Goal: Task Accomplishment & Management: Use online tool/utility

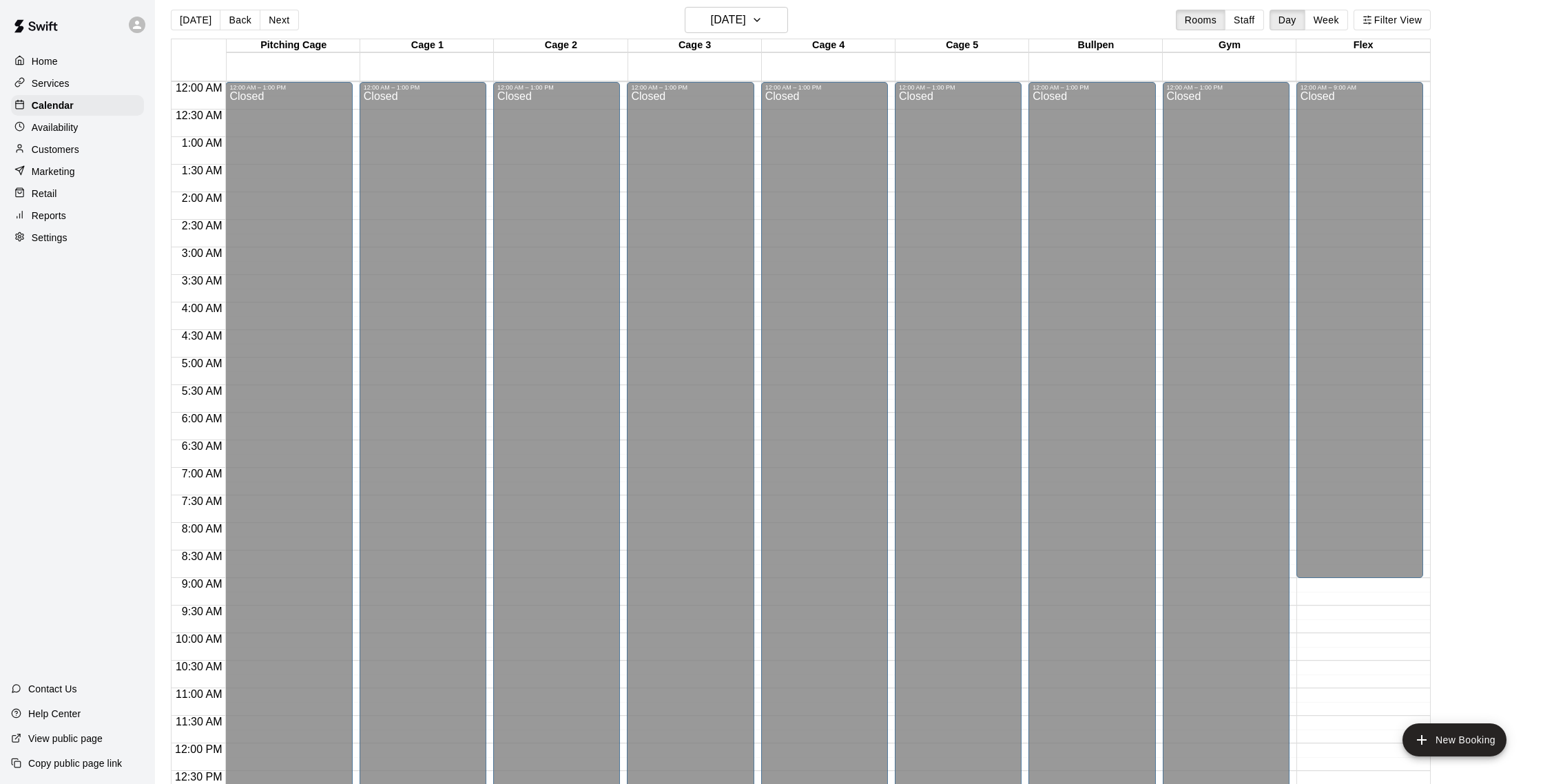
scroll to position [613, 0]
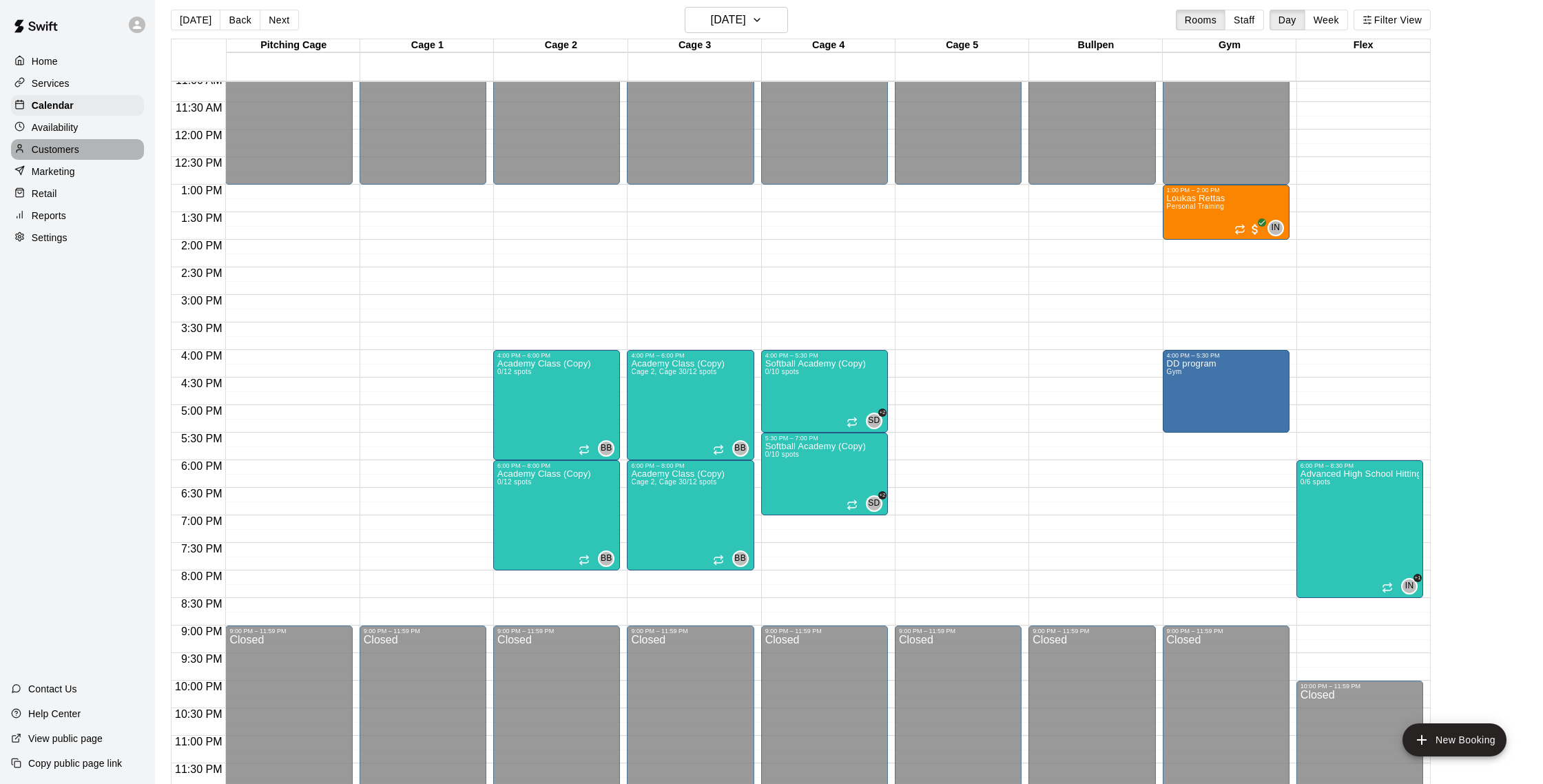
click at [75, 156] on p "Customers" at bounding box center [56, 149] width 48 height 13
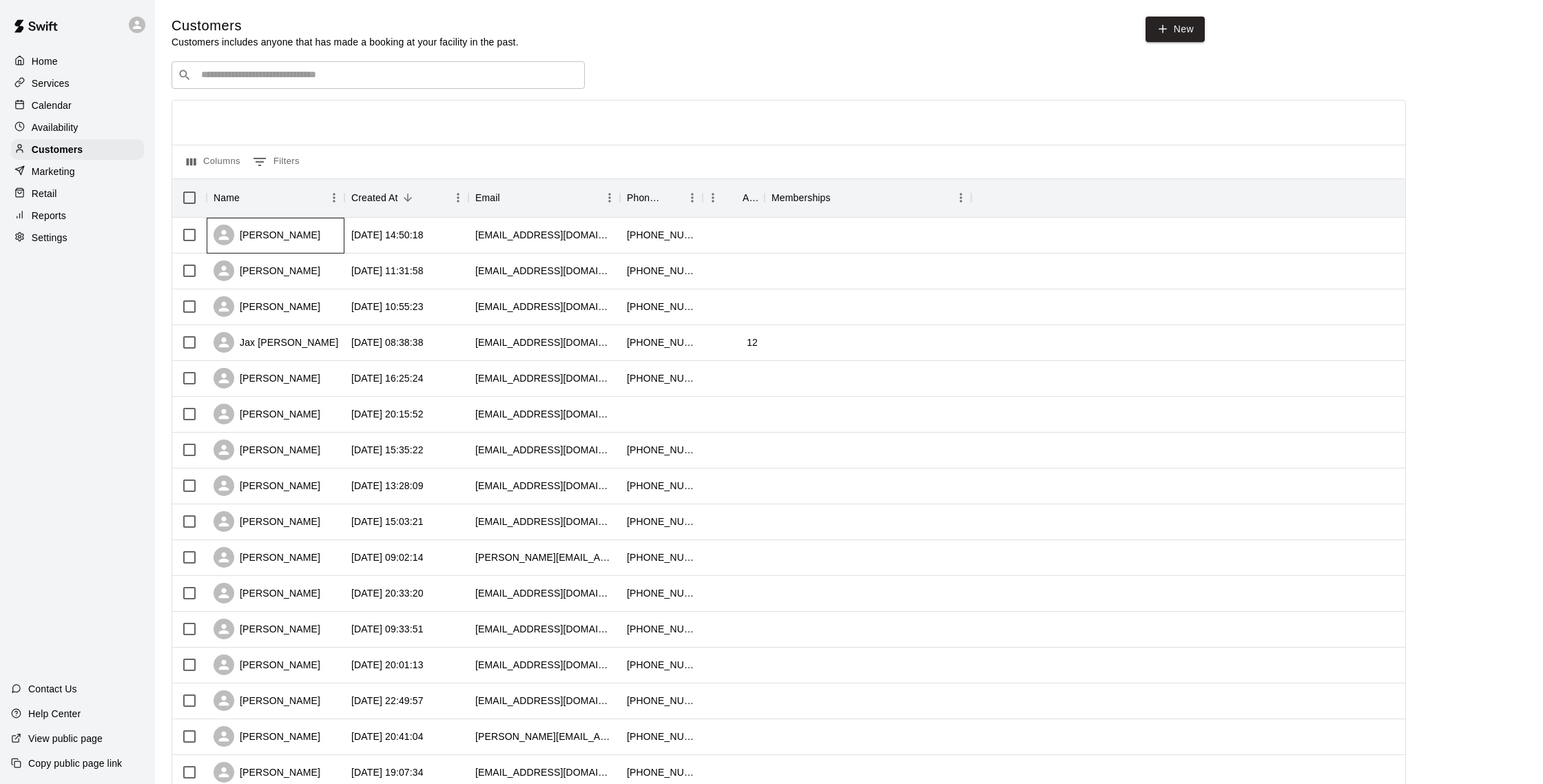
click at [307, 223] on div "[PERSON_NAME]" at bounding box center [275, 235] width 138 height 36
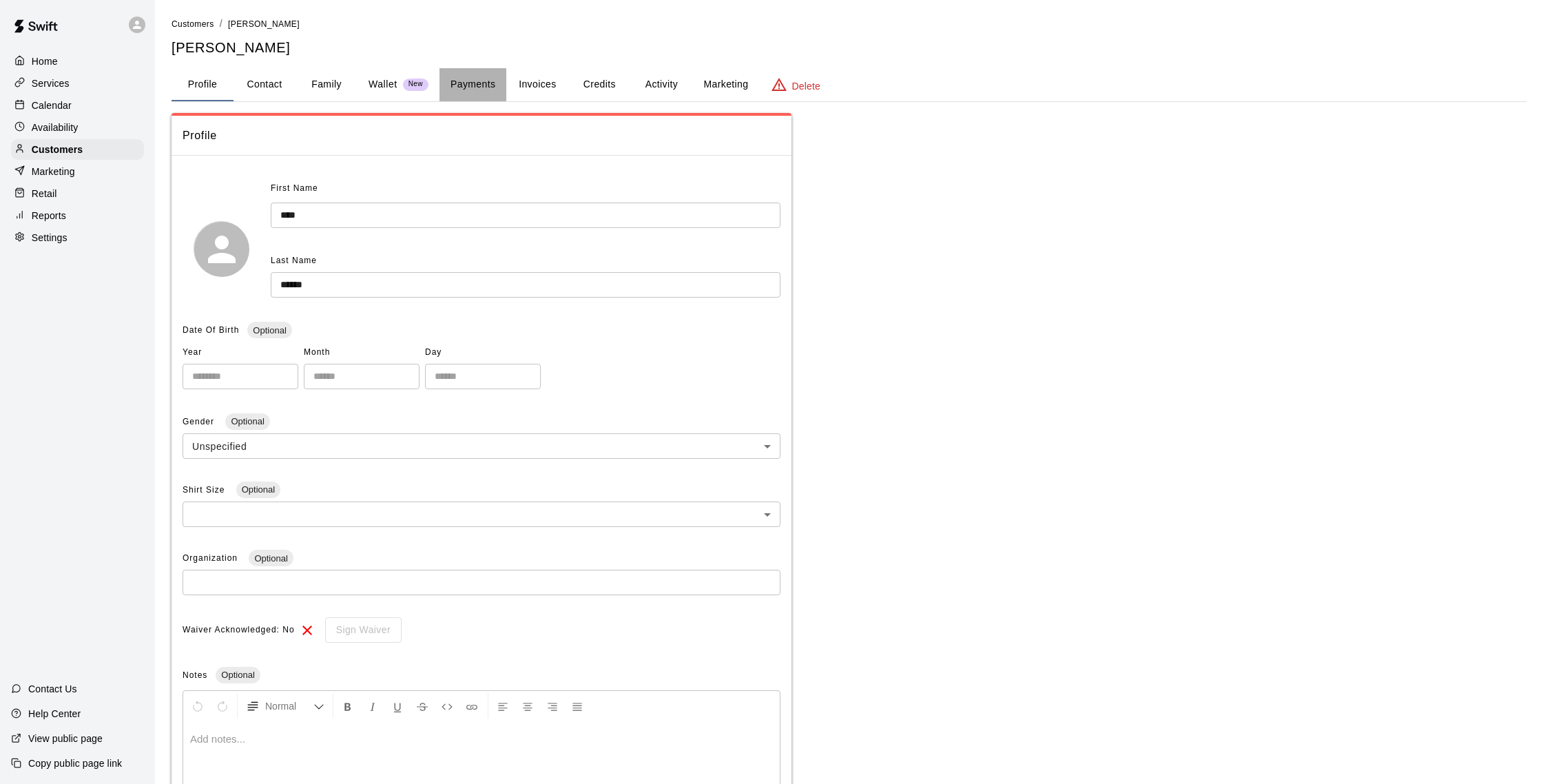
click at [474, 75] on button "Payments" at bounding box center [473, 85] width 67 height 33
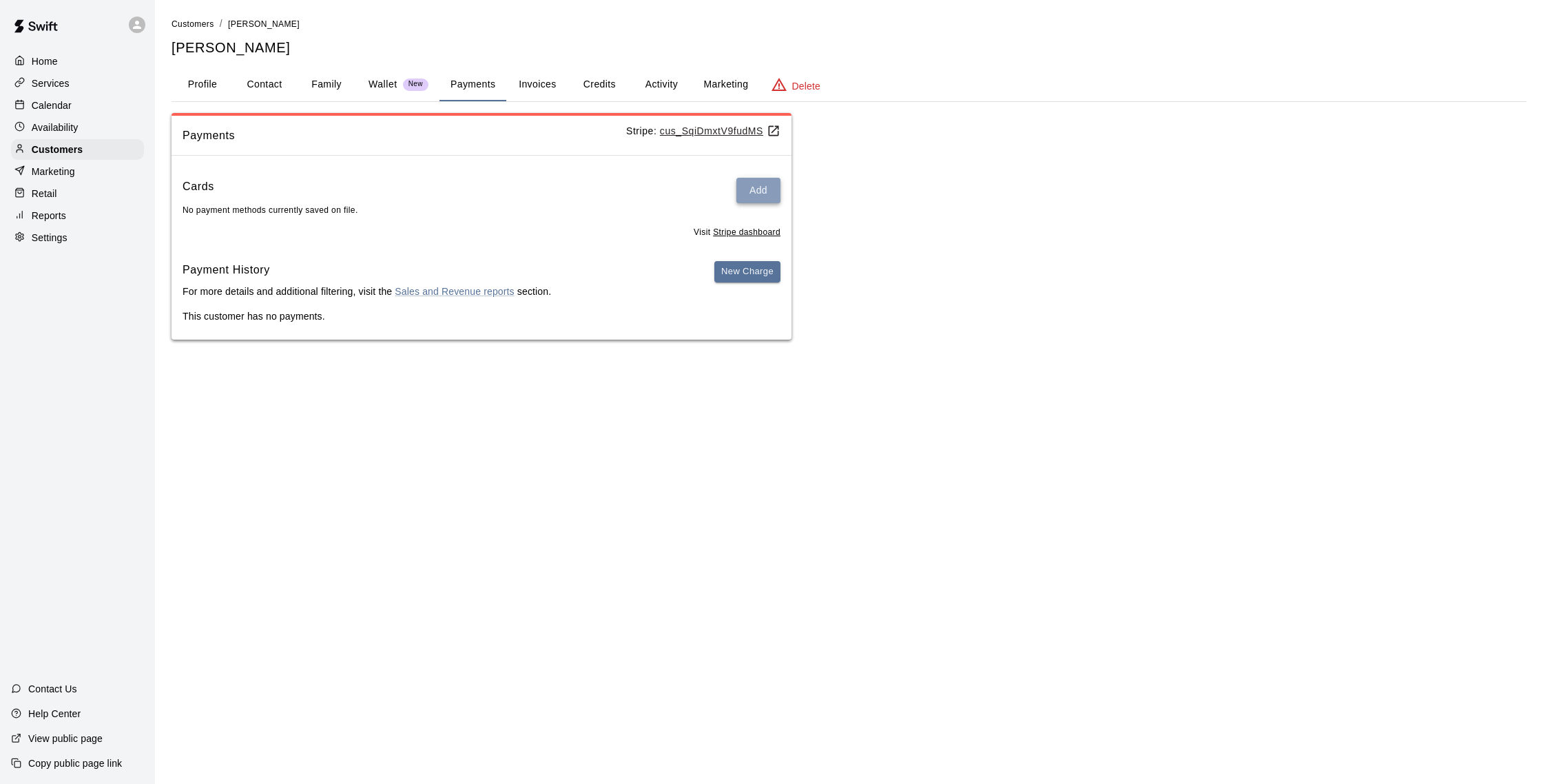
click at [755, 190] on button "Add" at bounding box center [759, 190] width 44 height 25
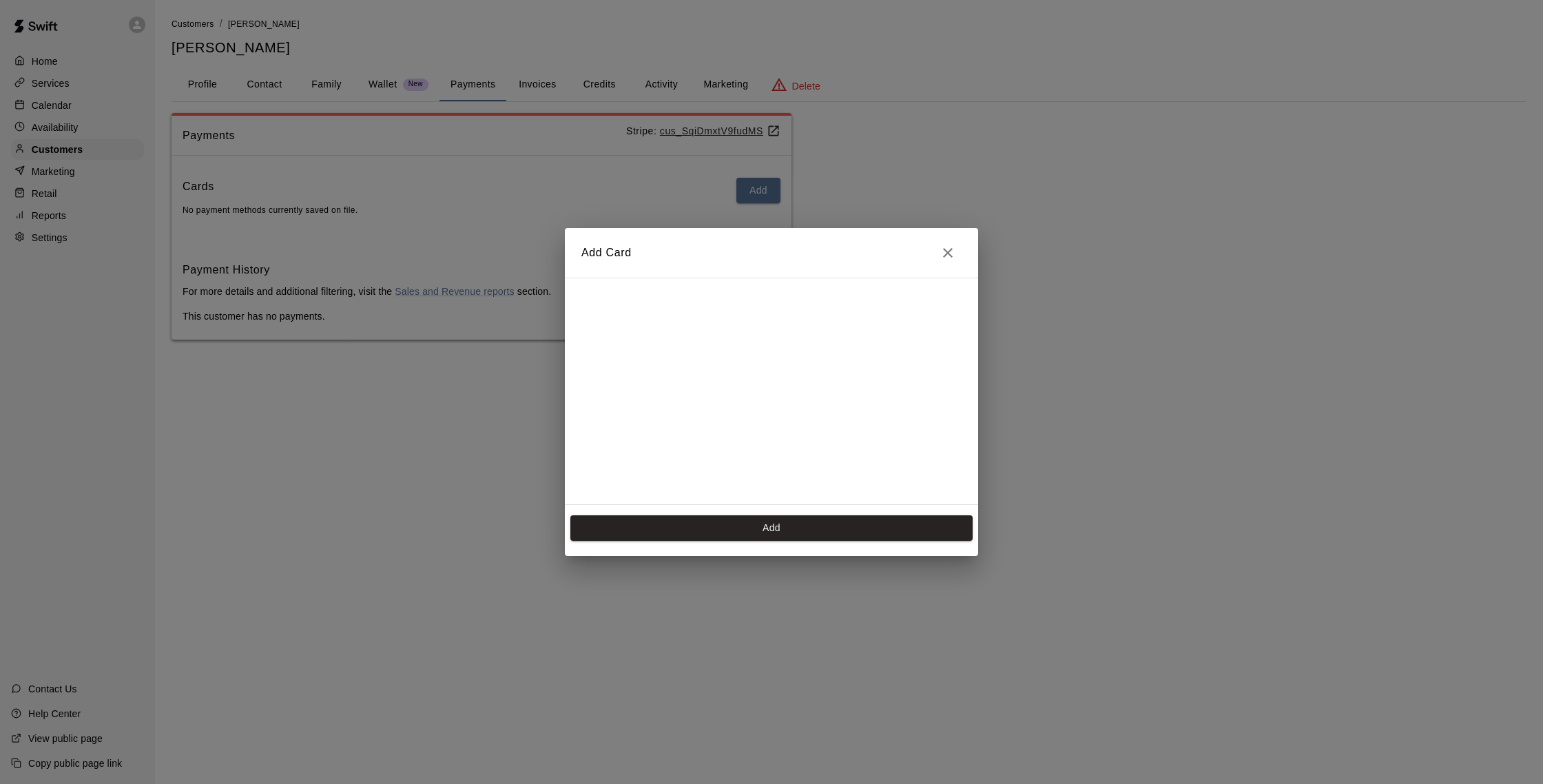
scroll to position [194, 0]
click at [770, 531] on button "Add" at bounding box center [772, 528] width 402 height 25
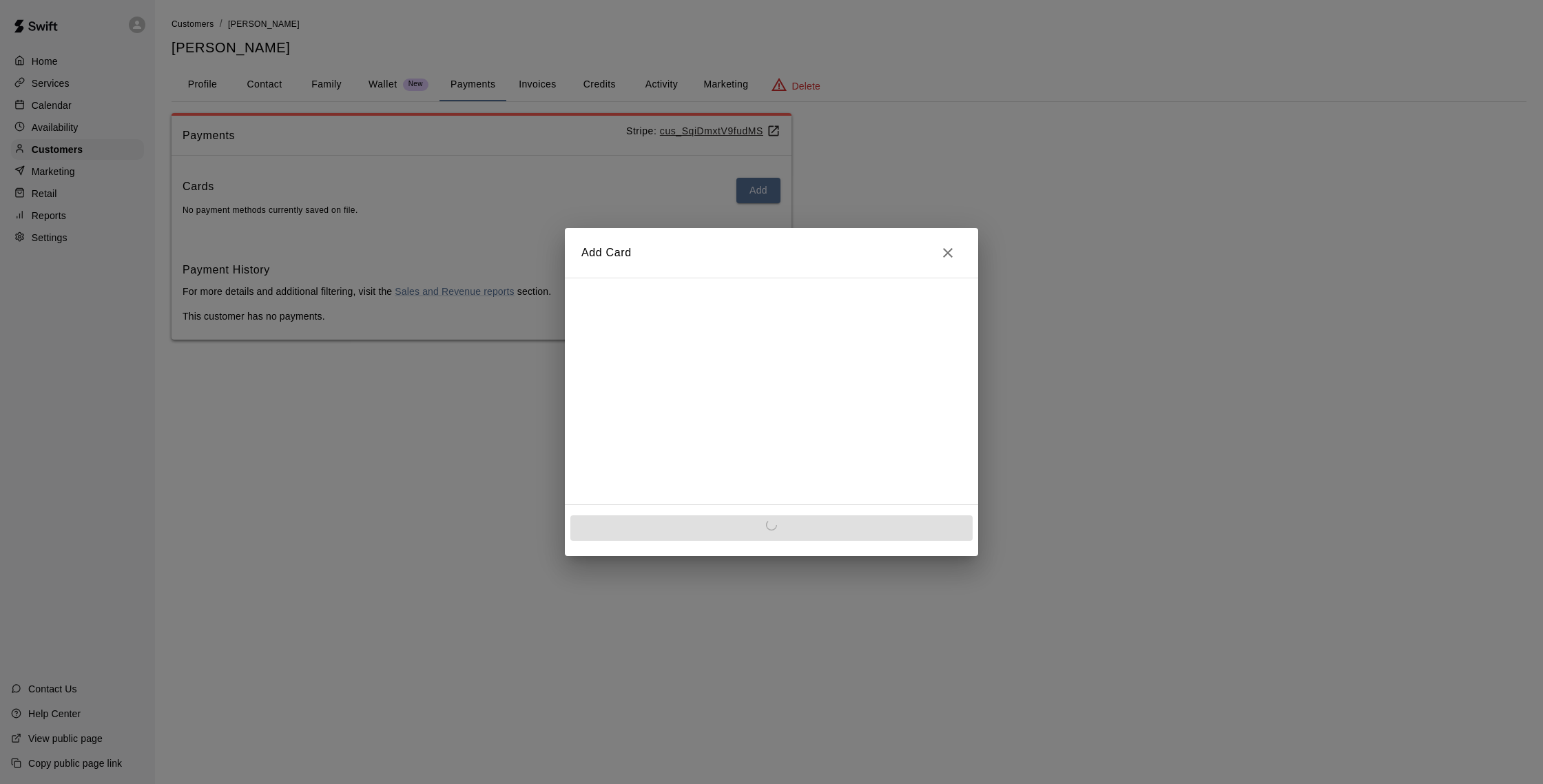
scroll to position [0, 0]
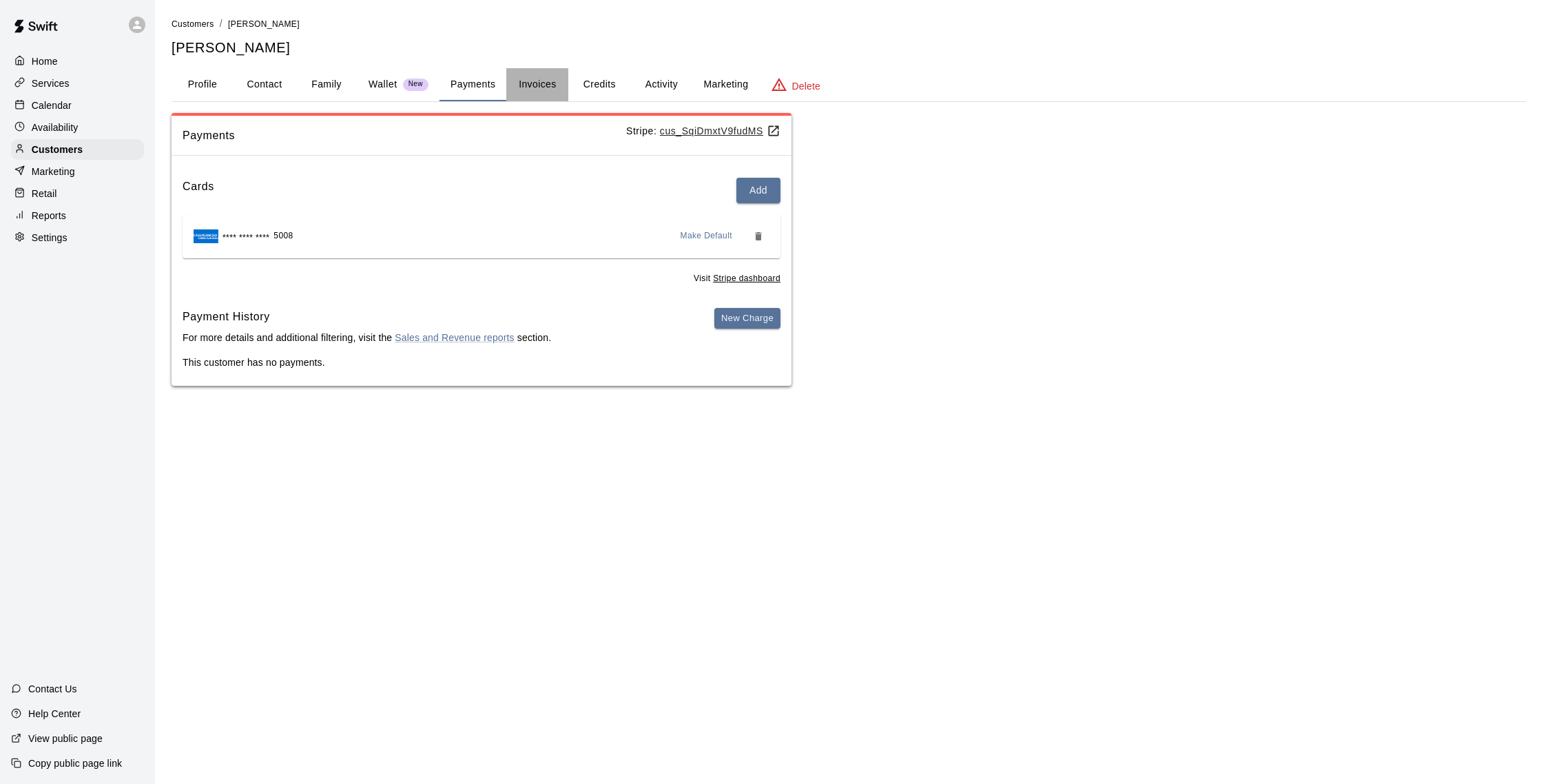
click at [538, 83] on button "Invoices" at bounding box center [537, 85] width 62 height 33
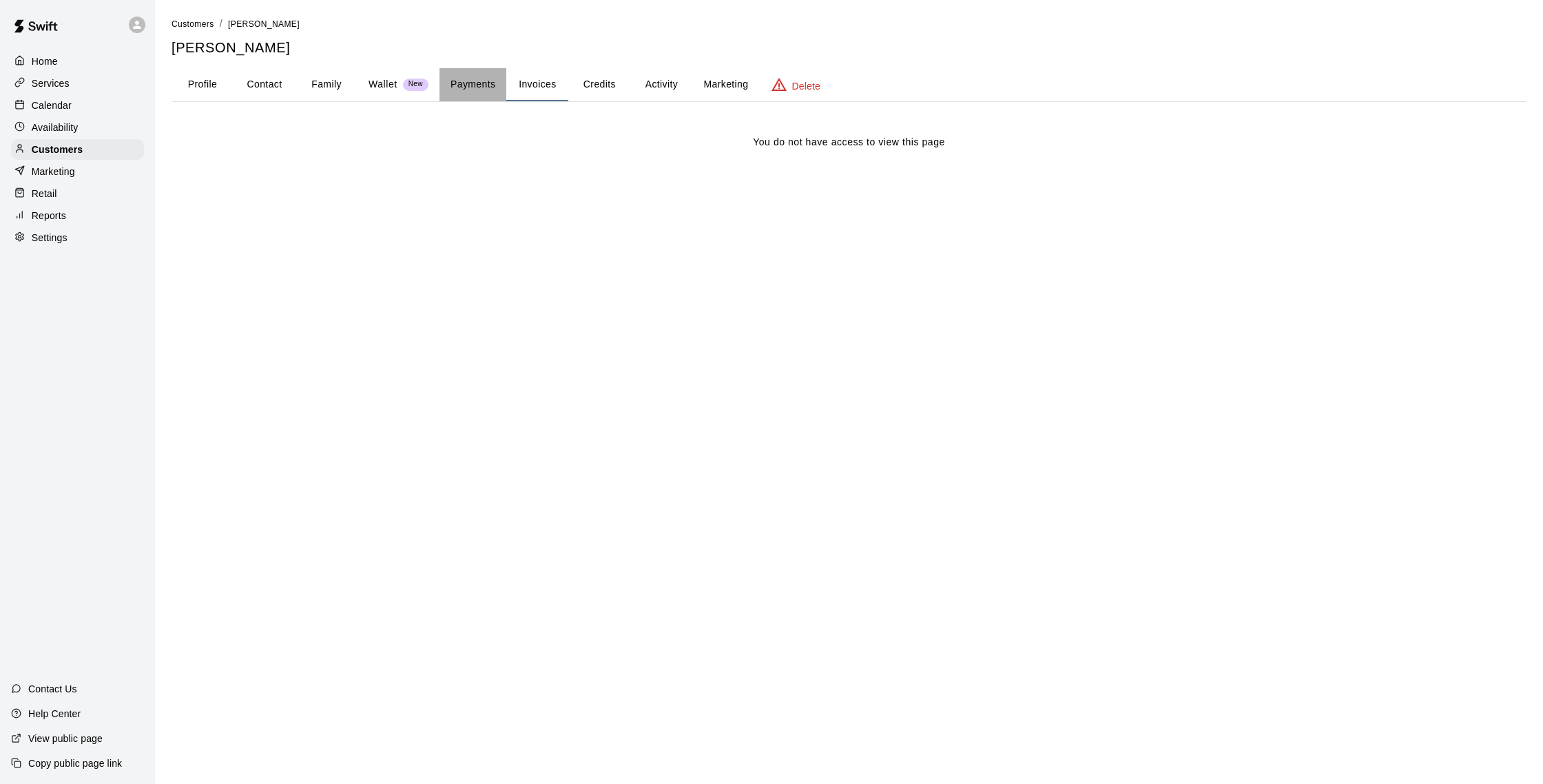
click at [493, 83] on button "Payments" at bounding box center [473, 85] width 67 height 33
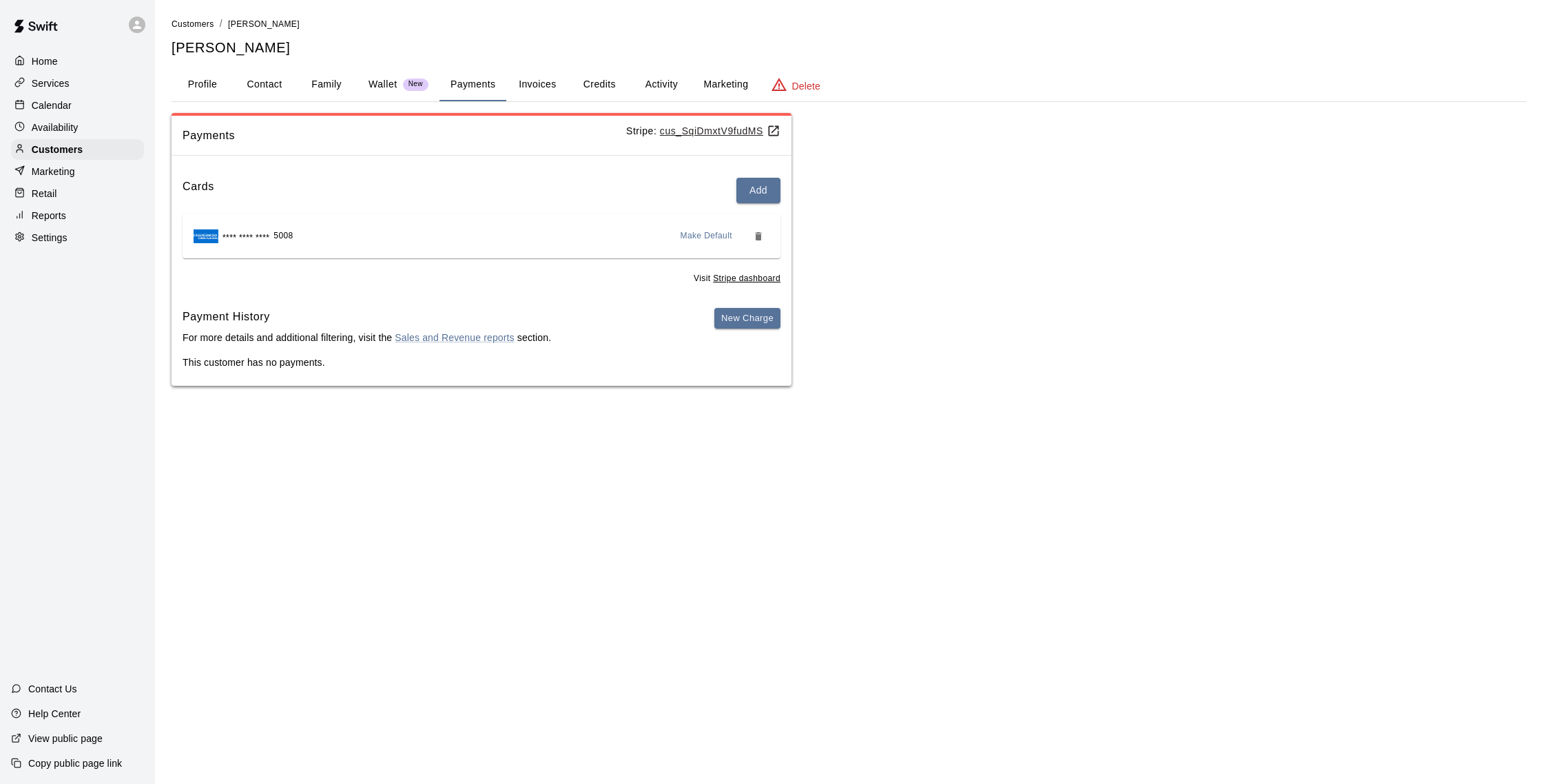
click at [456, 229] on div "**** **** **** 5008 Make Default" at bounding box center [482, 236] width 576 height 22
click at [764, 326] on button "New Charge" at bounding box center [747, 318] width 66 height 21
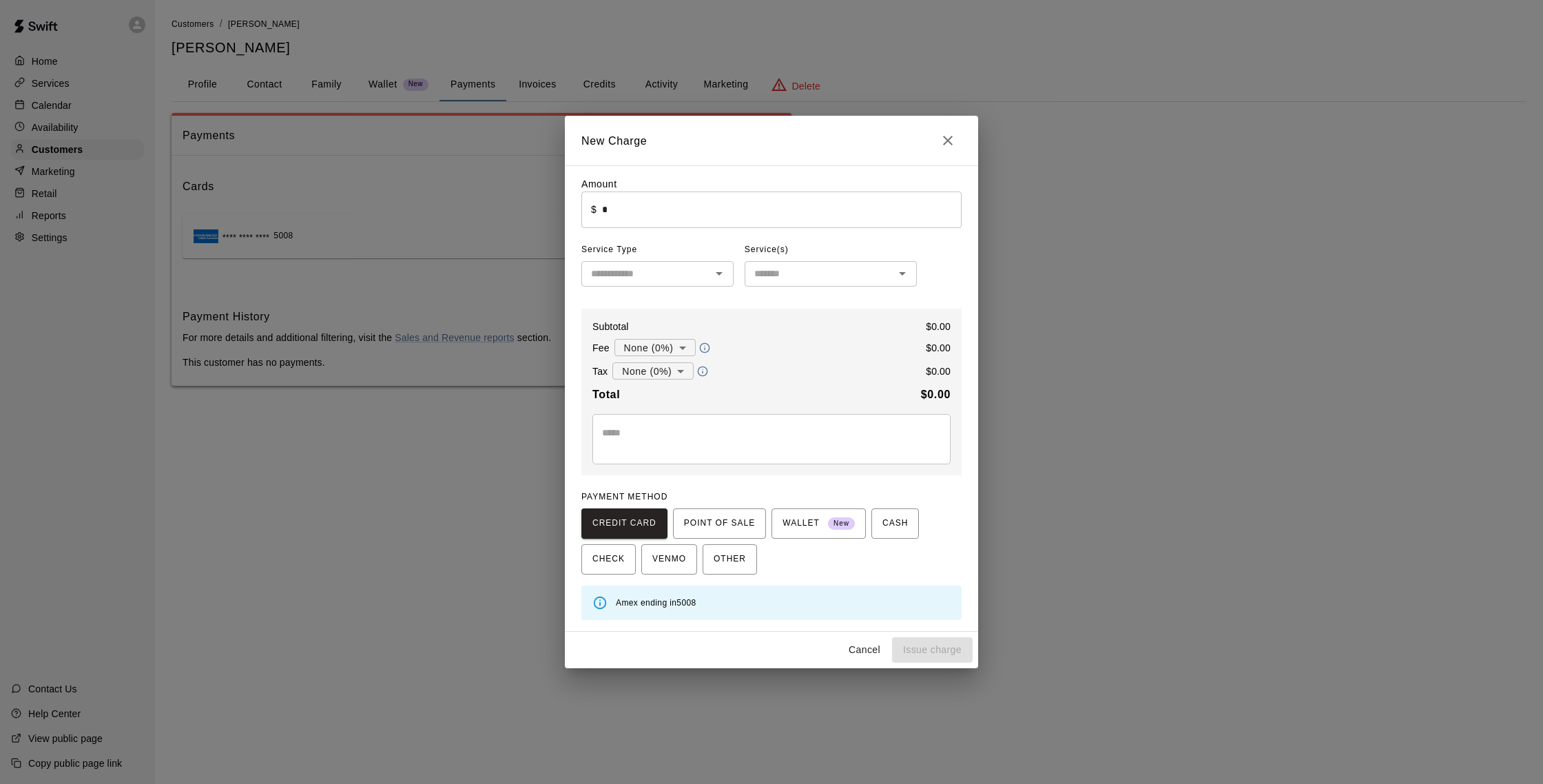
click at [671, 211] on input "*" at bounding box center [782, 209] width 360 height 37
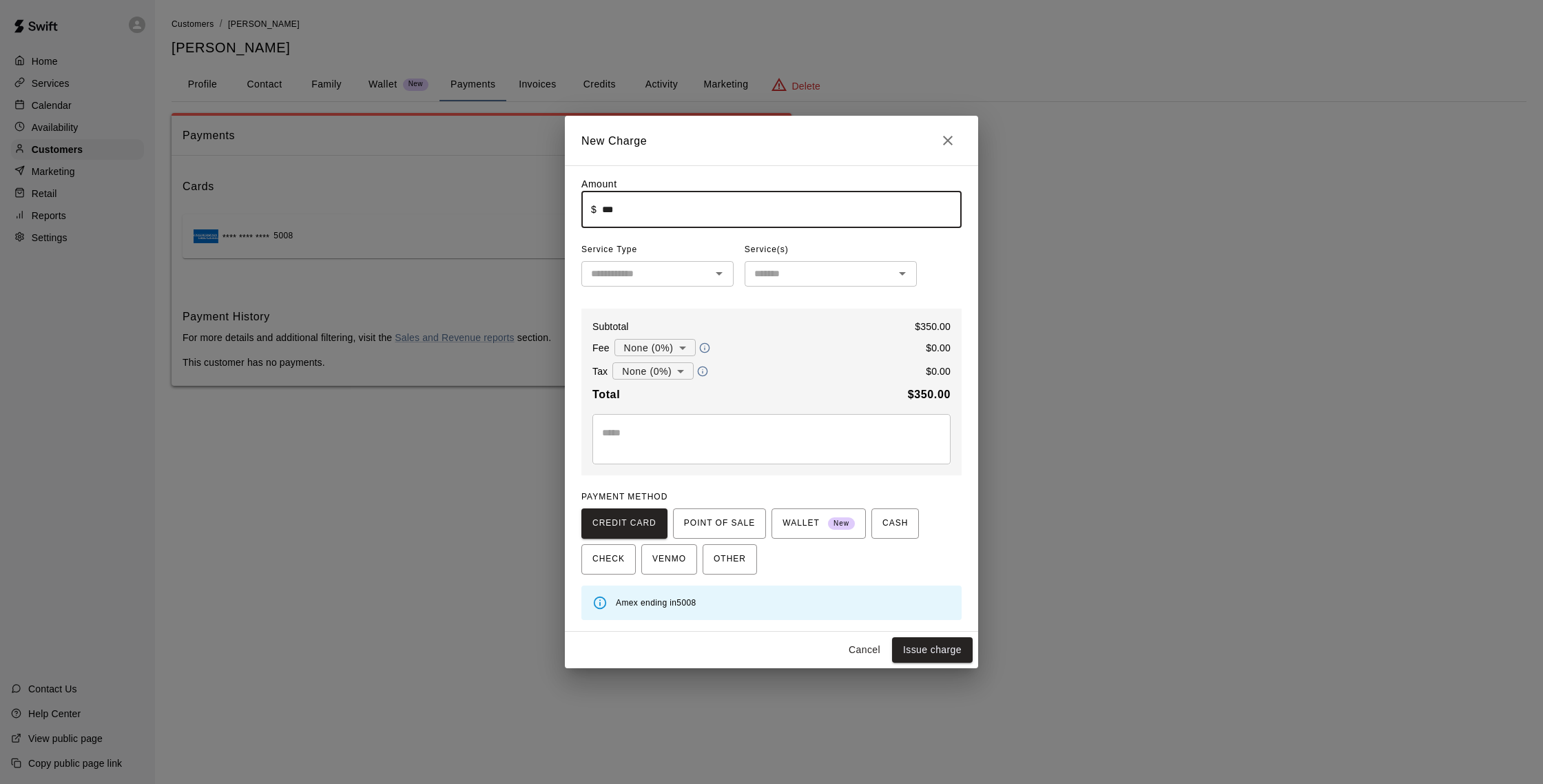
click at [713, 275] on icon "Open" at bounding box center [719, 273] width 17 height 17
type input "******"
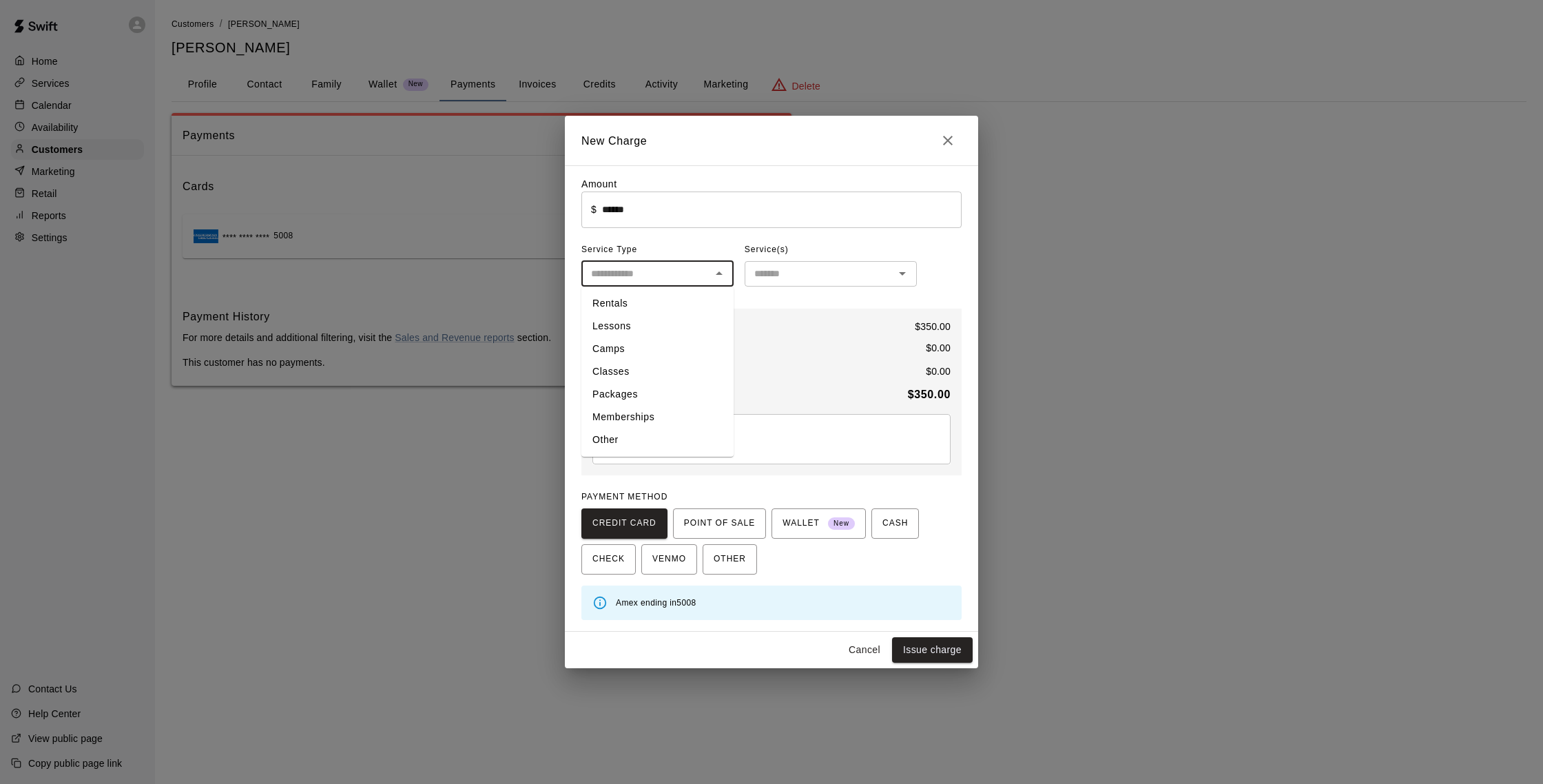
click at [633, 399] on li "Packages" at bounding box center [658, 394] width 152 height 23
type input "********"
click at [801, 267] on input "text" at bounding box center [819, 274] width 141 height 17
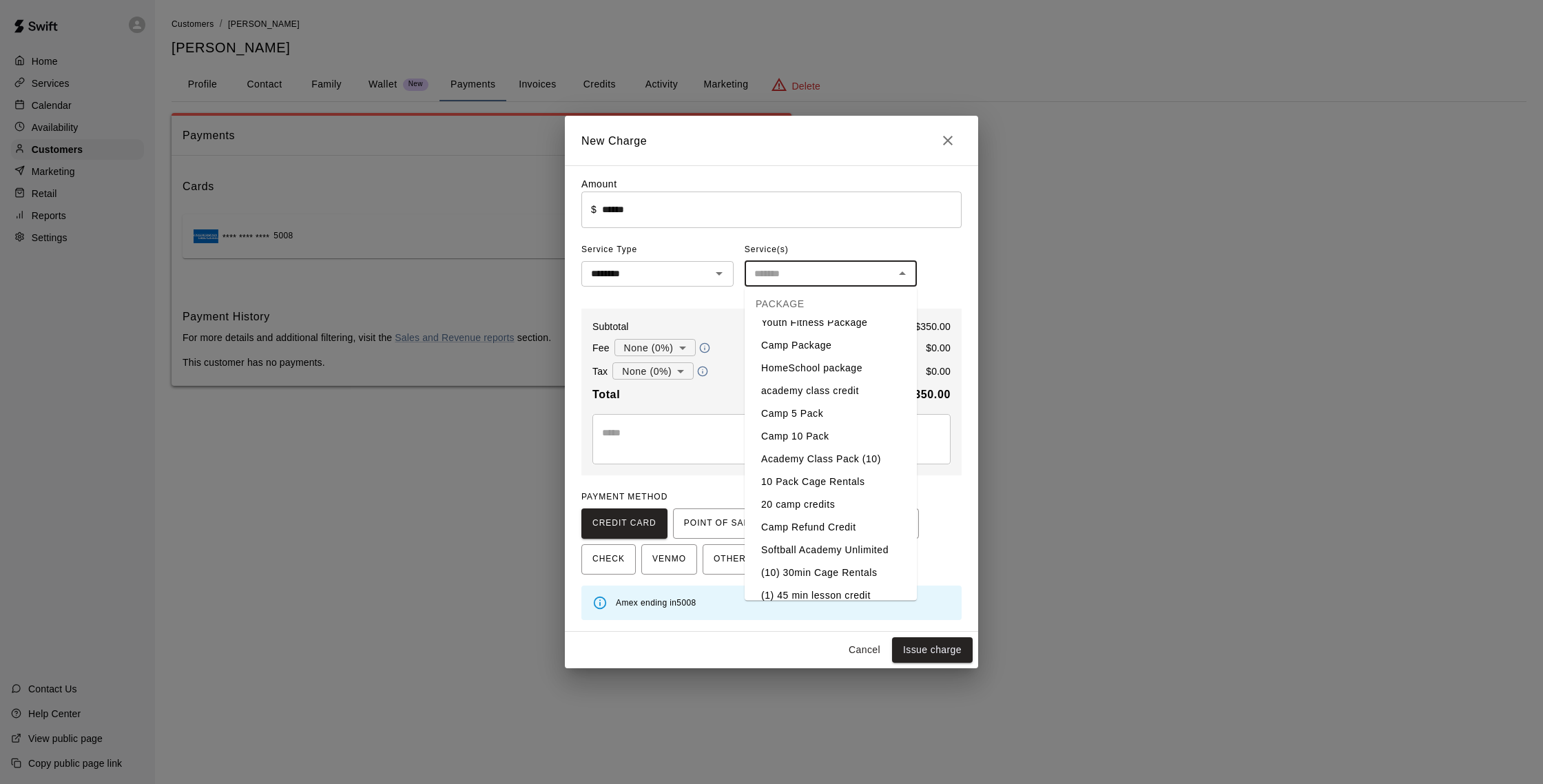
scroll to position [586, 0]
click at [814, 461] on li "Academy Class Pack (10)" at bounding box center [830, 457] width 172 height 23
type input "**********"
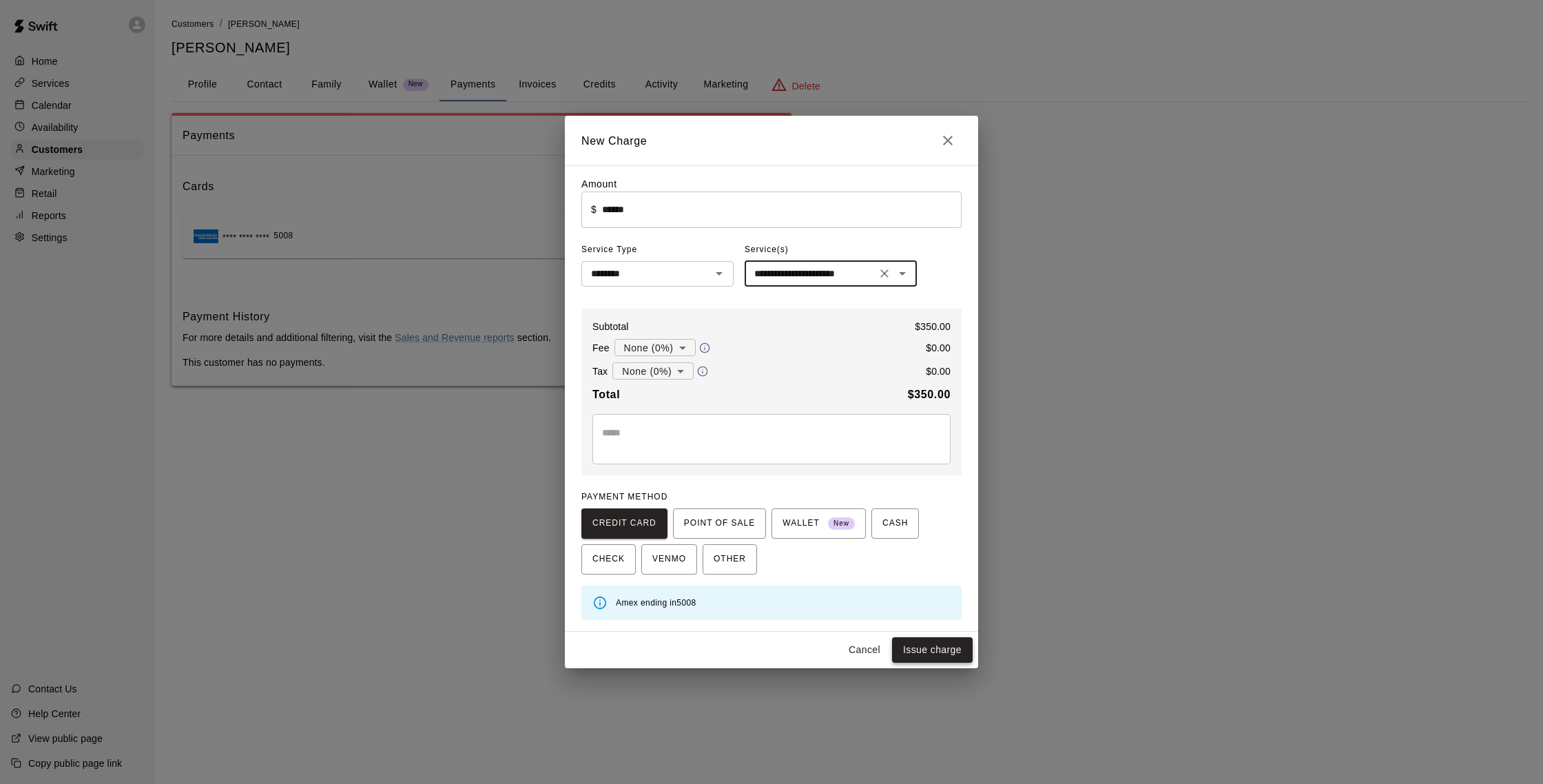
click at [940, 647] on button "Issue charge" at bounding box center [933, 650] width 81 height 25
type input "*"
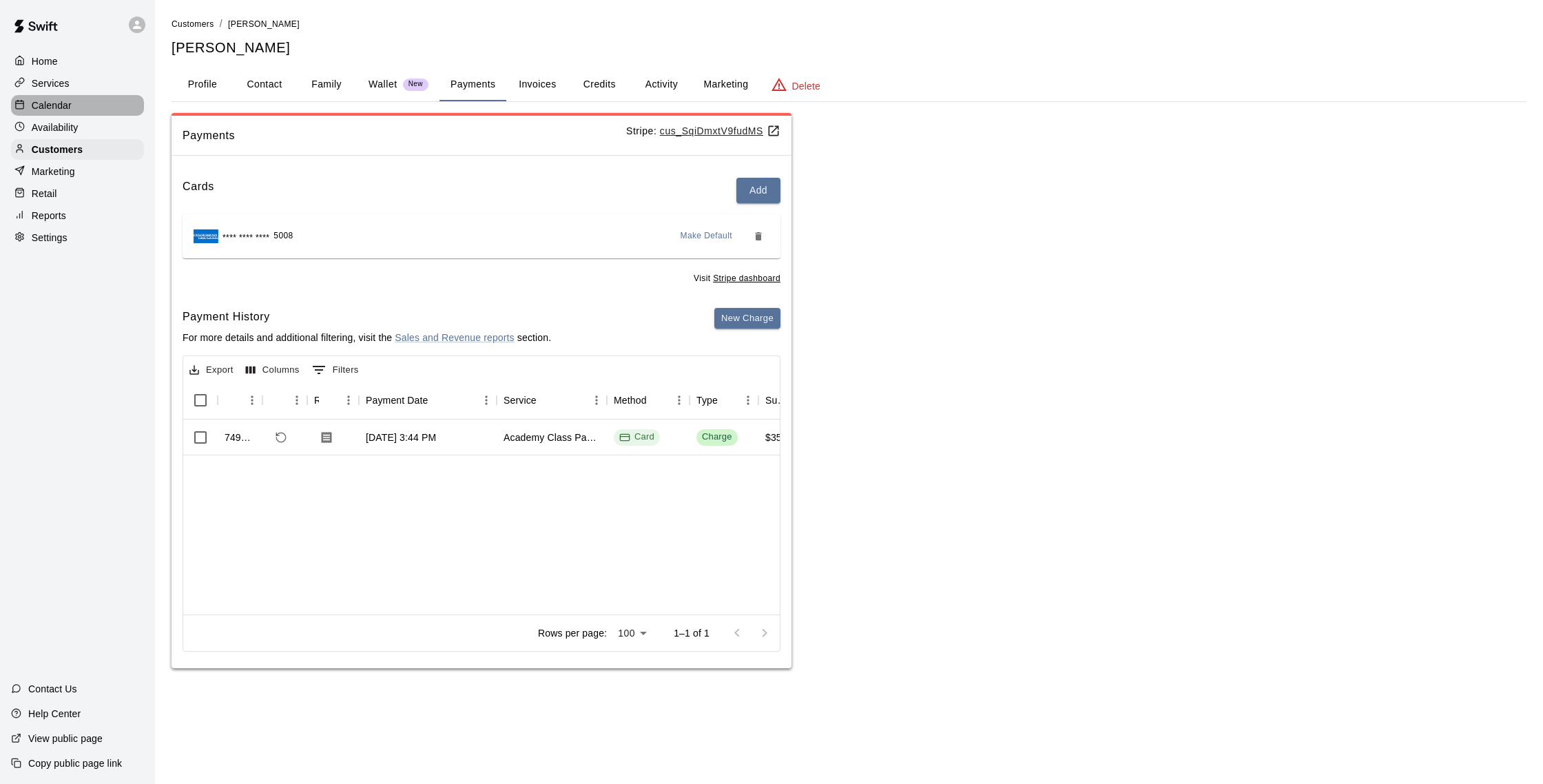
click at [92, 106] on div "Calendar" at bounding box center [78, 106] width 133 height 21
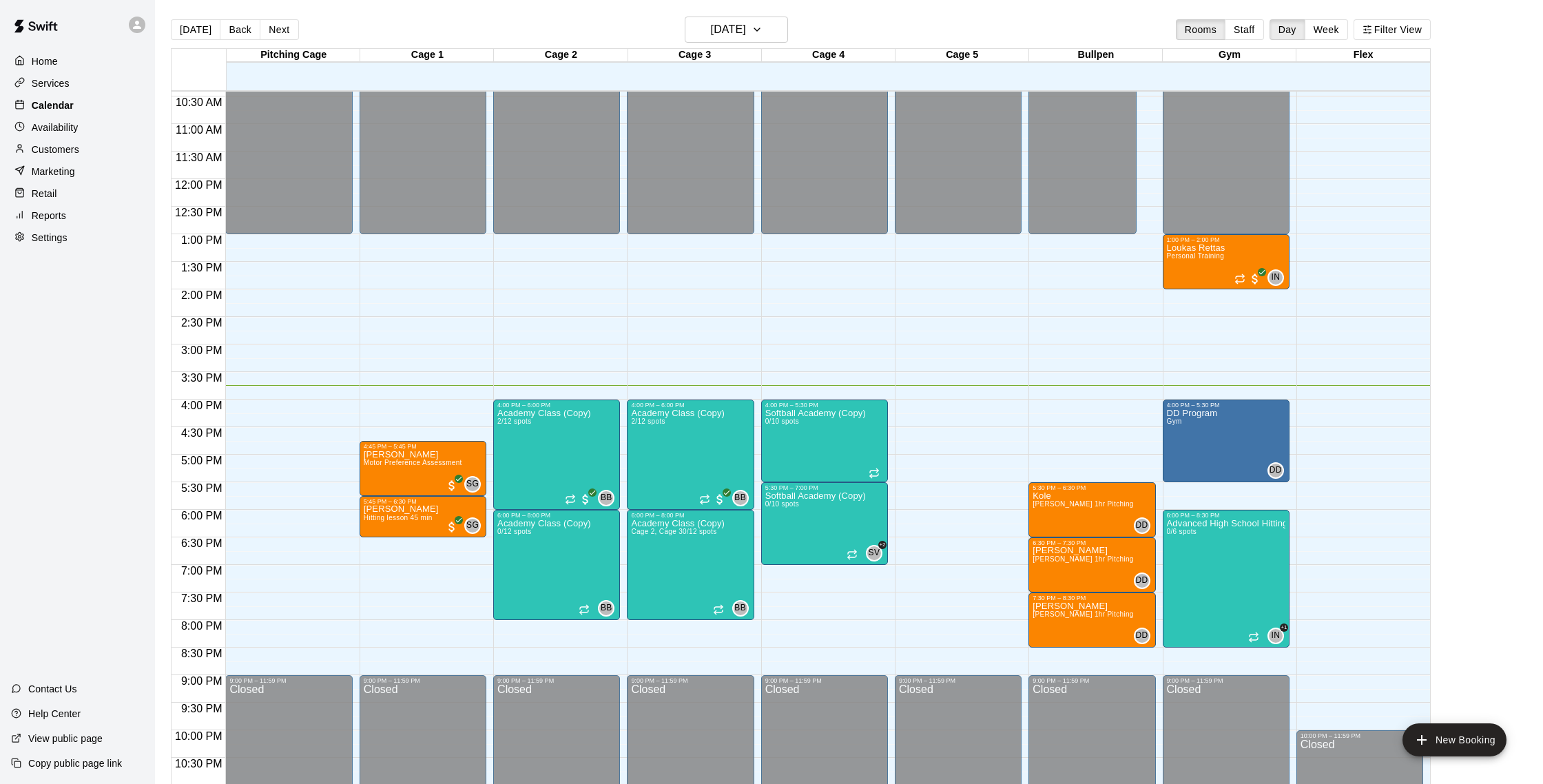
scroll to position [1, 0]
click at [65, 141] on div "Customers" at bounding box center [78, 149] width 133 height 21
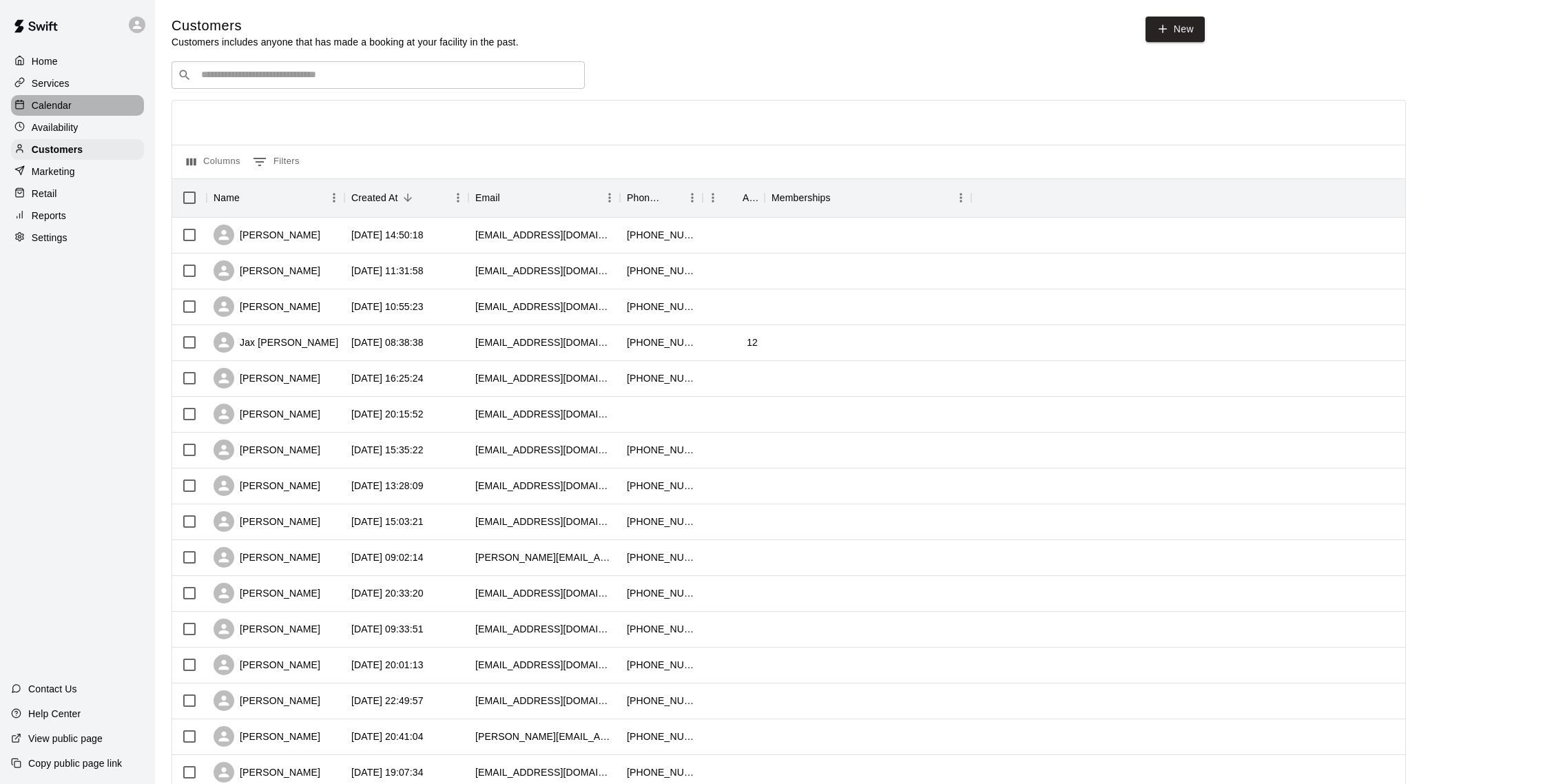
click at [75, 102] on div "Calendar" at bounding box center [78, 106] width 133 height 21
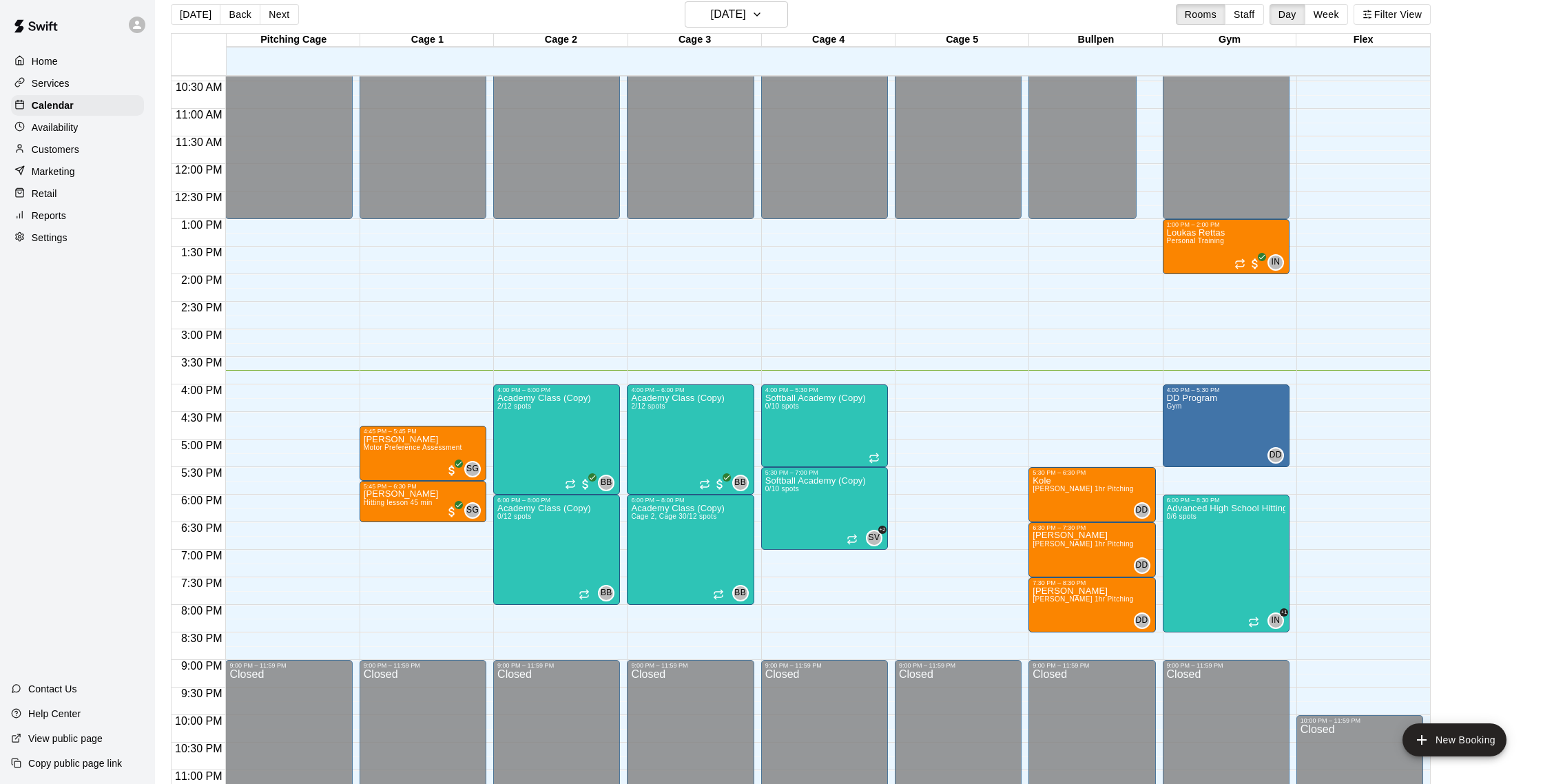
scroll to position [16, 0]
click at [94, 150] on div "Customers" at bounding box center [78, 149] width 133 height 21
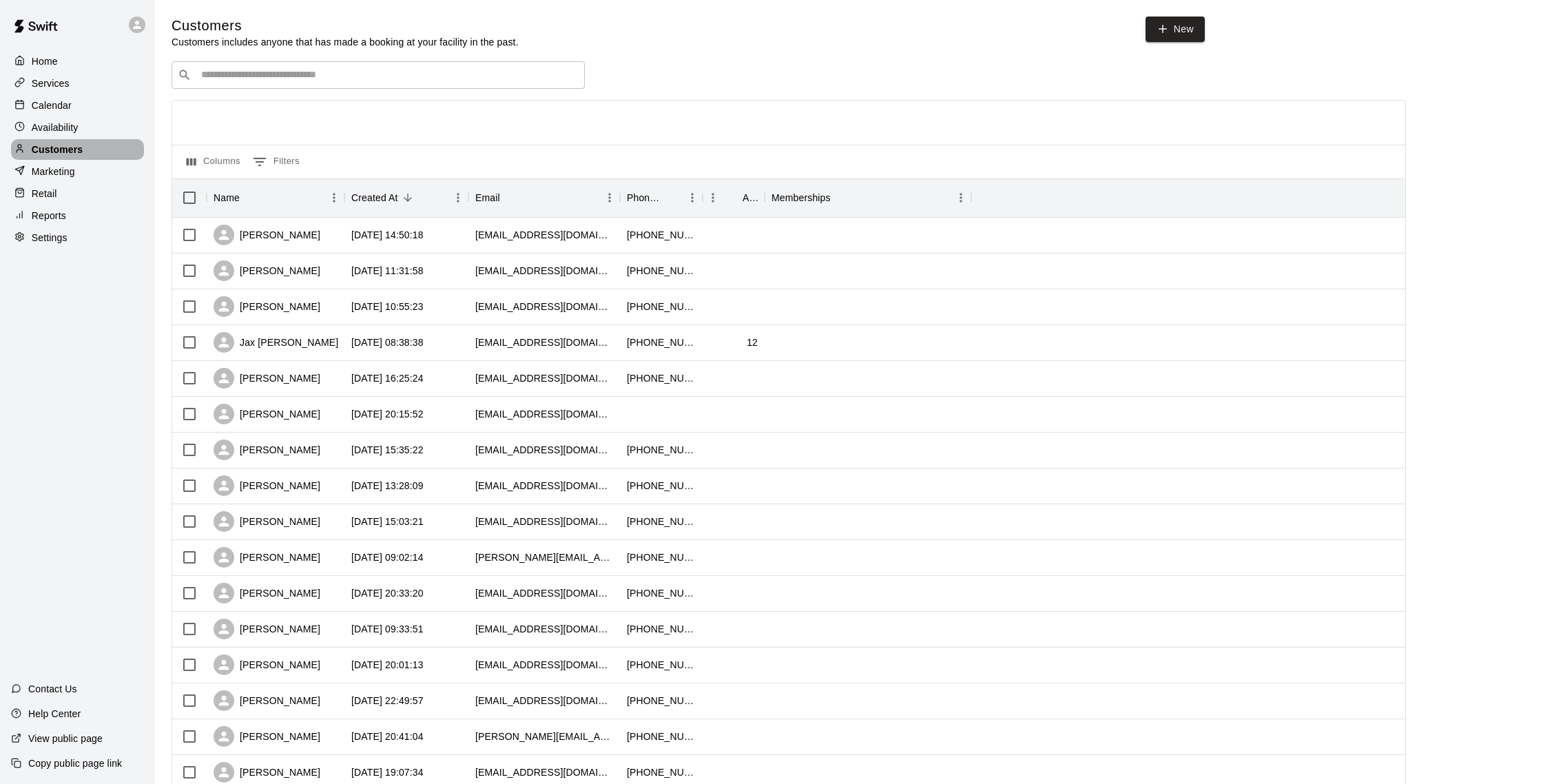
click at [60, 148] on p "Customers" at bounding box center [57, 149] width 51 height 13
click at [67, 108] on p "Calendar" at bounding box center [52, 105] width 40 height 13
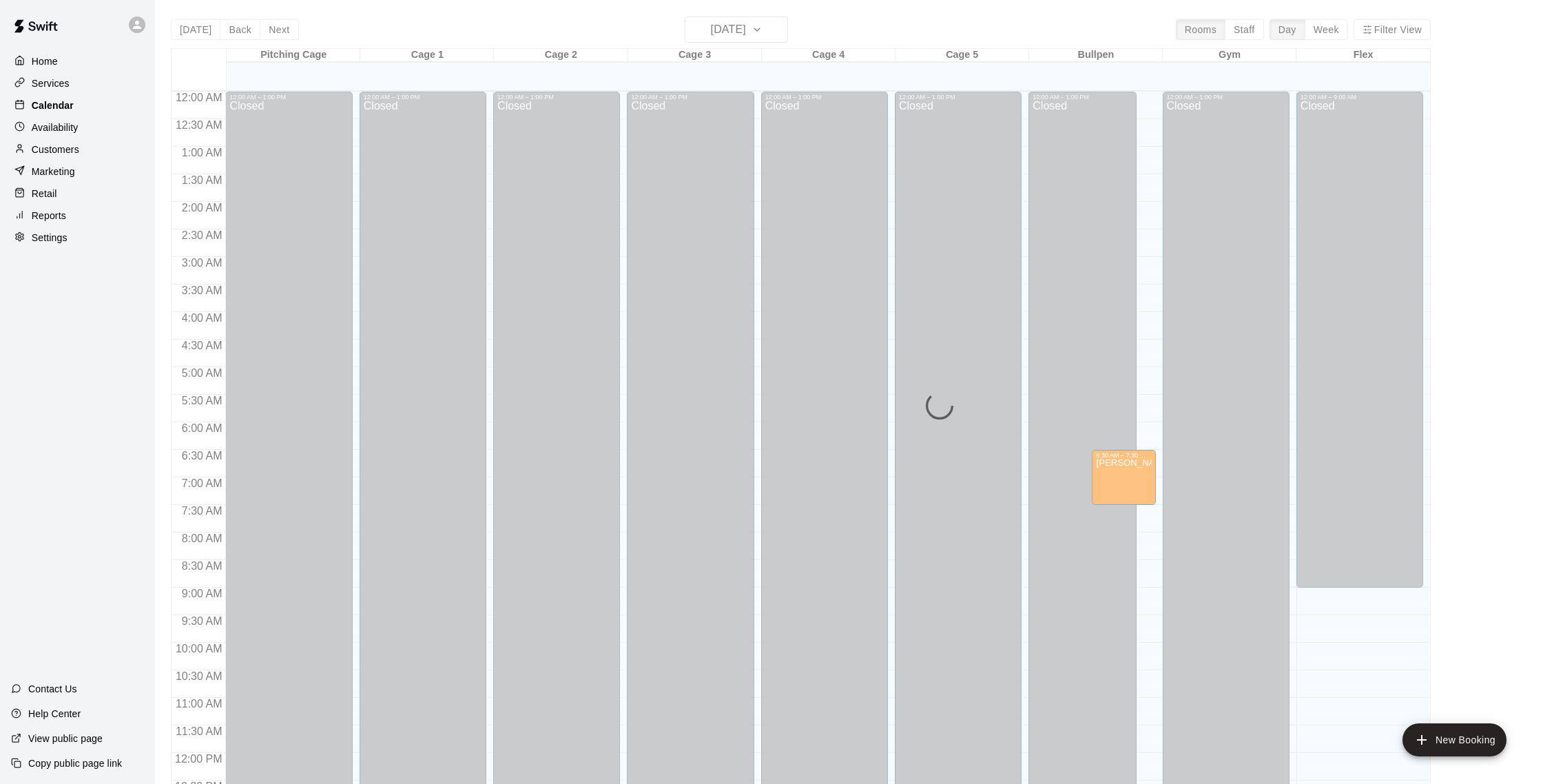
scroll to position [574, 0]
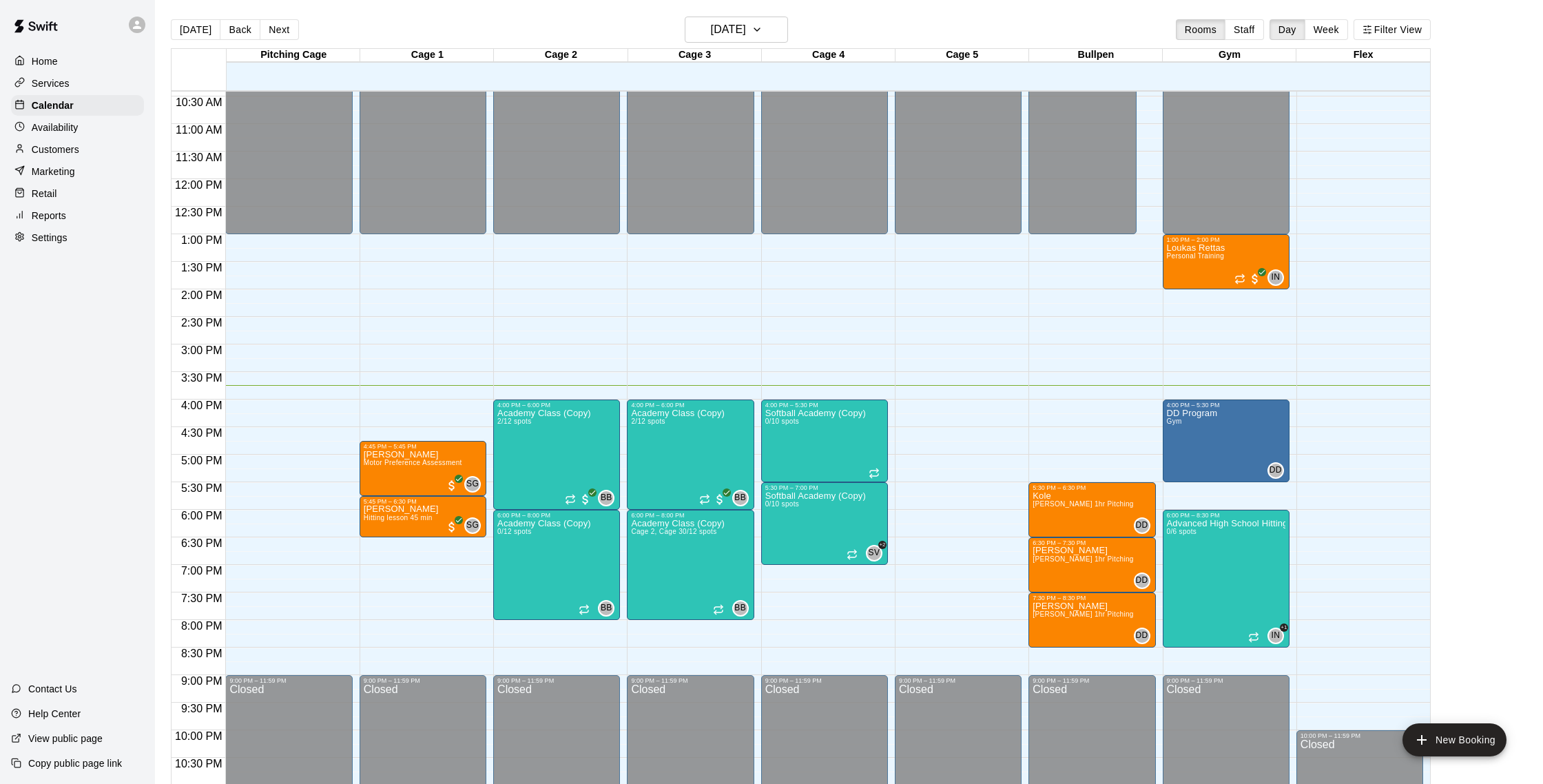
click at [73, 151] on p "Customers" at bounding box center [56, 149] width 48 height 13
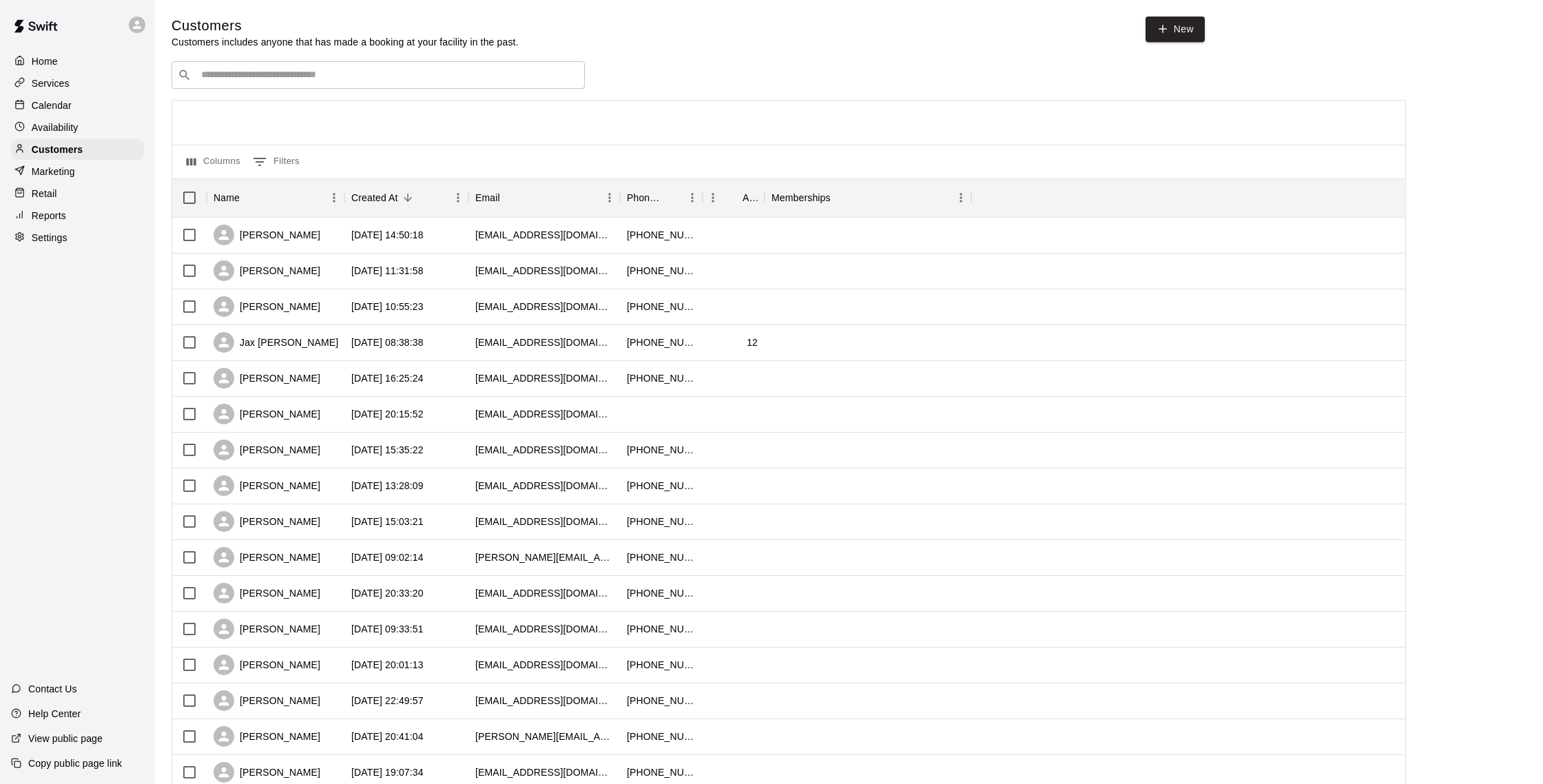
click at [449, 76] on input "Search customers by name or email" at bounding box center [387, 75] width 382 height 13
type input "****"
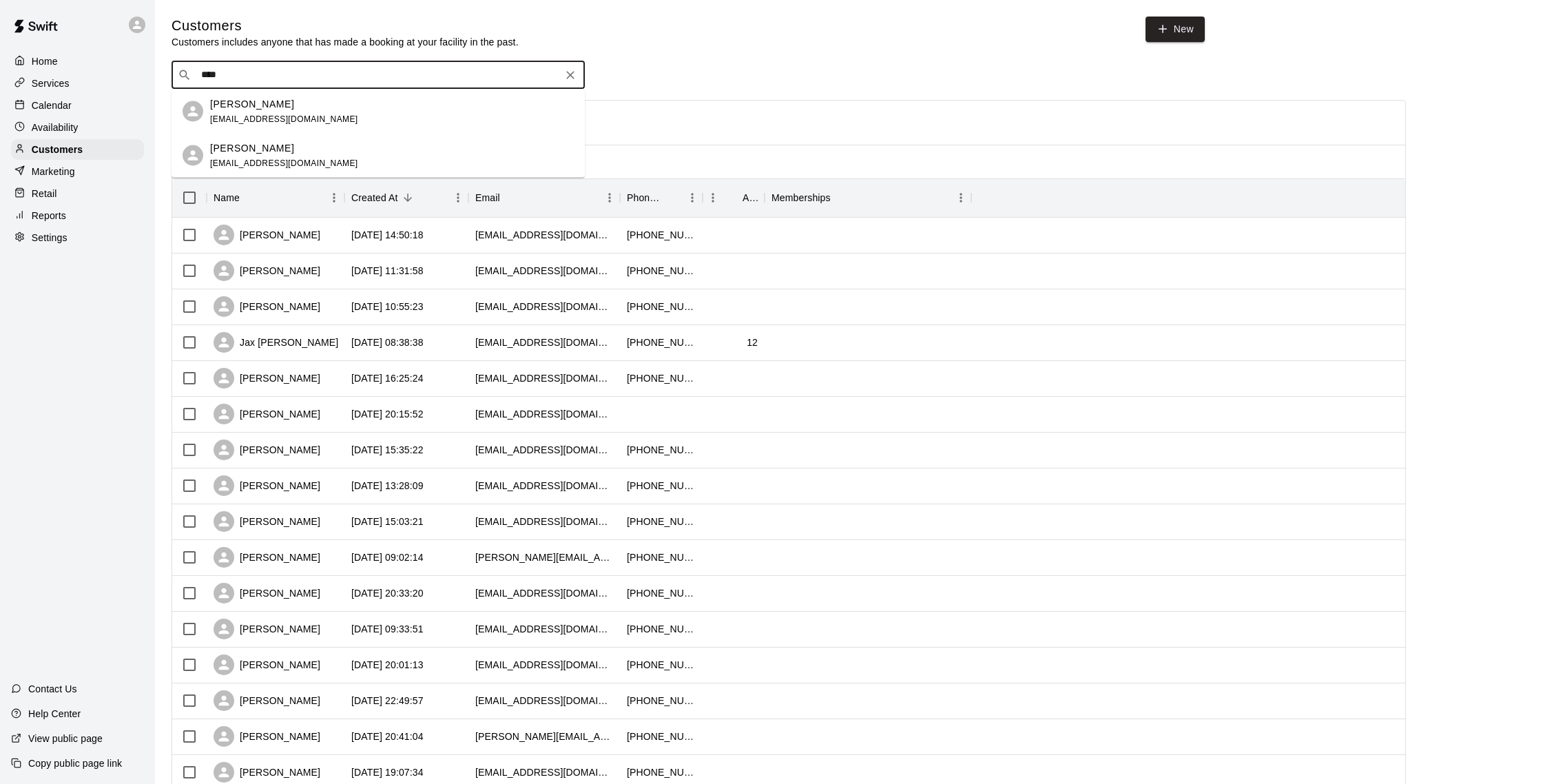
click at [358, 115] on div "[PERSON_NAME] [EMAIL_ADDRESS][DOMAIN_NAME]" at bounding box center [392, 111] width 364 height 29
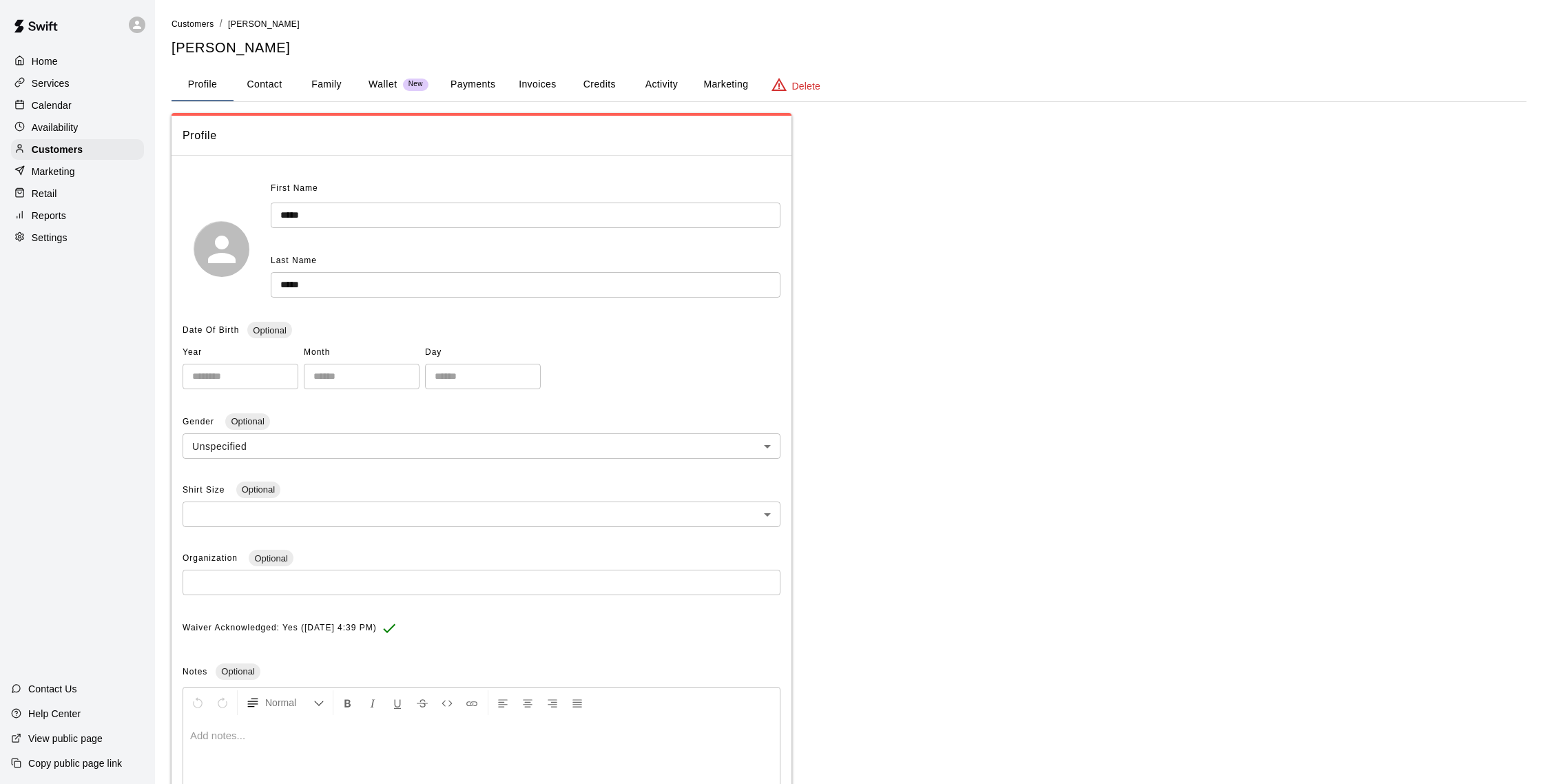
click at [652, 91] on button "Activity" at bounding box center [661, 85] width 62 height 33
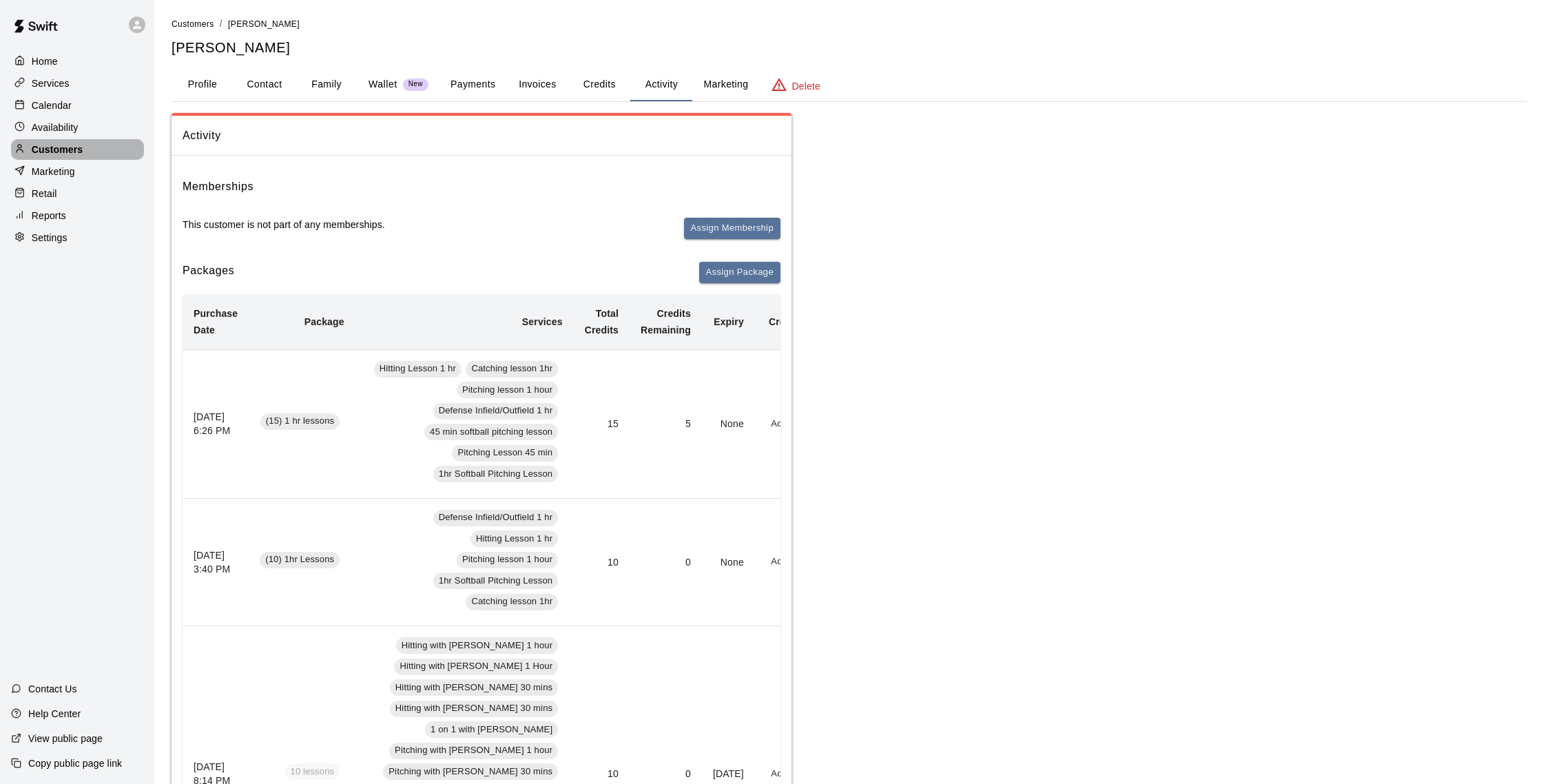
click at [60, 148] on p "Customers" at bounding box center [57, 149] width 51 height 13
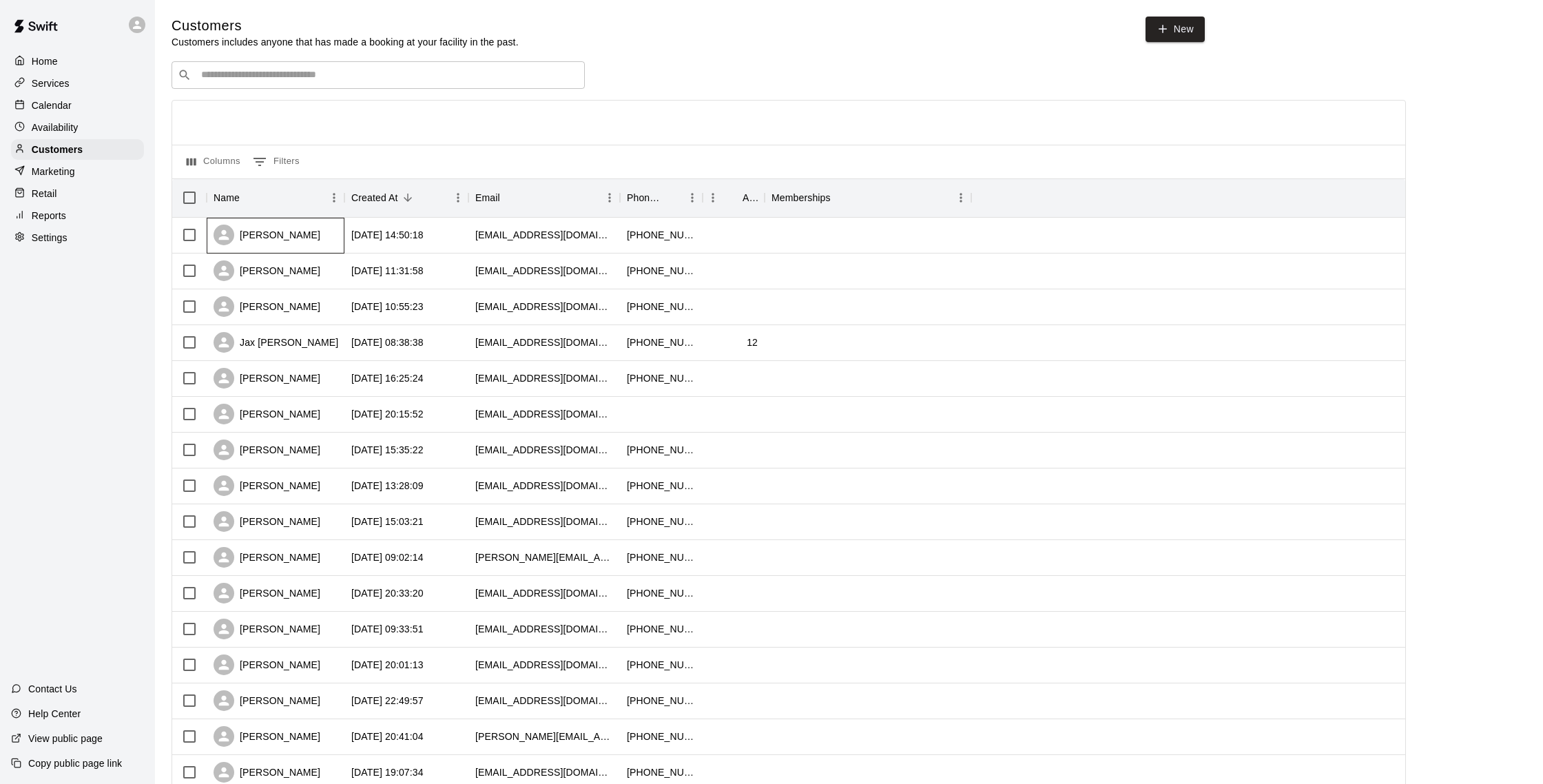
click at [294, 226] on div "[PERSON_NAME]" at bounding box center [275, 235] width 138 height 36
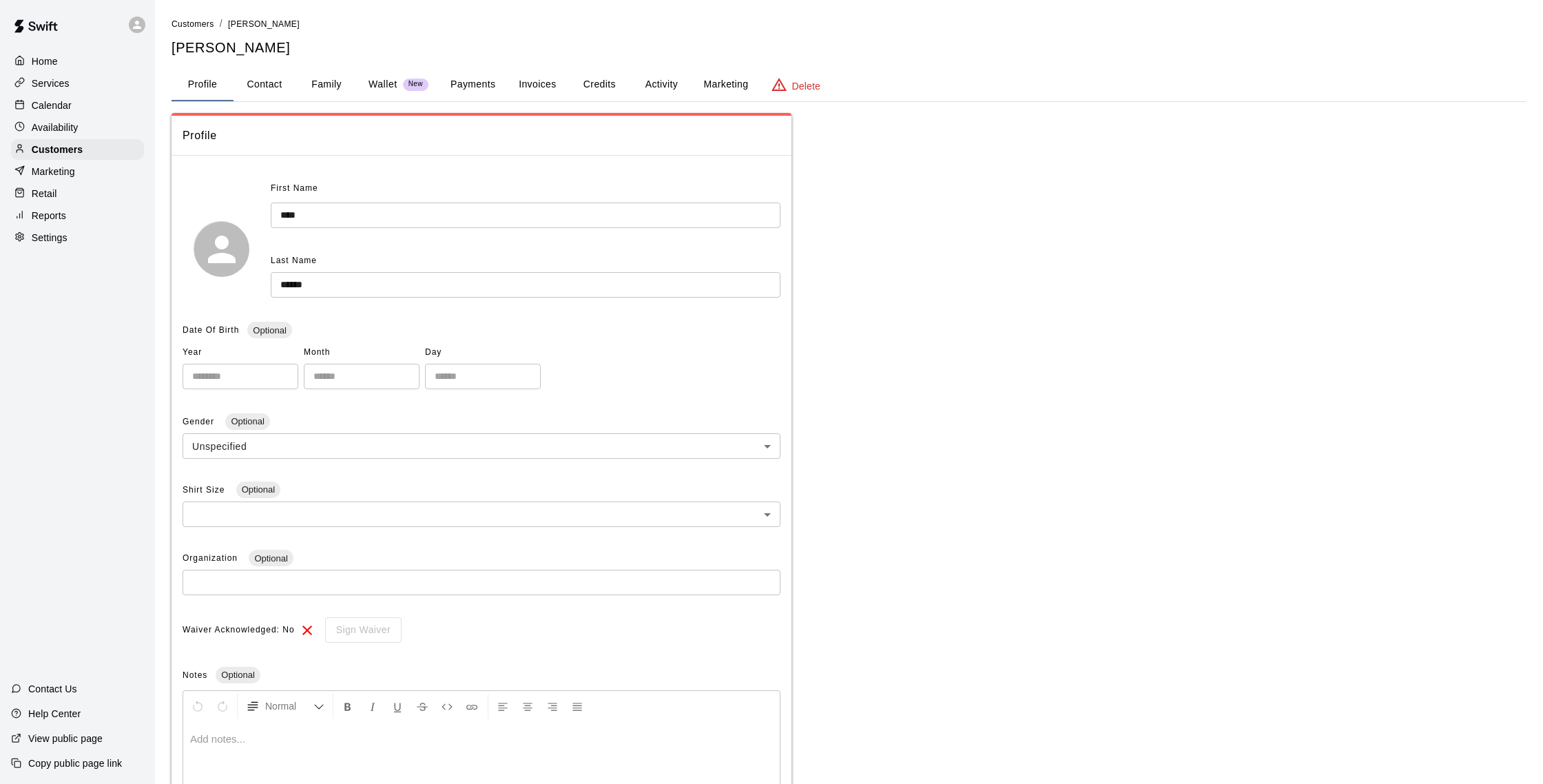
click at [679, 83] on button "Activity" at bounding box center [661, 85] width 62 height 33
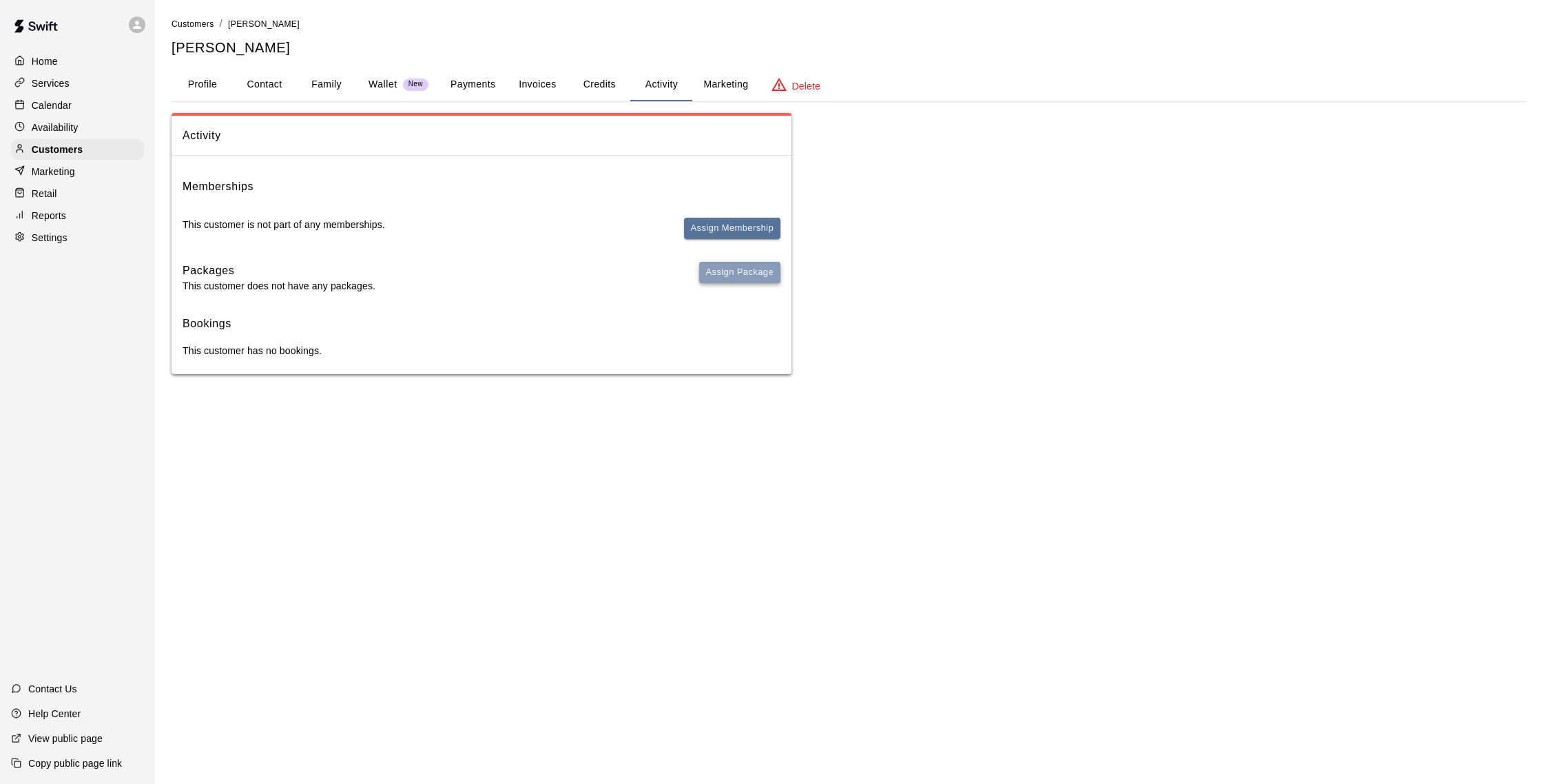
click at [718, 271] on button "Assign Package" at bounding box center [740, 272] width 81 height 21
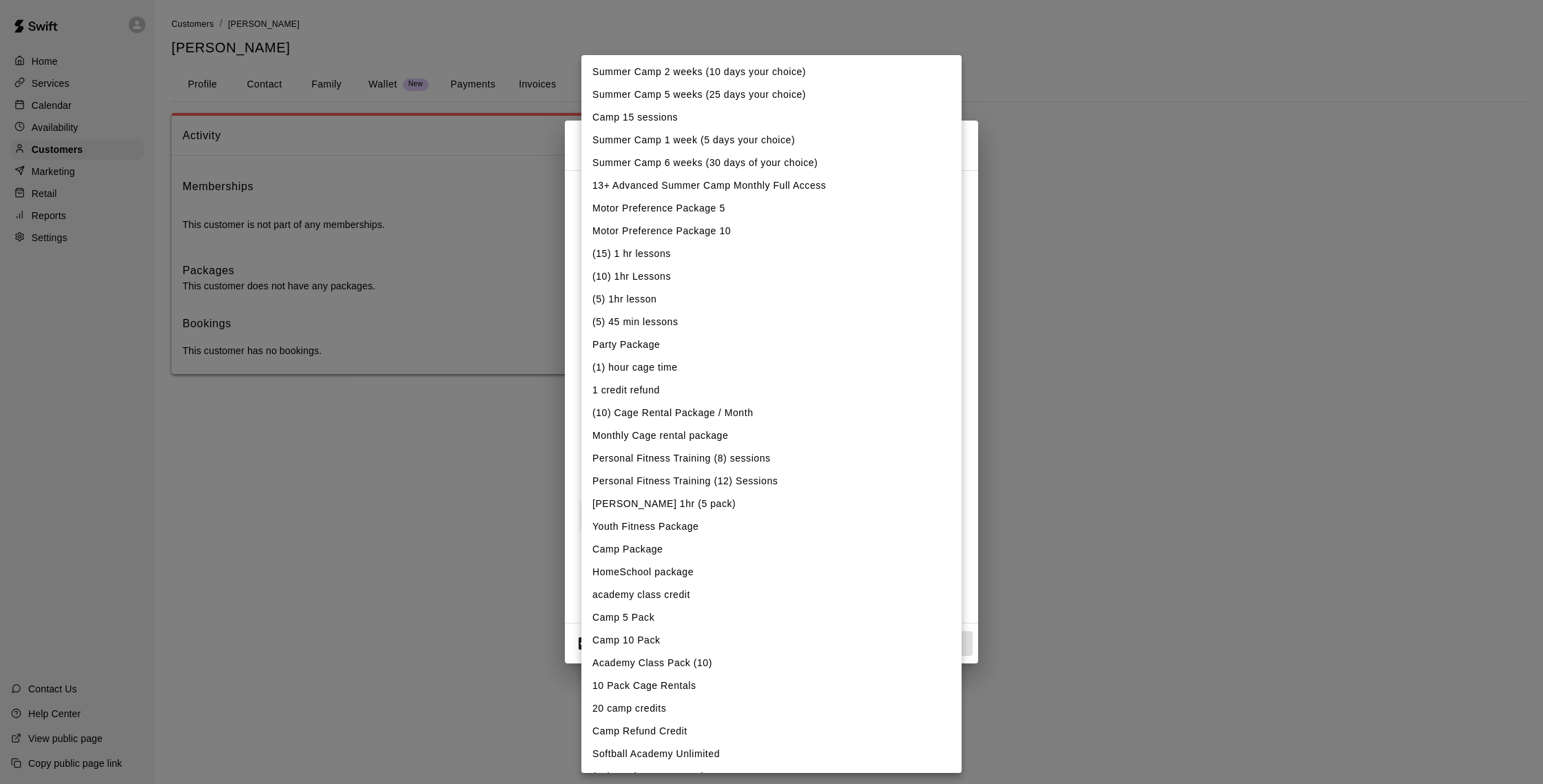
click at [699, 217] on body "Home Services Calendar Availability Customers Marketing Retail Reports Settings…" at bounding box center [772, 201] width 1543 height 402
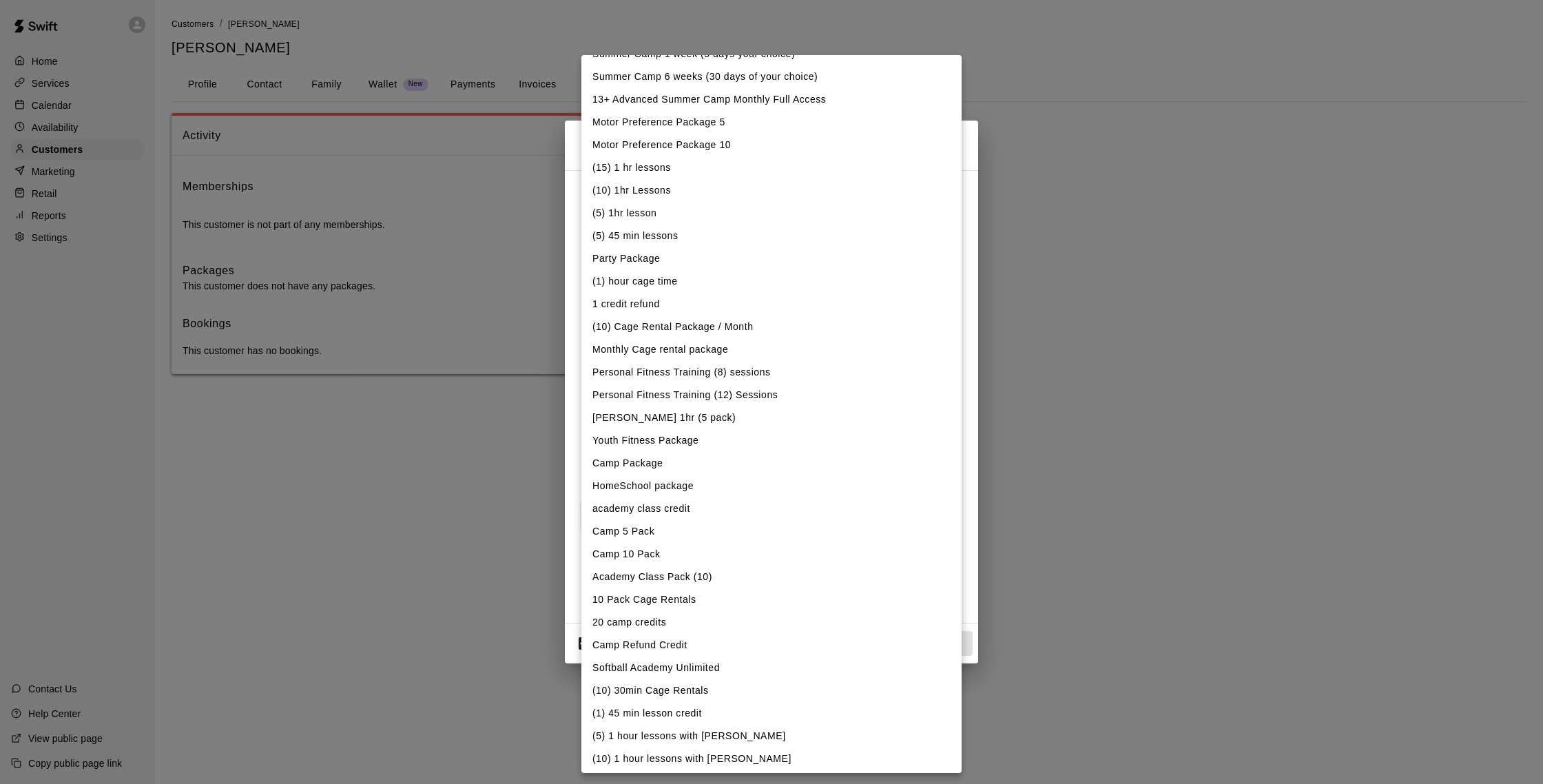
scroll to position [94, 0]
click at [641, 568] on li "Academy Class Pack (10)" at bounding box center [772, 568] width 380 height 23
type input "**********"
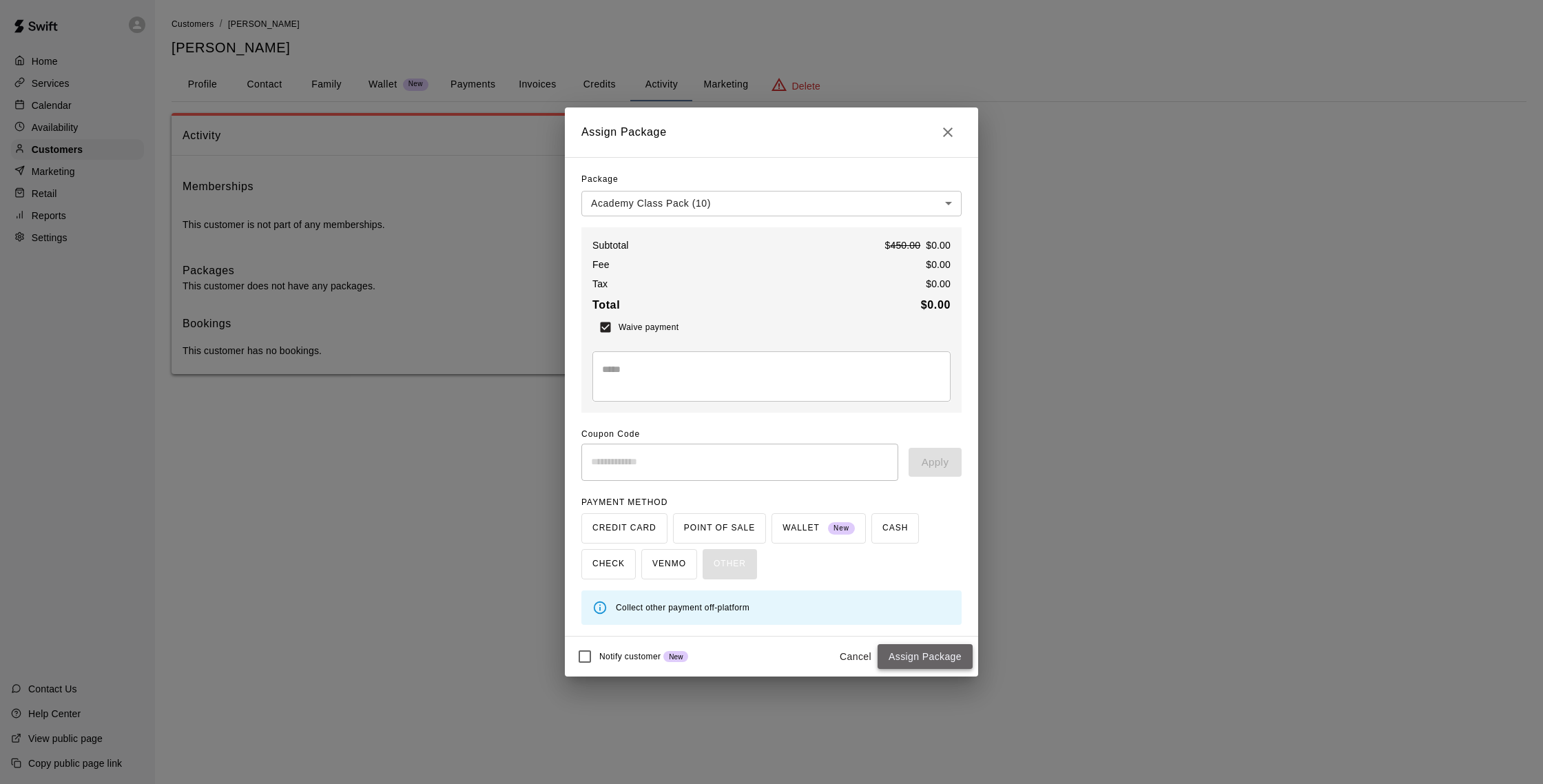
click at [906, 662] on button "Assign Package" at bounding box center [925, 657] width 95 height 25
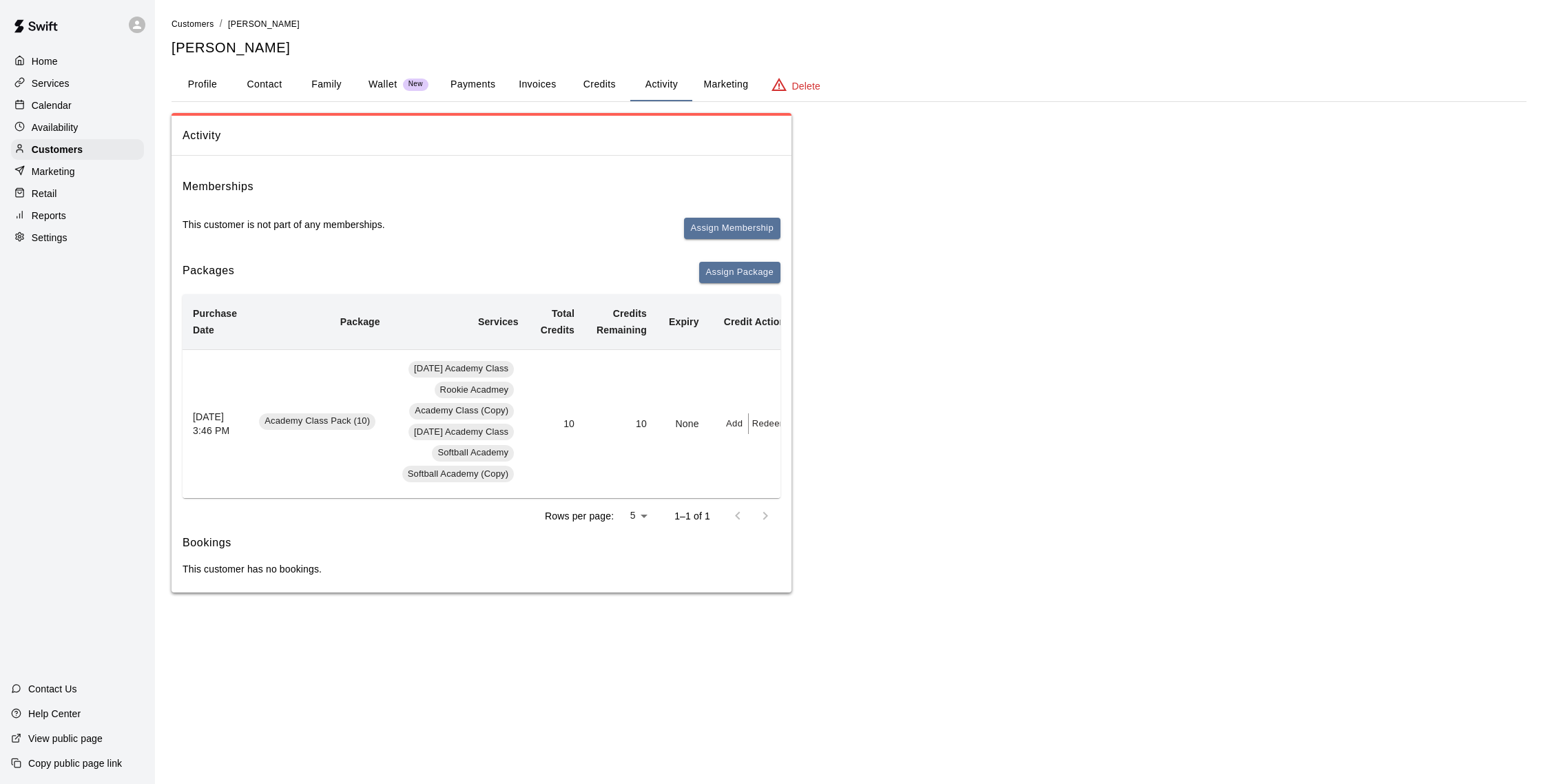
scroll to position [0, 0]
click at [75, 103] on div "Calendar" at bounding box center [78, 106] width 133 height 21
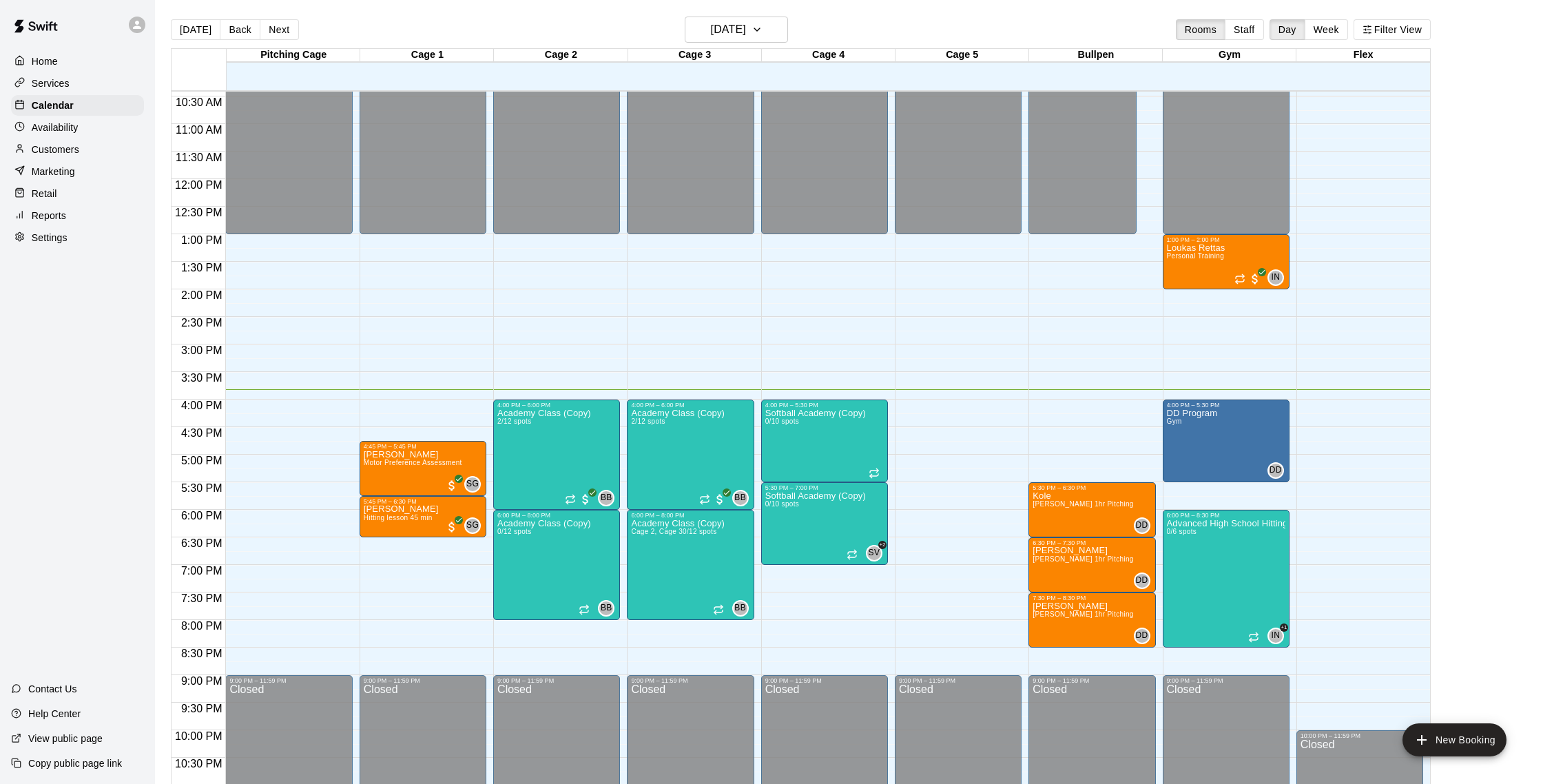
scroll to position [2, 0]
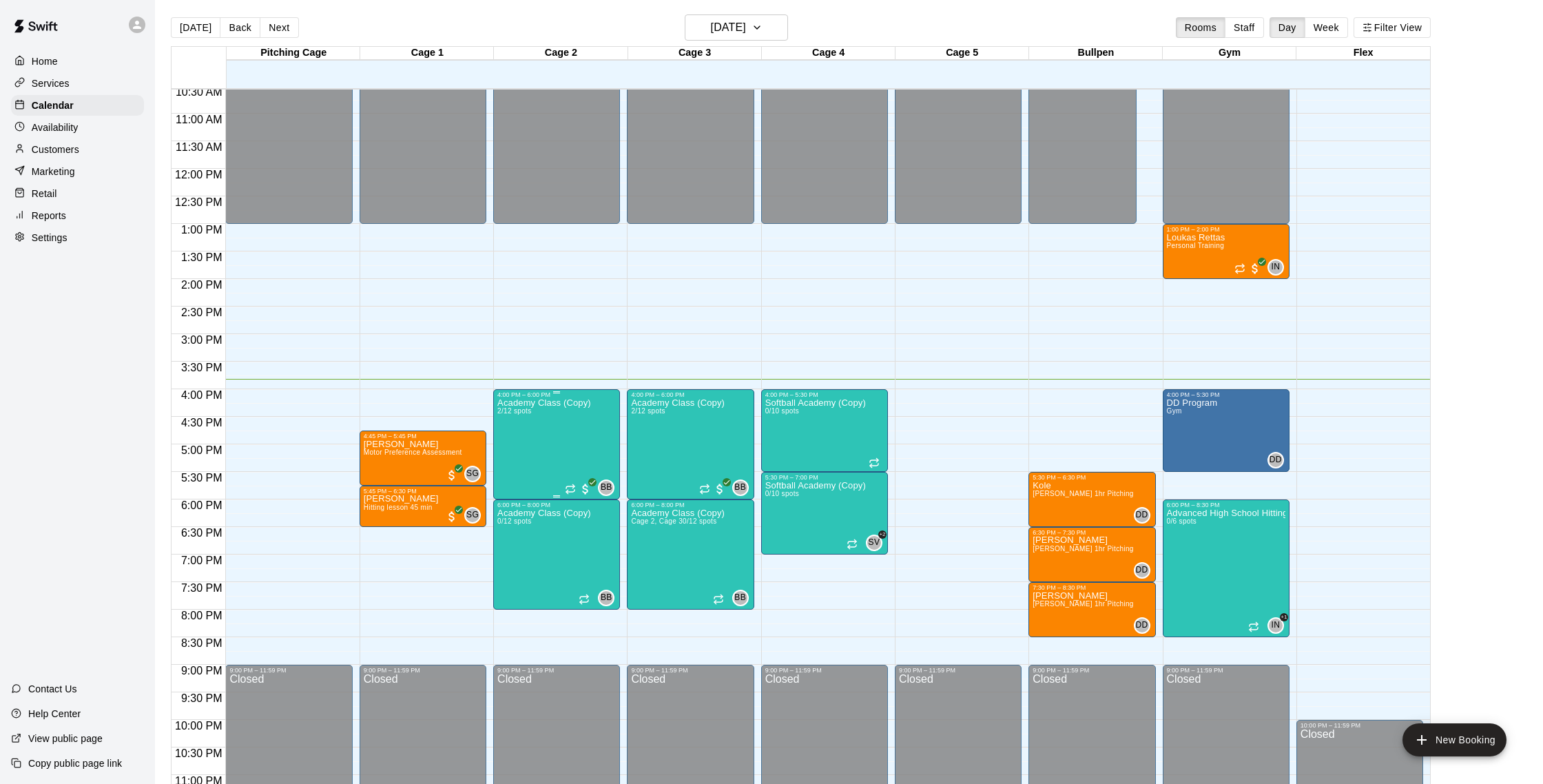
click at [566, 429] on div "Academy Class (Copy) 2/12 spots" at bounding box center [544, 790] width 94 height 784
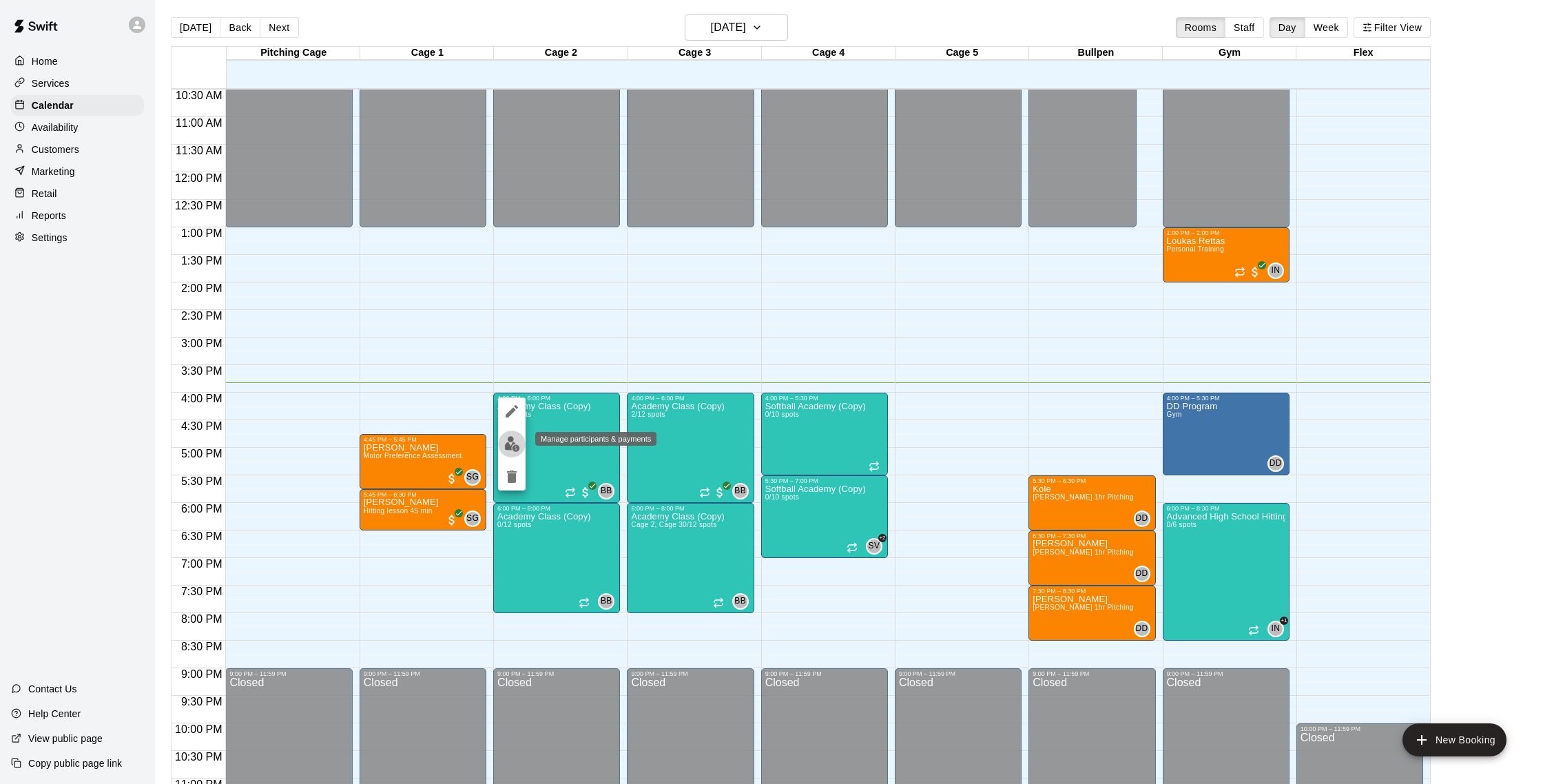
click at [516, 453] on button "edit" at bounding box center [512, 444] width 28 height 27
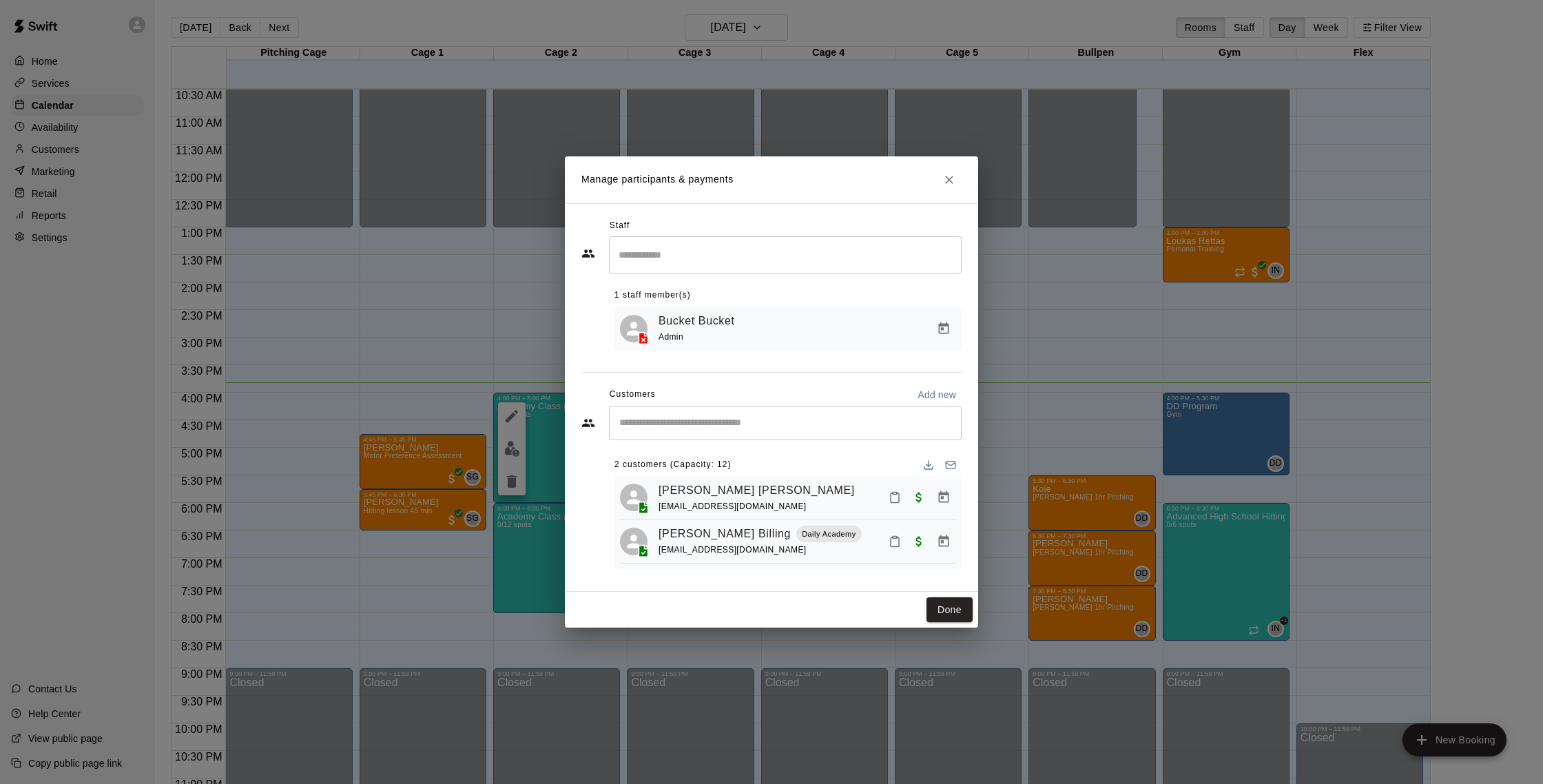
click at [663, 432] on div "​" at bounding box center [785, 422] width 352 height 34
type input "*****"
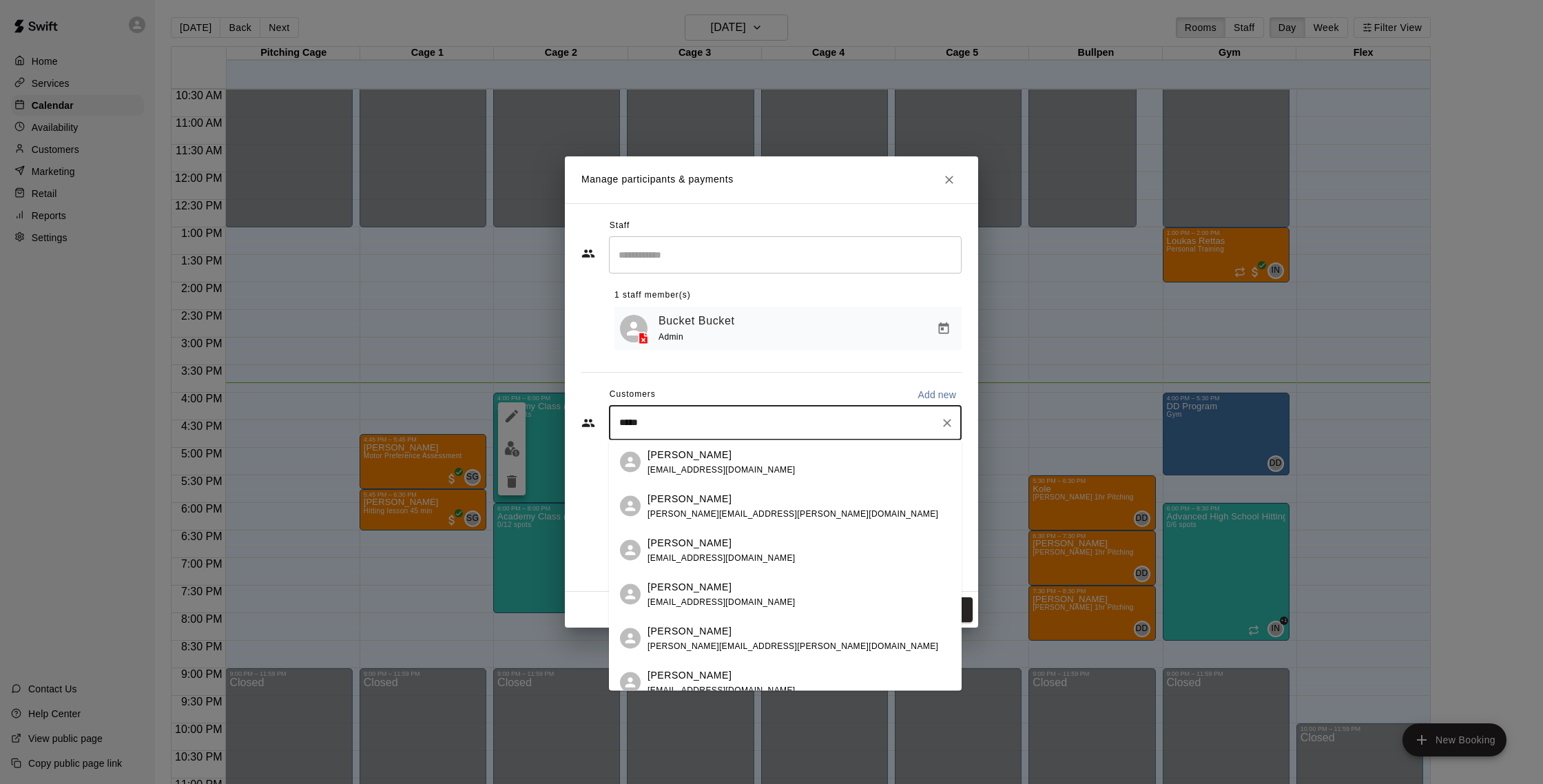
click at [702, 553] on span "[EMAIL_ADDRESS][DOMAIN_NAME]" at bounding box center [721, 557] width 148 height 10
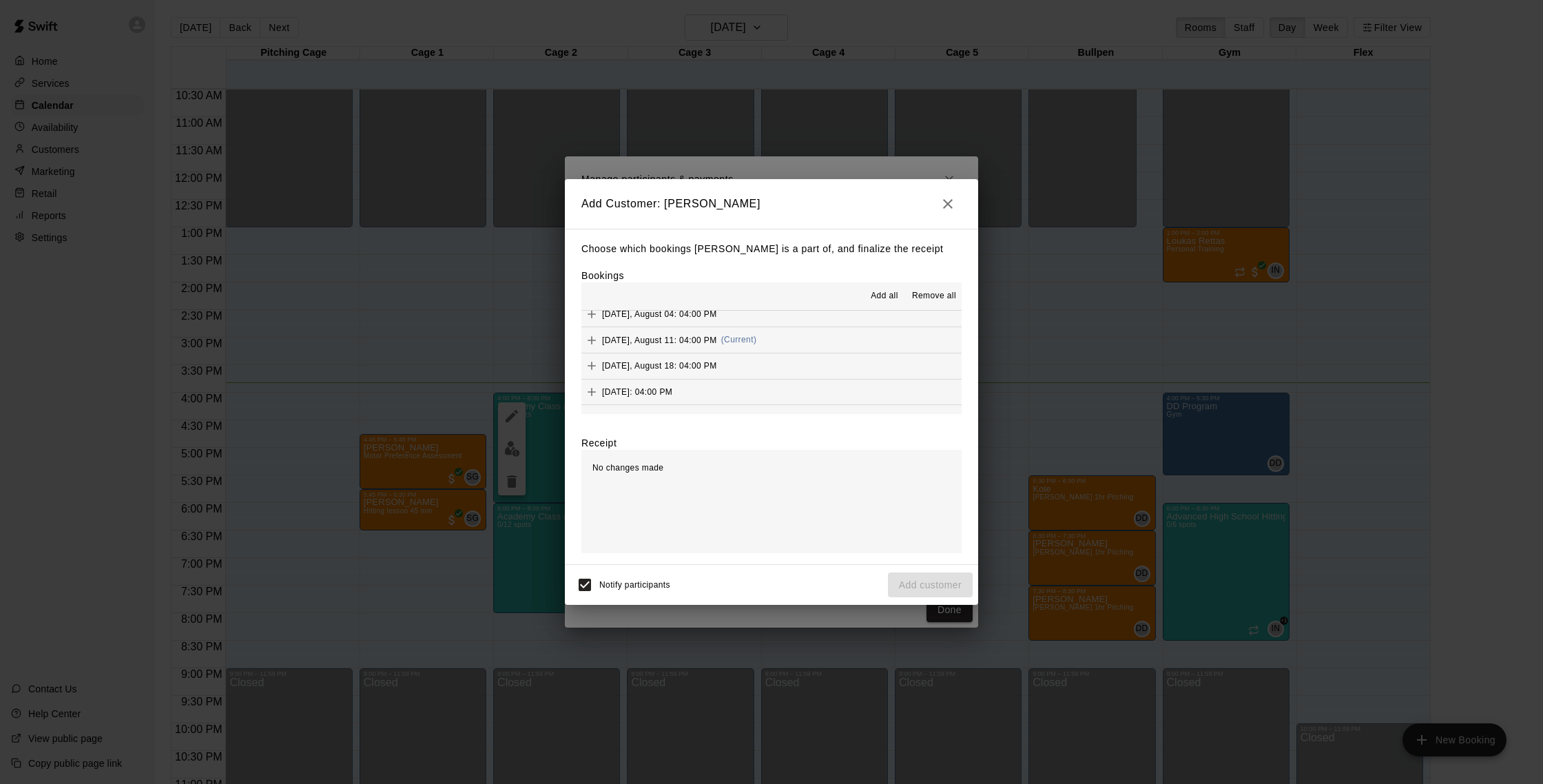
scroll to position [760, 0]
click at [791, 345] on button "[DATE], August 11: 04:00 PM (Current)" at bounding box center [772, 340] width 380 height 25
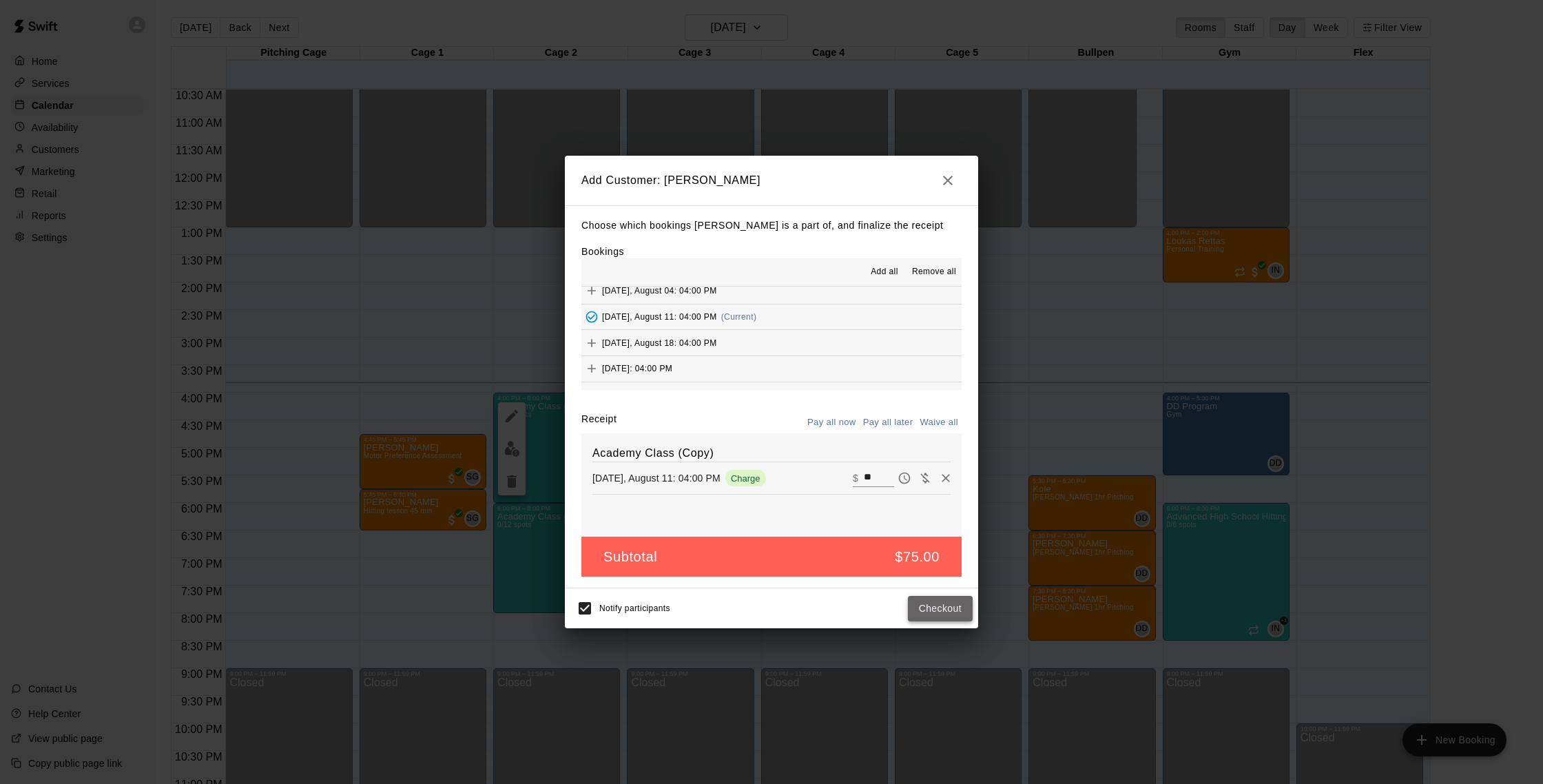
click at [952, 604] on button "Checkout" at bounding box center [941, 609] width 65 height 25
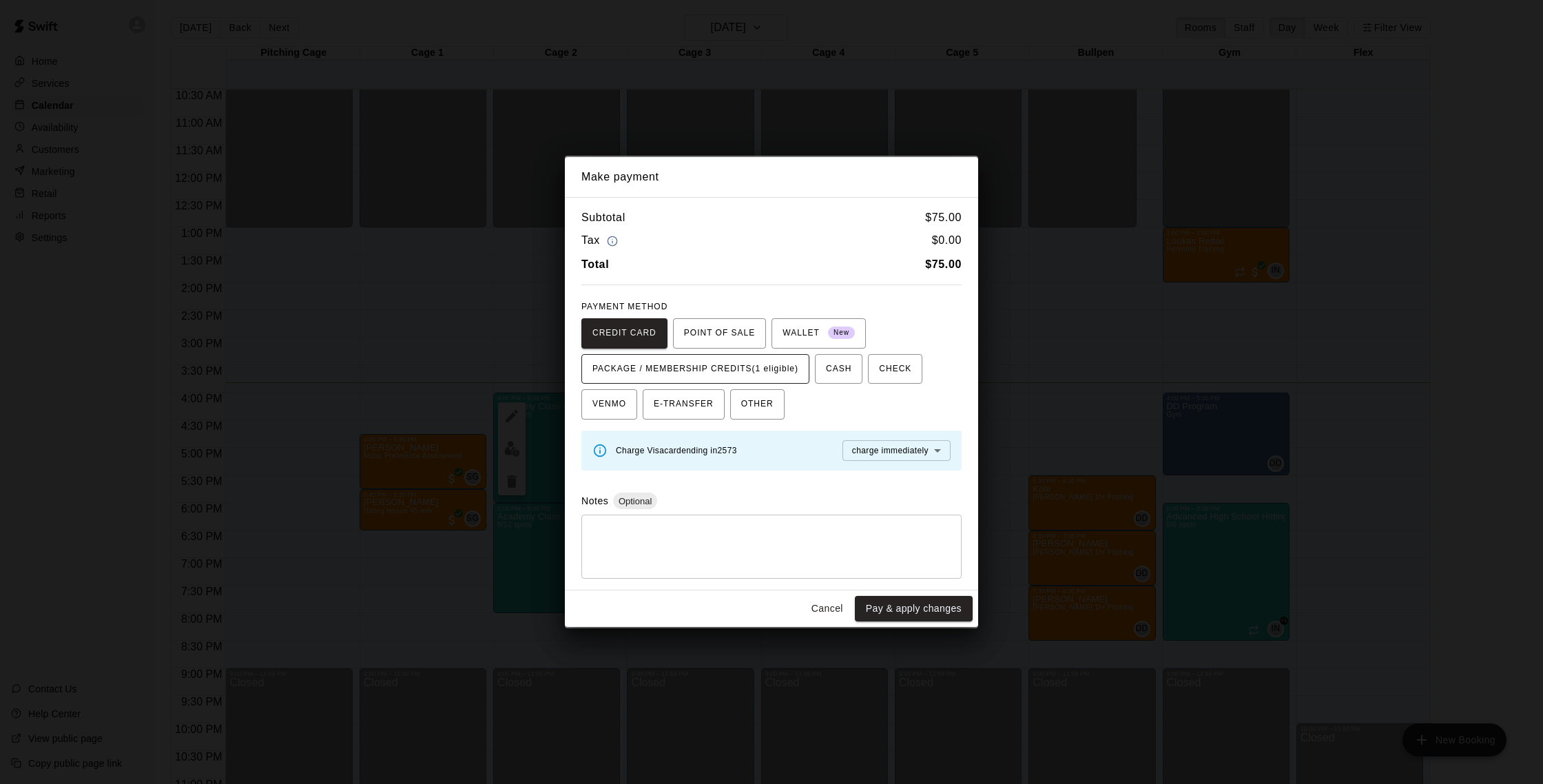
click at [755, 364] on span "PACKAGE / MEMBERSHIP CREDITS (1 eligible)" at bounding box center [695, 369] width 206 height 22
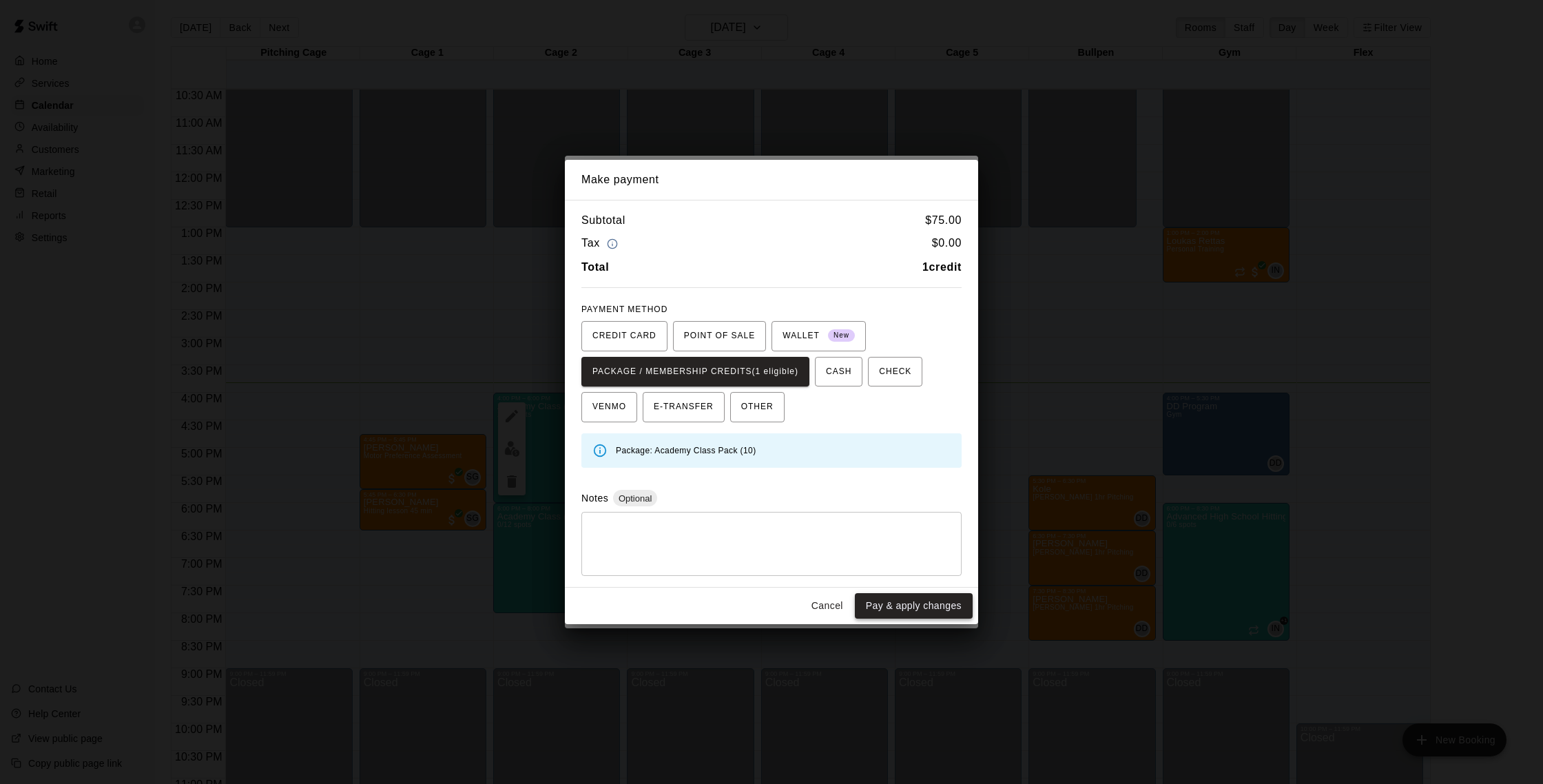
click at [950, 608] on button "Pay & apply changes" at bounding box center [914, 605] width 117 height 25
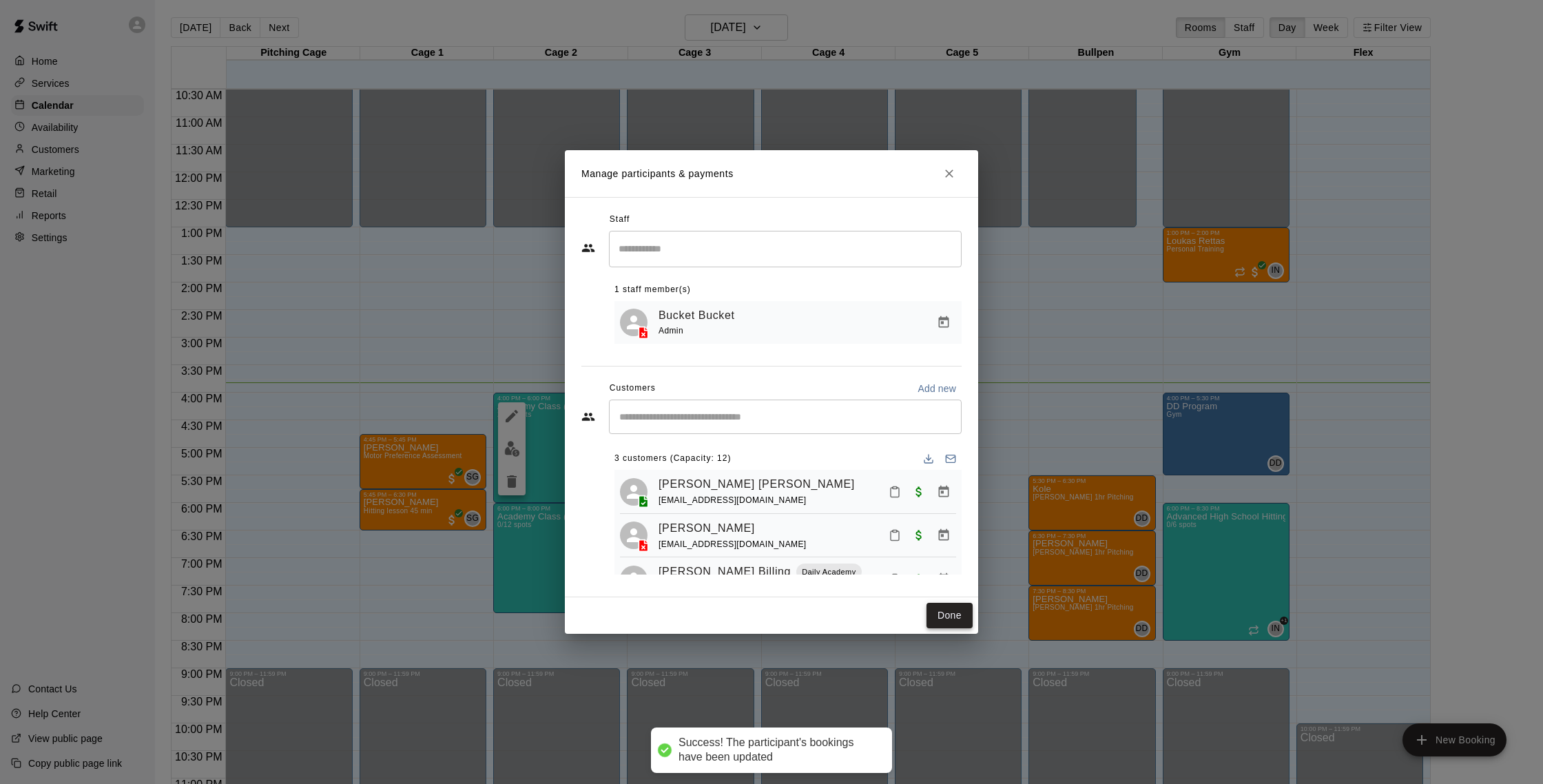
click at [949, 624] on button "Done" at bounding box center [949, 615] width 46 height 25
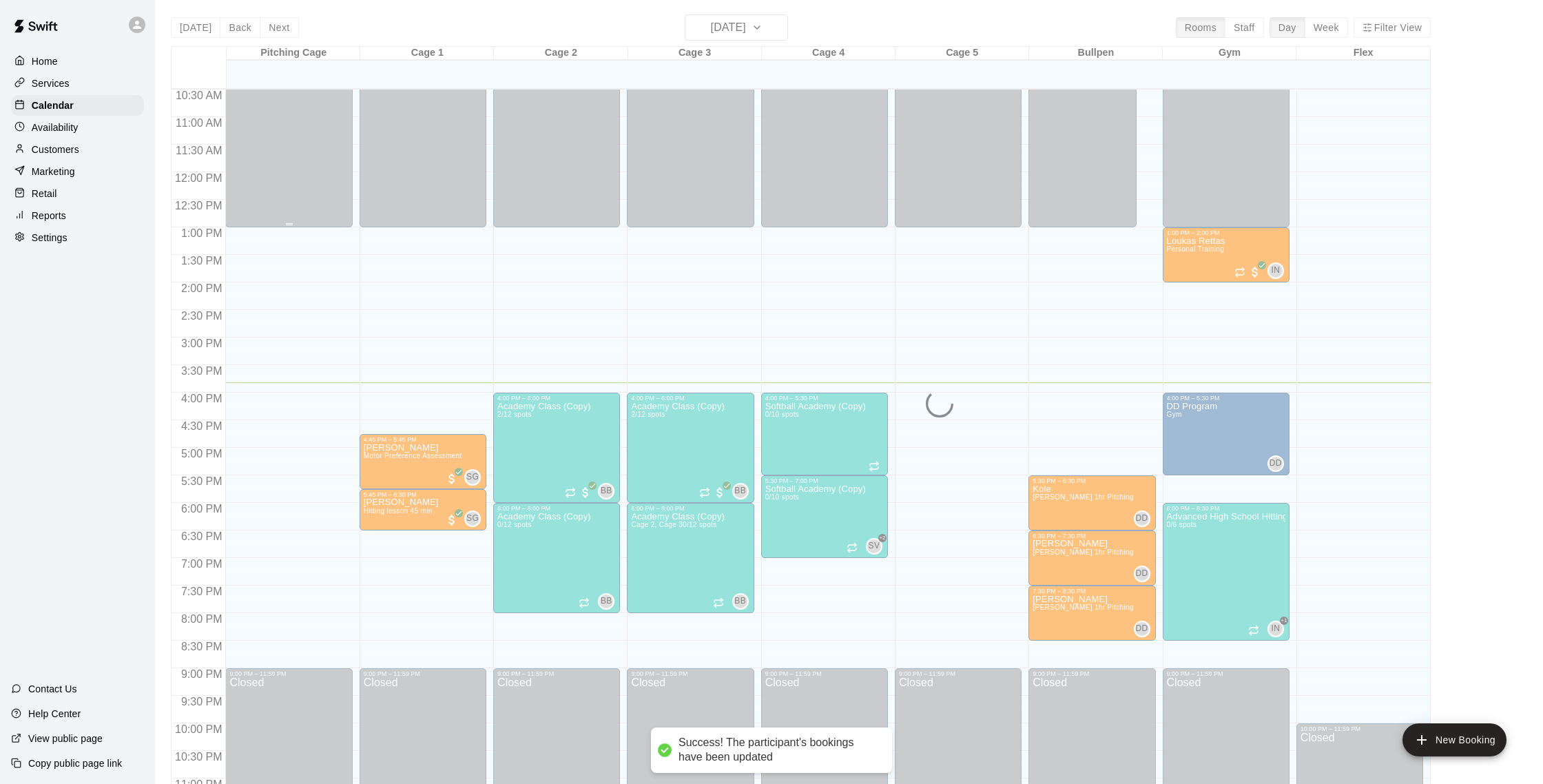
scroll to position [585, 0]
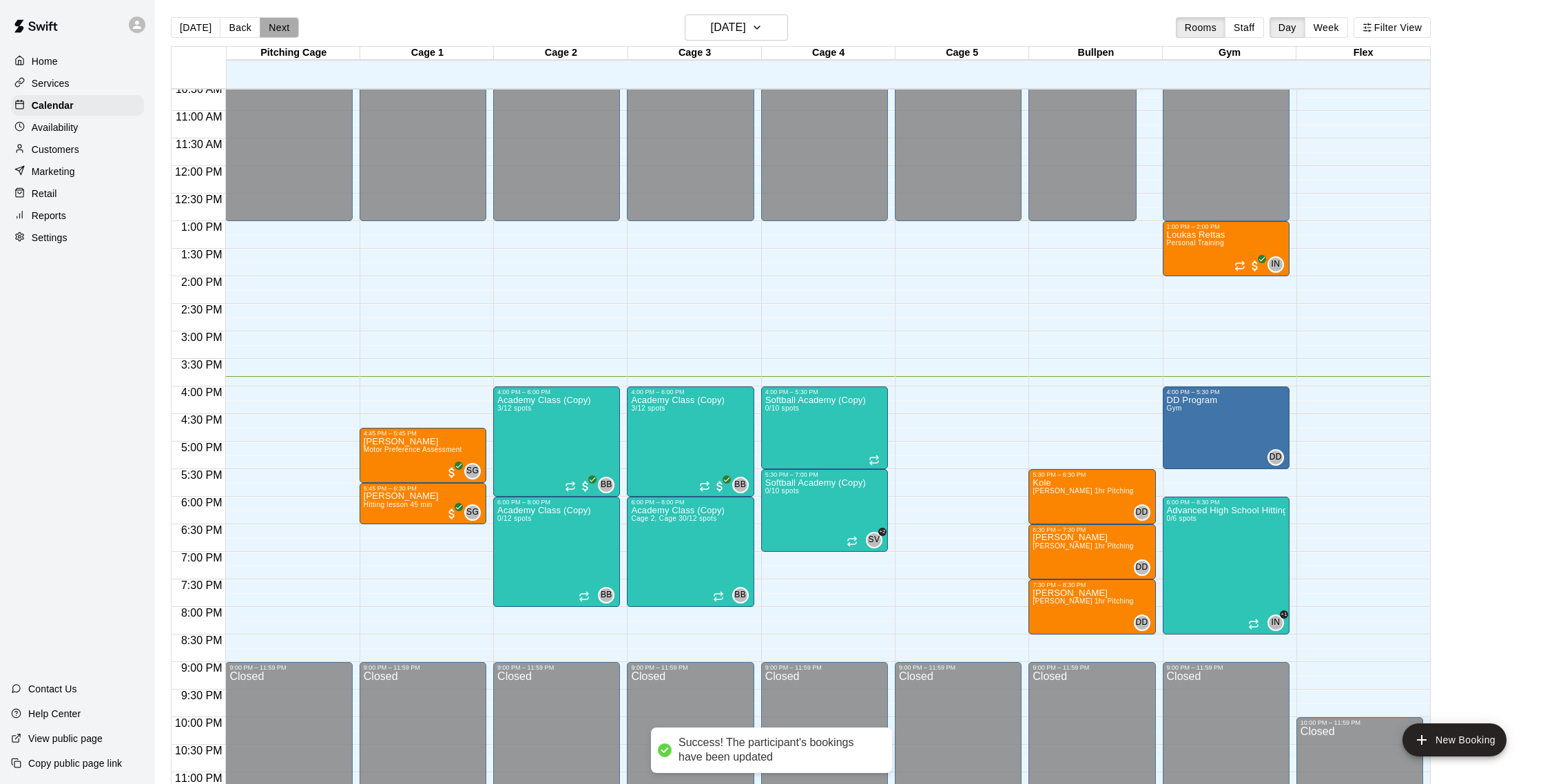
click at [284, 32] on button "Next" at bounding box center [279, 28] width 39 height 21
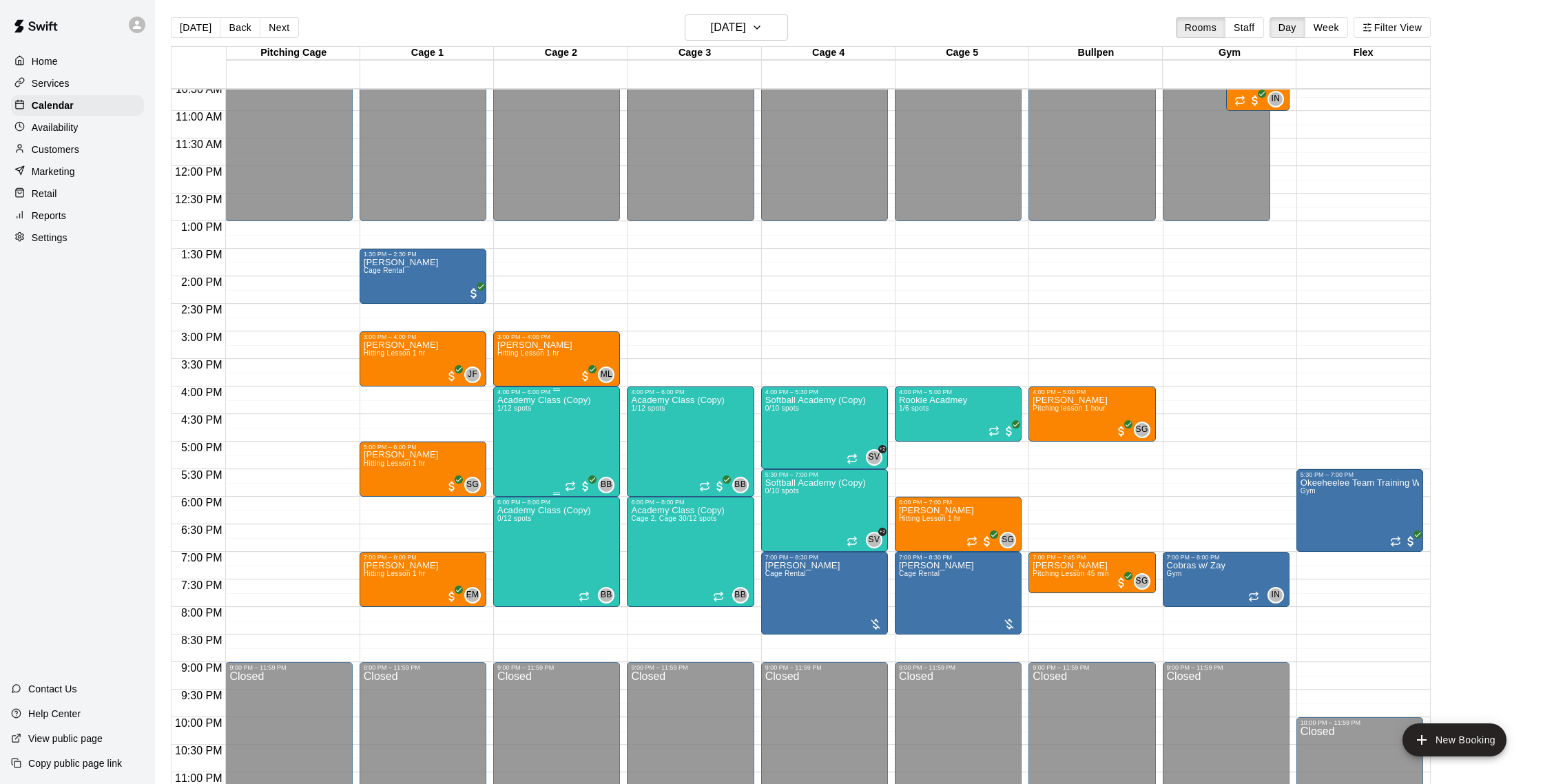
click at [564, 446] on div "Academy Class (Copy) 1/12 spots" at bounding box center [544, 787] width 94 height 784
click at [509, 447] on img "edit" at bounding box center [512, 443] width 16 height 16
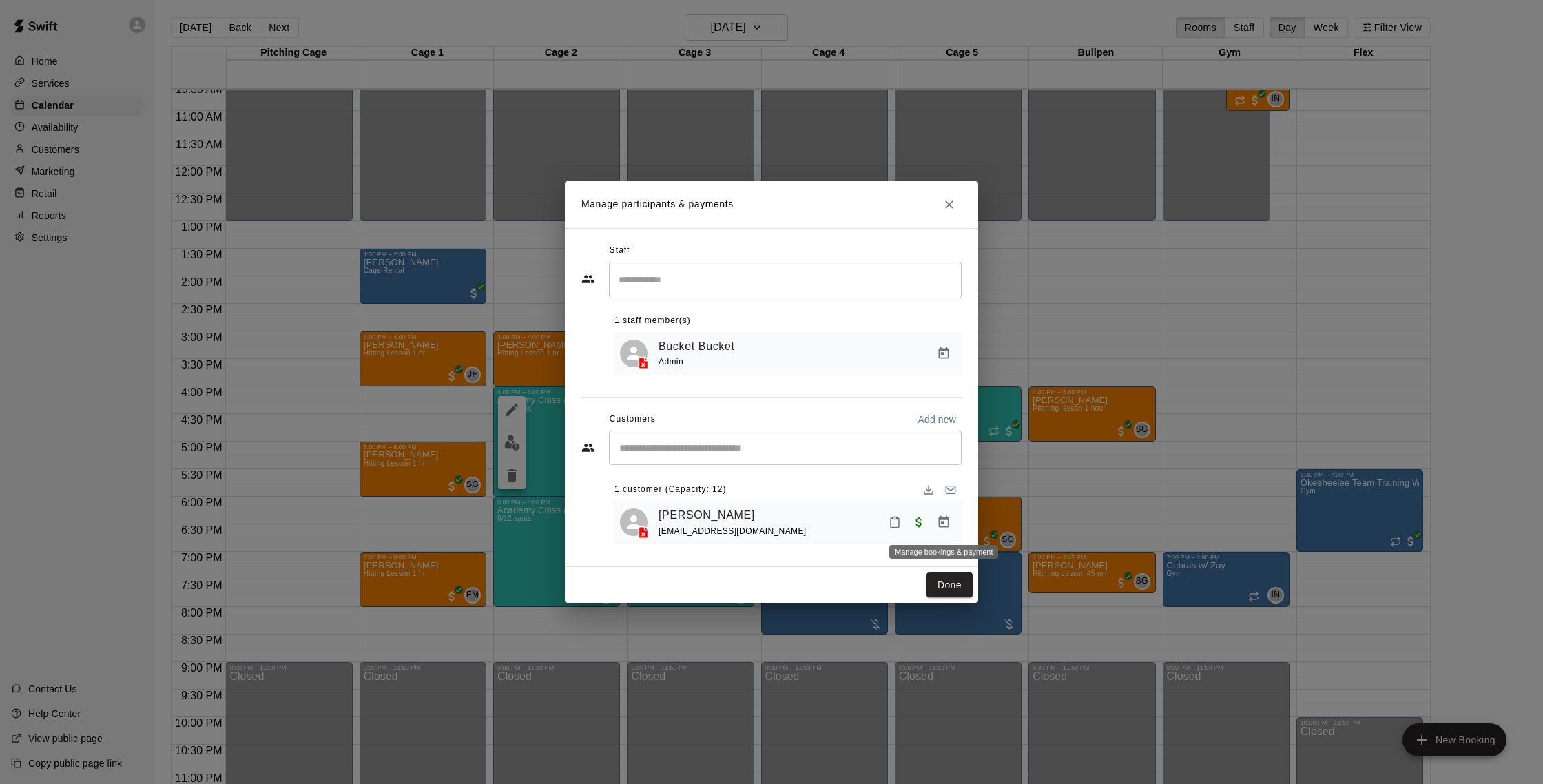
click at [952, 524] on button "Manage bookings & payment" at bounding box center [943, 521] width 25 height 25
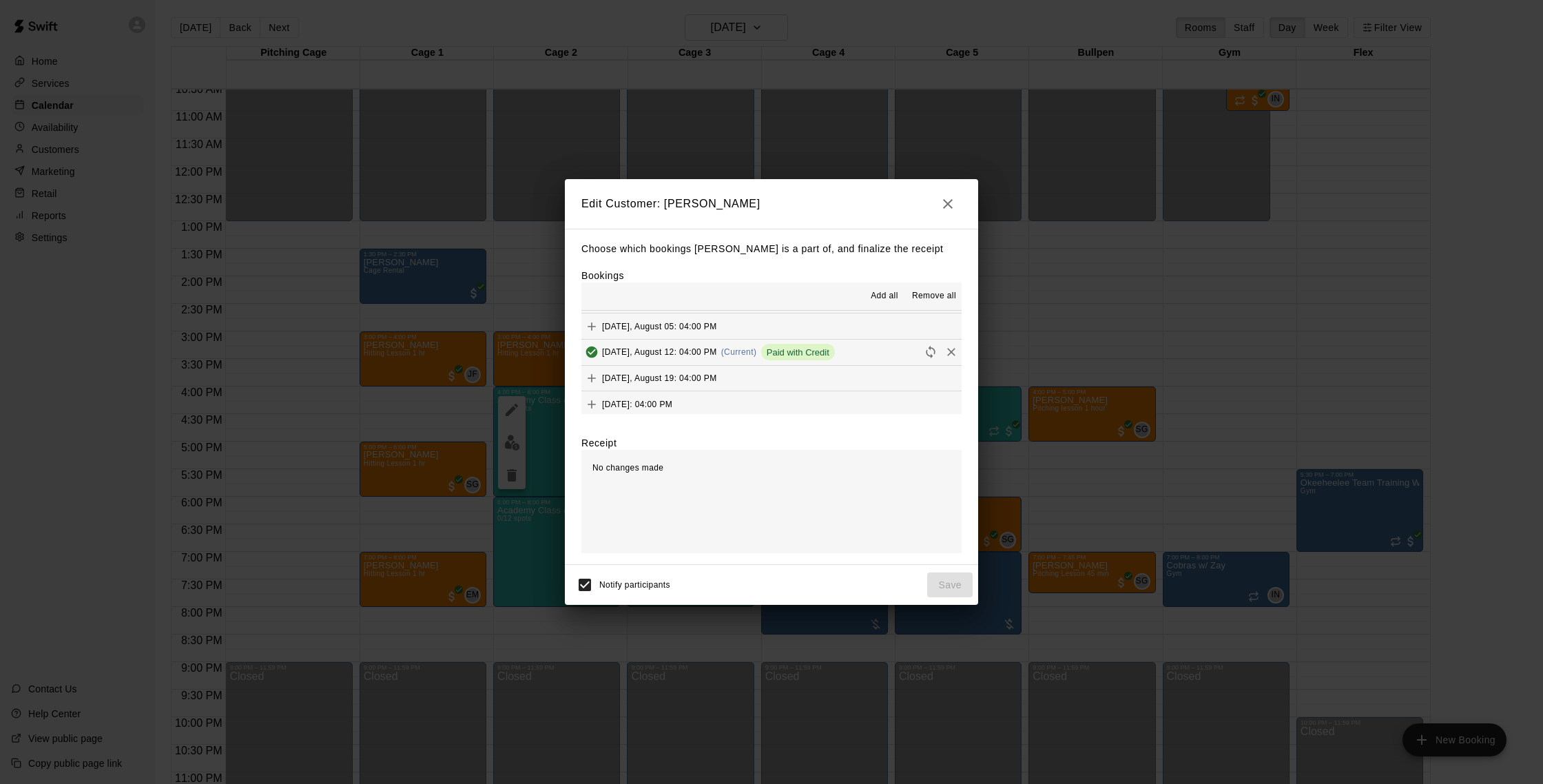
scroll to position [777, 0]
click at [957, 346] on icon "Remove" at bounding box center [951, 349] width 13 height 13
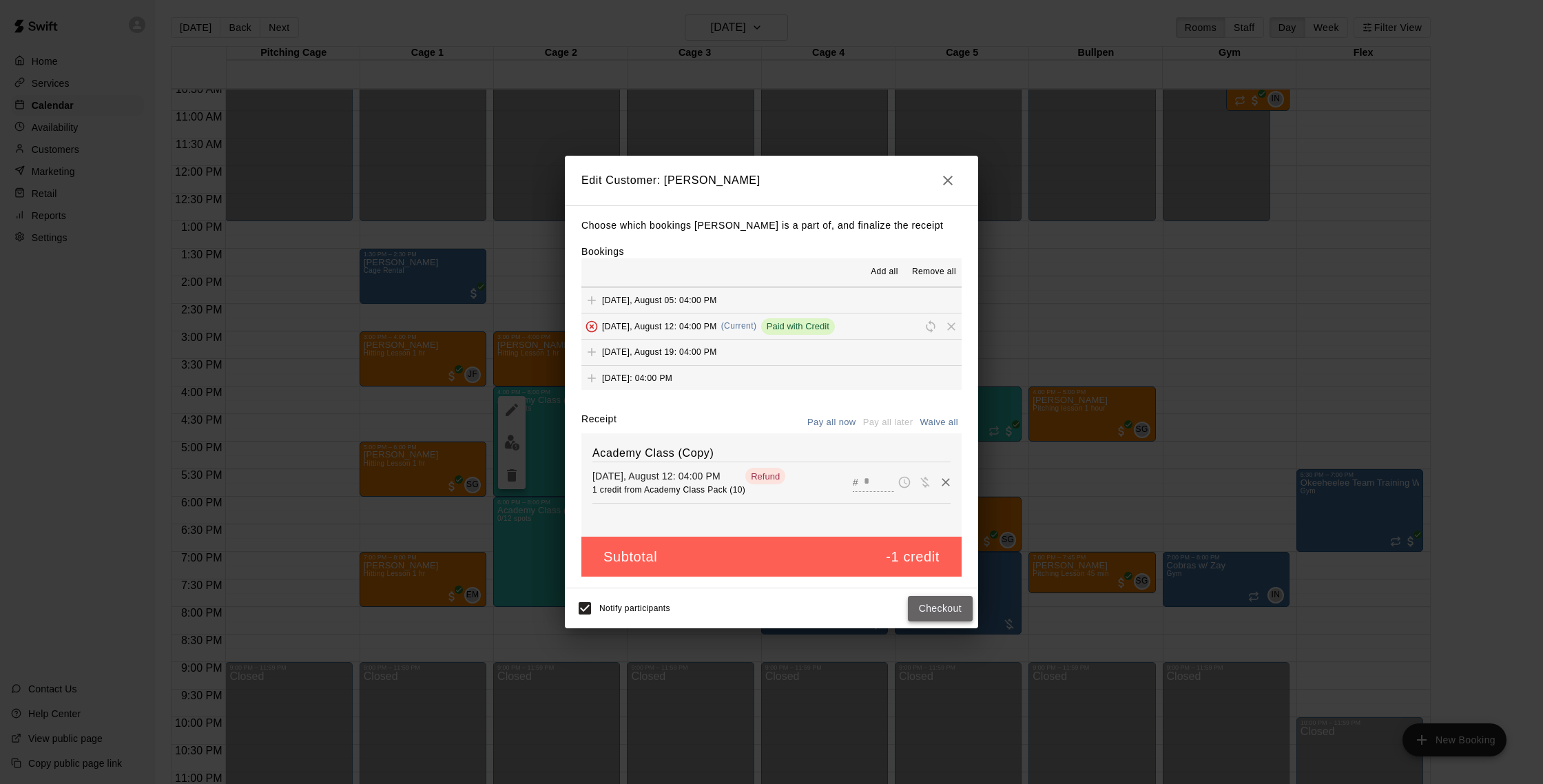
click at [944, 606] on button "Checkout" at bounding box center [941, 609] width 65 height 25
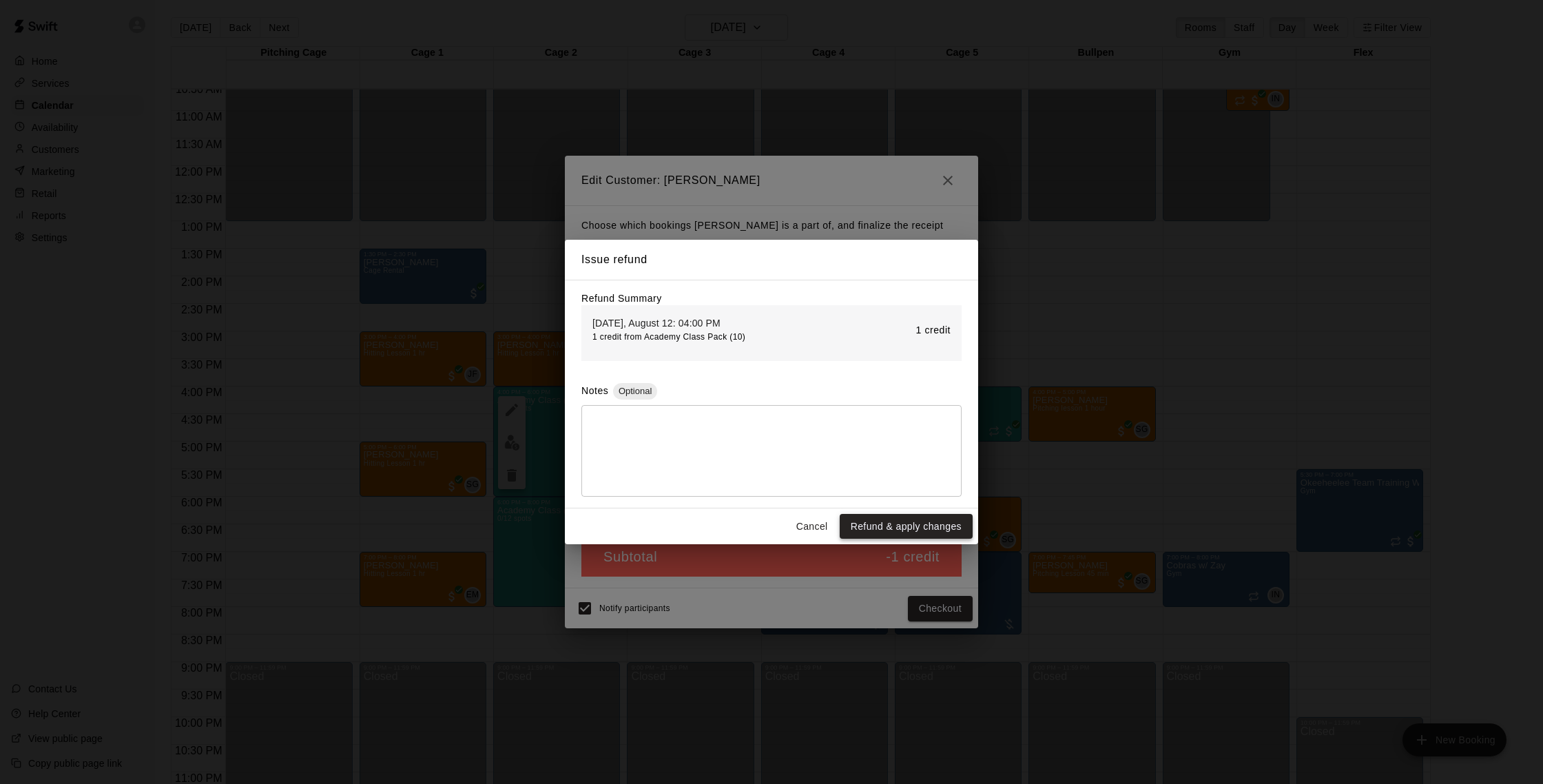
click at [900, 521] on button "Refund & apply changes" at bounding box center [906, 526] width 133 height 25
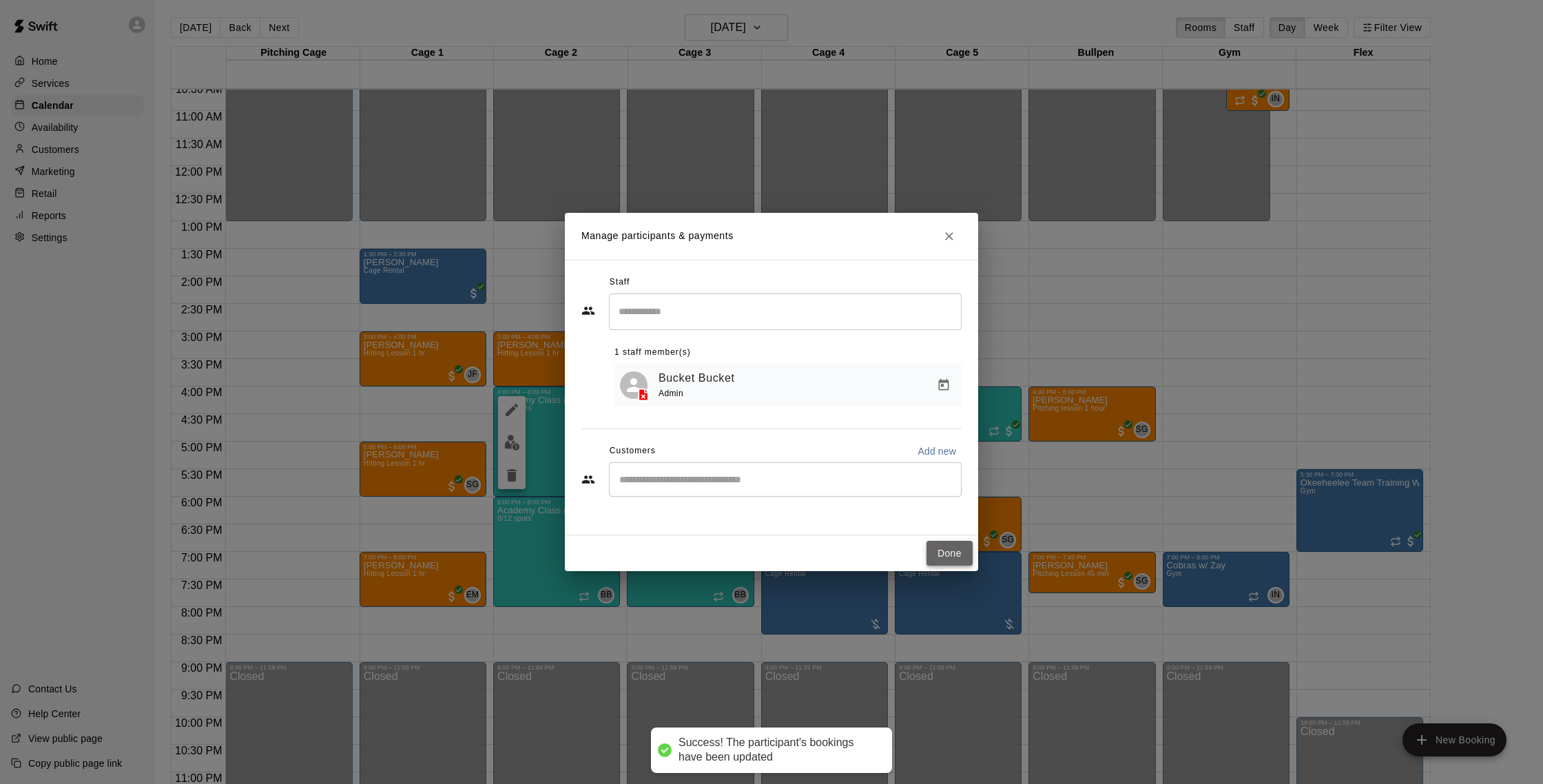
click at [937, 549] on button "Done" at bounding box center [949, 553] width 46 height 25
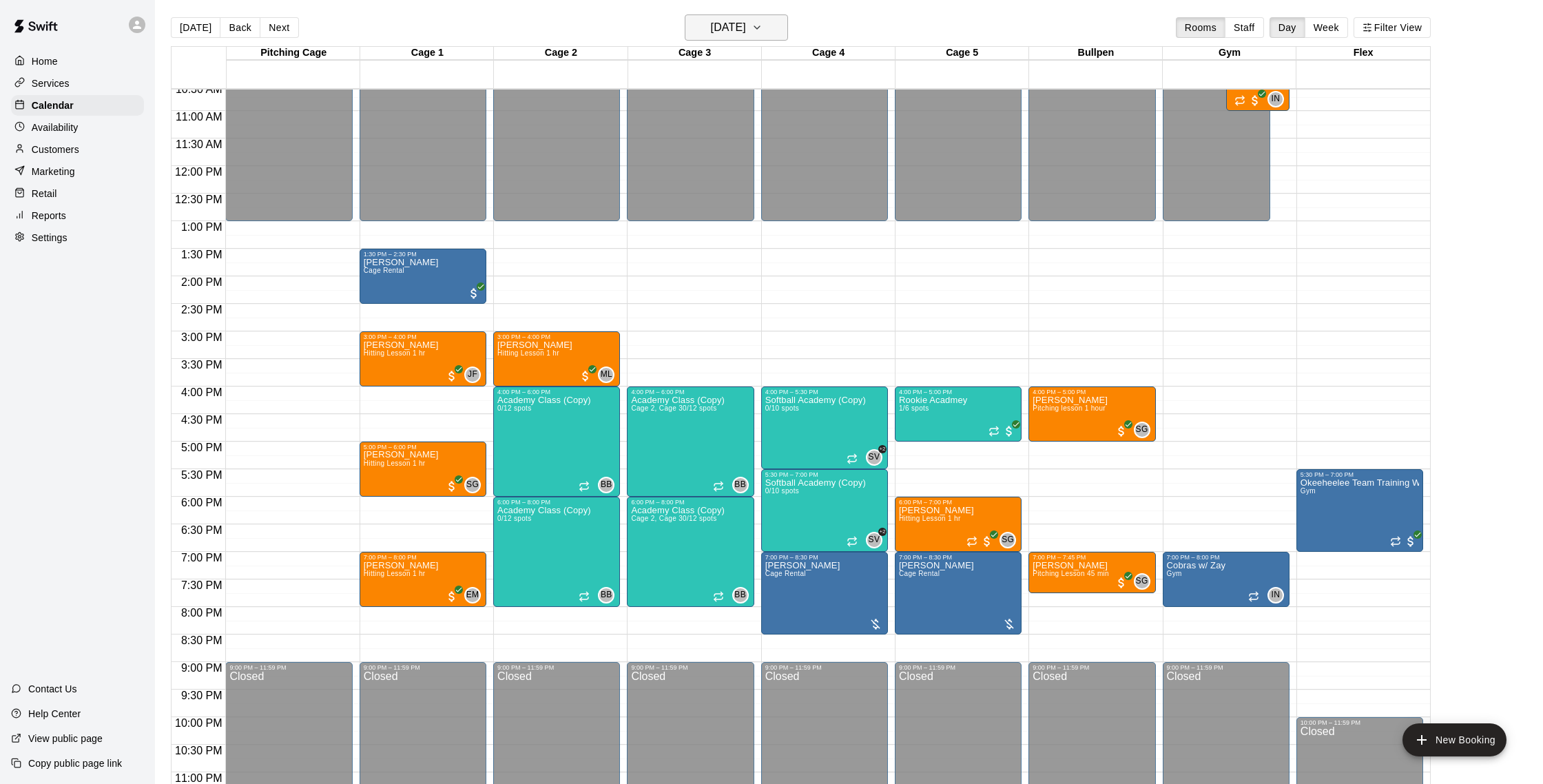
click at [729, 21] on h6 "[DATE]" at bounding box center [729, 28] width 35 height 19
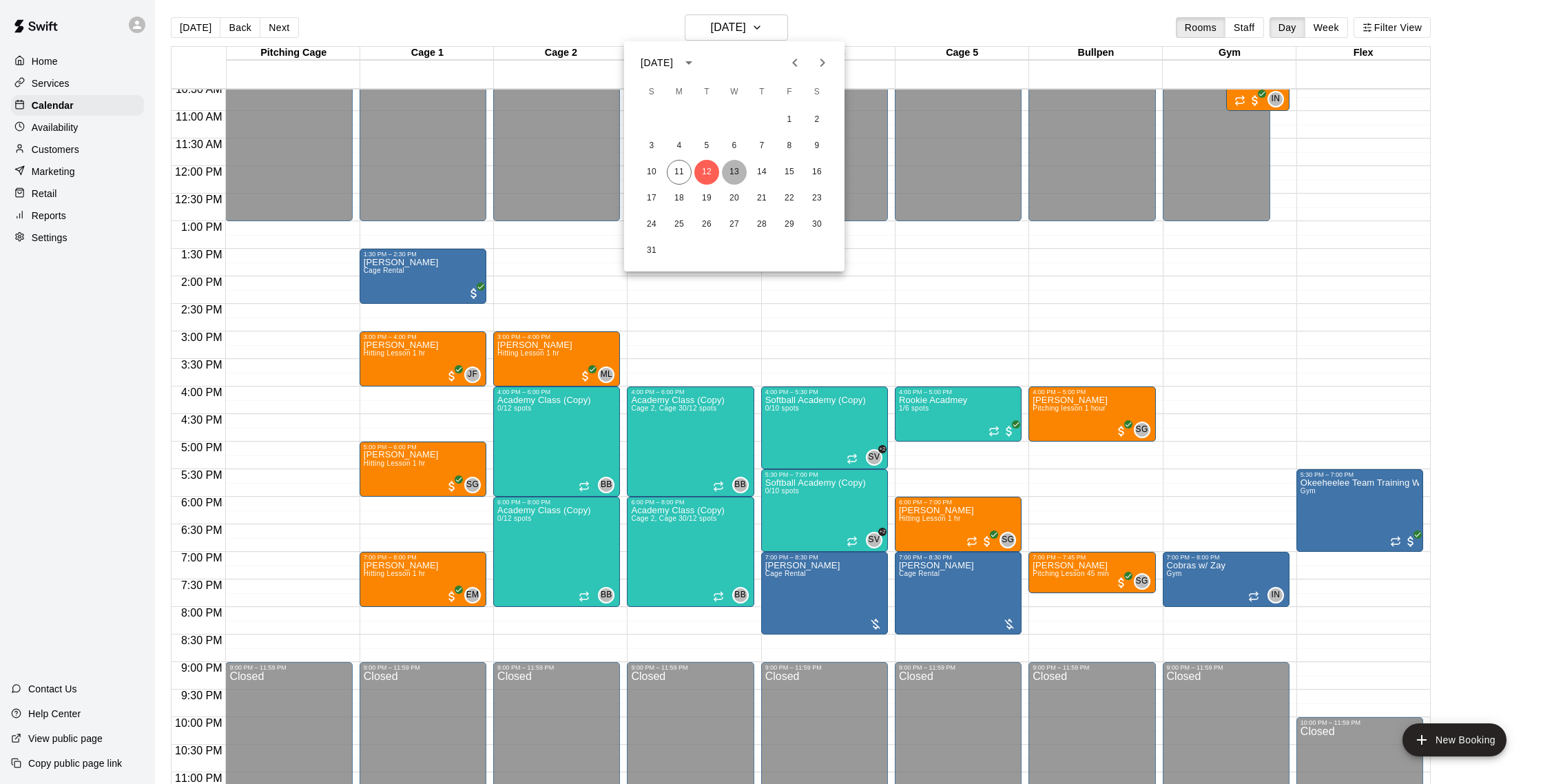
click at [734, 171] on button "13" at bounding box center [734, 171] width 25 height 25
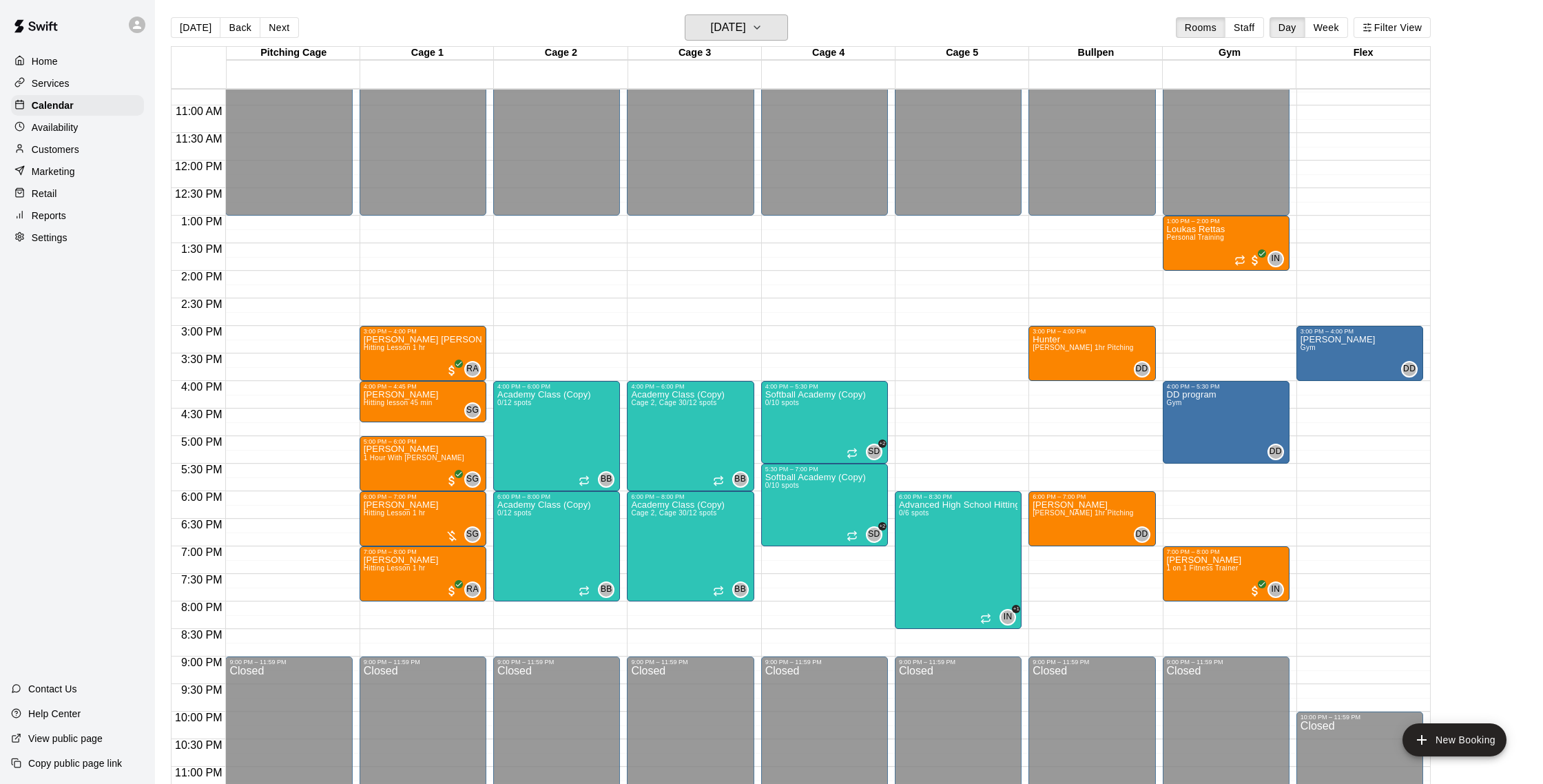
scroll to position [615, 0]
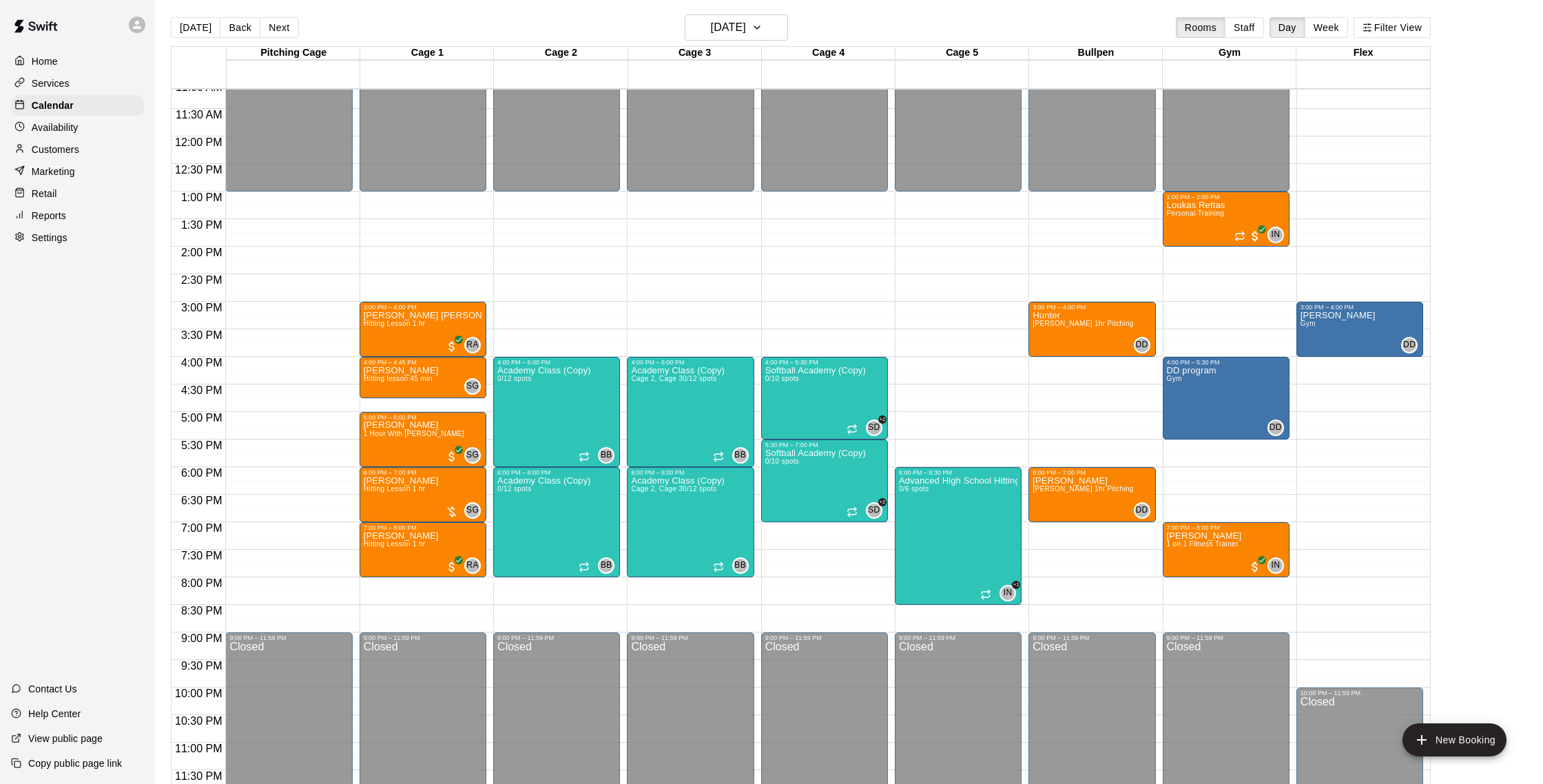
click at [67, 149] on p "Customers" at bounding box center [56, 149] width 48 height 13
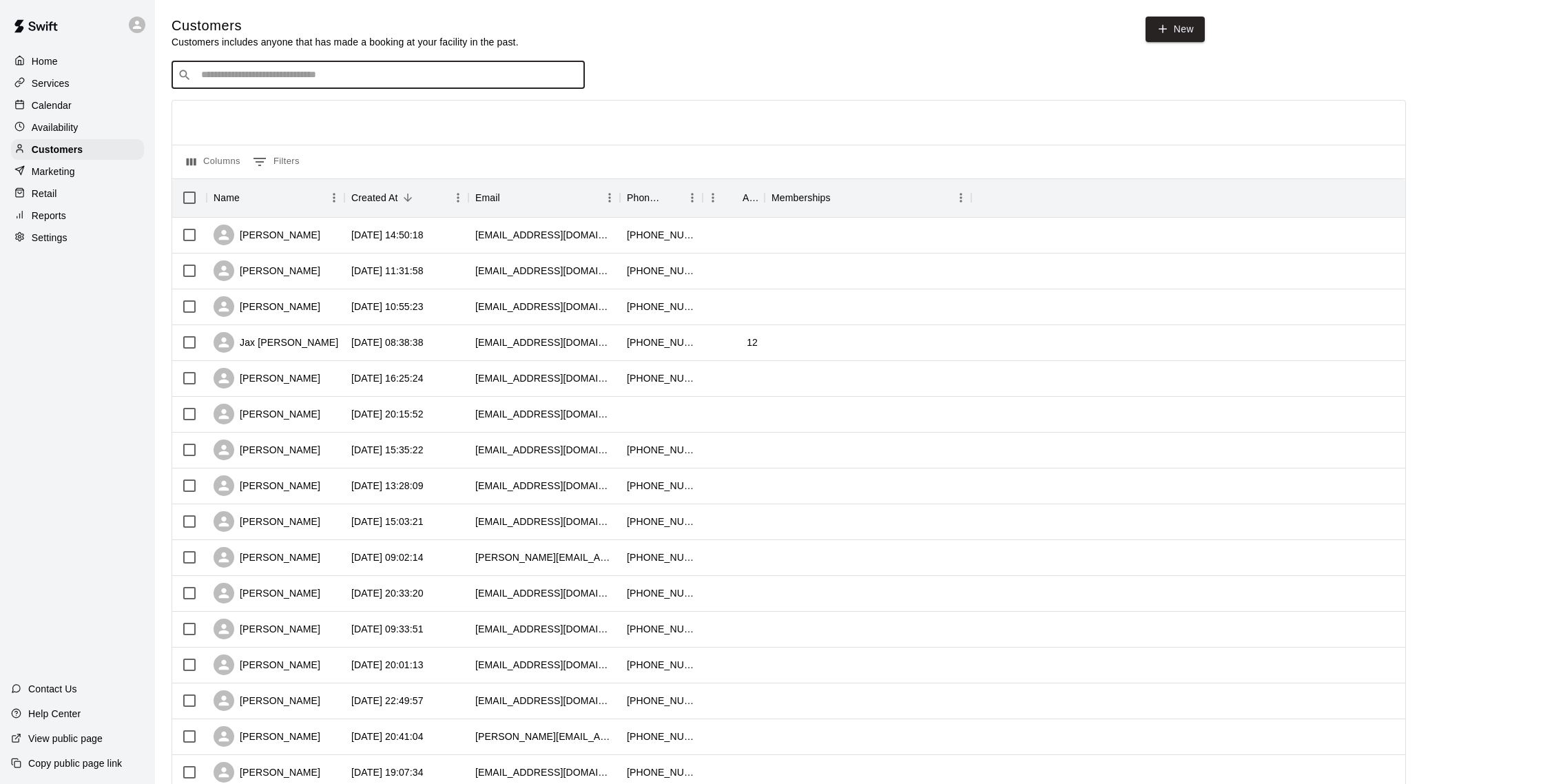
click at [311, 74] on input "Search customers by name or email" at bounding box center [387, 75] width 382 height 13
type input "*****"
click at [290, 148] on div "[PERSON_NAME]" at bounding box center [284, 148] width 148 height 14
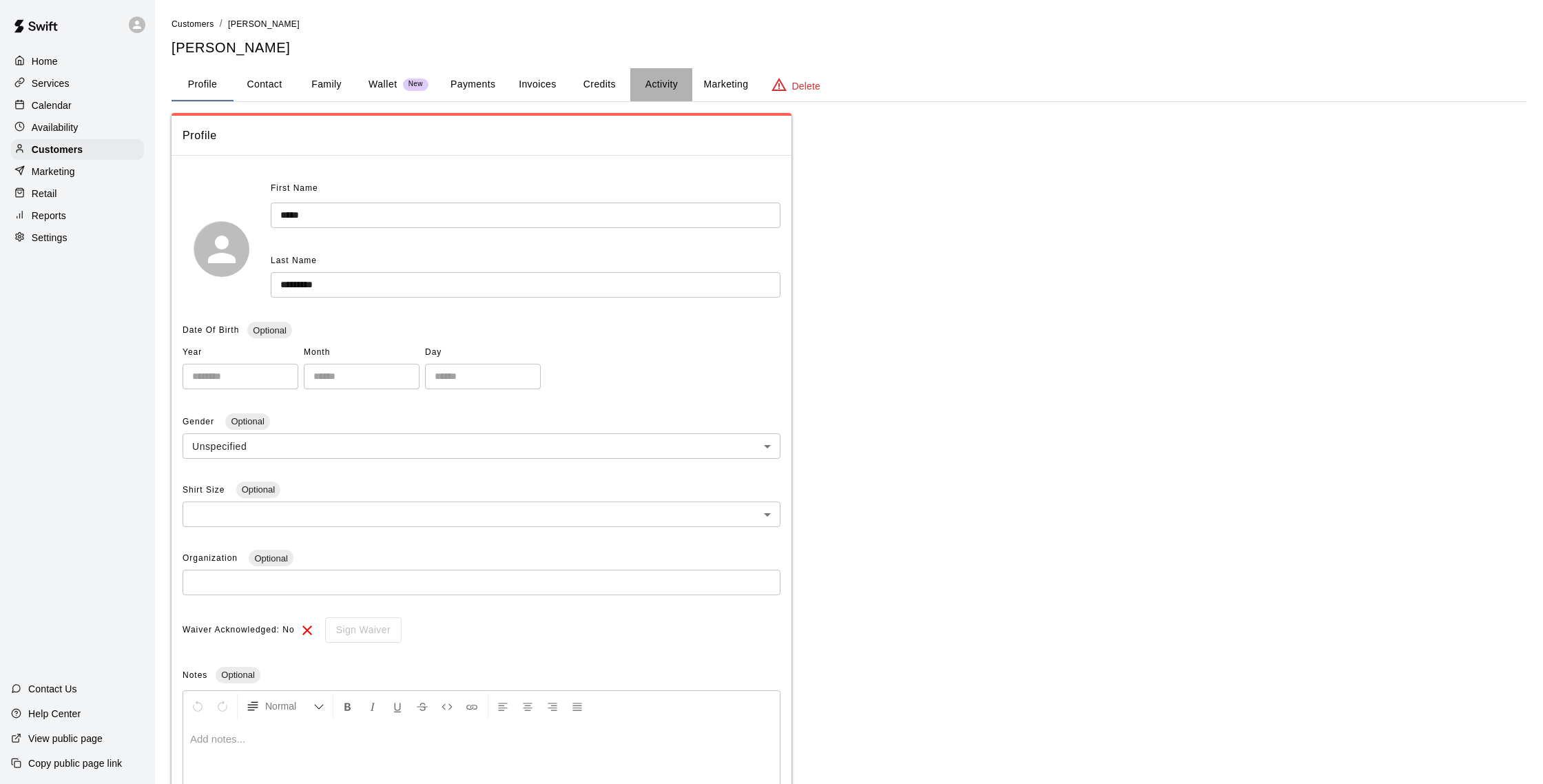
click at [679, 89] on button "Activity" at bounding box center [661, 85] width 62 height 33
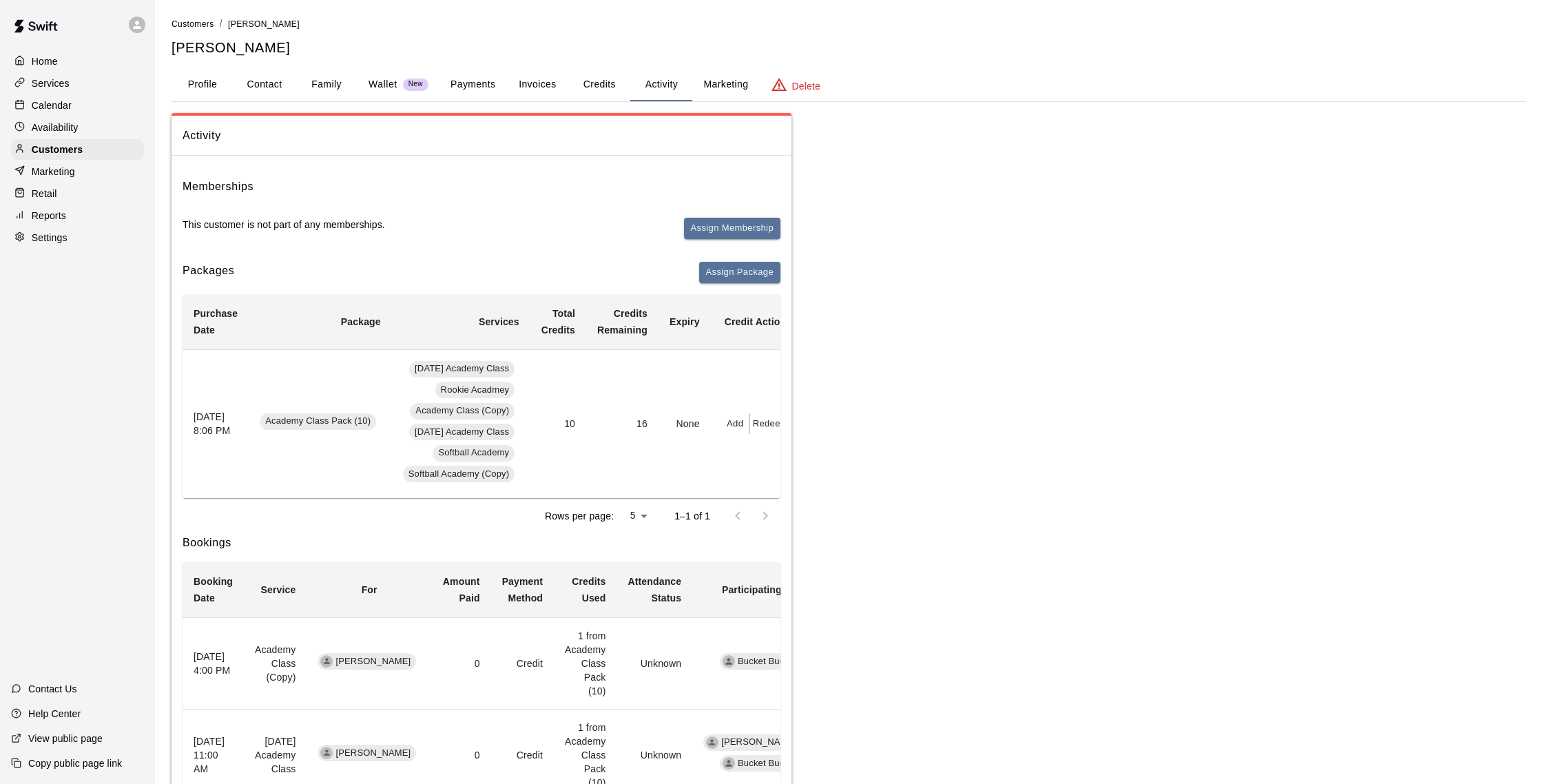
scroll to position [2, 0]
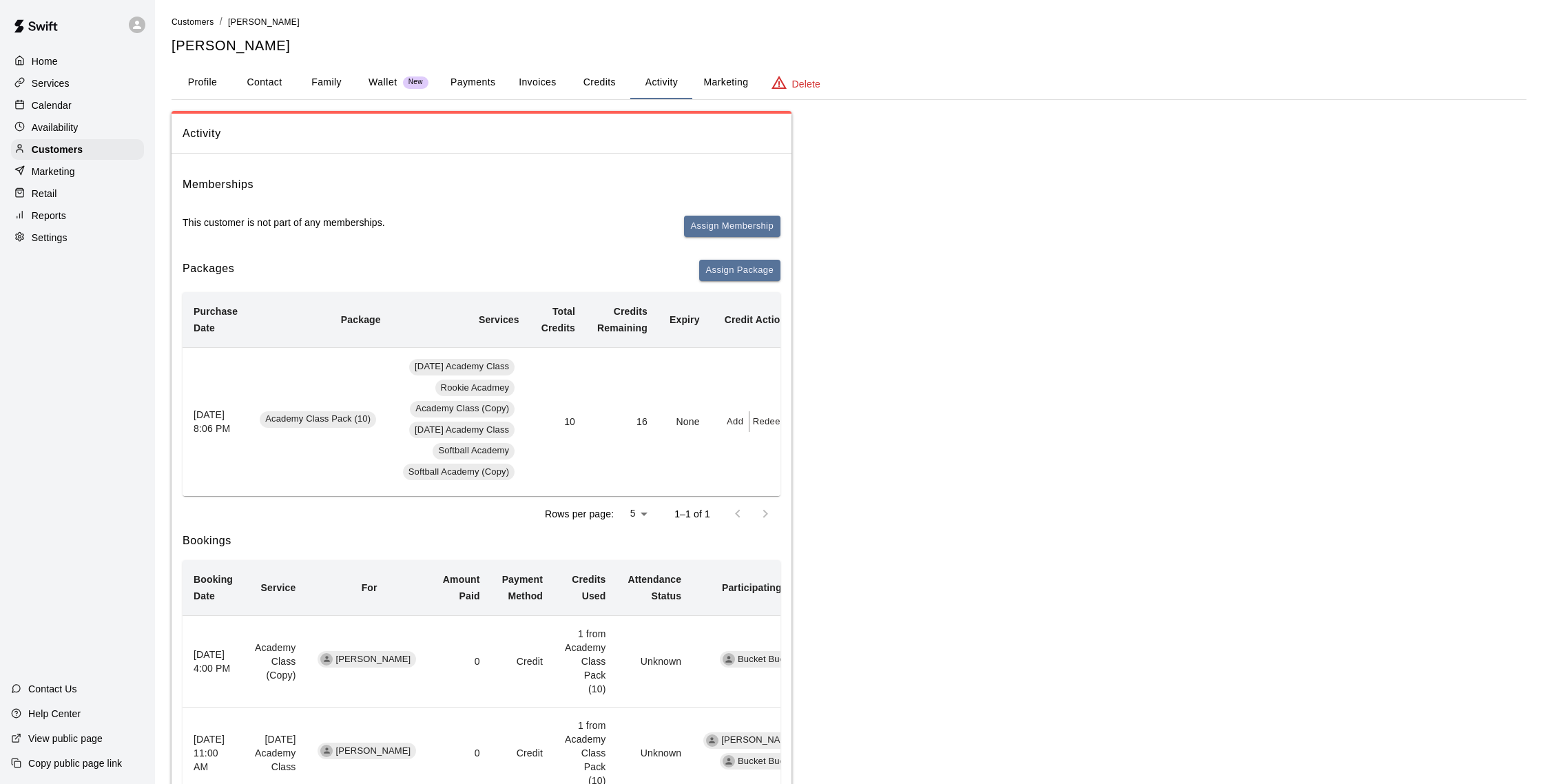
click at [322, 91] on button "Family" at bounding box center [326, 83] width 62 height 33
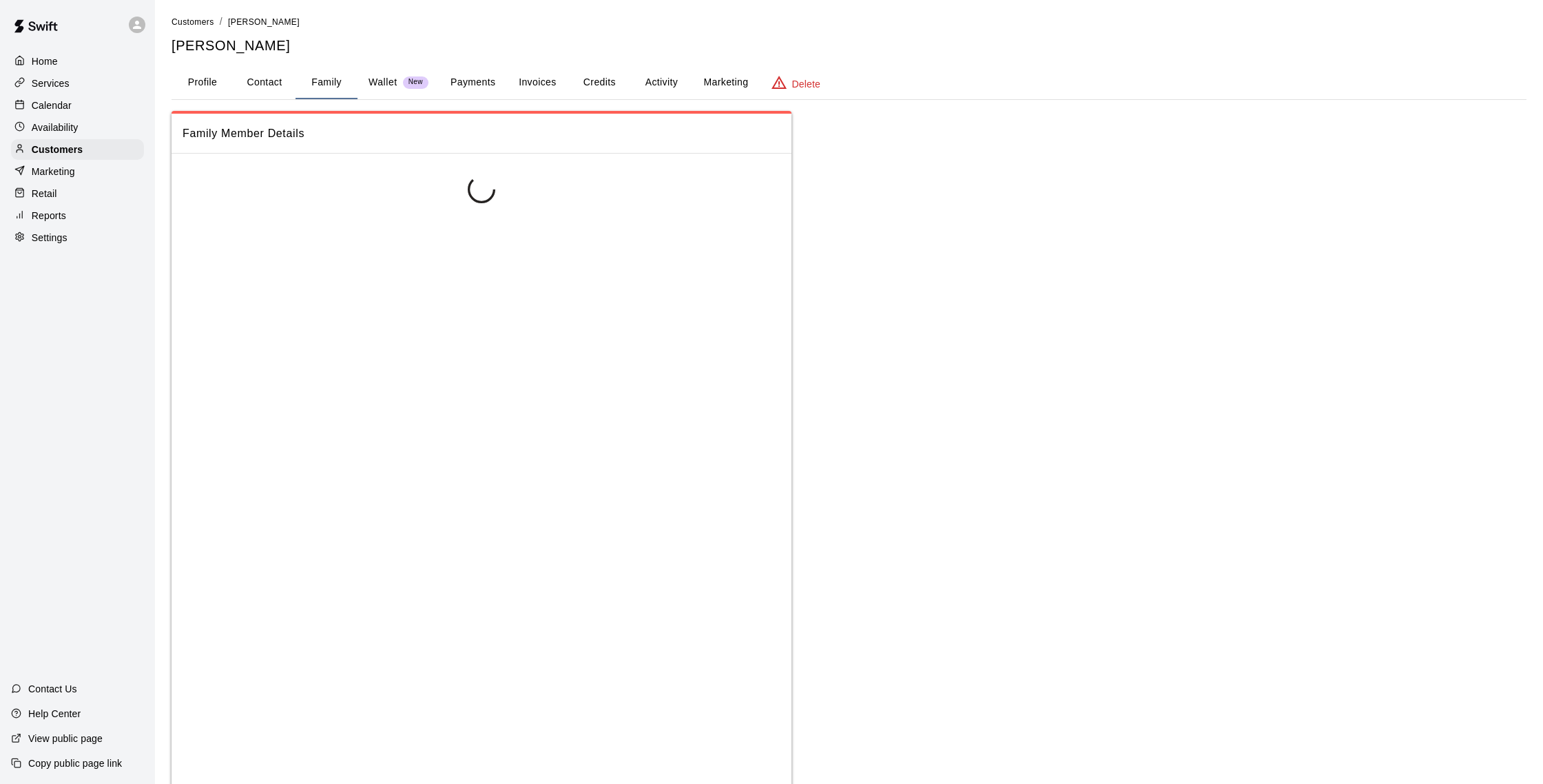
scroll to position [0, 0]
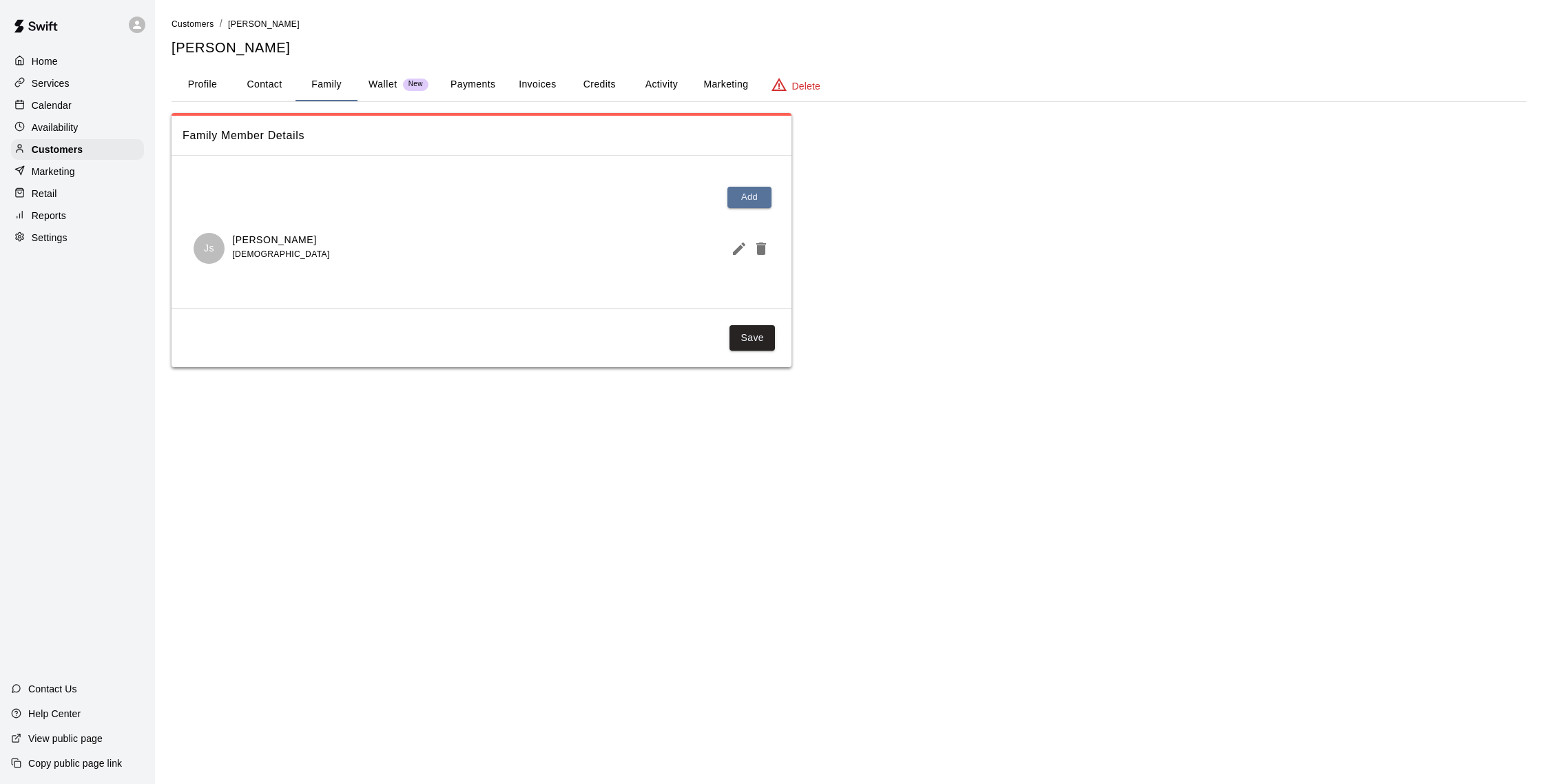
click at [78, 108] on div "Calendar" at bounding box center [78, 106] width 133 height 21
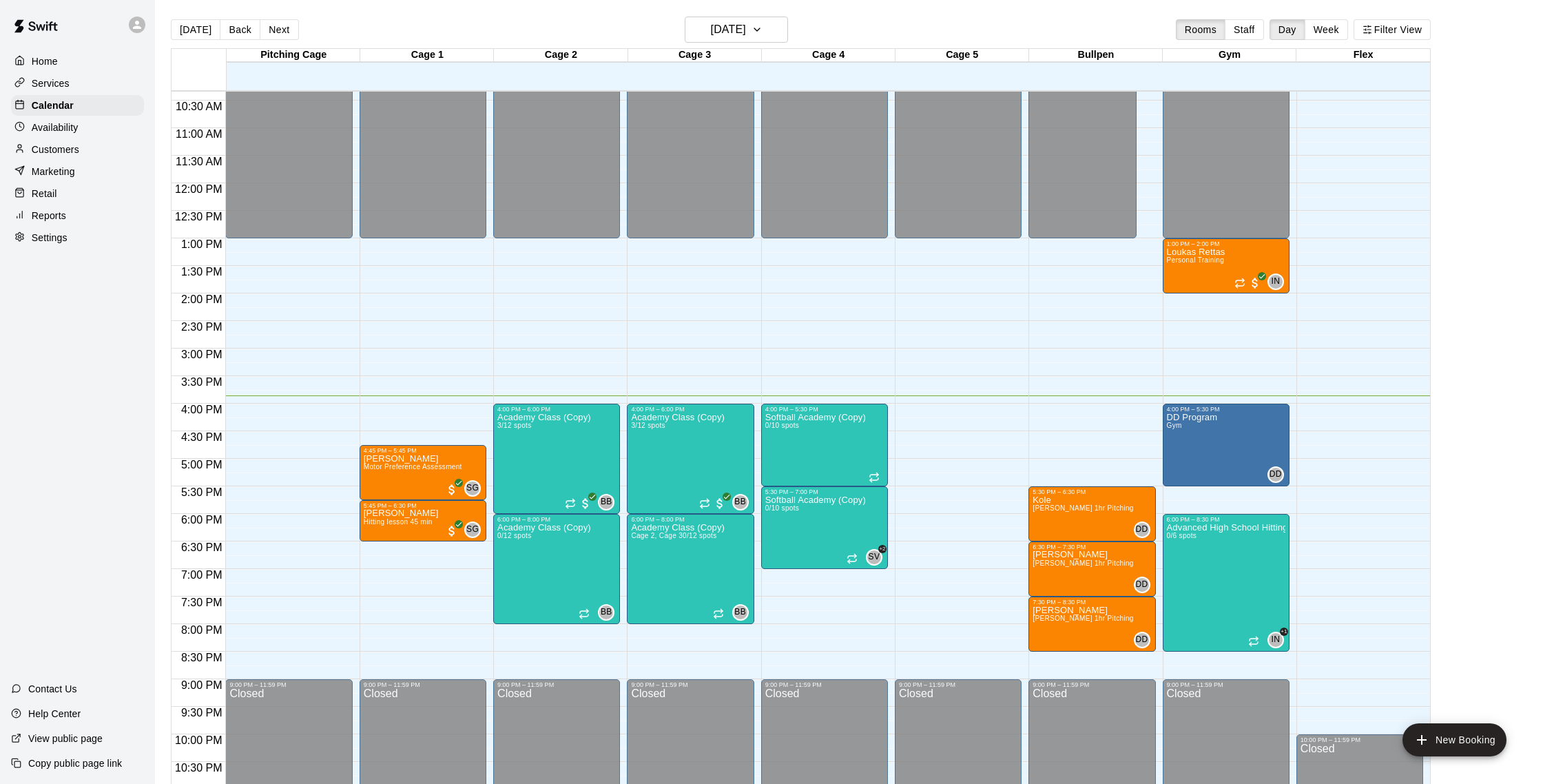
scroll to position [569, 0]
click at [283, 29] on button "Next" at bounding box center [279, 29] width 39 height 21
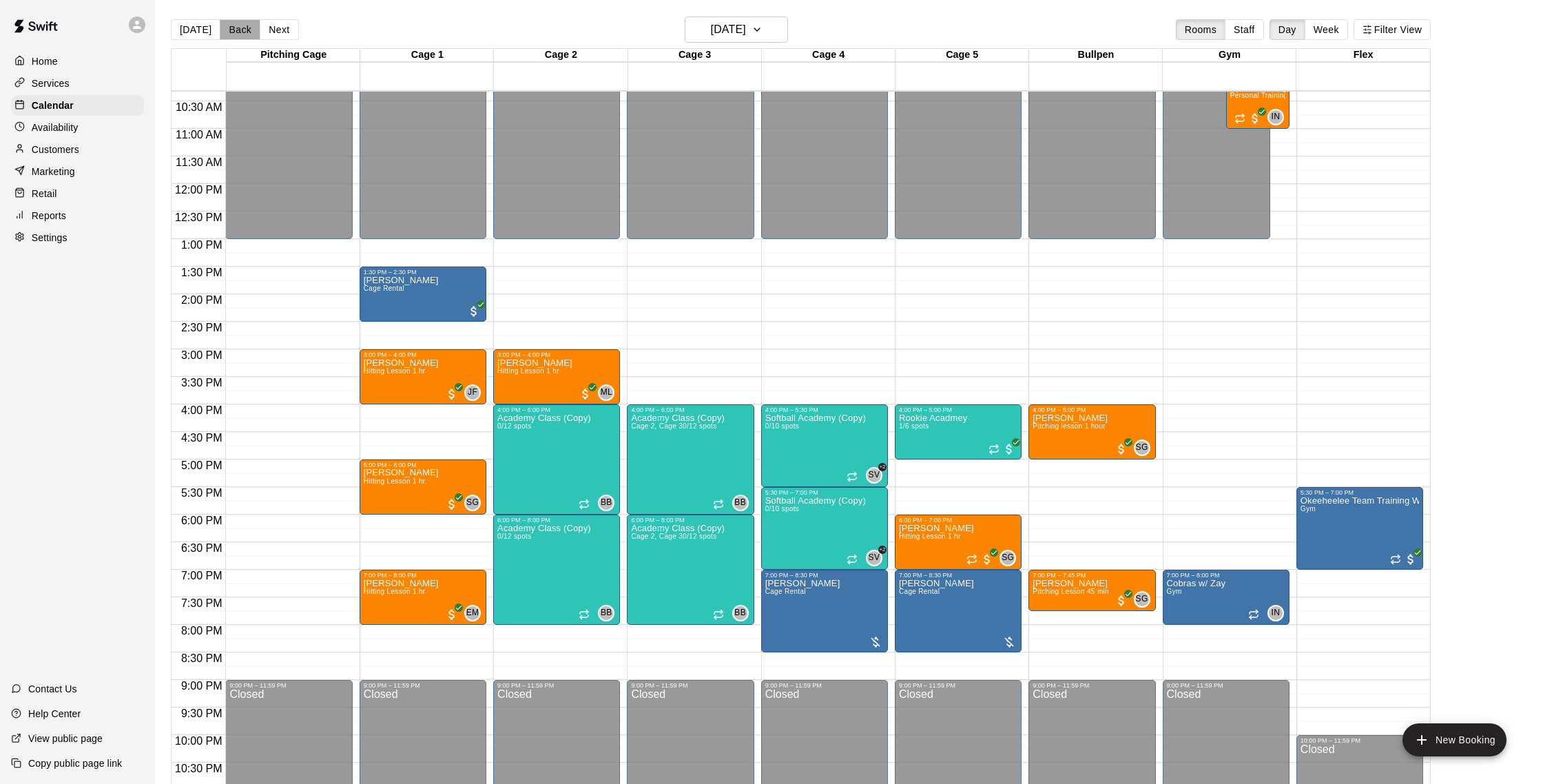
click at [237, 29] on button "Back" at bounding box center [240, 29] width 40 height 21
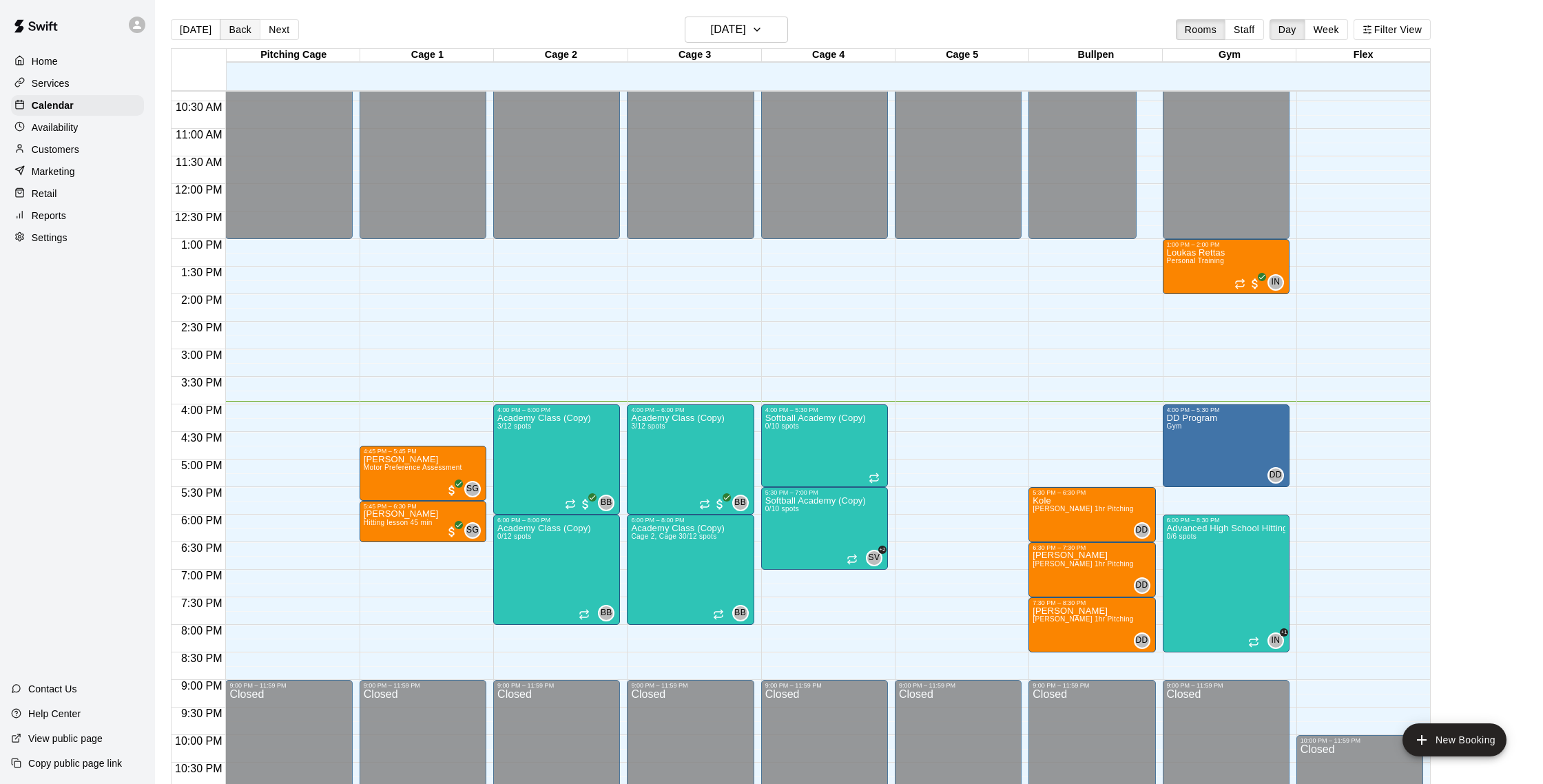
scroll to position [1, 0]
click at [285, 30] on button "Next" at bounding box center [279, 29] width 39 height 21
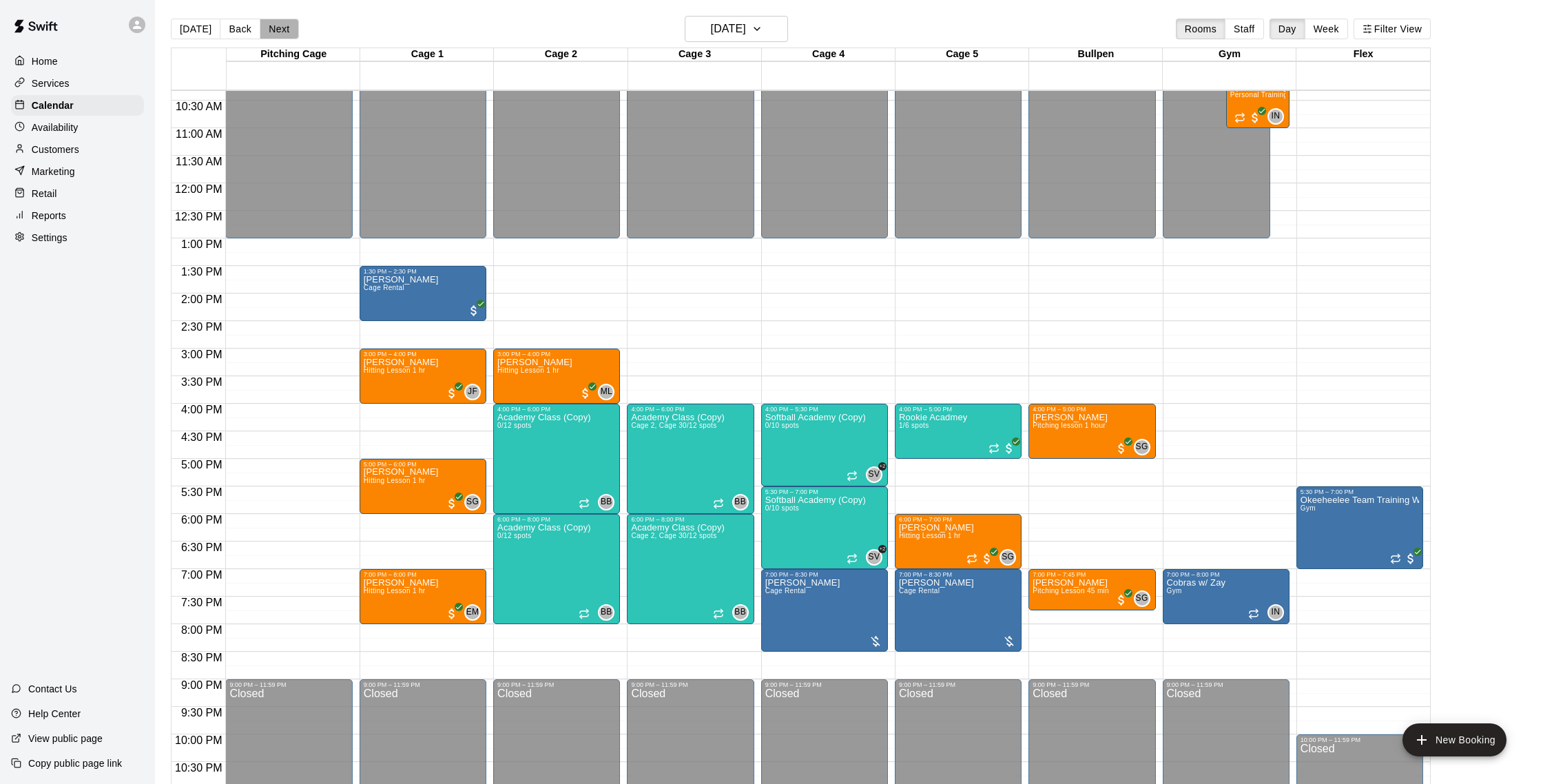
click at [285, 30] on button "Next" at bounding box center [279, 29] width 39 height 21
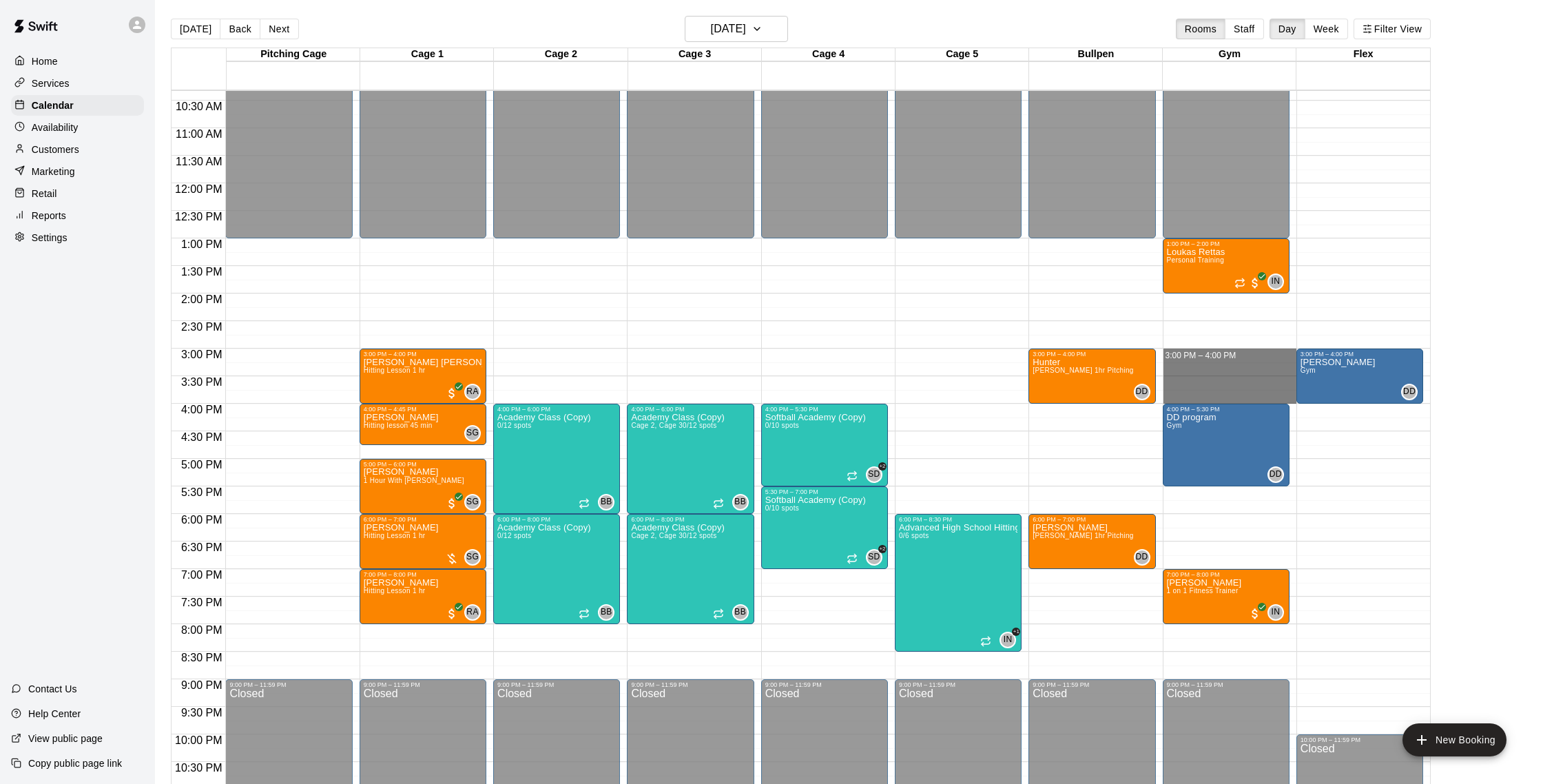
drag, startPoint x: 1176, startPoint y: 349, endPoint x: 1179, endPoint y: 398, distance: 49.1
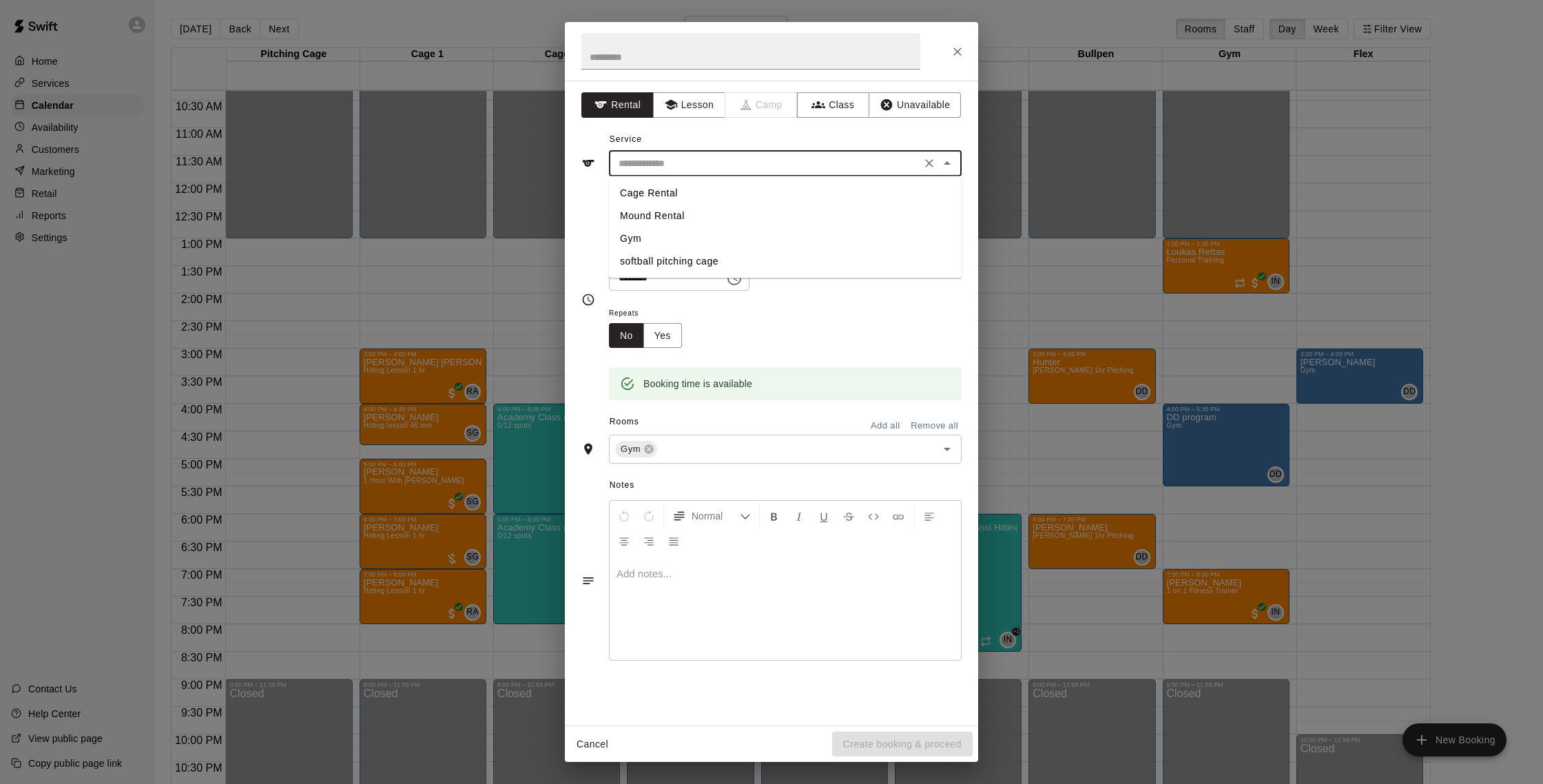
click at [689, 155] on input "text" at bounding box center [764, 163] width 304 height 17
click at [680, 197] on li "Cage Rental" at bounding box center [785, 193] width 352 height 23
type input "**********"
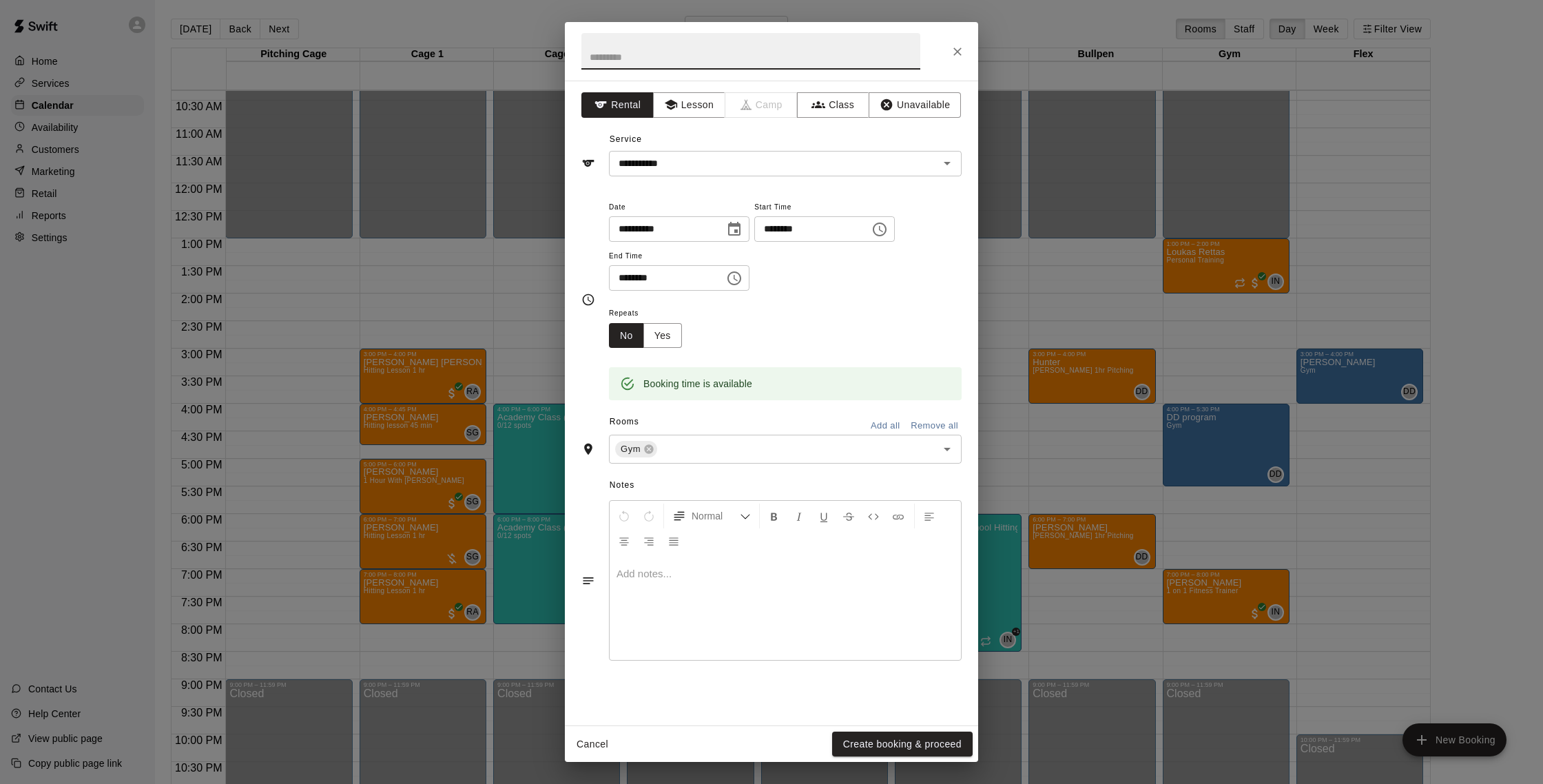
click at [696, 60] on input "text" at bounding box center [751, 52] width 339 height 37
click at [680, 56] on input "**********" at bounding box center [751, 52] width 339 height 37
type input "**********"
click at [929, 748] on button "Create booking & proceed" at bounding box center [902, 744] width 140 height 25
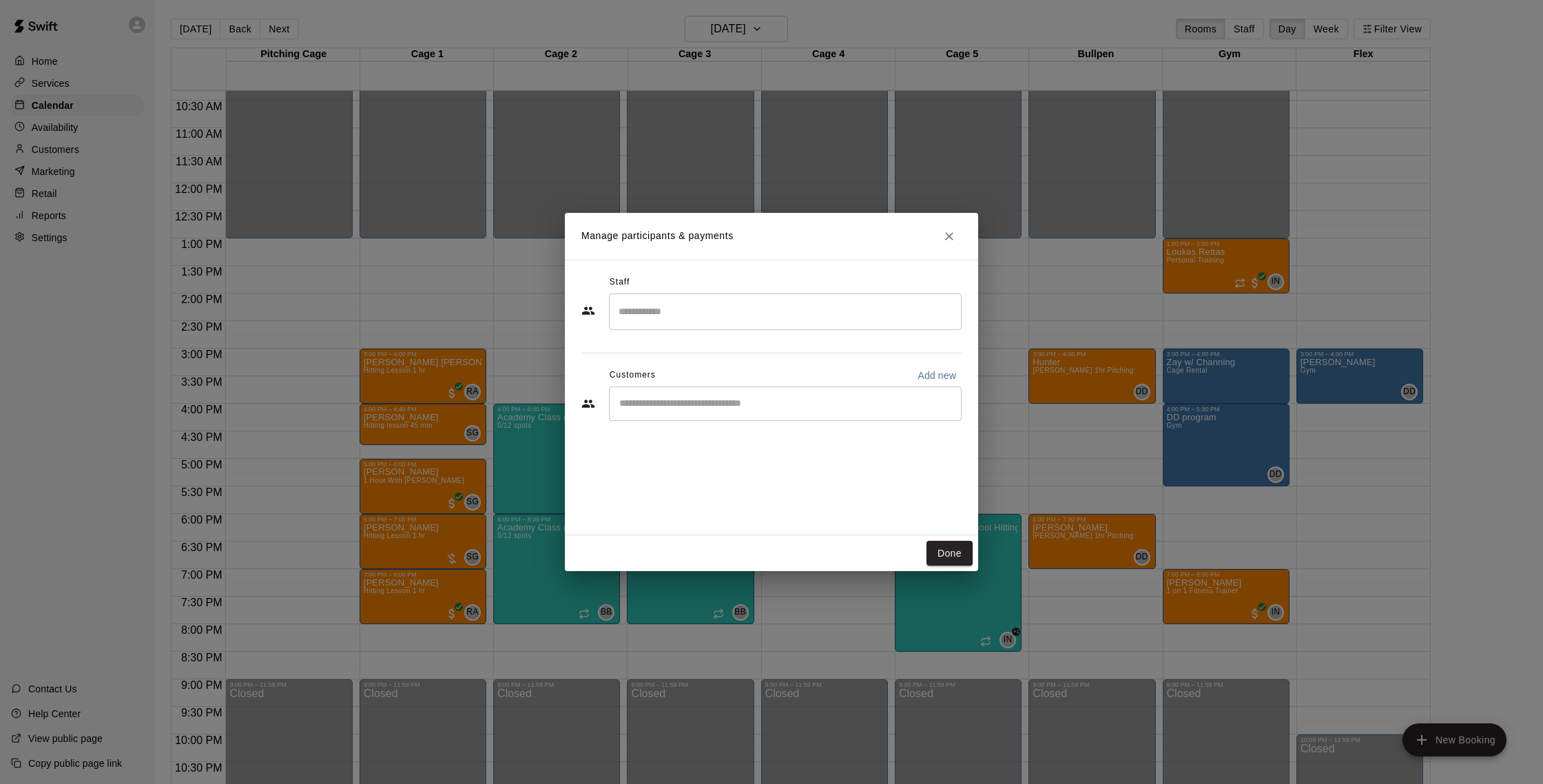
click at [675, 312] on input "Search staff" at bounding box center [785, 312] width 341 height 24
click at [681, 359] on span "Instructor" at bounding box center [663, 364] width 37 height 10
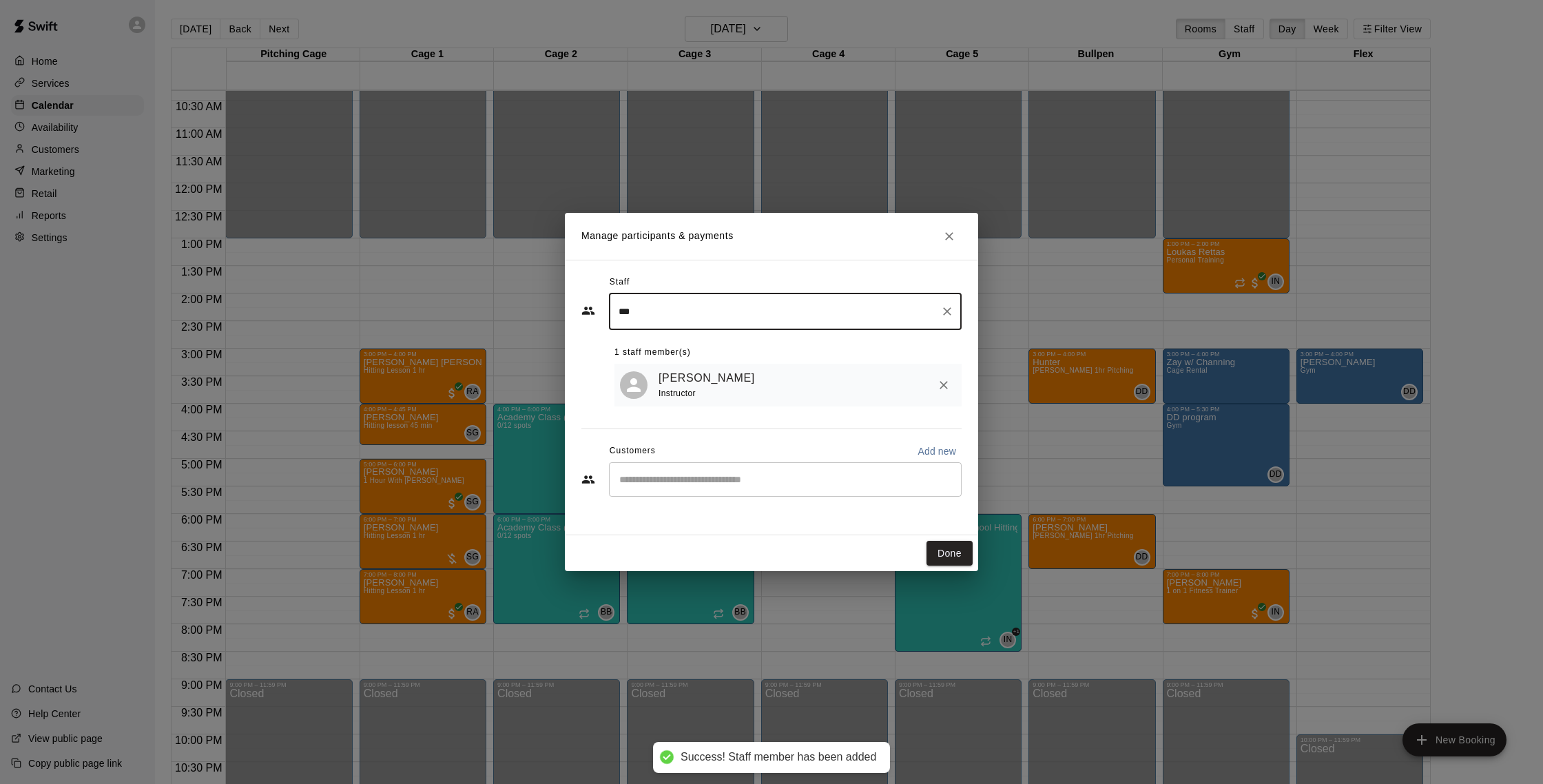
type input "***"
click at [686, 474] on input "Start typing to search customers..." at bounding box center [785, 478] width 341 height 13
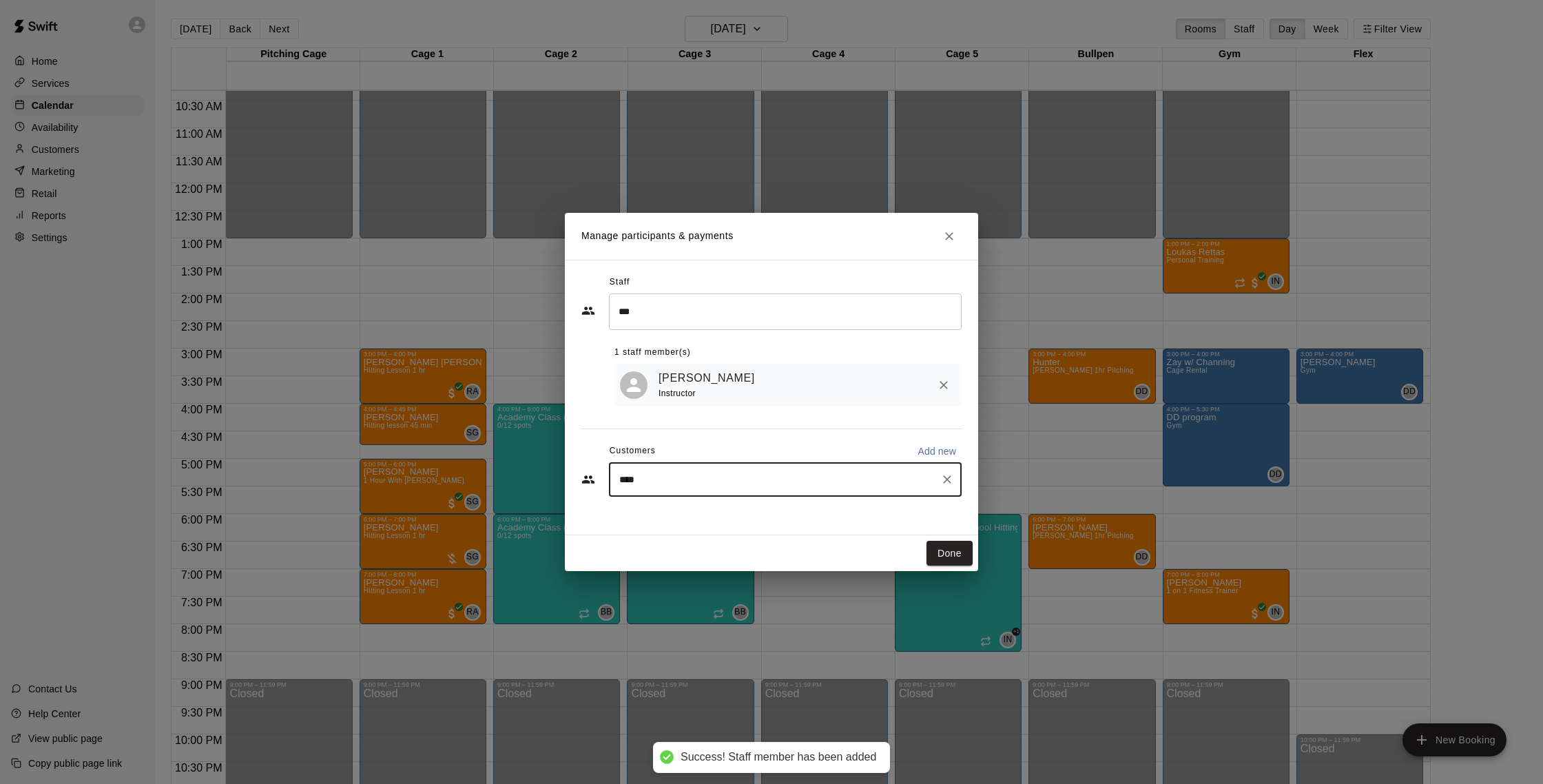
type input "*****"
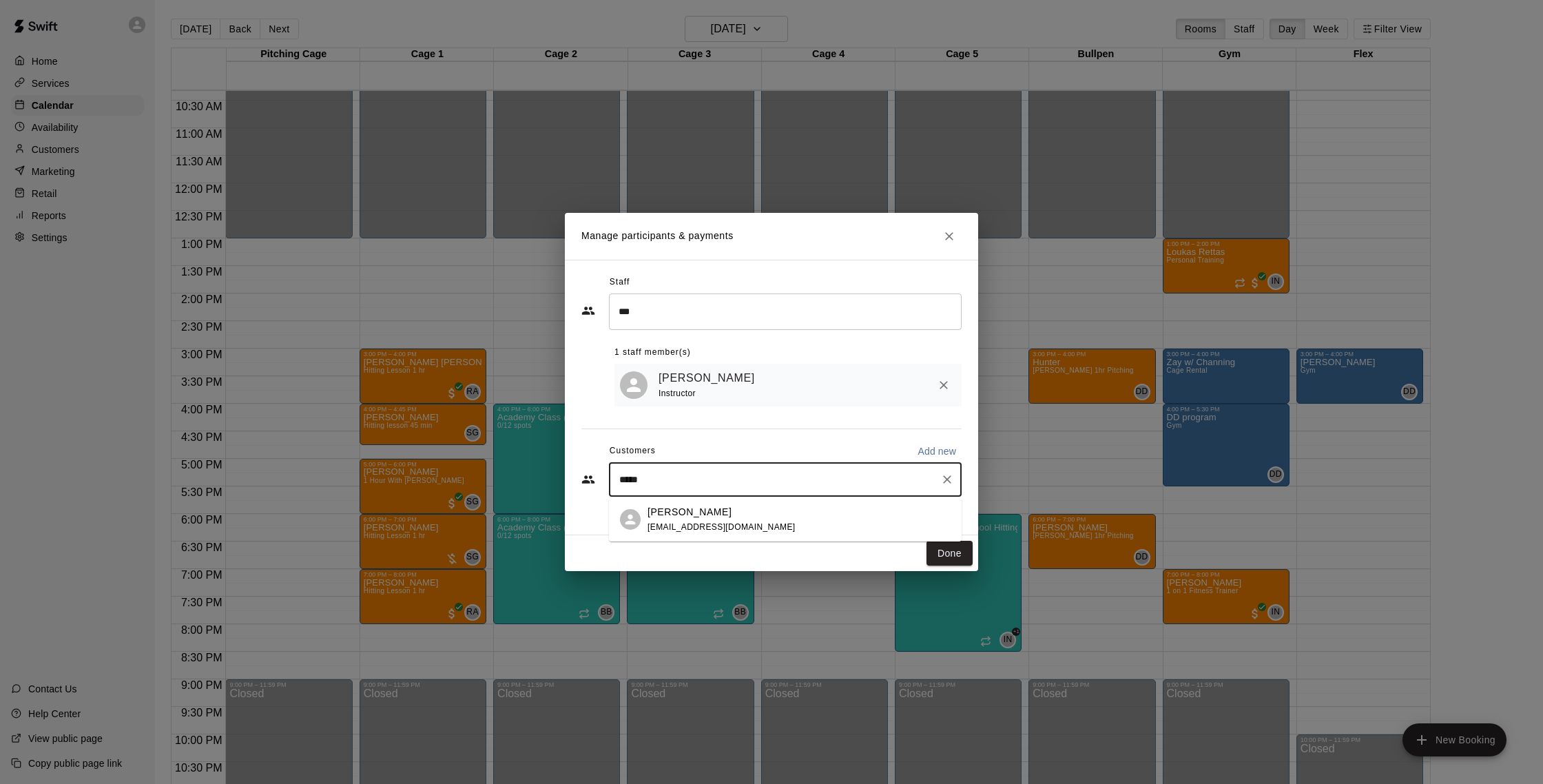
click at [728, 528] on span "[EMAIL_ADDRESS][DOMAIN_NAME]" at bounding box center [721, 527] width 148 height 10
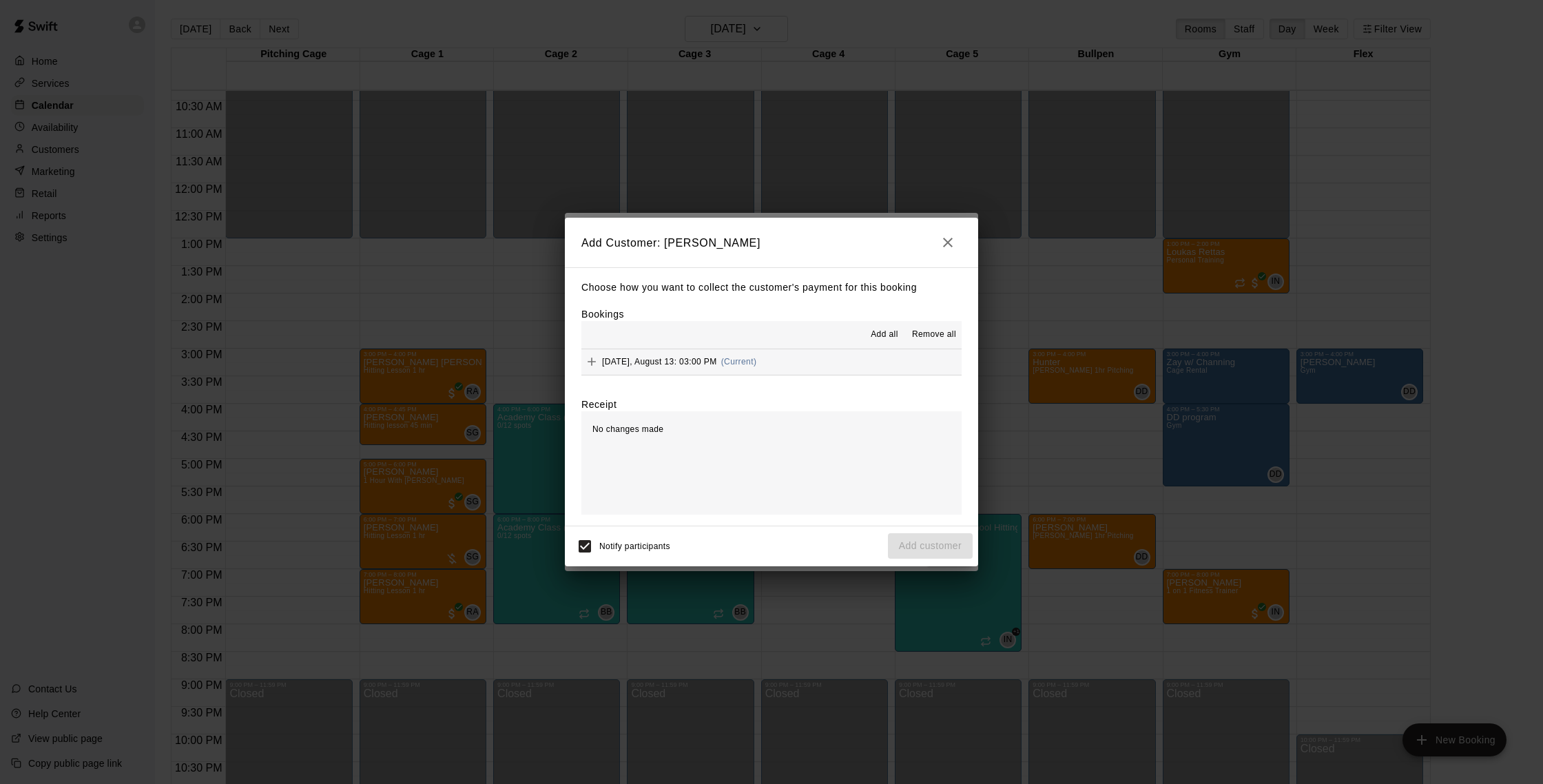
click at [827, 371] on button "[DATE], August 13: 03:00 PM (Current)" at bounding box center [772, 362] width 380 height 25
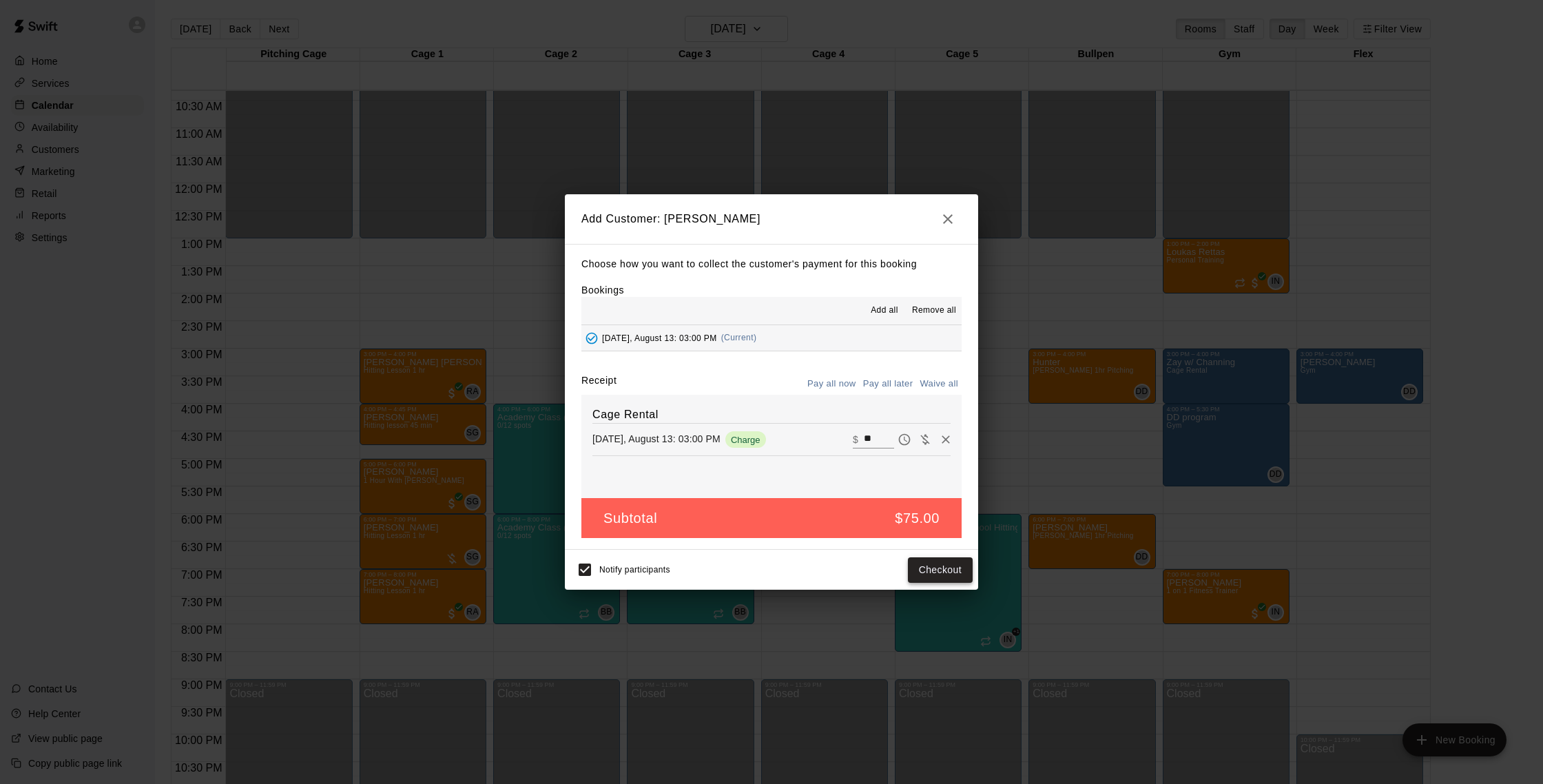
click at [925, 571] on button "Checkout" at bounding box center [941, 570] width 65 height 25
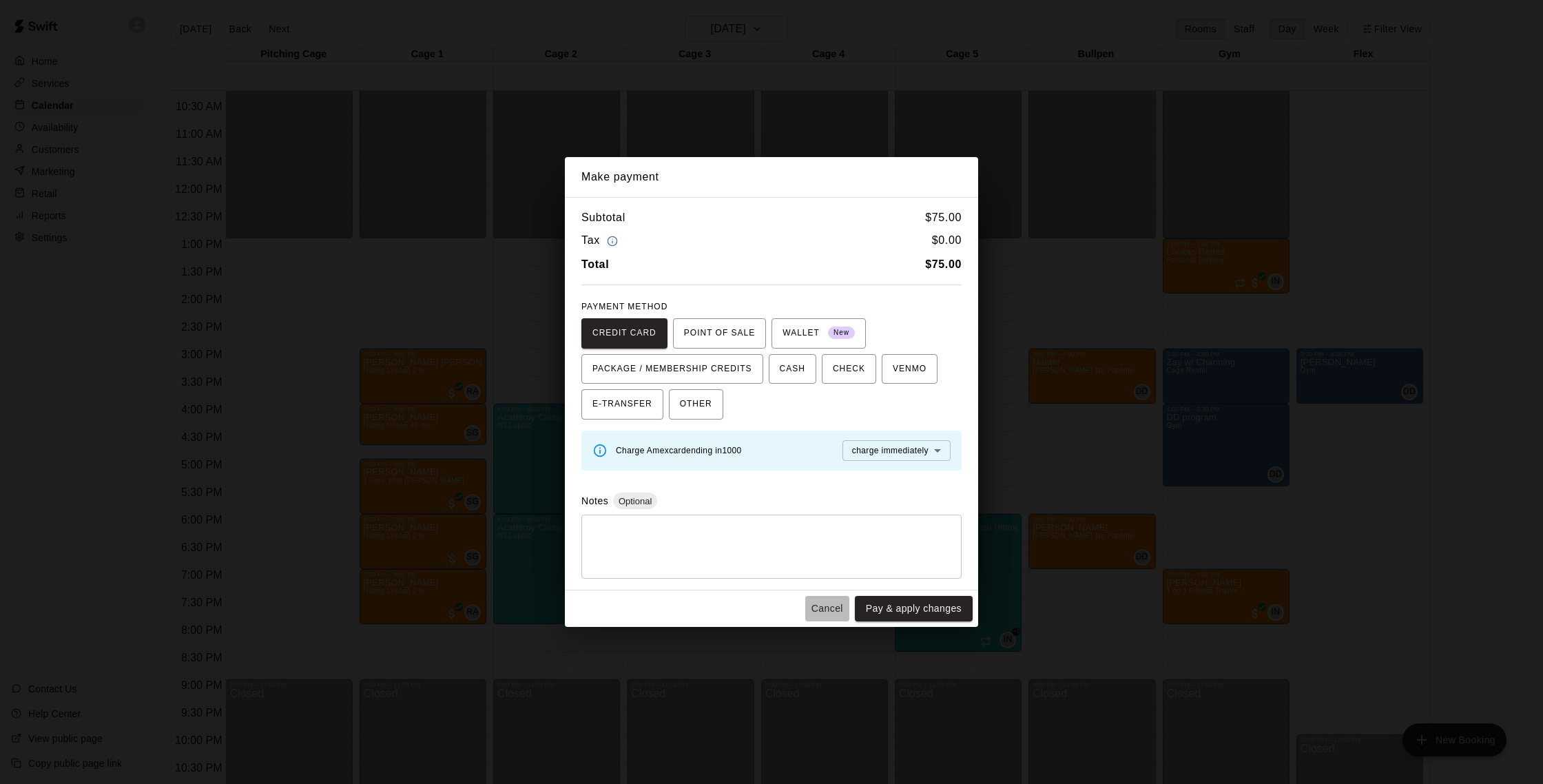
click at [825, 599] on button "Cancel" at bounding box center [828, 609] width 44 height 25
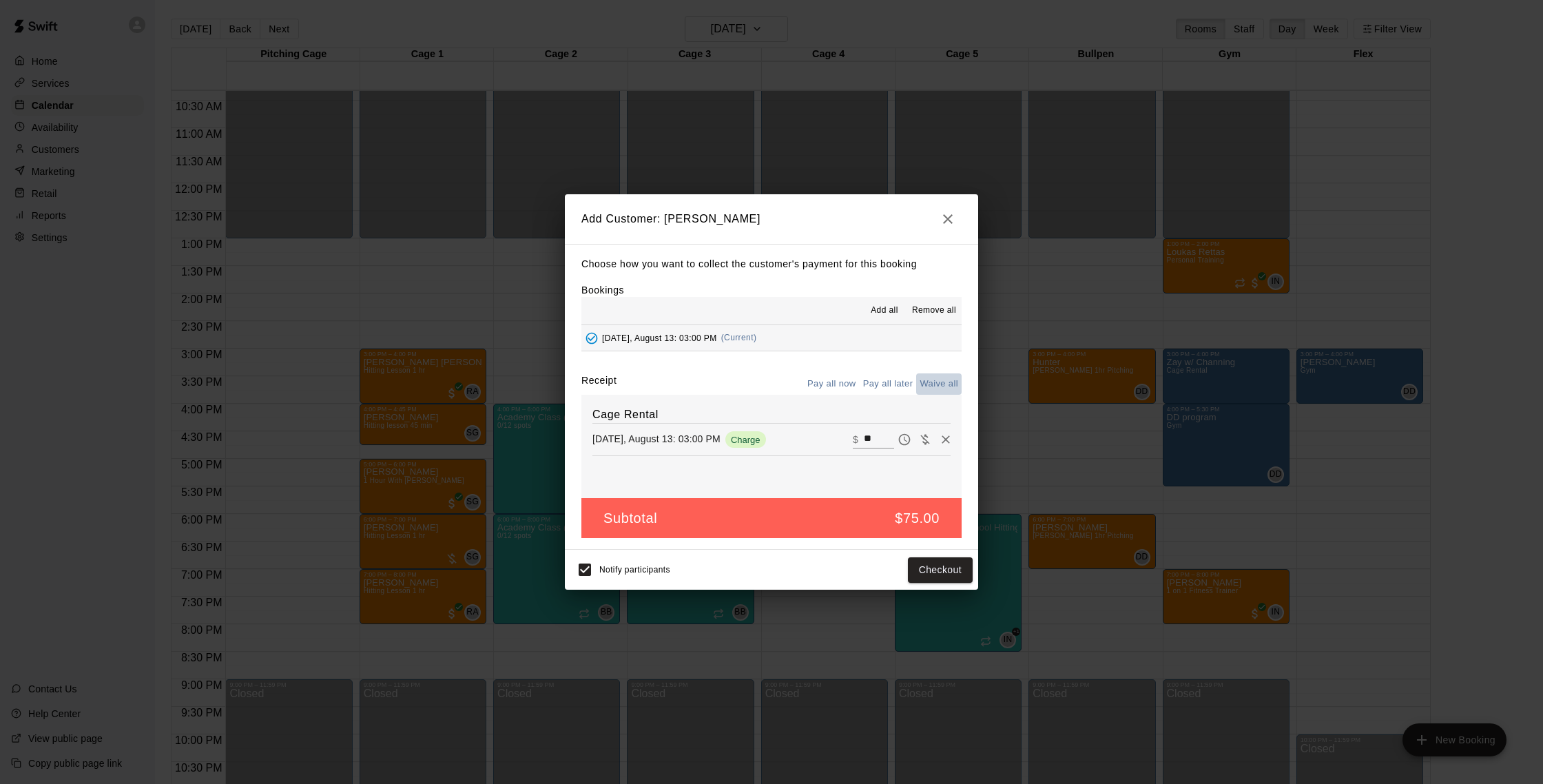
click at [948, 383] on button "Waive all" at bounding box center [938, 383] width 45 height 21
type input "*"
click at [929, 569] on button "Add customer" at bounding box center [930, 570] width 85 height 25
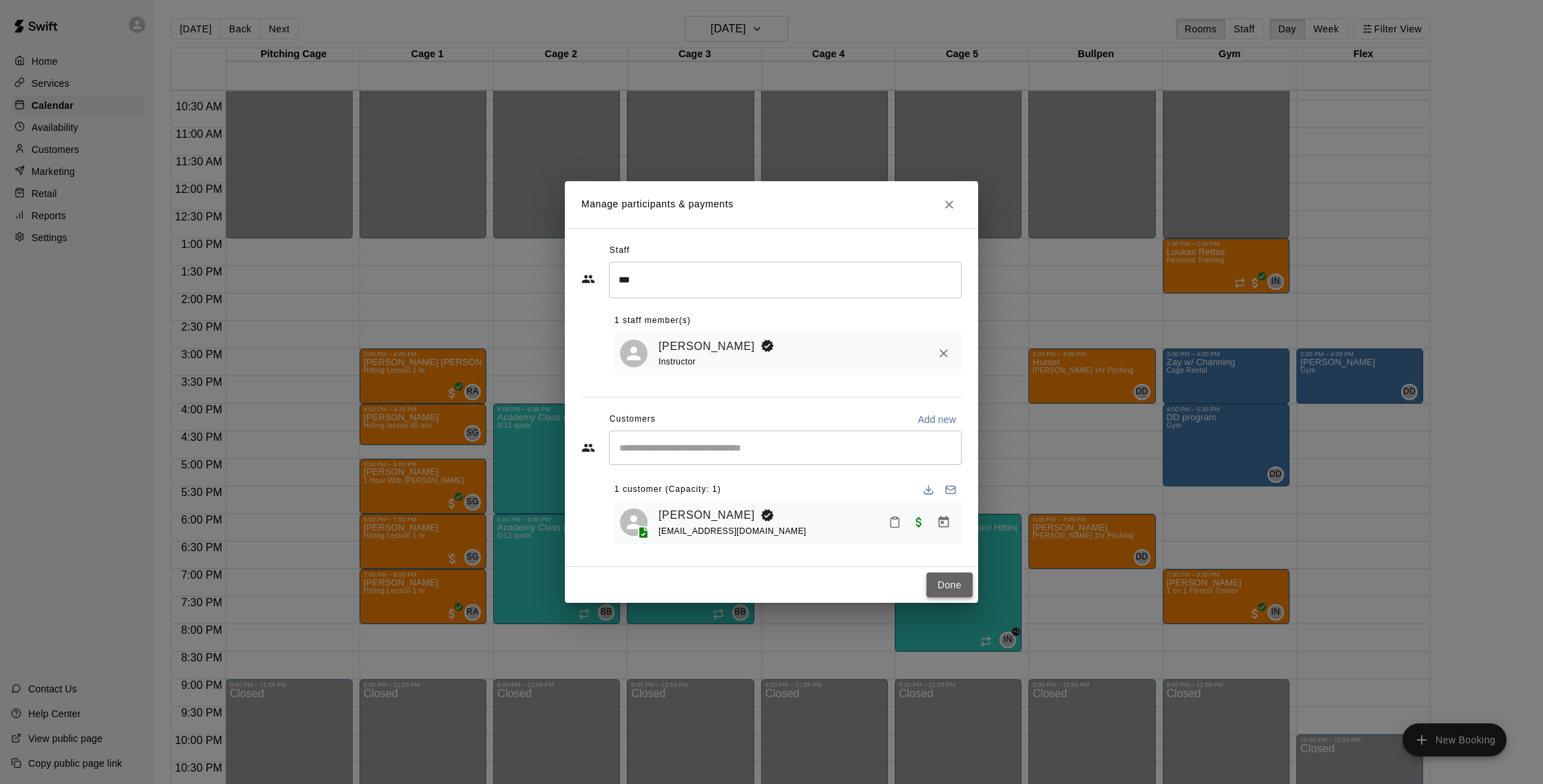
click at [929, 592] on button "Done" at bounding box center [949, 585] width 46 height 25
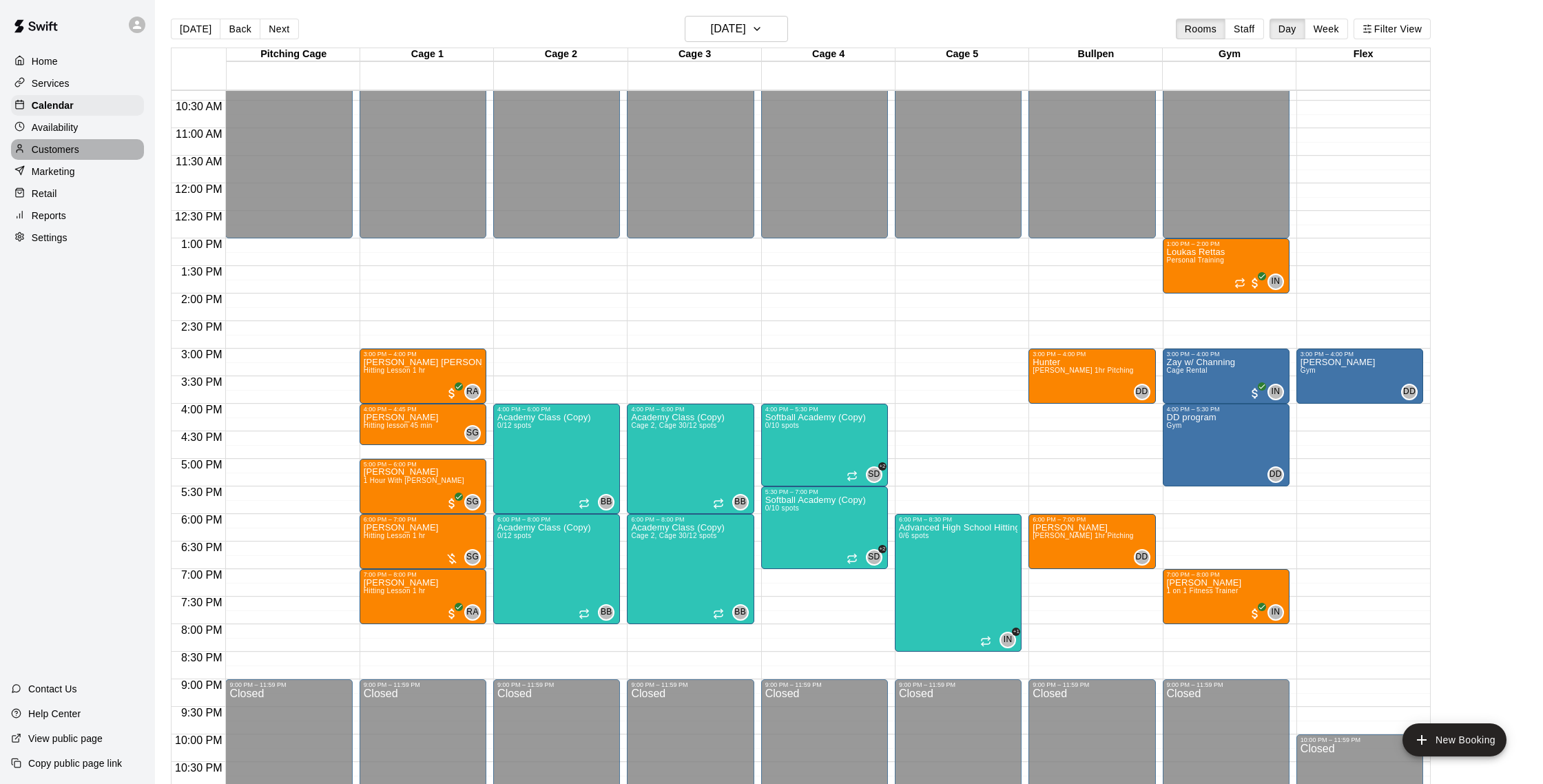
click at [48, 148] on p "Customers" at bounding box center [56, 149] width 48 height 13
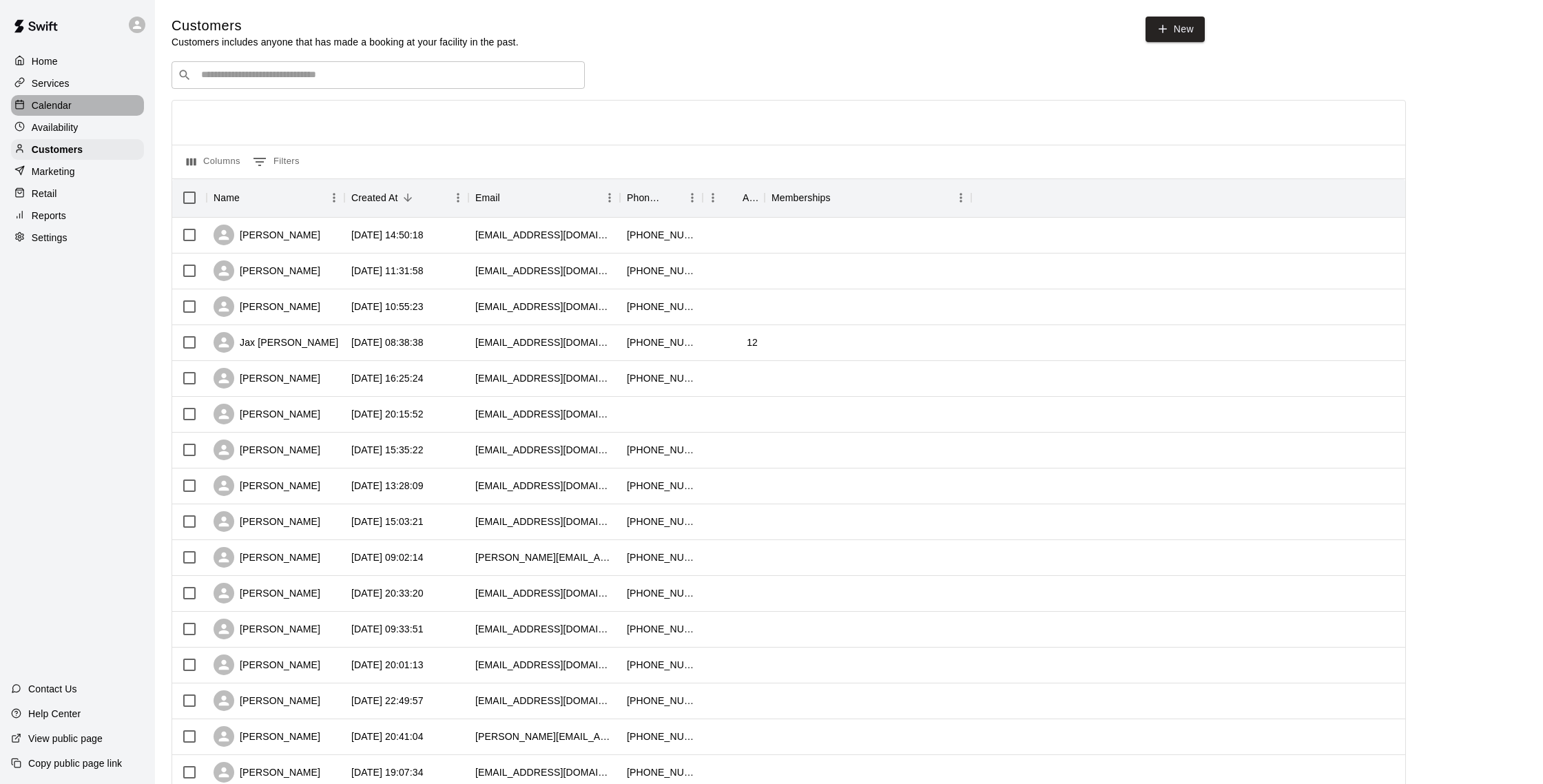
click at [89, 109] on div "Calendar" at bounding box center [78, 106] width 133 height 21
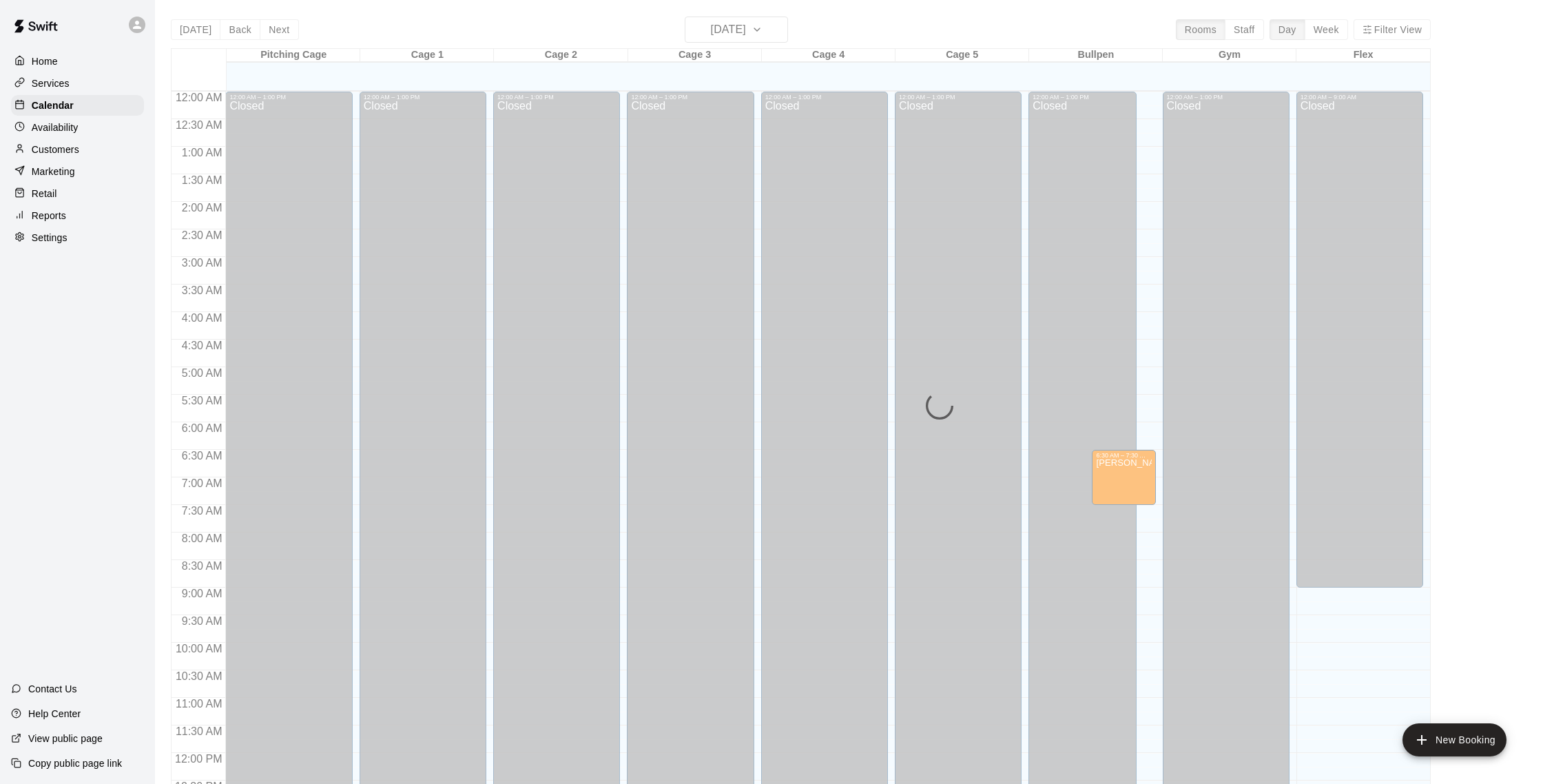
scroll to position [574, 0]
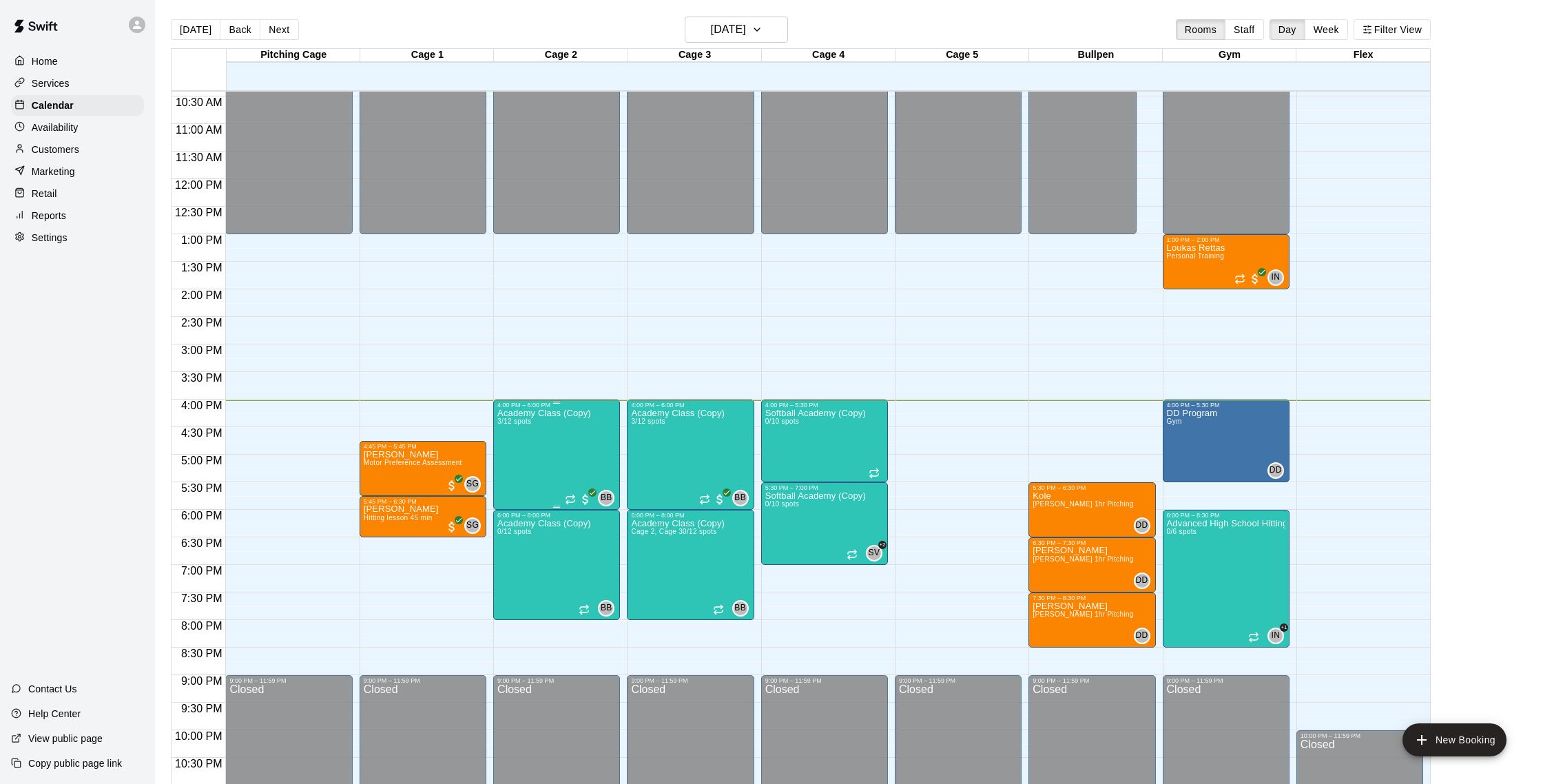
click at [526, 459] on div at bounding box center [772, 392] width 1543 height 784
click at [519, 457] on img "edit" at bounding box center [512, 455] width 16 height 16
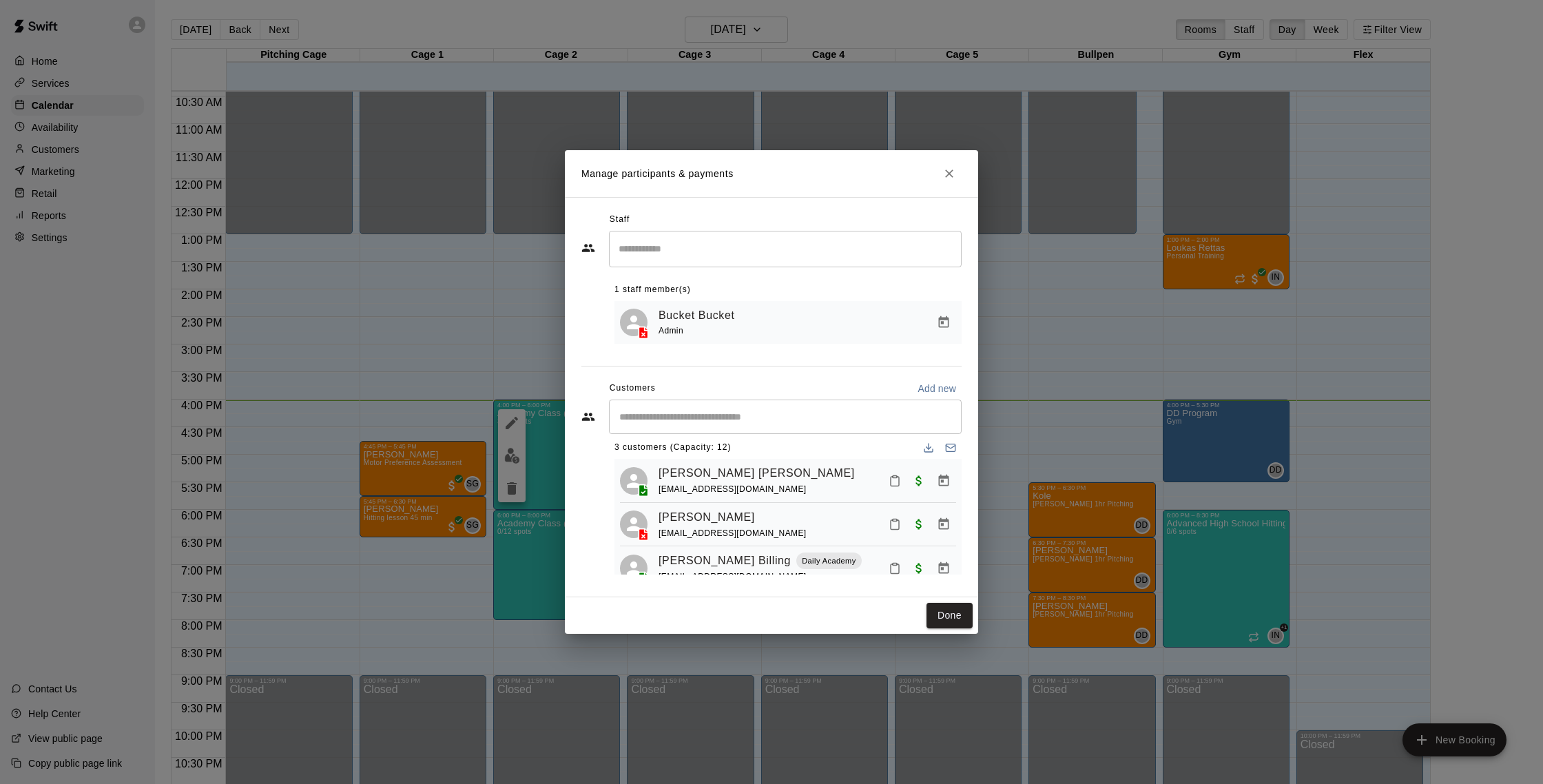
scroll to position [9, 0]
click at [952, 174] on icon "Close" at bounding box center [949, 173] width 13 height 13
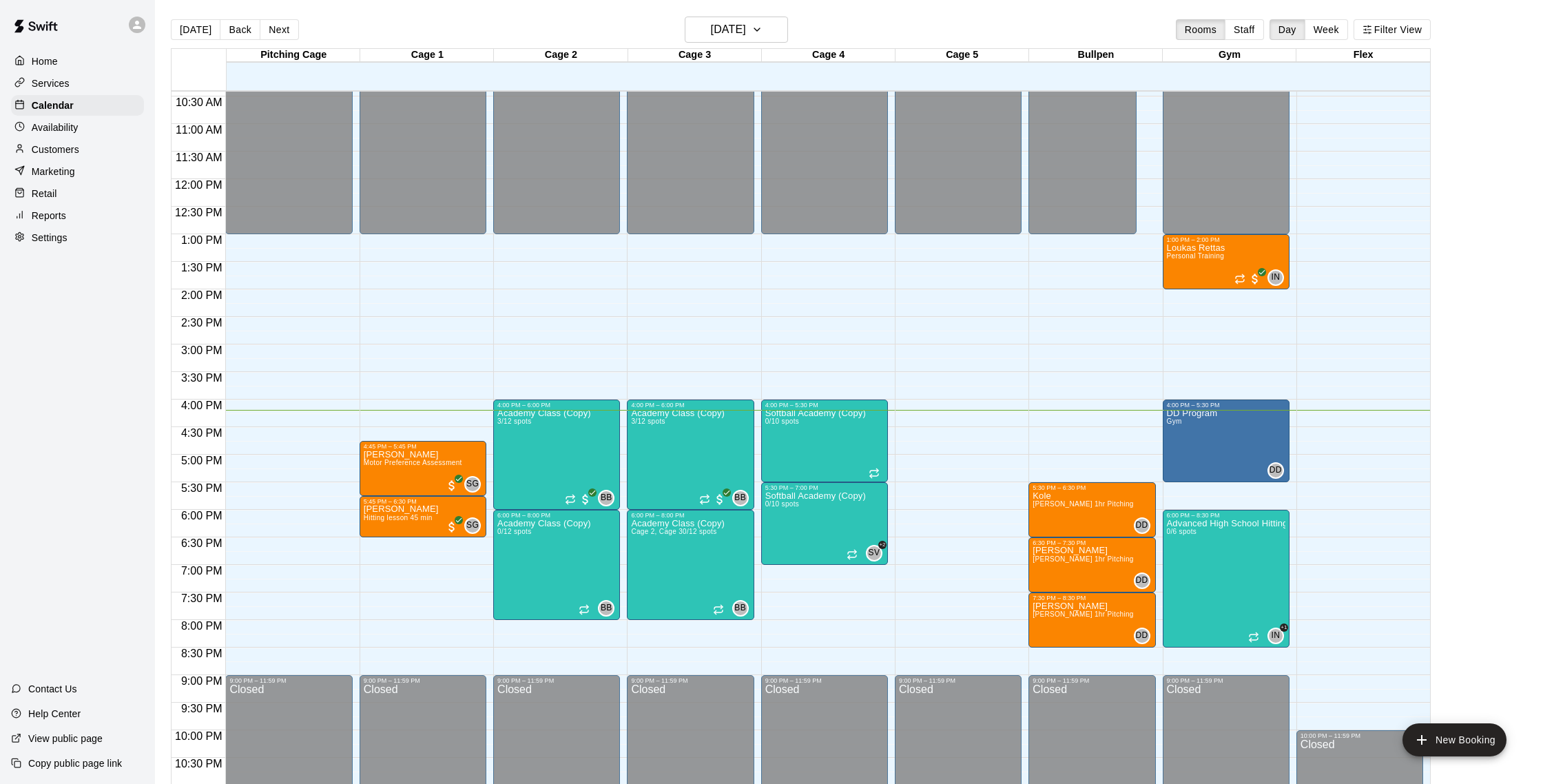
click at [51, 144] on p "Customers" at bounding box center [56, 149] width 48 height 13
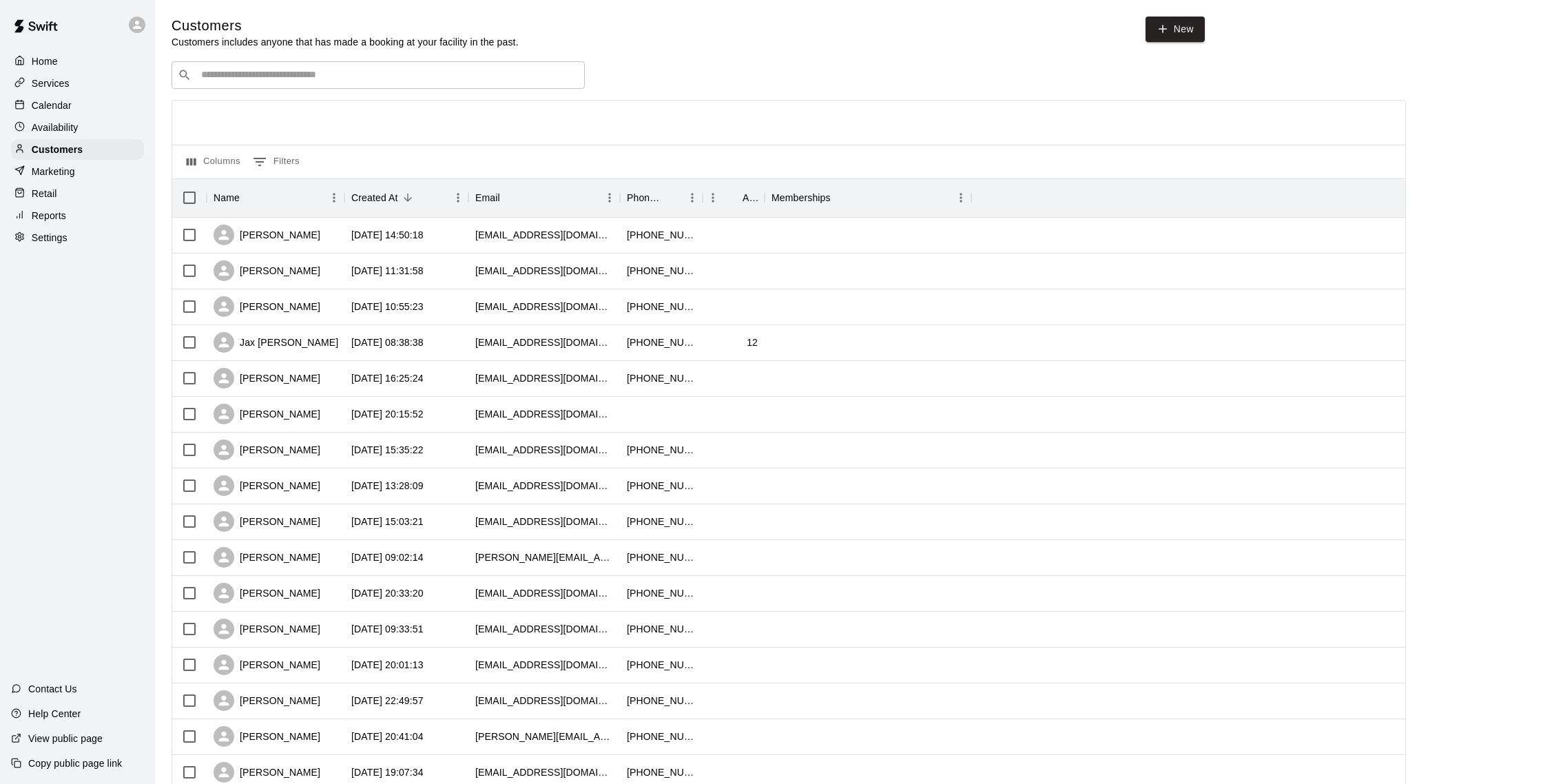
click at [52, 221] on p "Reports" at bounding box center [48, 215] width 34 height 13
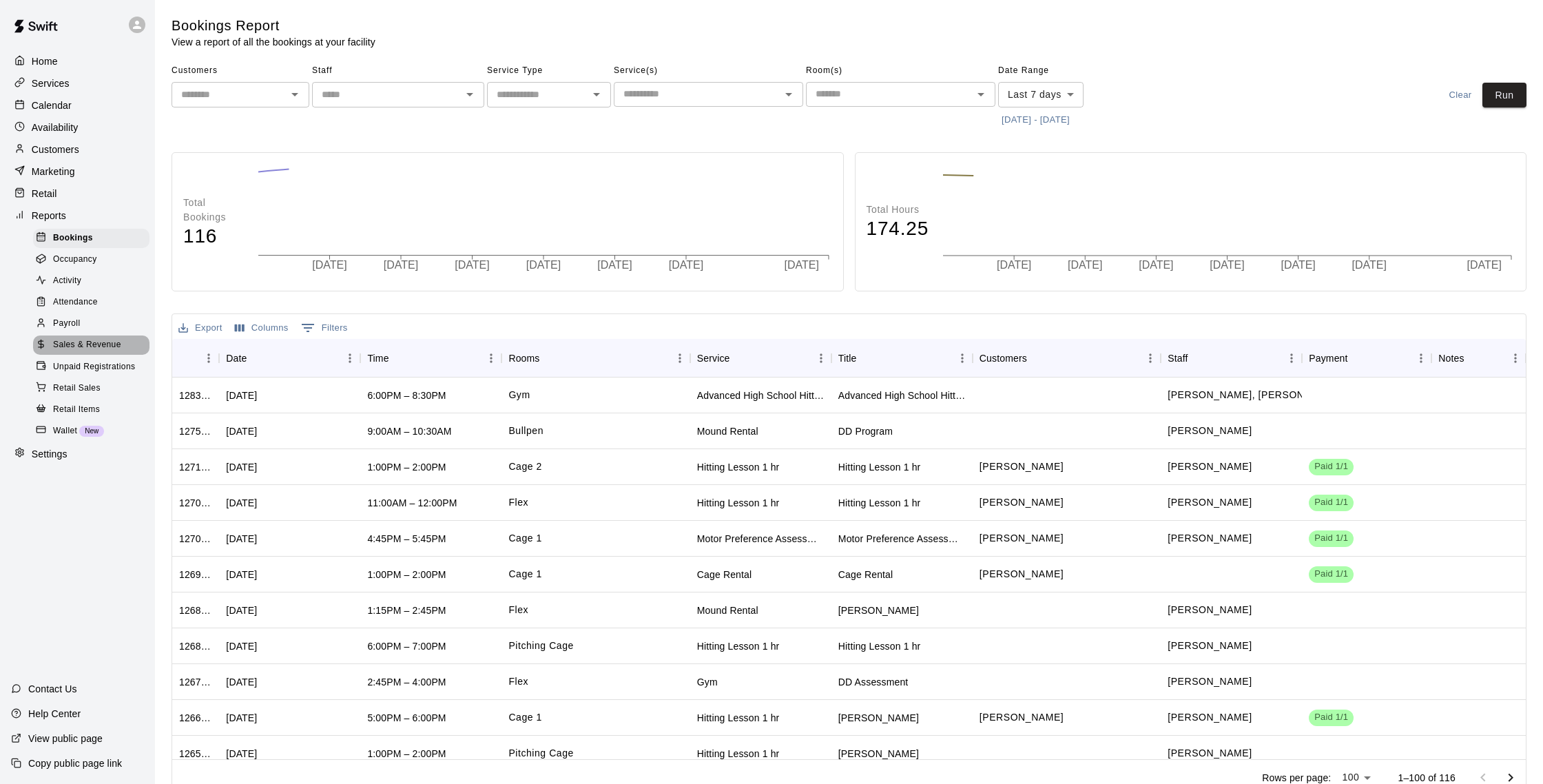
click at [97, 347] on span "Sales & Revenue" at bounding box center [87, 344] width 68 height 13
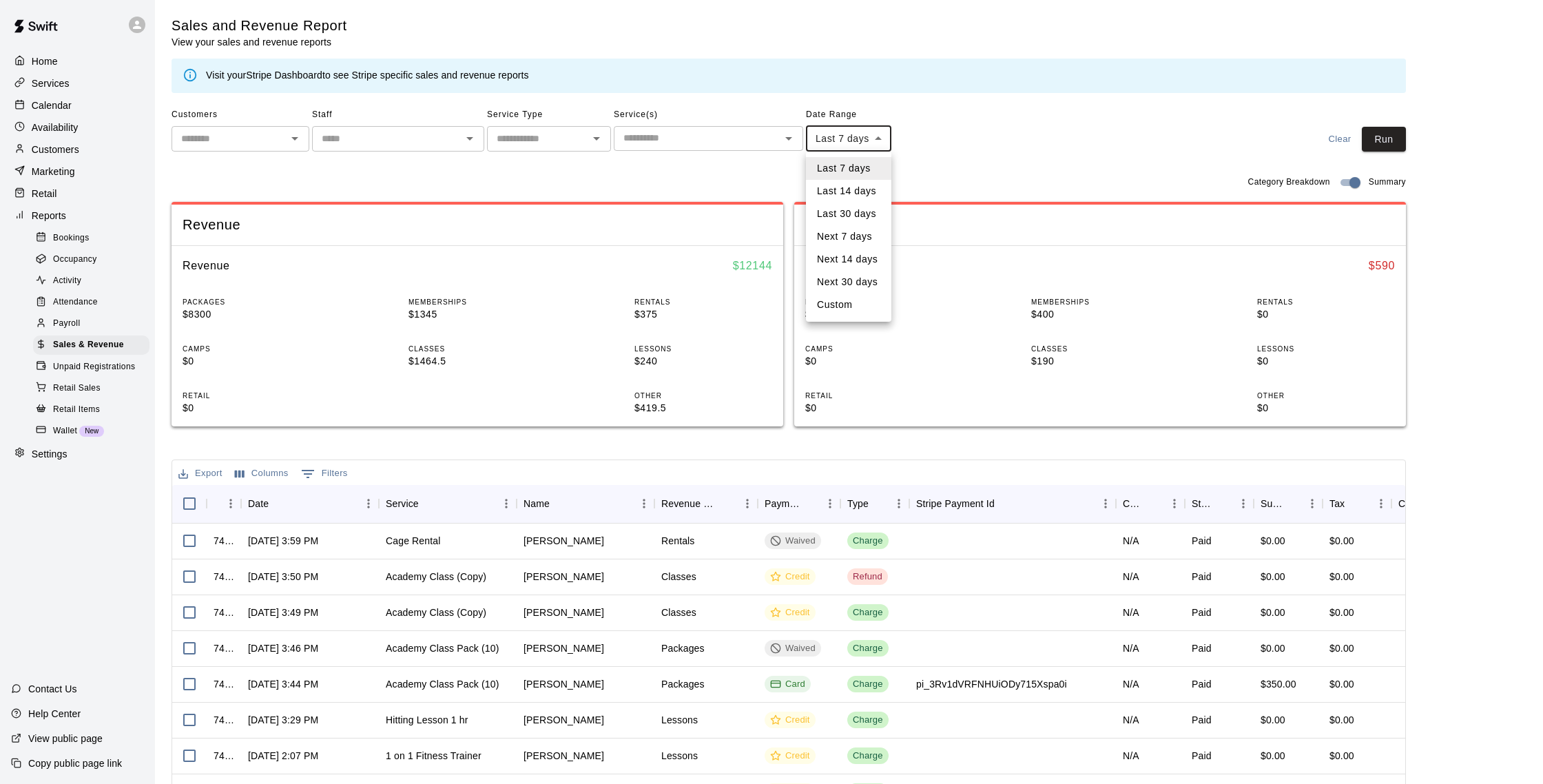
click at [827, 148] on body "Home Services Calendar Availability Customers Marketing Retail Reports Bookings…" at bounding box center [772, 473] width 1543 height 947
click at [836, 301] on li "Custom" at bounding box center [848, 305] width 86 height 23
type input "******"
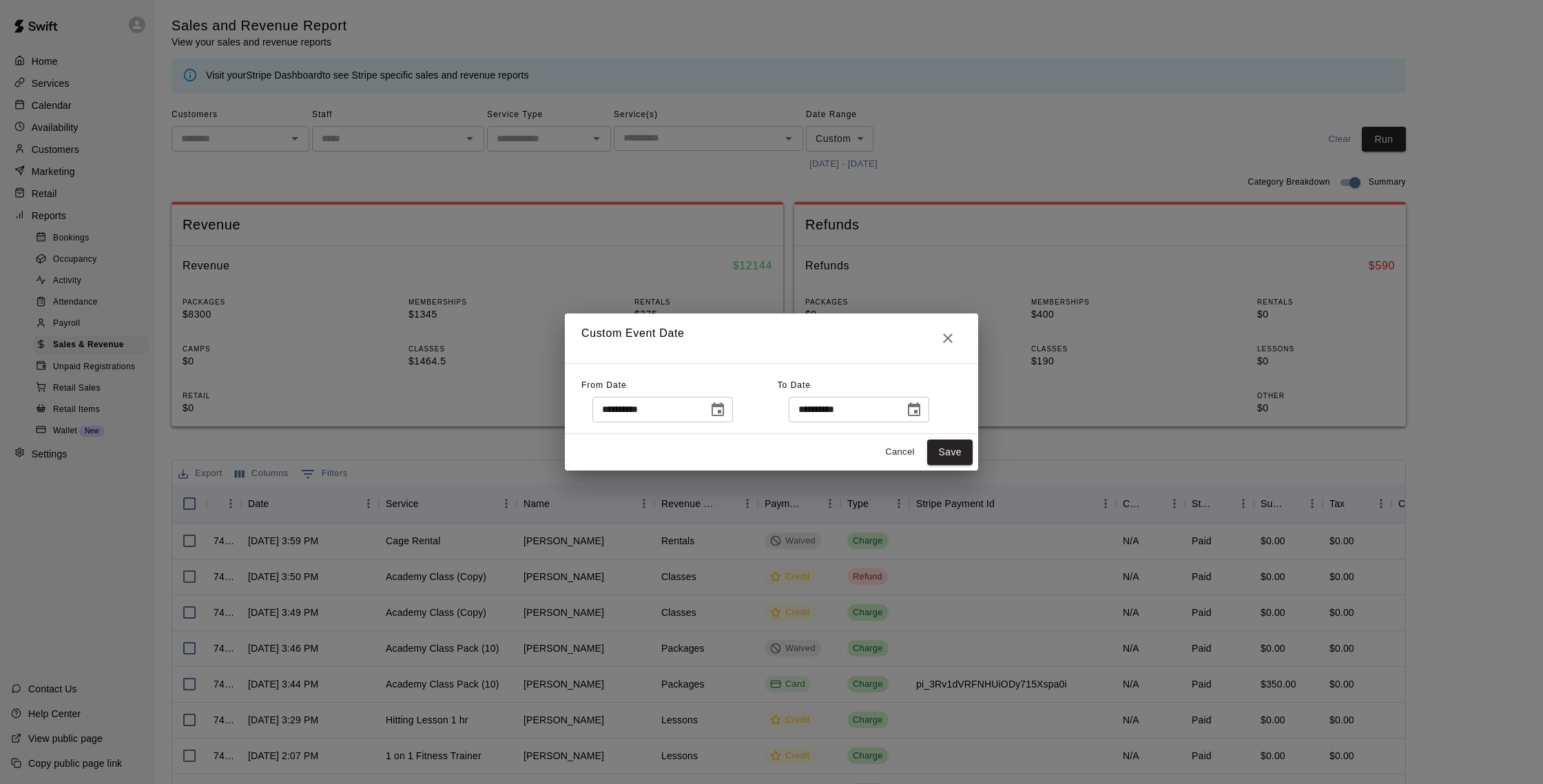
click at [714, 406] on icon "Choose date, selected date is Aug 4, 2025" at bounding box center [718, 409] width 17 height 17
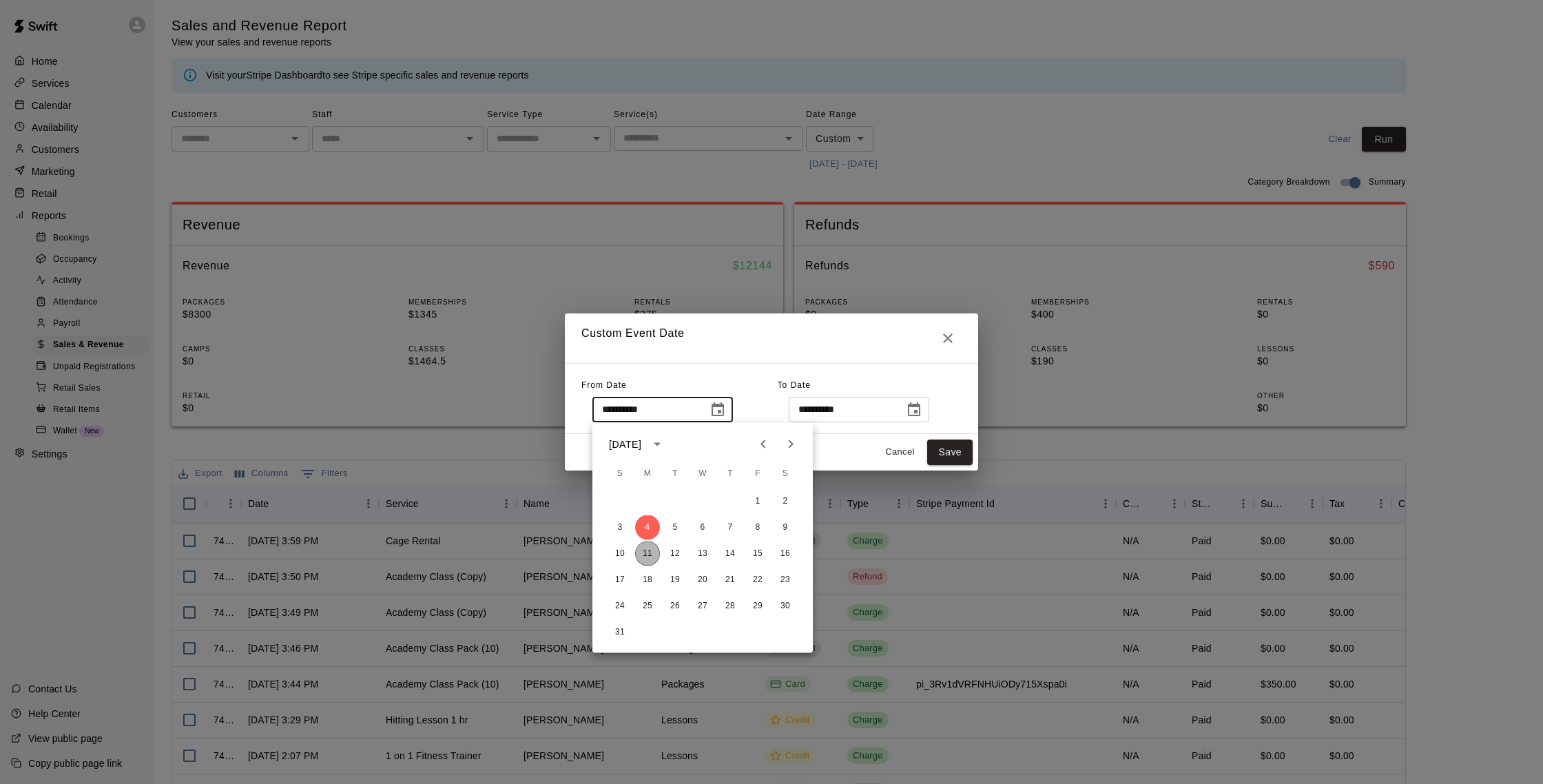
click at [641, 557] on button "11" at bounding box center [647, 553] width 25 height 25
type input "**********"
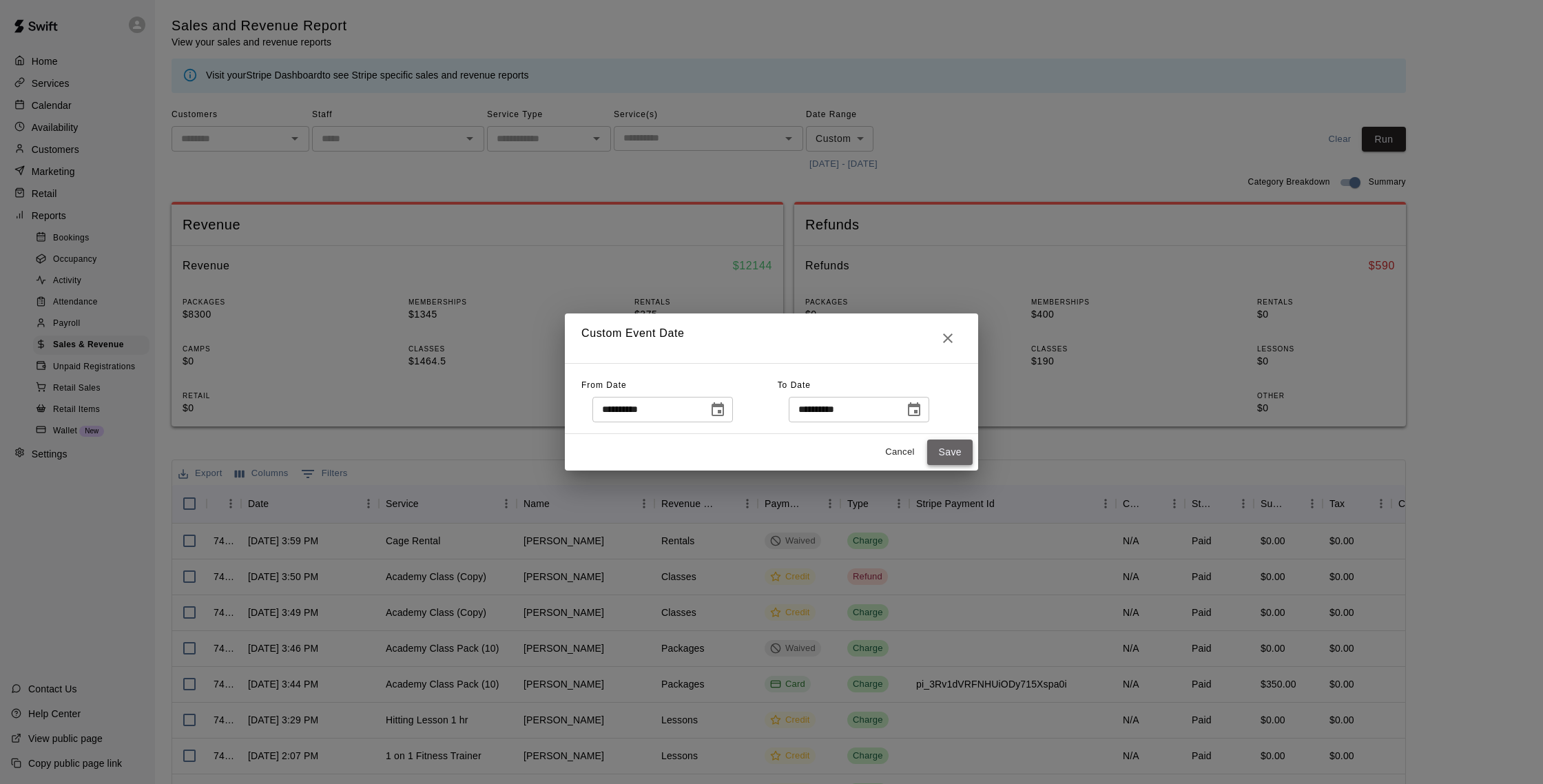
click at [940, 455] on button "Save" at bounding box center [949, 452] width 45 height 25
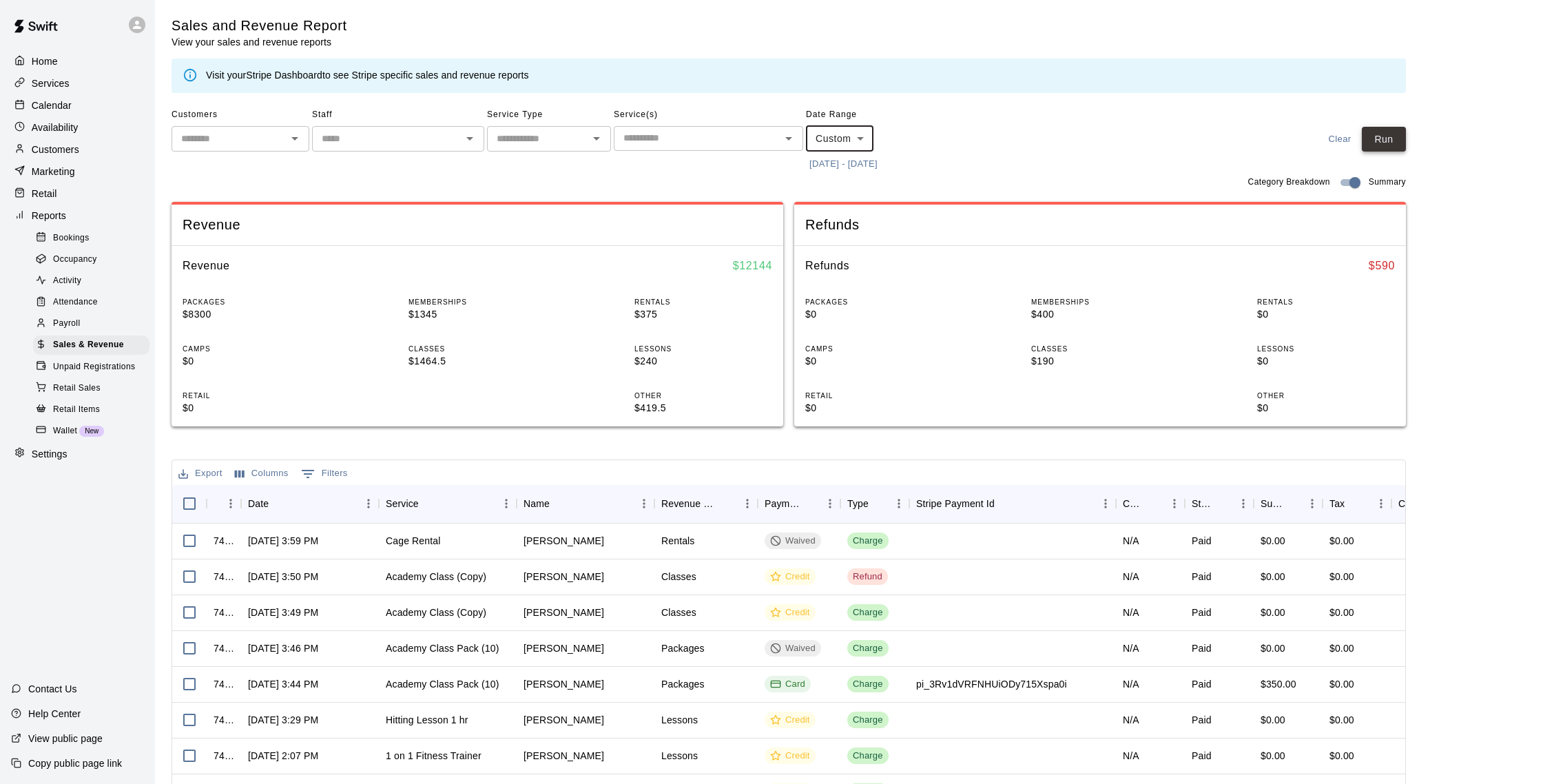
click at [1364, 142] on button "Run" at bounding box center [1384, 140] width 44 height 25
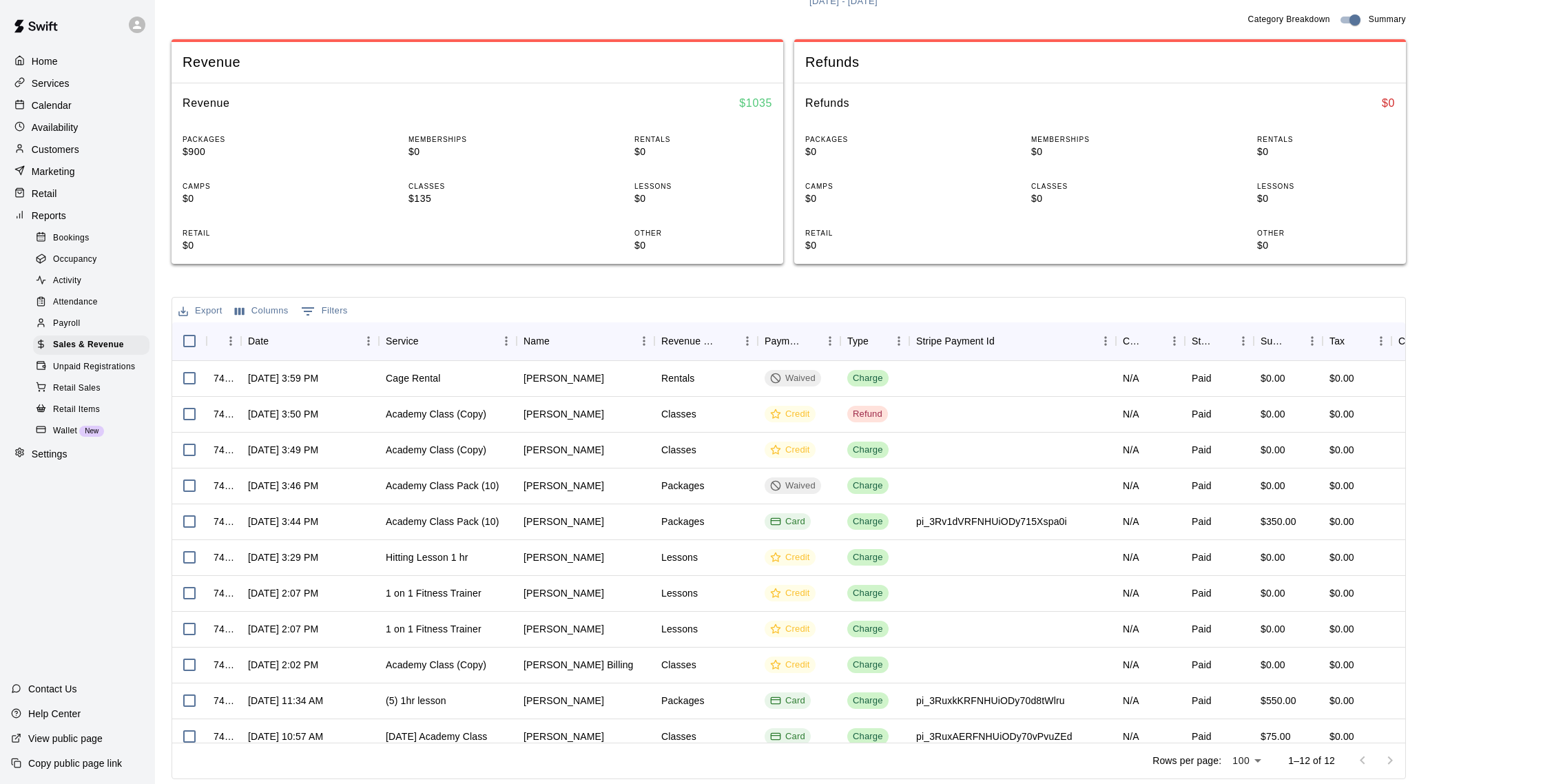
scroll to position [48, 0]
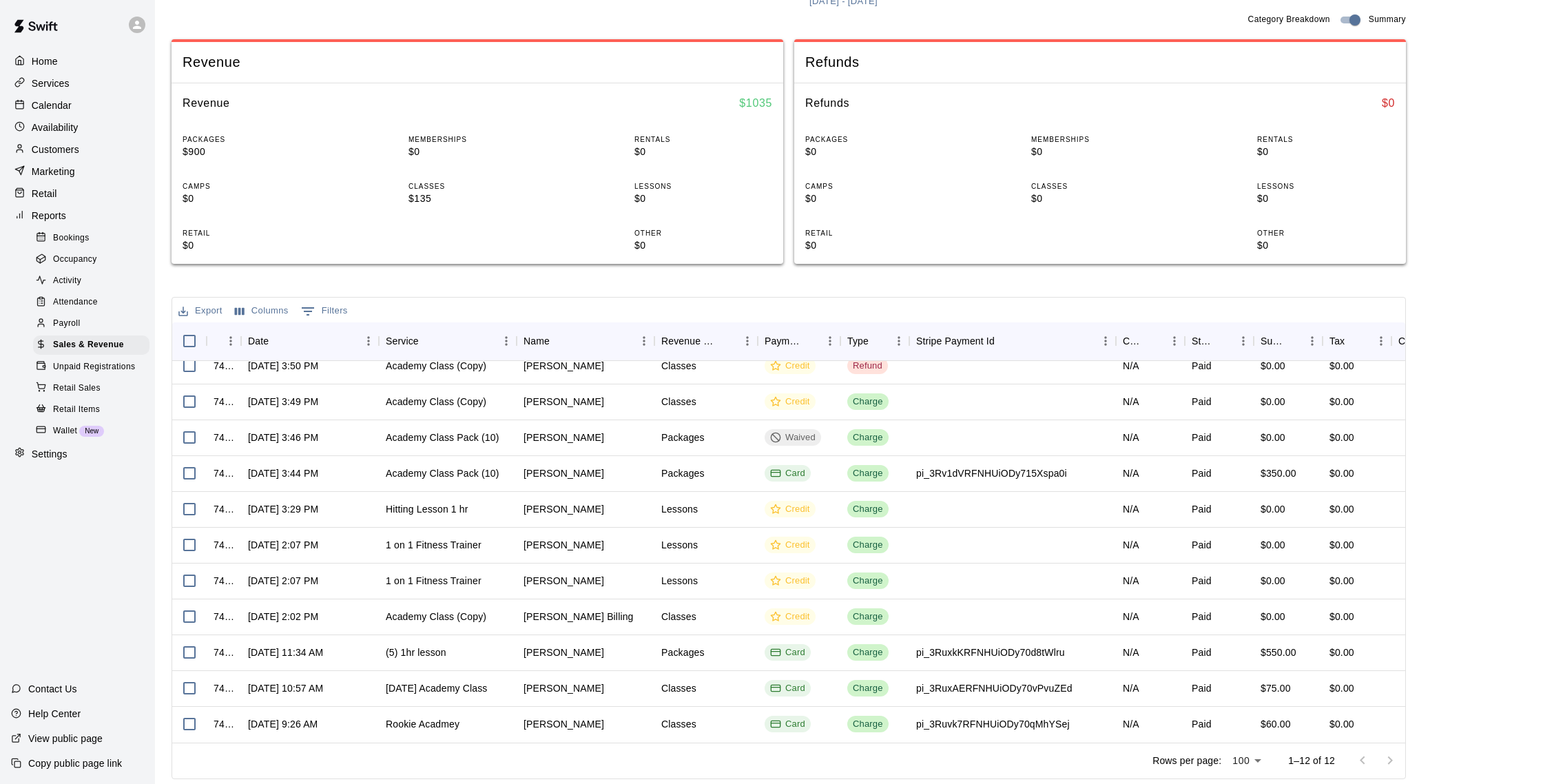
click at [117, 148] on div "Customers" at bounding box center [78, 149] width 133 height 21
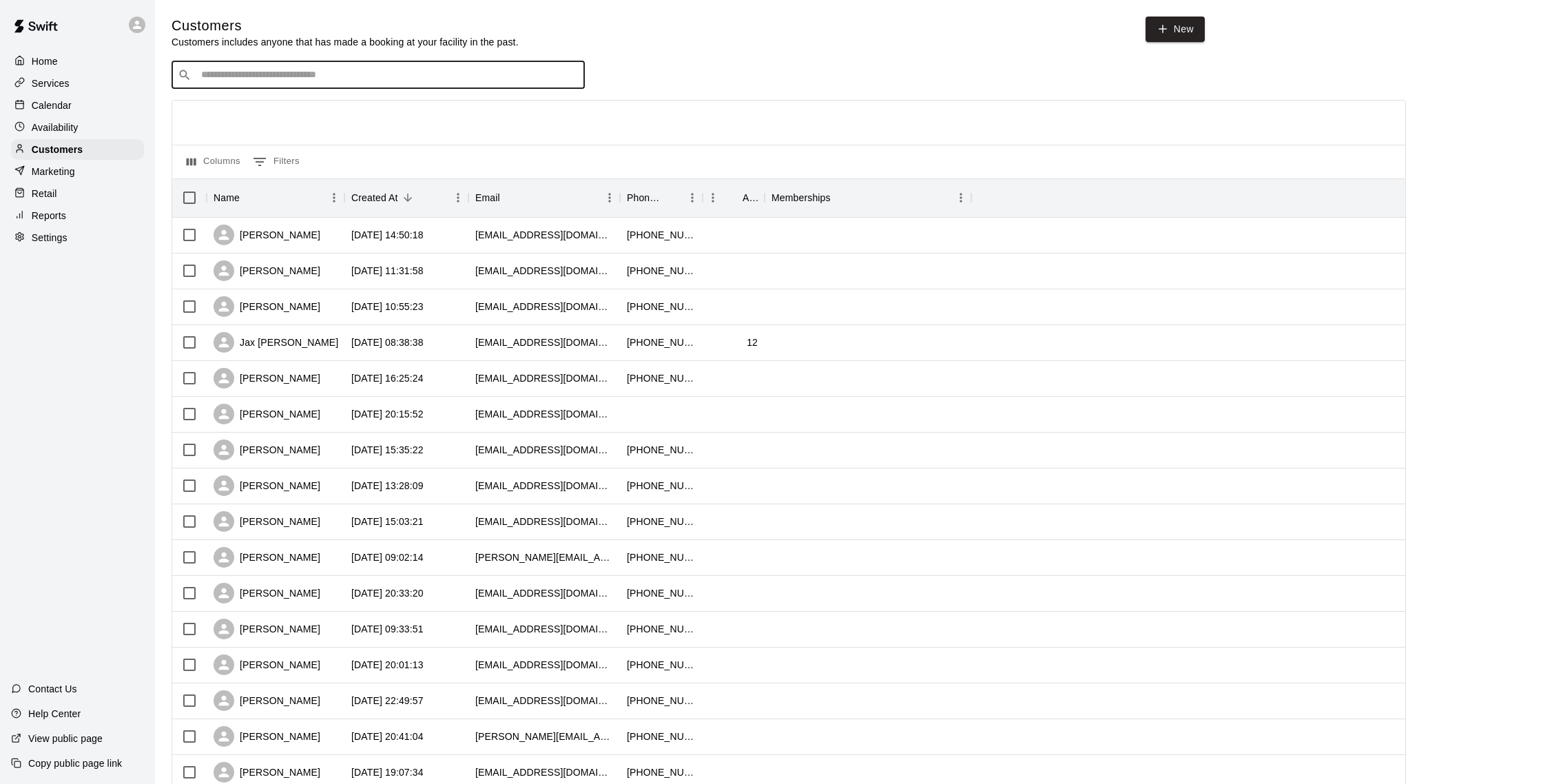
click at [274, 69] on input "Search customers by name or email" at bounding box center [387, 75] width 382 height 13
type input "*******"
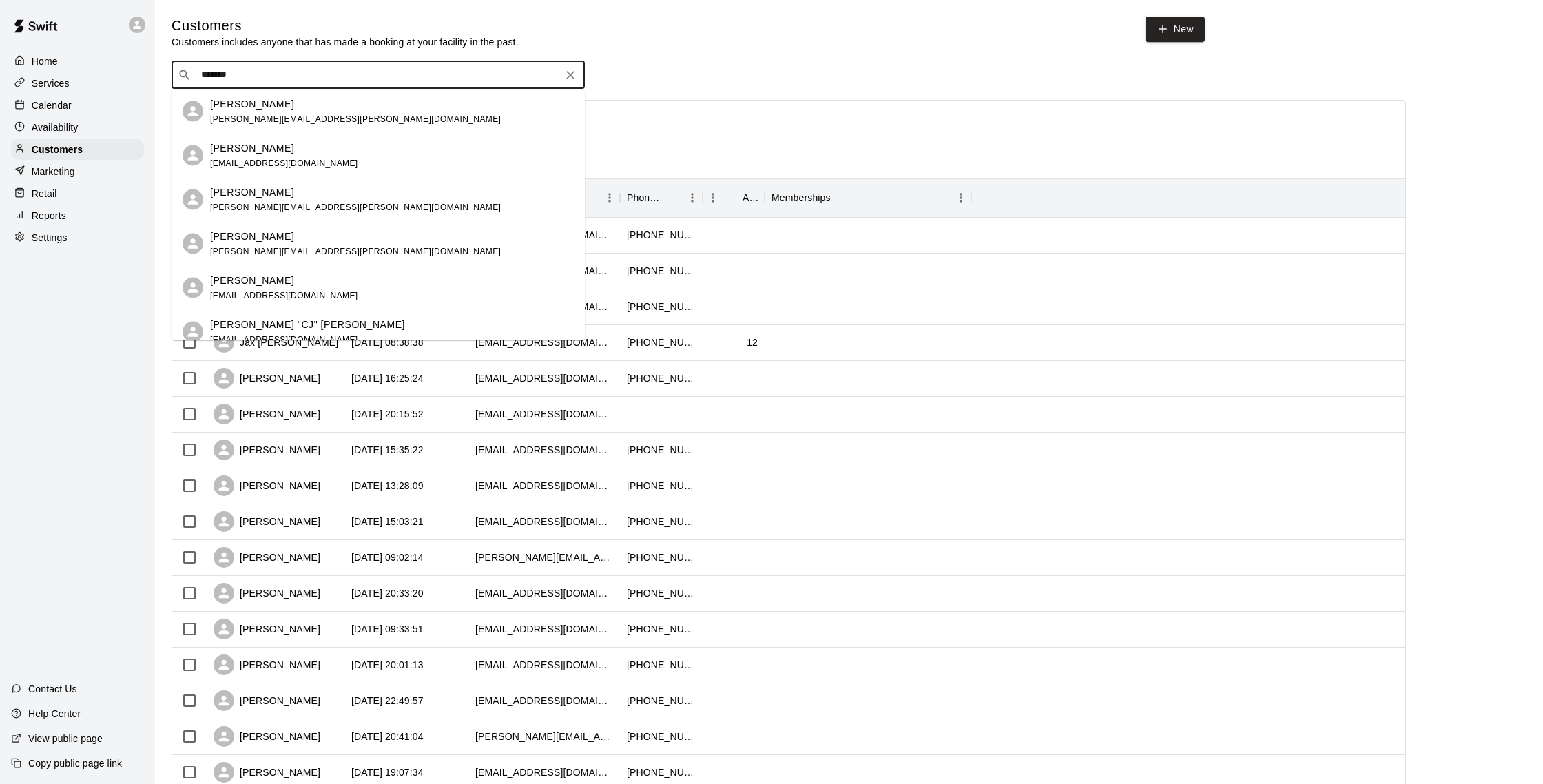
click at [273, 108] on div "[PERSON_NAME]" at bounding box center [356, 104] width 291 height 14
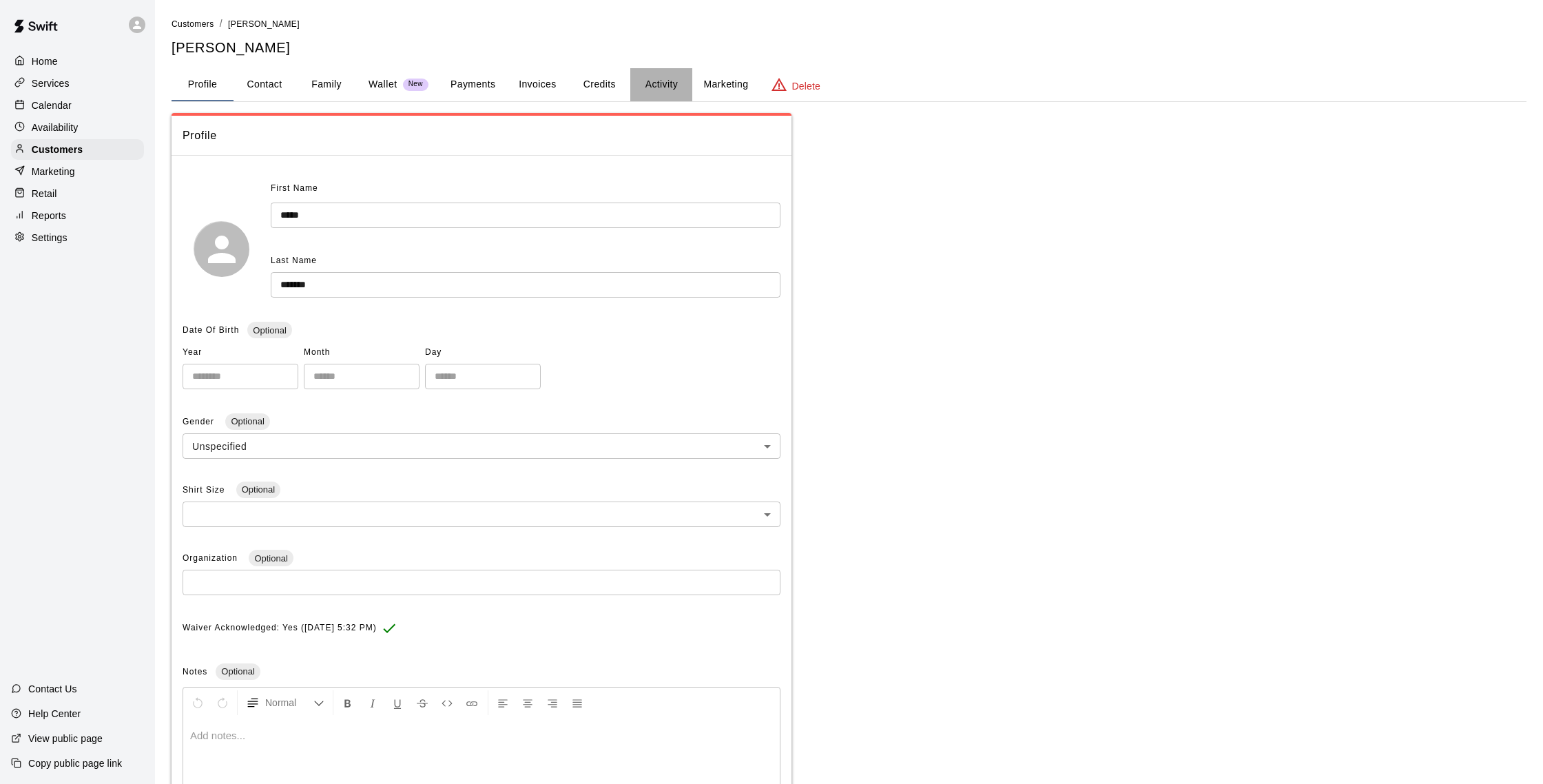
click at [655, 85] on button "Activity" at bounding box center [661, 85] width 62 height 33
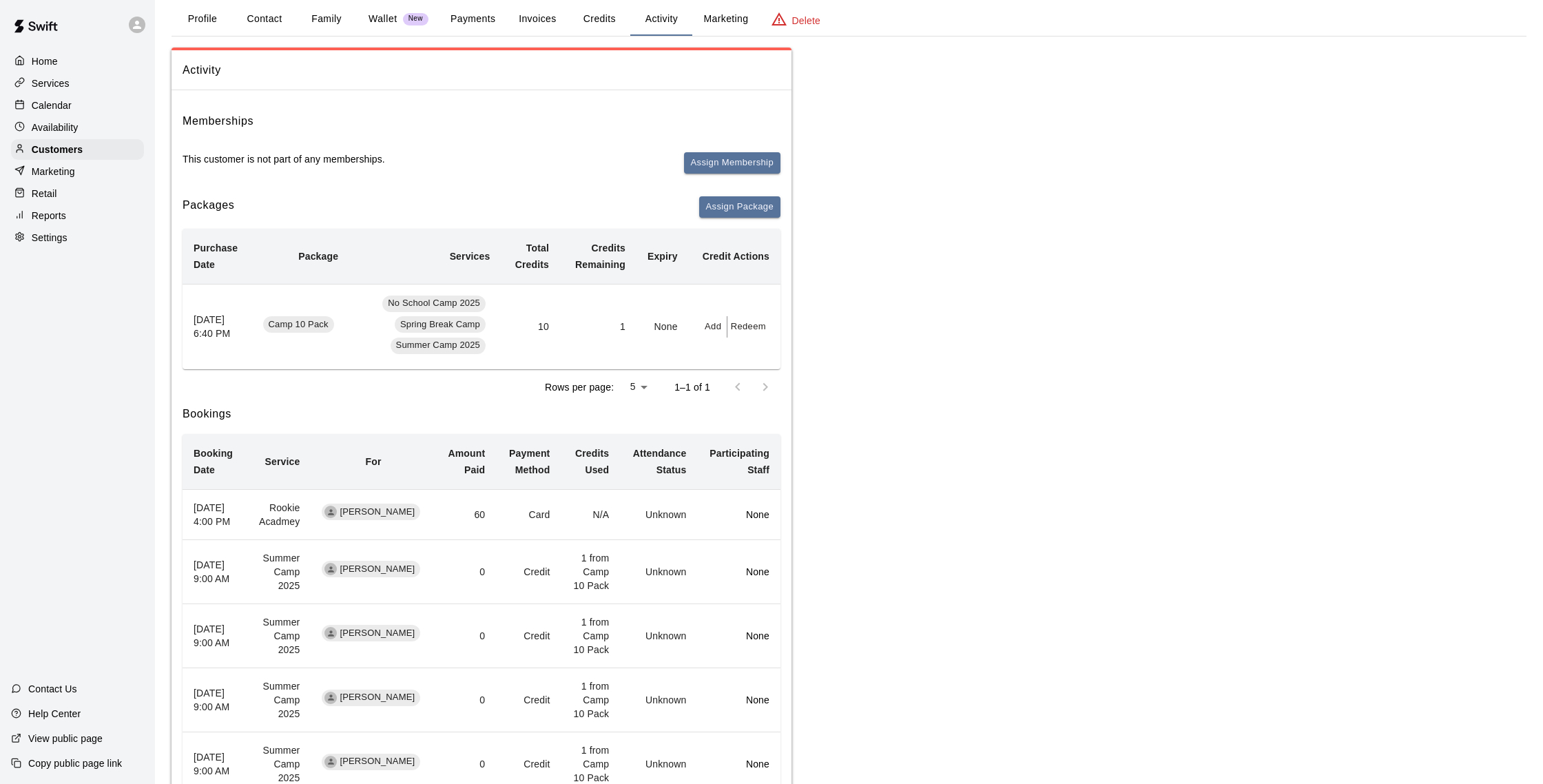
scroll to position [76, 0]
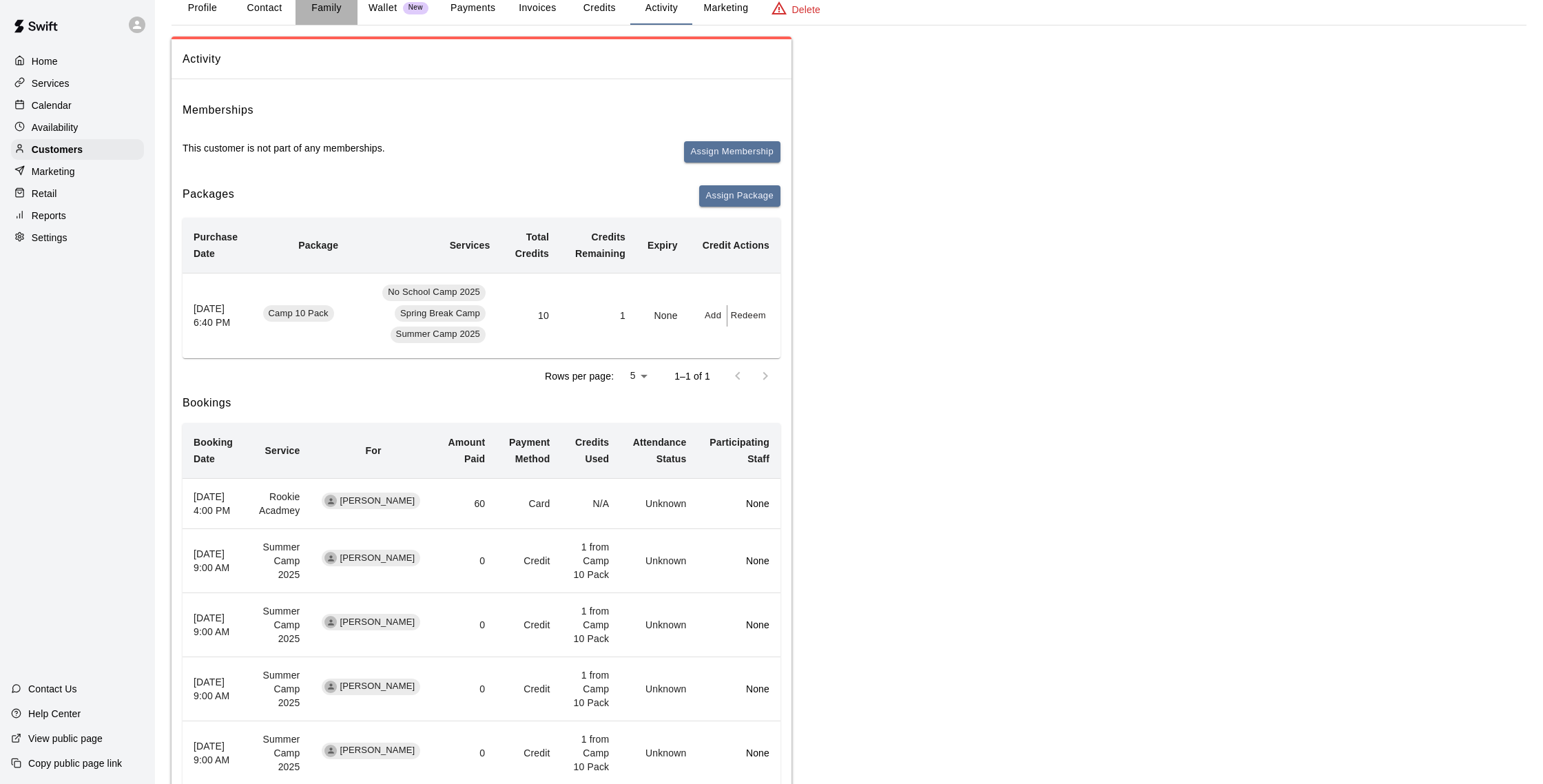
click at [310, 2] on button "Family" at bounding box center [326, 9] width 62 height 33
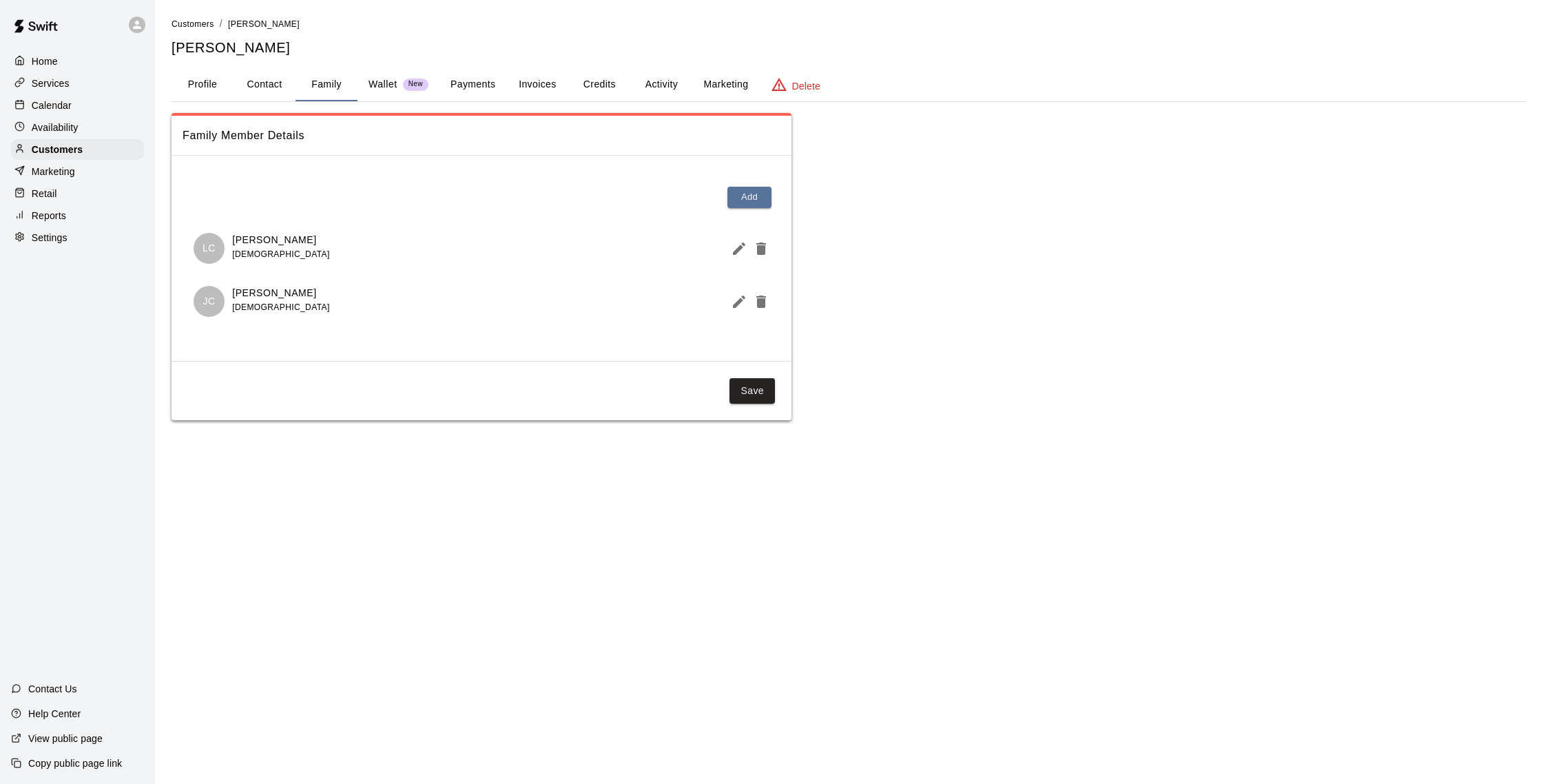
scroll to position [0, 0]
click at [498, 84] on button "Payments" at bounding box center [473, 85] width 67 height 33
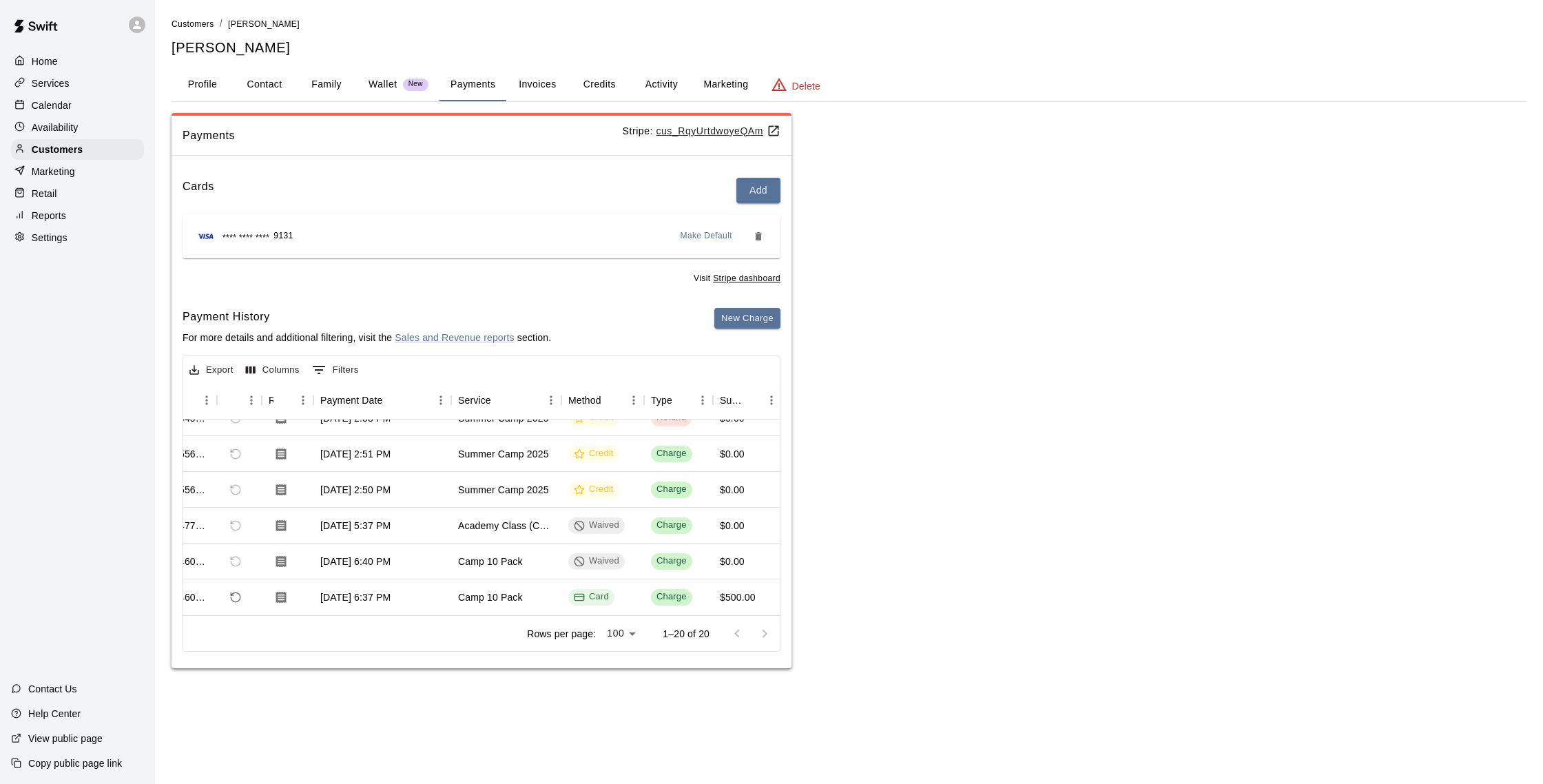
scroll to position [0, 45]
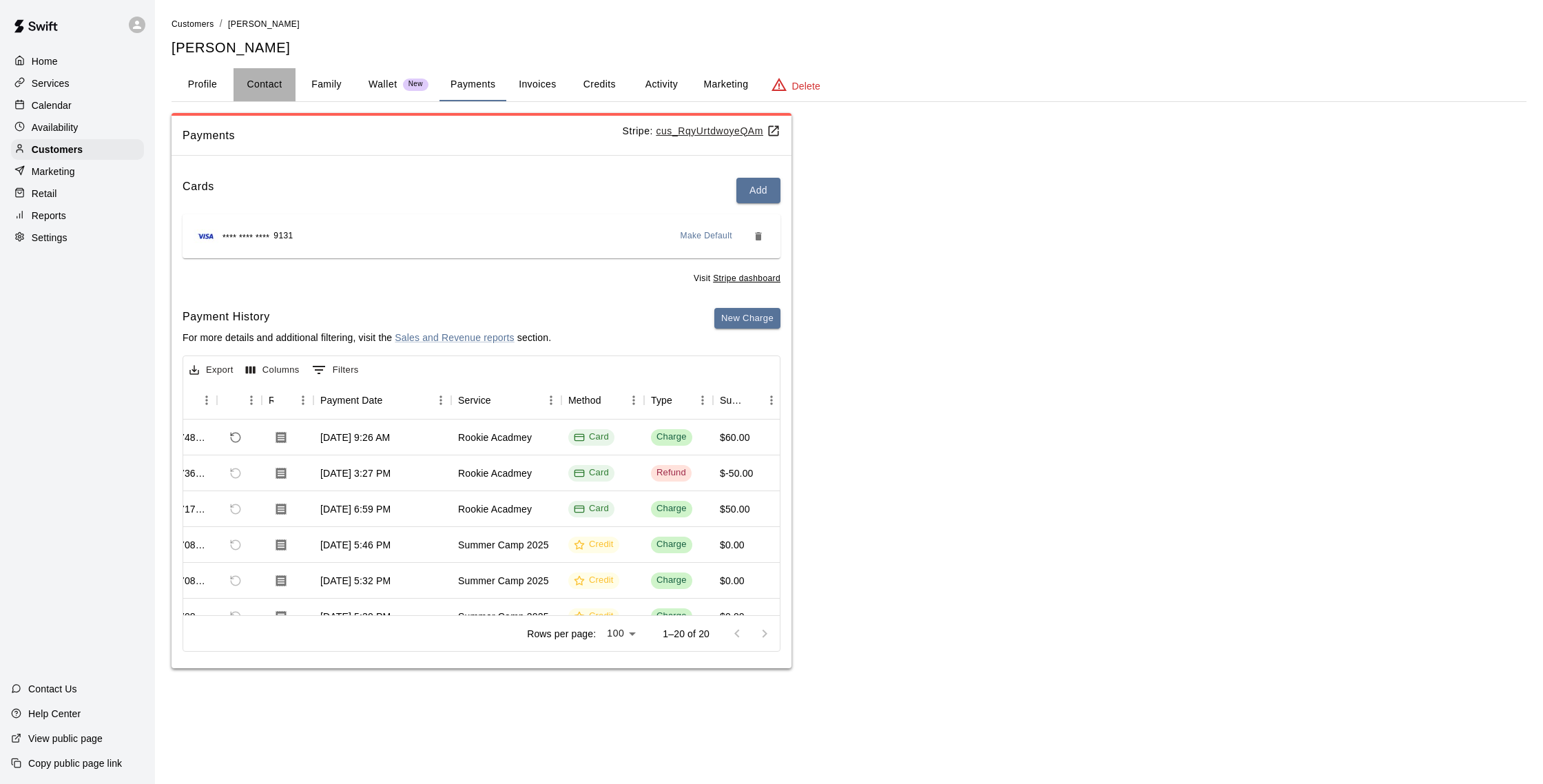
click at [256, 79] on button "Contact" at bounding box center [264, 85] width 62 height 33
select select "**"
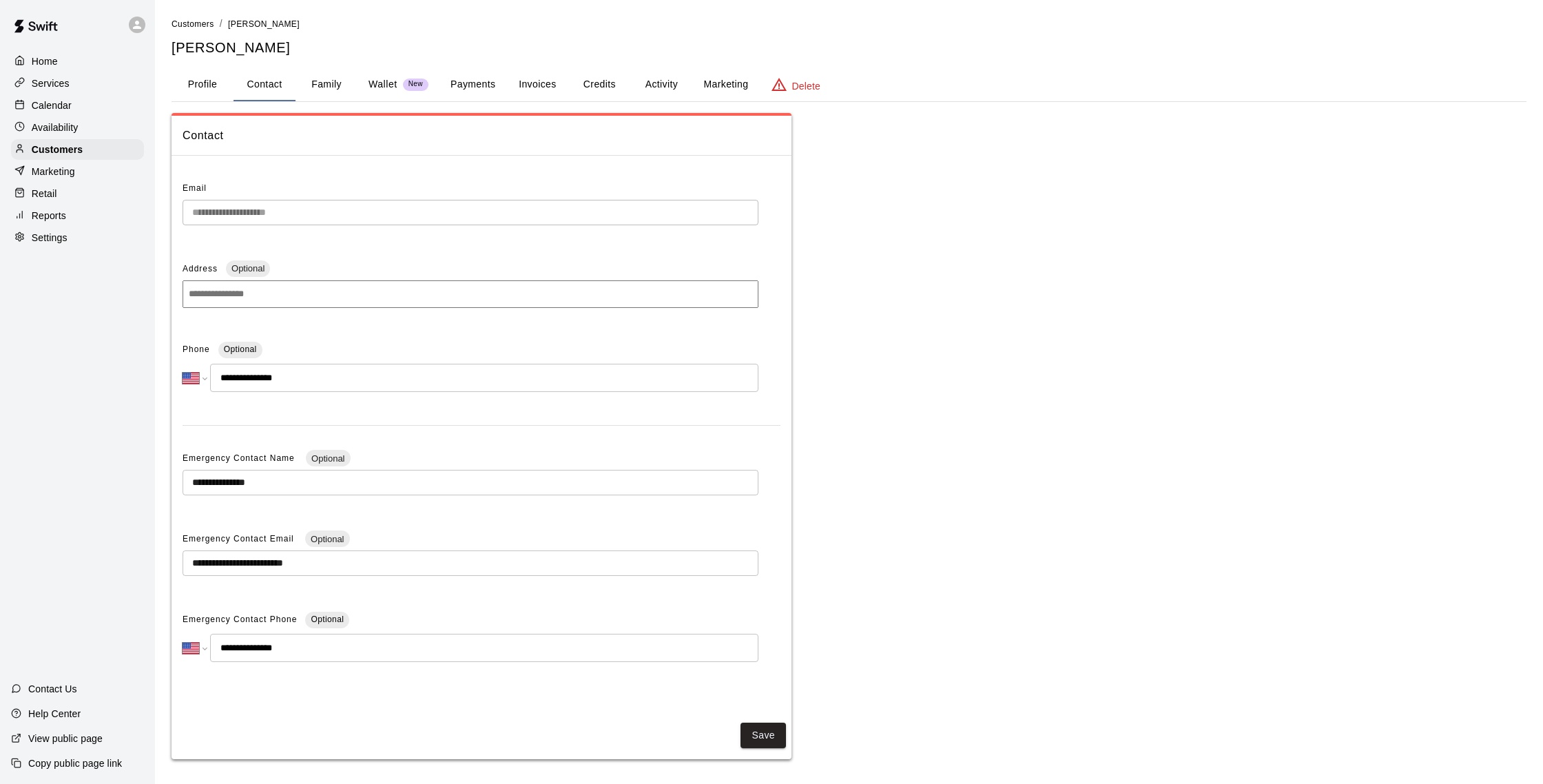
click at [338, 83] on button "Family" at bounding box center [326, 85] width 62 height 33
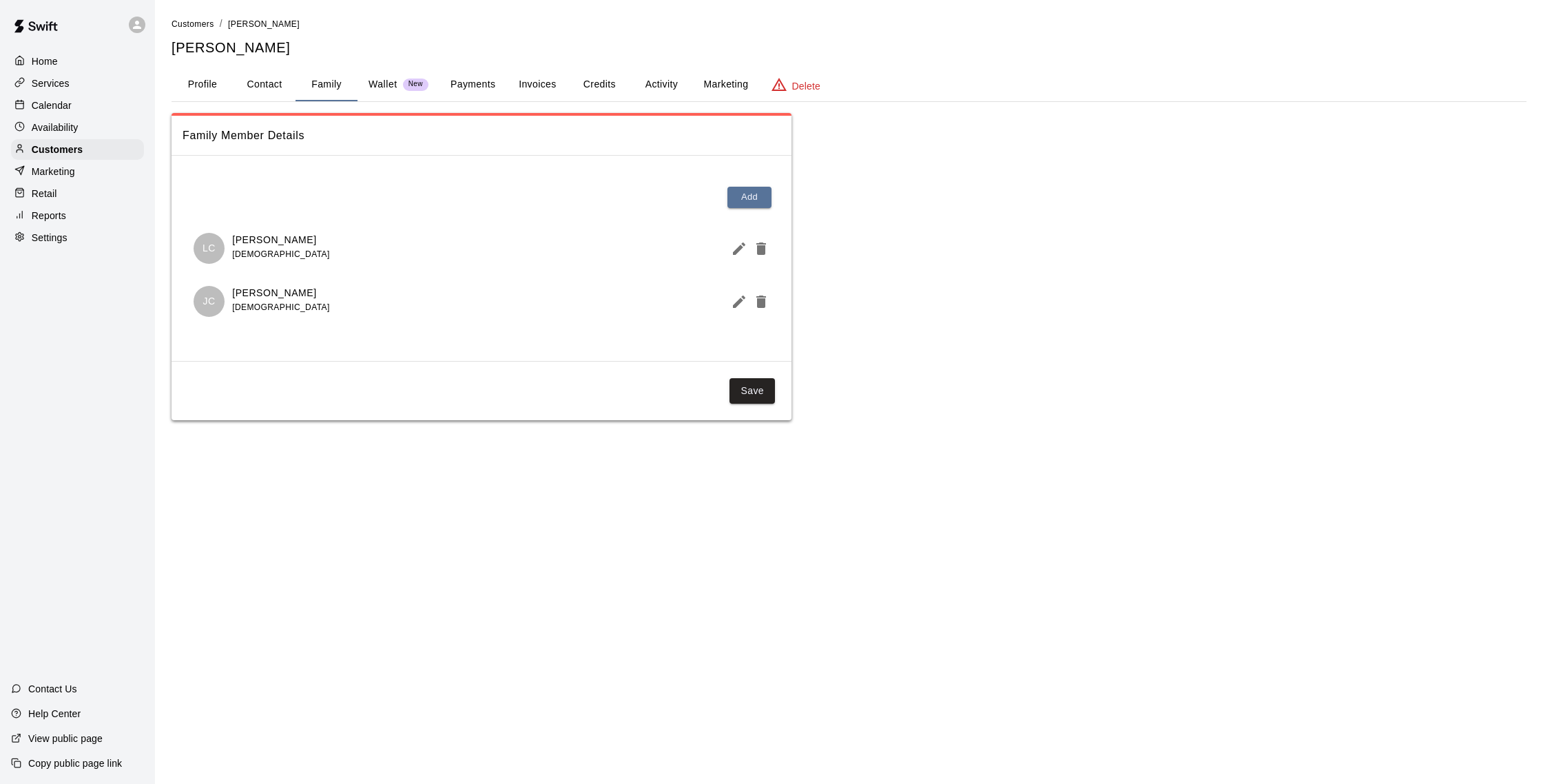
click at [645, 82] on button "Activity" at bounding box center [661, 85] width 62 height 33
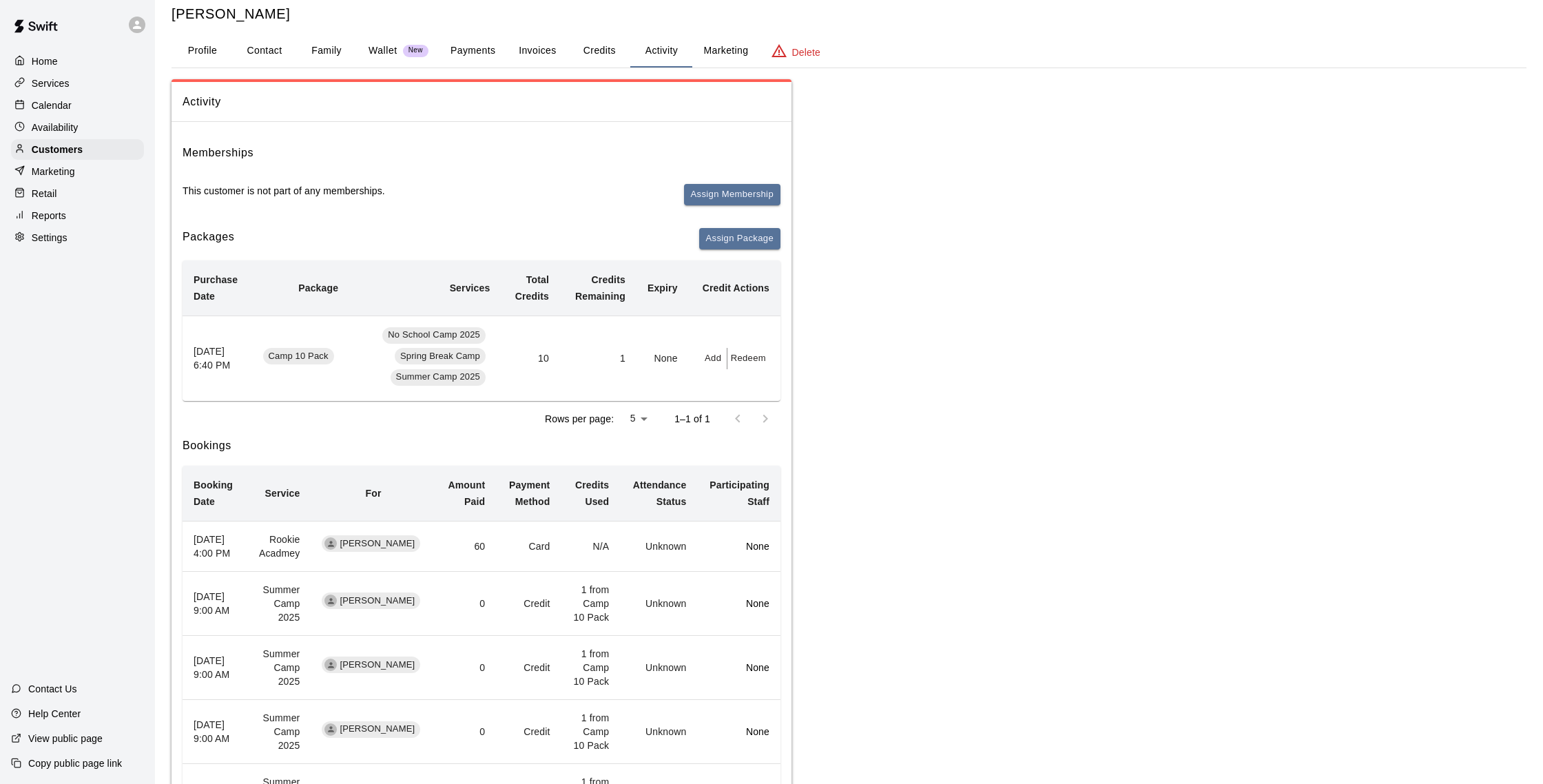
scroll to position [48, 0]
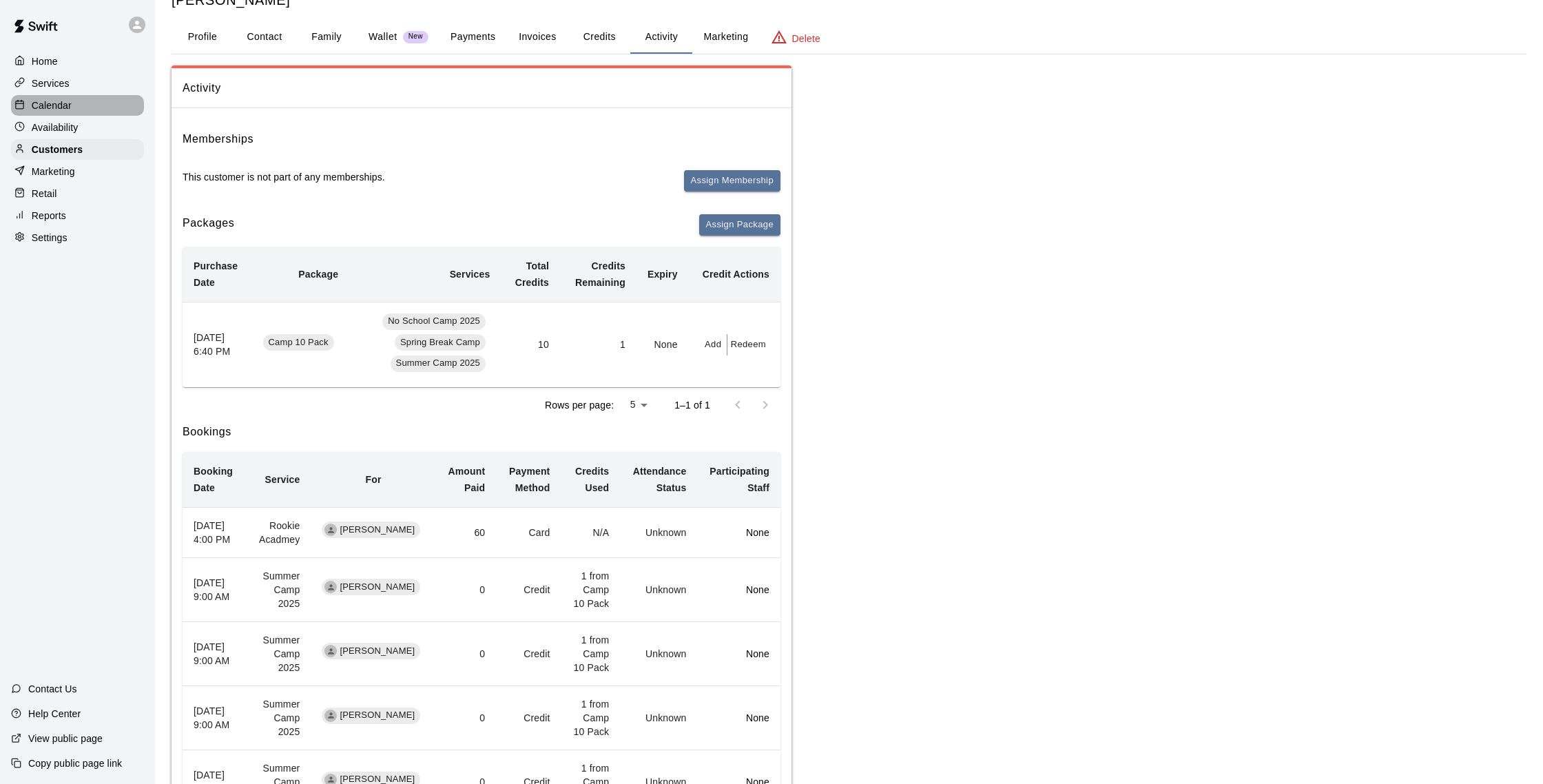
click at [60, 110] on p "Calendar" at bounding box center [52, 105] width 40 height 13
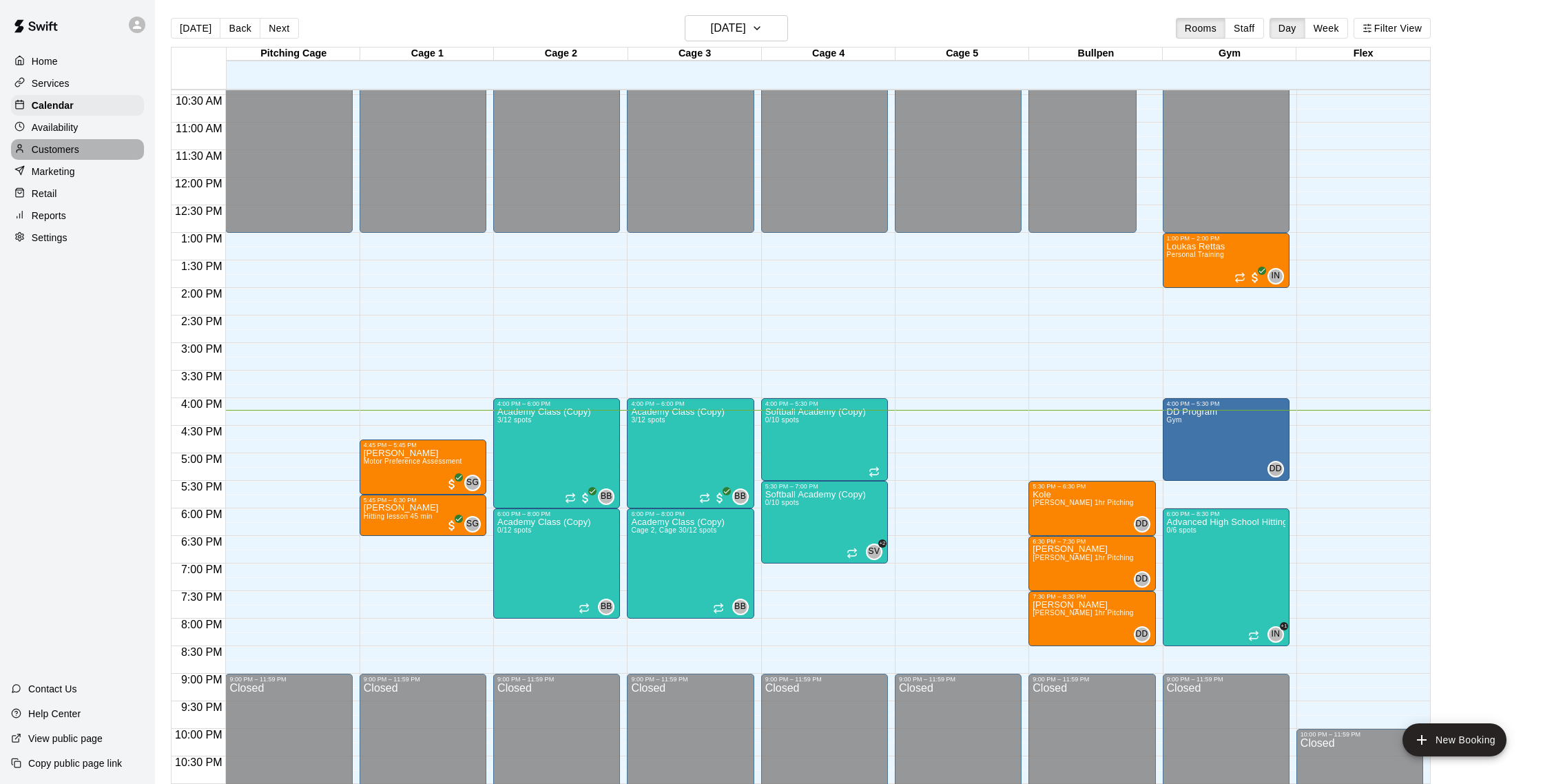
click at [92, 144] on div "Customers" at bounding box center [78, 149] width 133 height 21
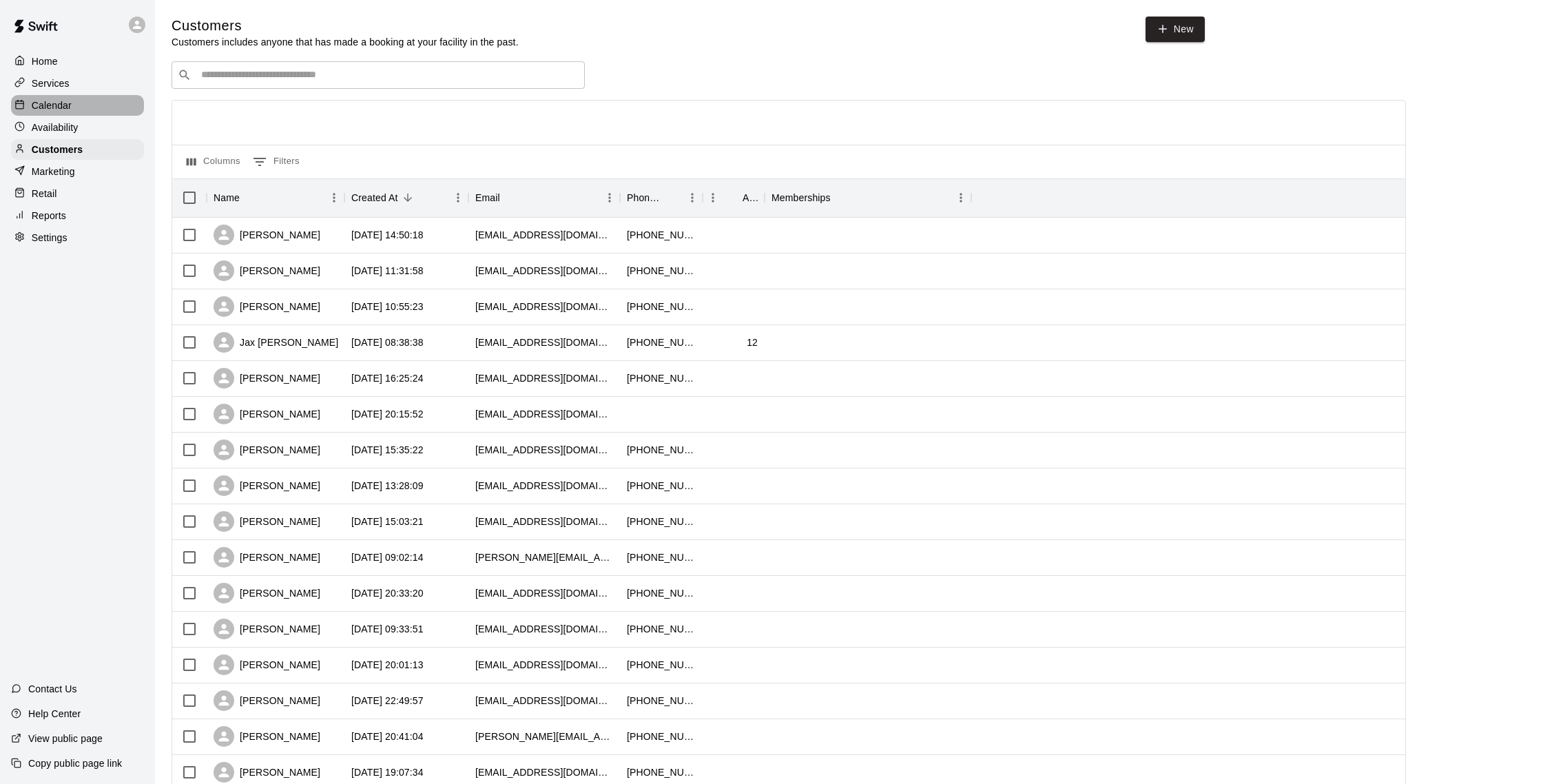
click at [54, 107] on p "Calendar" at bounding box center [52, 105] width 40 height 13
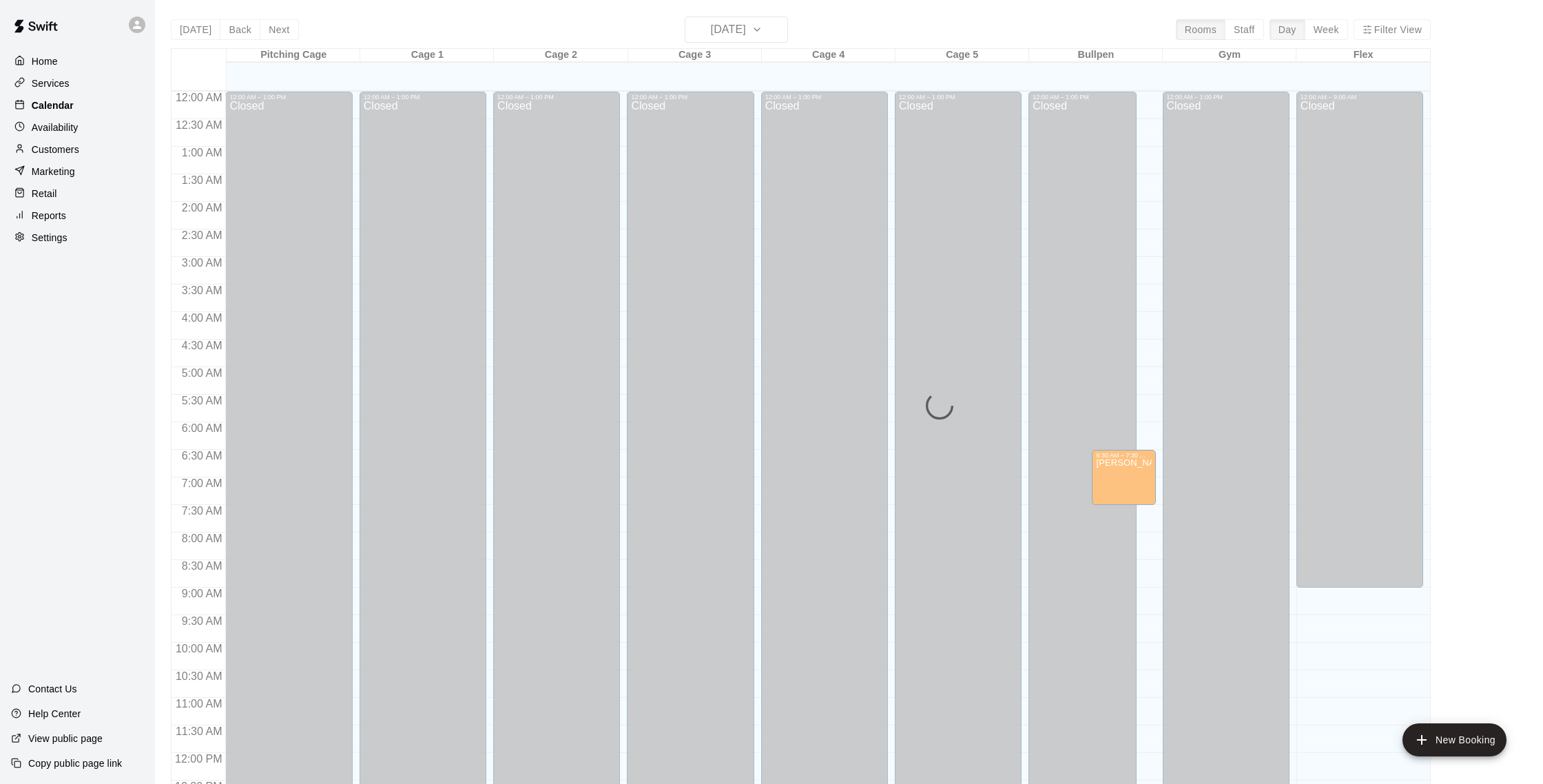
scroll to position [574, 0]
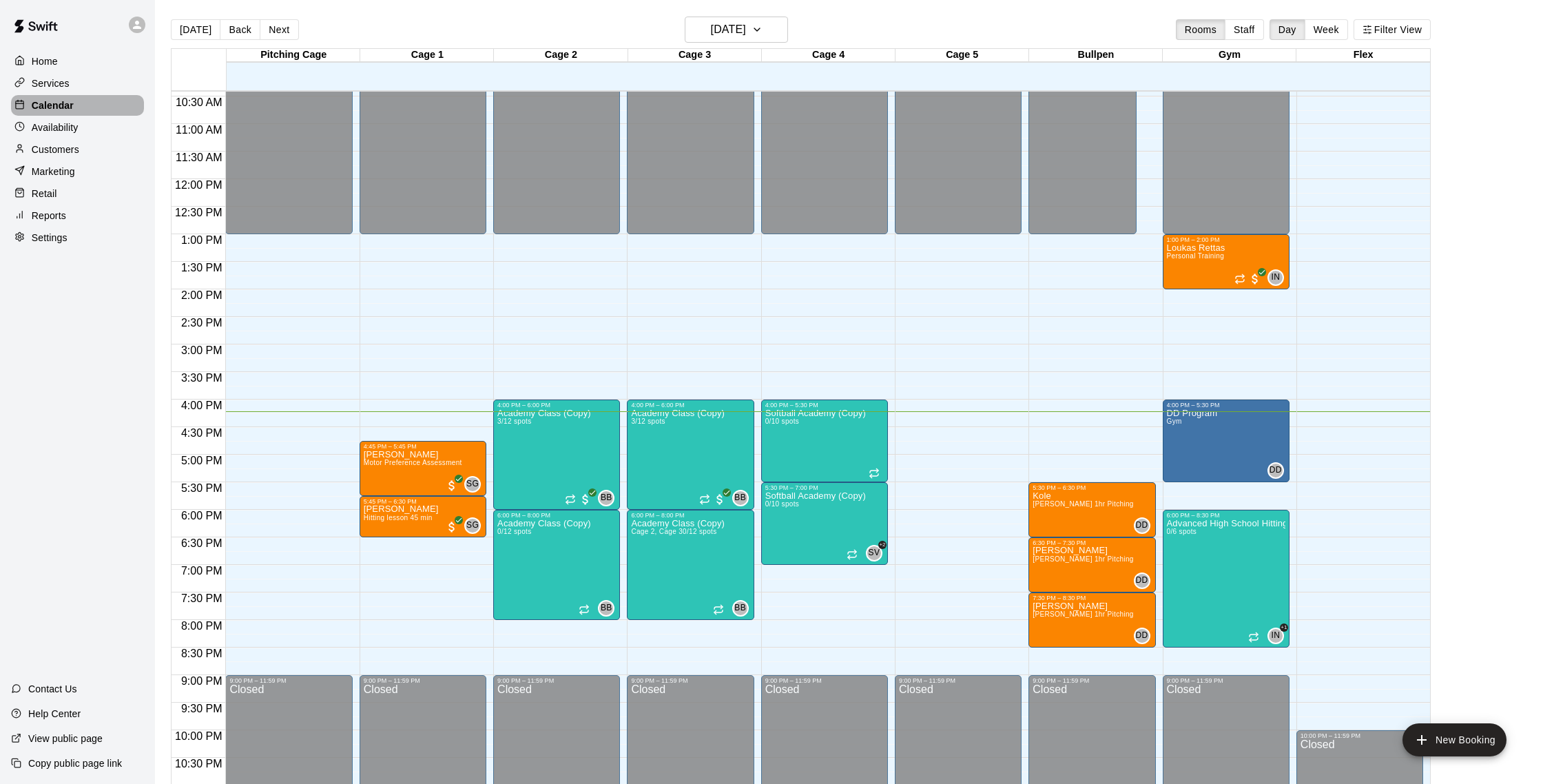
click at [60, 112] on div "Calendar" at bounding box center [78, 106] width 133 height 21
click at [79, 226] on div "Home Services Calendar Availability Customers Marketing Retail Reports Settings" at bounding box center [77, 149] width 155 height 200
click at [77, 218] on div "Reports" at bounding box center [78, 216] width 133 height 21
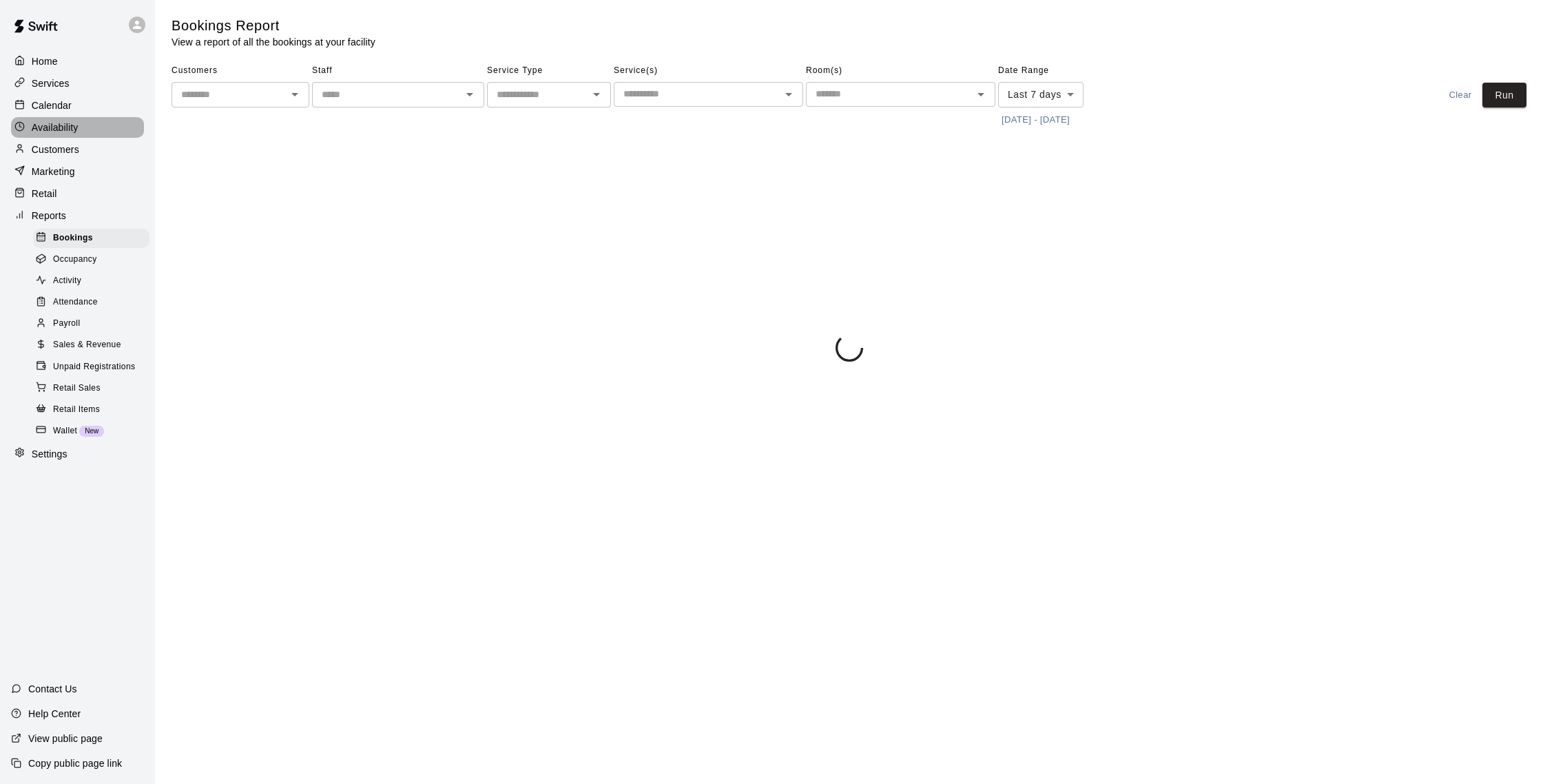
click at [67, 117] on div "Availability" at bounding box center [78, 128] width 133 height 21
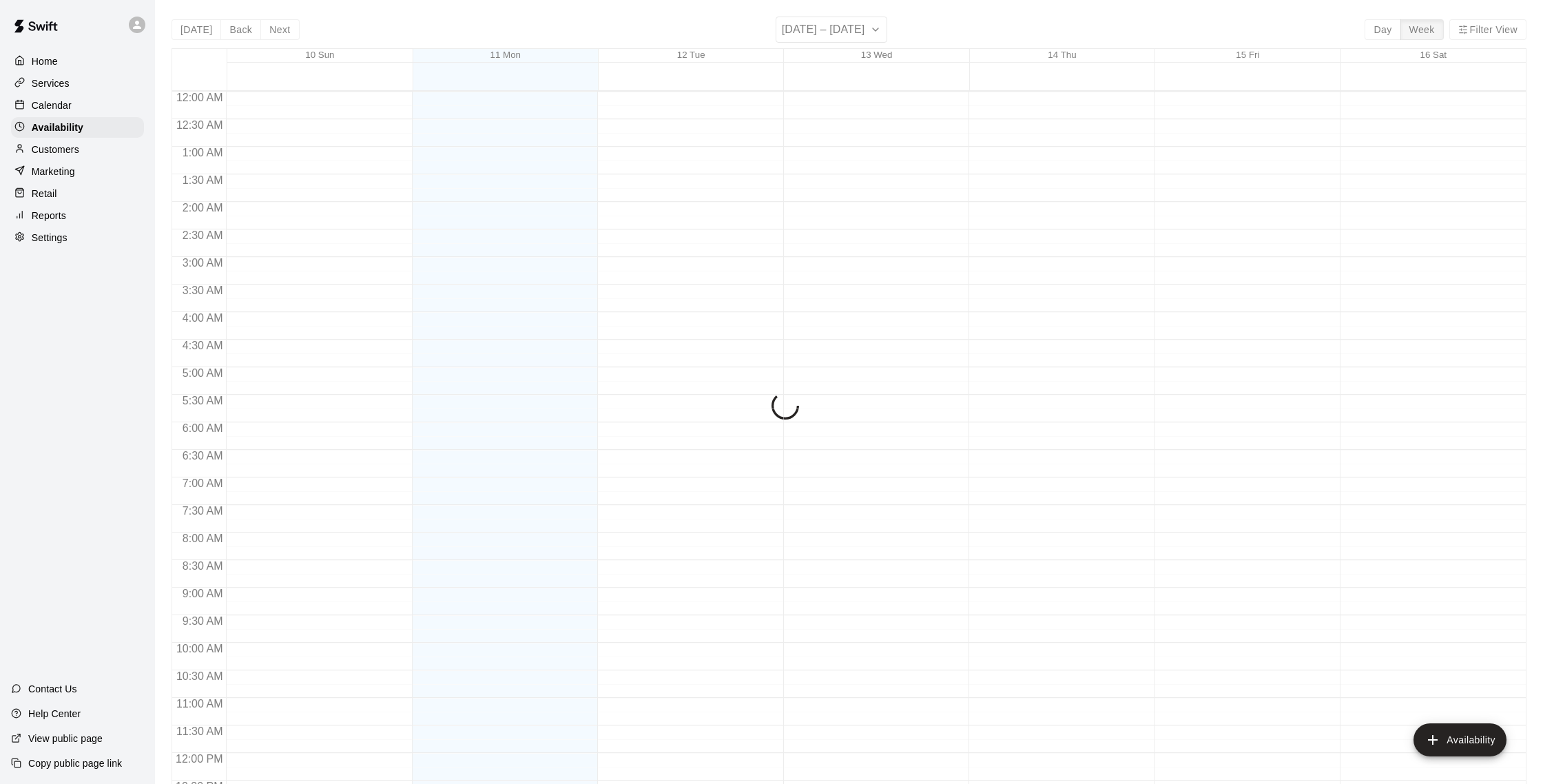
scroll to position [615, 0]
click at [67, 107] on p "Calendar" at bounding box center [52, 105] width 40 height 13
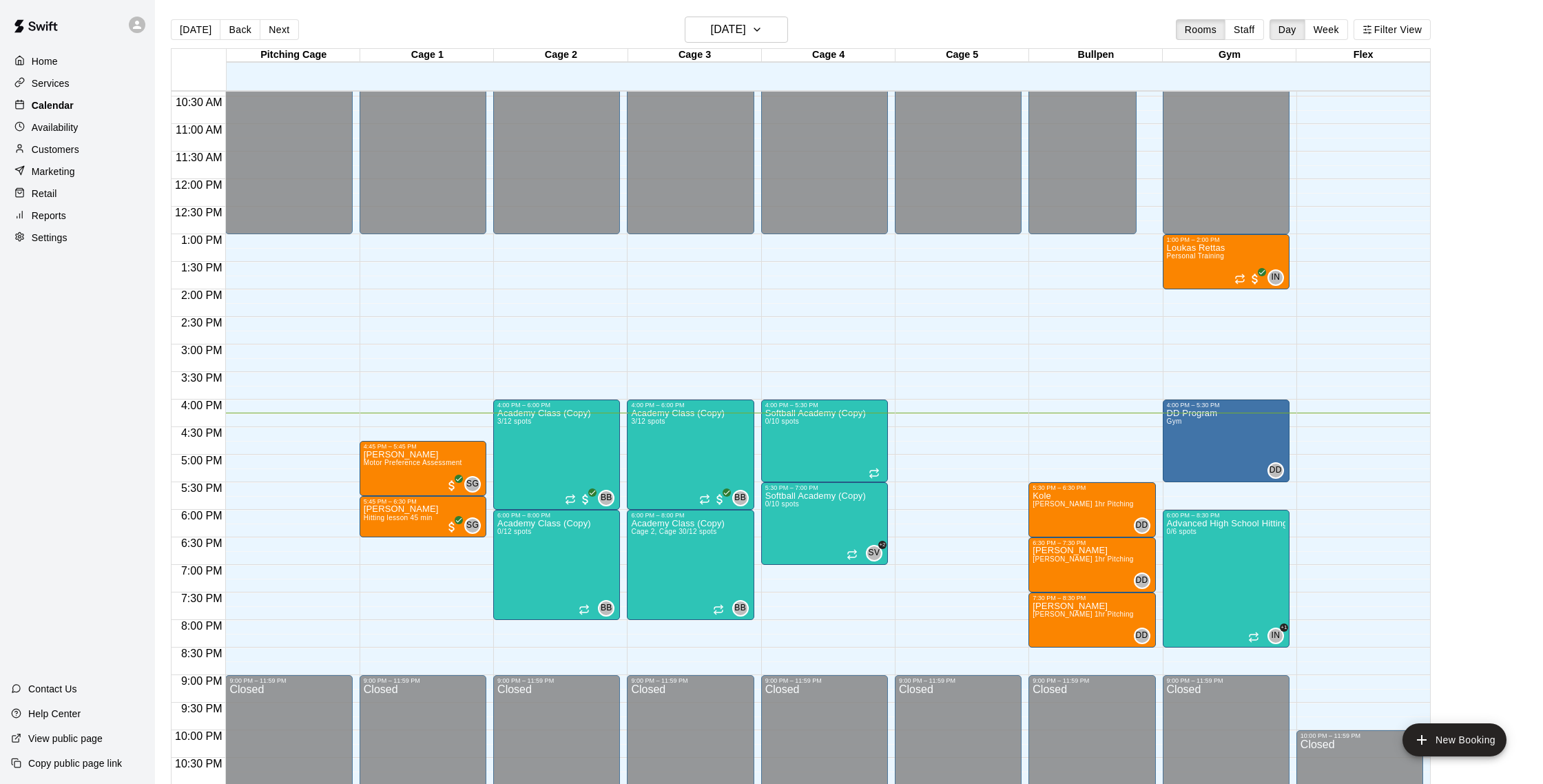
scroll to position [22, 0]
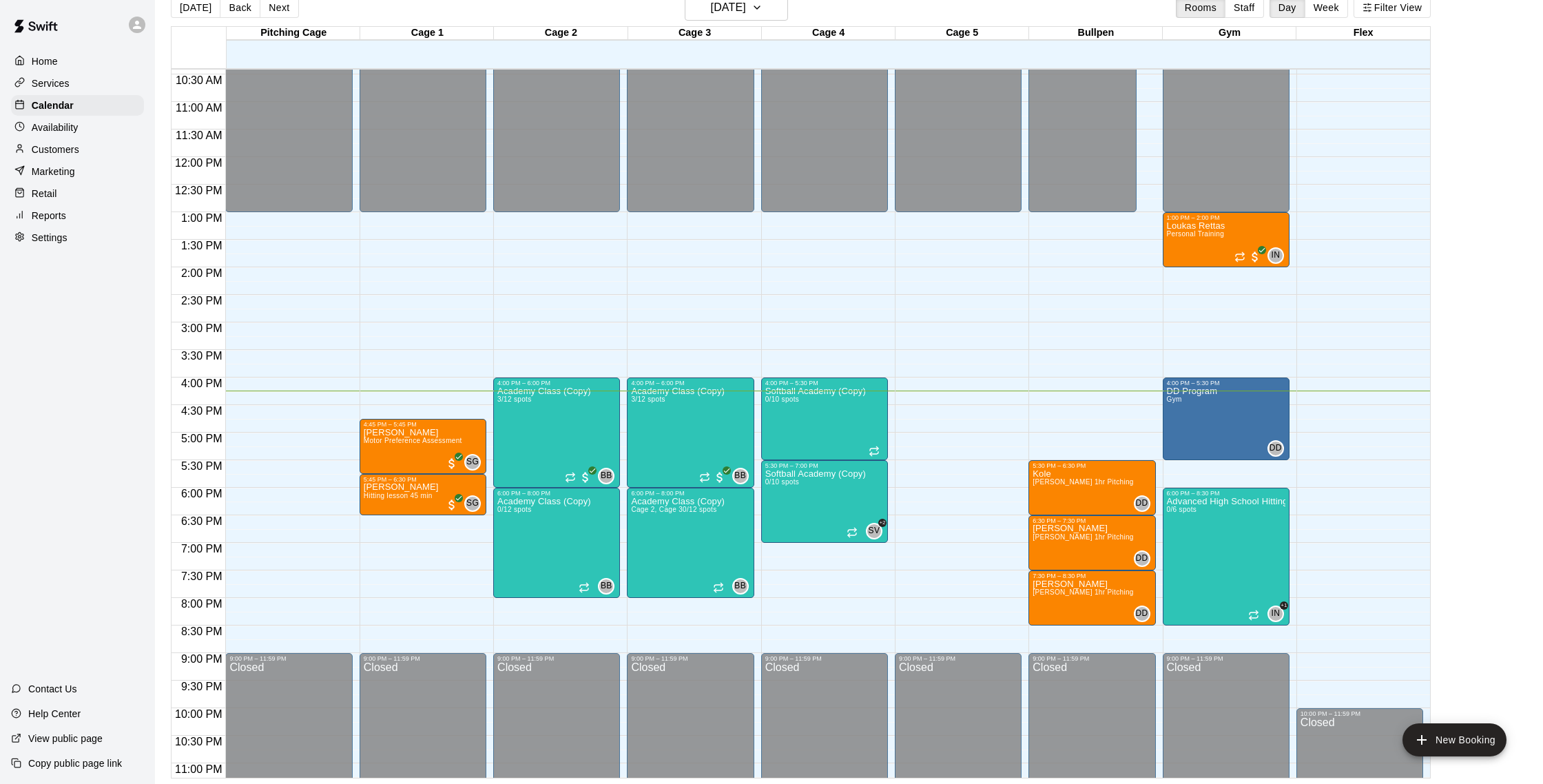
click at [75, 156] on p "Customers" at bounding box center [56, 149] width 48 height 13
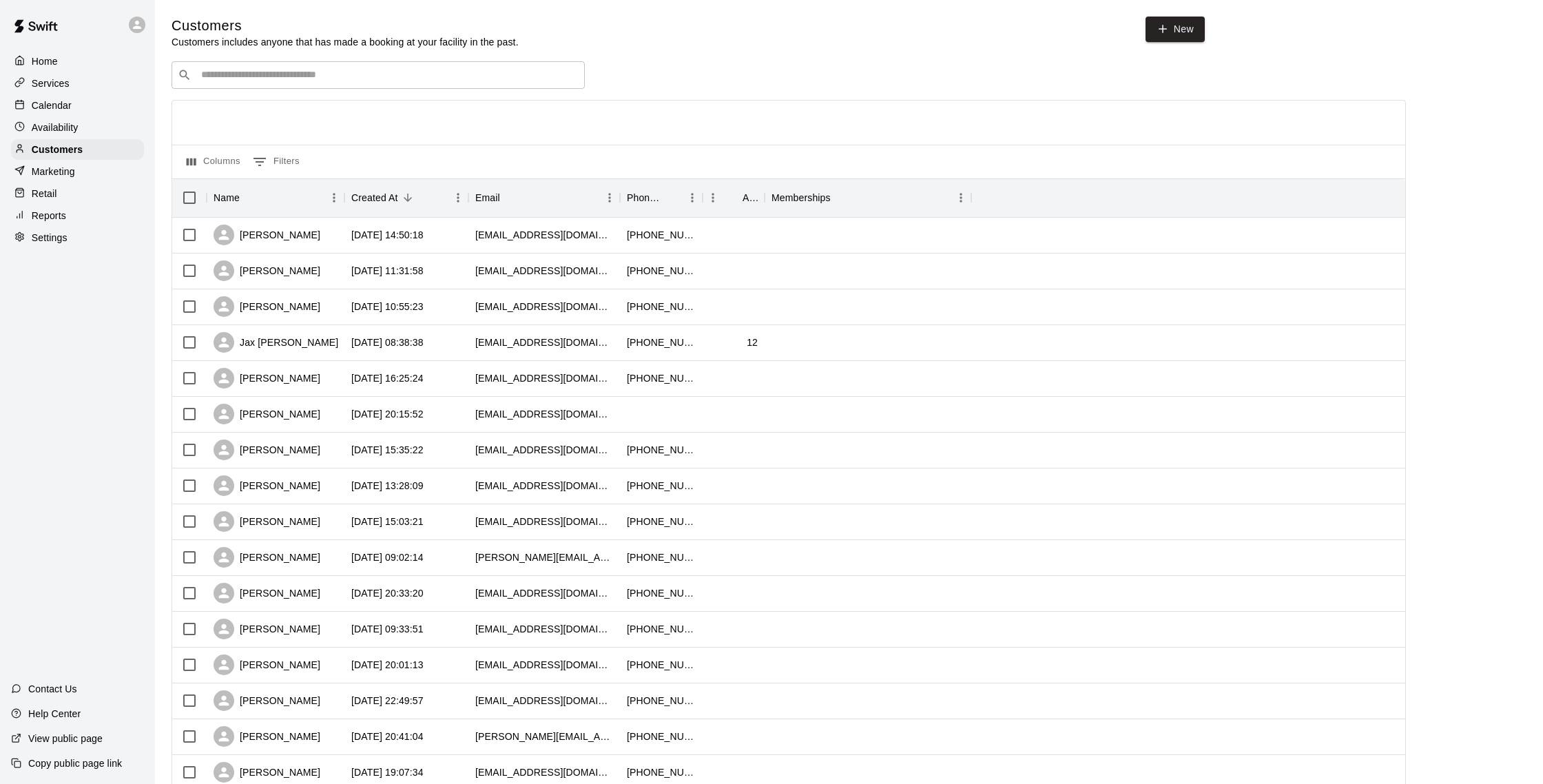
click at [245, 80] on input "Search customers by name or email" at bounding box center [387, 75] width 382 height 13
type input "*******"
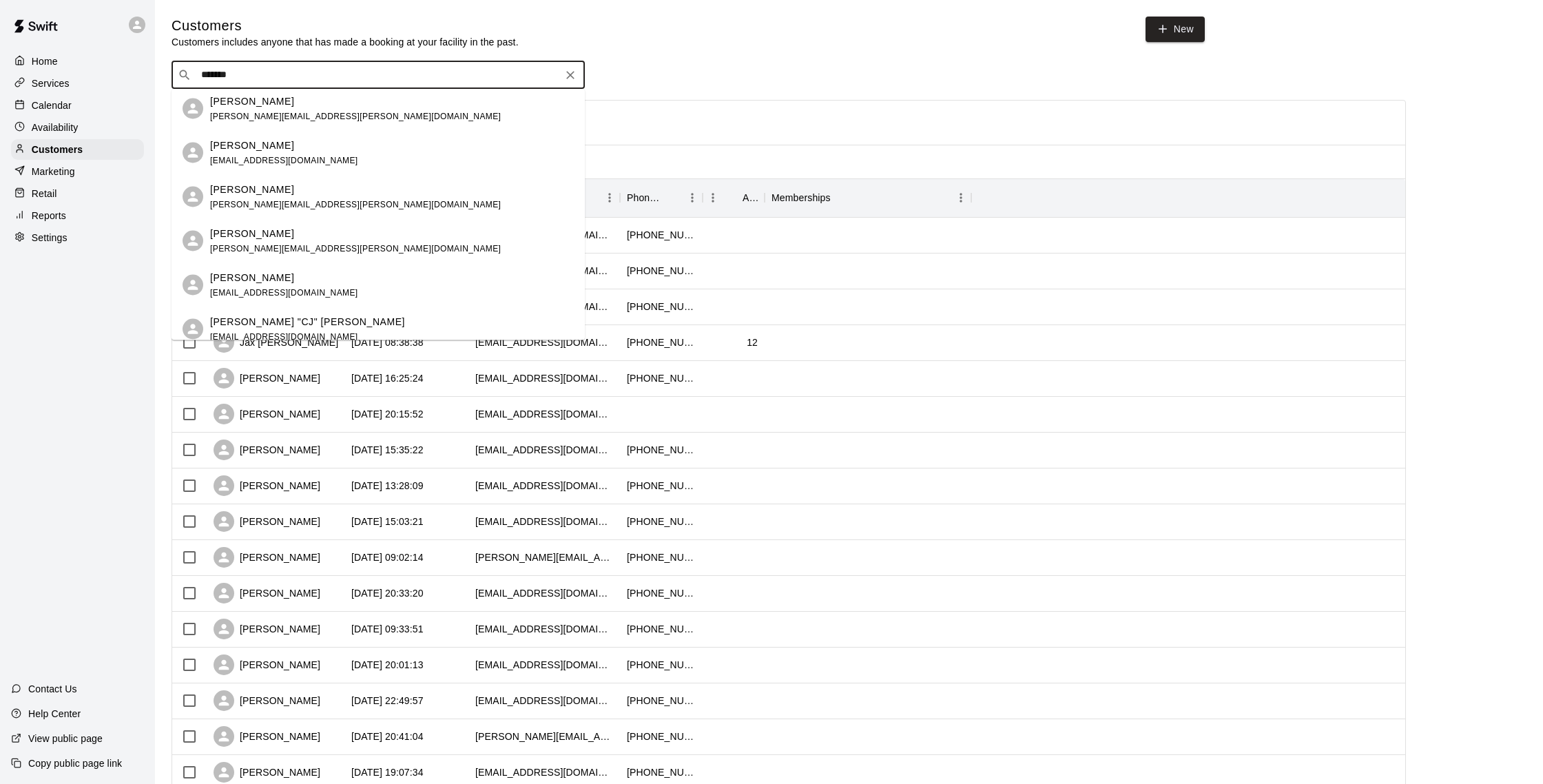
click at [279, 102] on div "[PERSON_NAME] [PERSON_NAME][EMAIL_ADDRESS][PERSON_NAME][DOMAIN_NAME] [PERSON_NA…" at bounding box center [378, 215] width 414 height 251
click at [279, 113] on div "[PERSON_NAME] [PERSON_NAME][EMAIL_ADDRESS][PERSON_NAME][DOMAIN_NAME] [PERSON_NA…" at bounding box center [378, 215] width 414 height 251
click at [240, 122] on div "[PERSON_NAME] [PERSON_NAME][EMAIL_ADDRESS][PERSON_NAME][DOMAIN_NAME] [PERSON_NA…" at bounding box center [378, 215] width 414 height 251
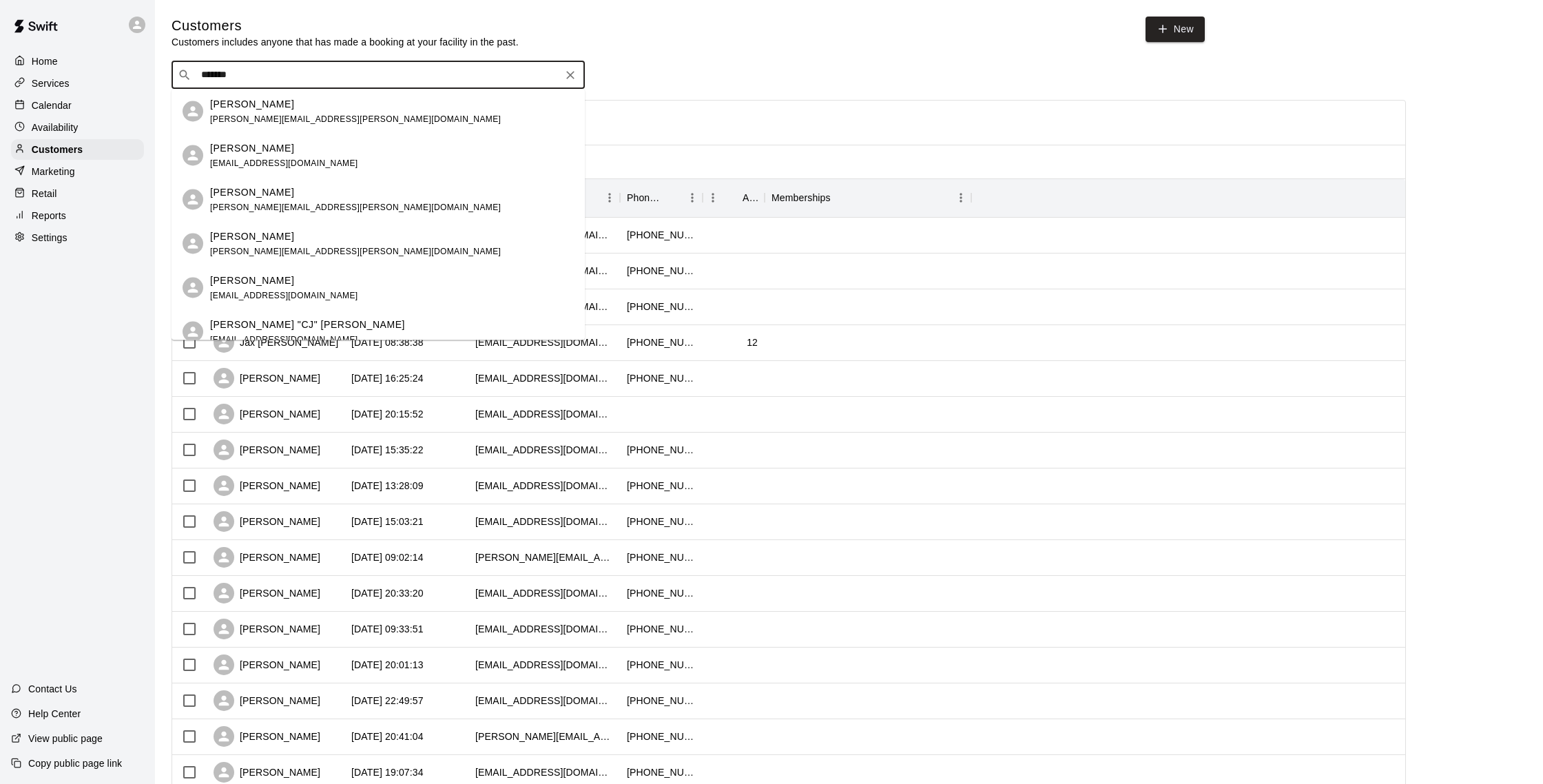
click at [229, 107] on p "[PERSON_NAME]" at bounding box center [252, 104] width 84 height 14
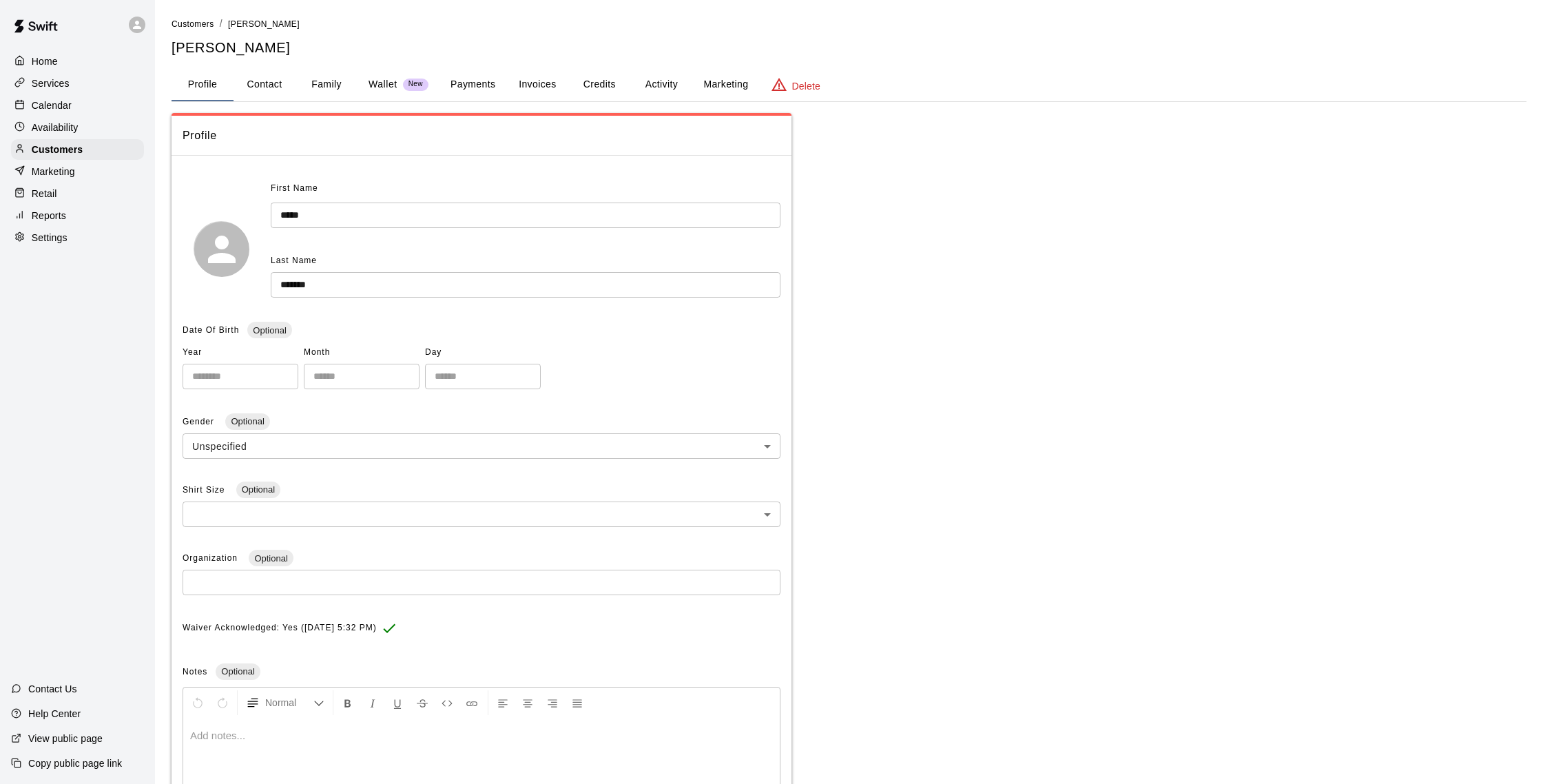
click at [651, 86] on button "Activity" at bounding box center [661, 85] width 62 height 33
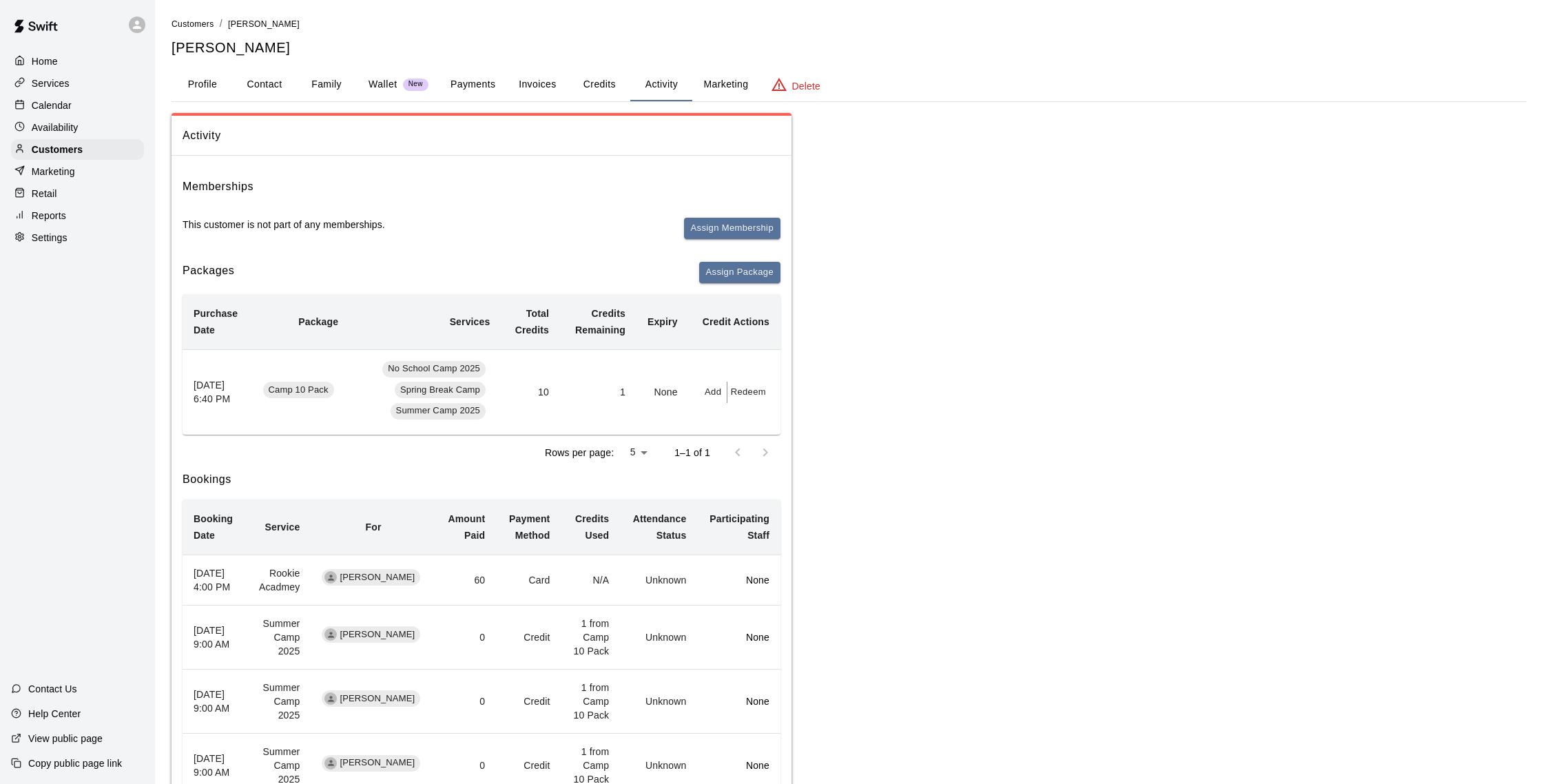
click at [270, 90] on button "Contact" at bounding box center [264, 85] width 62 height 33
select select "**"
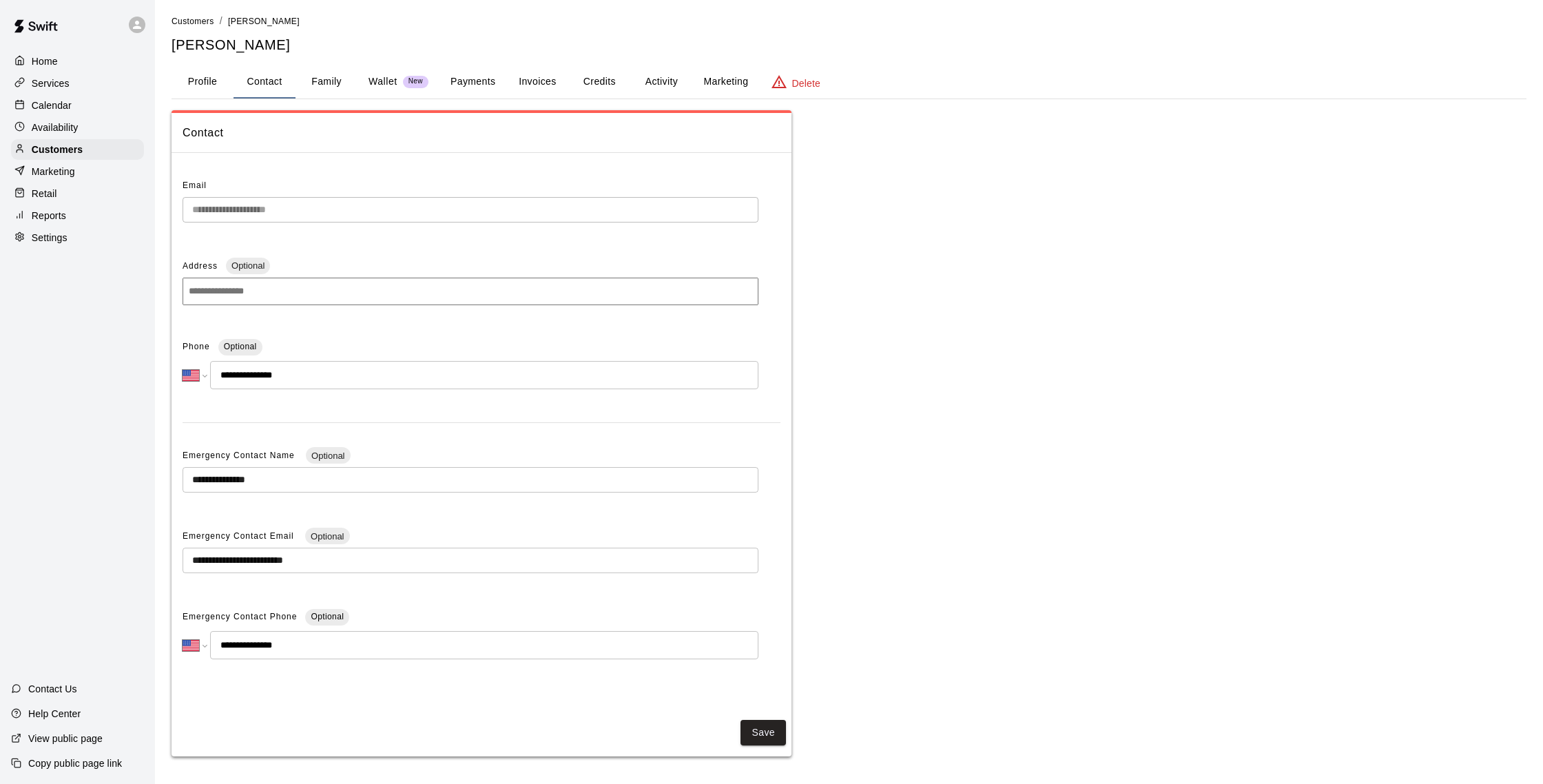
scroll to position [5, 0]
click at [63, 107] on p "Calendar" at bounding box center [52, 105] width 40 height 13
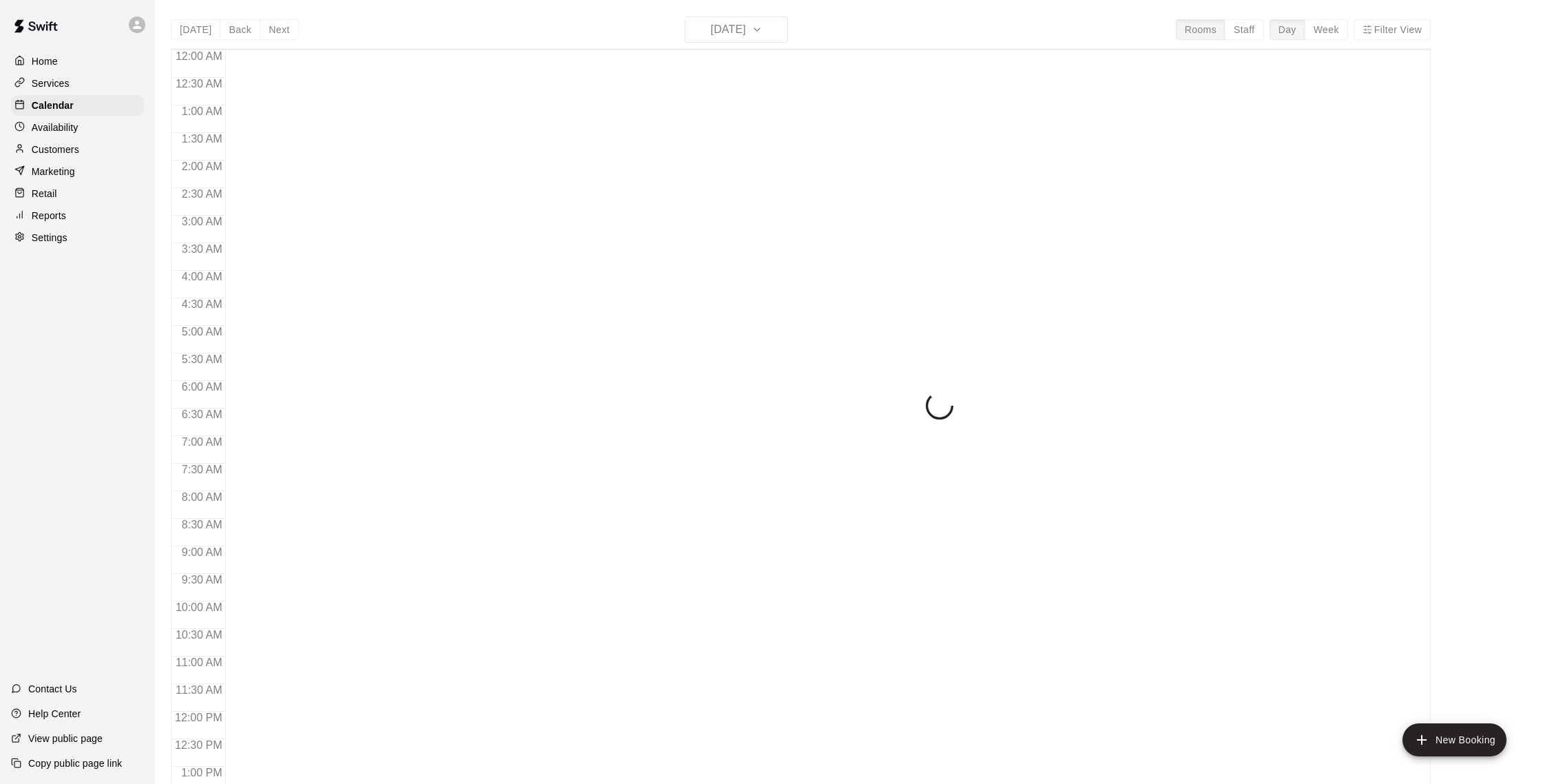
scroll to position [574, 0]
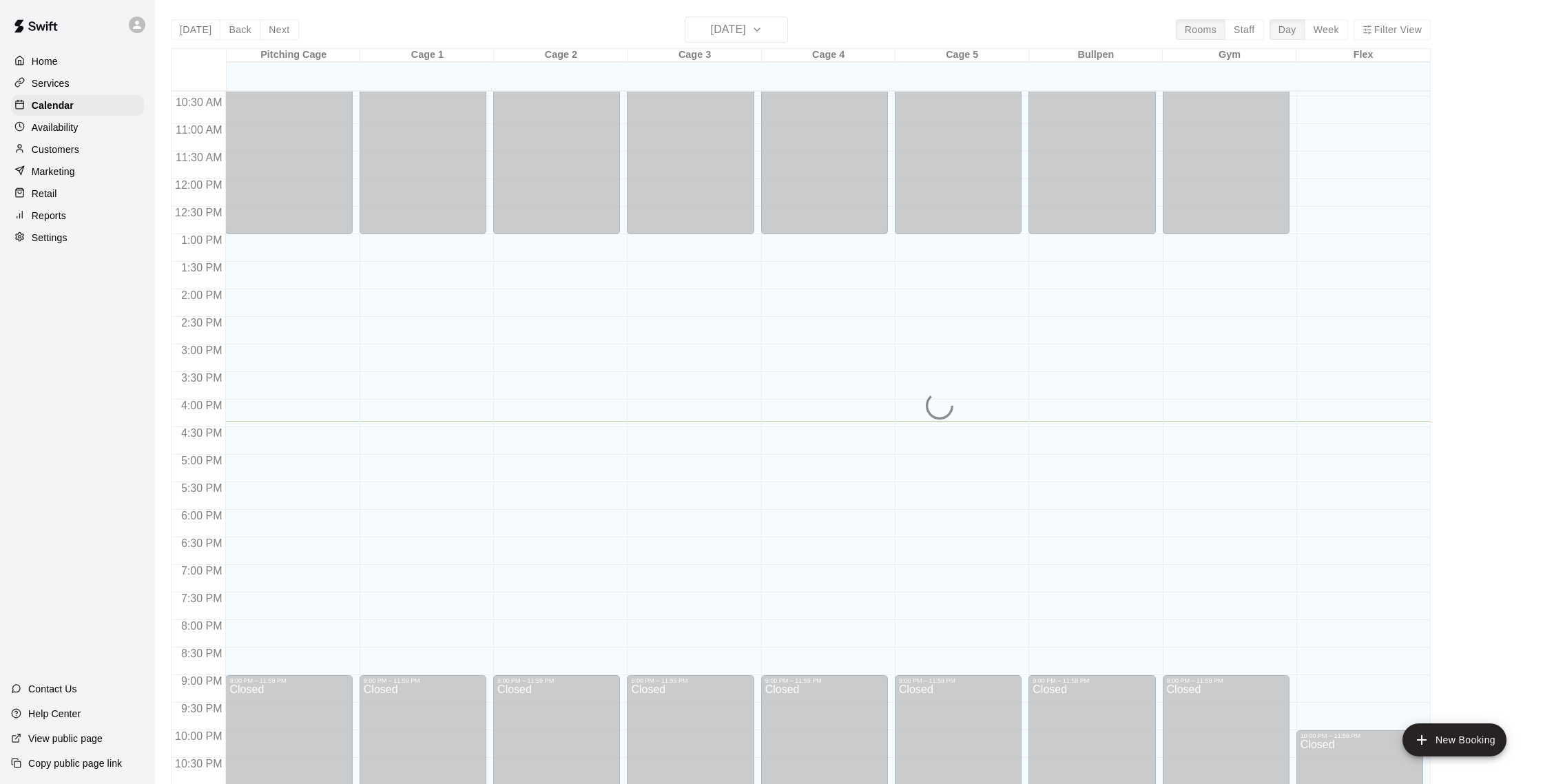
click at [65, 147] on p "Customers" at bounding box center [56, 149] width 48 height 13
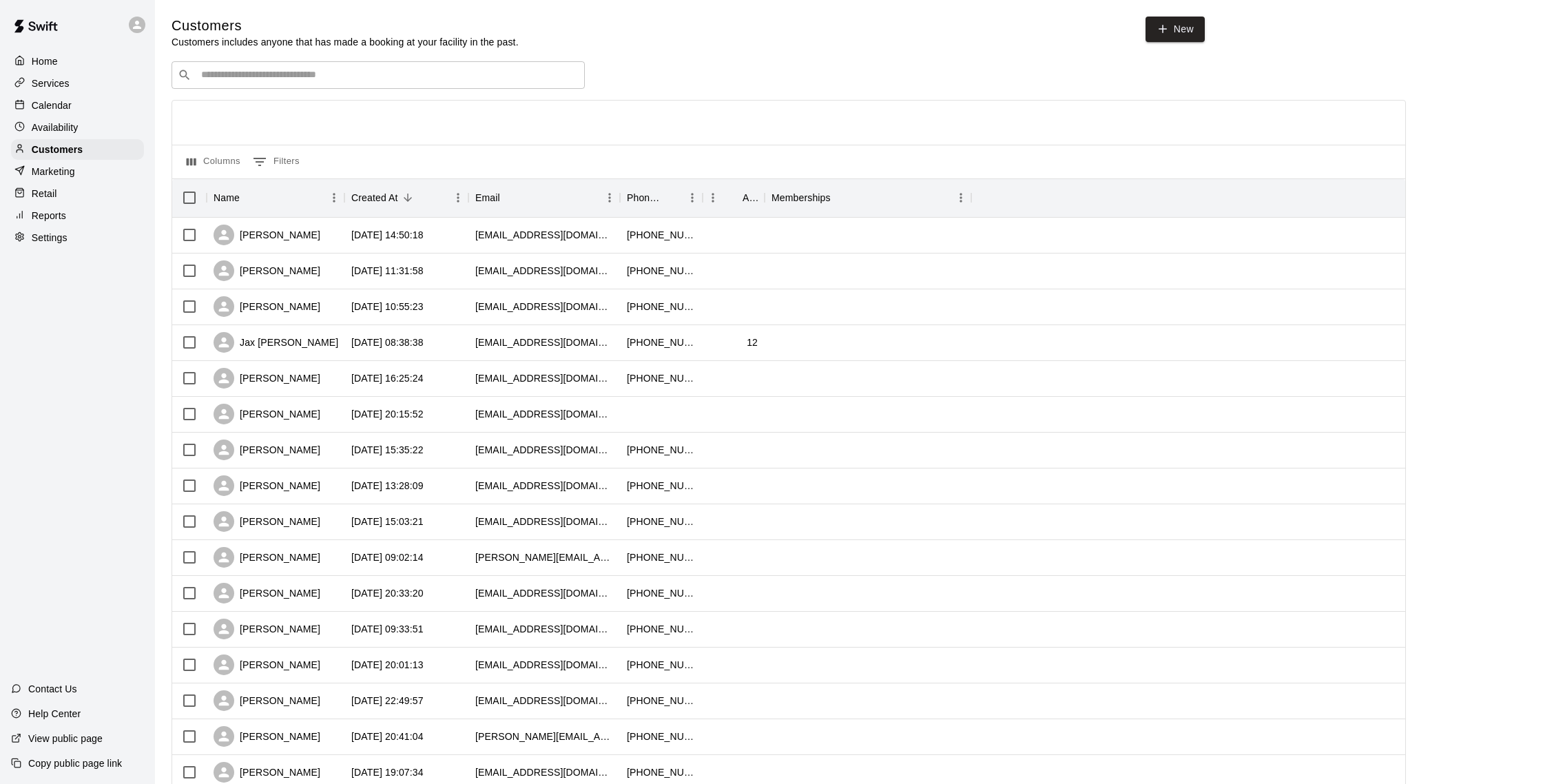
click at [87, 107] on div "Calendar" at bounding box center [78, 106] width 133 height 21
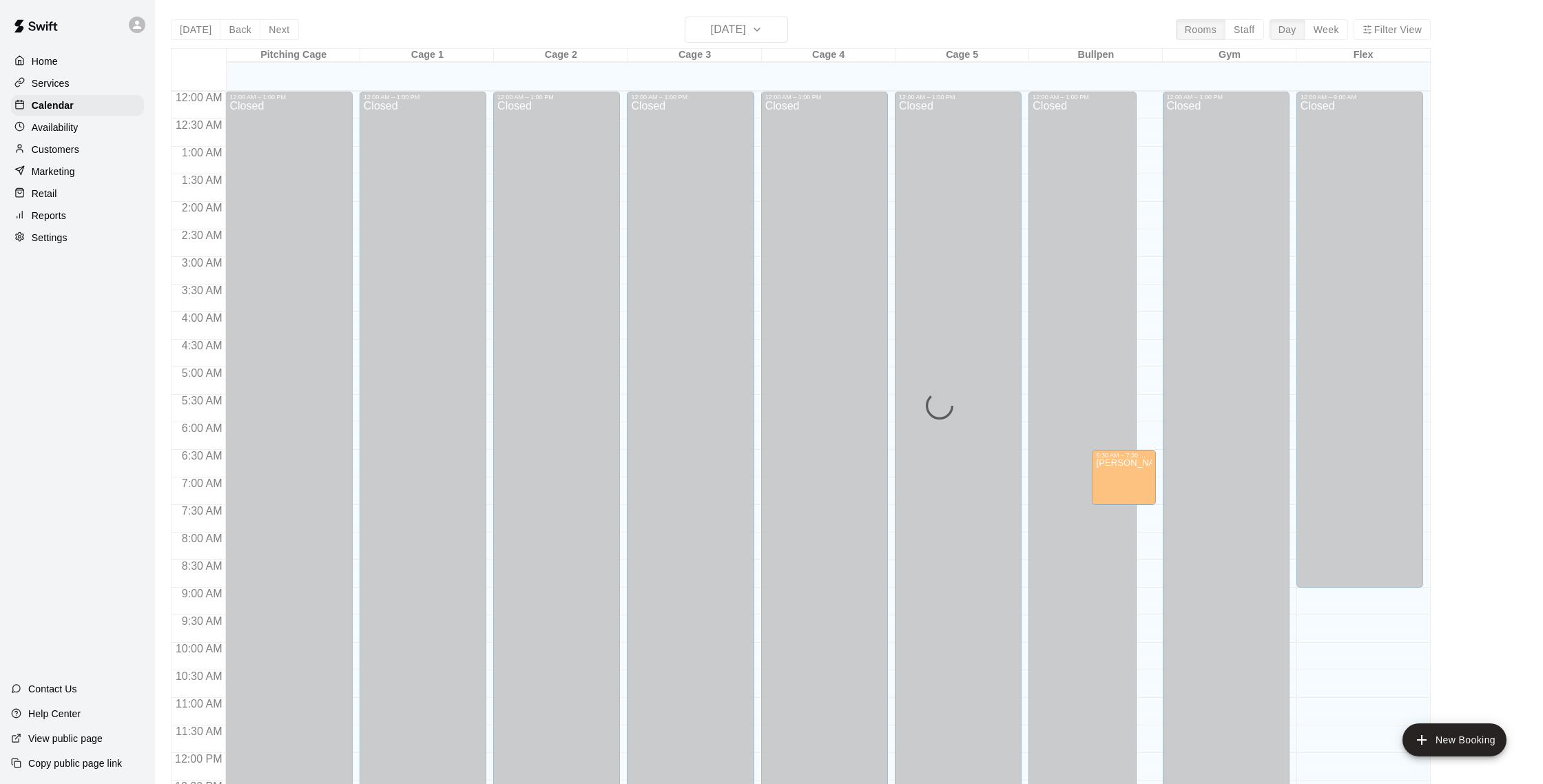
scroll to position [574, 0]
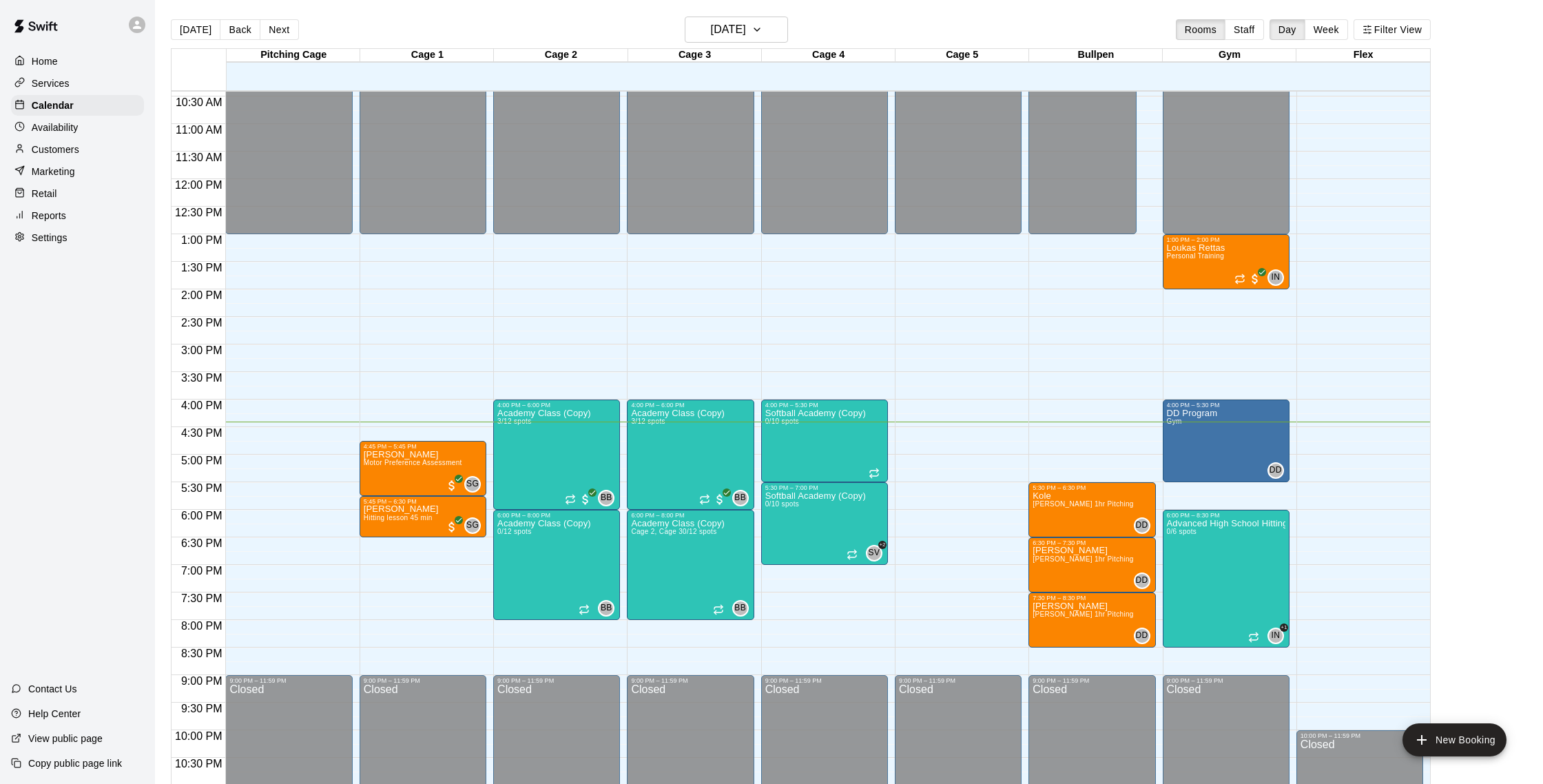
click at [110, 146] on div "Customers" at bounding box center [78, 149] width 133 height 21
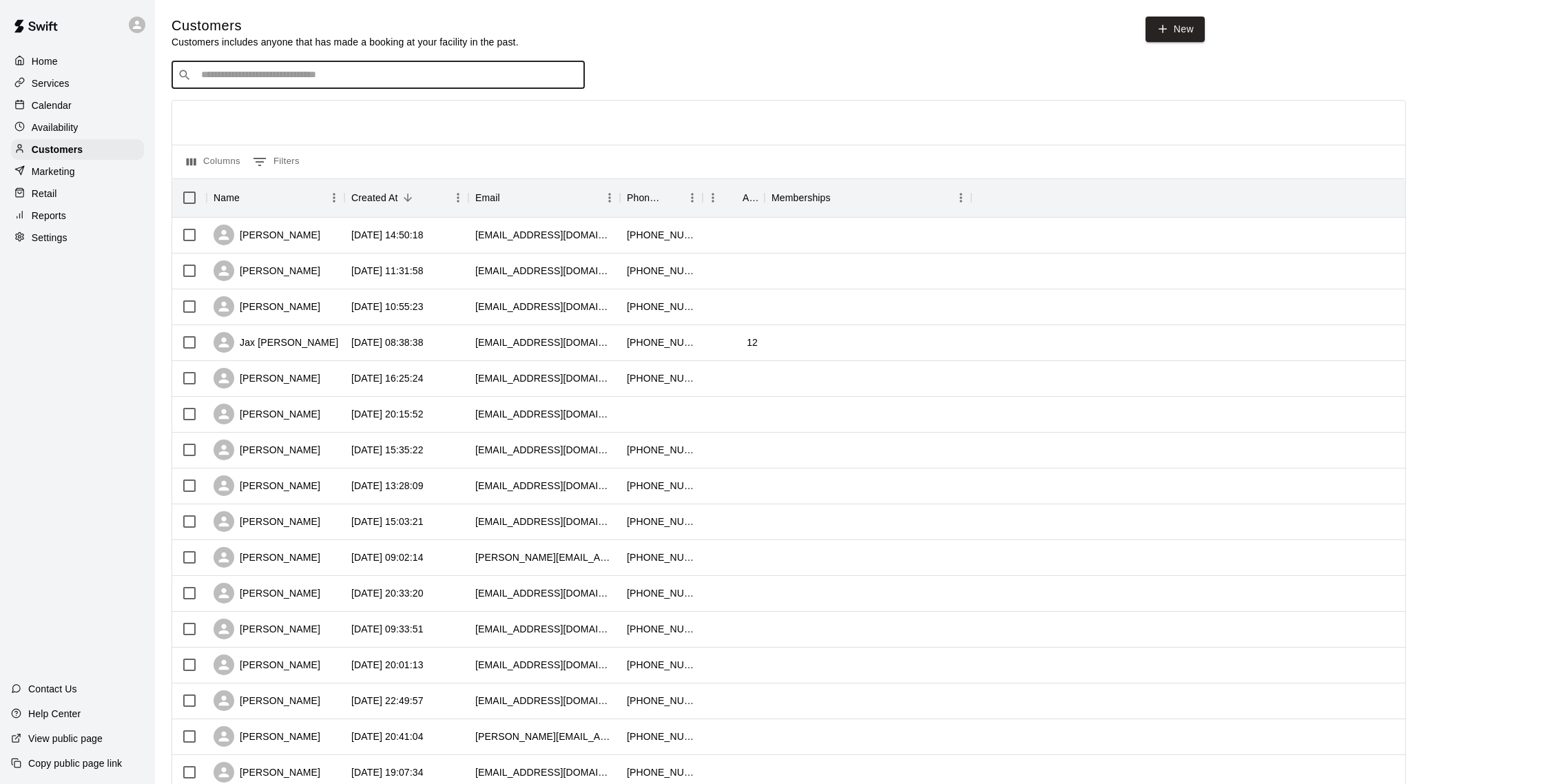
click at [300, 81] on input "Search customers by name or email" at bounding box center [387, 75] width 382 height 13
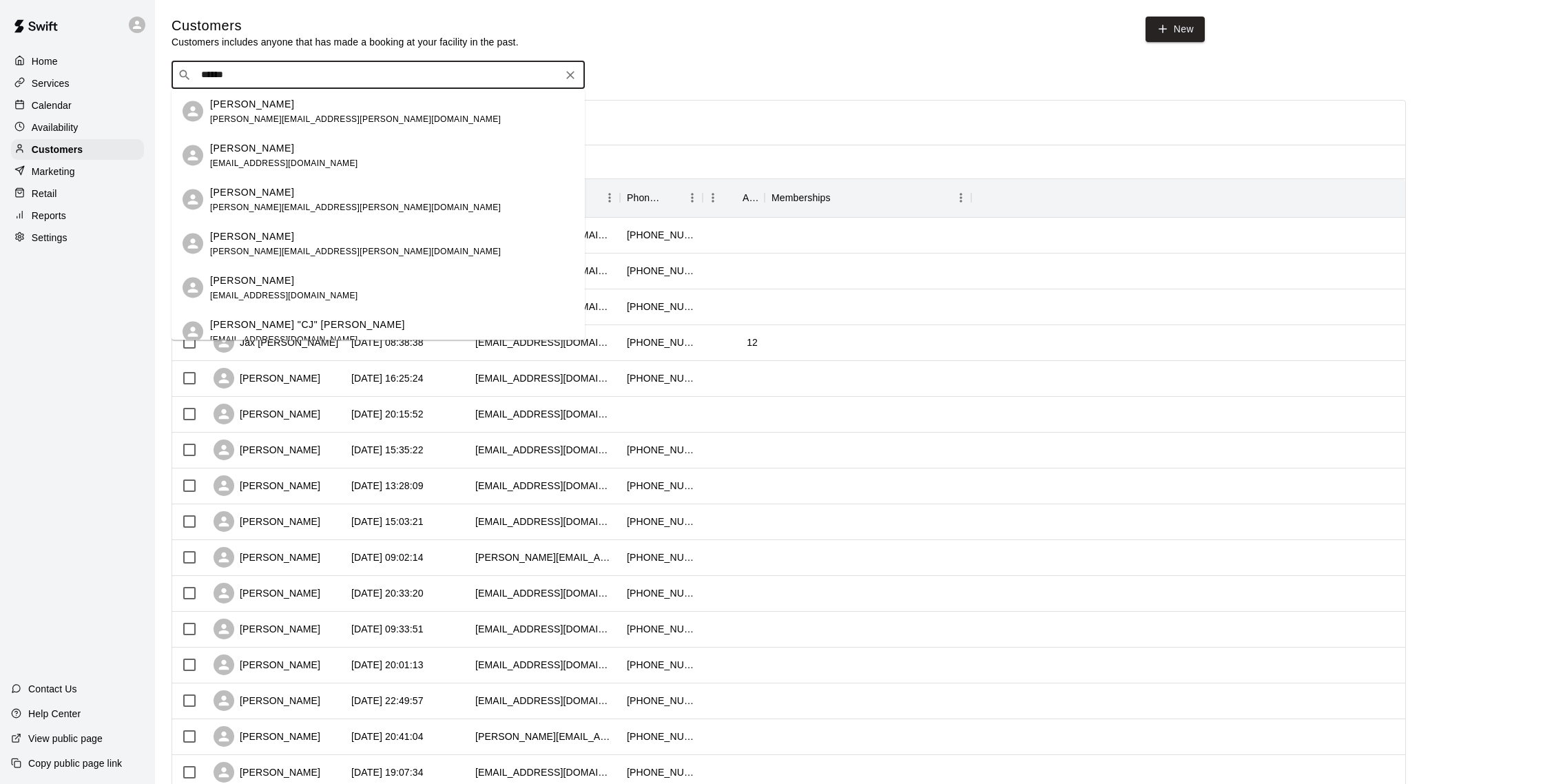
type input "*******"
click at [300, 104] on div "[PERSON_NAME] [PERSON_NAME][EMAIL_ADDRESS][PERSON_NAME][DOMAIN_NAME]" at bounding box center [392, 111] width 364 height 29
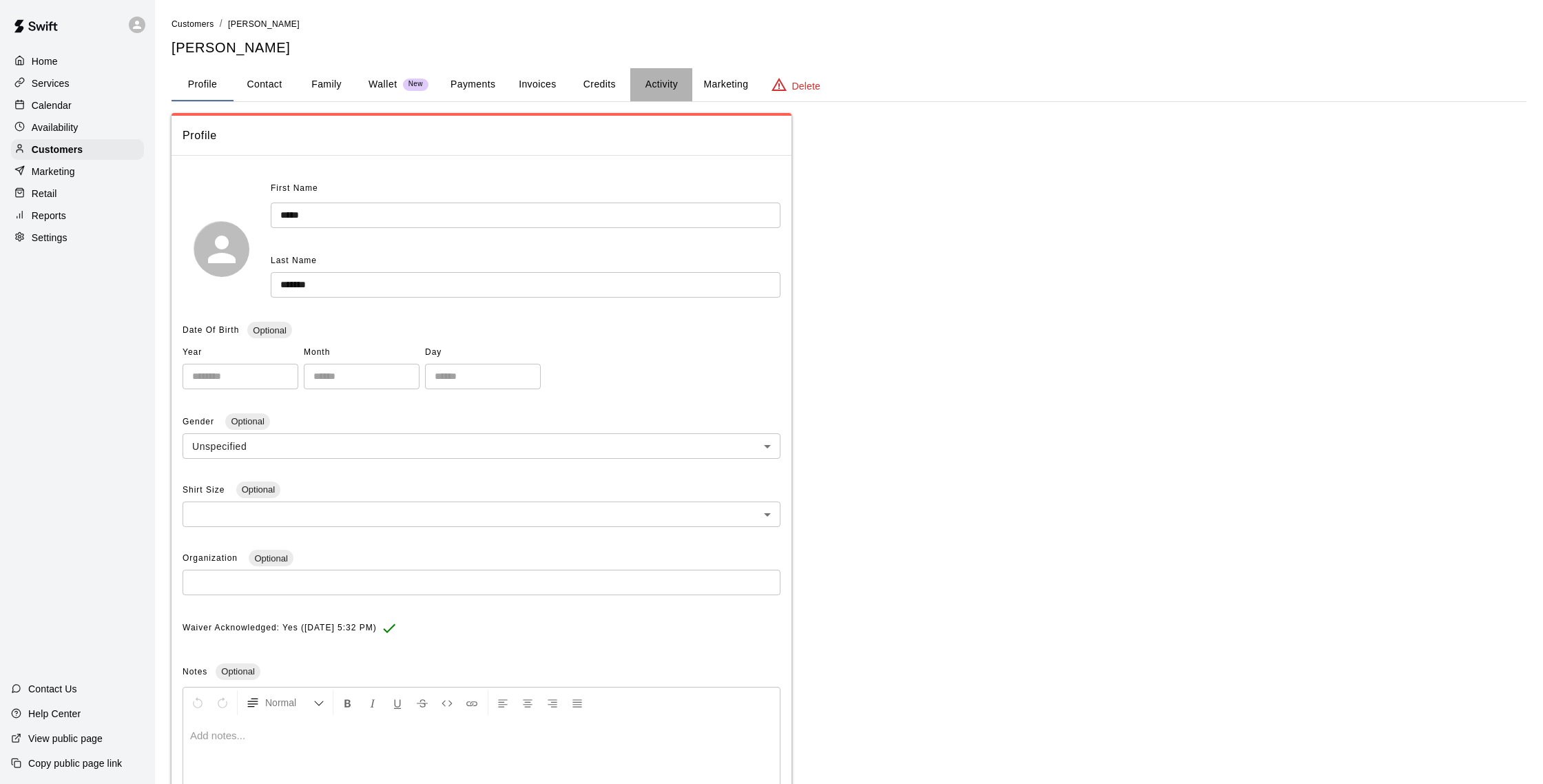
click at [652, 90] on button "Activity" at bounding box center [661, 85] width 62 height 33
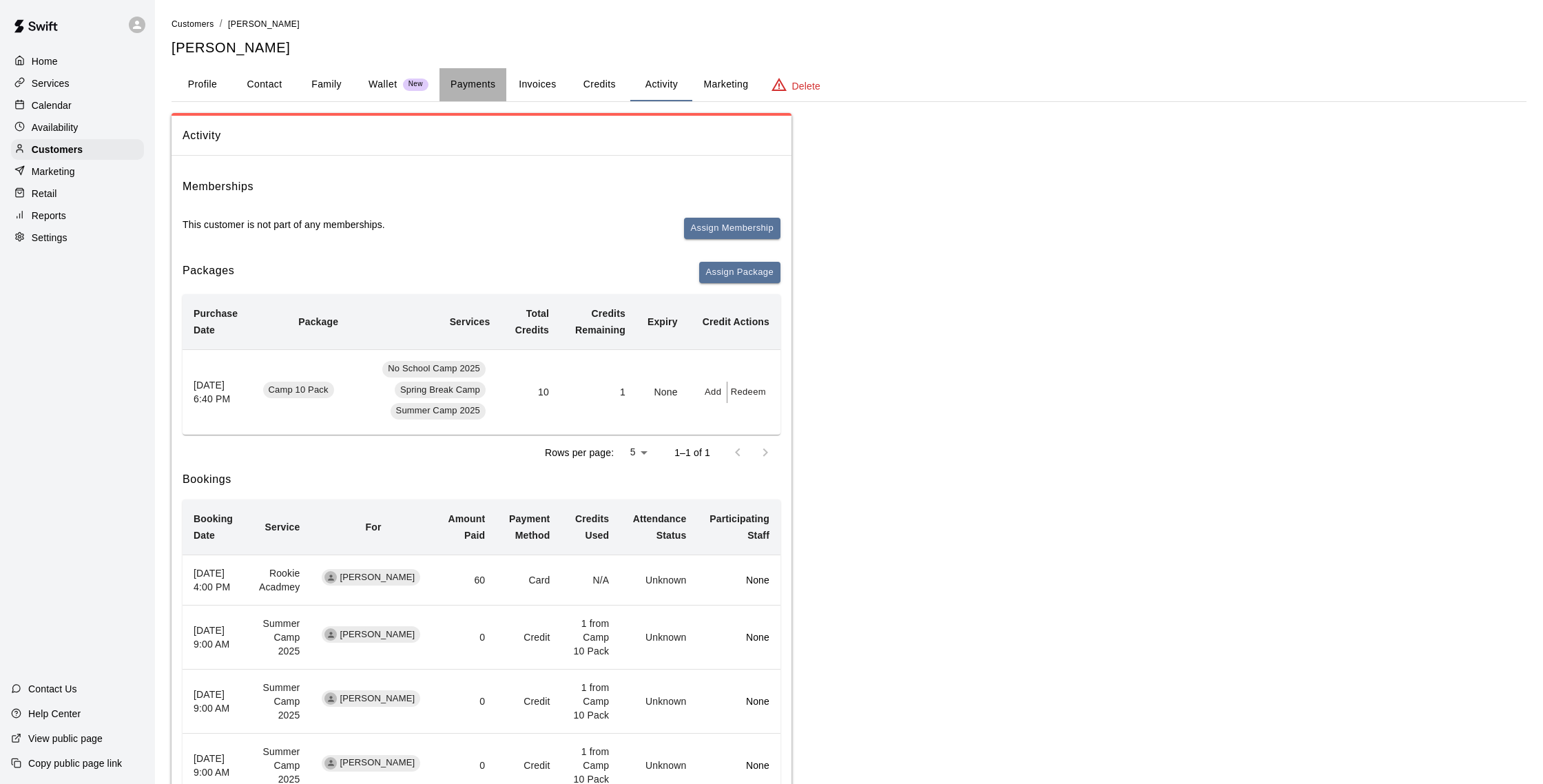
click at [466, 81] on button "Payments" at bounding box center [473, 85] width 67 height 33
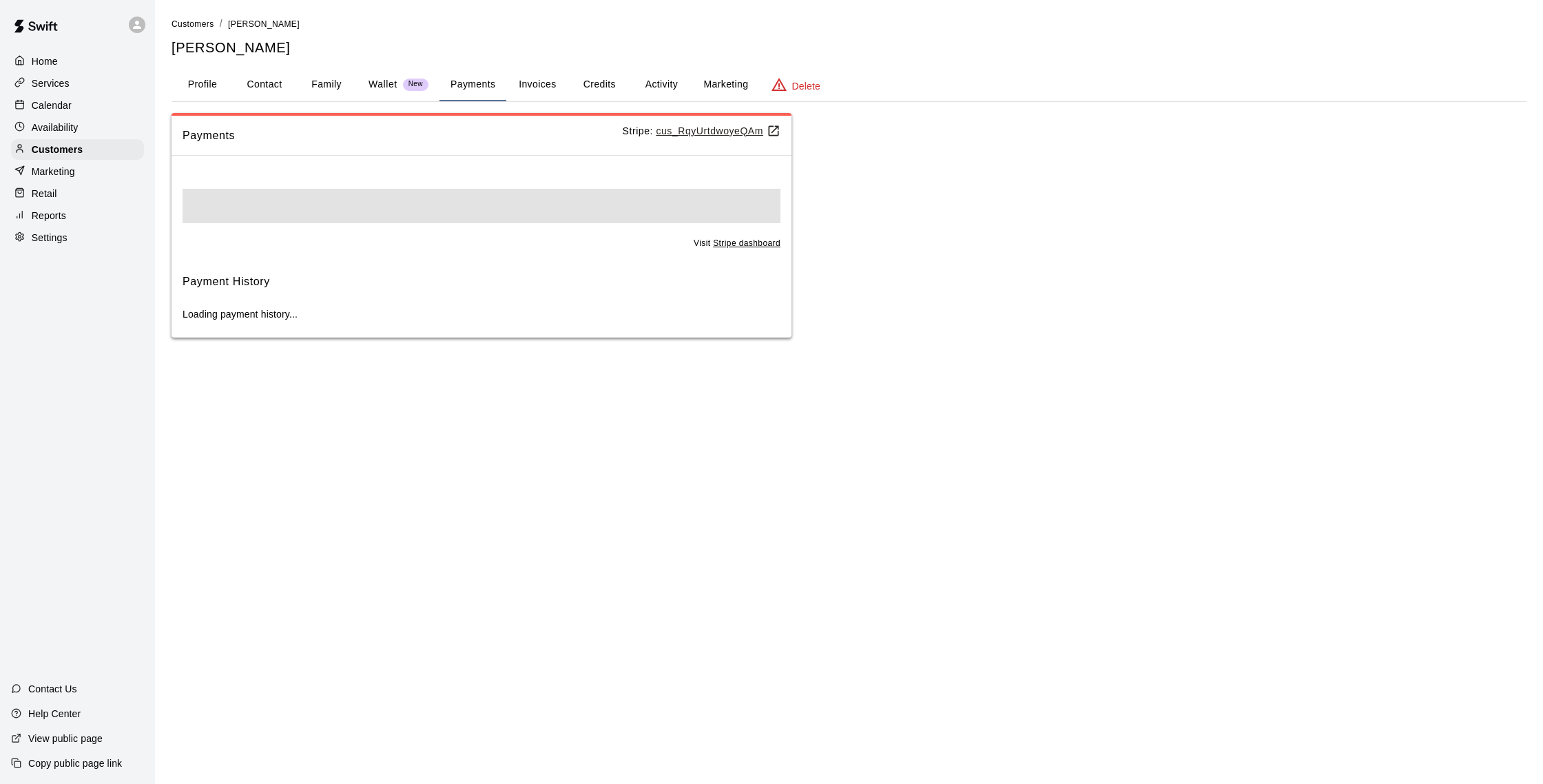
click at [652, 78] on button "Activity" at bounding box center [661, 85] width 62 height 33
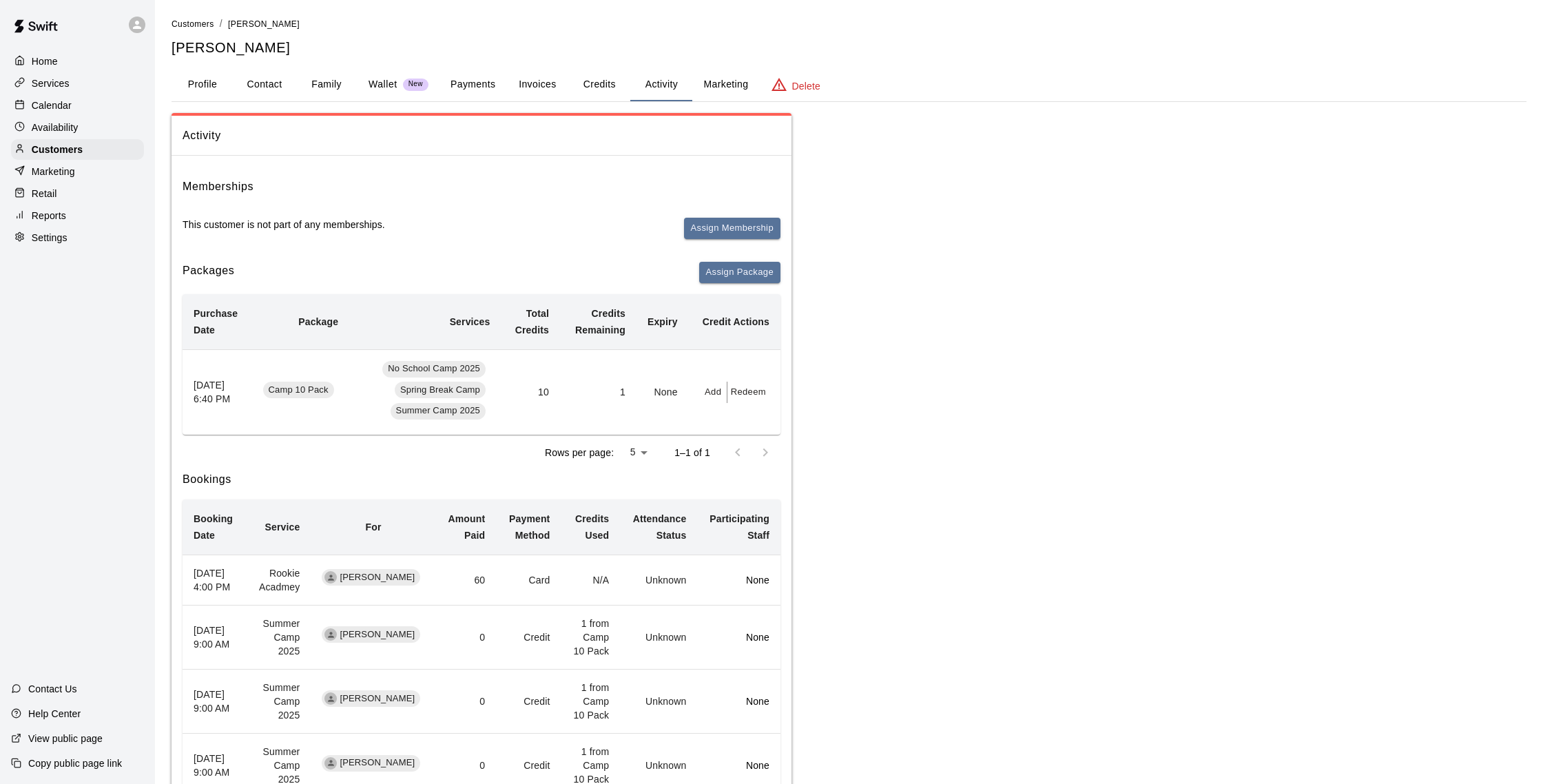
click at [281, 81] on button "Contact" at bounding box center [264, 85] width 62 height 33
select select "**"
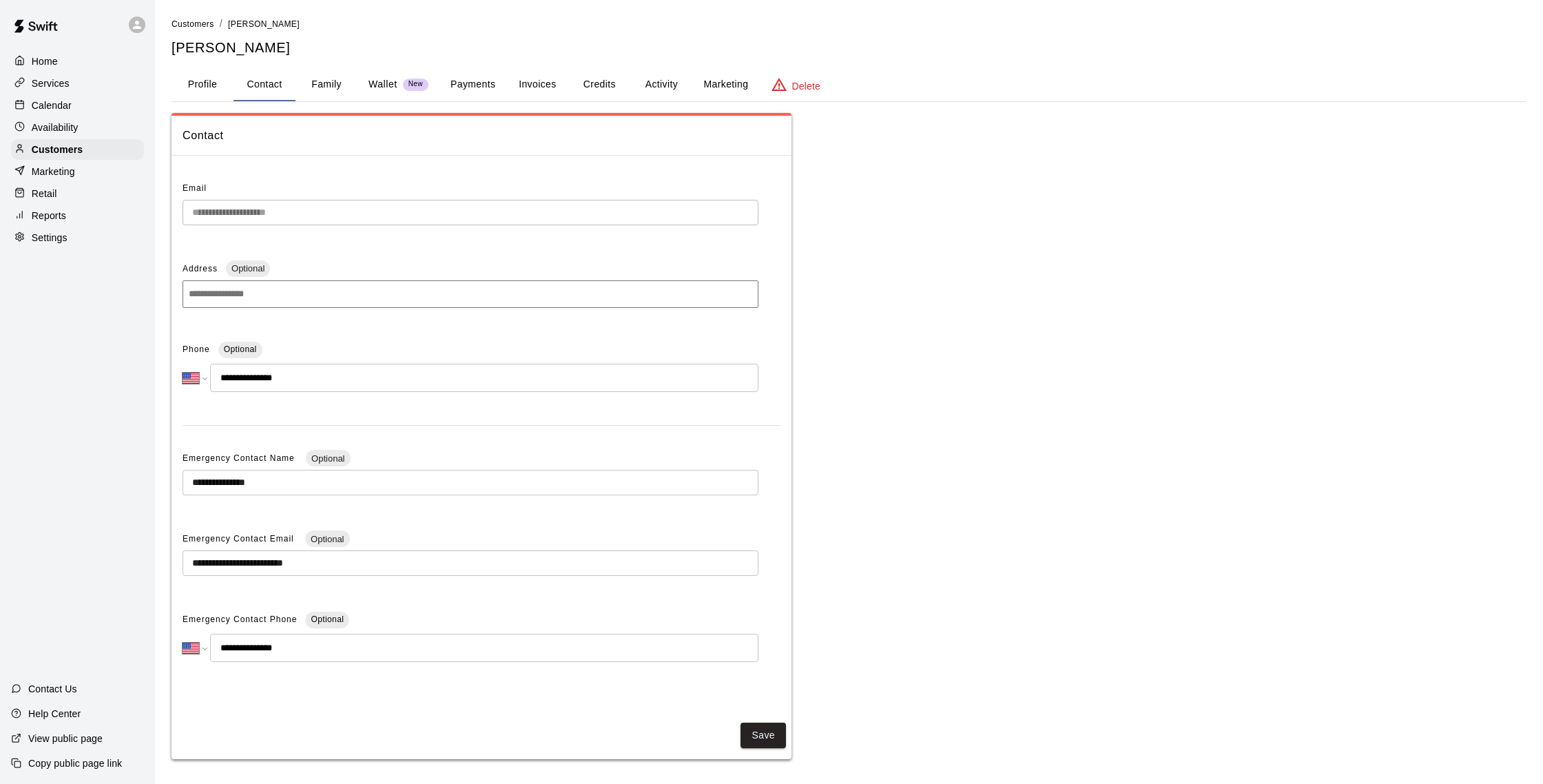
click at [325, 79] on button "Family" at bounding box center [326, 85] width 62 height 33
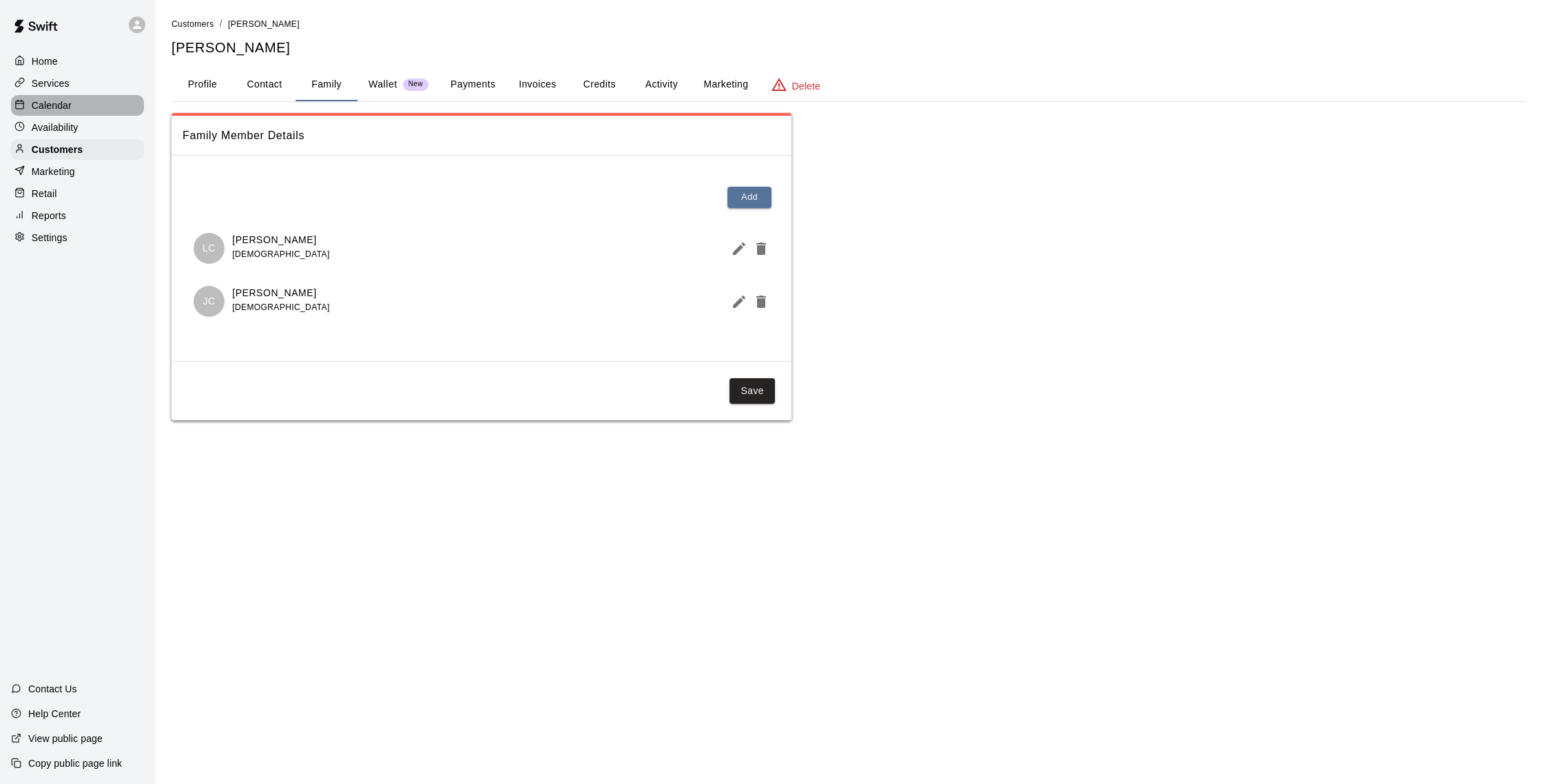
click at [52, 110] on p "Calendar" at bounding box center [52, 105] width 40 height 13
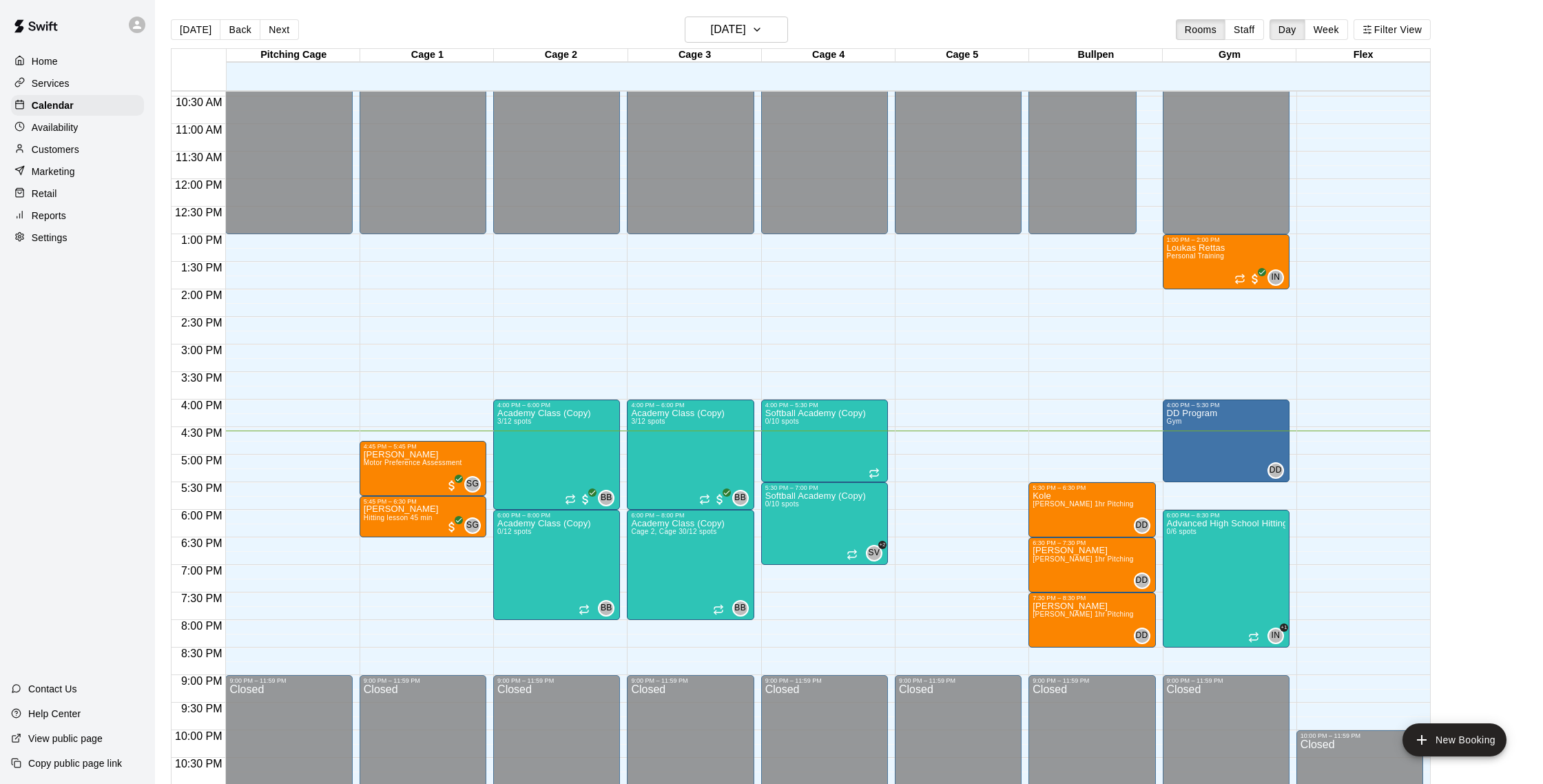
scroll to position [22, 0]
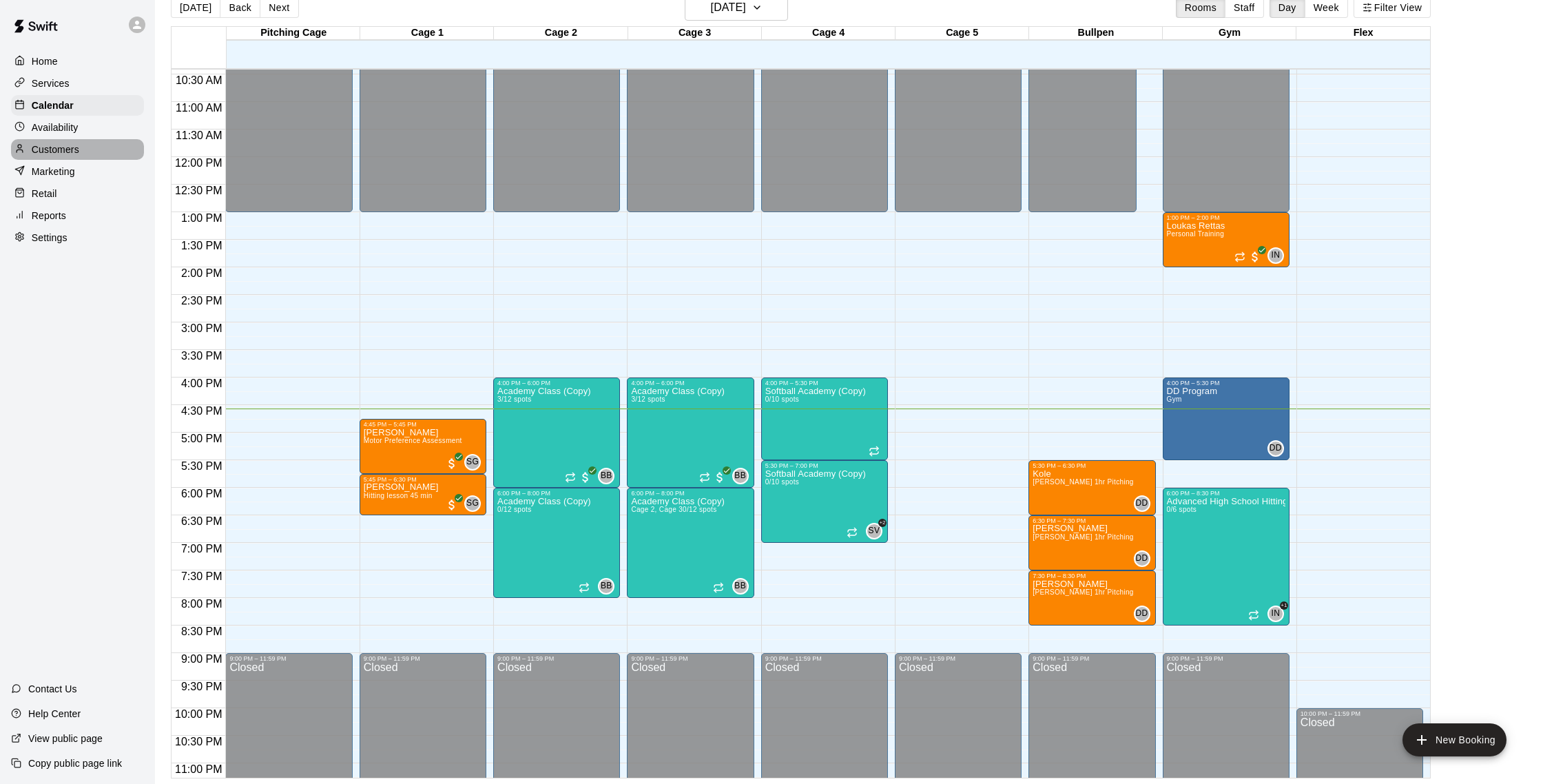
click at [62, 145] on p "Customers" at bounding box center [56, 149] width 48 height 13
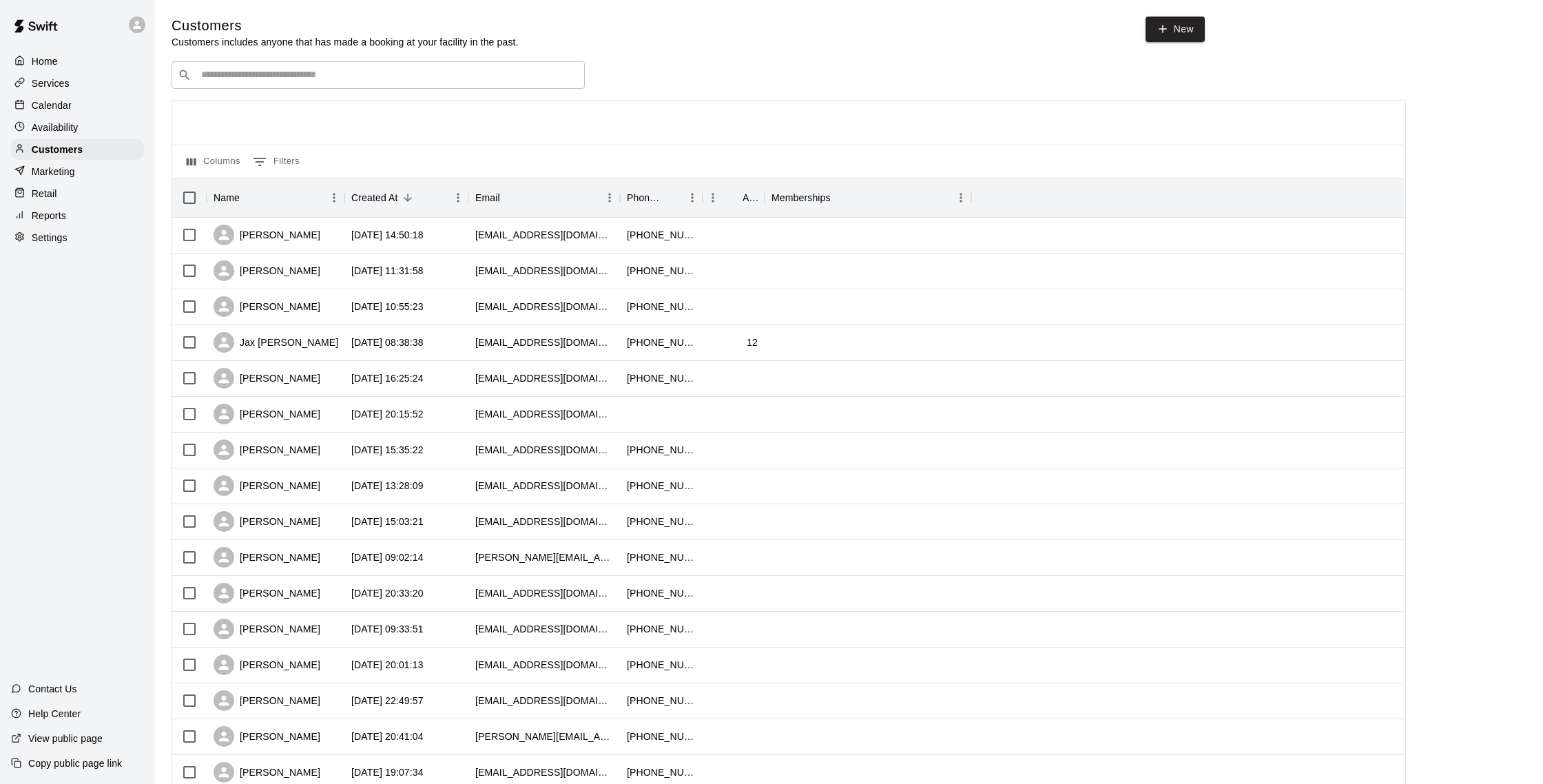
click at [61, 98] on p "Calendar" at bounding box center [52, 105] width 40 height 13
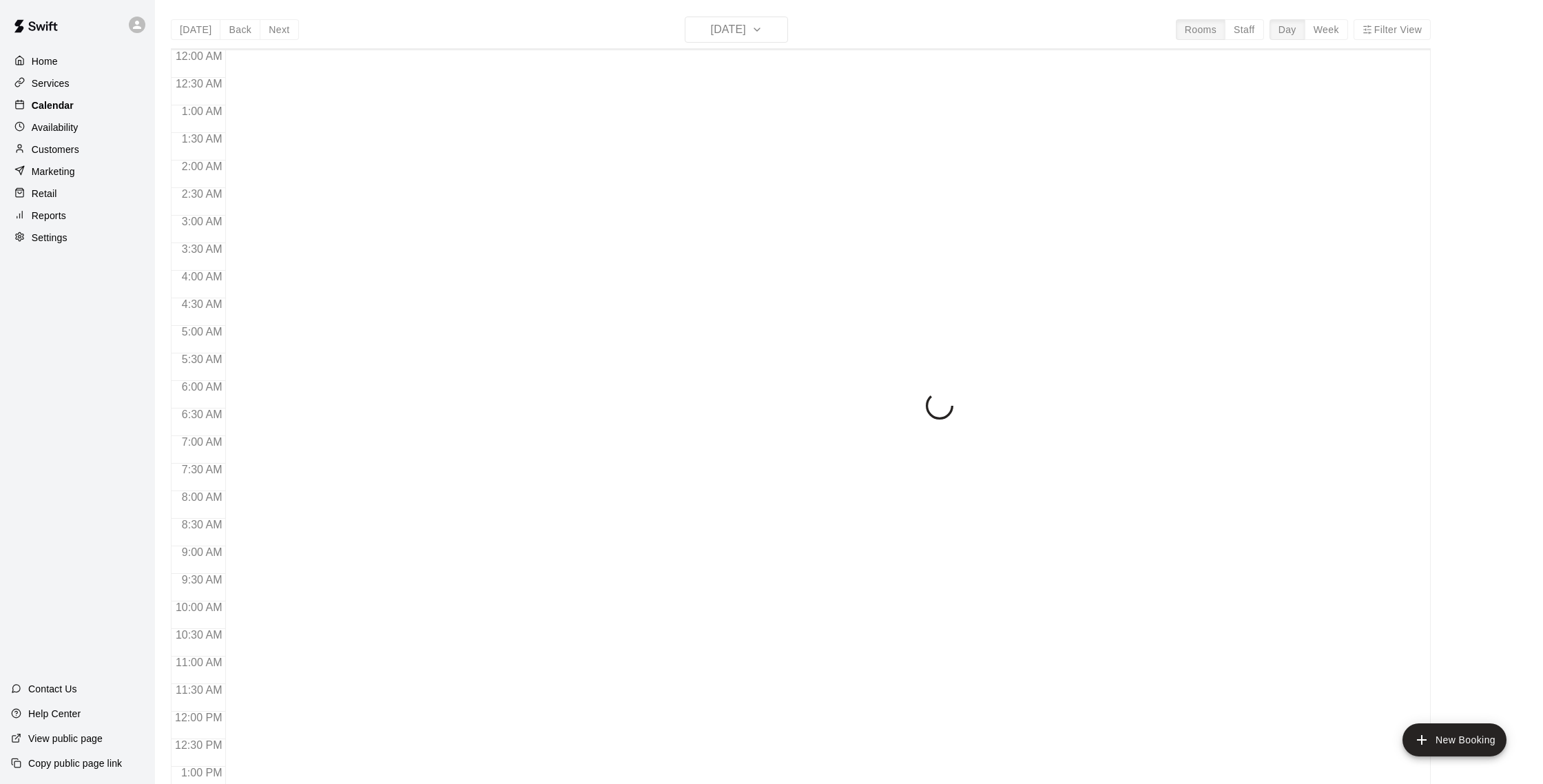
scroll to position [574, 0]
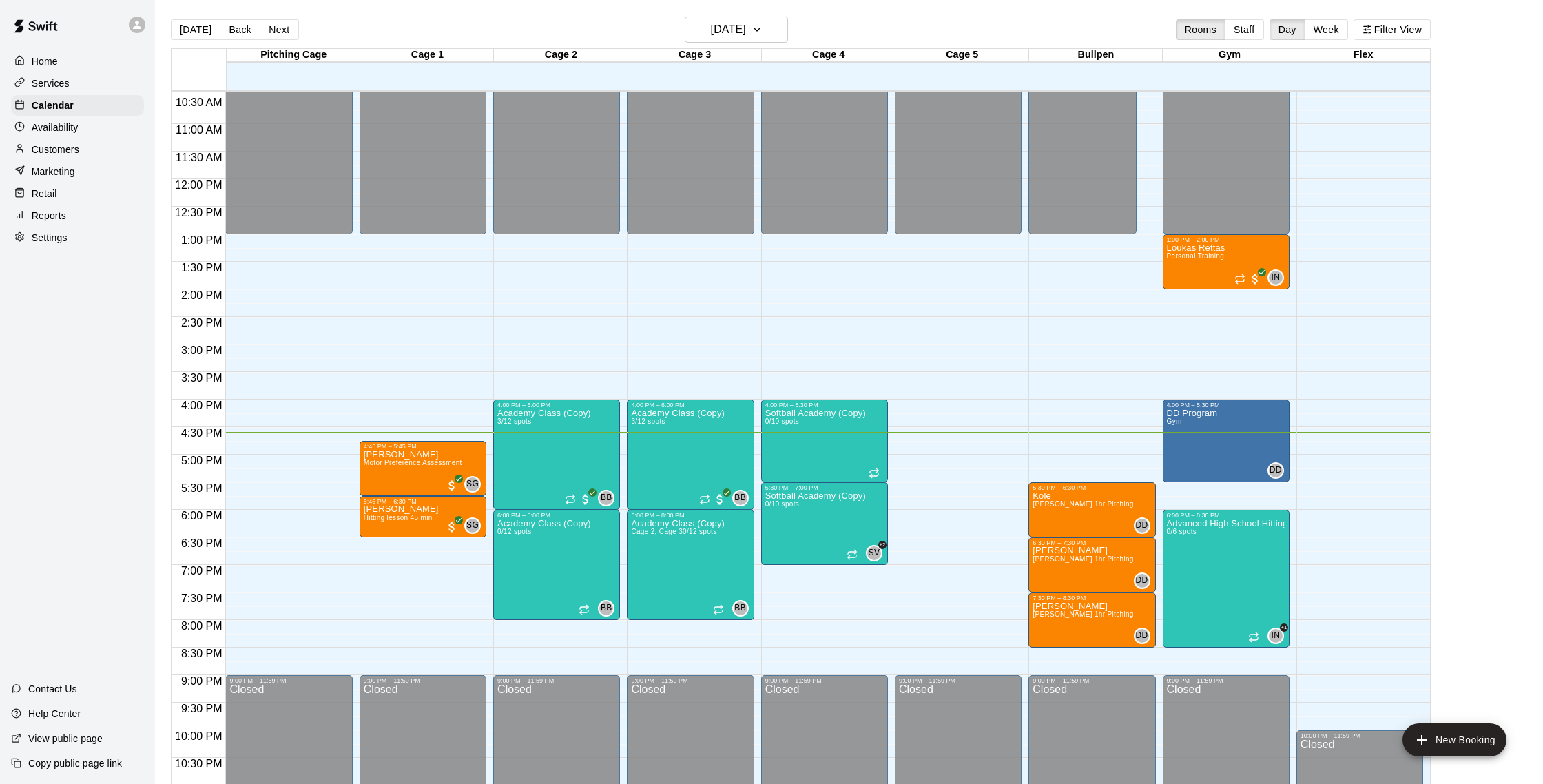
click at [60, 153] on p "Customers" at bounding box center [56, 149] width 48 height 13
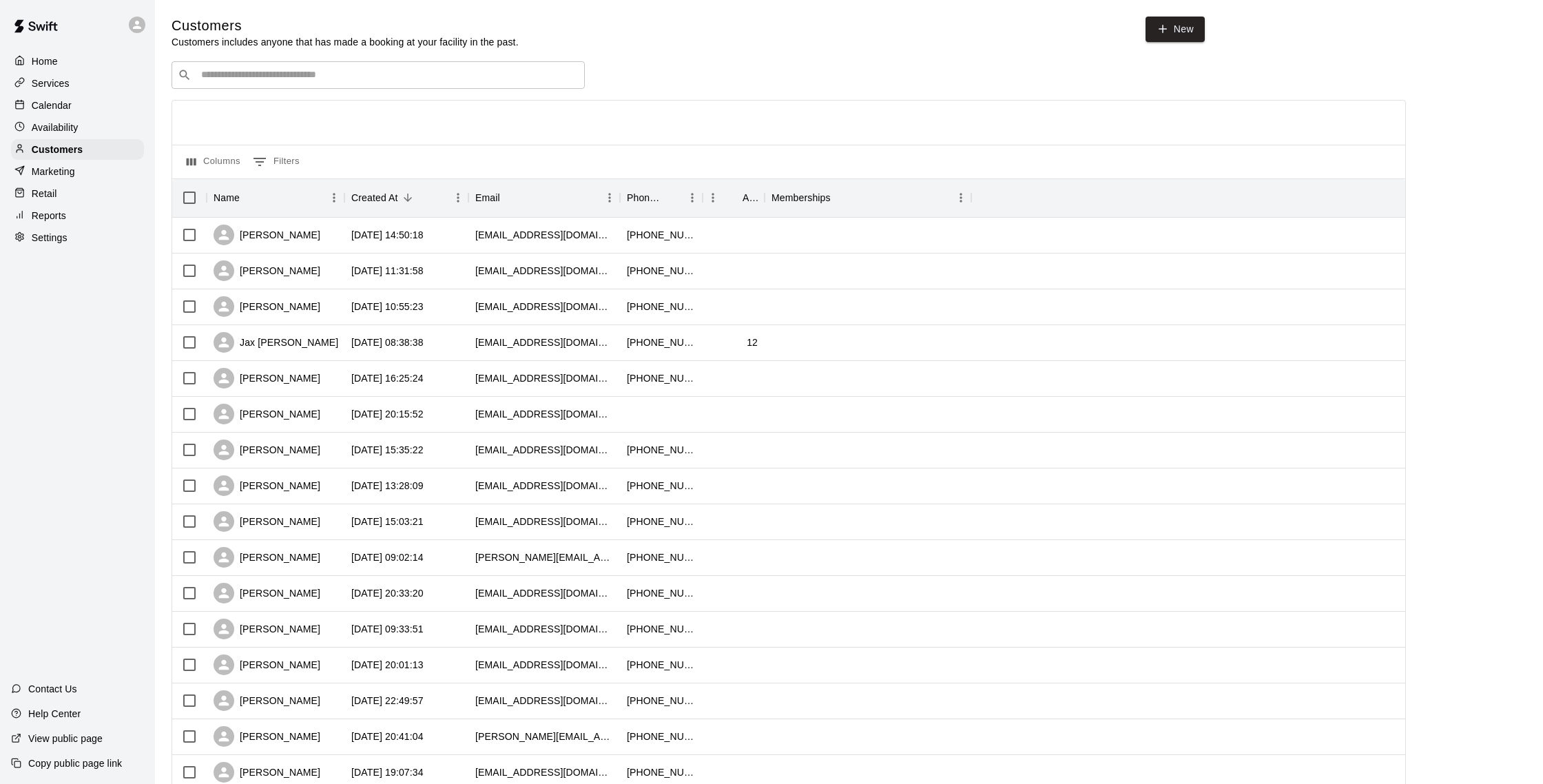
click at [221, 83] on div "​ ​" at bounding box center [378, 75] width 414 height 28
type input "*******"
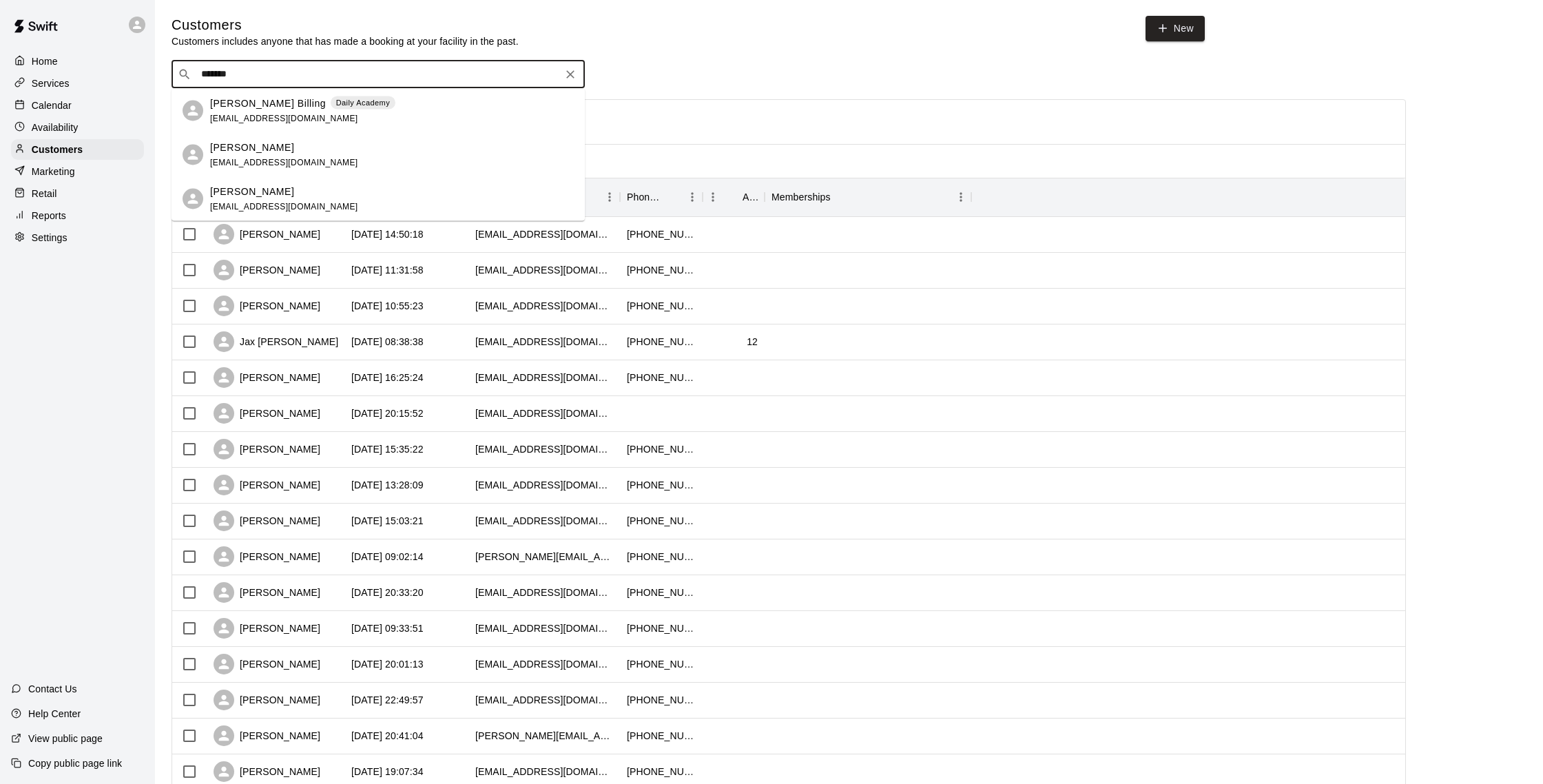
click at [271, 97] on p "[PERSON_NAME] Billing" at bounding box center [268, 103] width 116 height 14
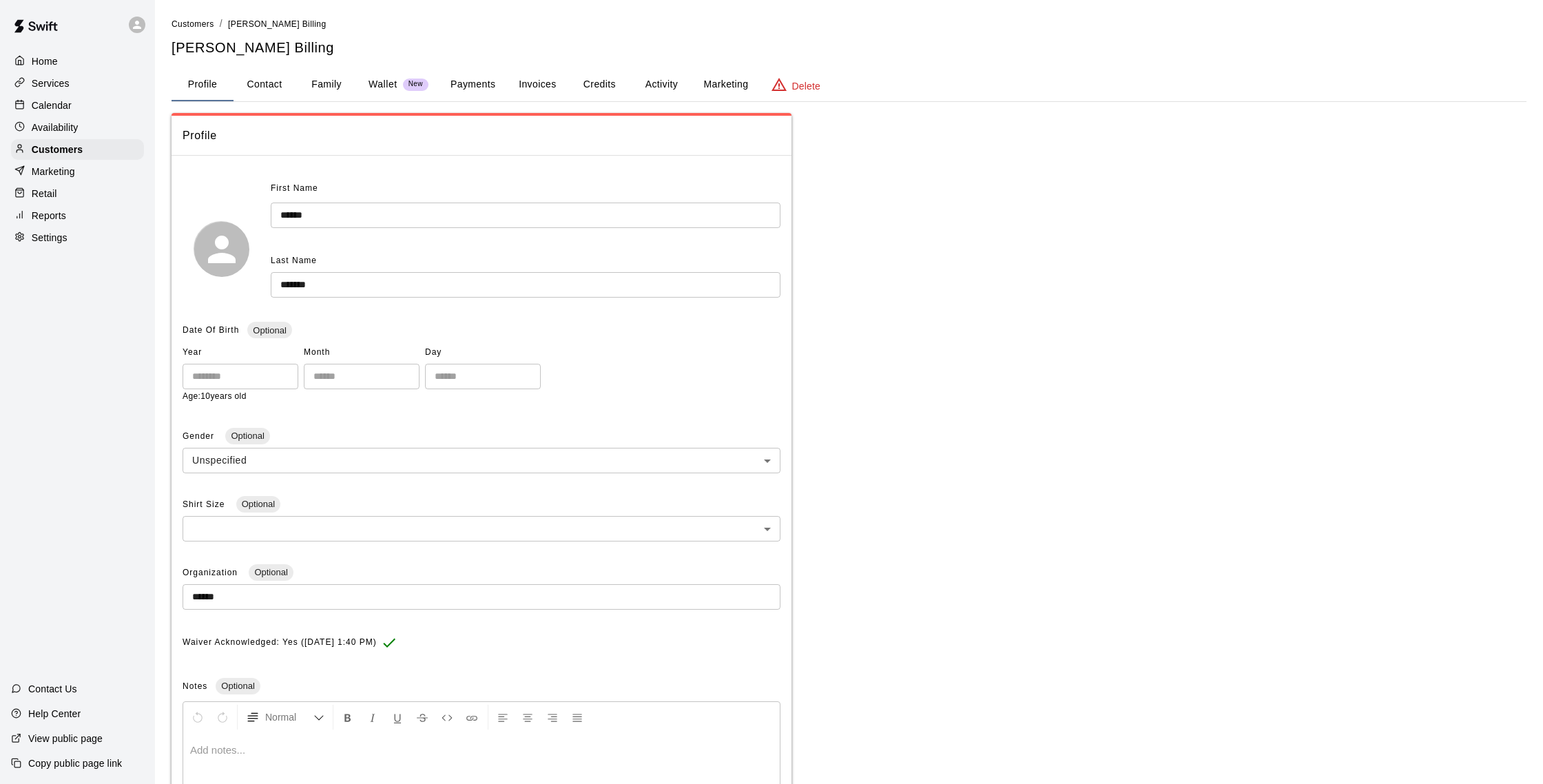
click at [656, 81] on button "Activity" at bounding box center [661, 85] width 62 height 33
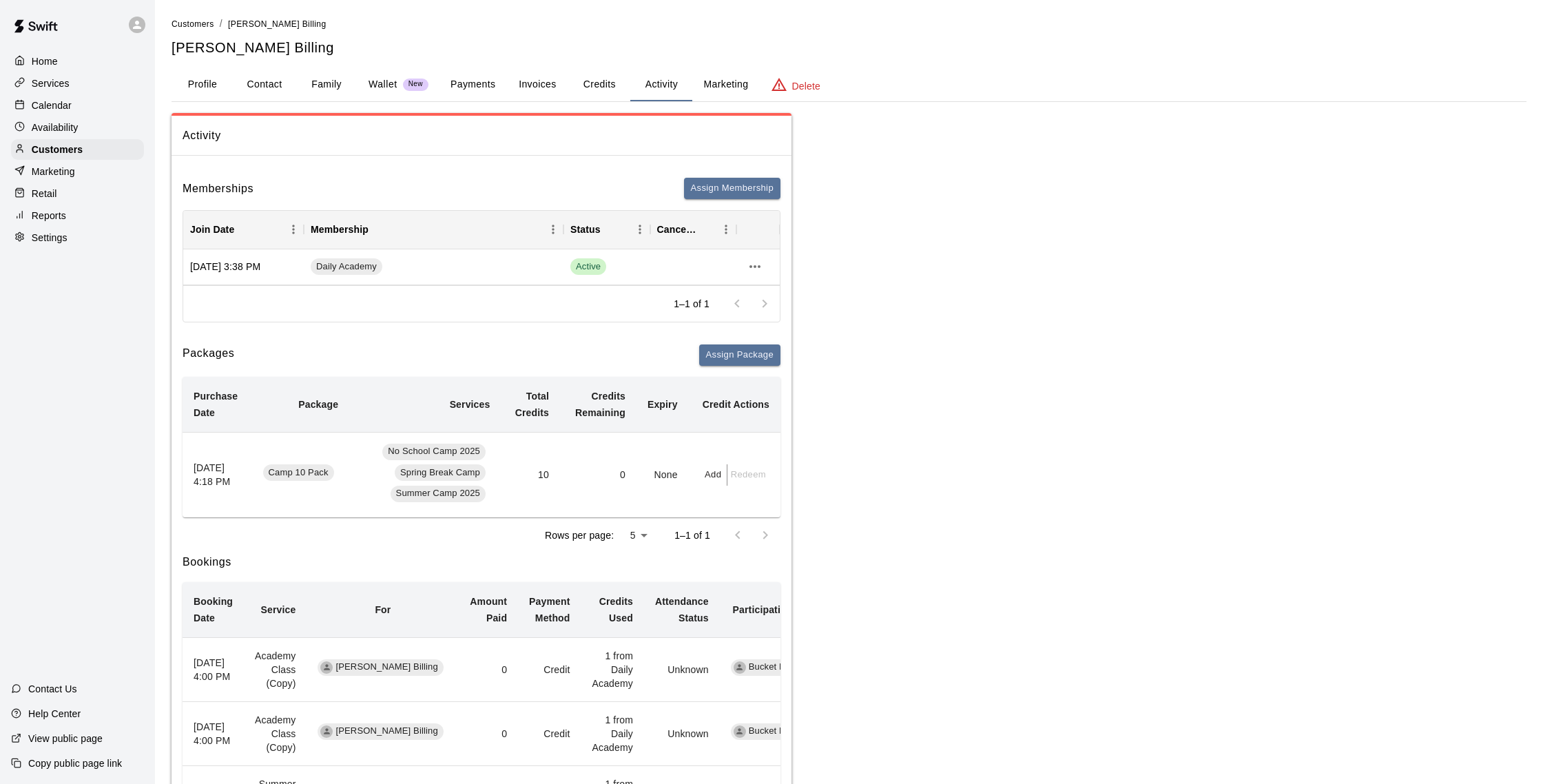
click at [463, 83] on button "Payments" at bounding box center [473, 85] width 67 height 33
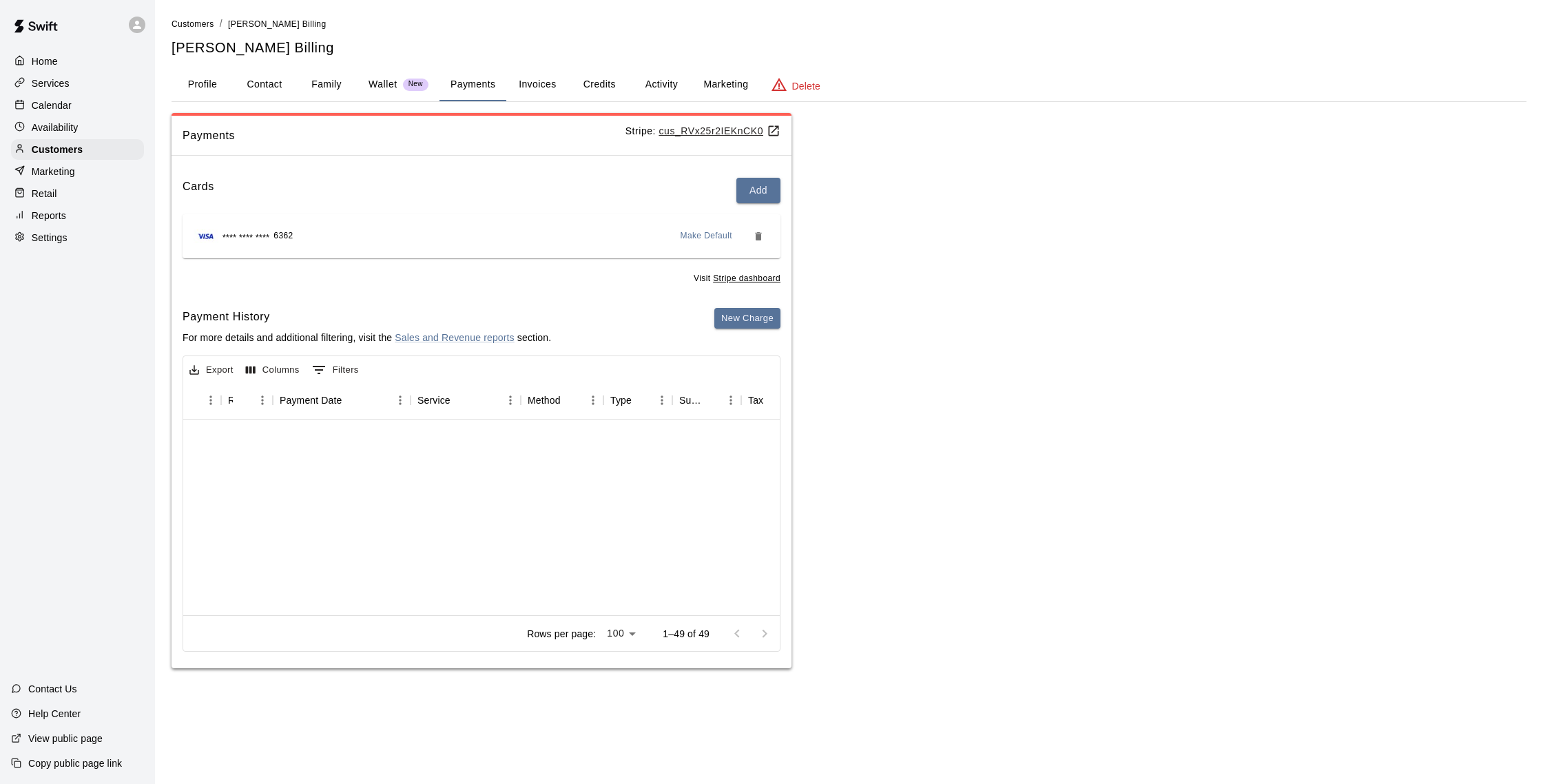
scroll to position [0, 86]
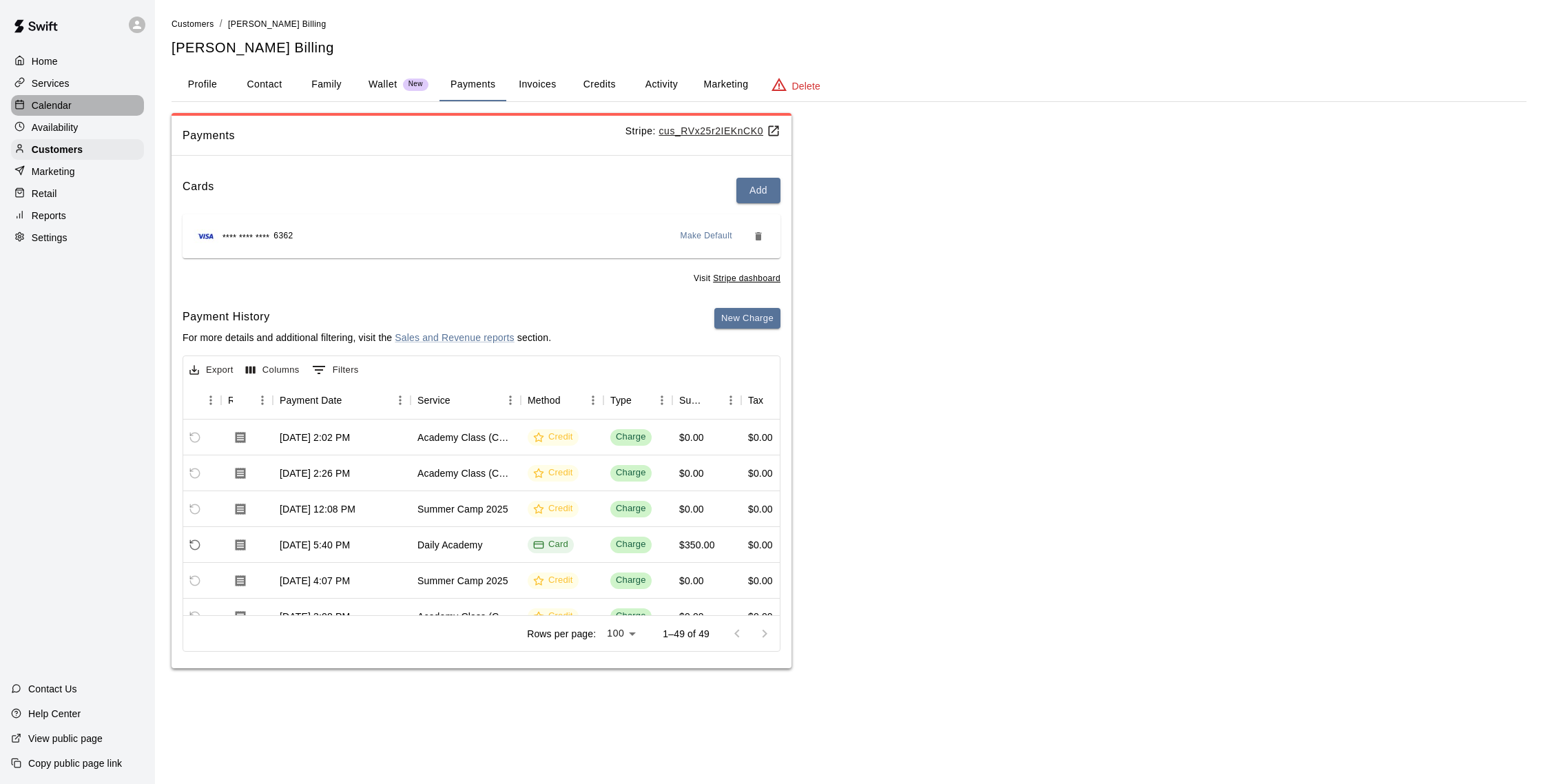
click at [48, 95] on div "Calendar" at bounding box center [78, 106] width 133 height 21
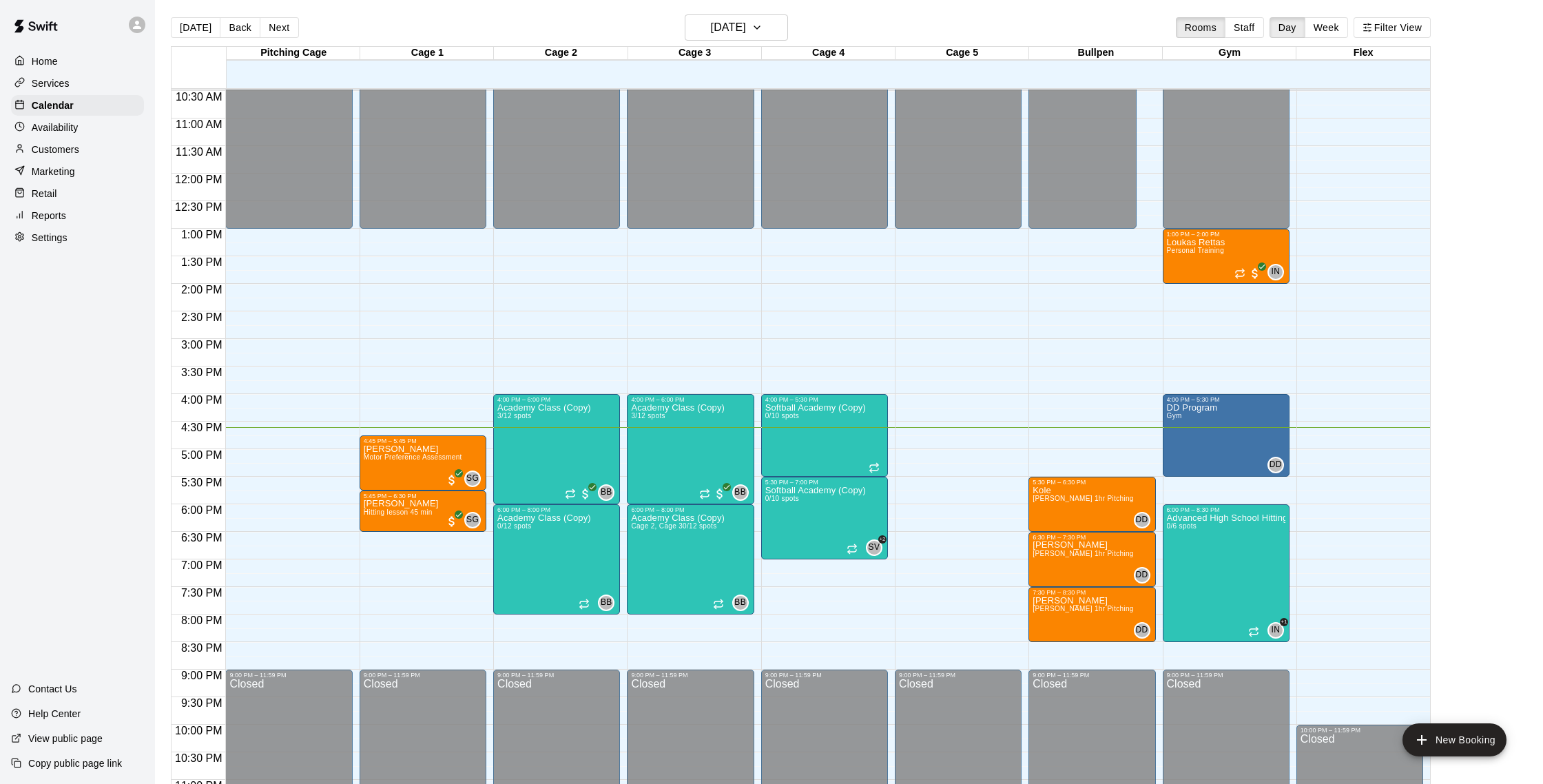
scroll to position [3, 0]
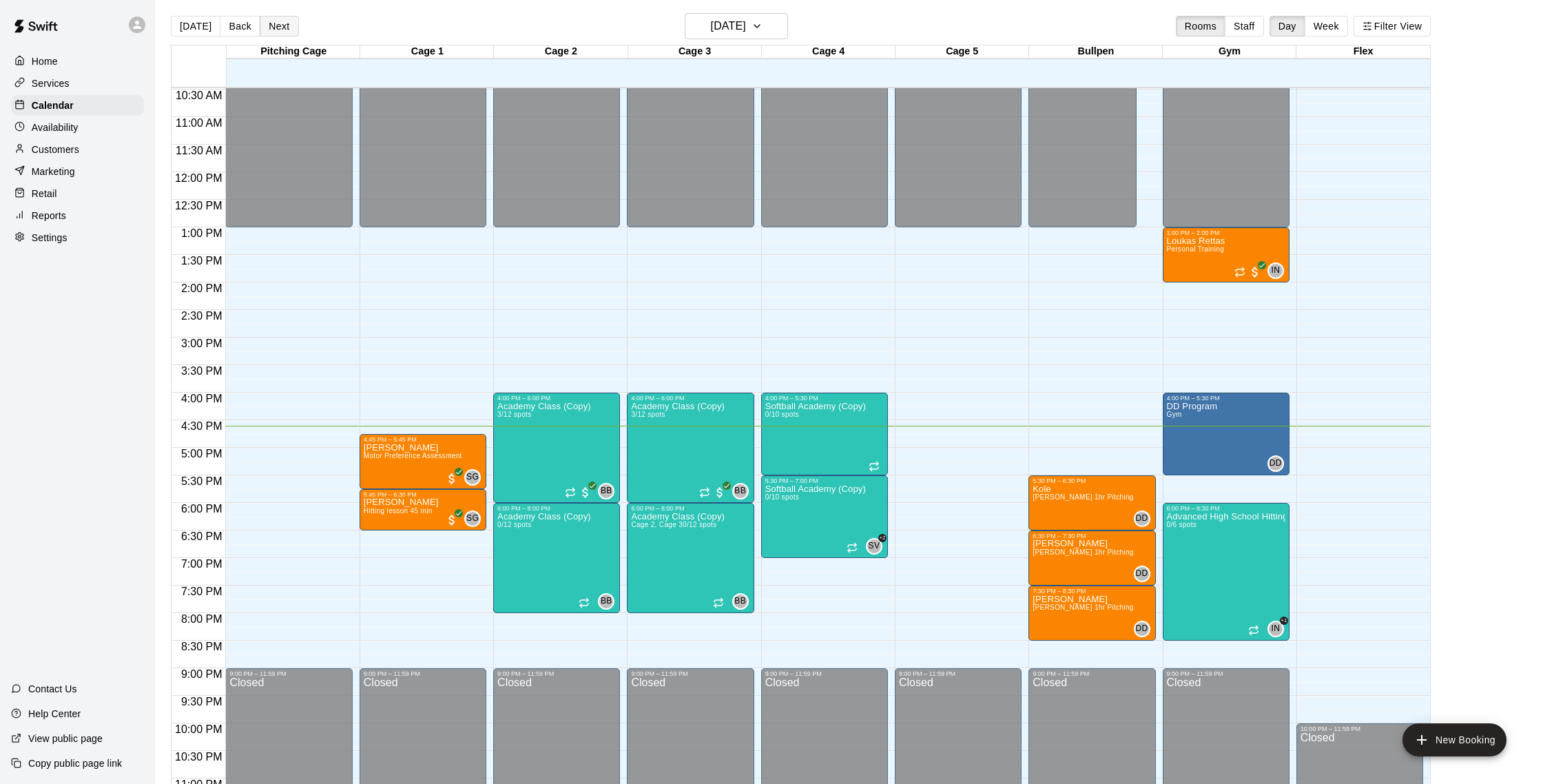
click at [283, 26] on button "Next" at bounding box center [279, 26] width 39 height 21
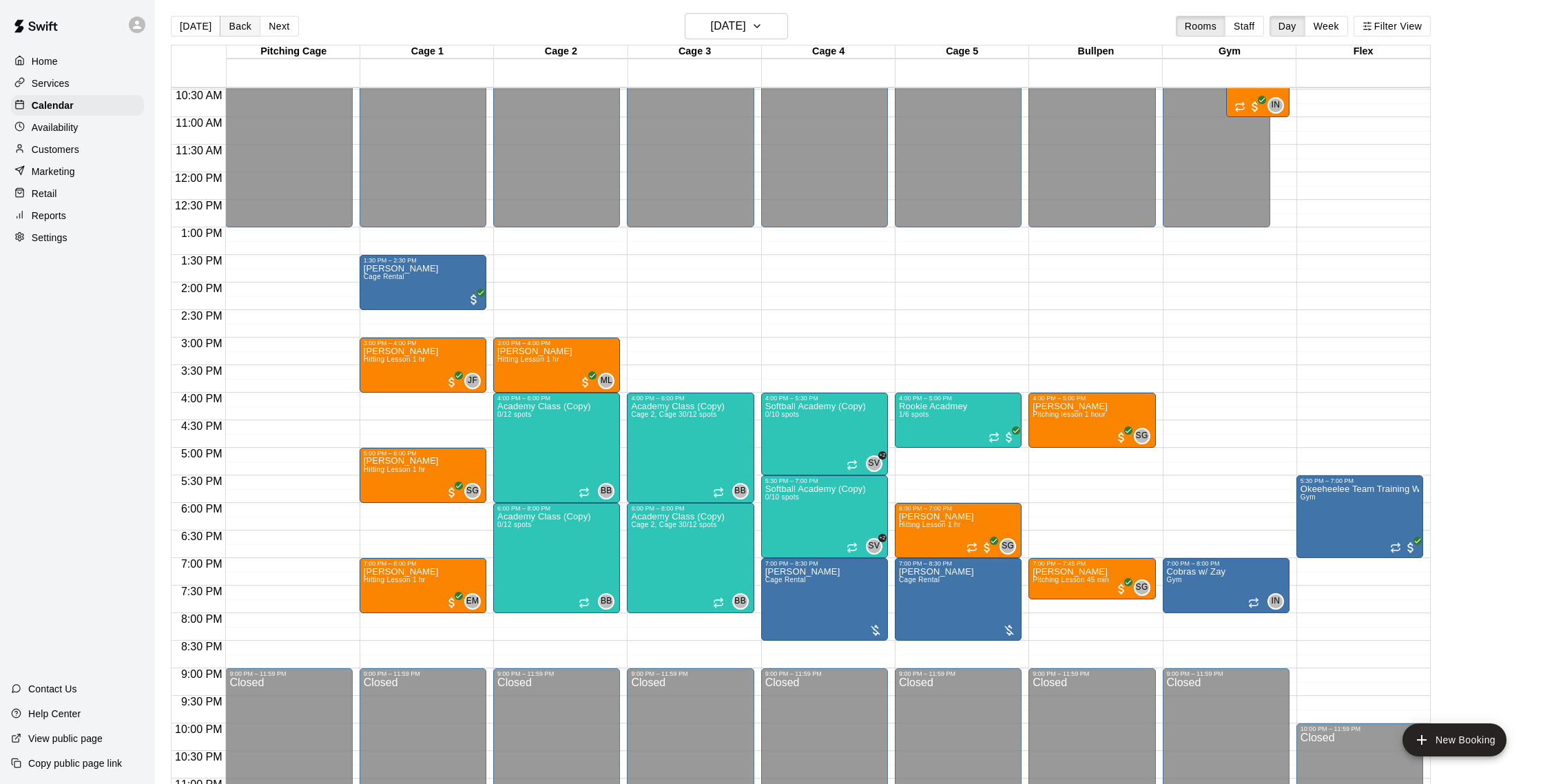
scroll to position [4, 0]
click at [191, 25] on button "[DATE]" at bounding box center [195, 25] width 49 height 21
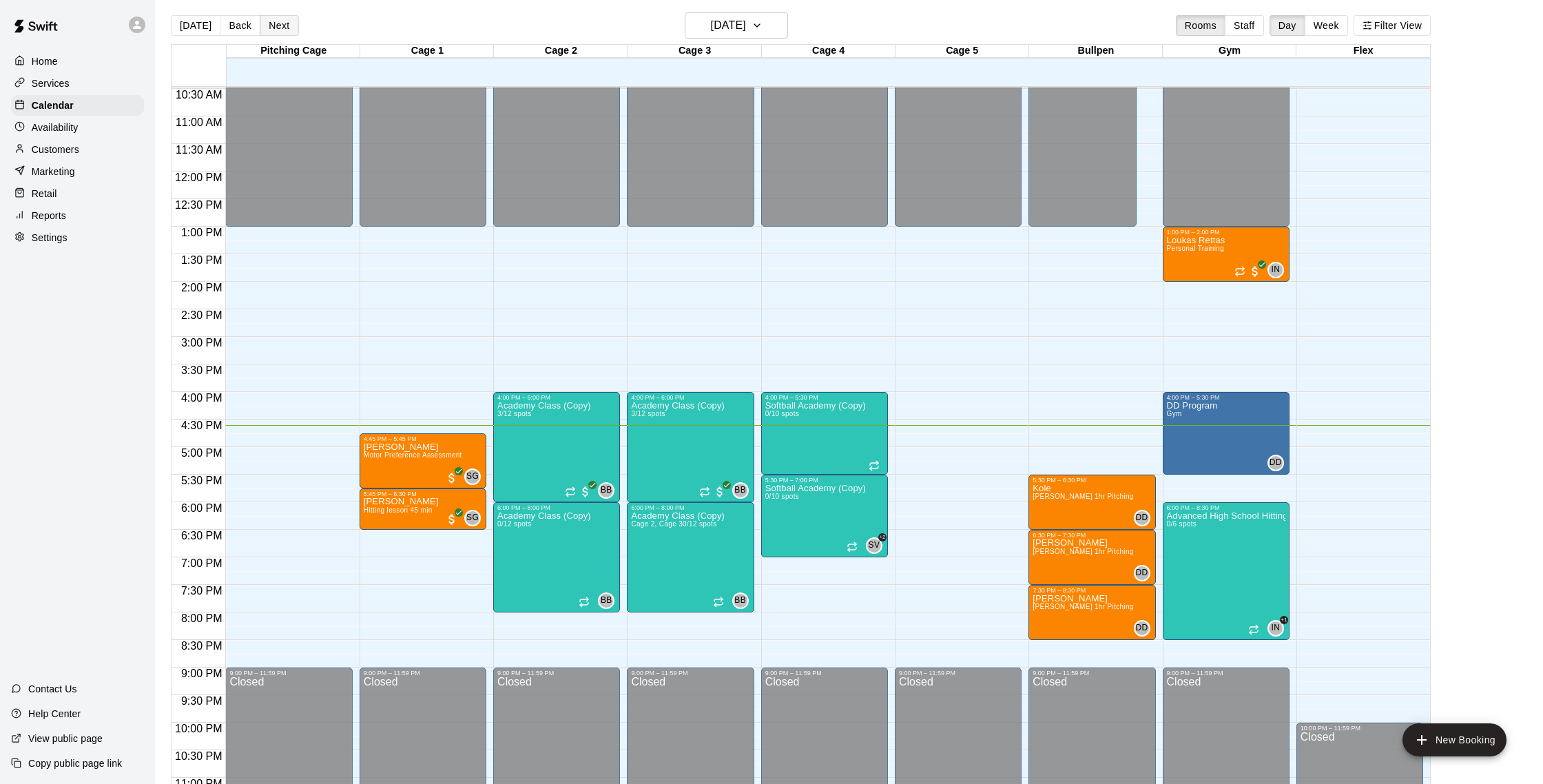
click at [275, 20] on button "Next" at bounding box center [279, 25] width 39 height 21
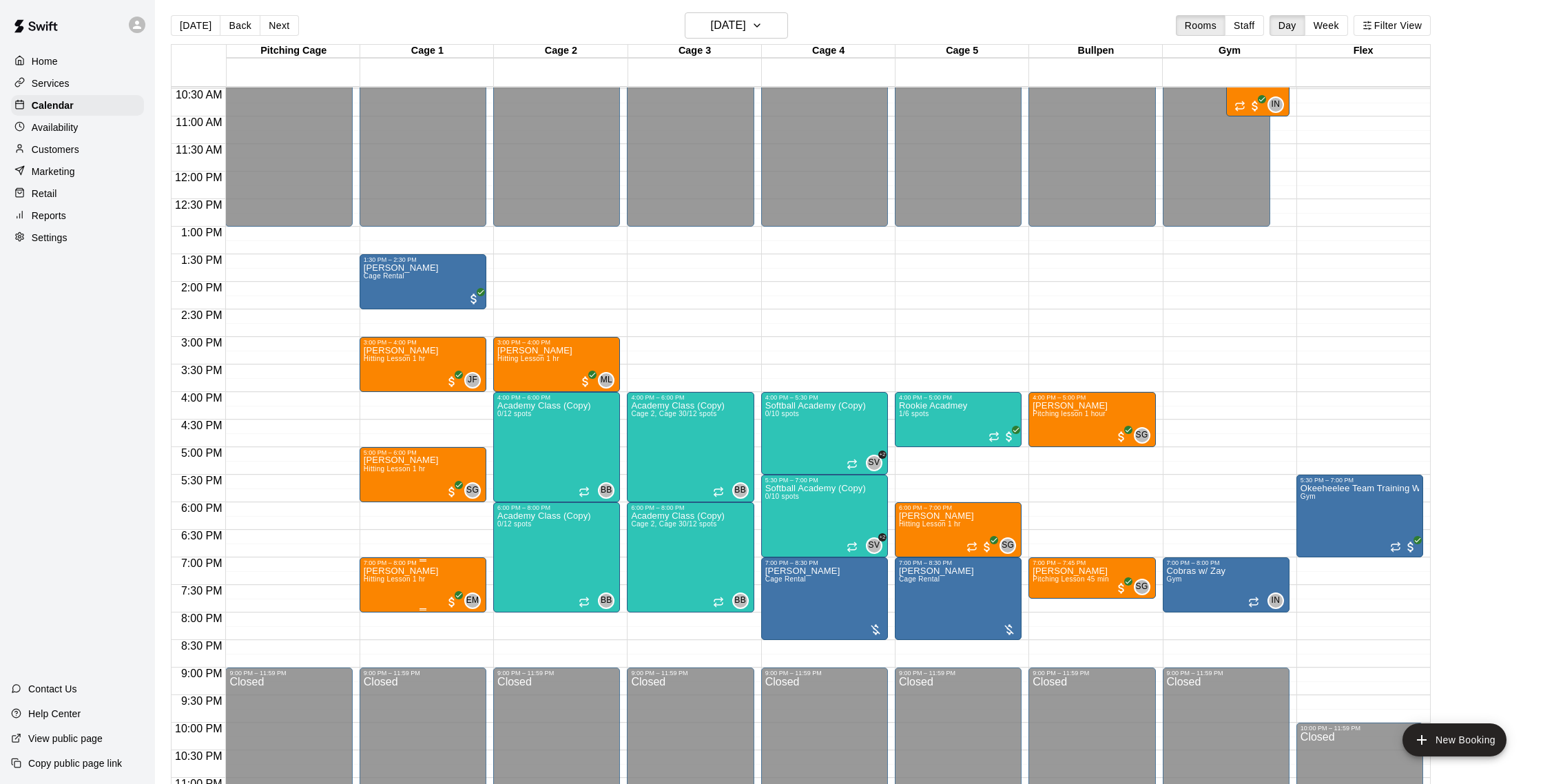
click at [400, 579] on span "Hitting Lesson 1 hr" at bounding box center [394, 579] width 62 height 8
click at [375, 625] on img "edit" at bounding box center [378, 623] width 16 height 16
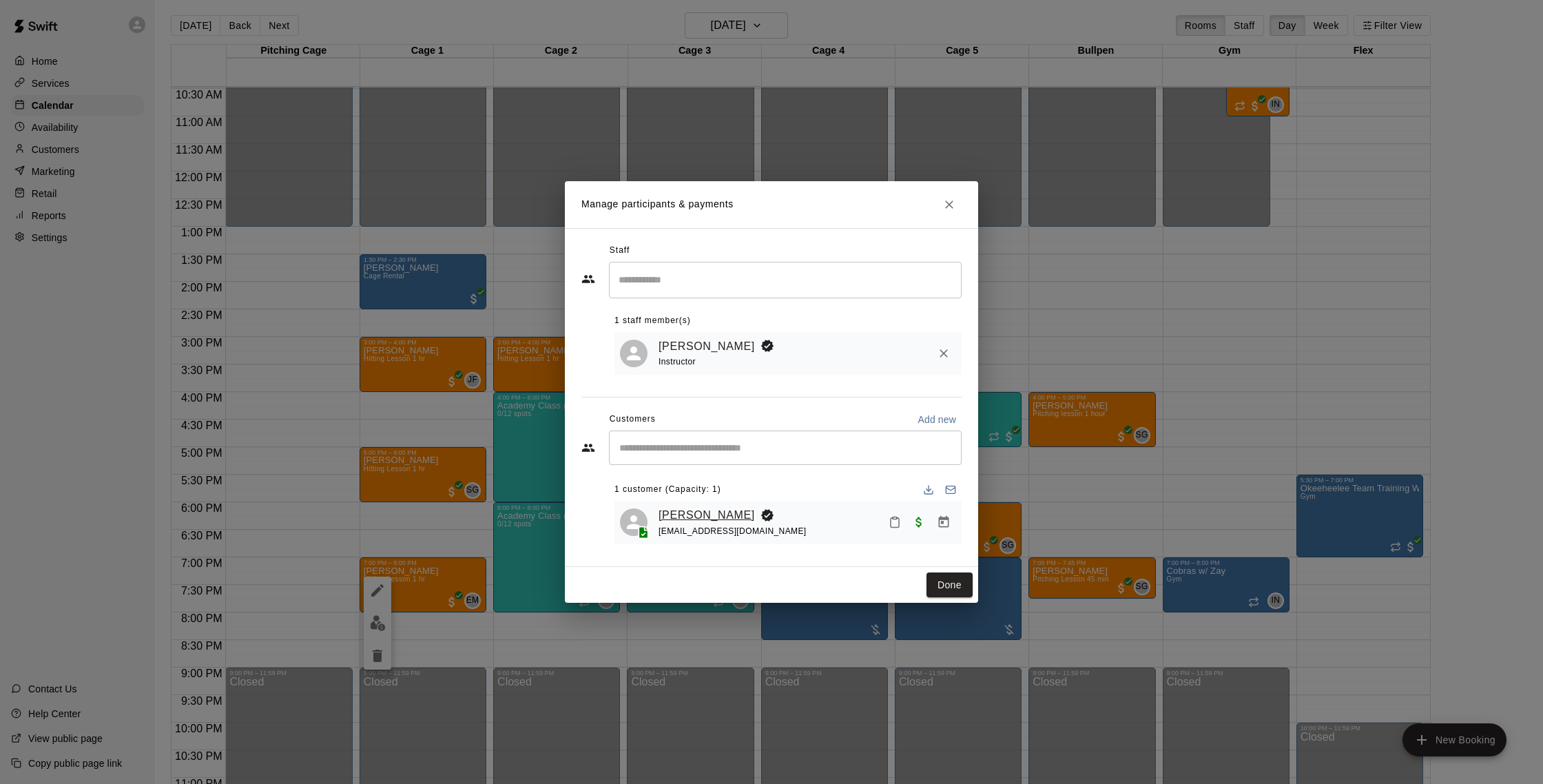
click at [710, 515] on link "[PERSON_NAME]" at bounding box center [707, 515] width 97 height 18
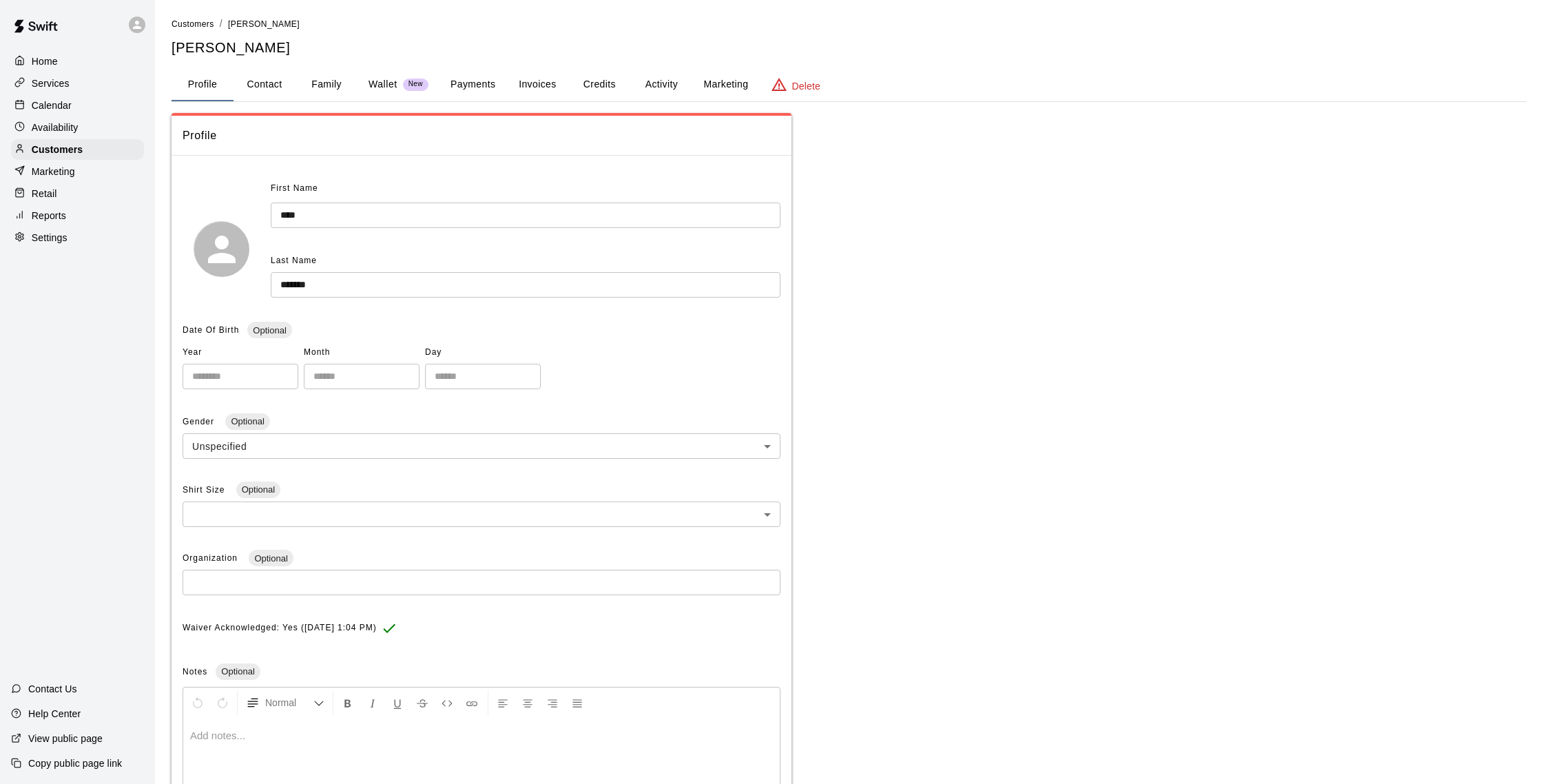
click at [643, 92] on button "Activity" at bounding box center [661, 85] width 62 height 33
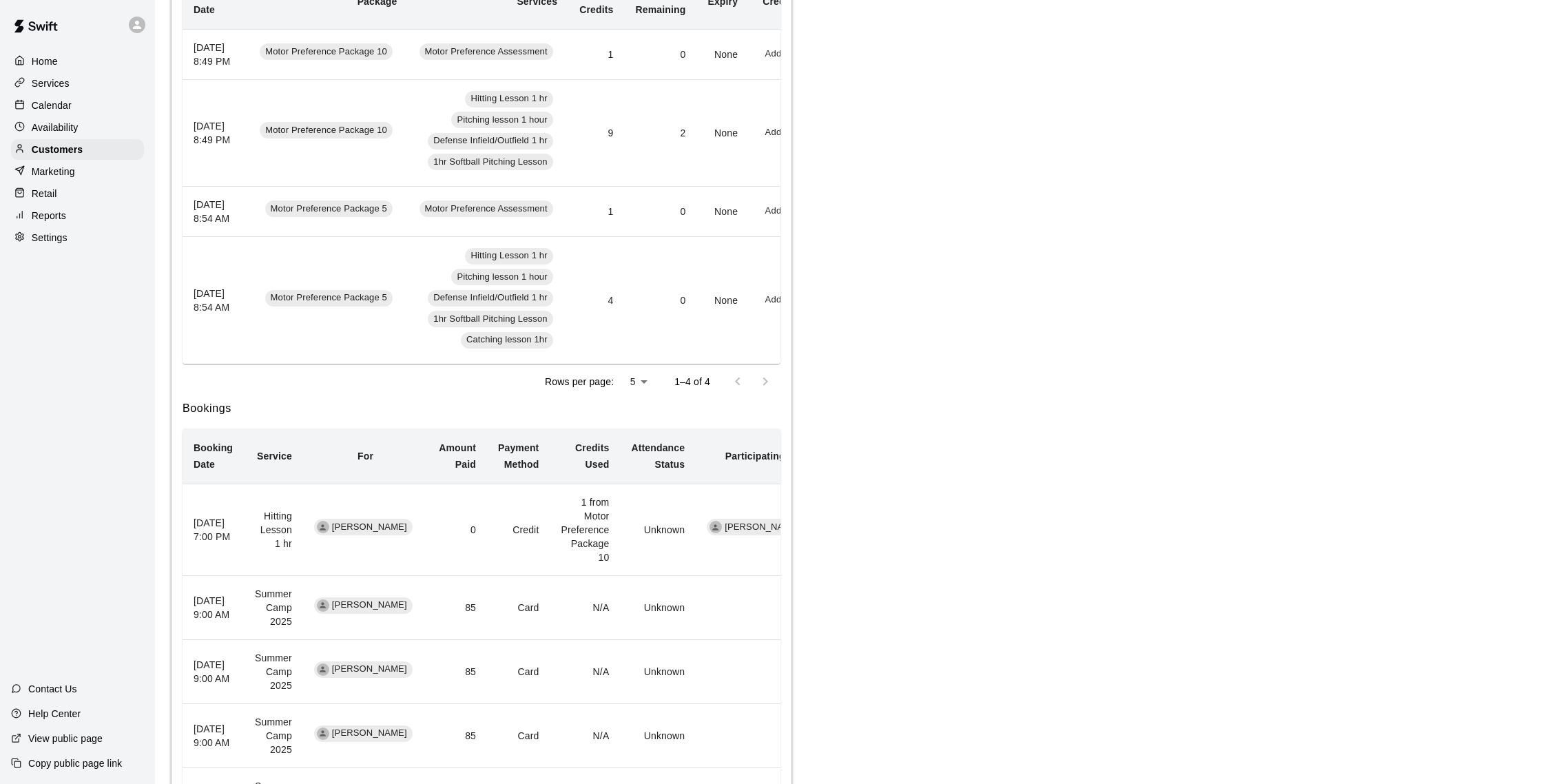
scroll to position [309, 0]
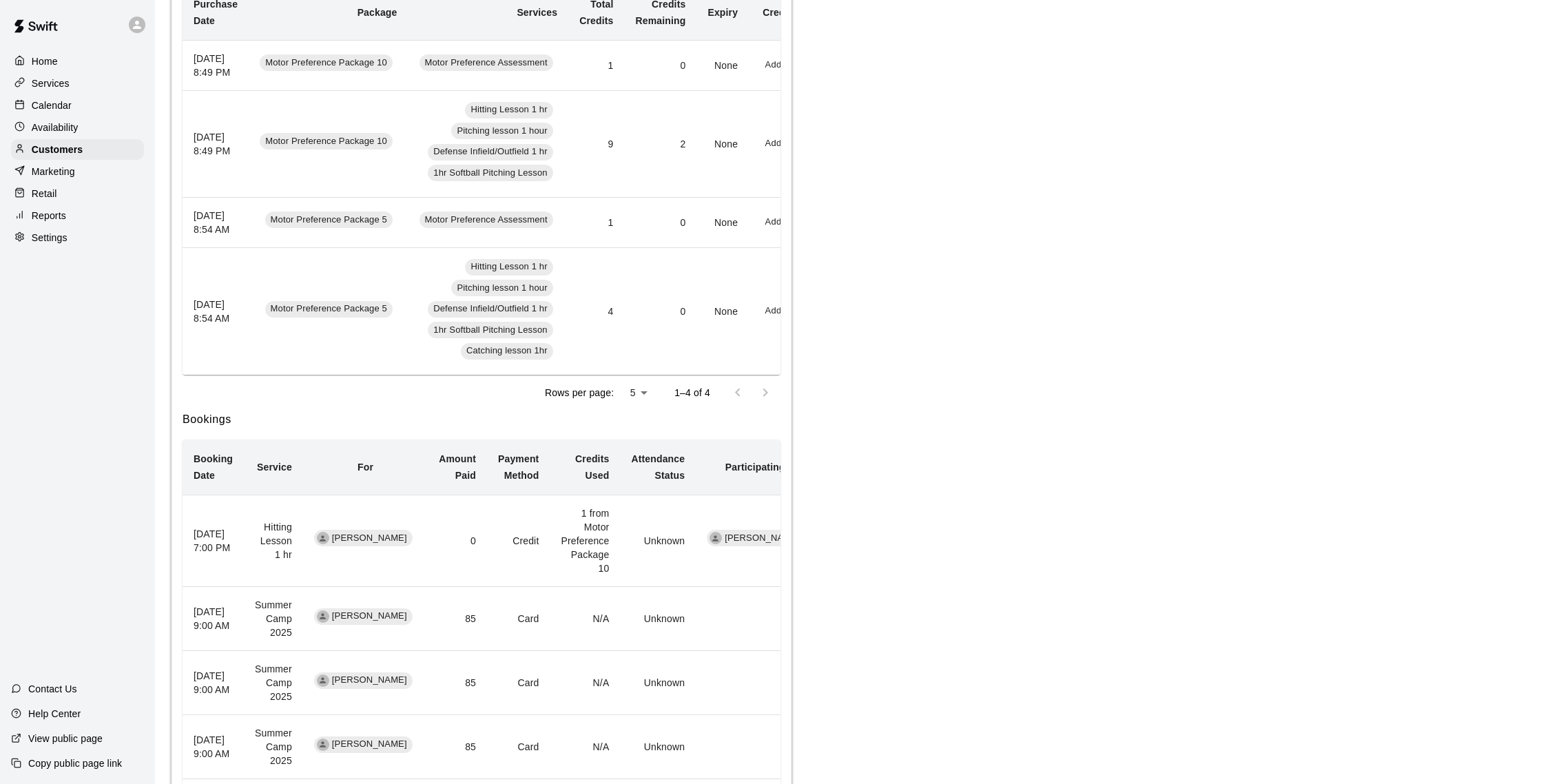
click at [91, 112] on div "Calendar" at bounding box center [78, 106] width 133 height 21
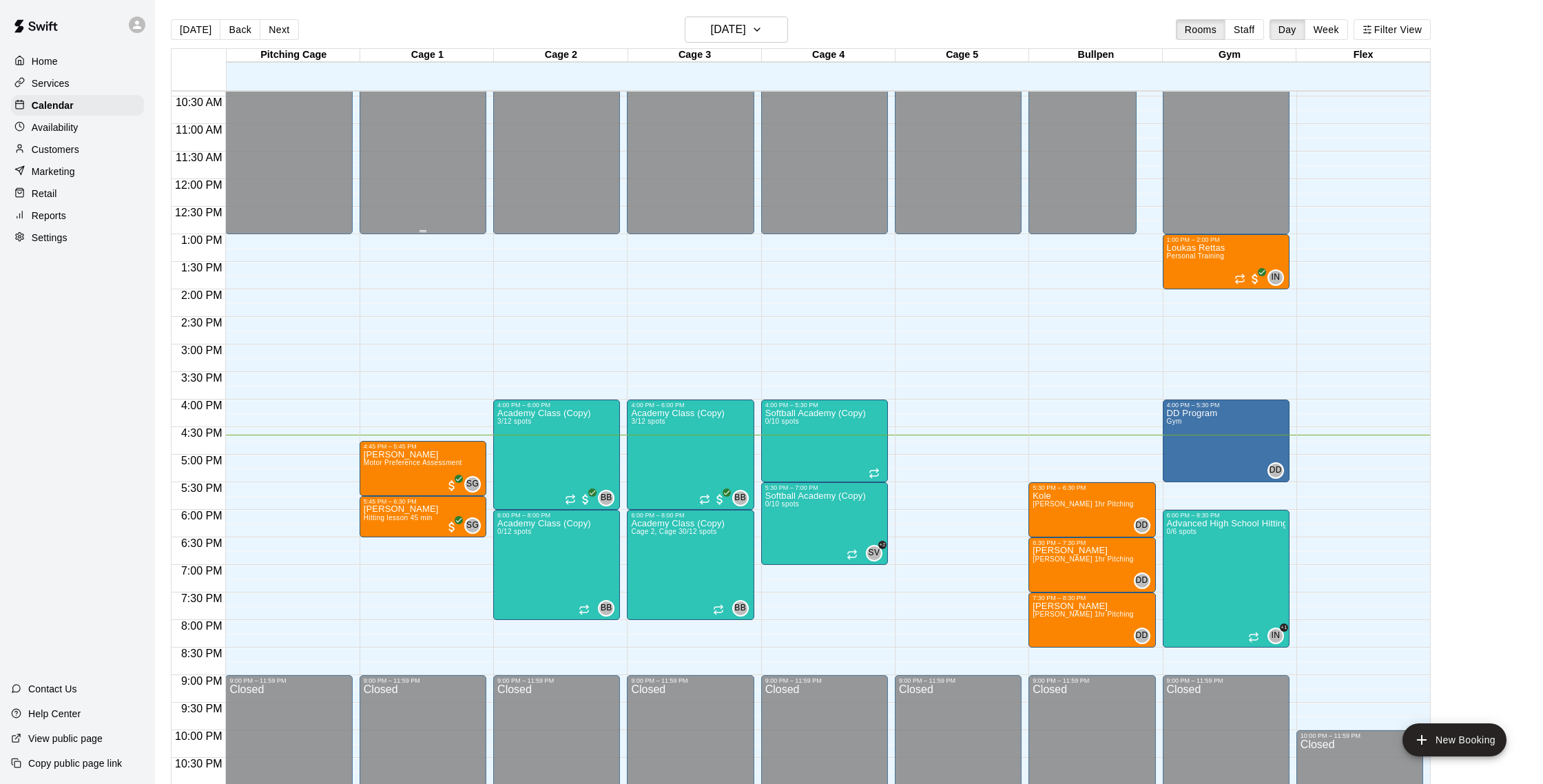
scroll to position [6, 0]
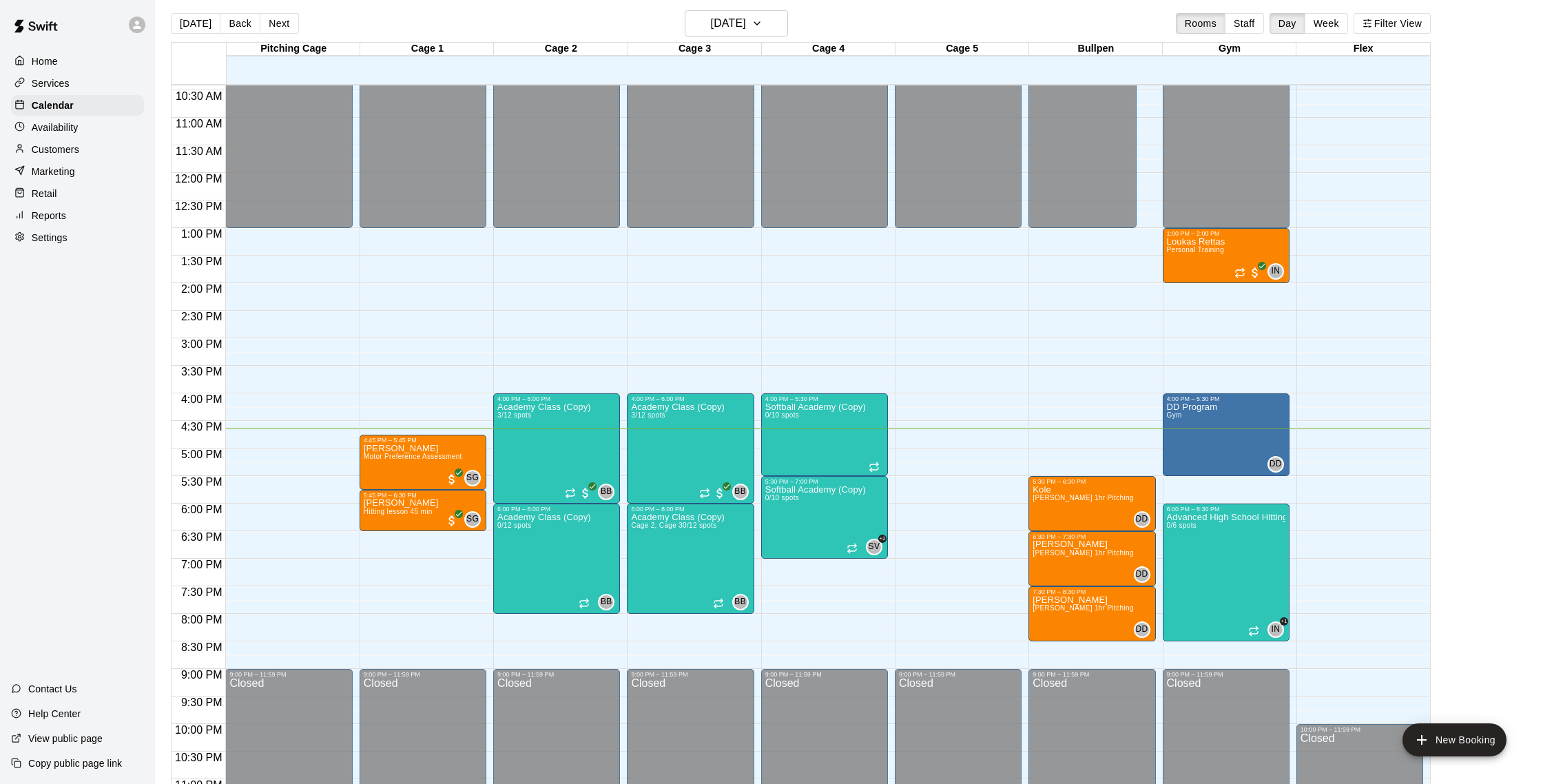
click at [85, 152] on div "Customers" at bounding box center [78, 149] width 133 height 21
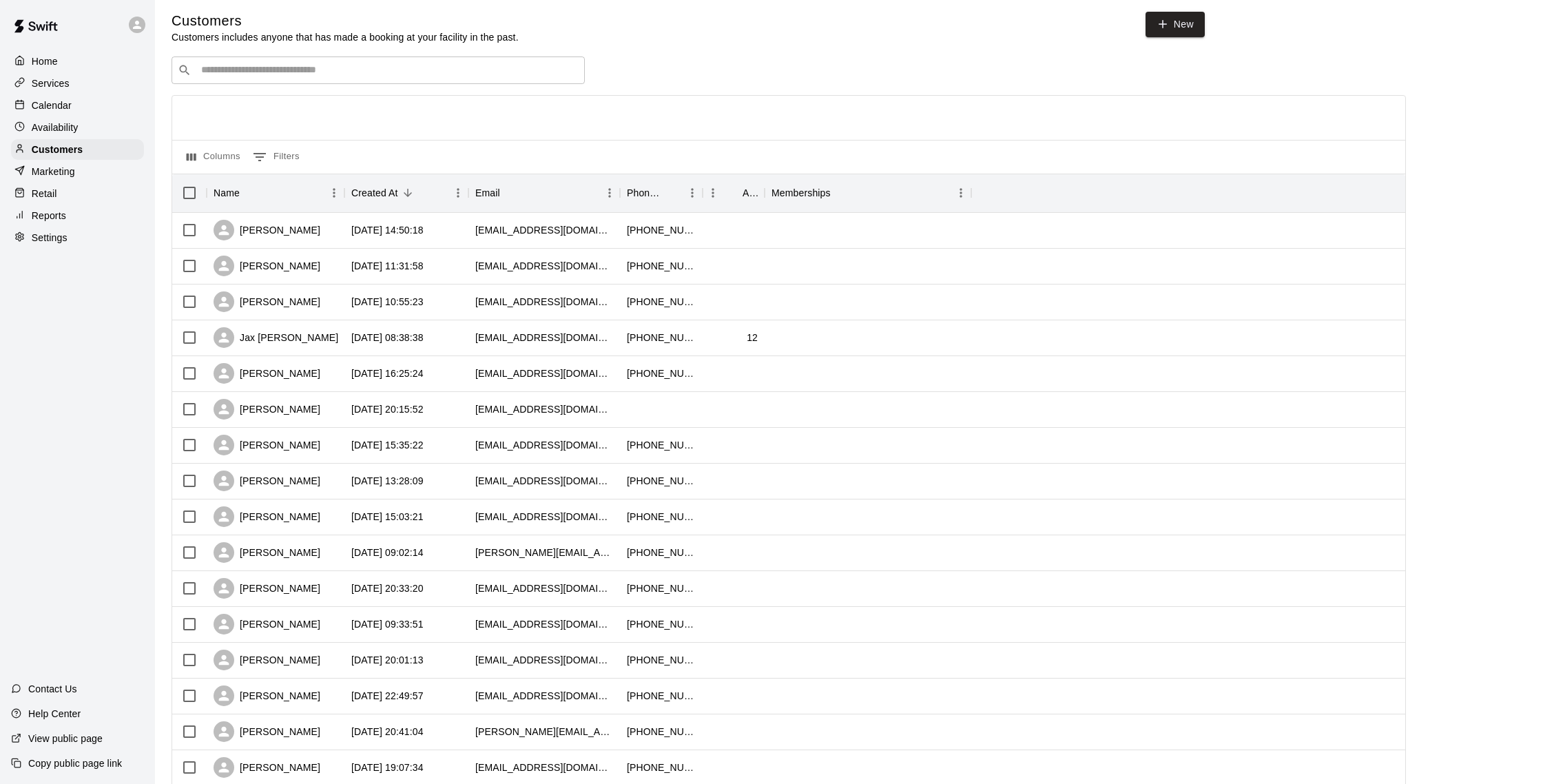
click at [373, 71] on input "Search customers by name or email" at bounding box center [387, 70] width 382 height 13
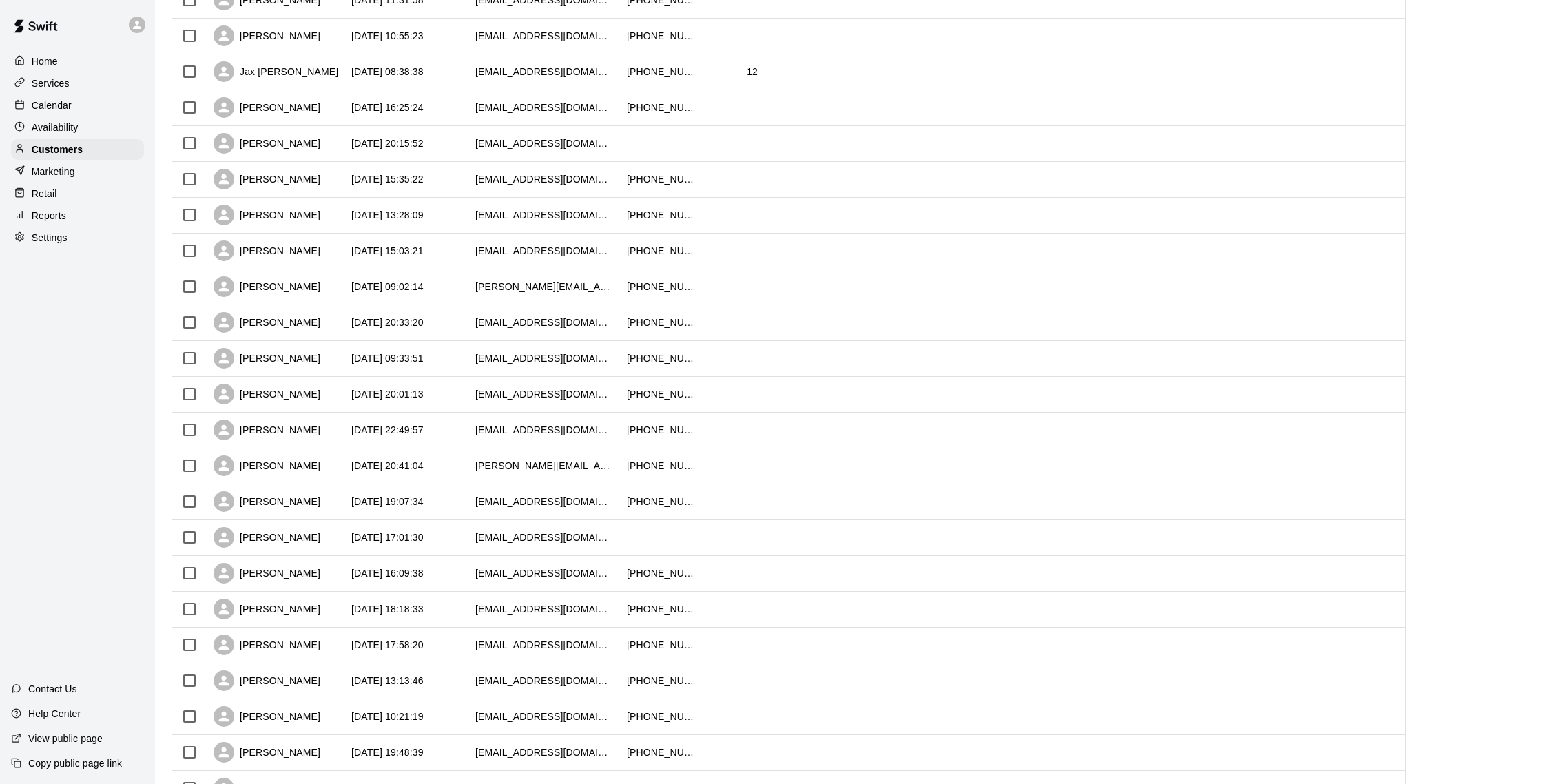
scroll to position [355, 0]
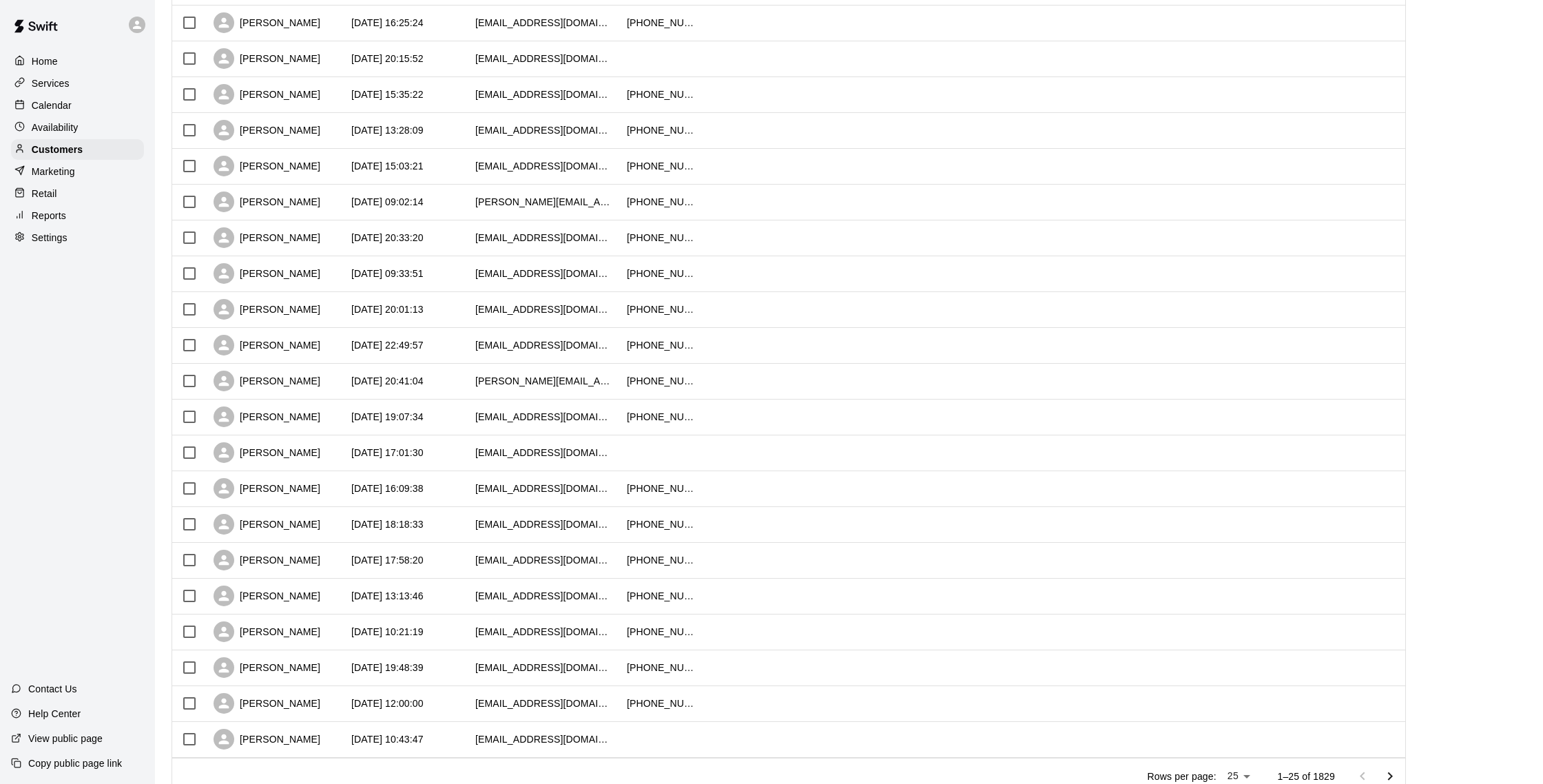
click at [61, 95] on div "Calendar" at bounding box center [78, 106] width 133 height 21
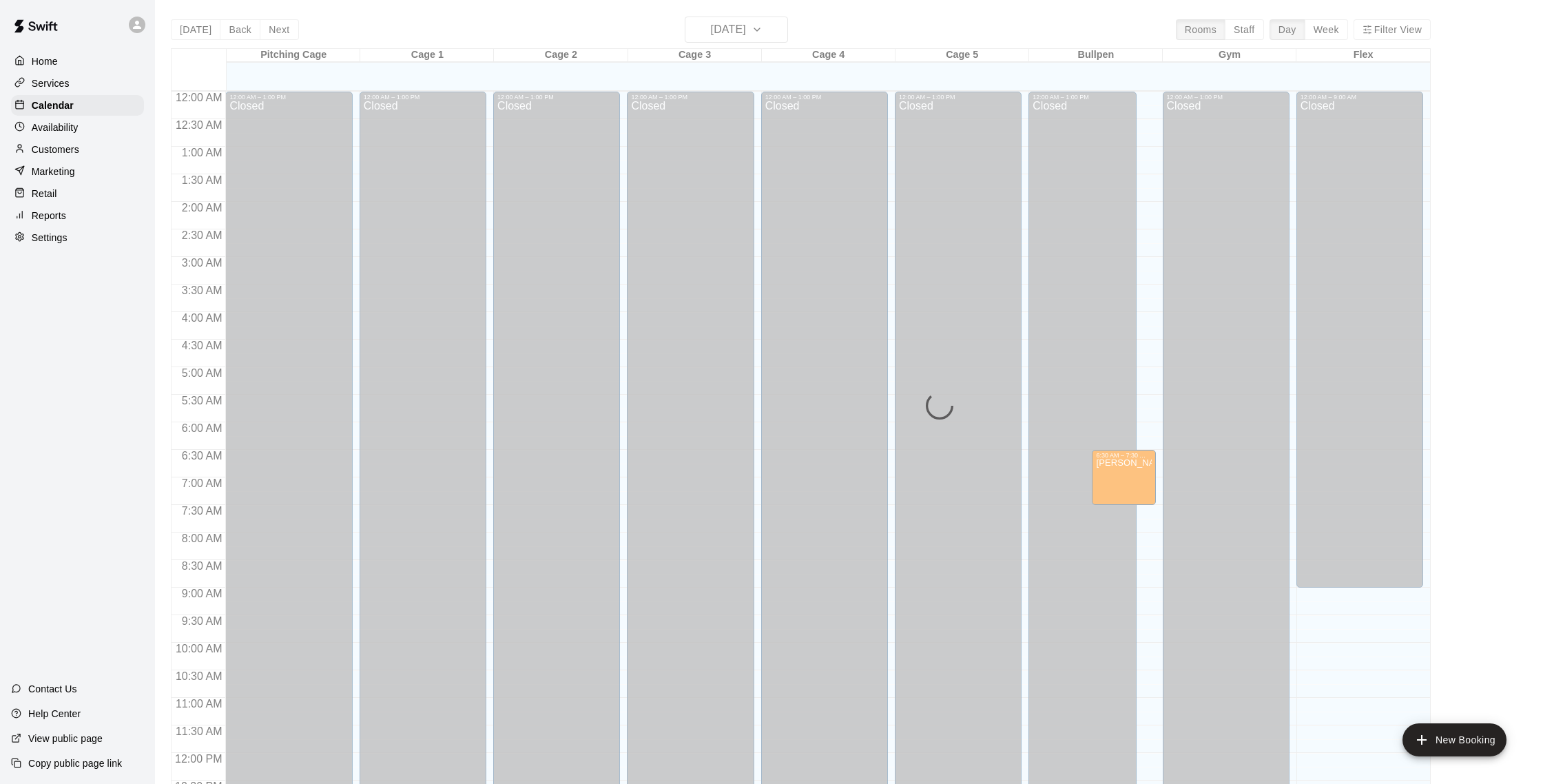
scroll to position [574, 0]
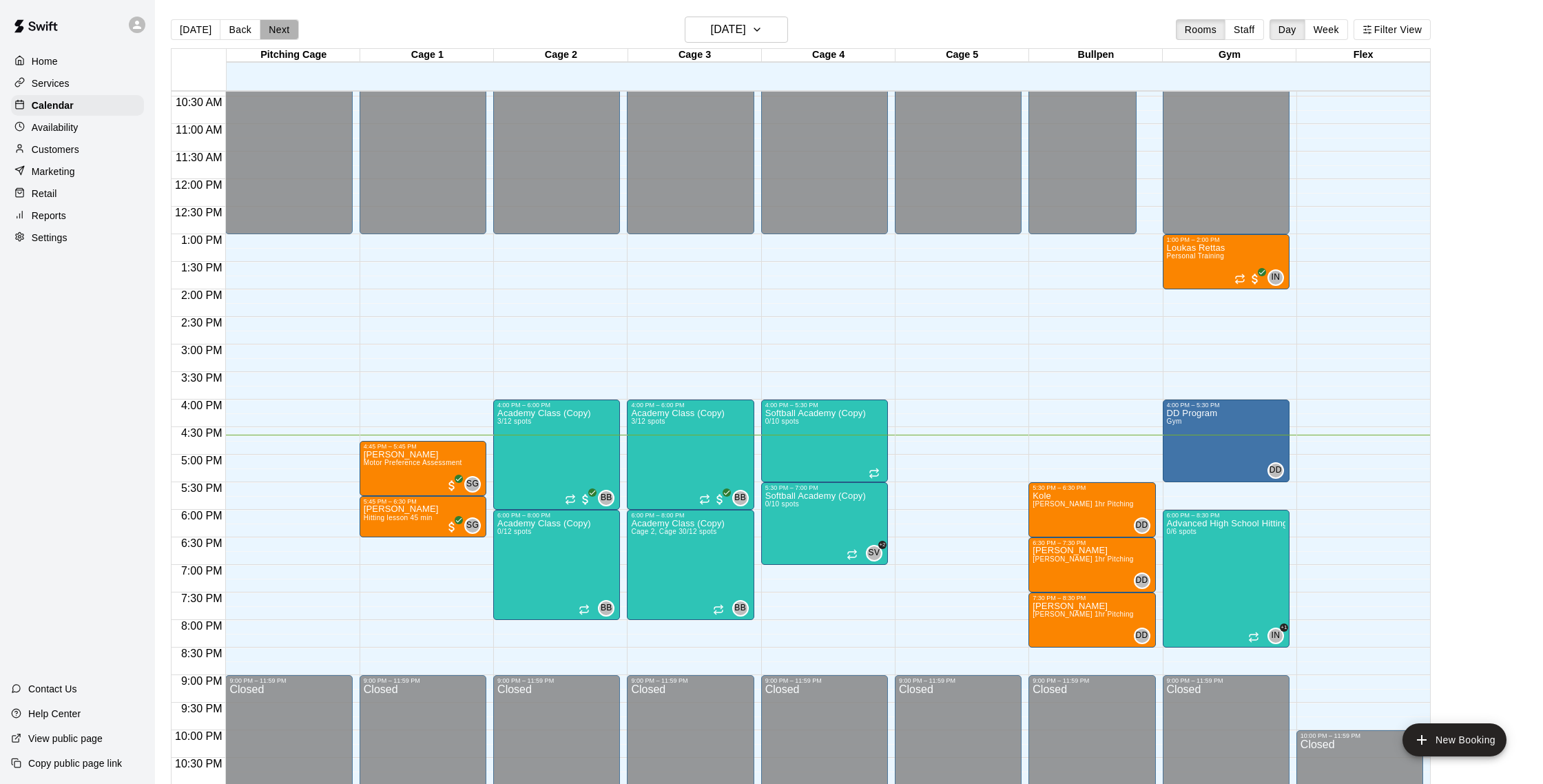
click at [284, 25] on button "Next" at bounding box center [279, 29] width 39 height 21
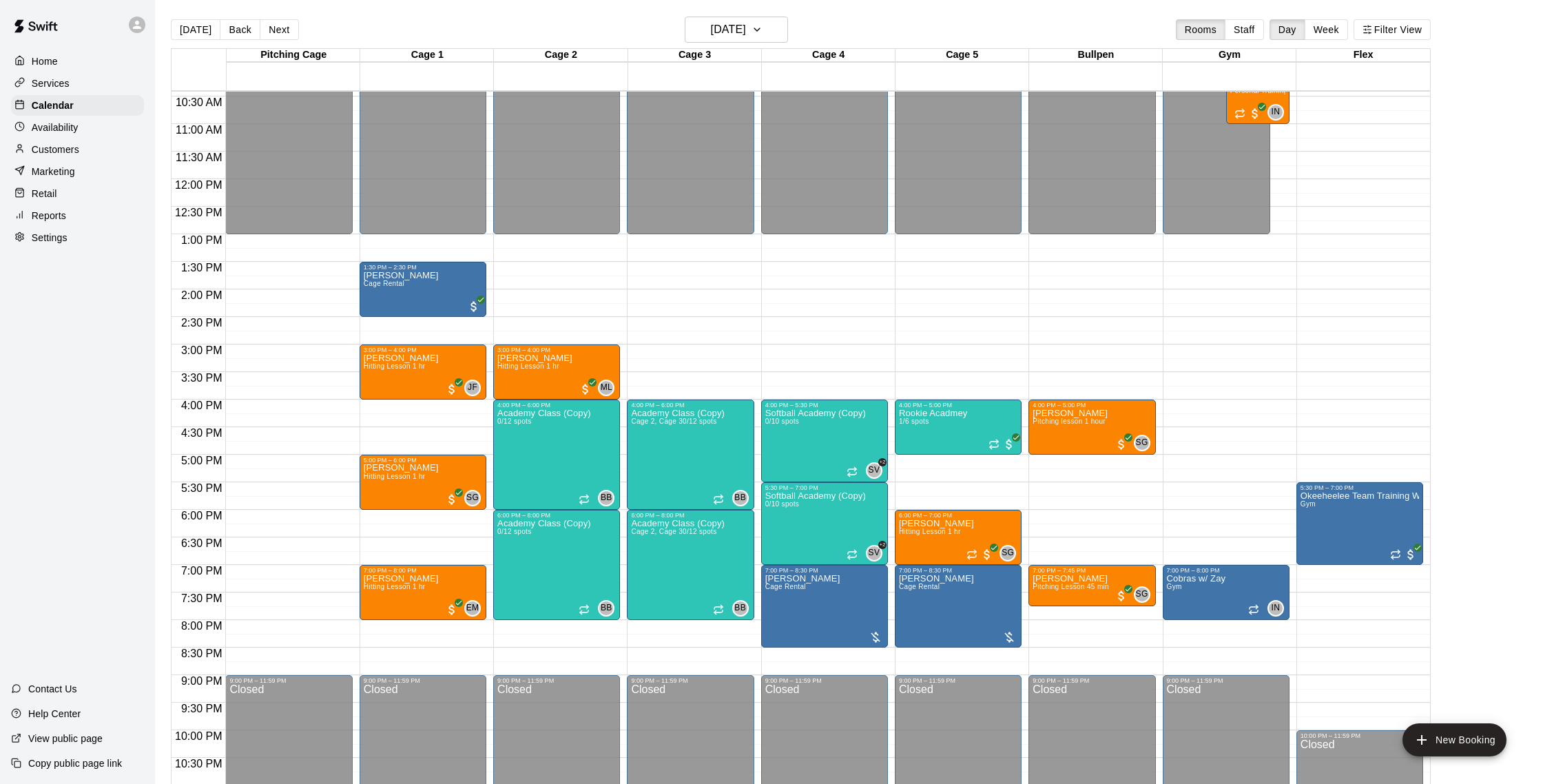
click at [282, 29] on button "Next" at bounding box center [279, 29] width 39 height 21
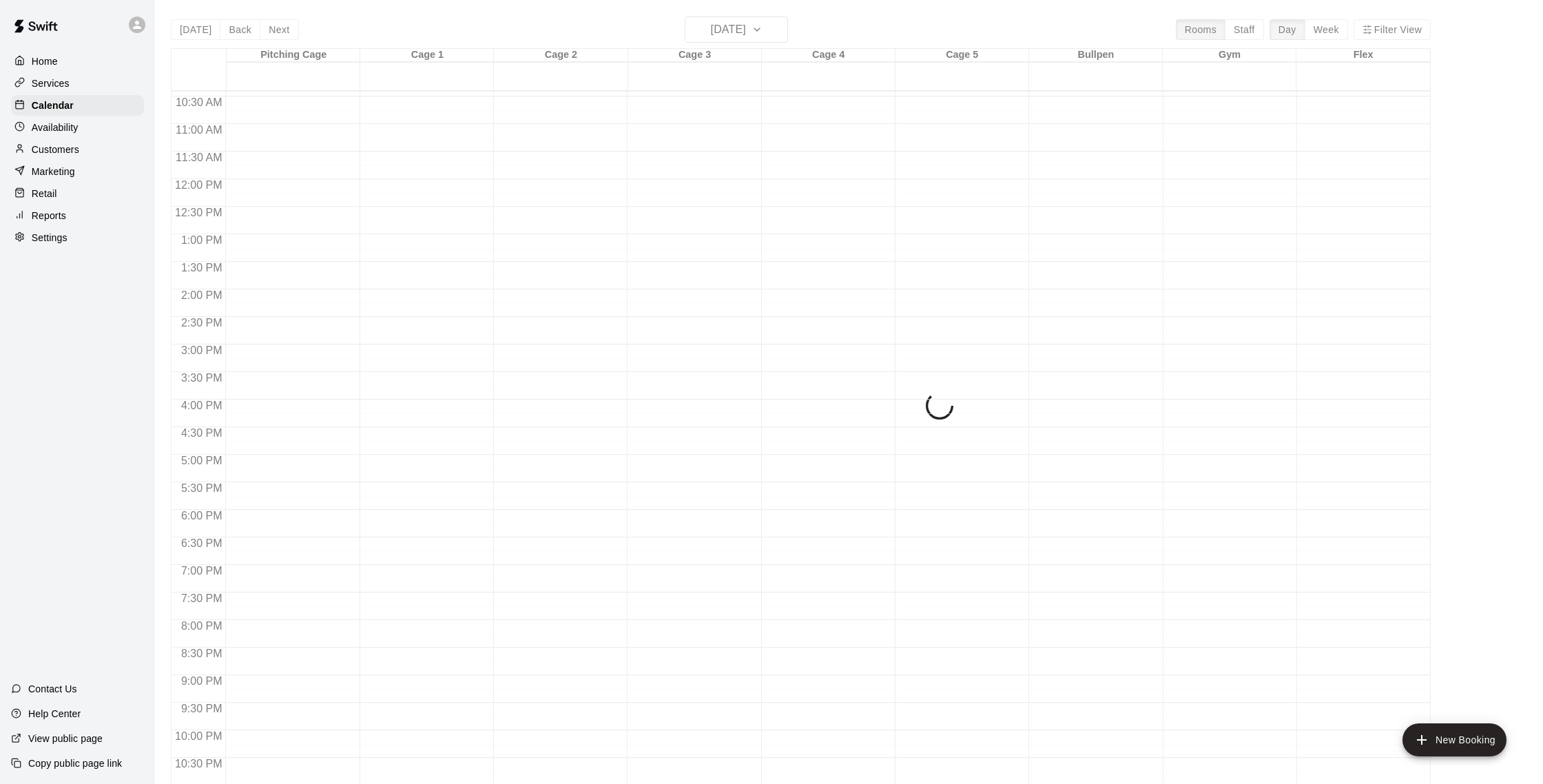
scroll to position [2, 0]
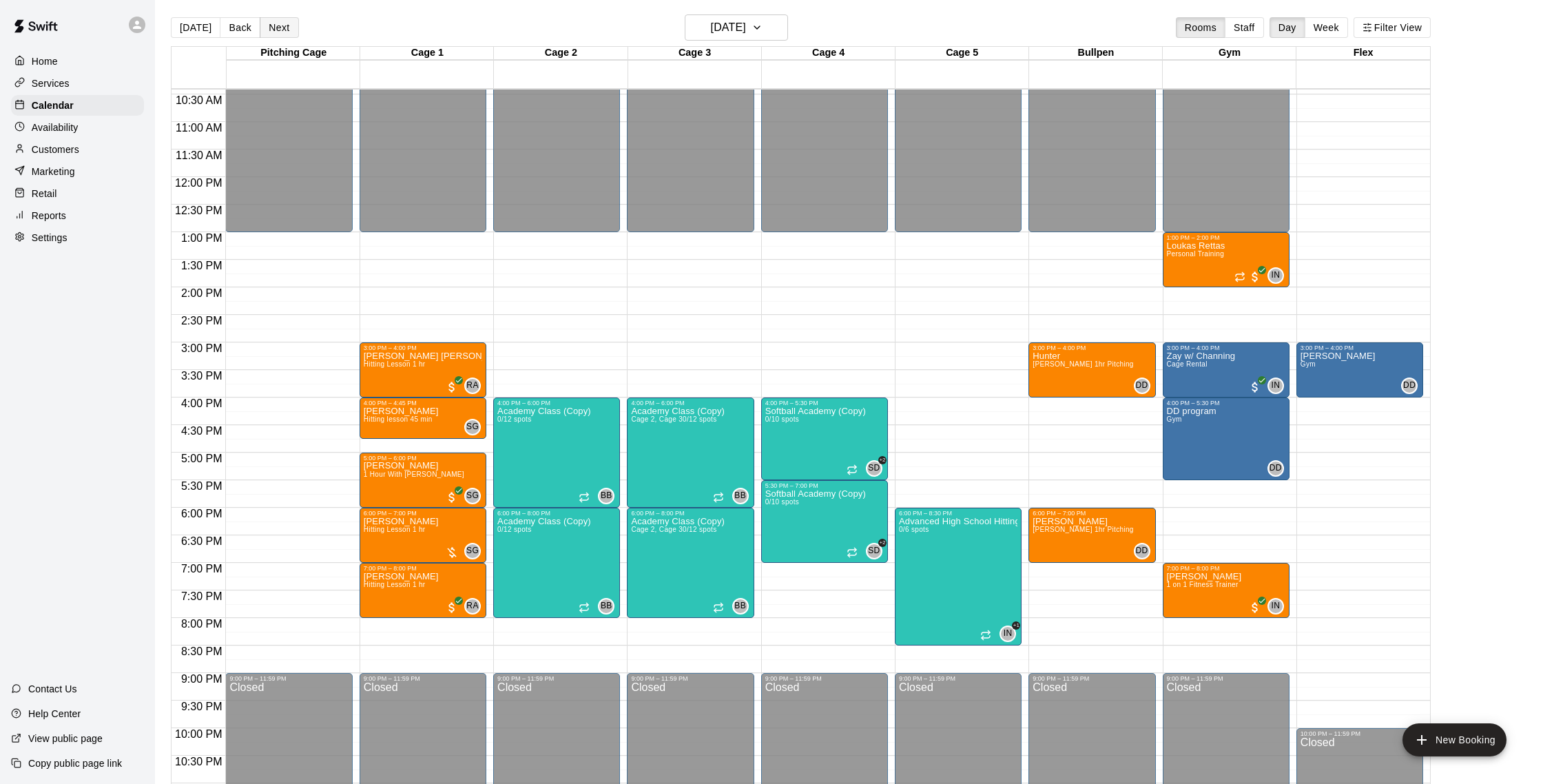
click at [283, 29] on button "Next" at bounding box center [279, 28] width 39 height 21
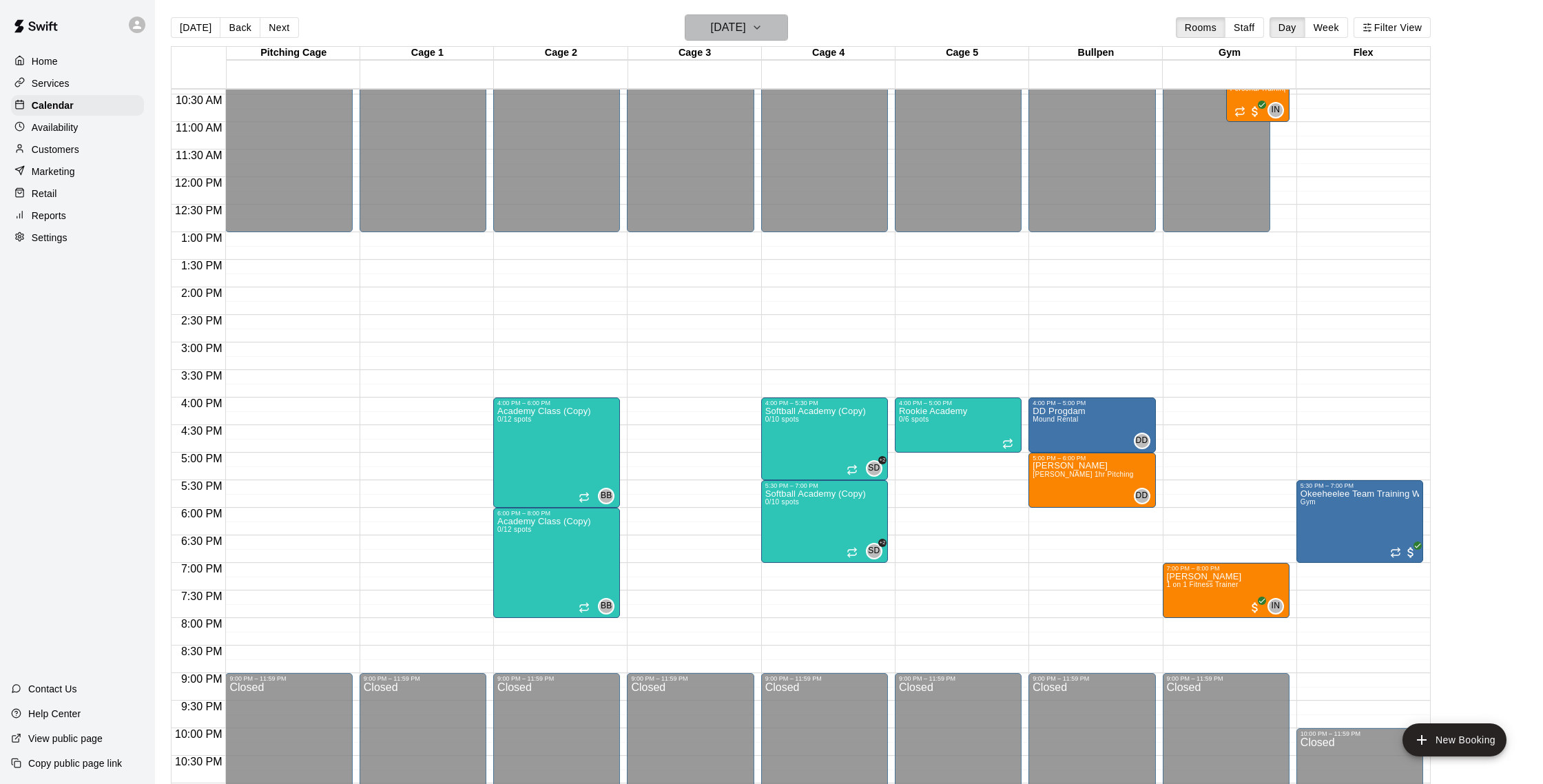
click at [711, 24] on h6 "[DATE]" at bounding box center [729, 28] width 35 height 19
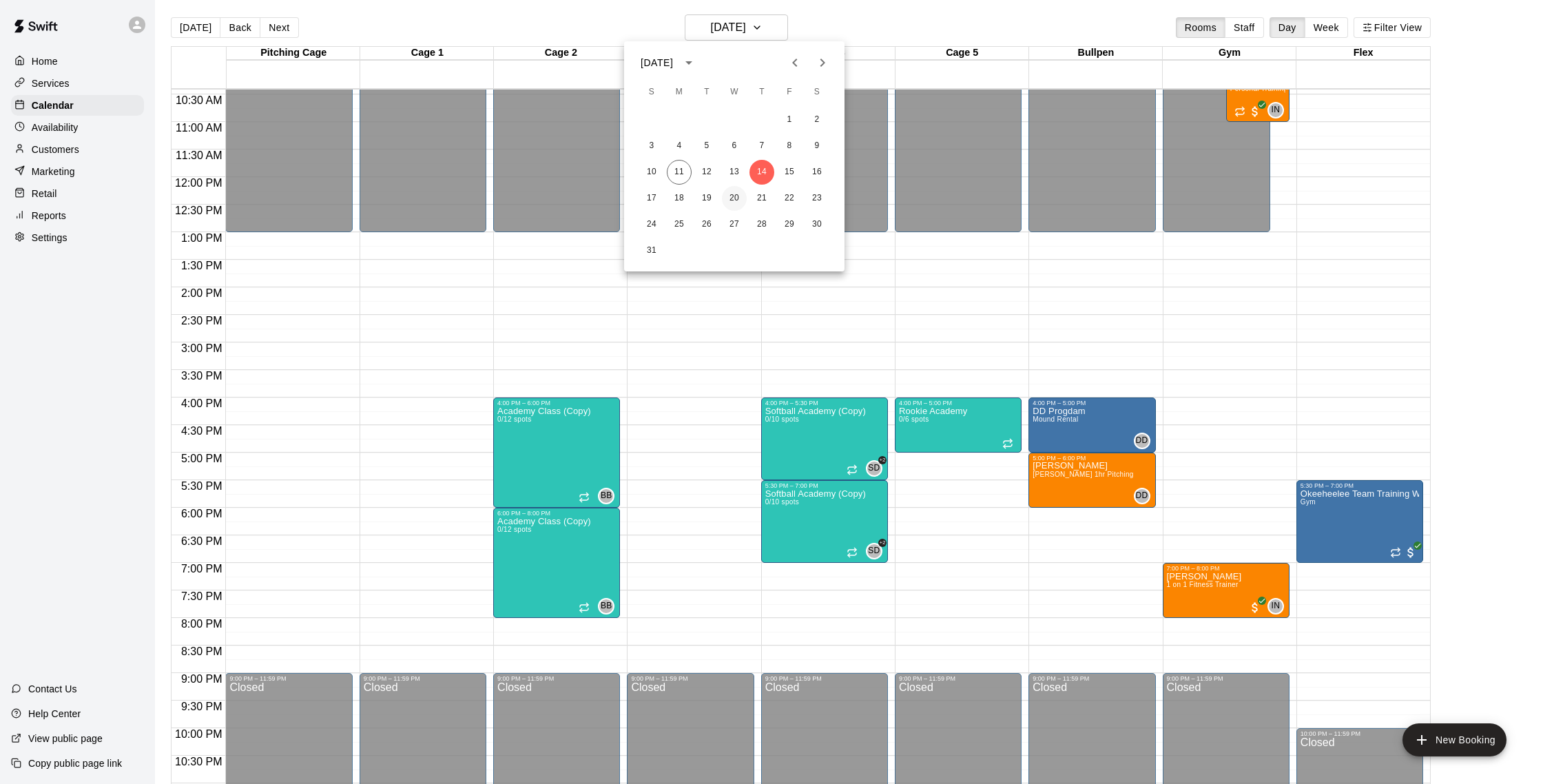
click at [738, 195] on button "20" at bounding box center [734, 198] width 25 height 25
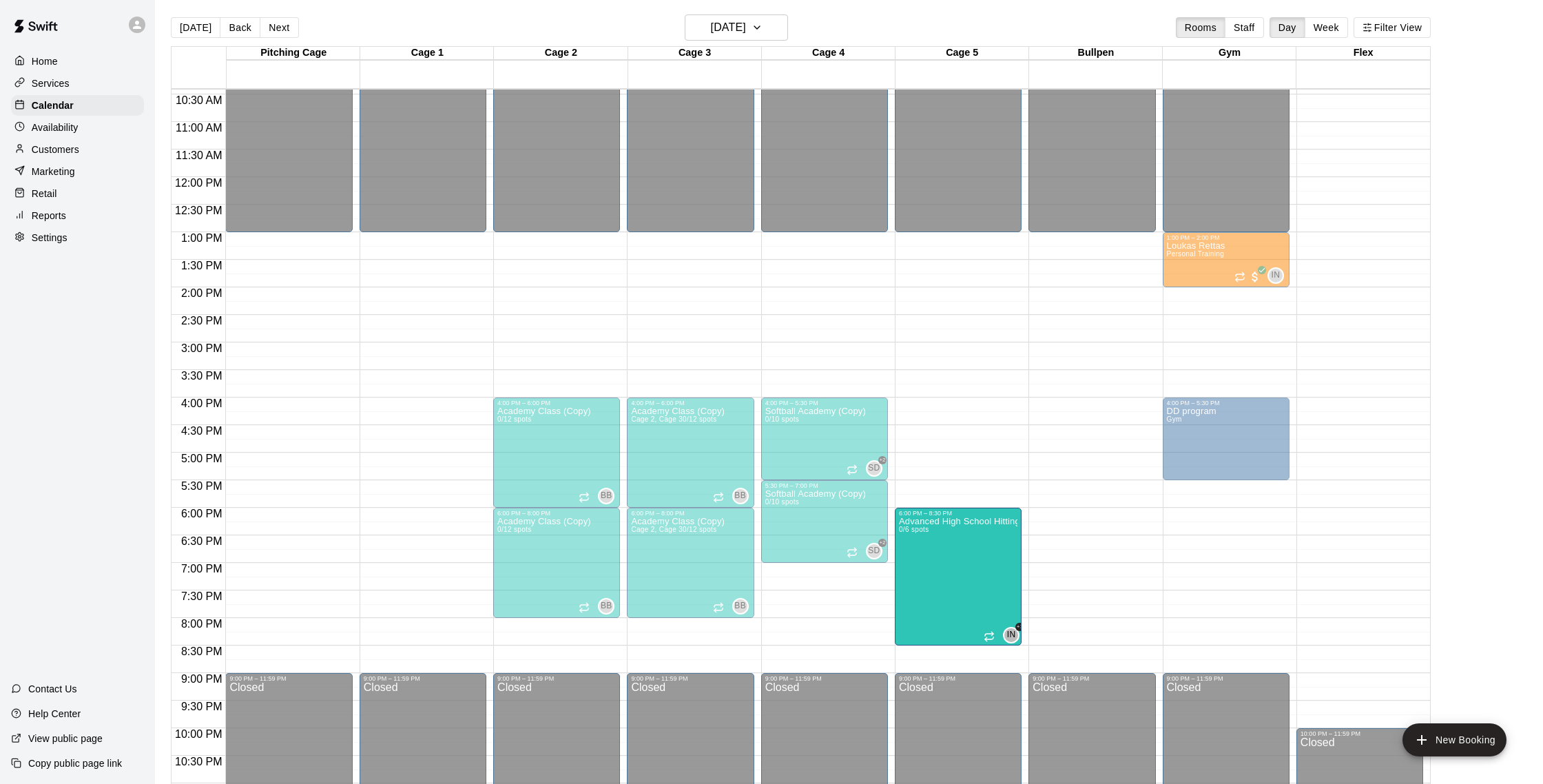
drag, startPoint x: 1369, startPoint y: 590, endPoint x: 986, endPoint y: 599, distance: 383.1
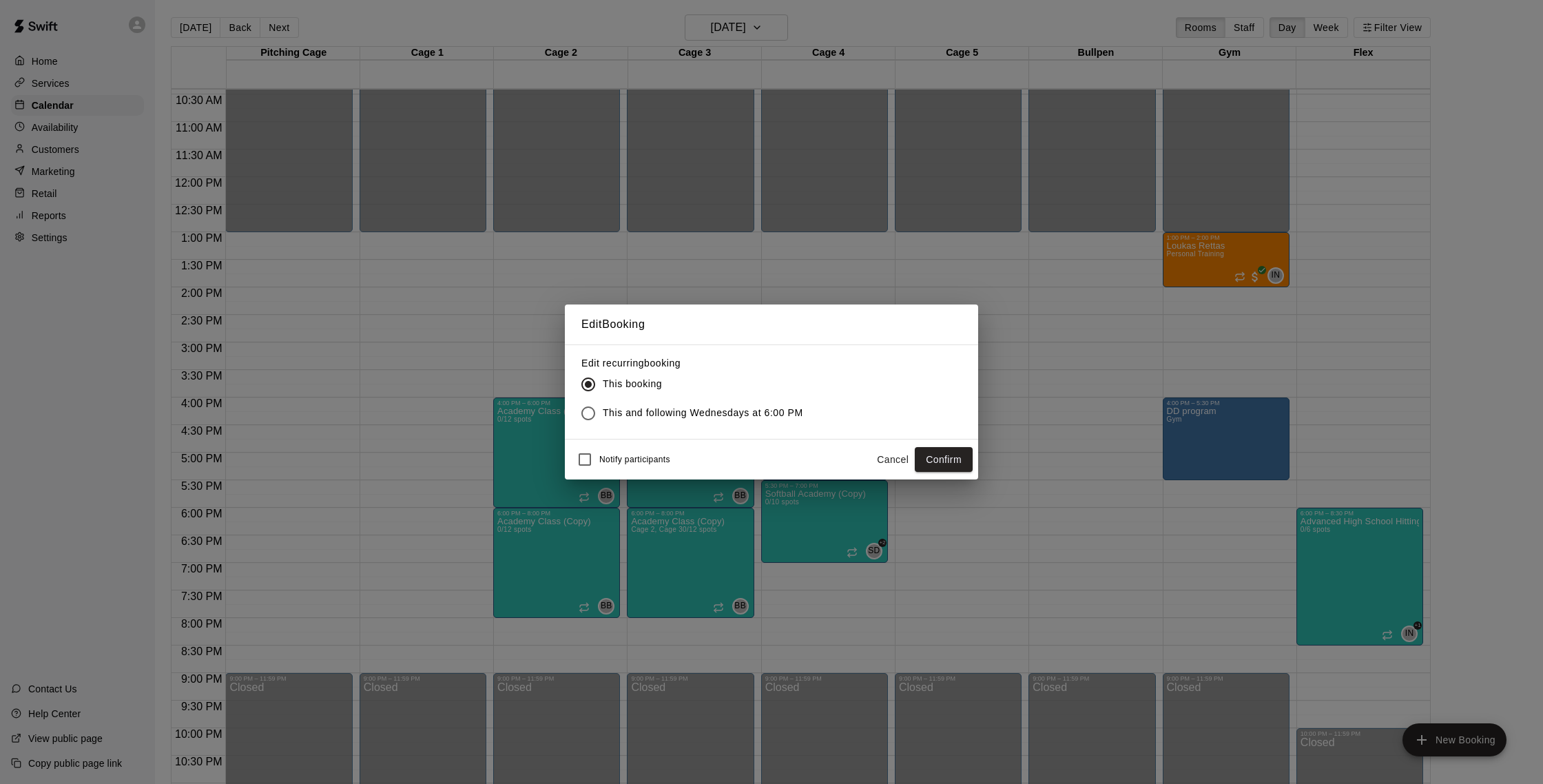
click at [973, 456] on div "Notify participants Cancel Confirm" at bounding box center [772, 459] width 414 height 40
click at [950, 459] on button "Confirm" at bounding box center [944, 459] width 58 height 25
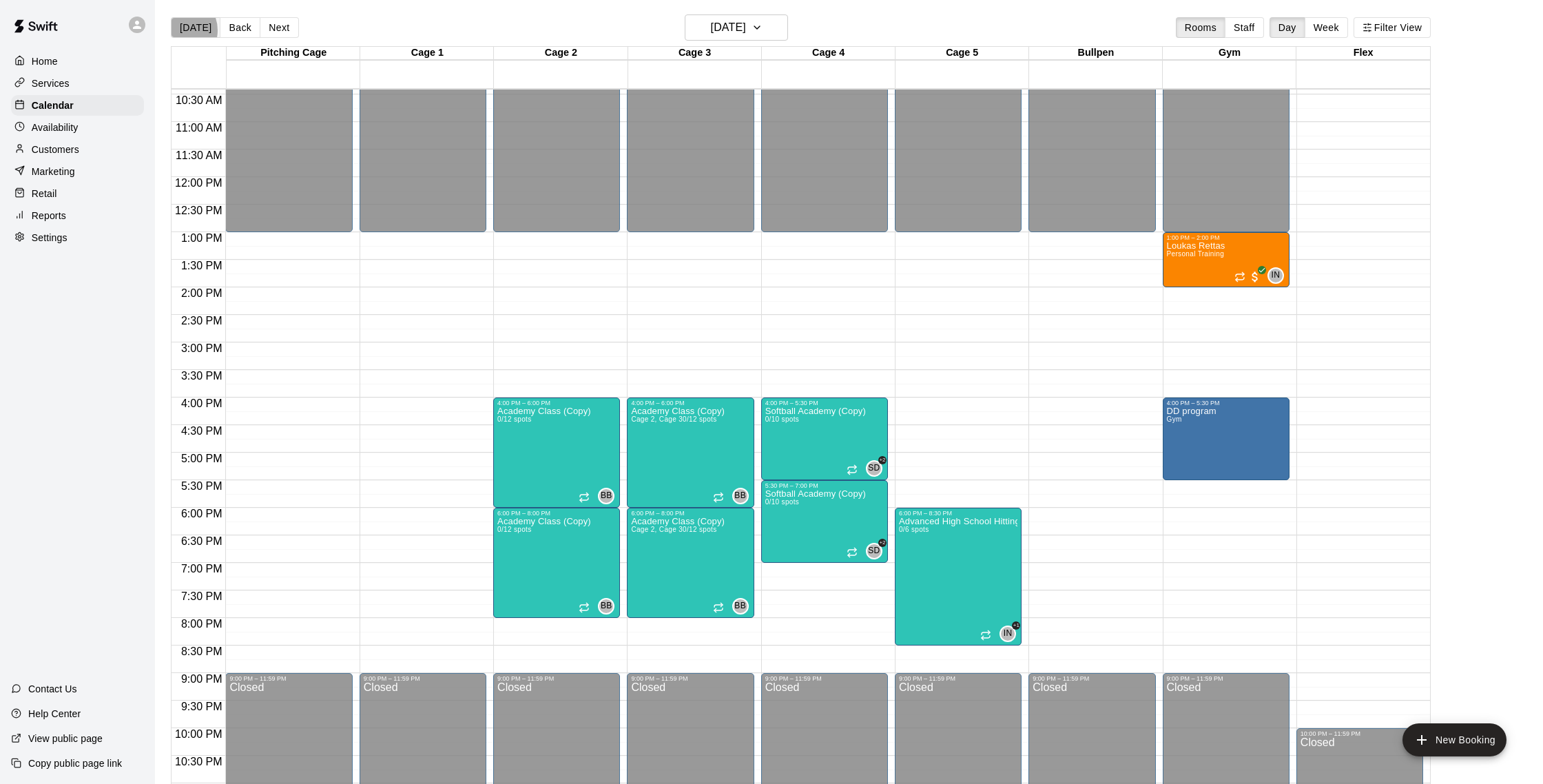
click at [179, 30] on button "[DATE]" at bounding box center [195, 28] width 49 height 21
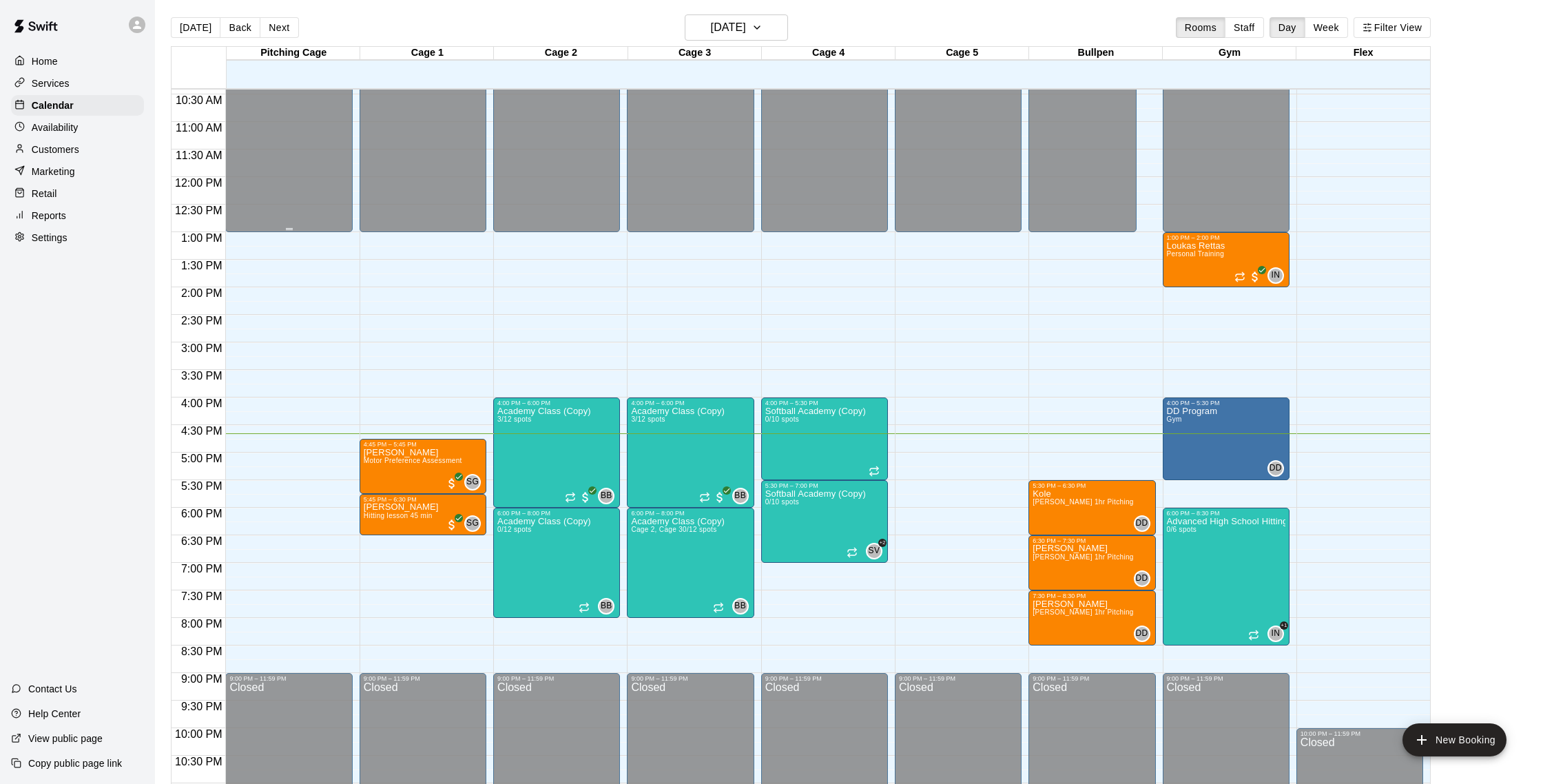
scroll to position [579, 0]
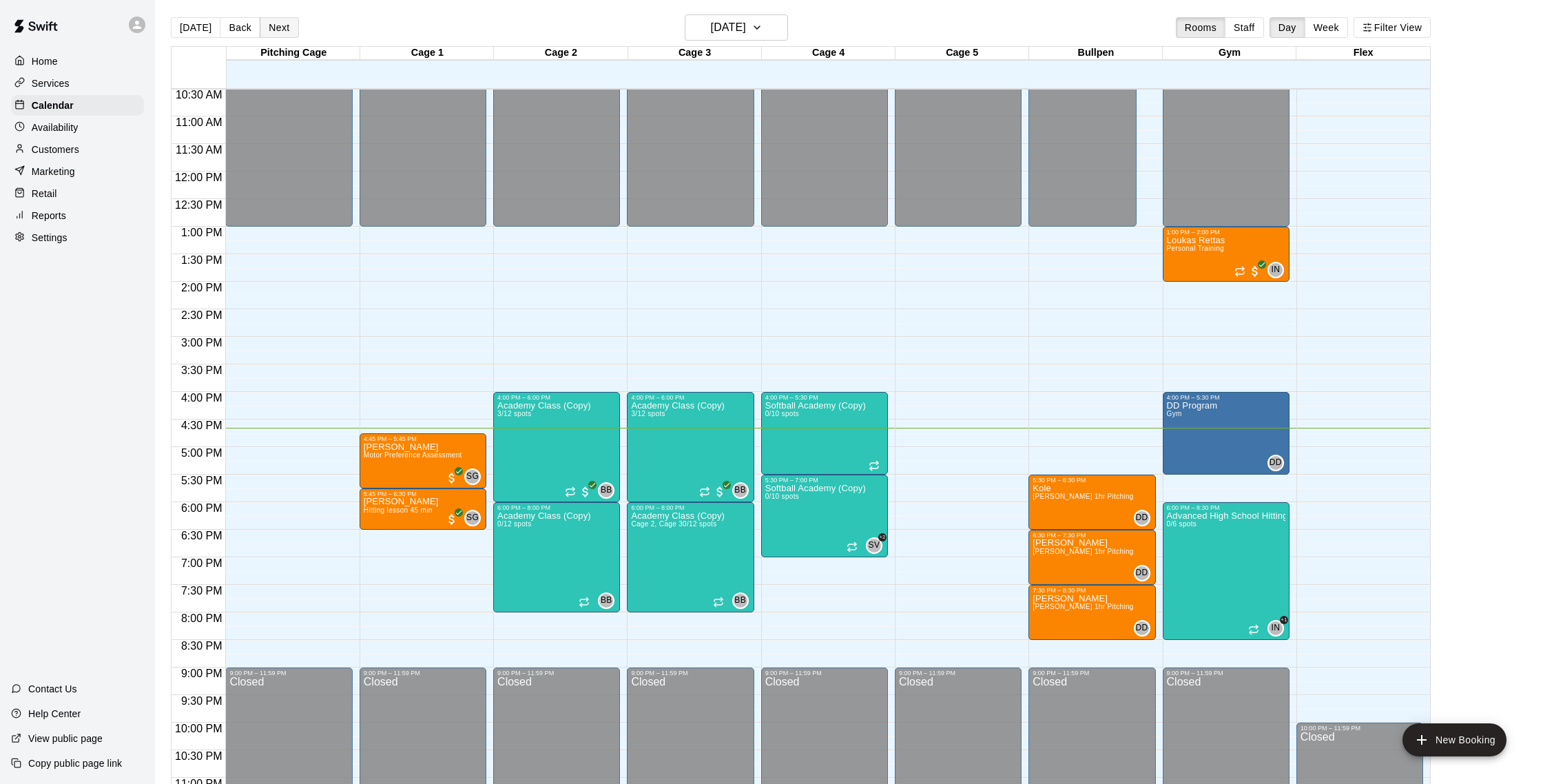
click at [276, 32] on button "Next" at bounding box center [279, 28] width 39 height 21
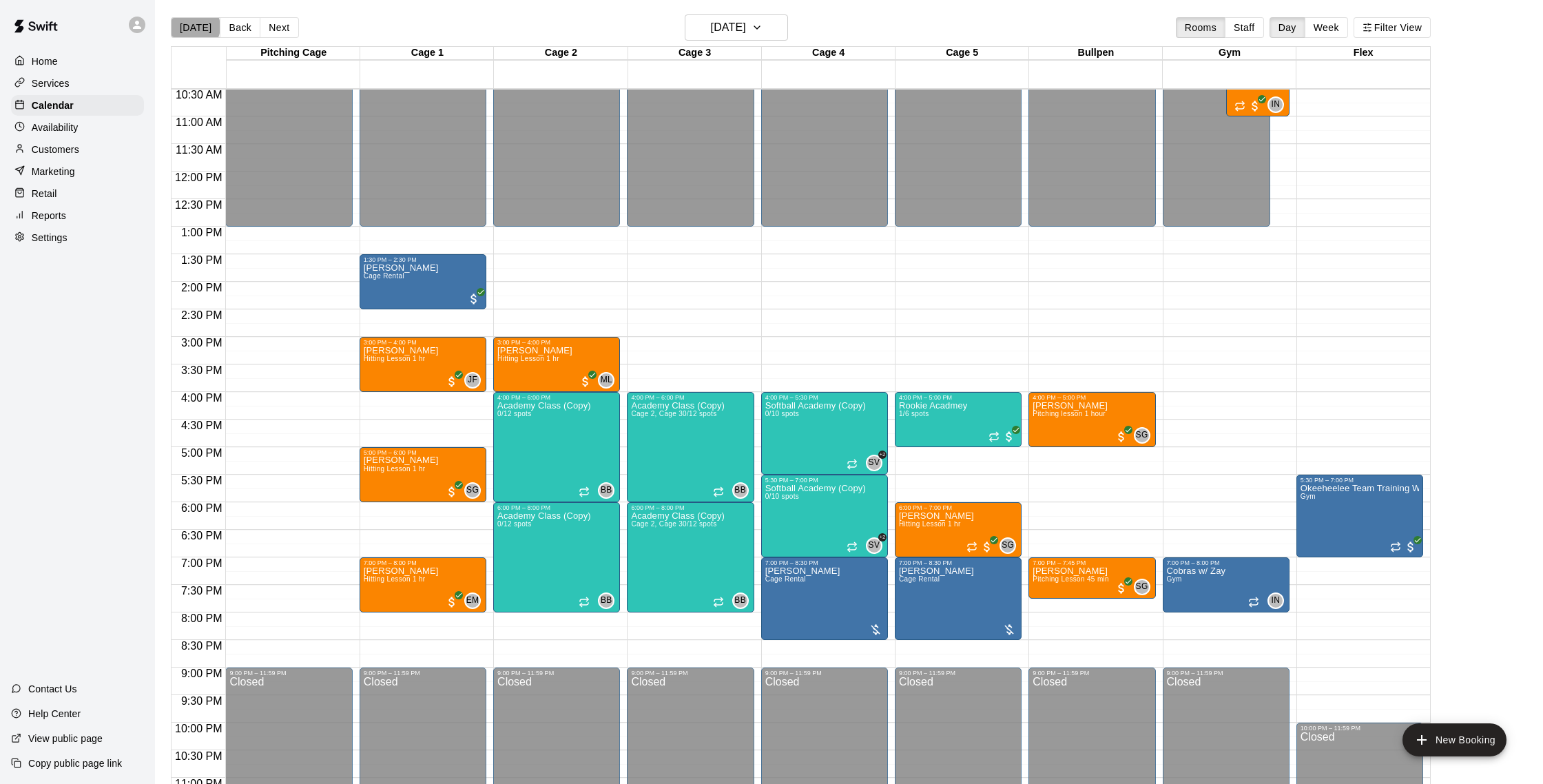
click at [194, 27] on button "[DATE]" at bounding box center [195, 28] width 49 height 21
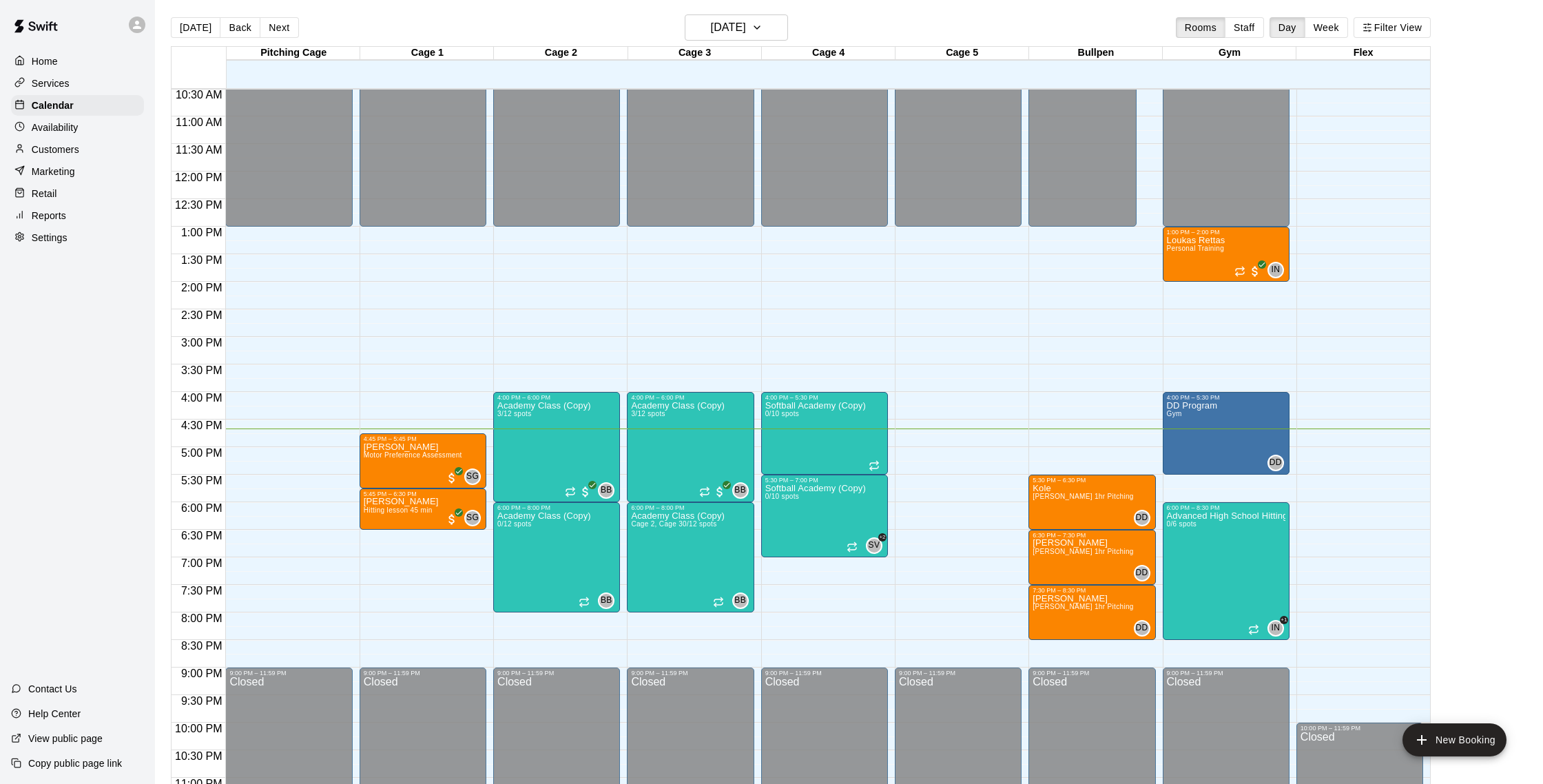
scroll to position [2, 0]
click at [66, 138] on div "Home Services Calendar Availability Customers Marketing Retail Reports Settings" at bounding box center [77, 149] width 155 height 200
click at [74, 150] on p "Customers" at bounding box center [56, 149] width 48 height 13
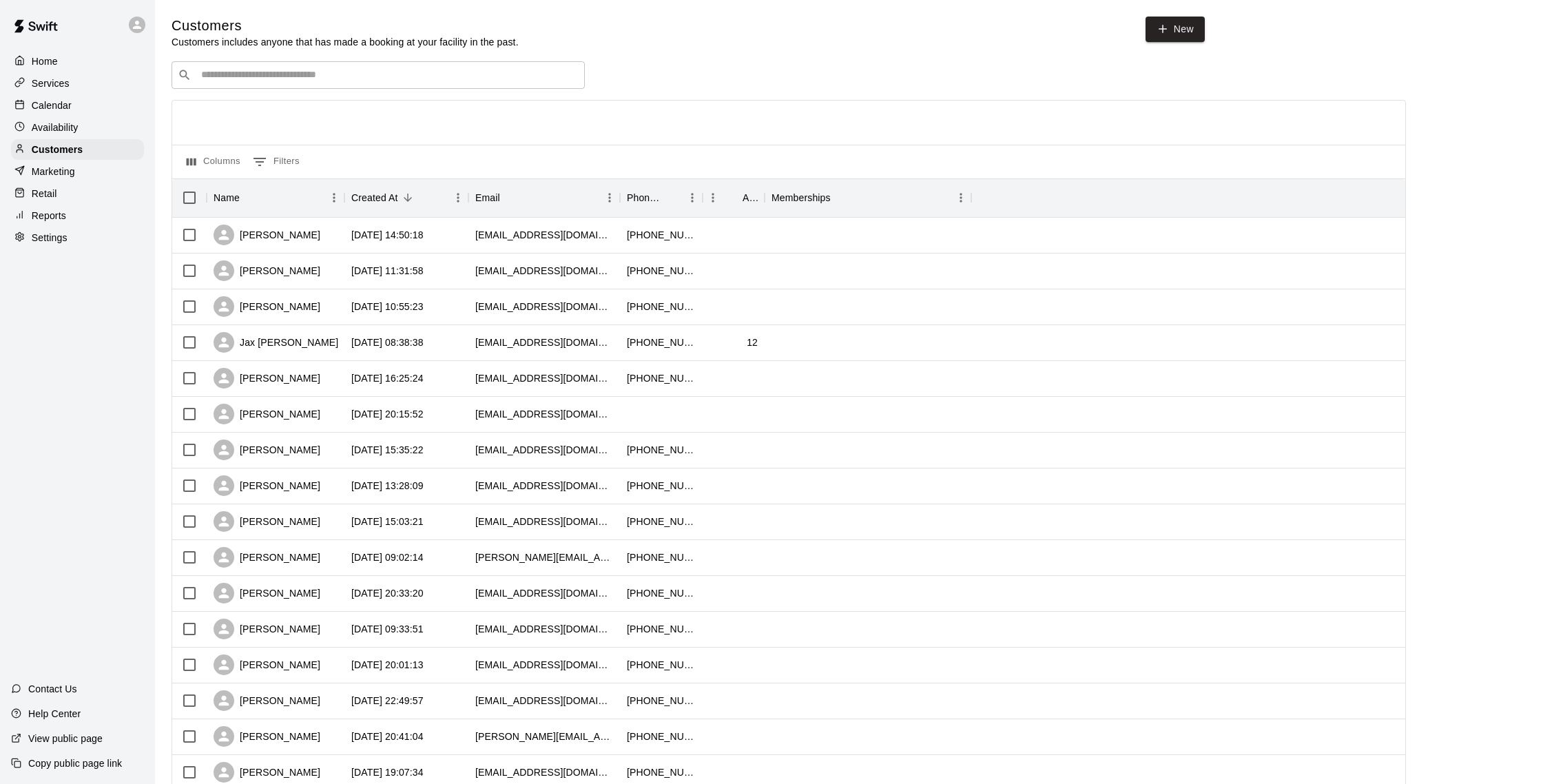
click at [87, 107] on div "Calendar" at bounding box center [78, 106] width 133 height 21
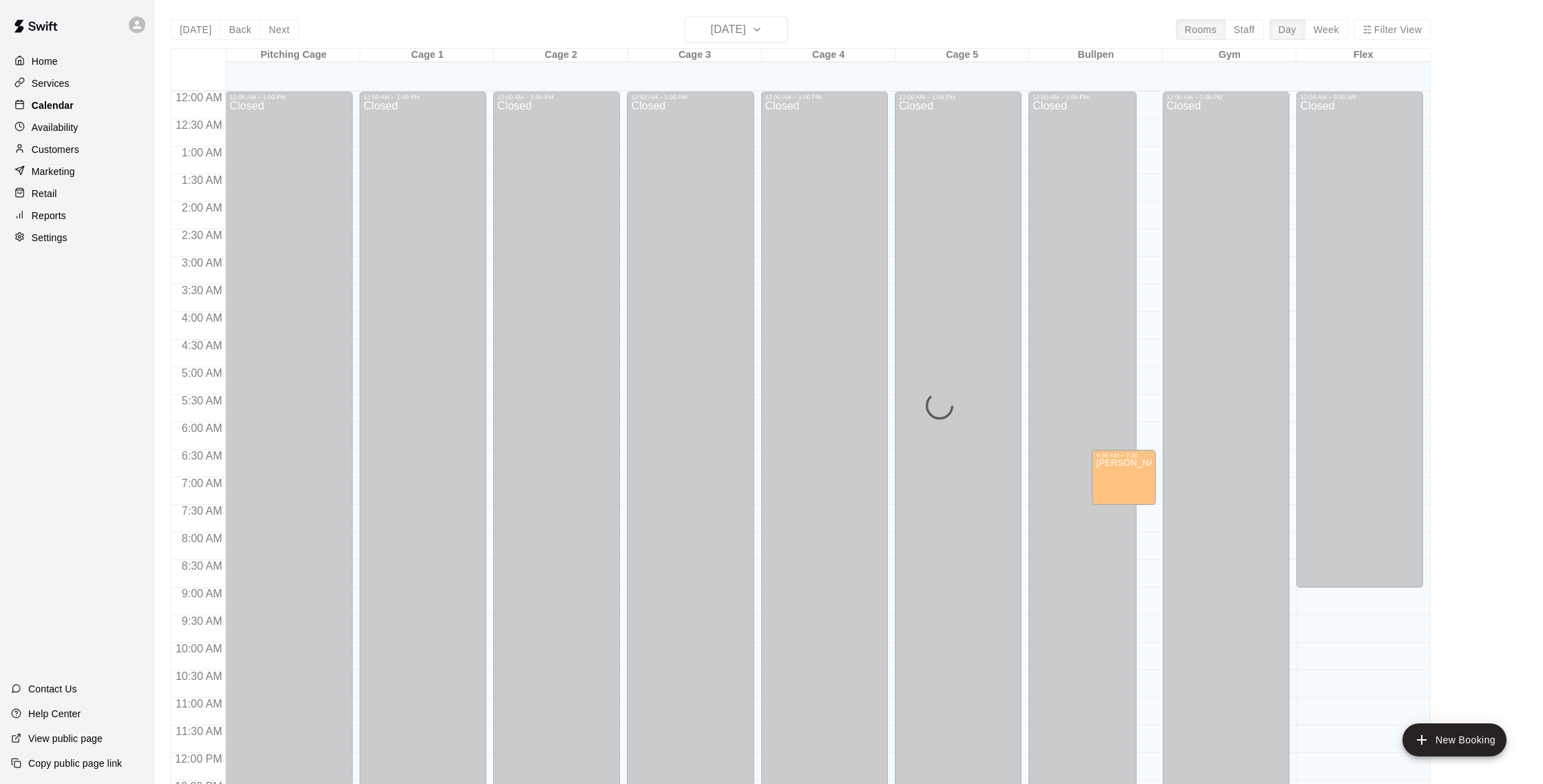
scroll to position [574, 0]
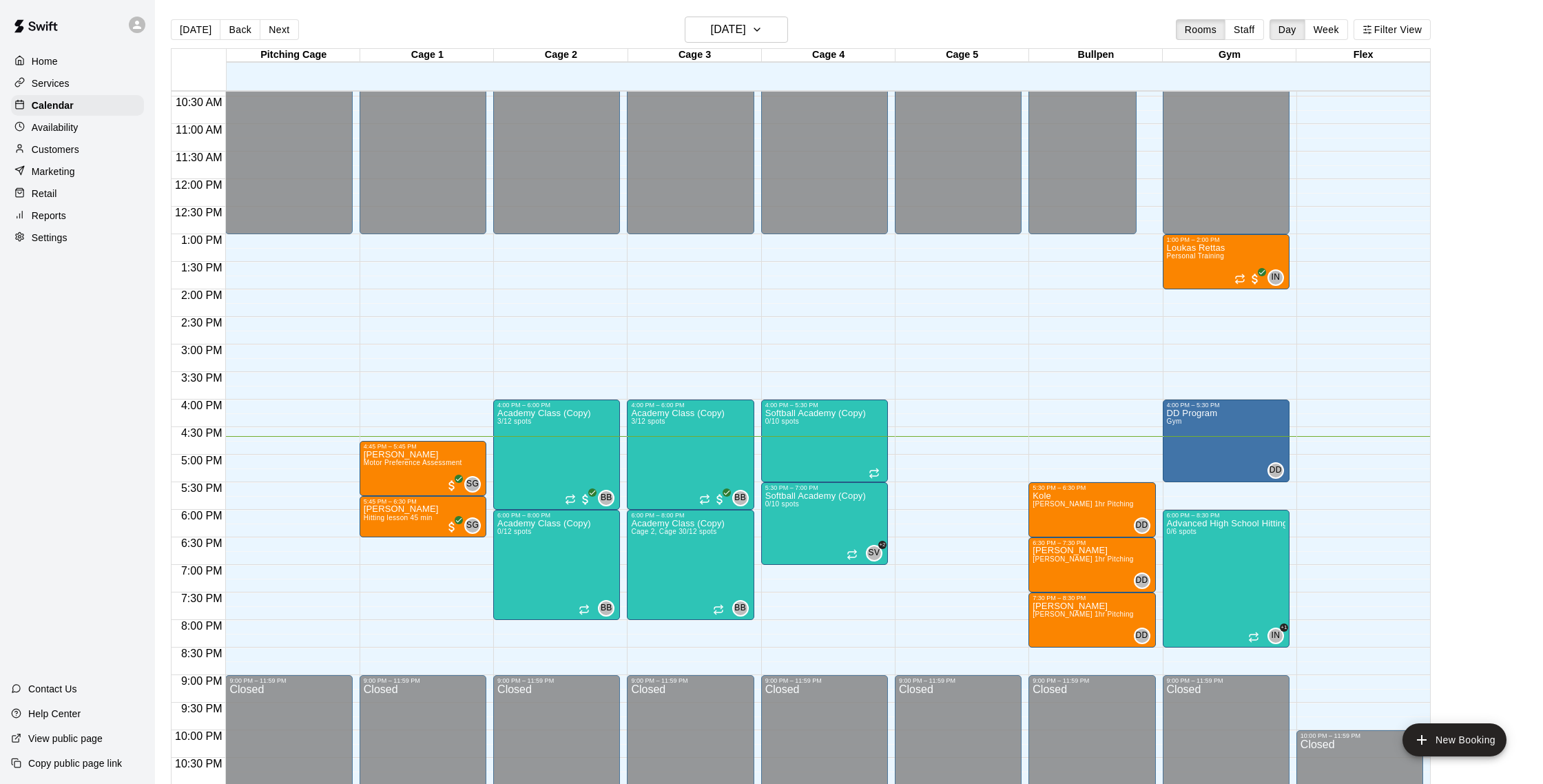
click at [76, 147] on p "Customers" at bounding box center [56, 149] width 48 height 13
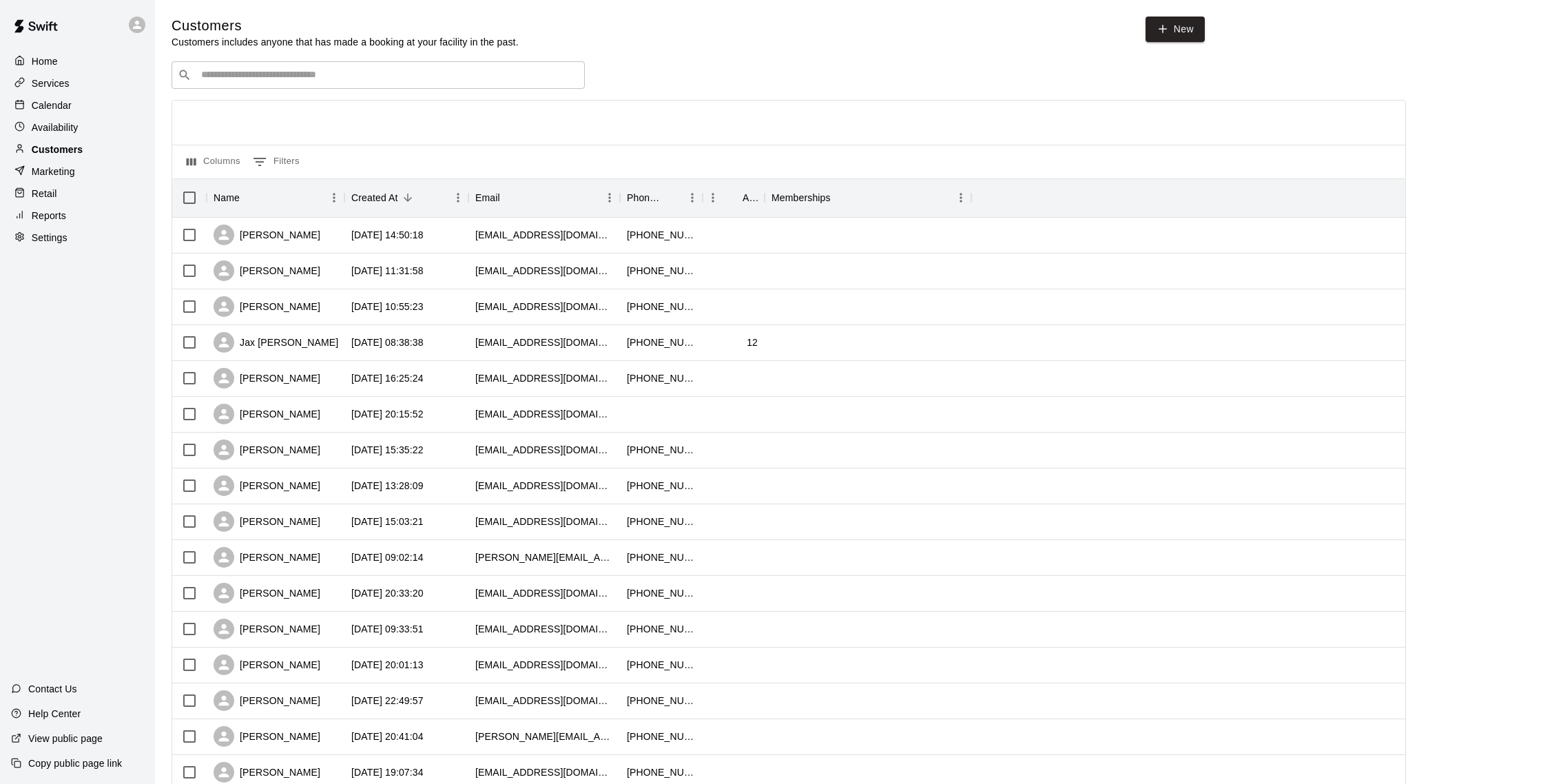
click at [79, 147] on p "Customers" at bounding box center [57, 149] width 51 height 13
click at [255, 80] on input "Search customers by name or email" at bounding box center [387, 75] width 382 height 13
type input "******"
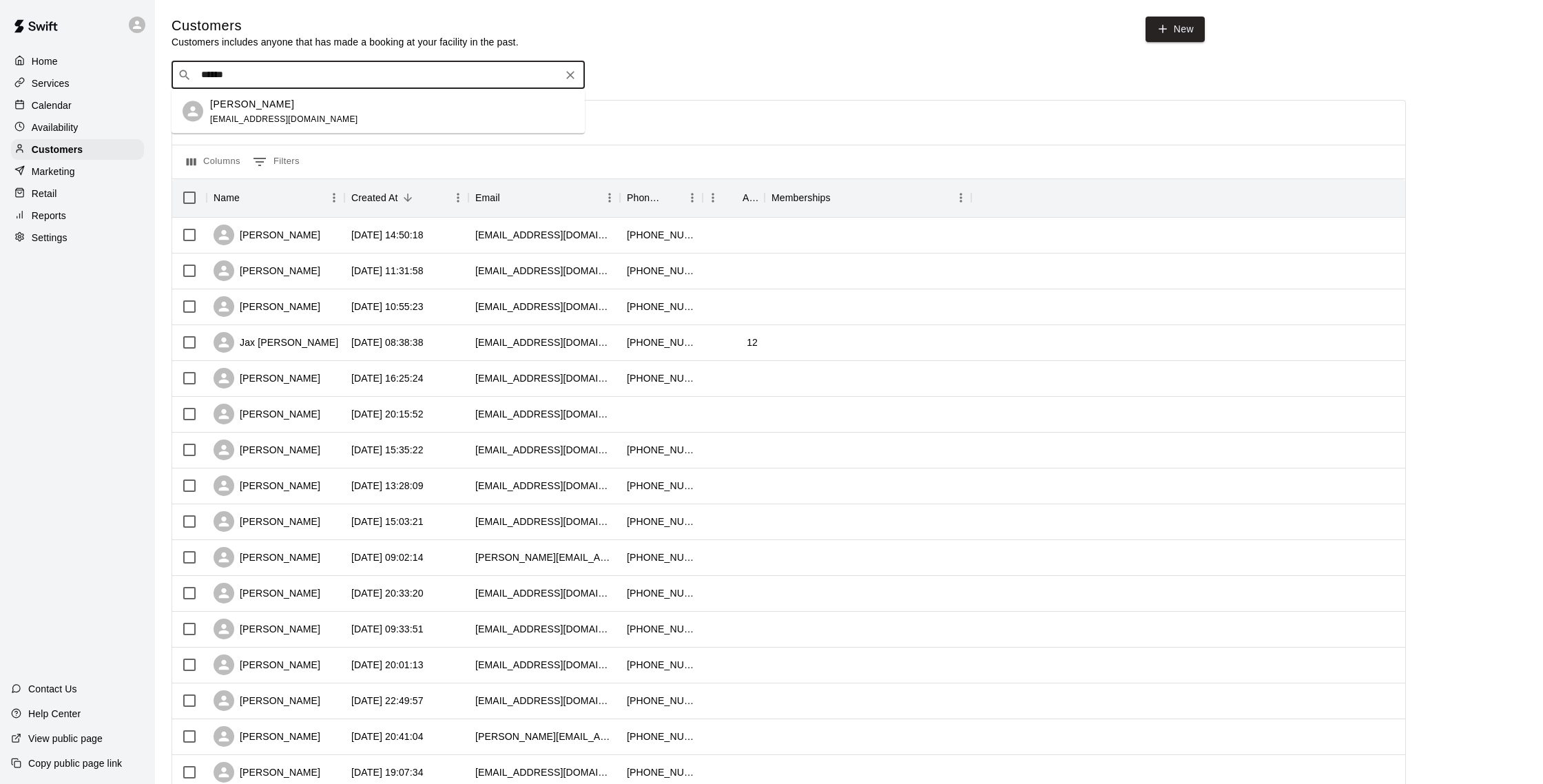
click at [278, 106] on p "[PERSON_NAME]" at bounding box center [252, 104] width 84 height 14
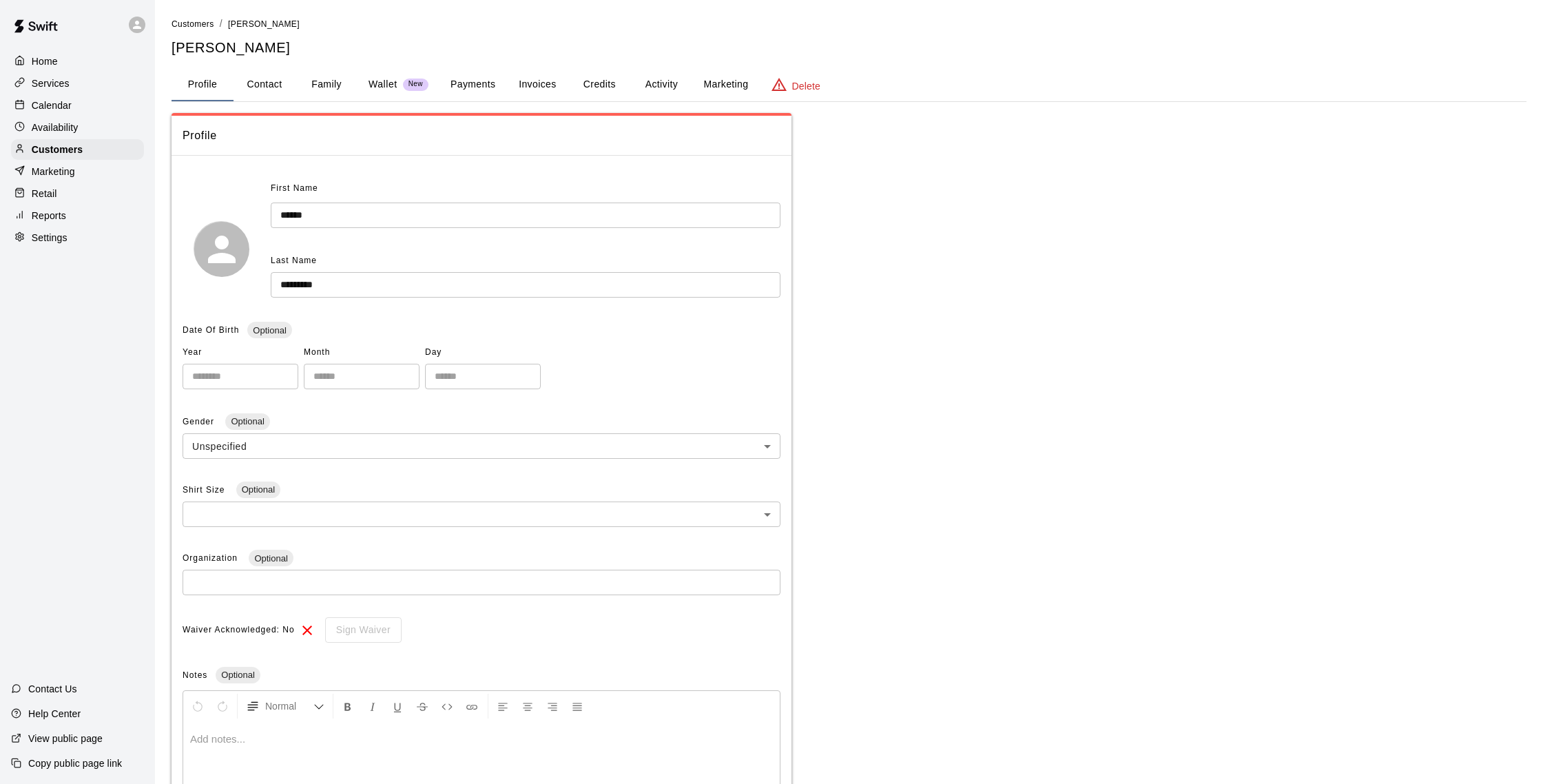
click at [649, 81] on button "Activity" at bounding box center [661, 85] width 62 height 33
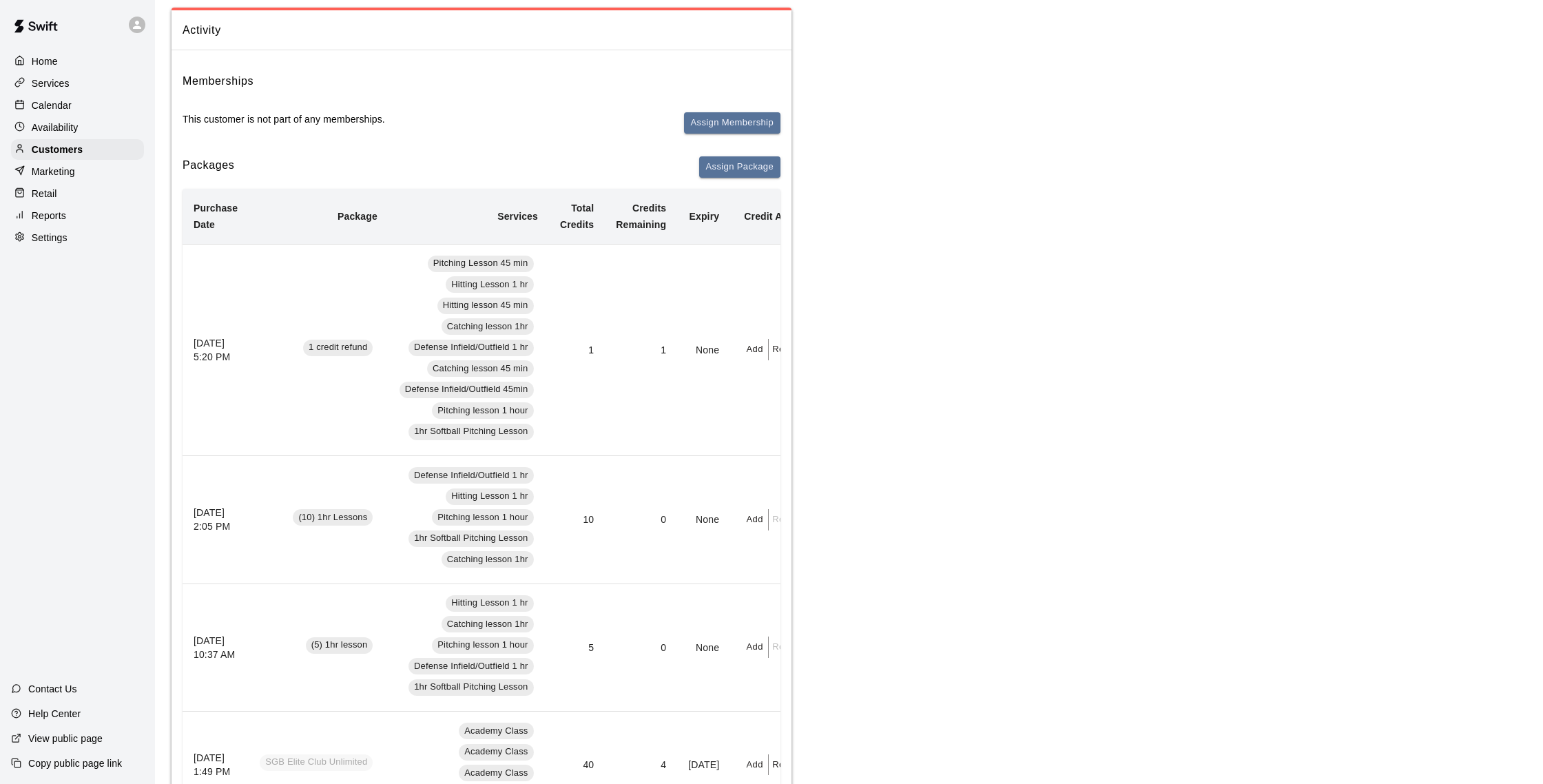
scroll to position [107, 0]
click at [62, 109] on p "Calendar" at bounding box center [52, 105] width 40 height 13
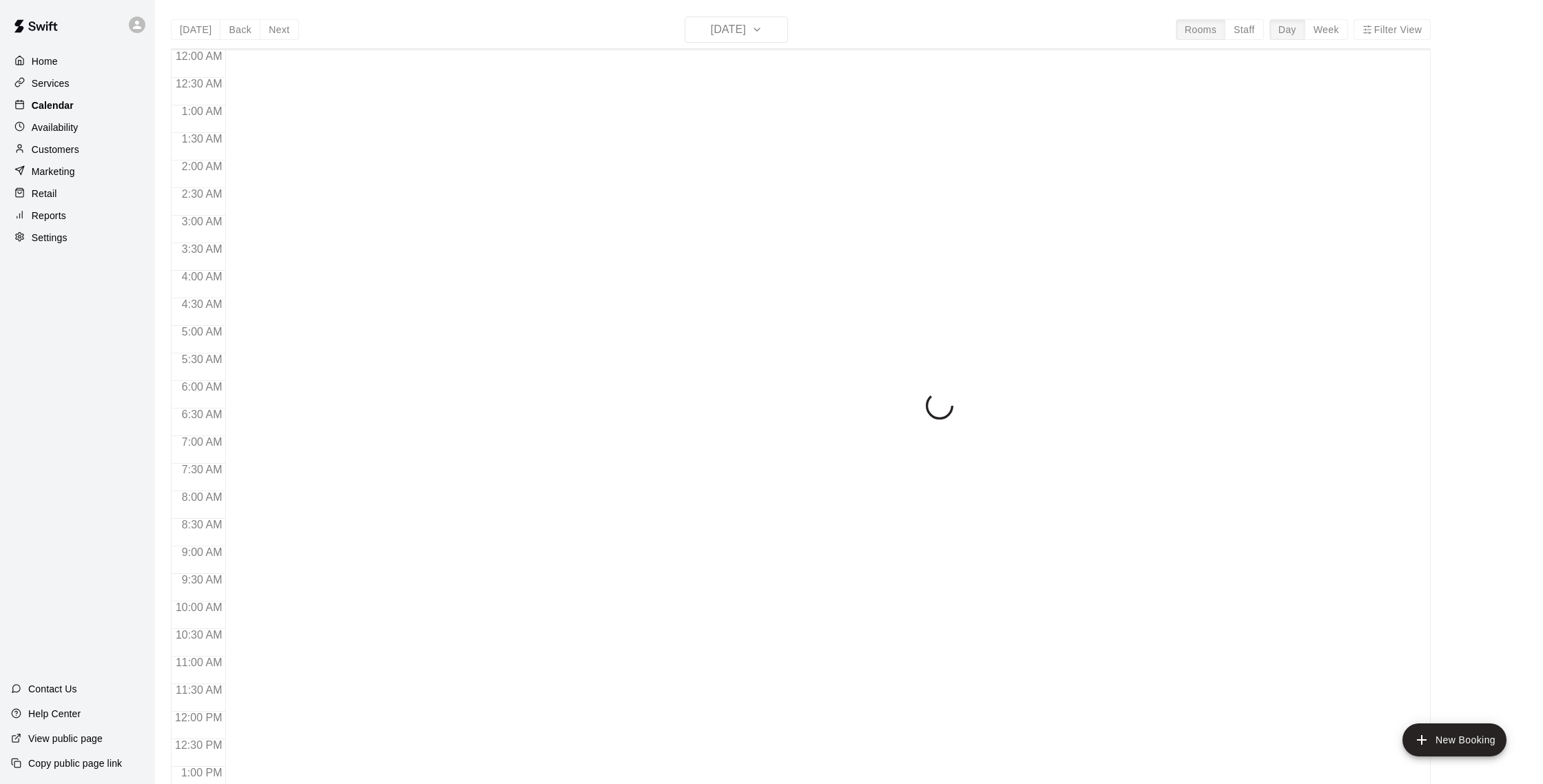
scroll to position [574, 0]
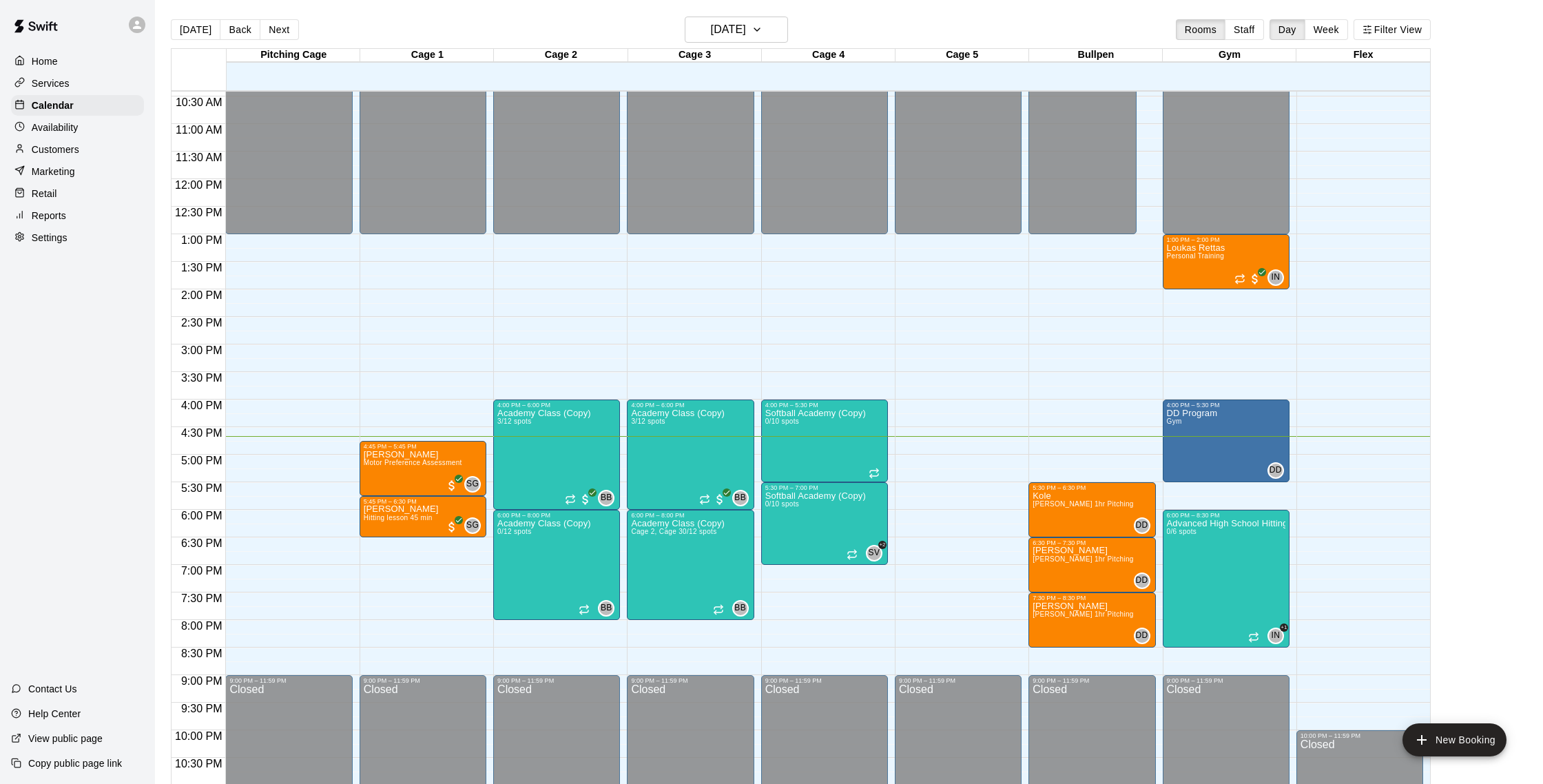
click at [60, 149] on p "Customers" at bounding box center [56, 149] width 48 height 13
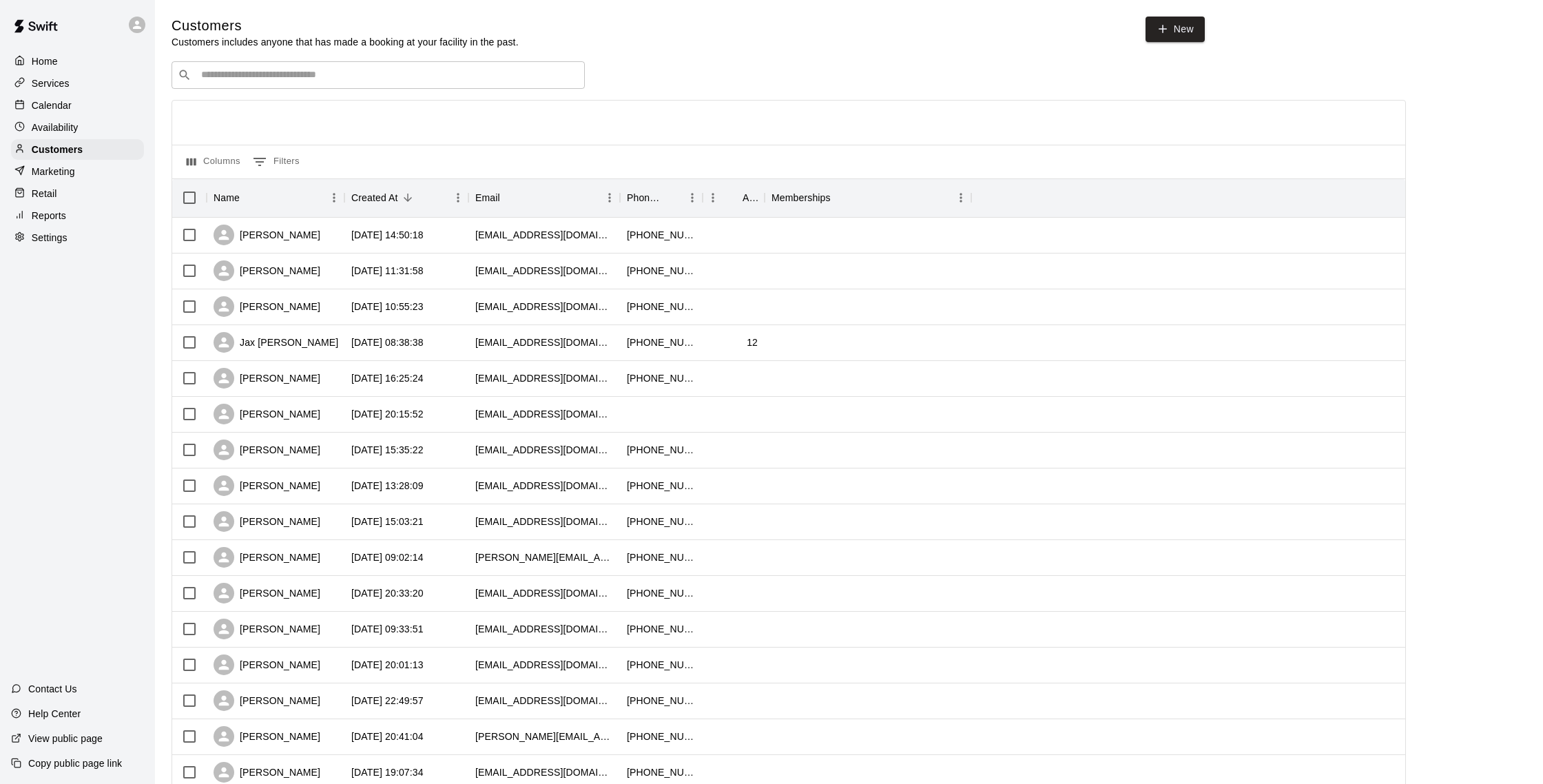
scroll to position [4, 0]
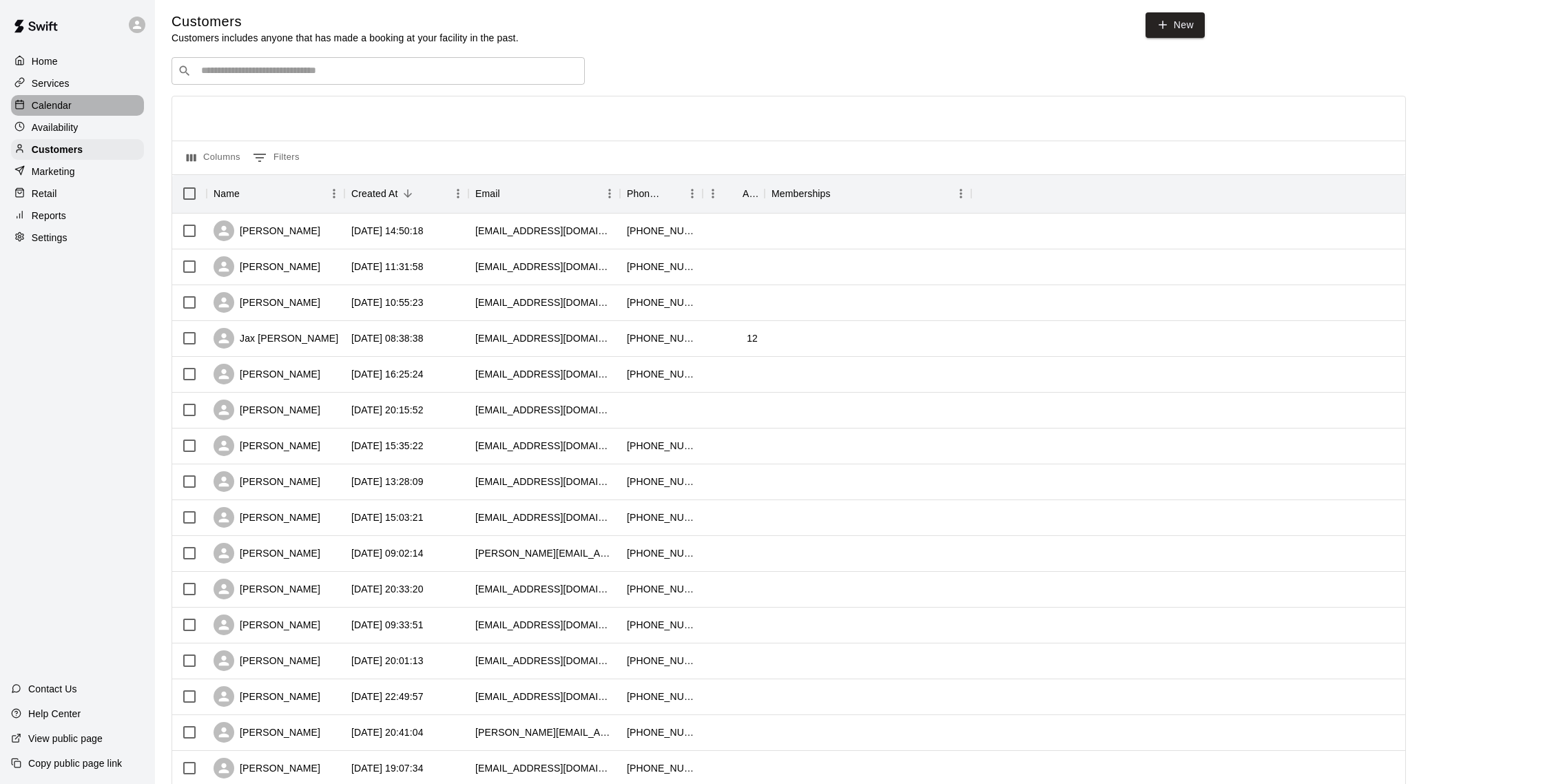
click at [32, 113] on div "Calendar" at bounding box center [78, 106] width 133 height 21
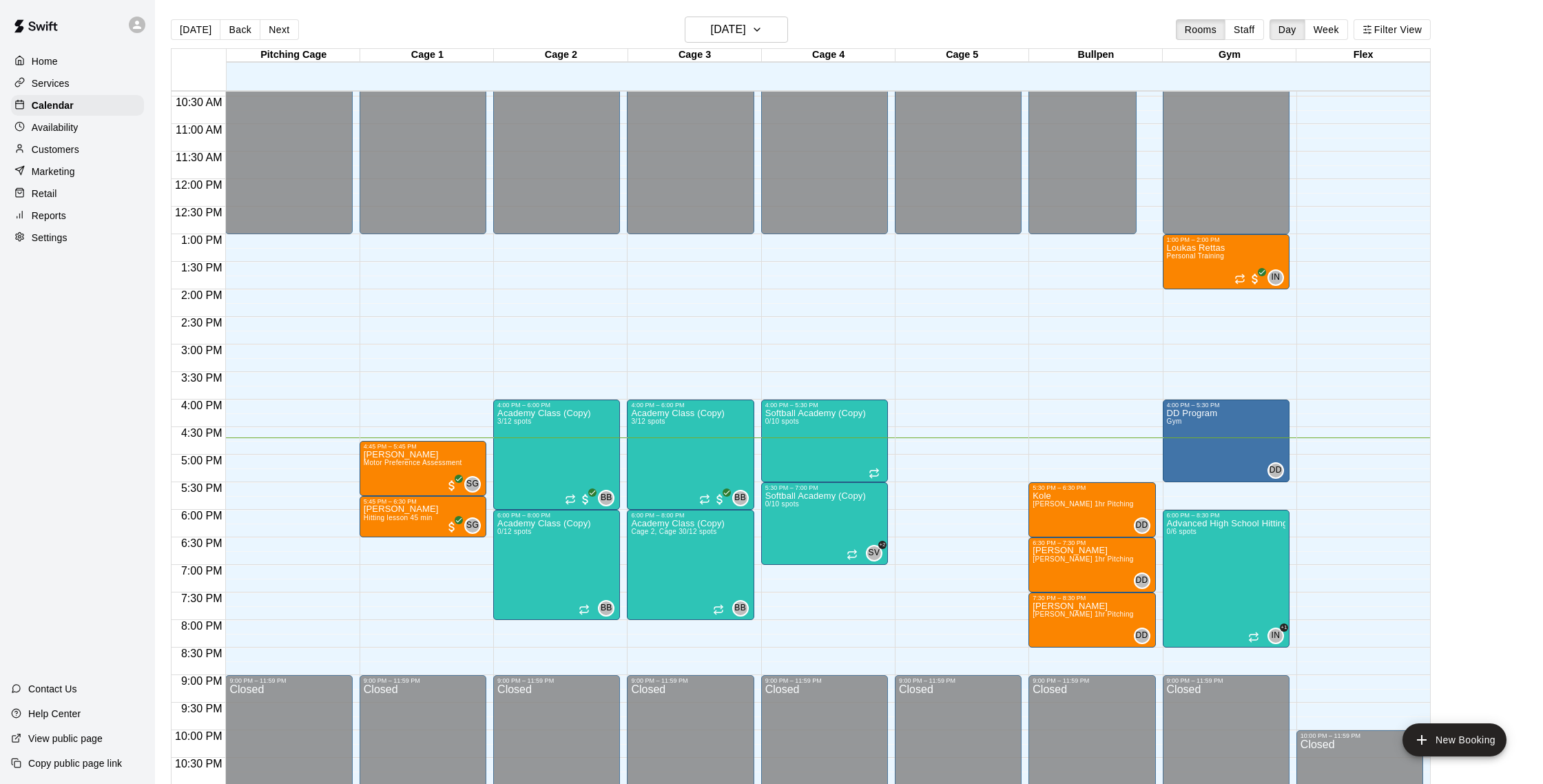
scroll to position [1, 0]
click at [82, 146] on div "Customers" at bounding box center [78, 149] width 133 height 21
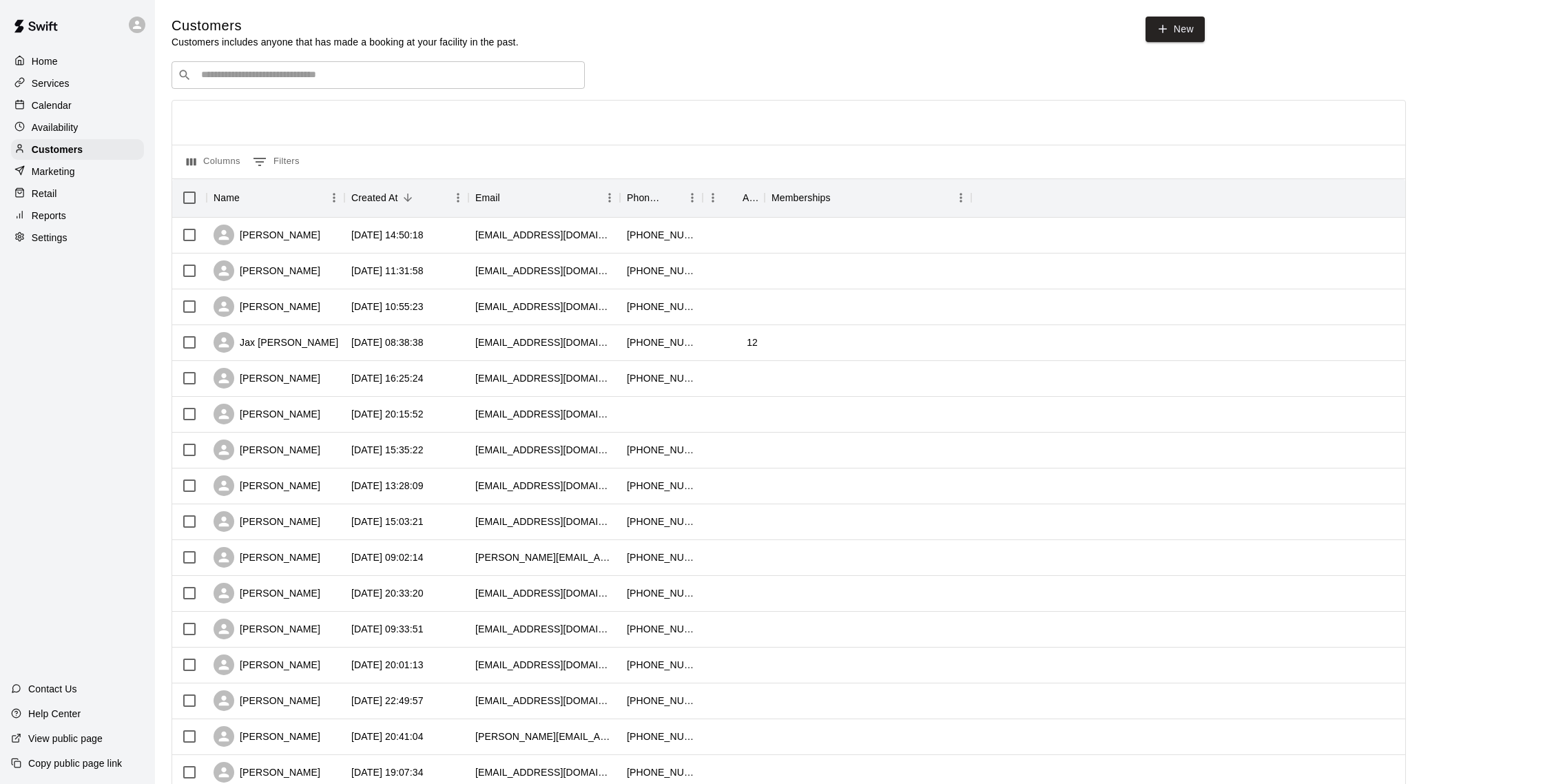
scroll to position [1, 0]
click at [68, 108] on p "Calendar" at bounding box center [52, 105] width 40 height 13
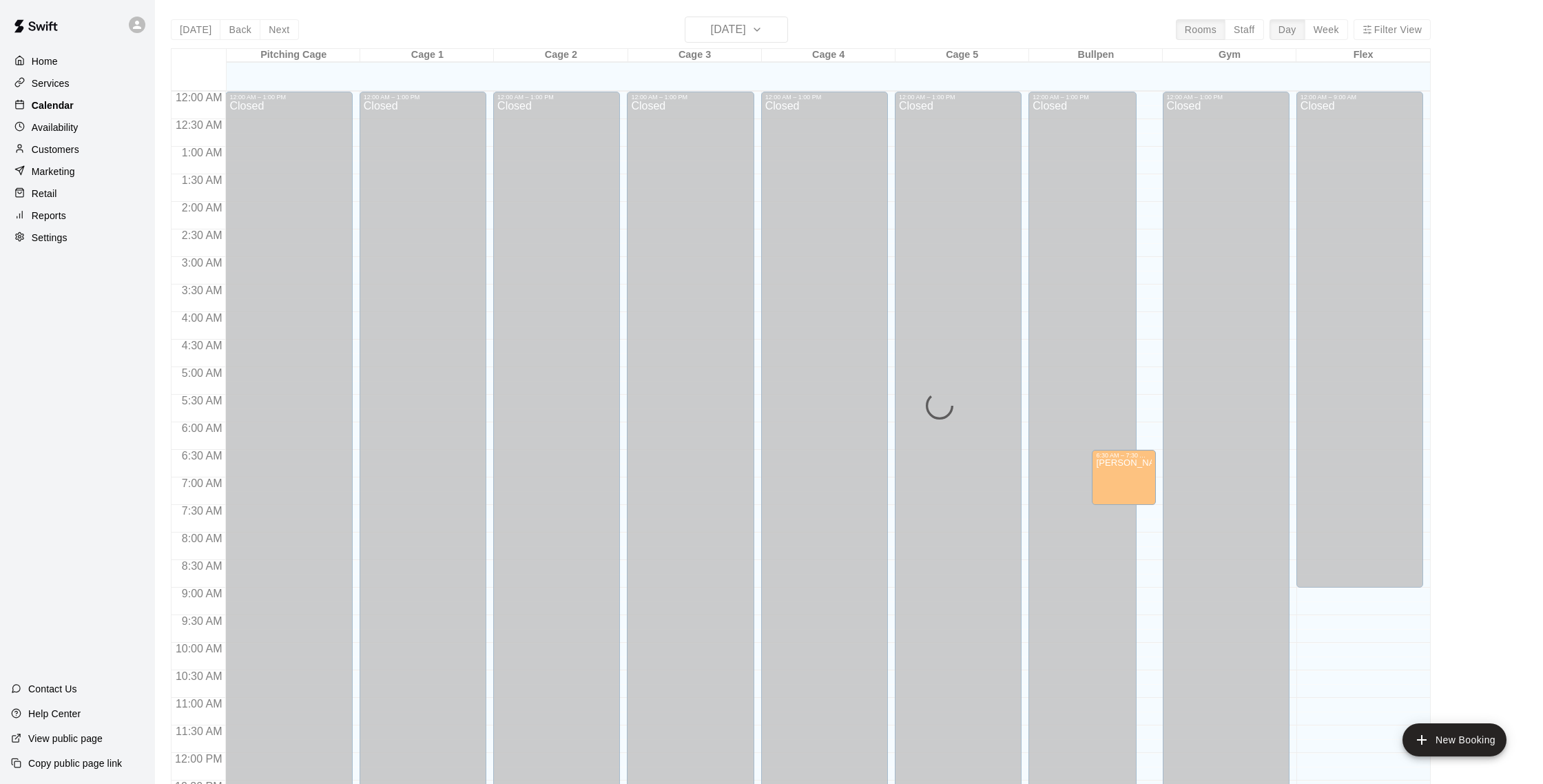
scroll to position [574, 0]
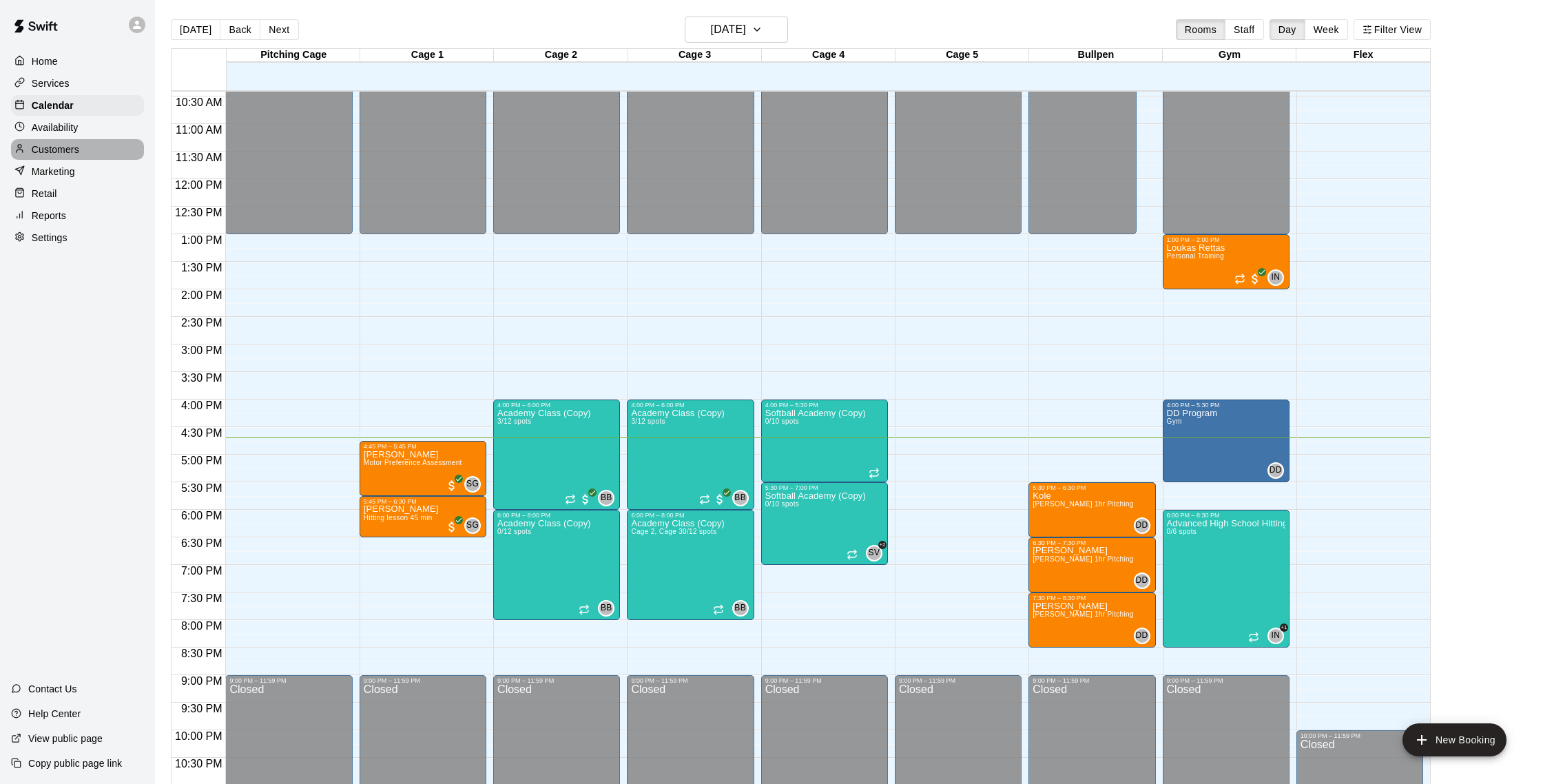
click at [67, 148] on p "Customers" at bounding box center [56, 149] width 48 height 13
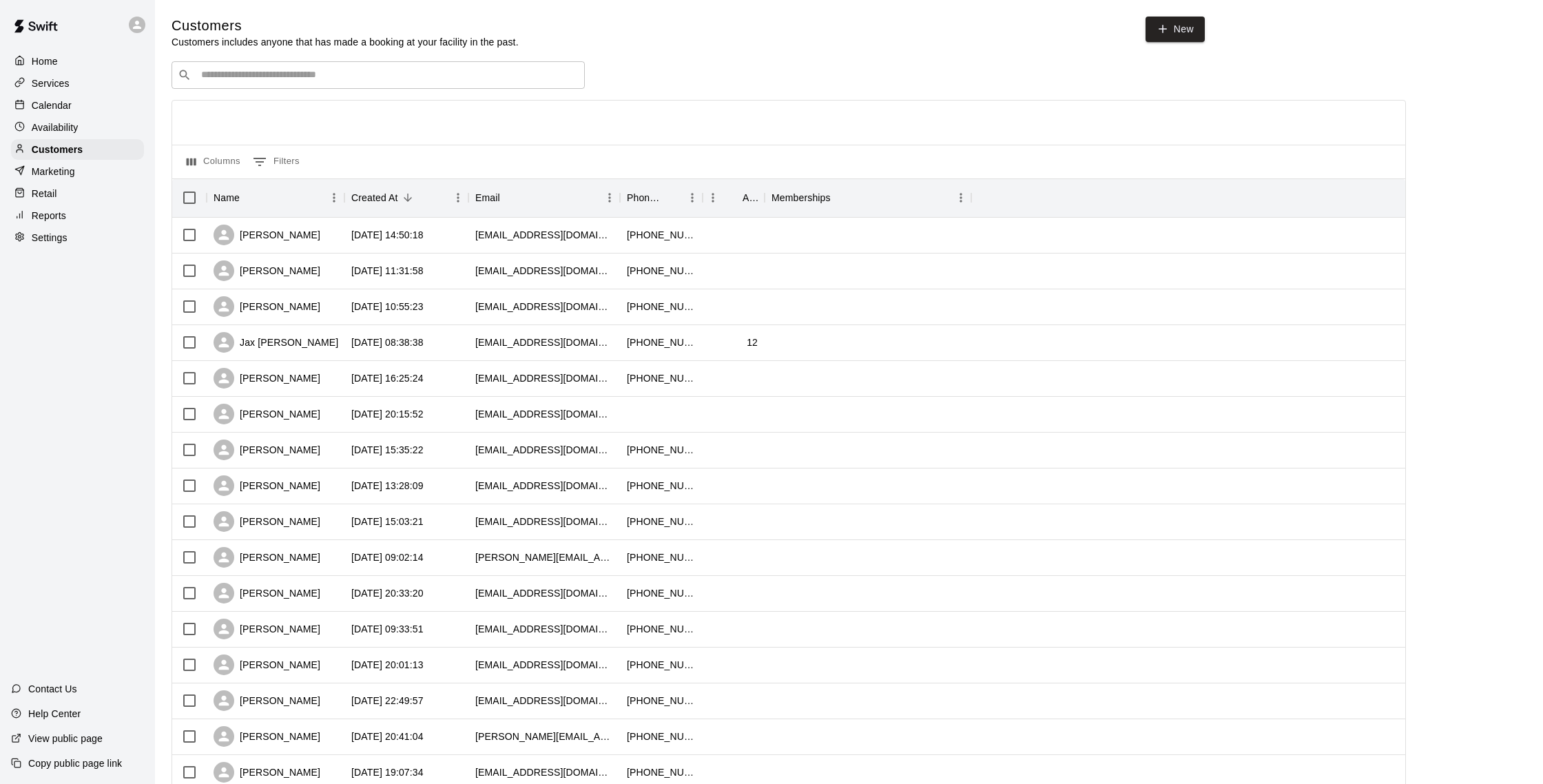
click at [65, 110] on p "Calendar" at bounding box center [52, 105] width 40 height 13
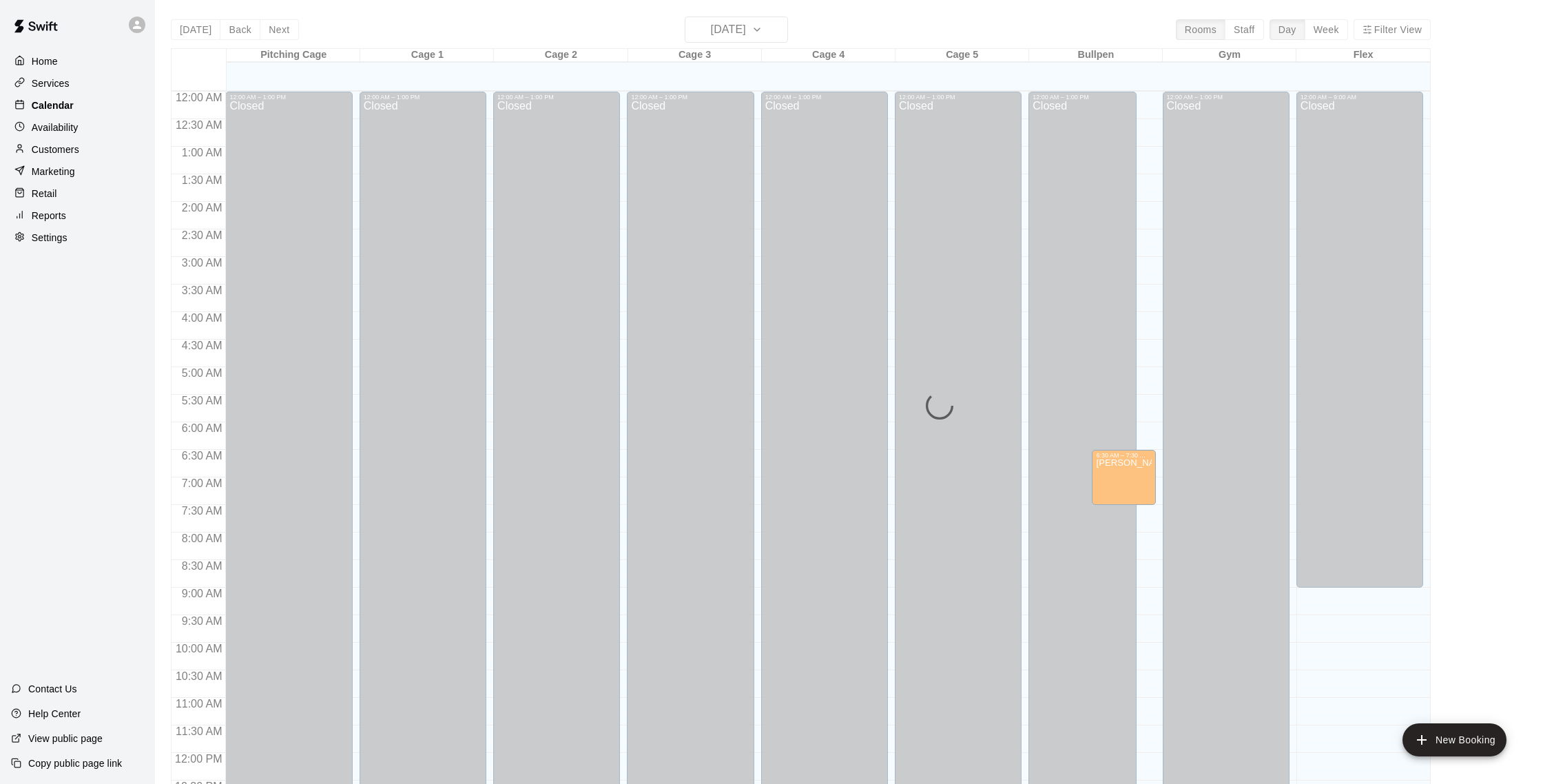
scroll to position [574, 0]
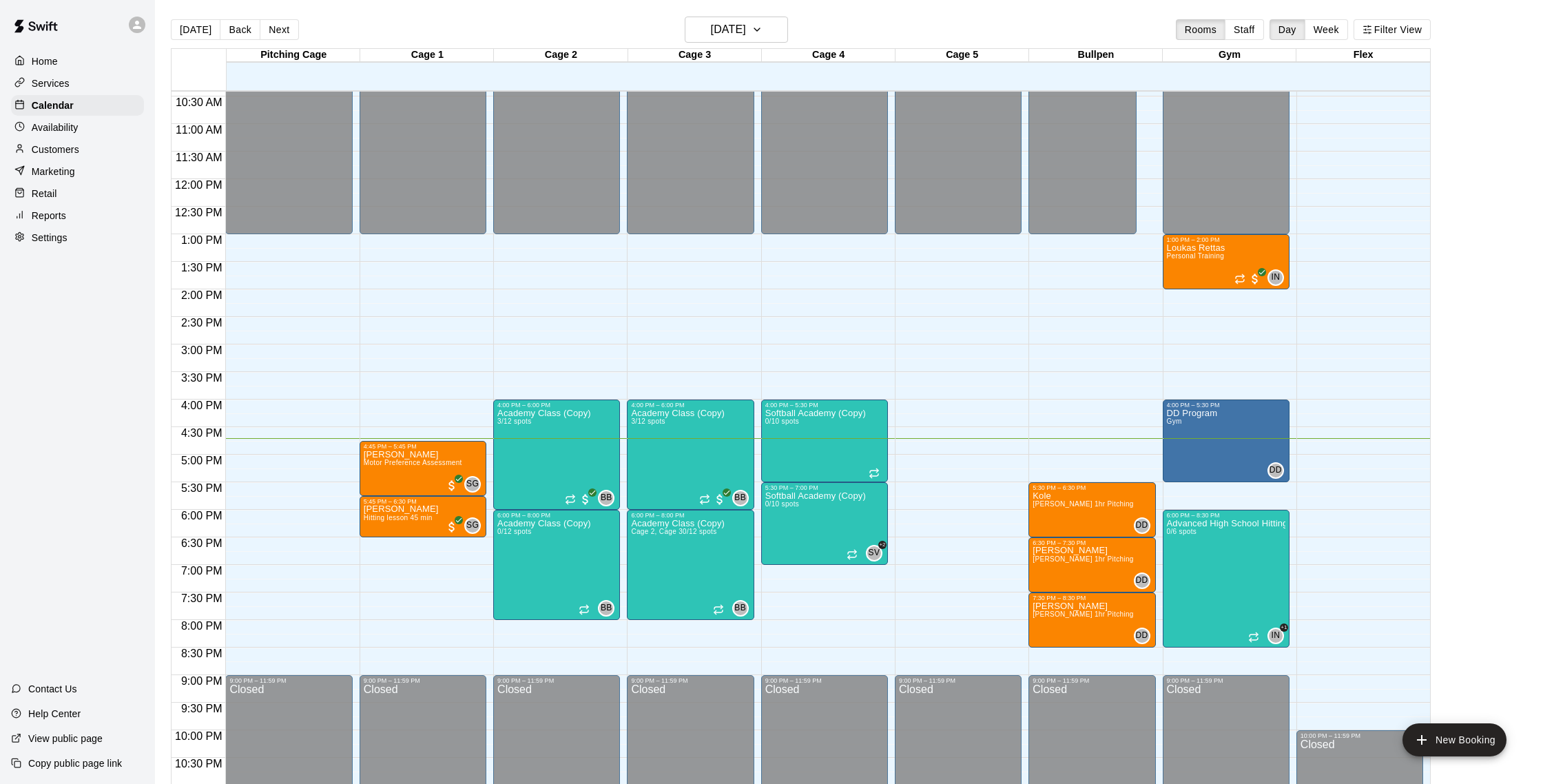
click at [81, 152] on div "Customers" at bounding box center [78, 149] width 133 height 21
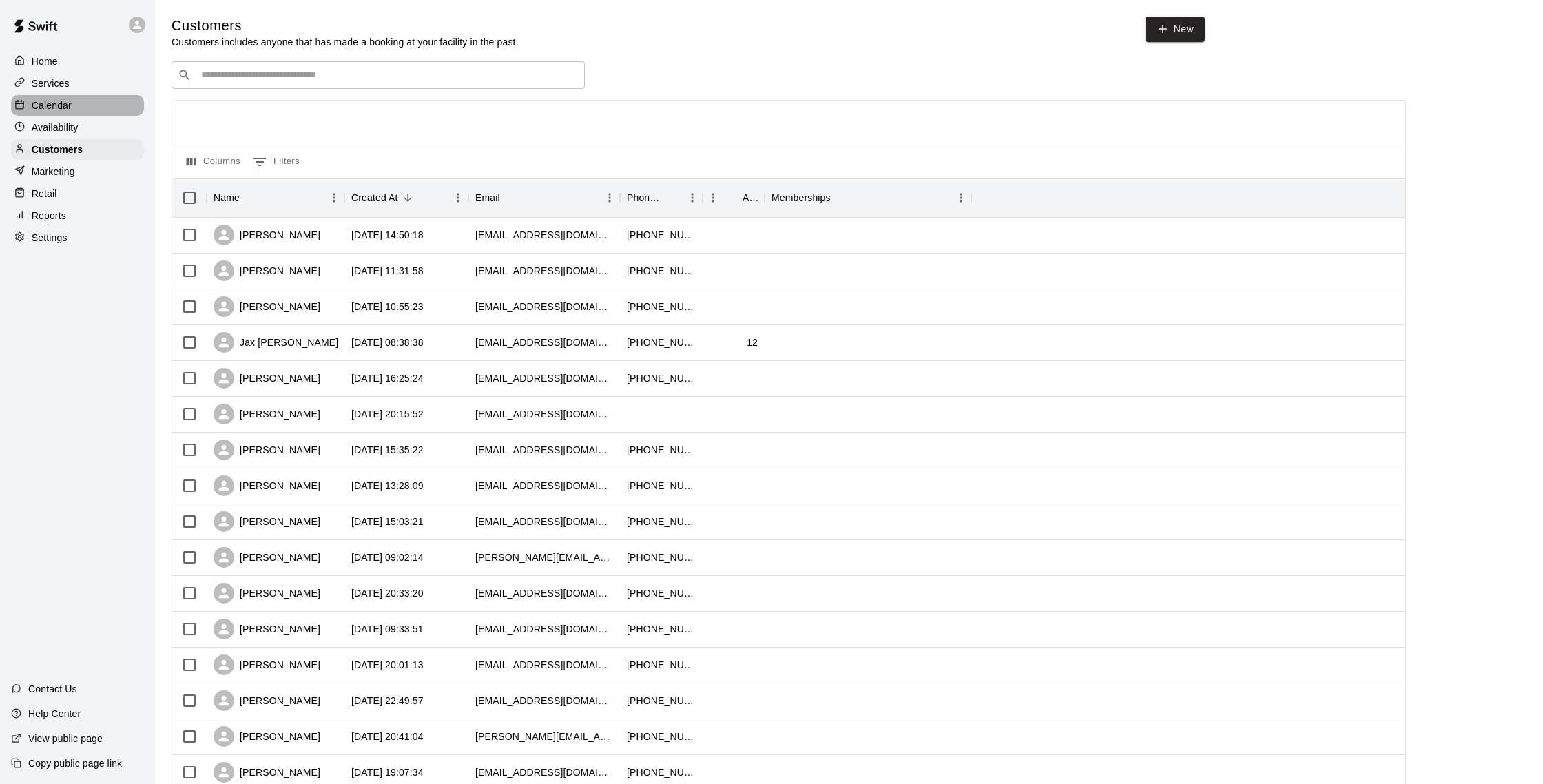
click at [73, 107] on div "Calendar" at bounding box center [78, 106] width 133 height 21
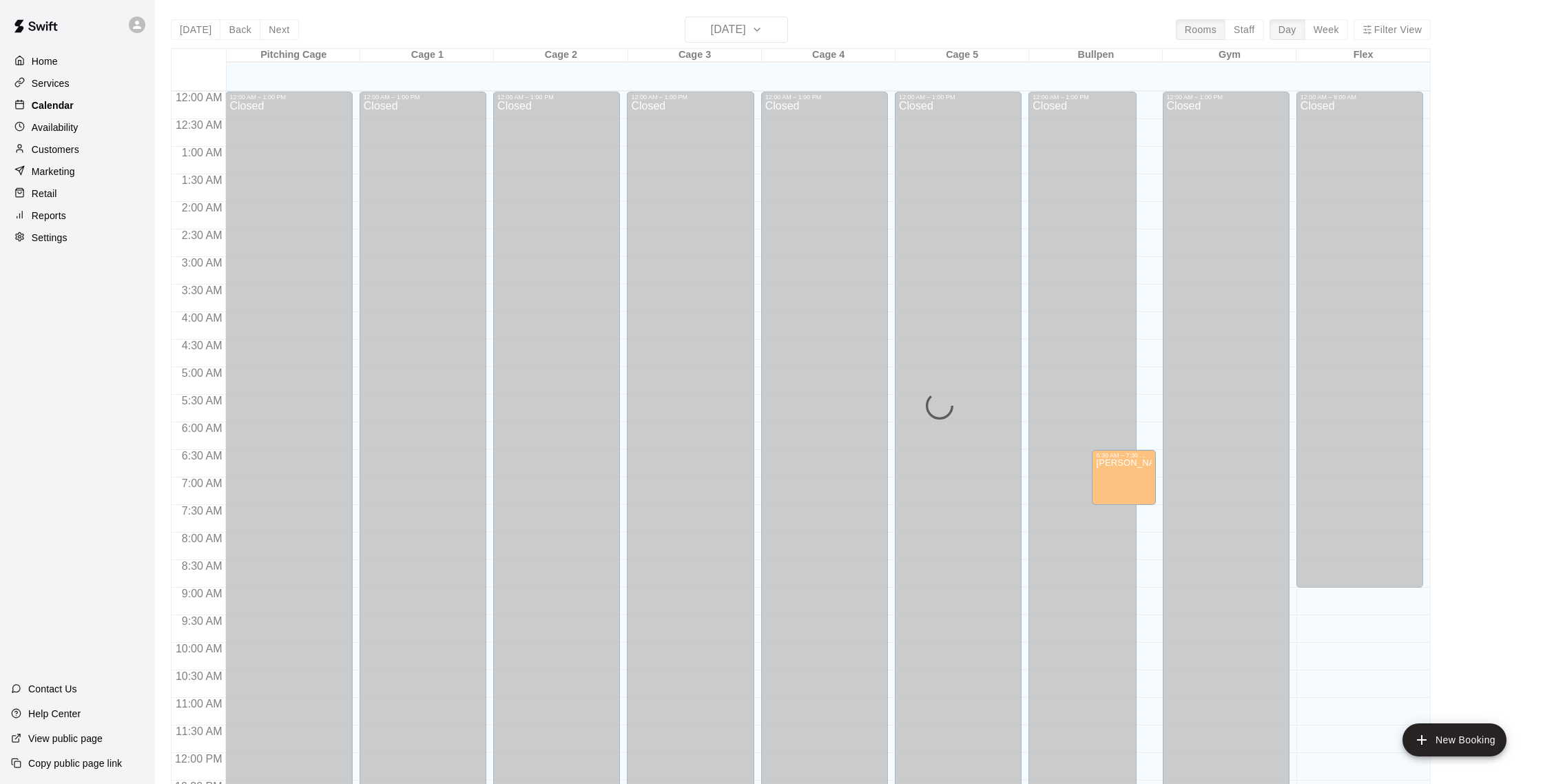
scroll to position [574, 0]
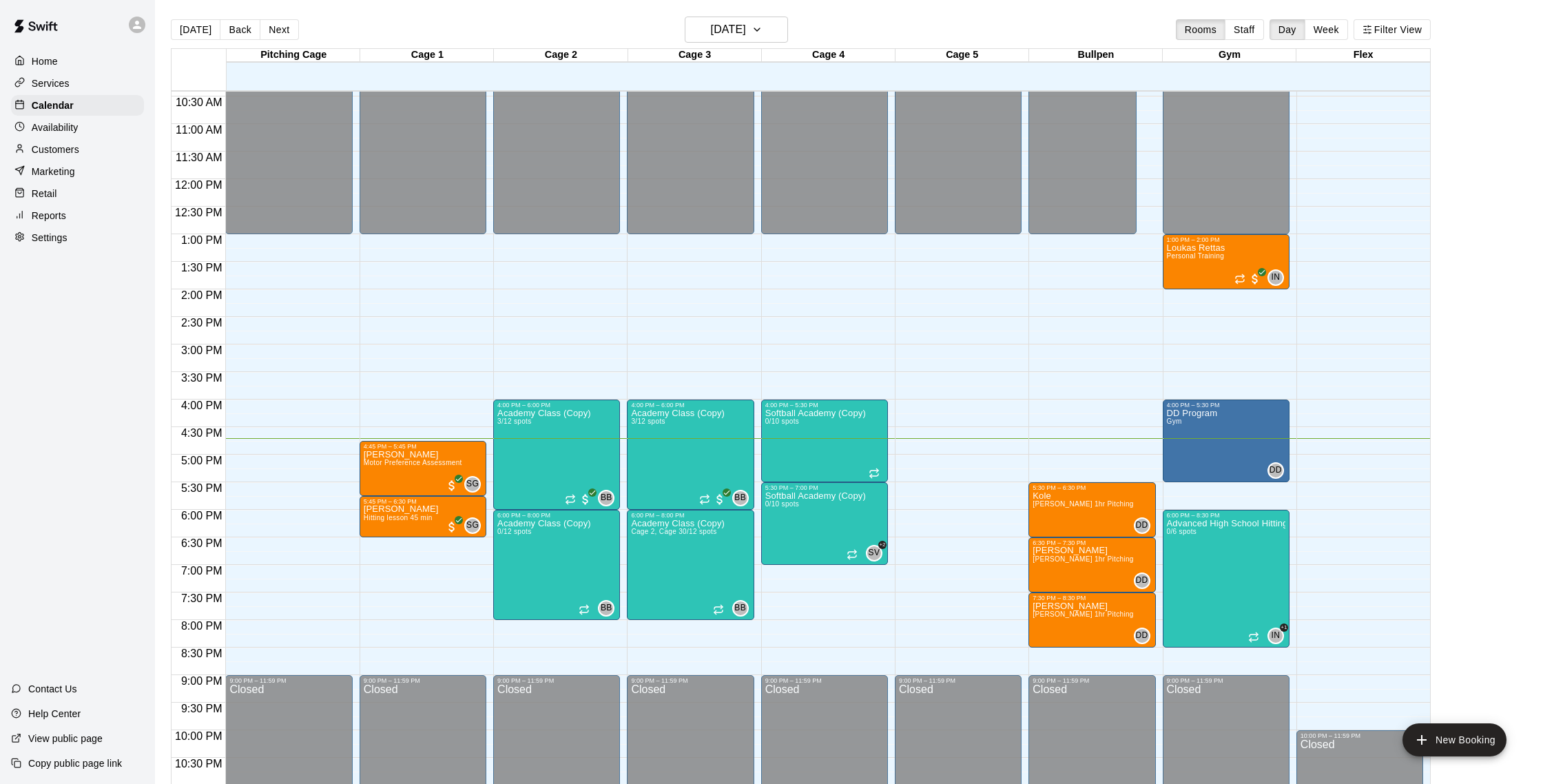
click at [64, 152] on p "Customers" at bounding box center [56, 149] width 48 height 13
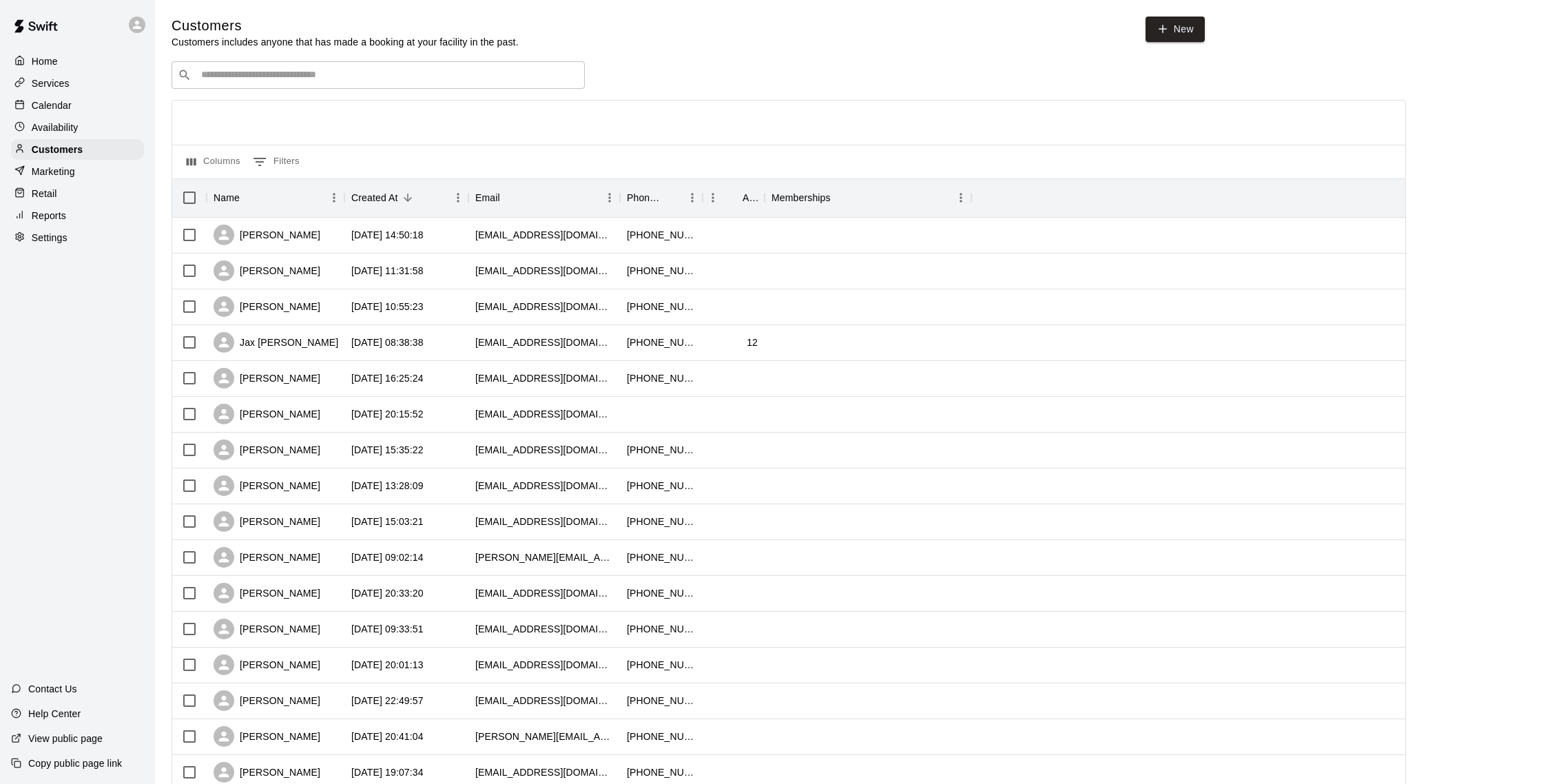
click at [268, 86] on div "​ ​" at bounding box center [378, 75] width 414 height 28
type input "*******"
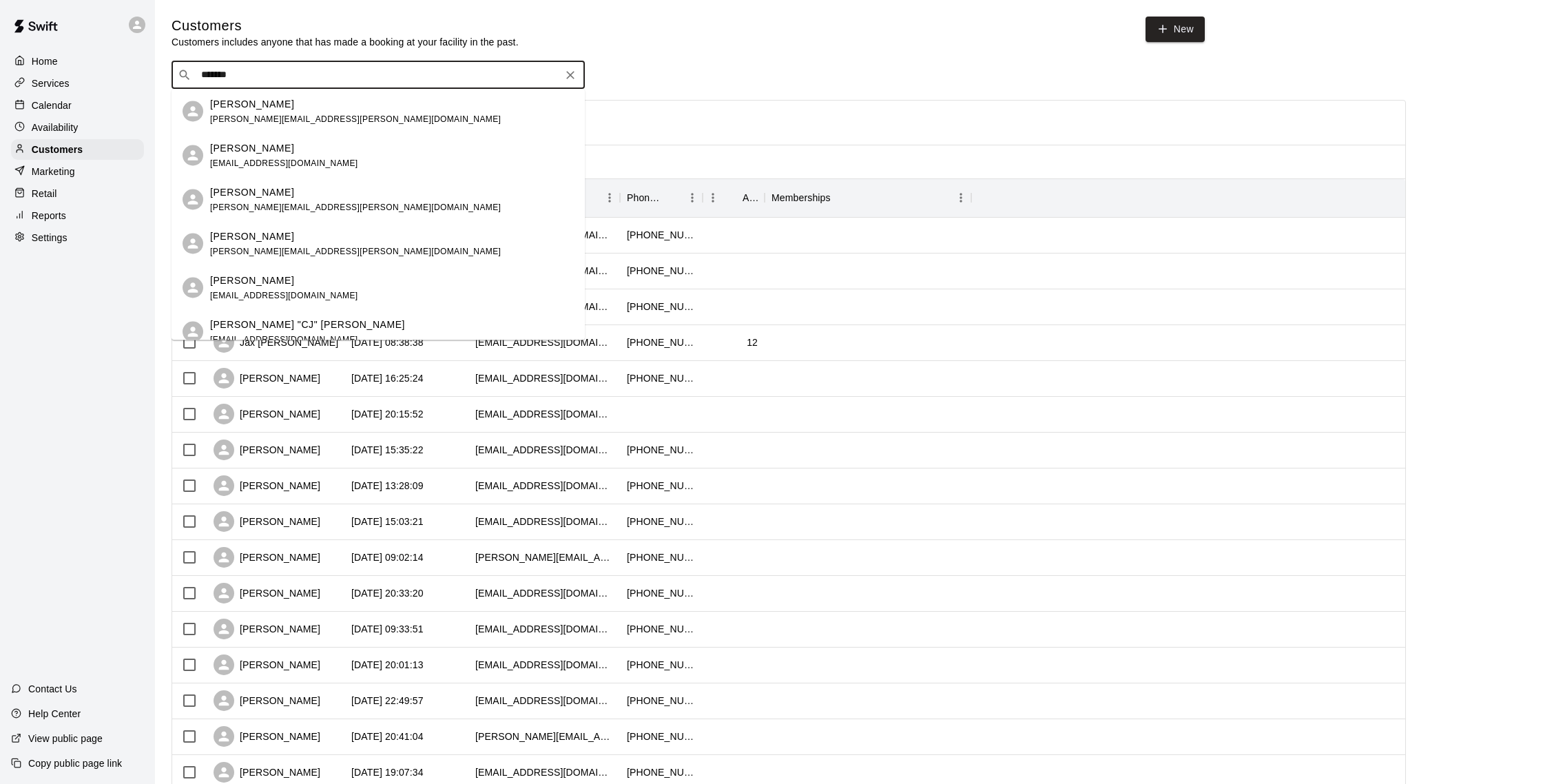
click at [274, 109] on div "[PERSON_NAME]" at bounding box center [356, 104] width 291 height 14
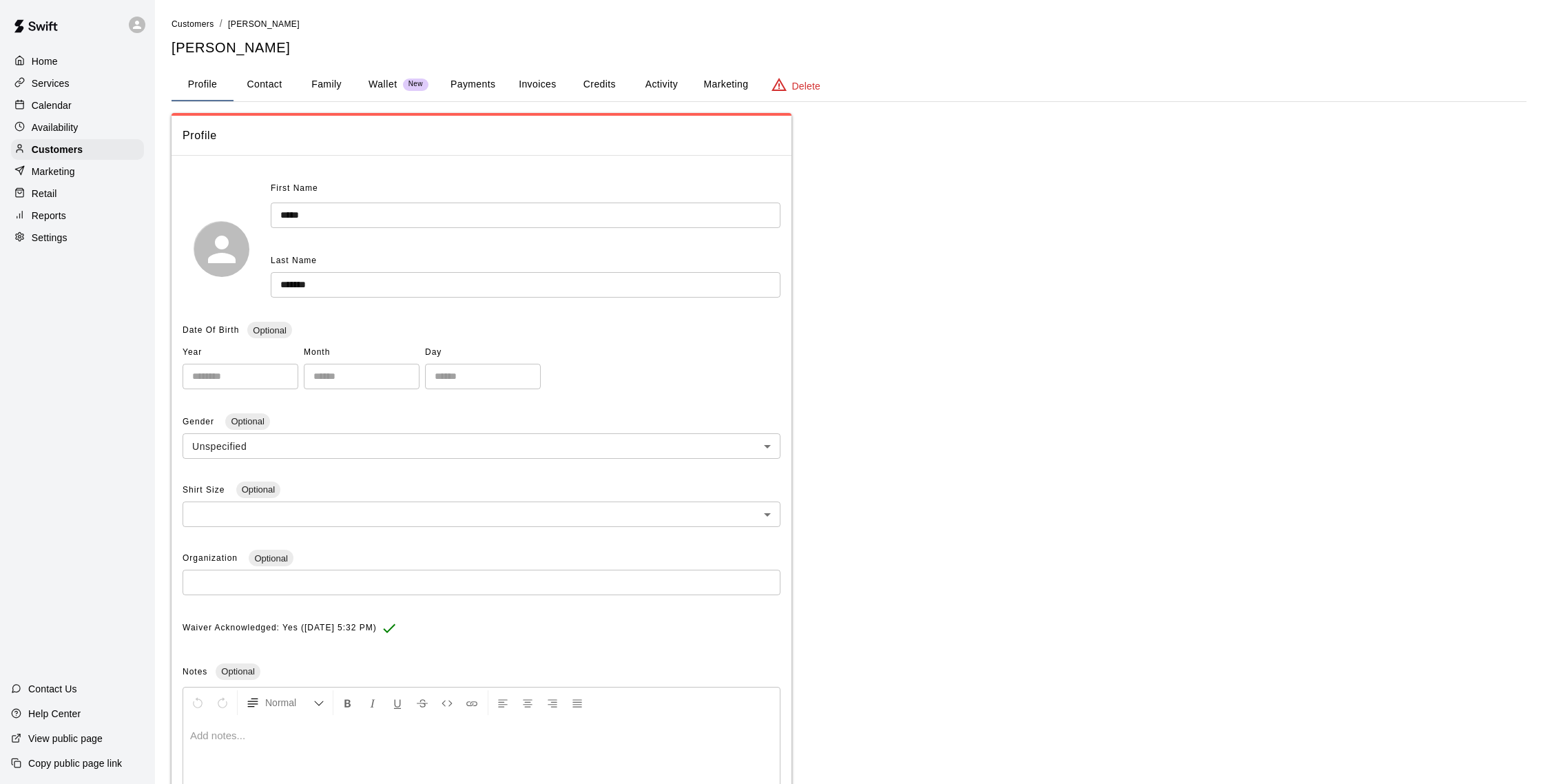
click at [647, 86] on button "Activity" at bounding box center [661, 85] width 62 height 33
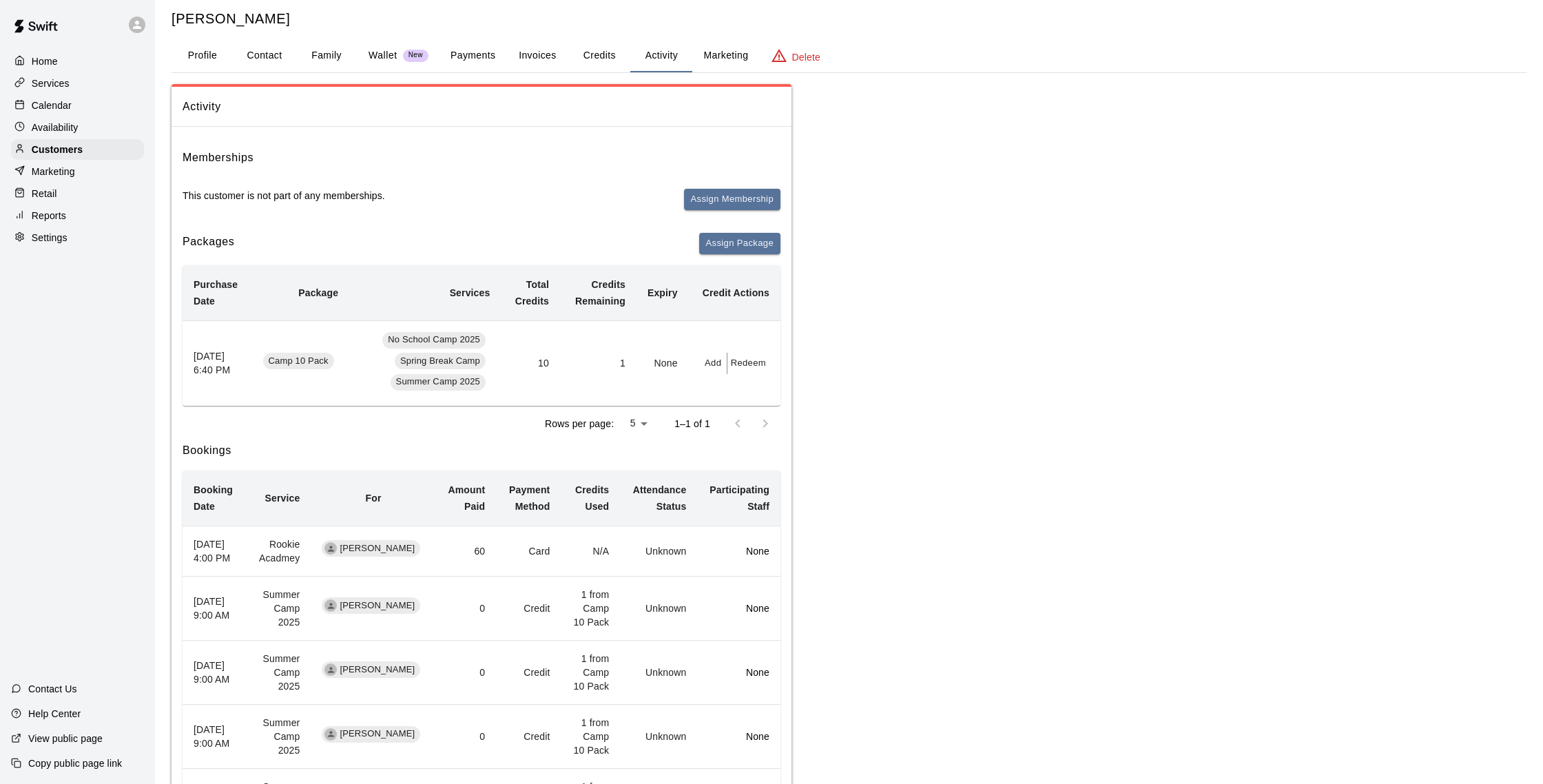
scroll to position [30, 0]
click at [332, 52] on button "Family" at bounding box center [326, 55] width 62 height 33
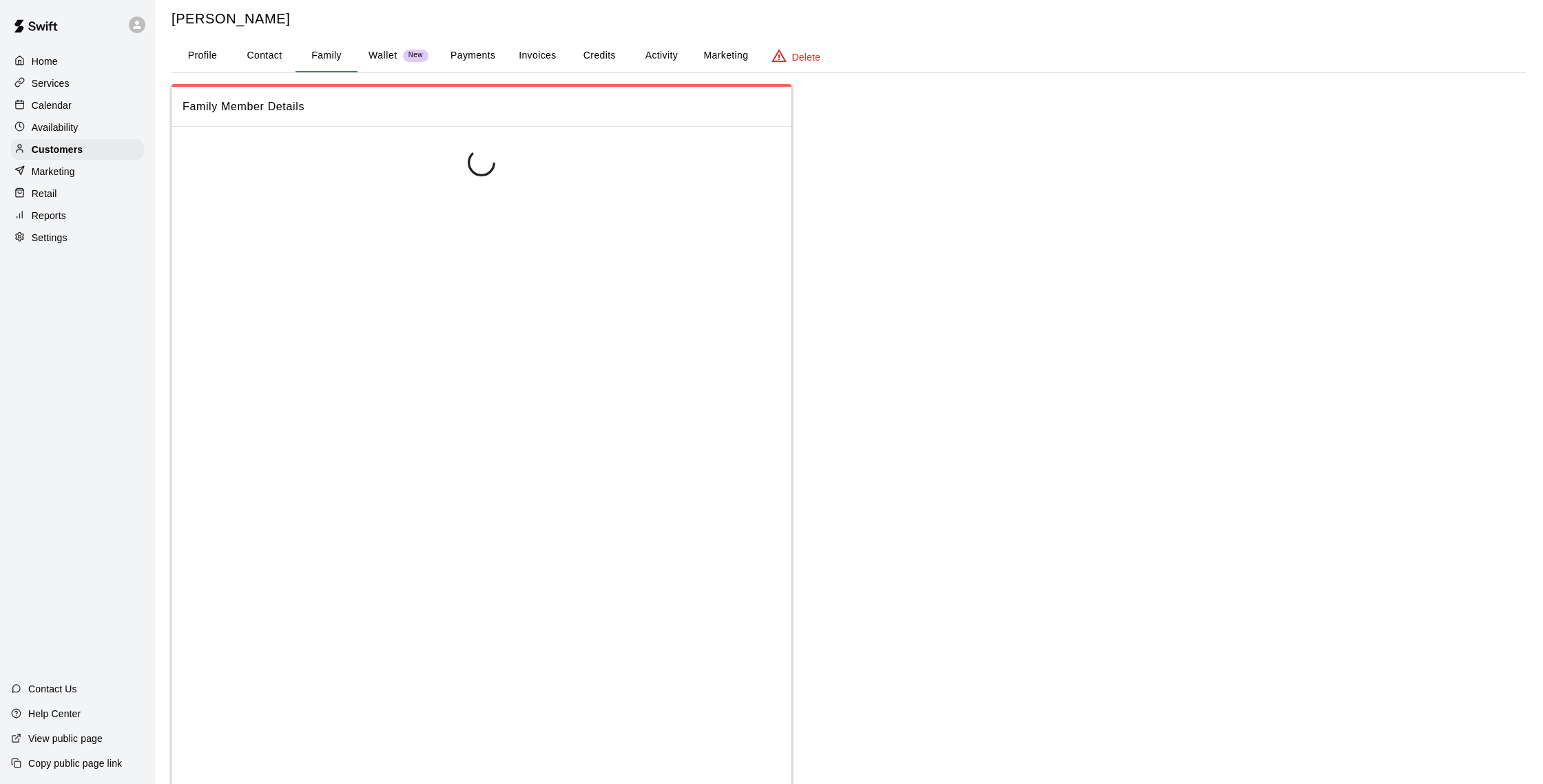
scroll to position [0, 0]
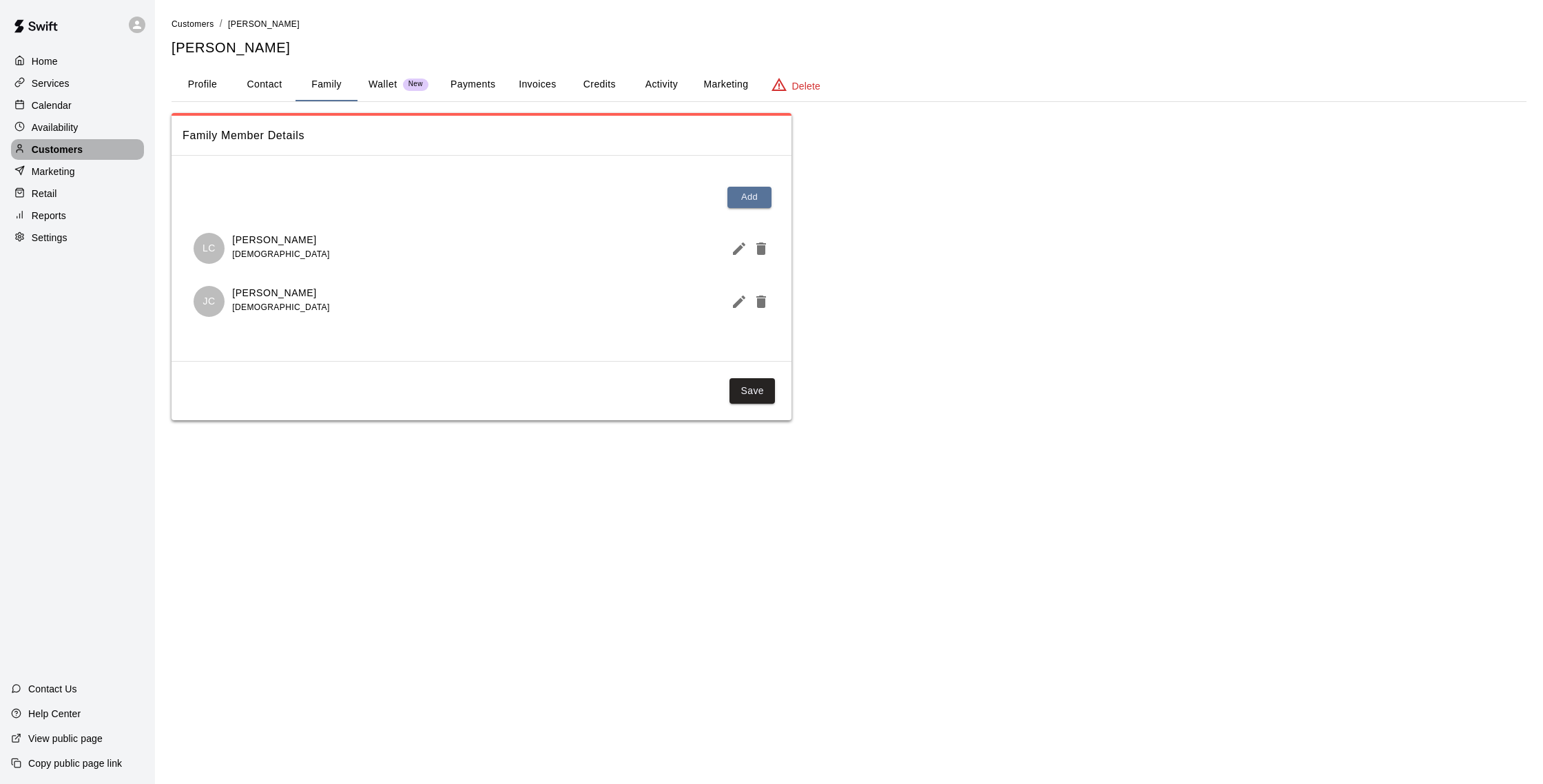
click at [68, 145] on p "Customers" at bounding box center [57, 149] width 51 height 13
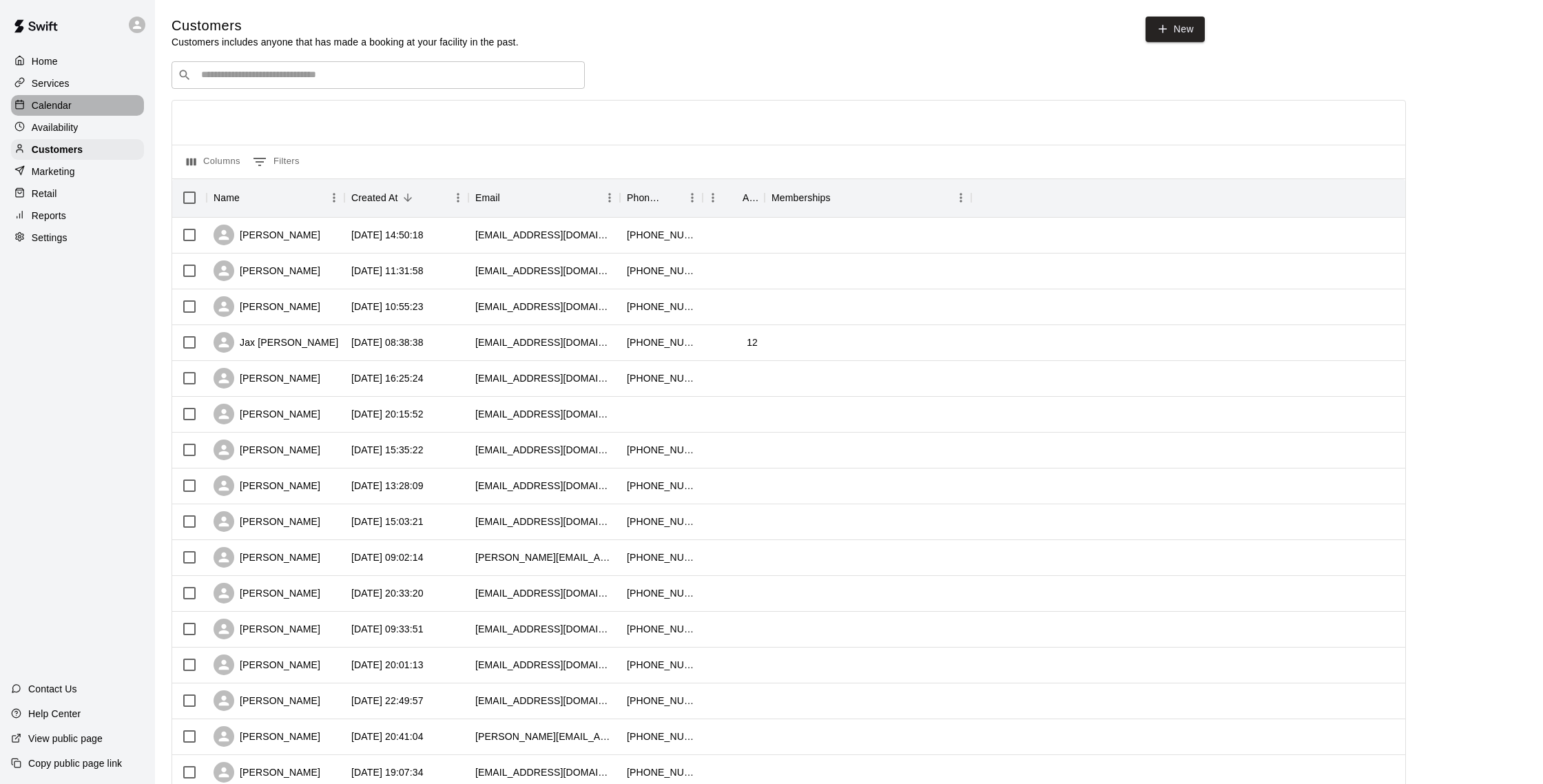
click at [69, 97] on div "Calendar" at bounding box center [78, 106] width 133 height 21
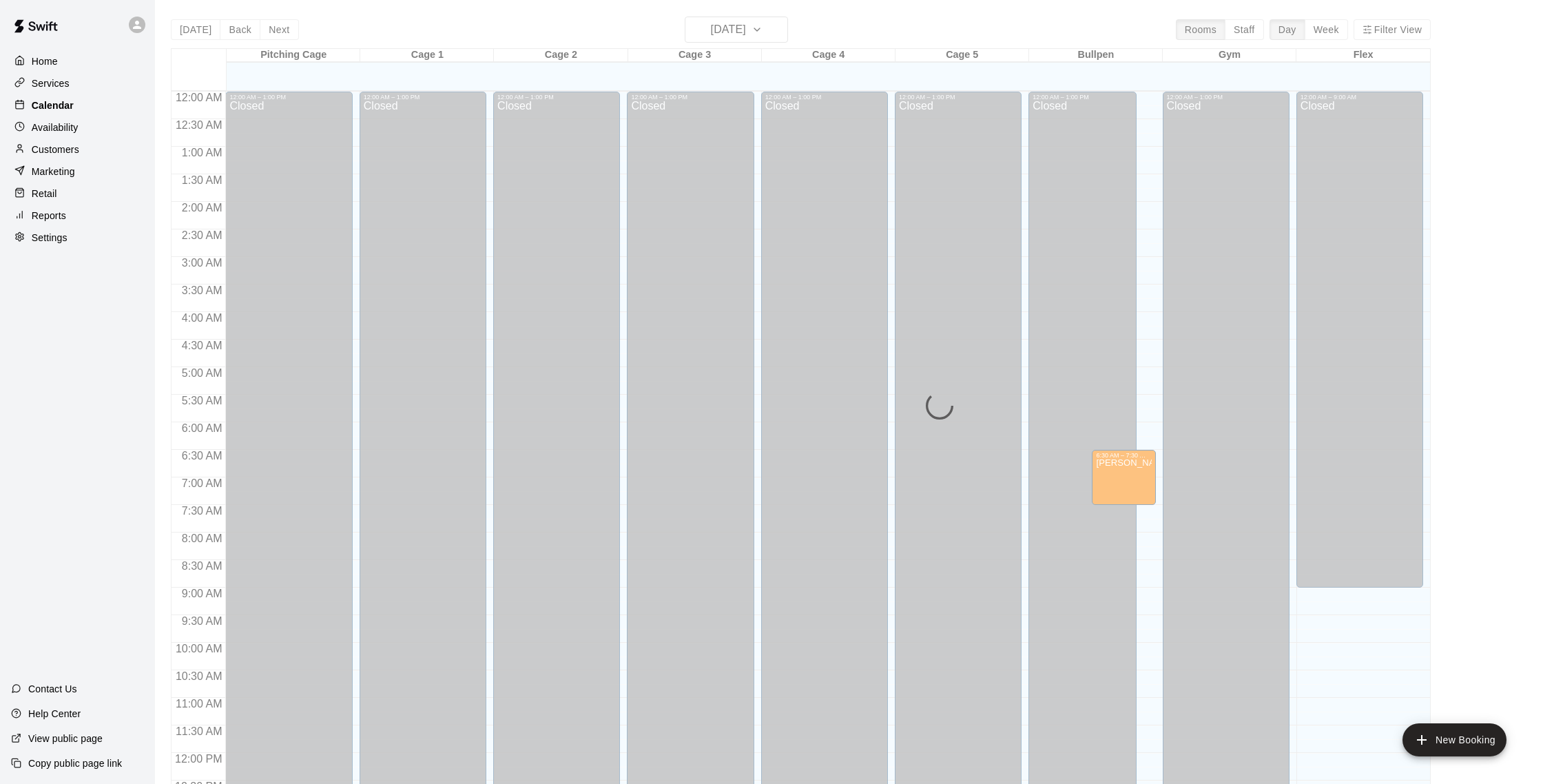
scroll to position [574, 0]
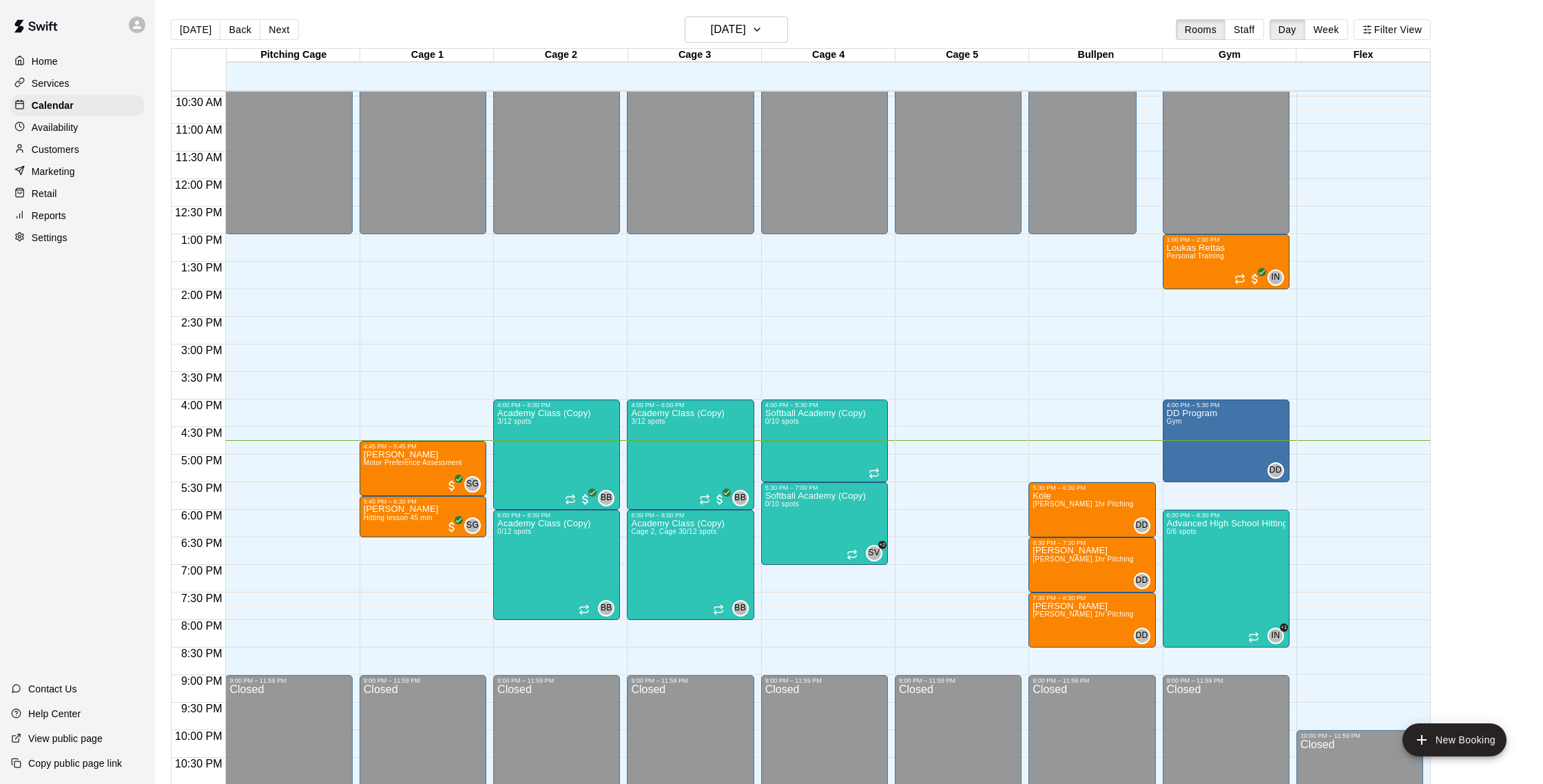
click at [75, 149] on p "Customers" at bounding box center [56, 149] width 48 height 13
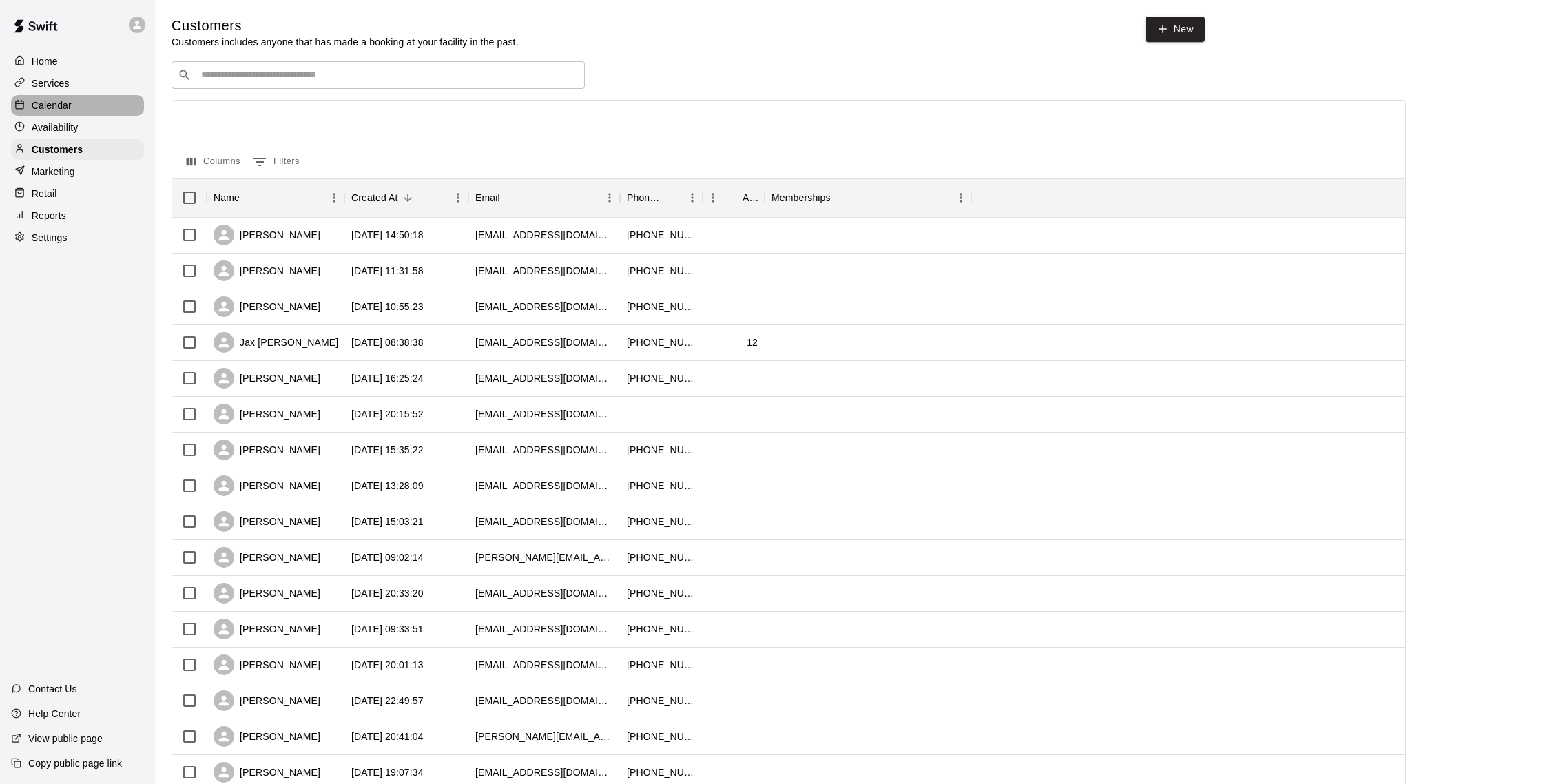
click at [63, 107] on p "Calendar" at bounding box center [52, 105] width 40 height 13
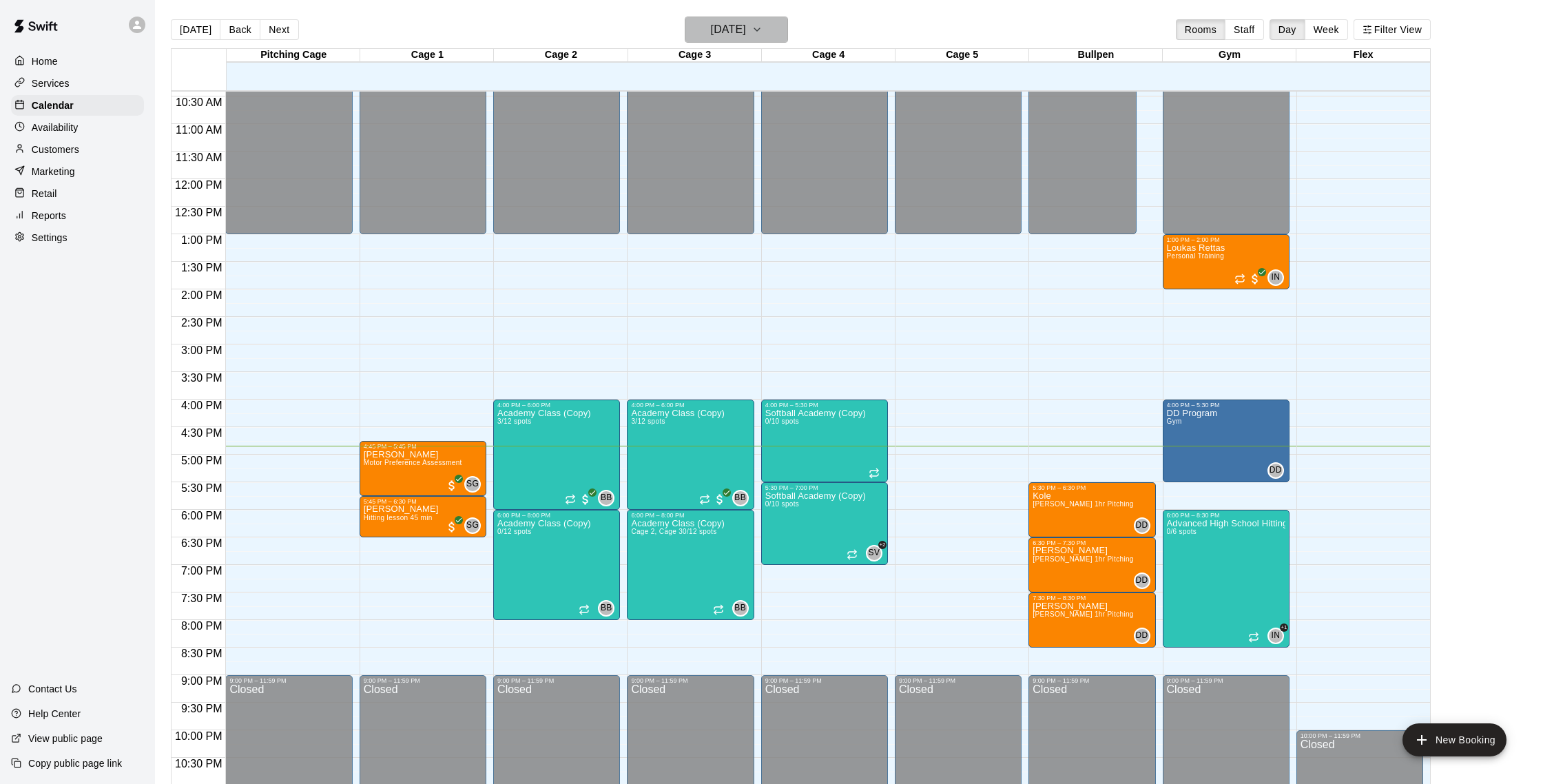
scroll to position [2, 0]
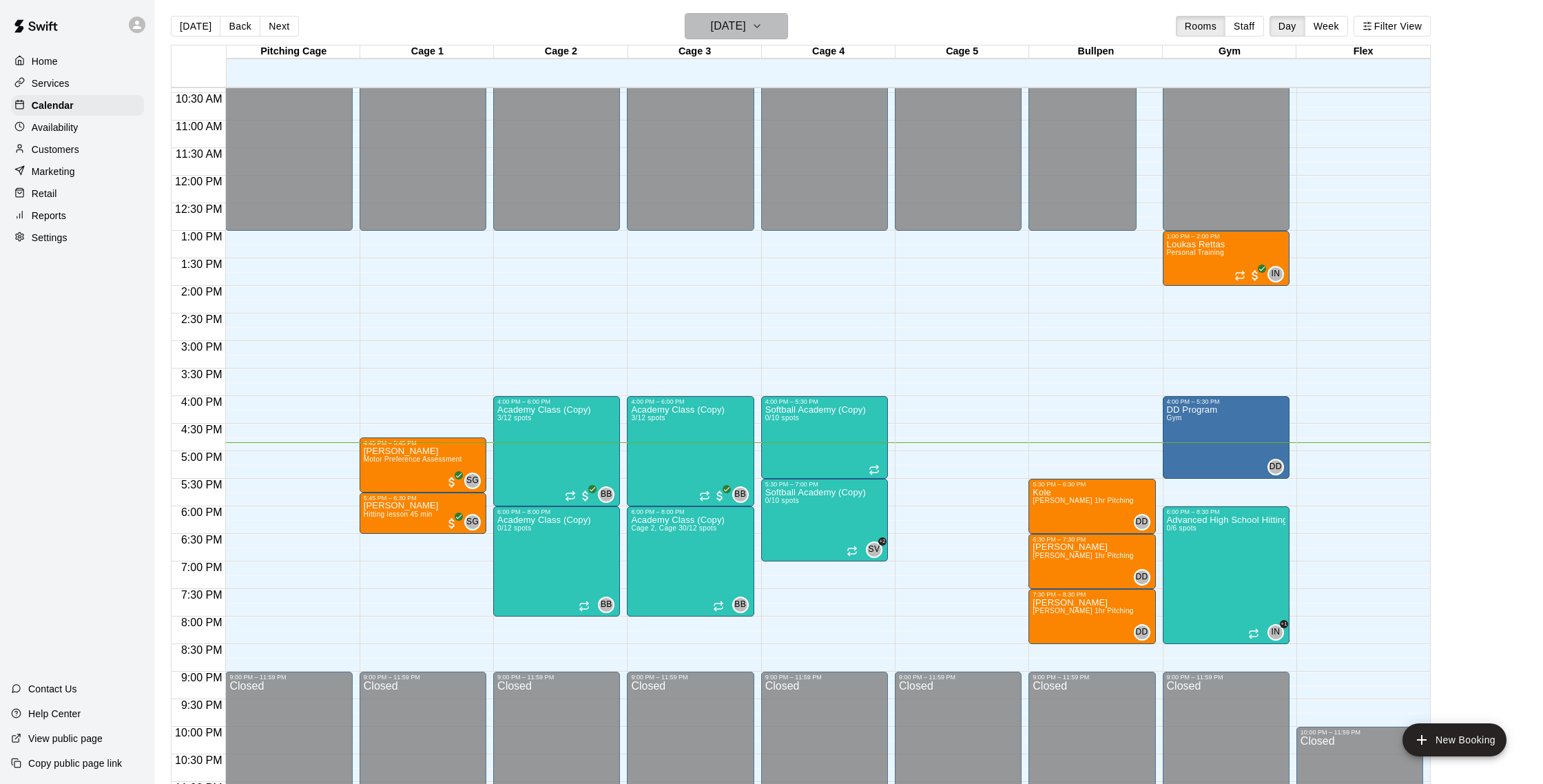
click at [728, 33] on h6 "[DATE]" at bounding box center [729, 26] width 35 height 19
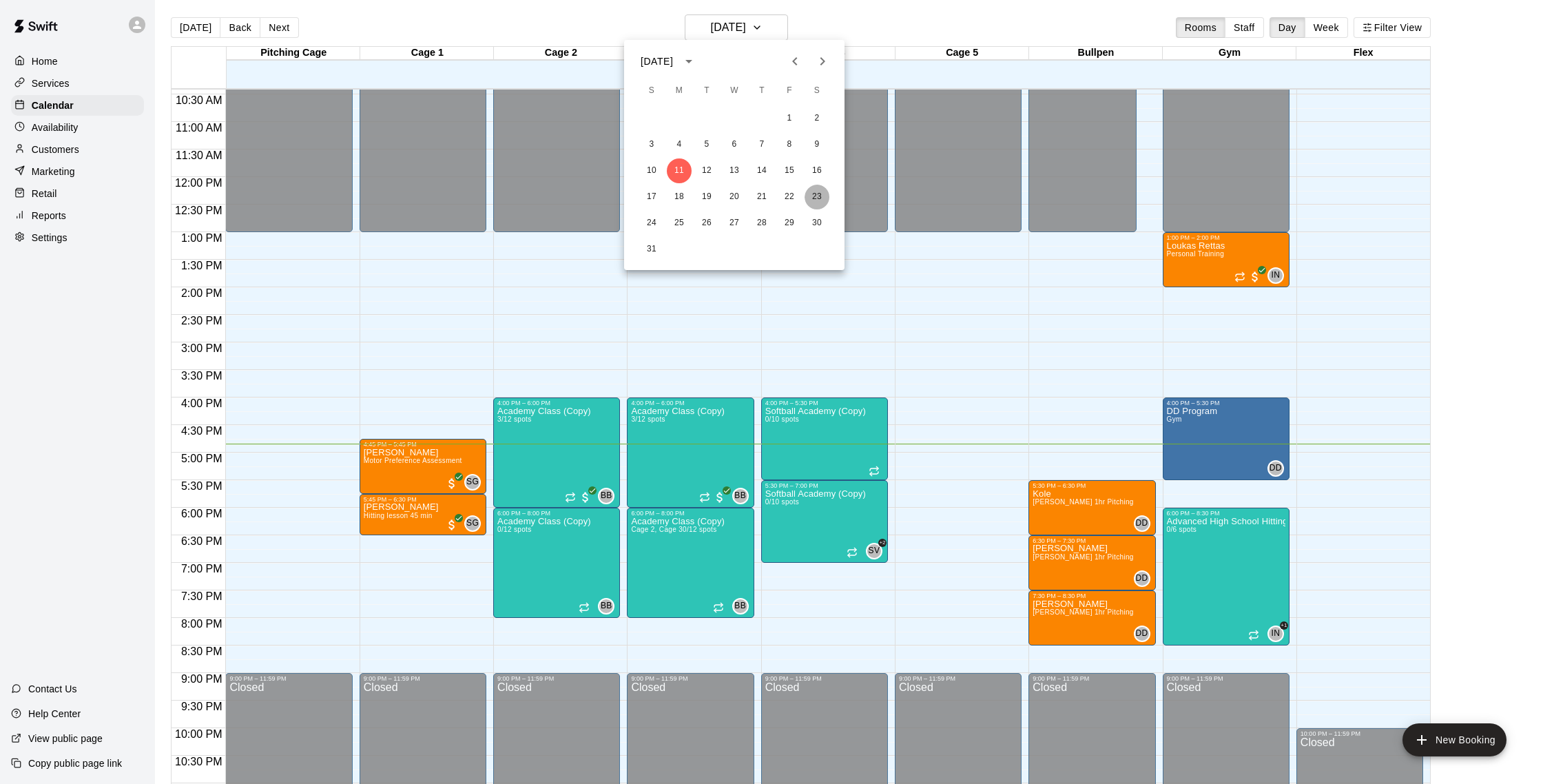
click at [817, 197] on button "23" at bounding box center [817, 197] width 25 height 25
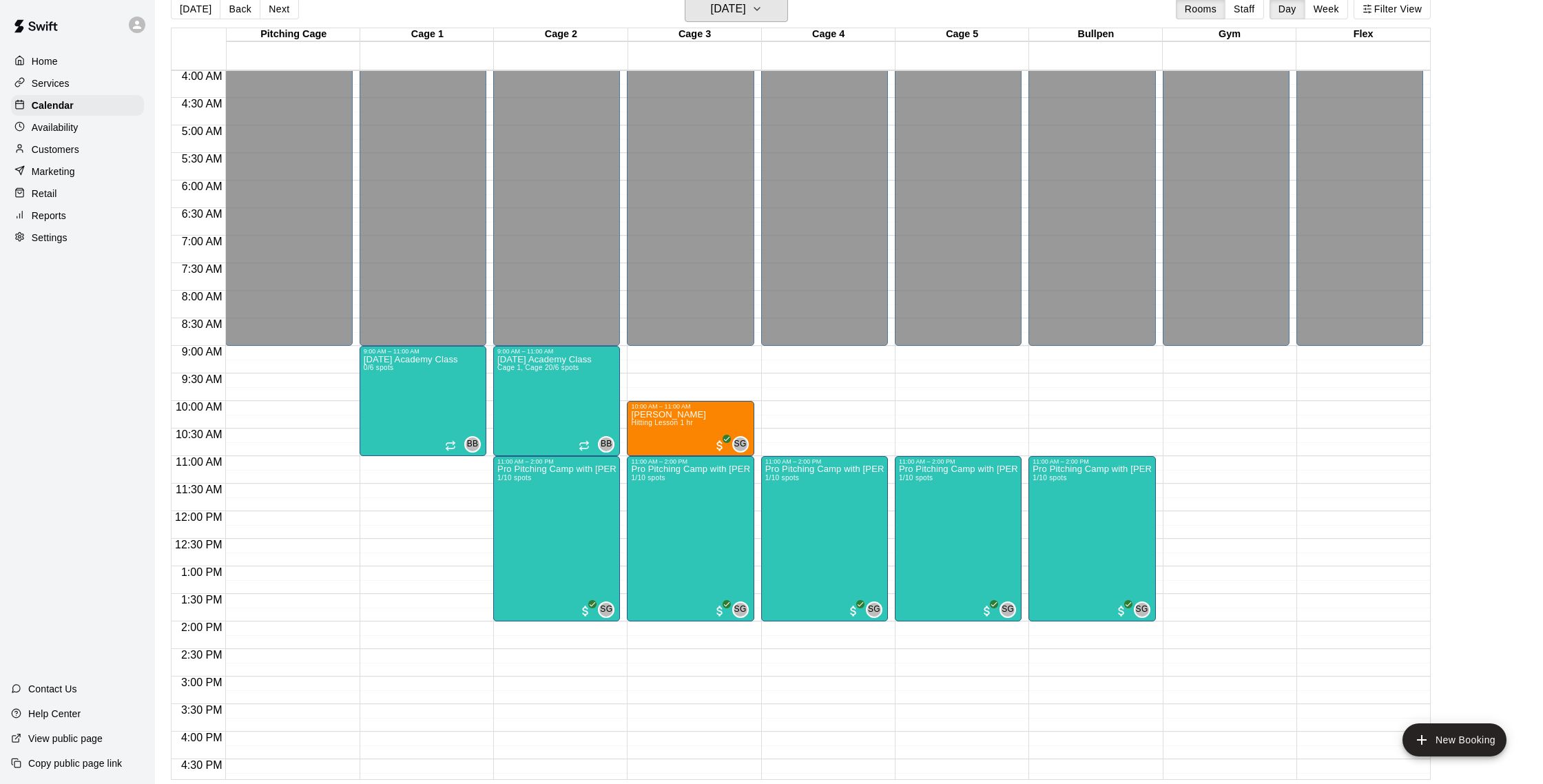
scroll to position [22, 0]
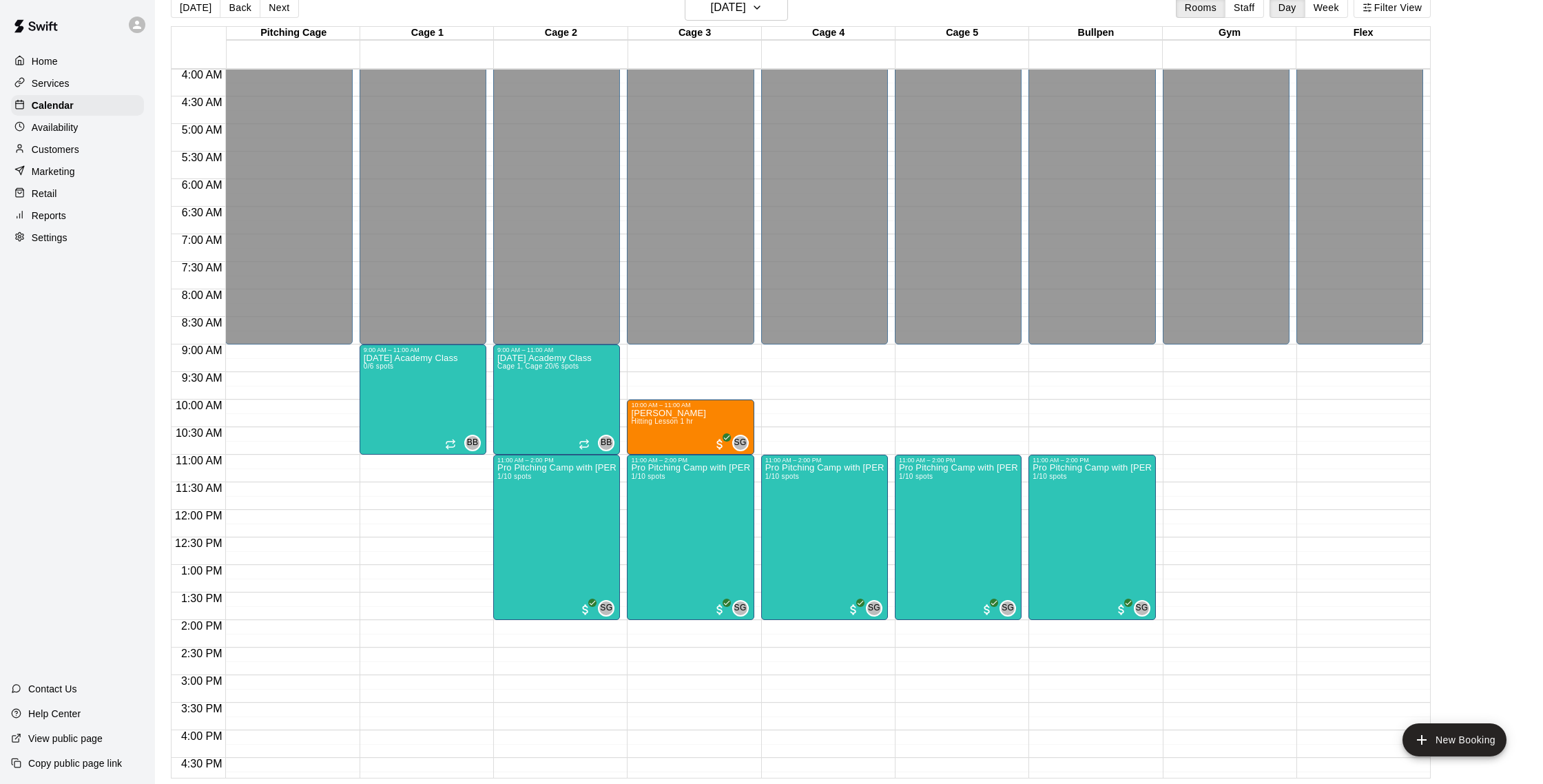
click at [91, 147] on div "Customers" at bounding box center [78, 149] width 133 height 21
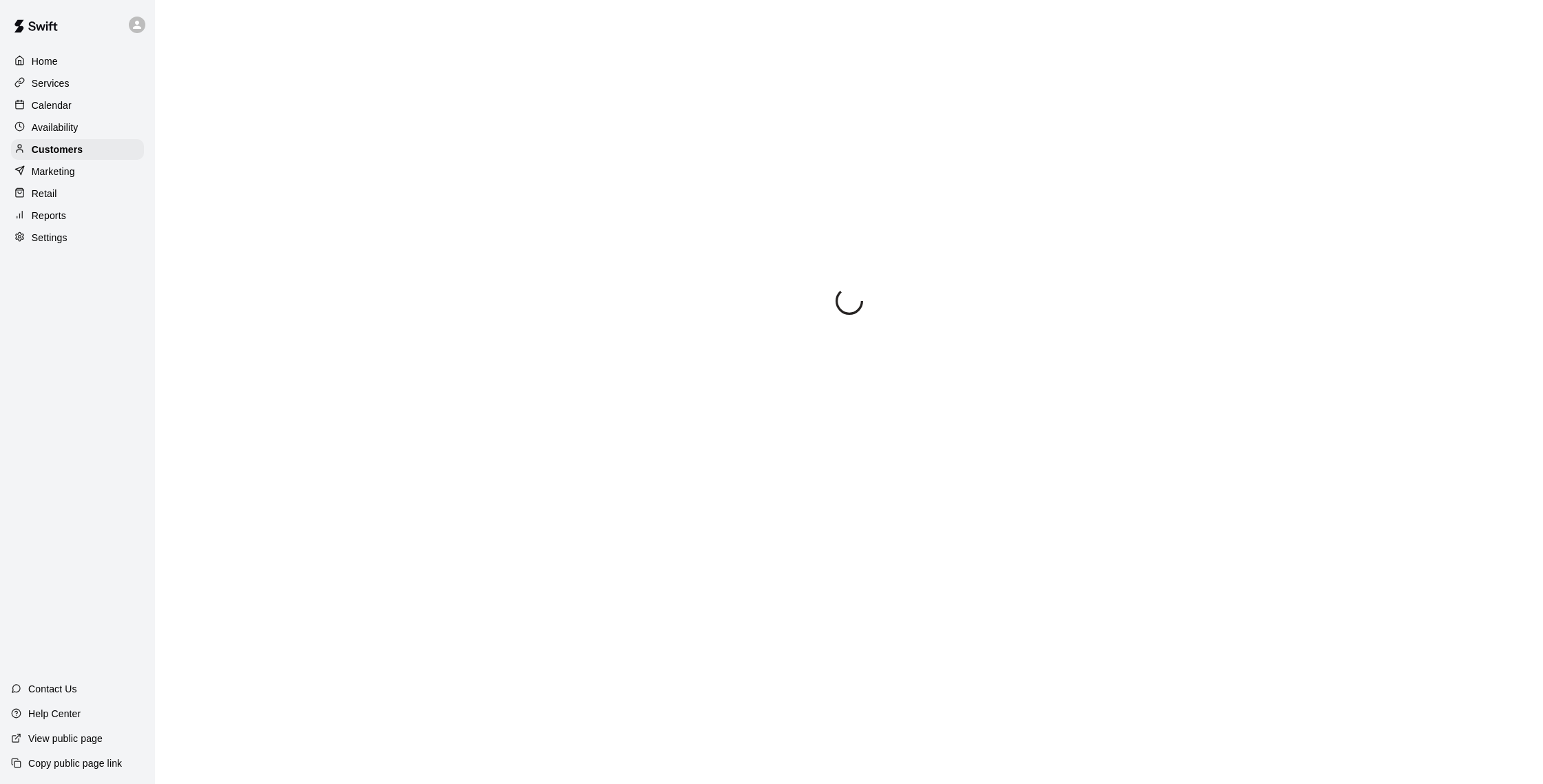
click at [91, 126] on div "Availability" at bounding box center [78, 128] width 133 height 21
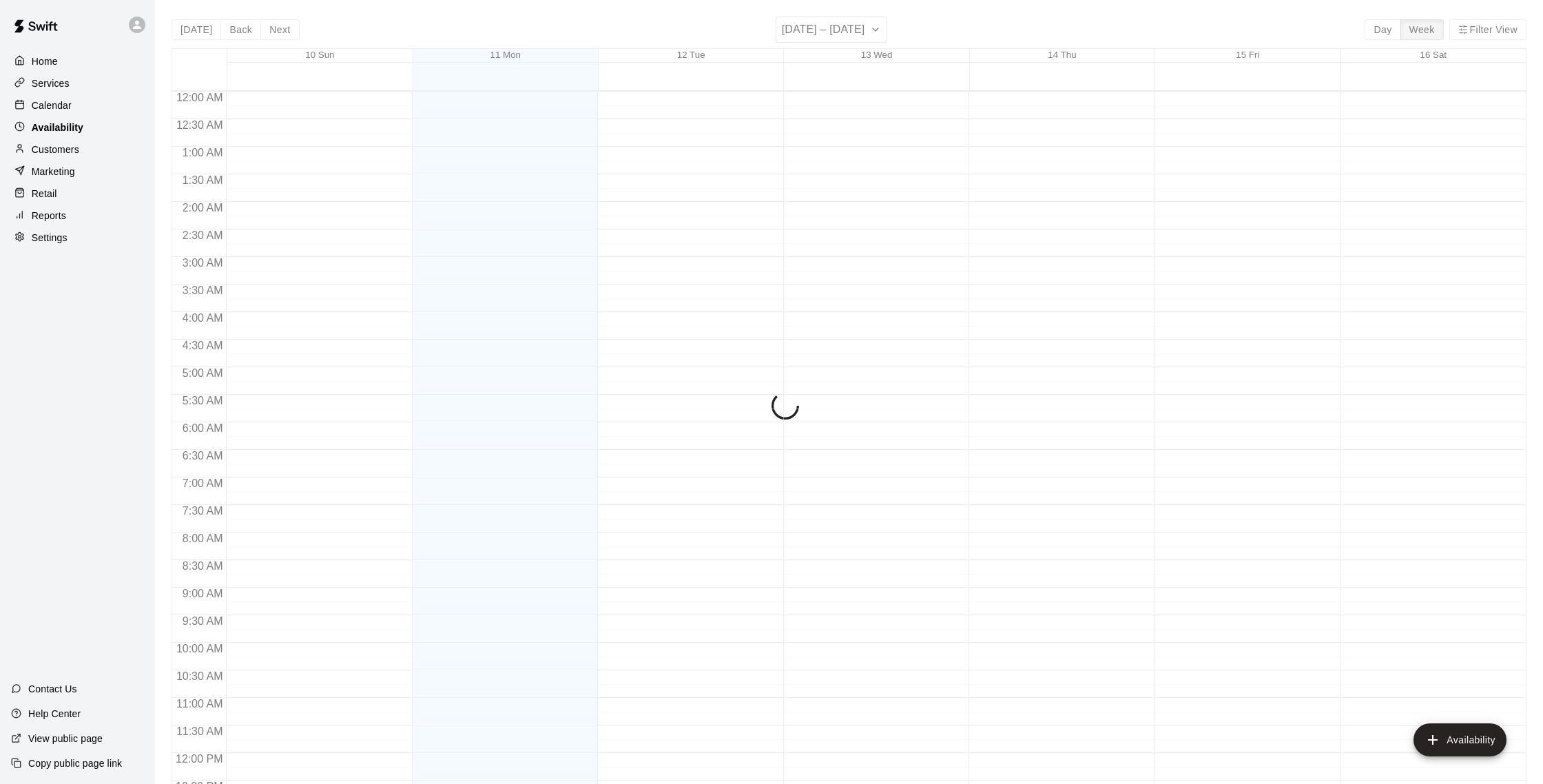
scroll to position [615, 0]
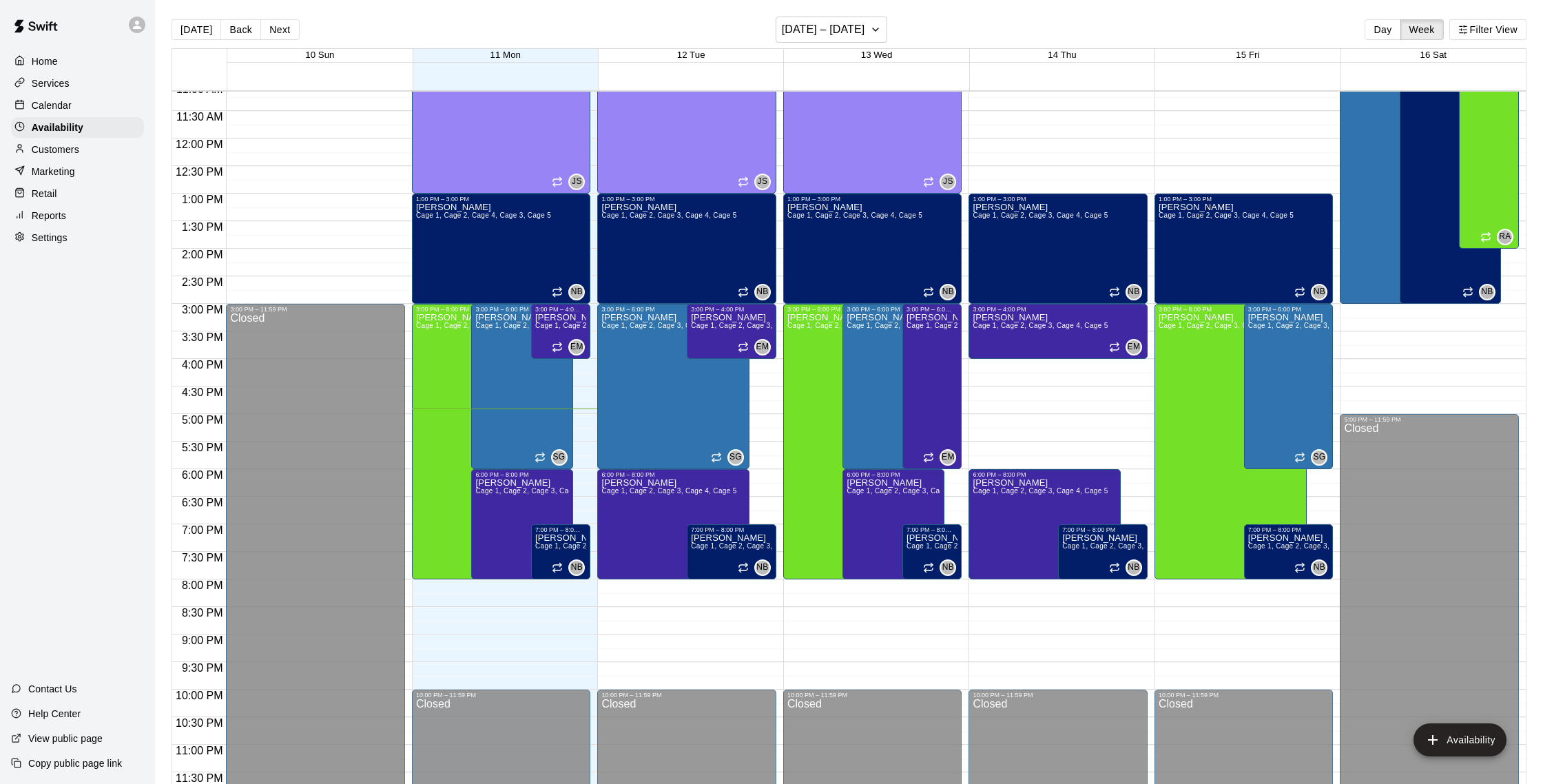
click at [75, 144] on p "Customers" at bounding box center [56, 149] width 48 height 13
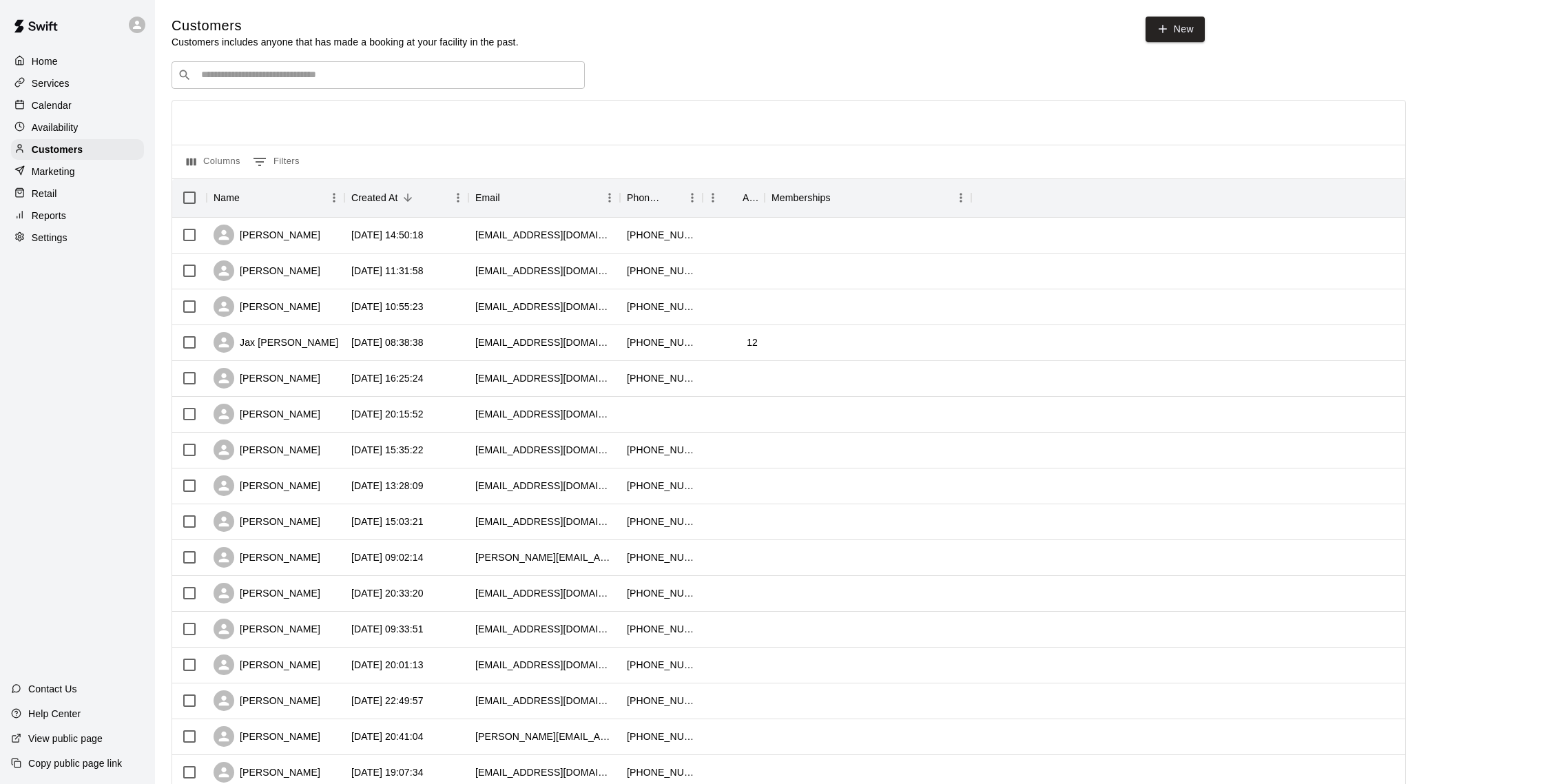
click at [248, 73] on input "Search customers by name or email" at bounding box center [387, 75] width 382 height 13
type input "*******"
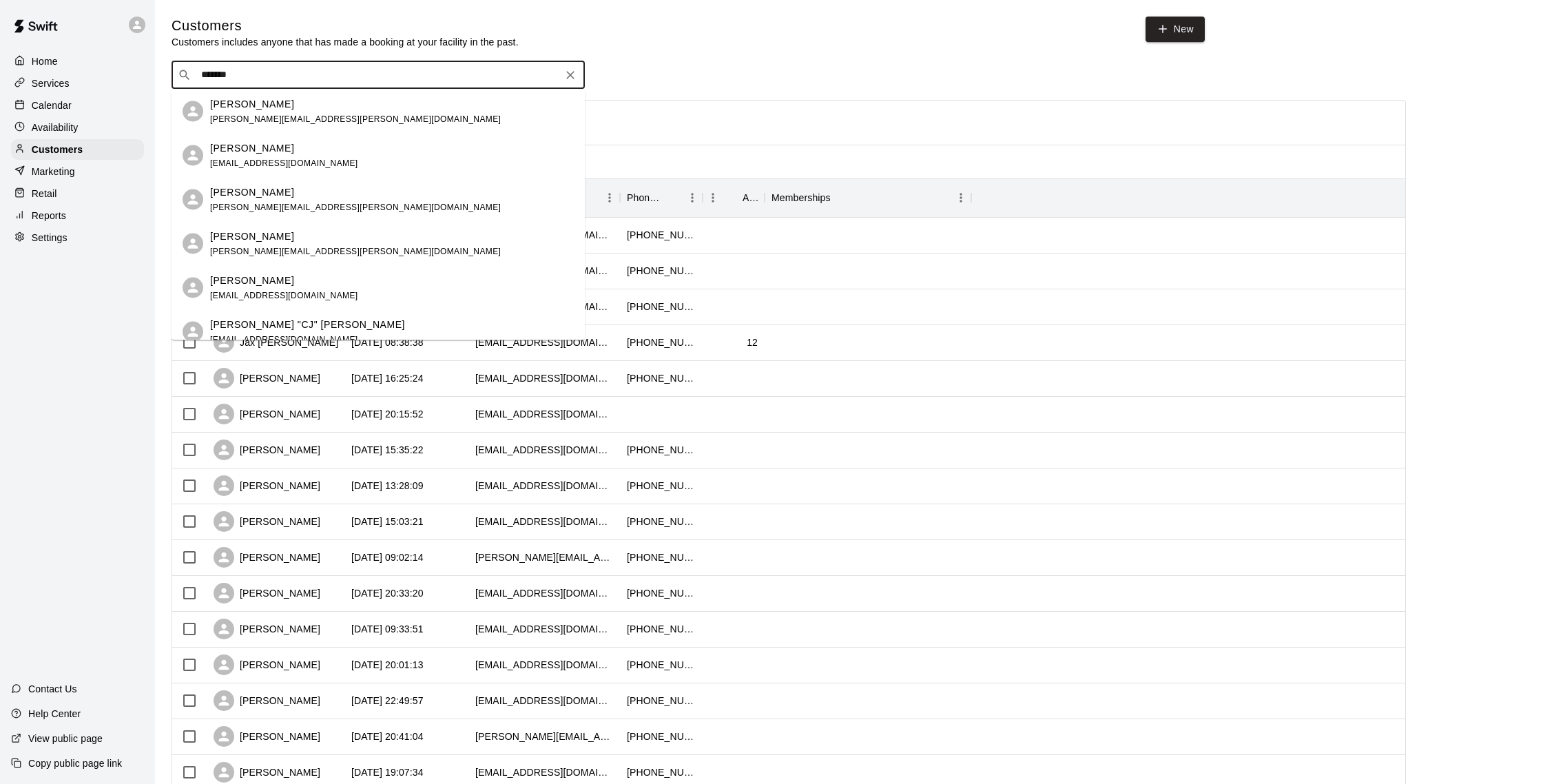
click at [276, 113] on div "[PERSON_NAME] [PERSON_NAME][EMAIL_ADDRESS][PERSON_NAME][DOMAIN_NAME]" at bounding box center [356, 111] width 291 height 29
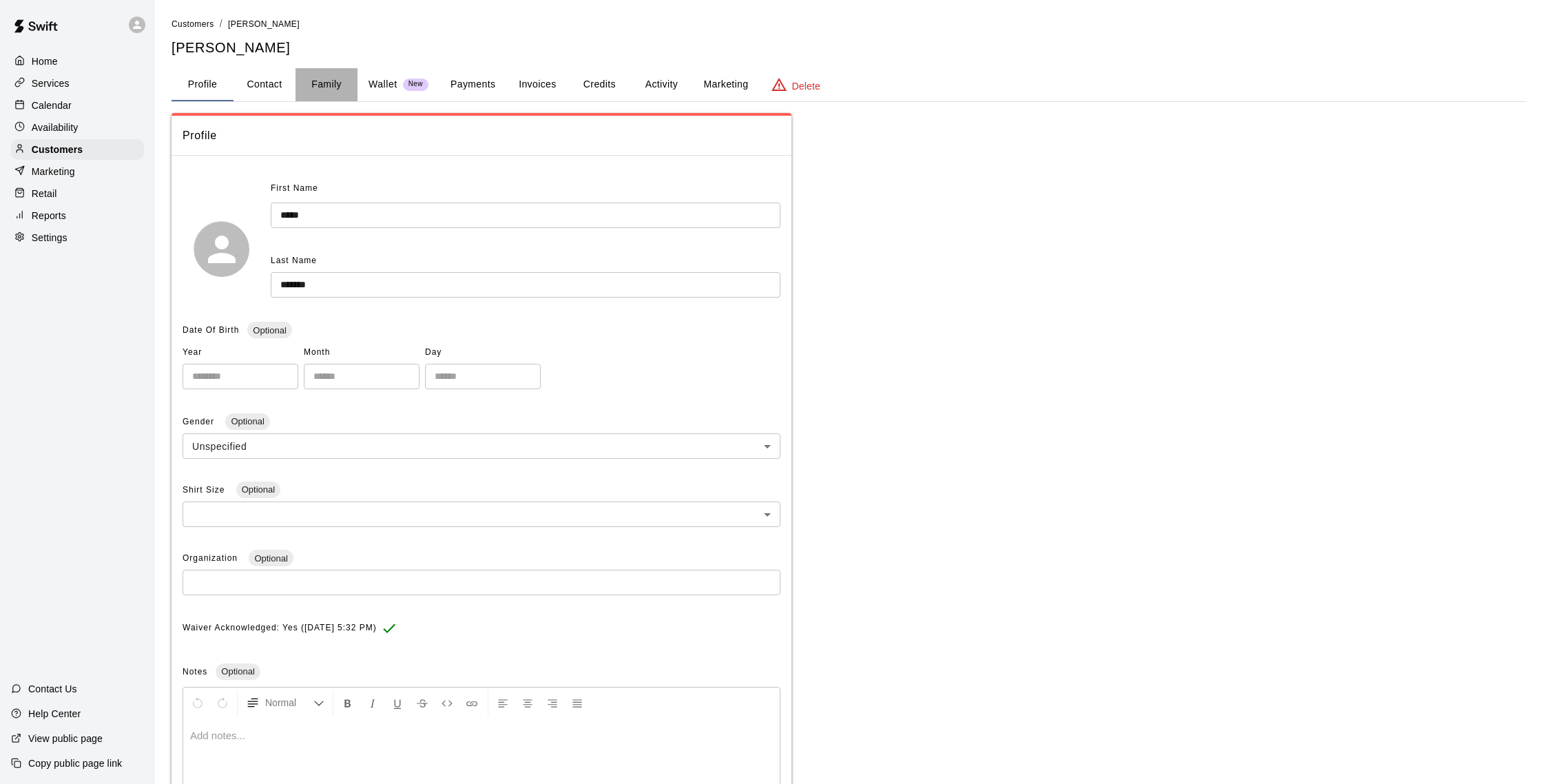
click at [322, 81] on button "Family" at bounding box center [326, 85] width 62 height 33
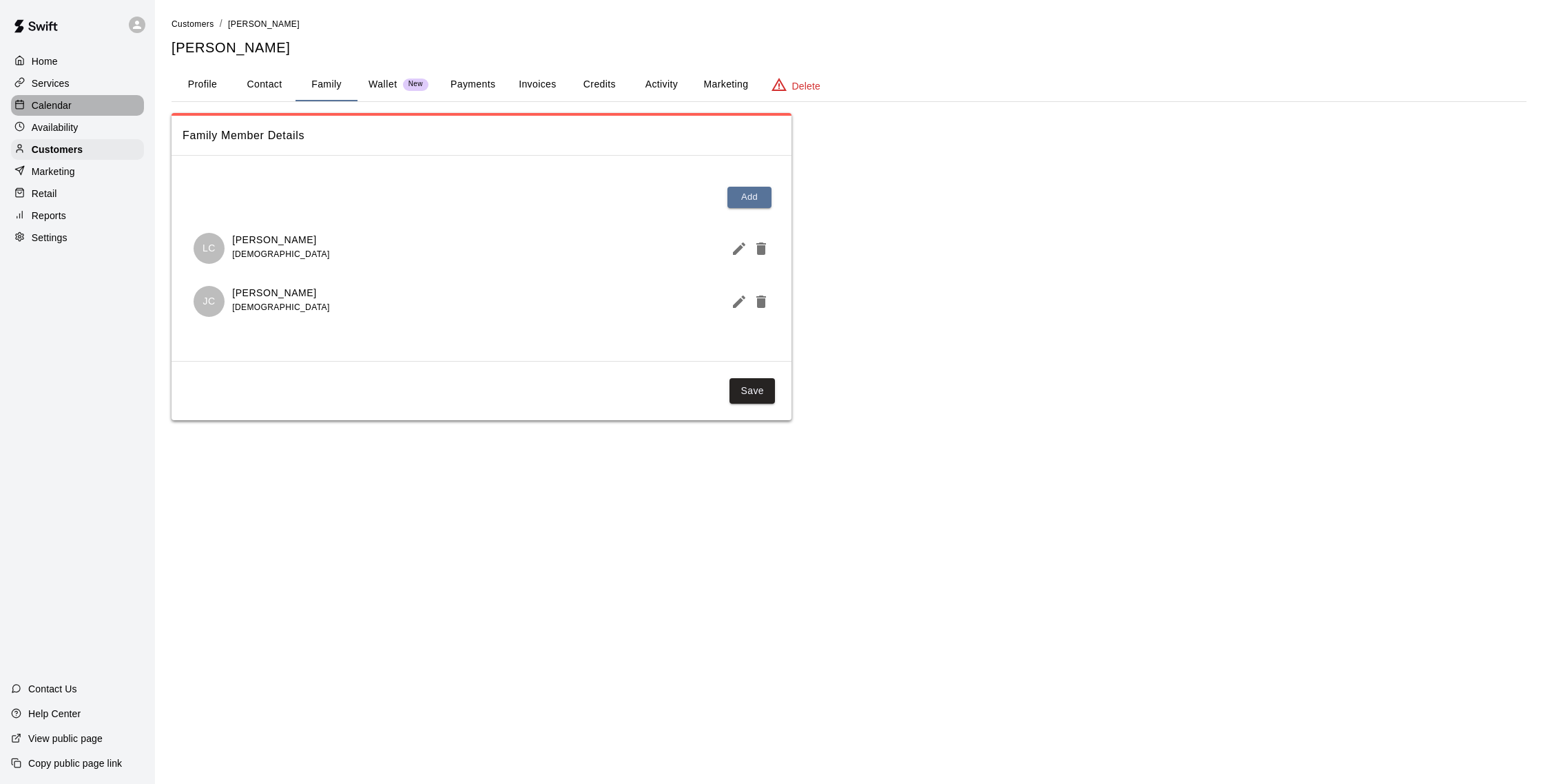
click at [49, 112] on p "Calendar" at bounding box center [52, 105] width 40 height 13
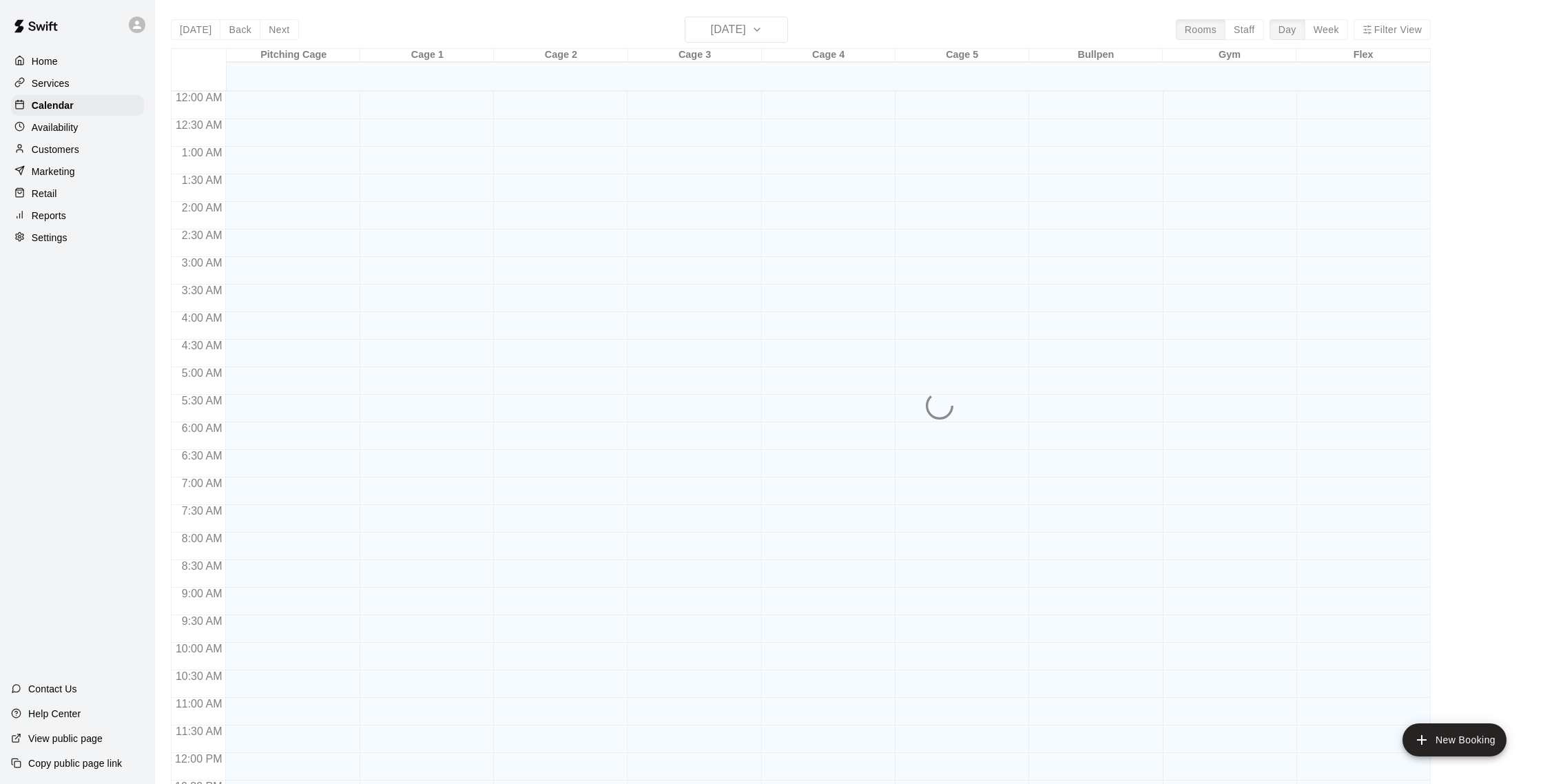
scroll to position [574, 0]
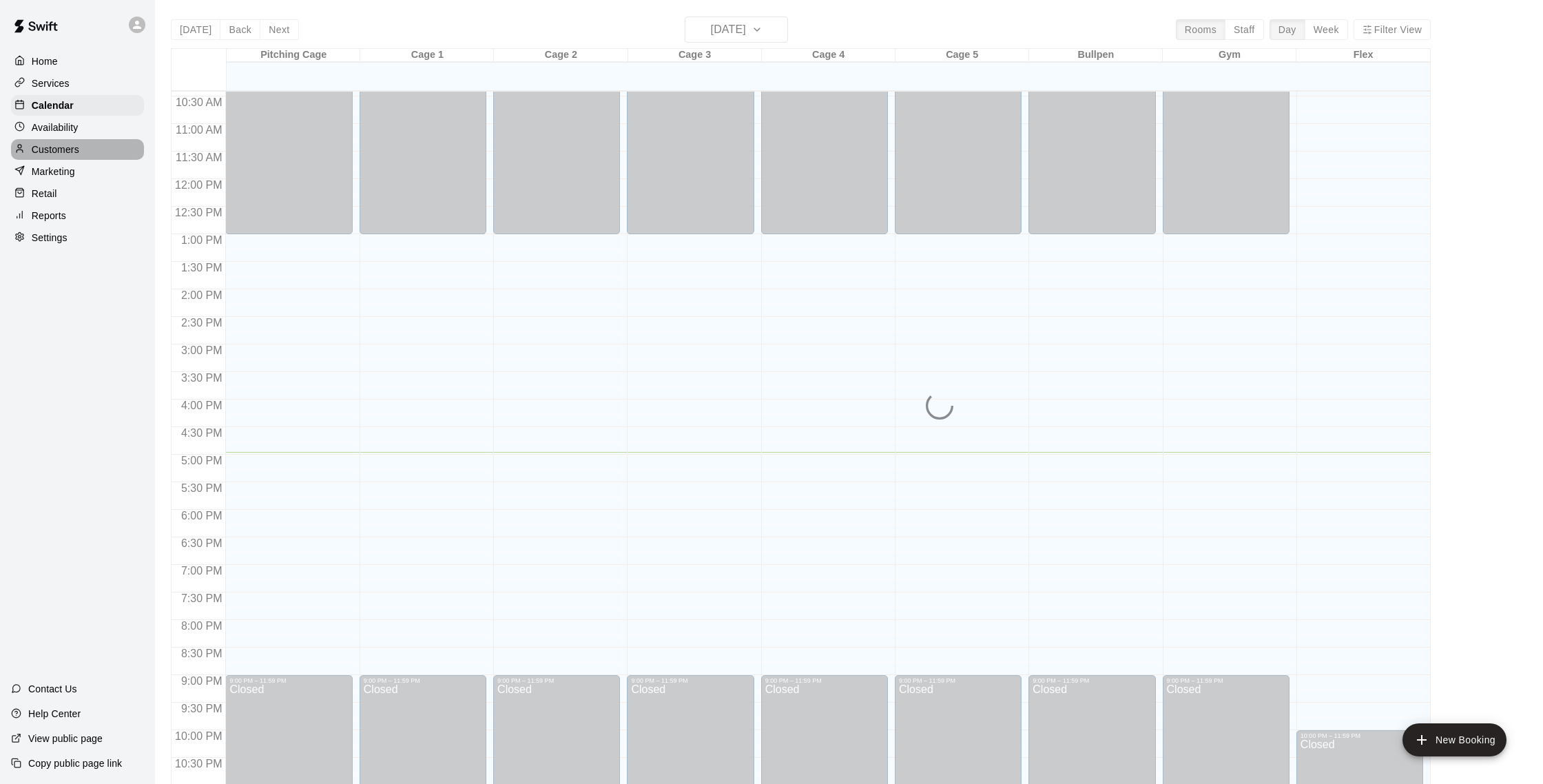
click at [67, 153] on p "Customers" at bounding box center [56, 149] width 48 height 13
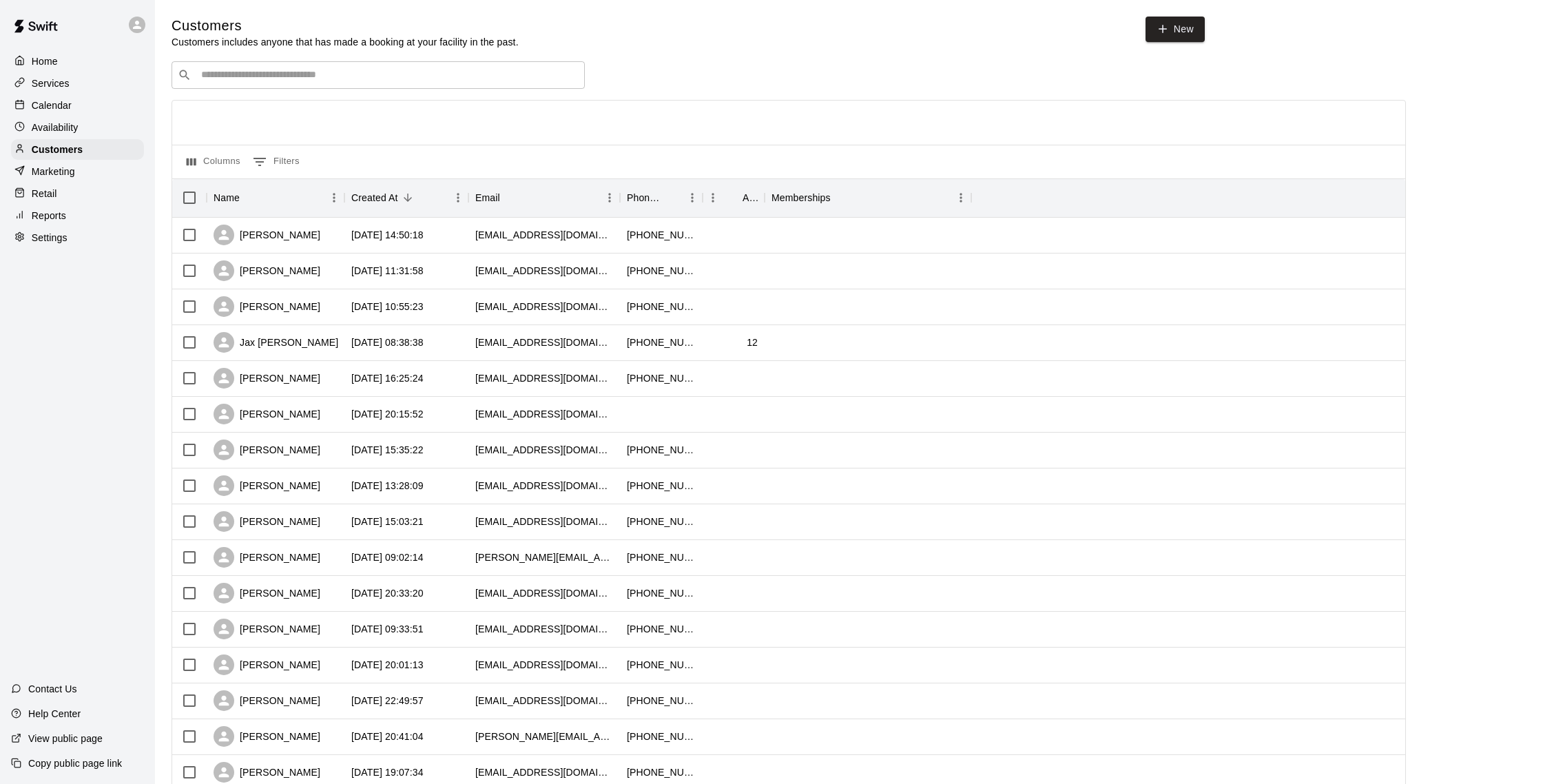
click at [294, 75] on input "Search customers by name or email" at bounding box center [387, 75] width 382 height 13
type input "*****"
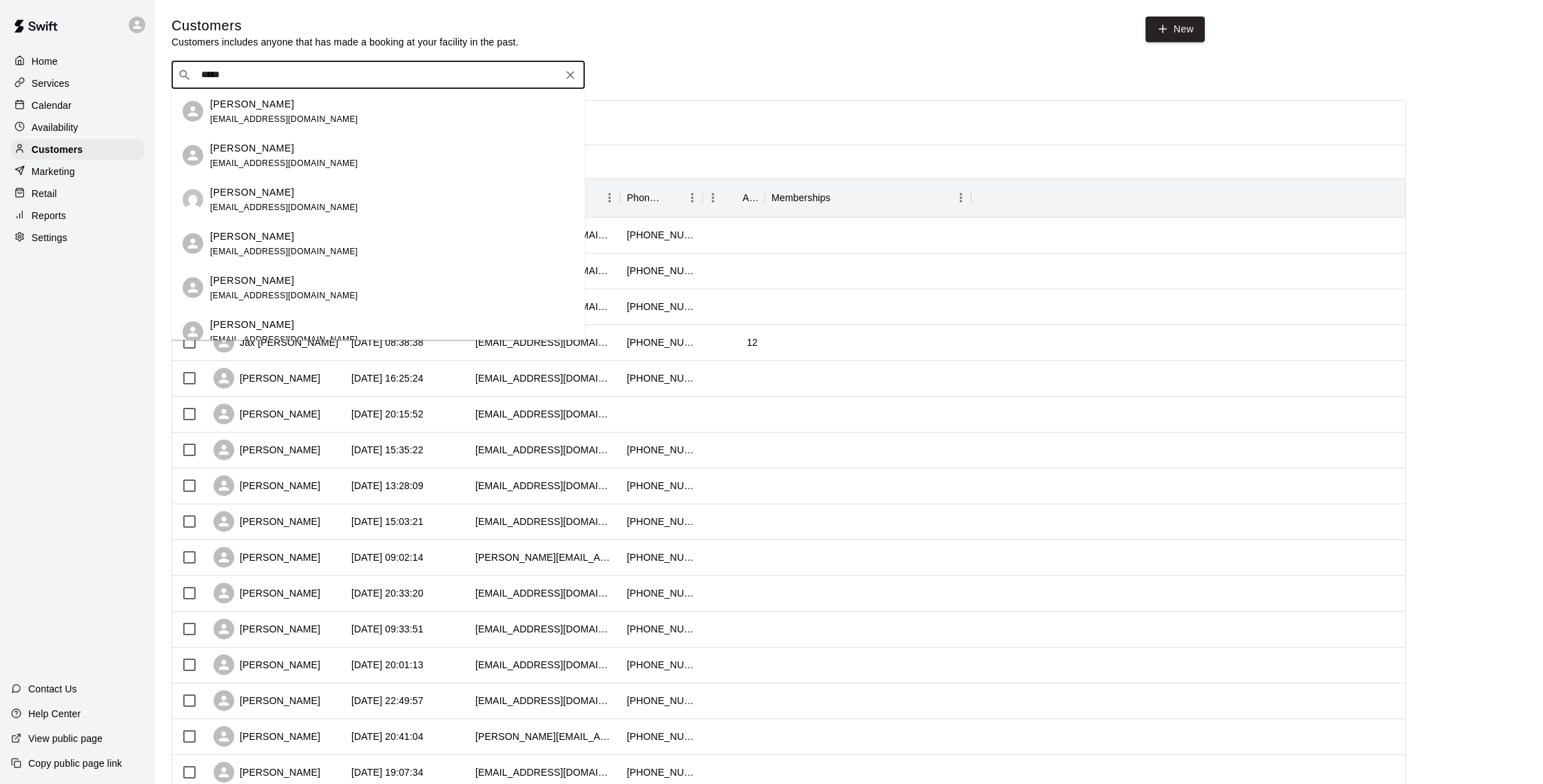
click at [309, 117] on div "[PERSON_NAME] [EMAIL_ADDRESS][DOMAIN_NAME]" at bounding box center [392, 111] width 364 height 29
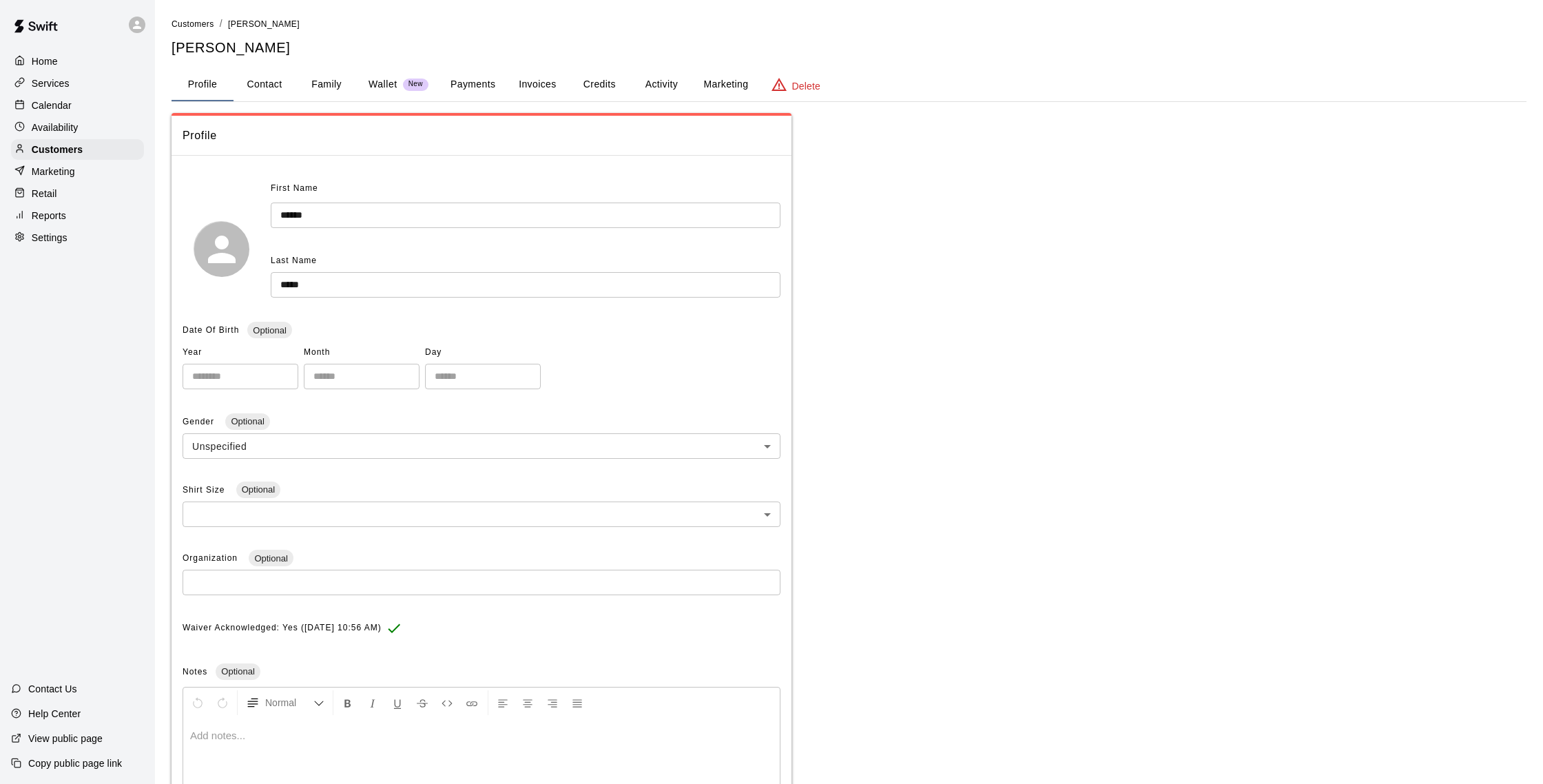
click at [267, 81] on button "Contact" at bounding box center [264, 85] width 62 height 33
select select "**"
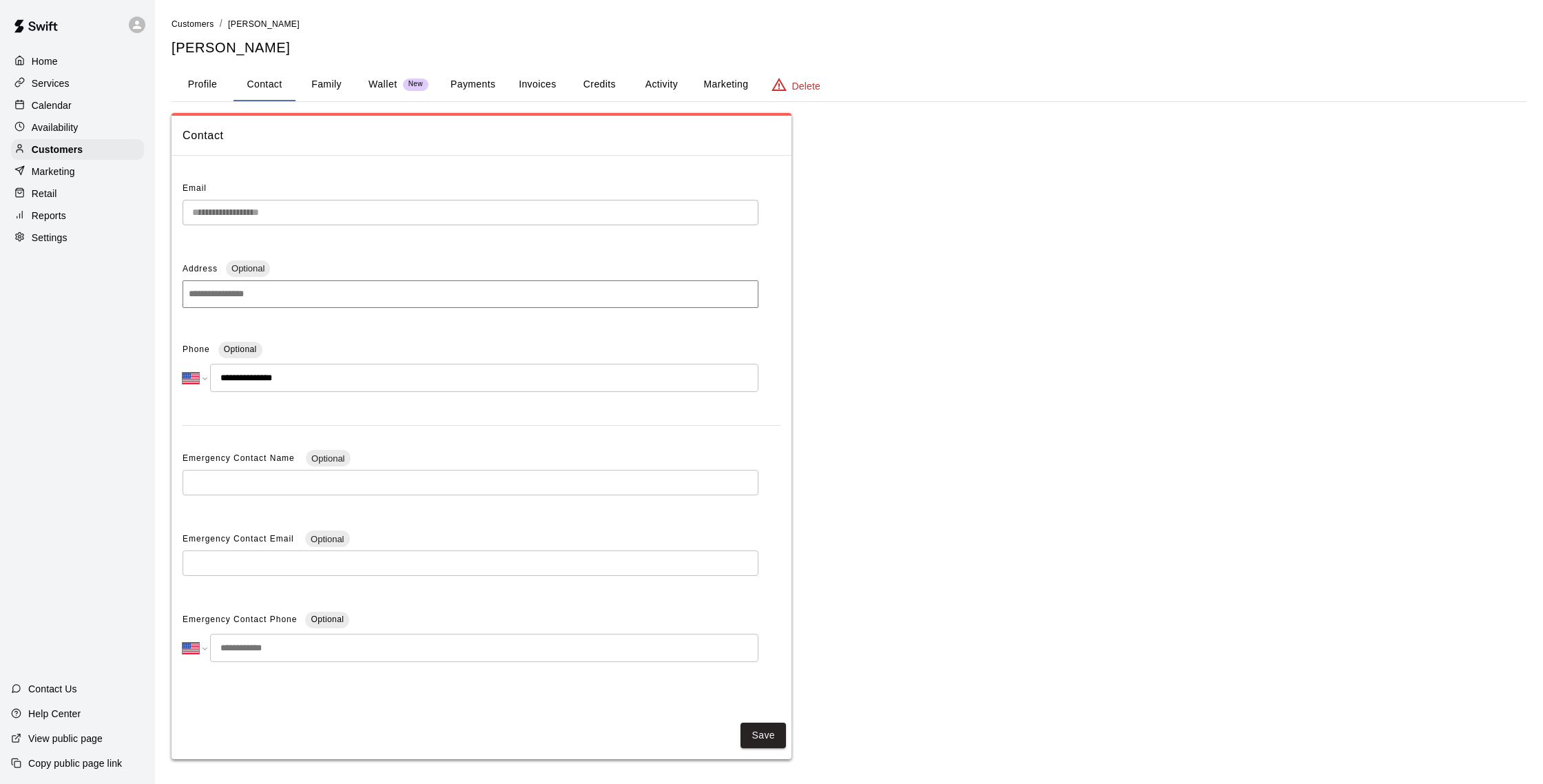
click at [95, 102] on div "Calendar" at bounding box center [78, 106] width 133 height 21
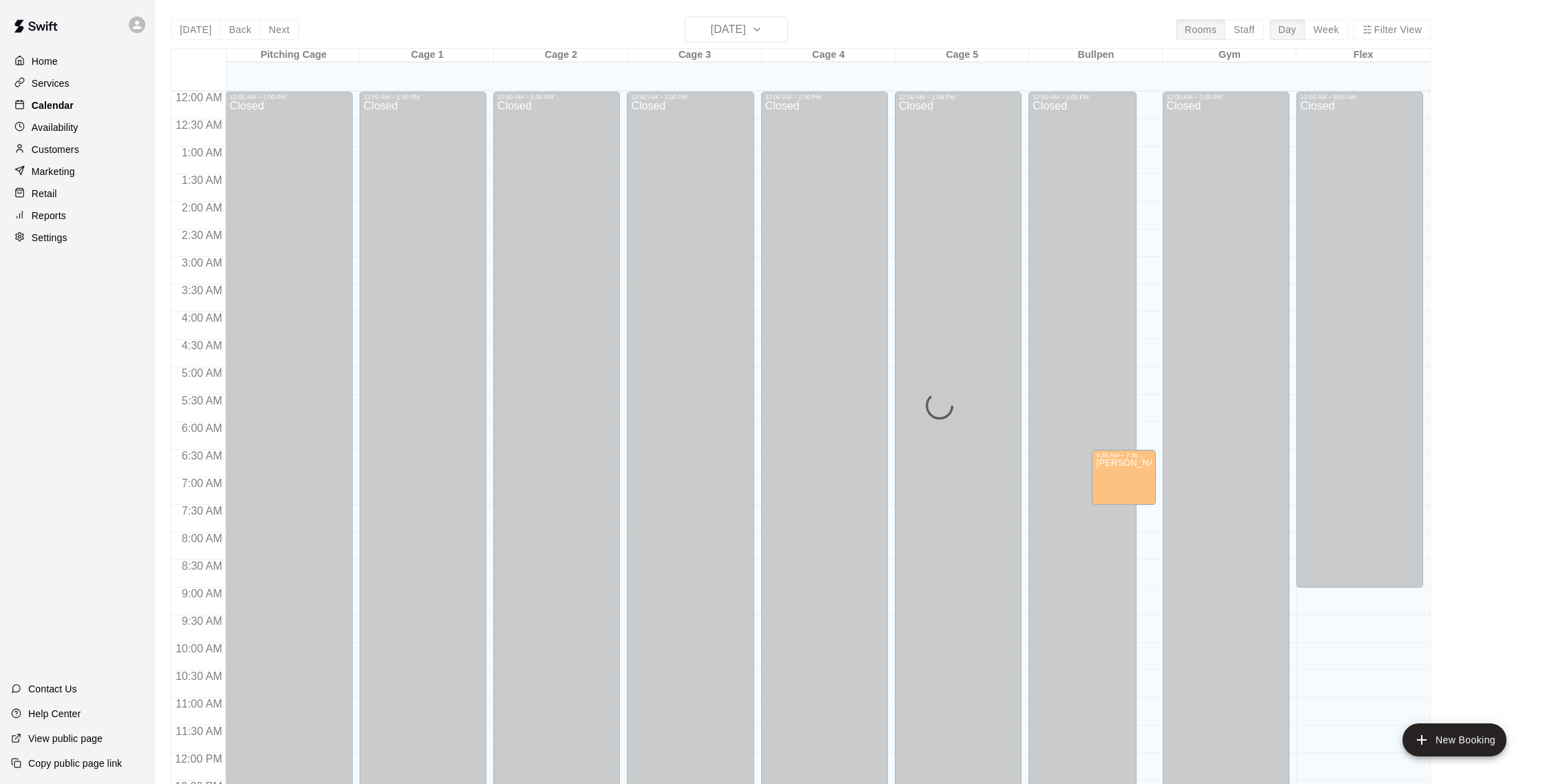
scroll to position [574, 0]
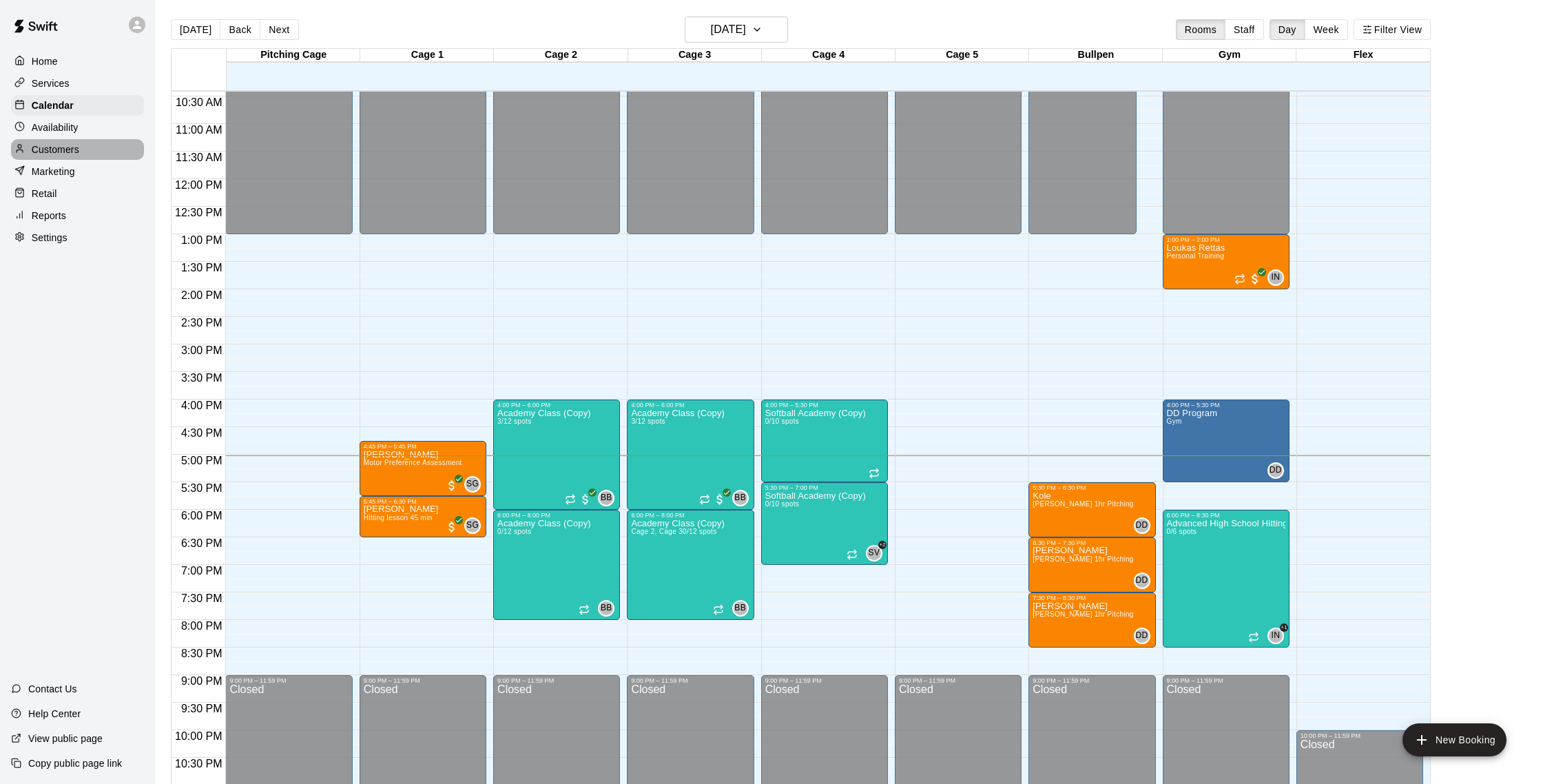
click at [76, 151] on p "Customers" at bounding box center [56, 149] width 48 height 13
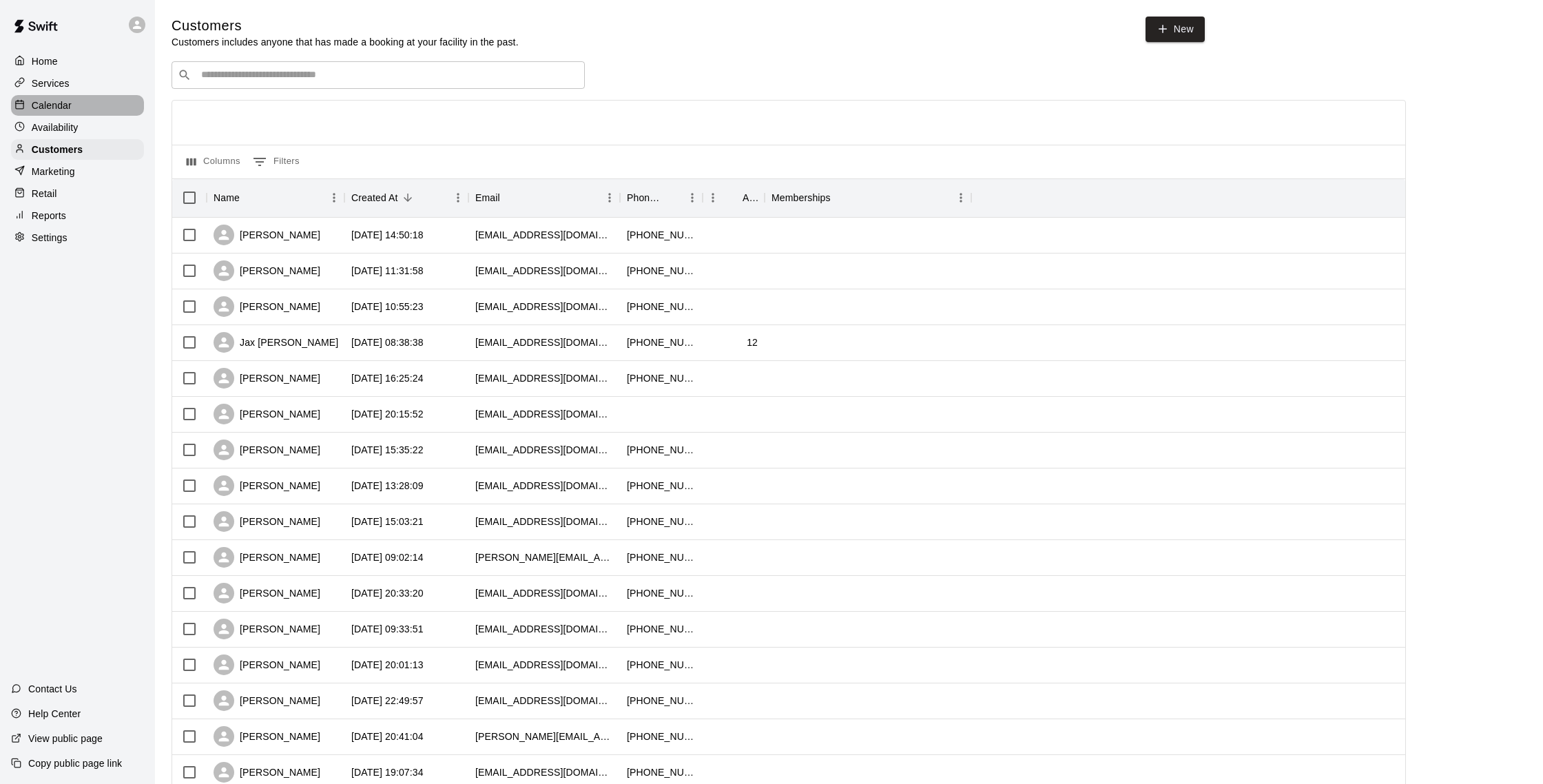
click at [75, 97] on div "Calendar" at bounding box center [78, 106] width 133 height 21
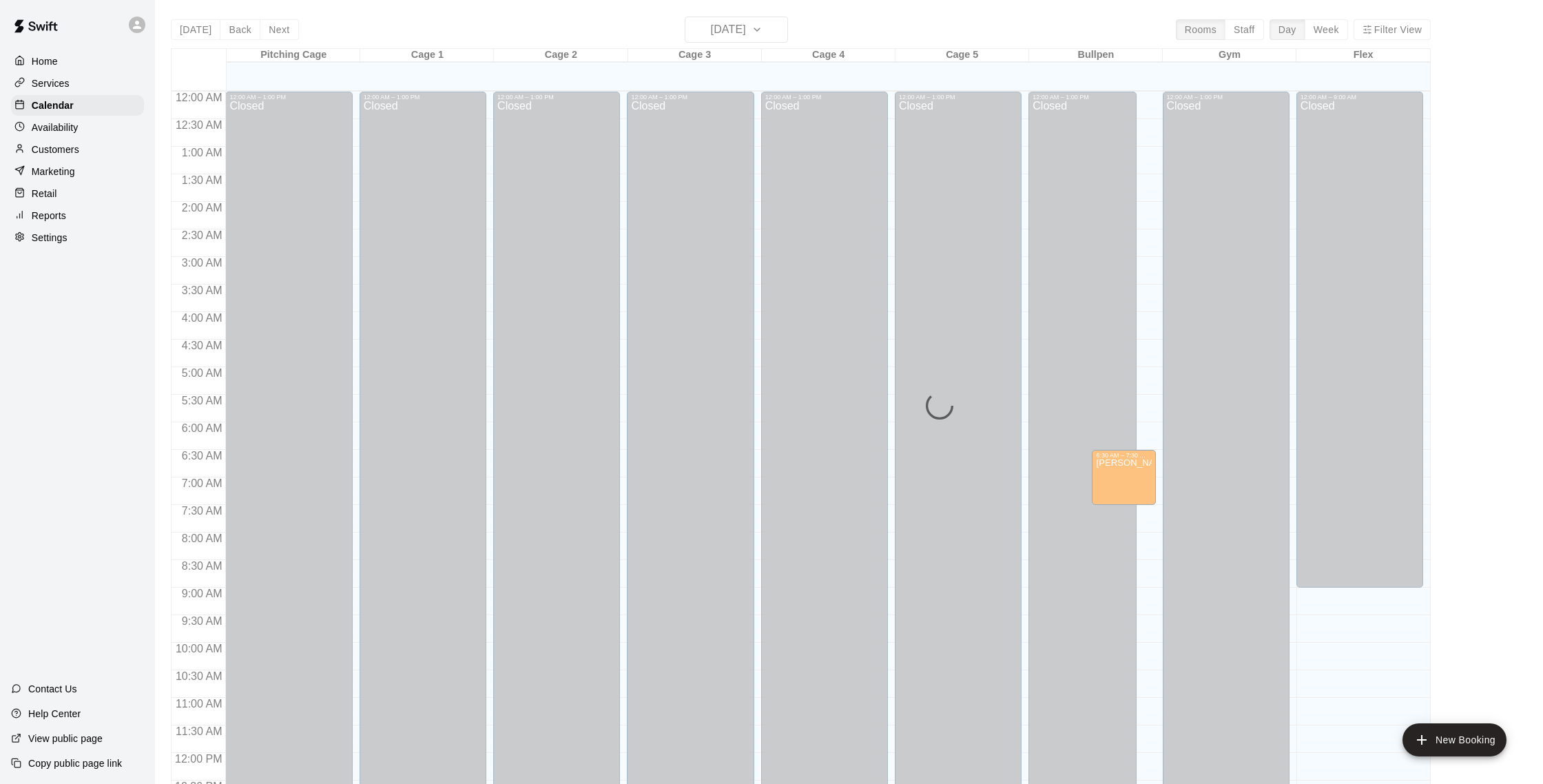
scroll to position [574, 0]
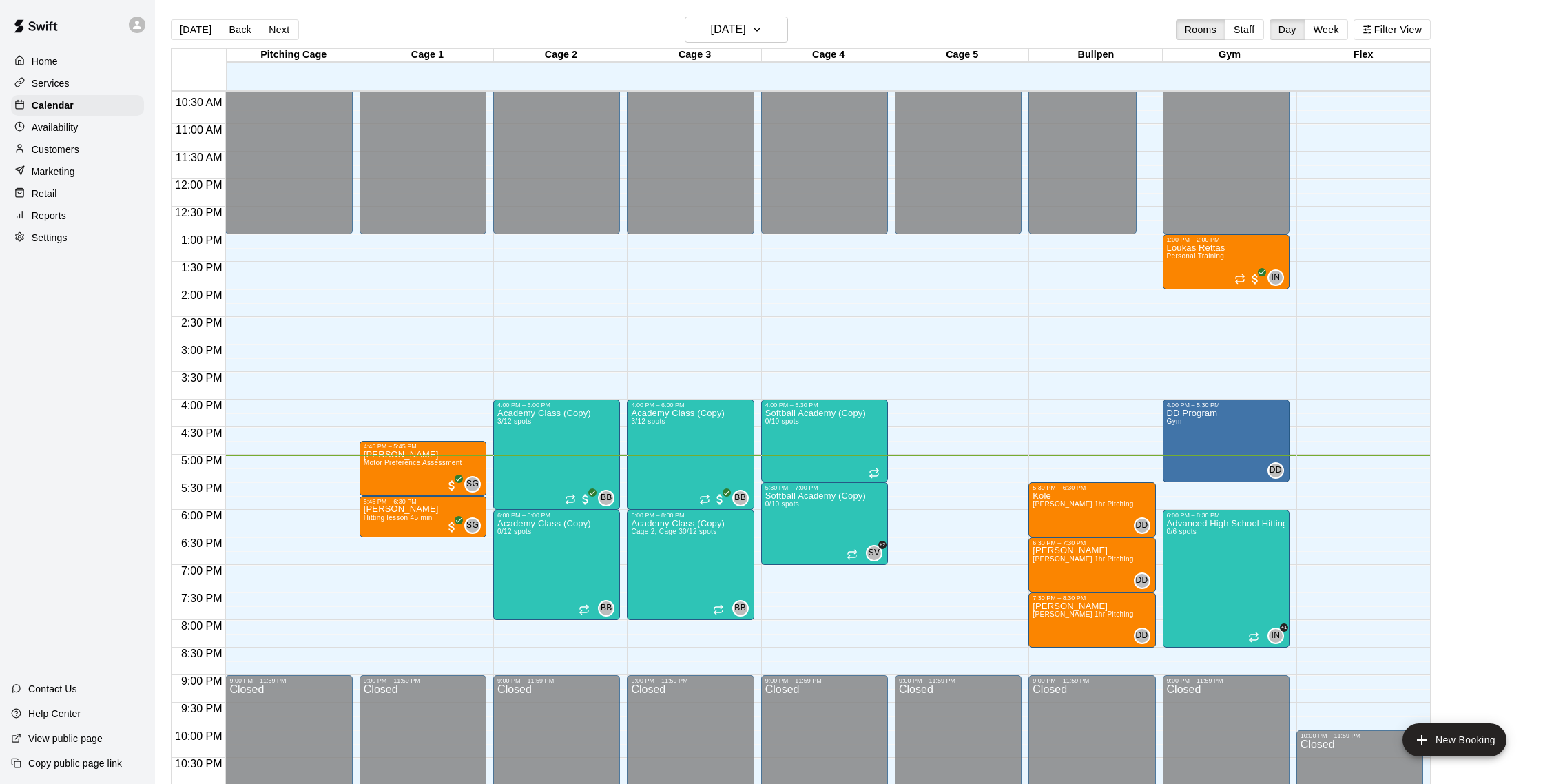
click at [68, 137] on div "Home Services Calendar Availability Customers Marketing Retail Reports Settings" at bounding box center [77, 149] width 155 height 200
click at [69, 133] on p "Availability" at bounding box center [55, 127] width 47 height 13
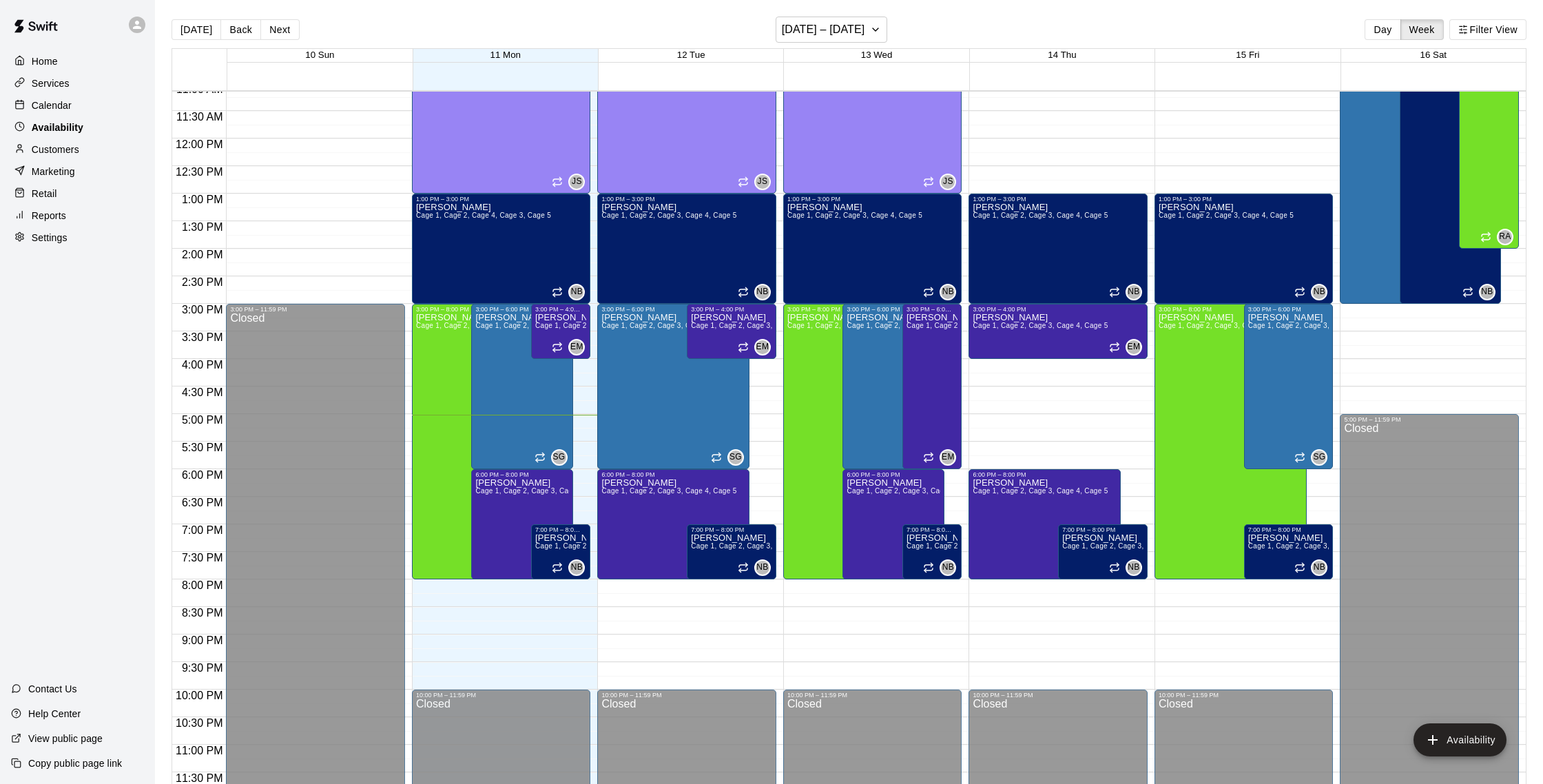
scroll to position [4, 0]
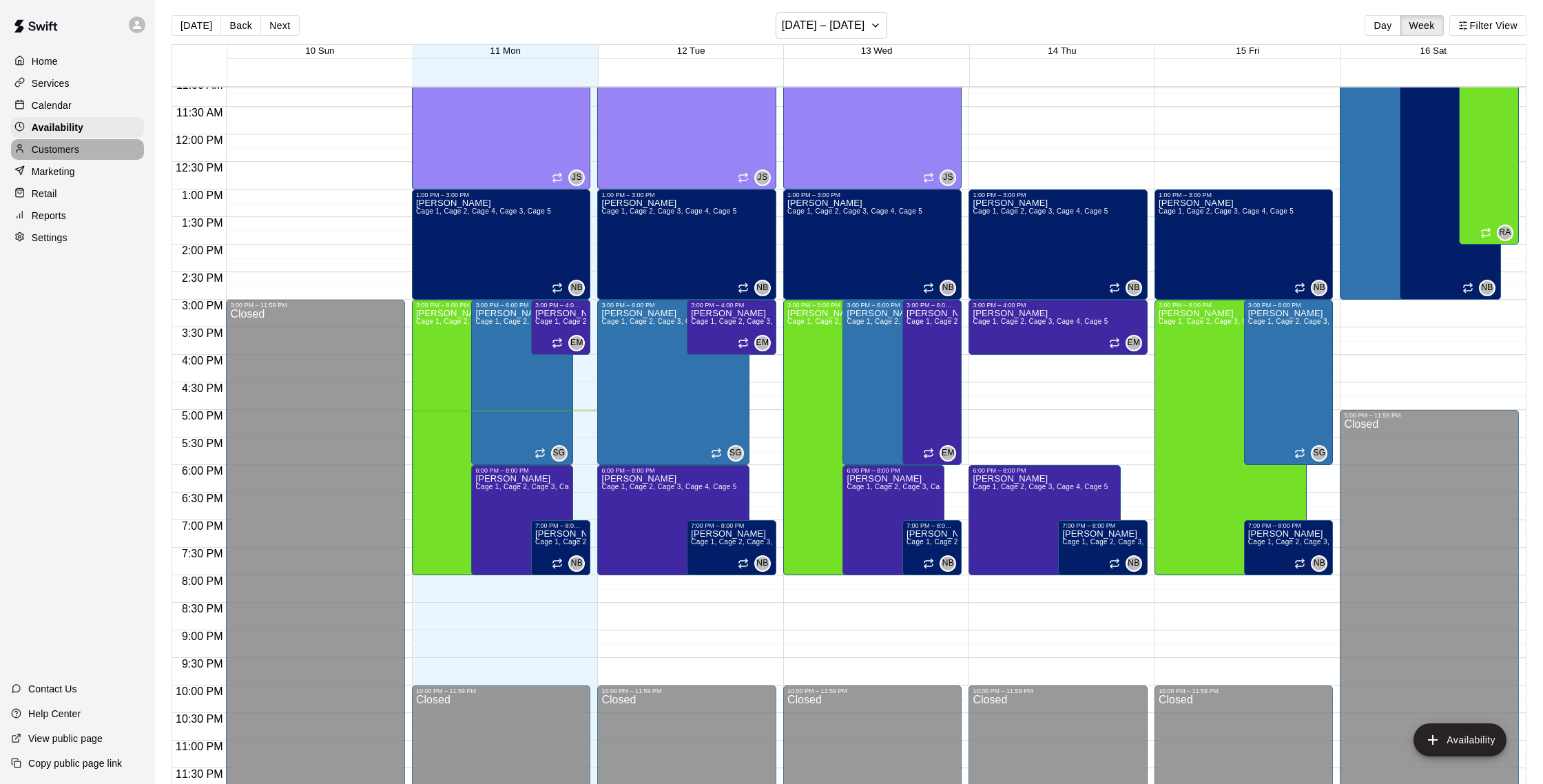
click at [69, 143] on p "Customers" at bounding box center [56, 149] width 48 height 13
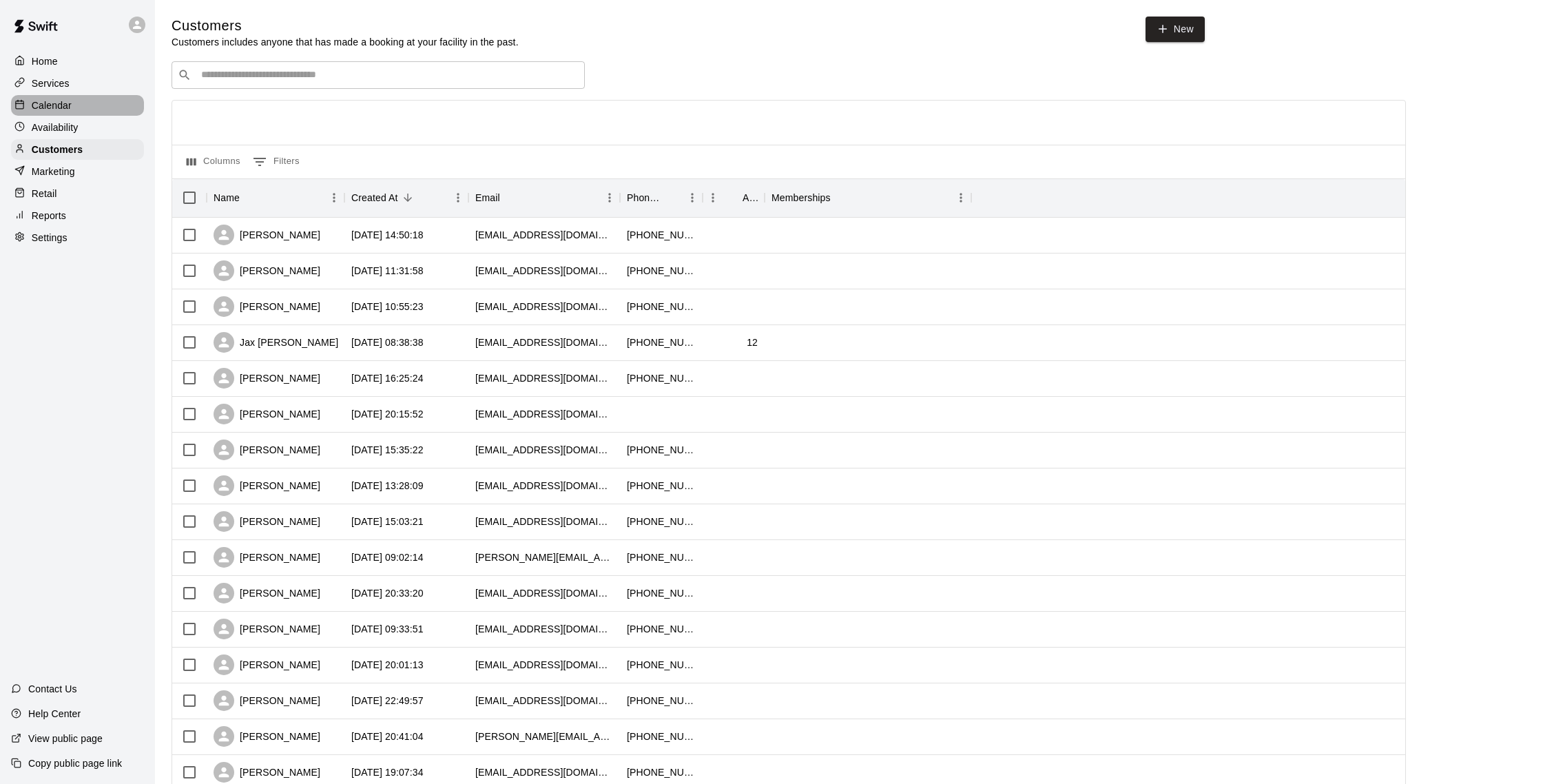
scroll to position [2, 0]
click at [72, 111] on div "Calendar" at bounding box center [78, 106] width 133 height 21
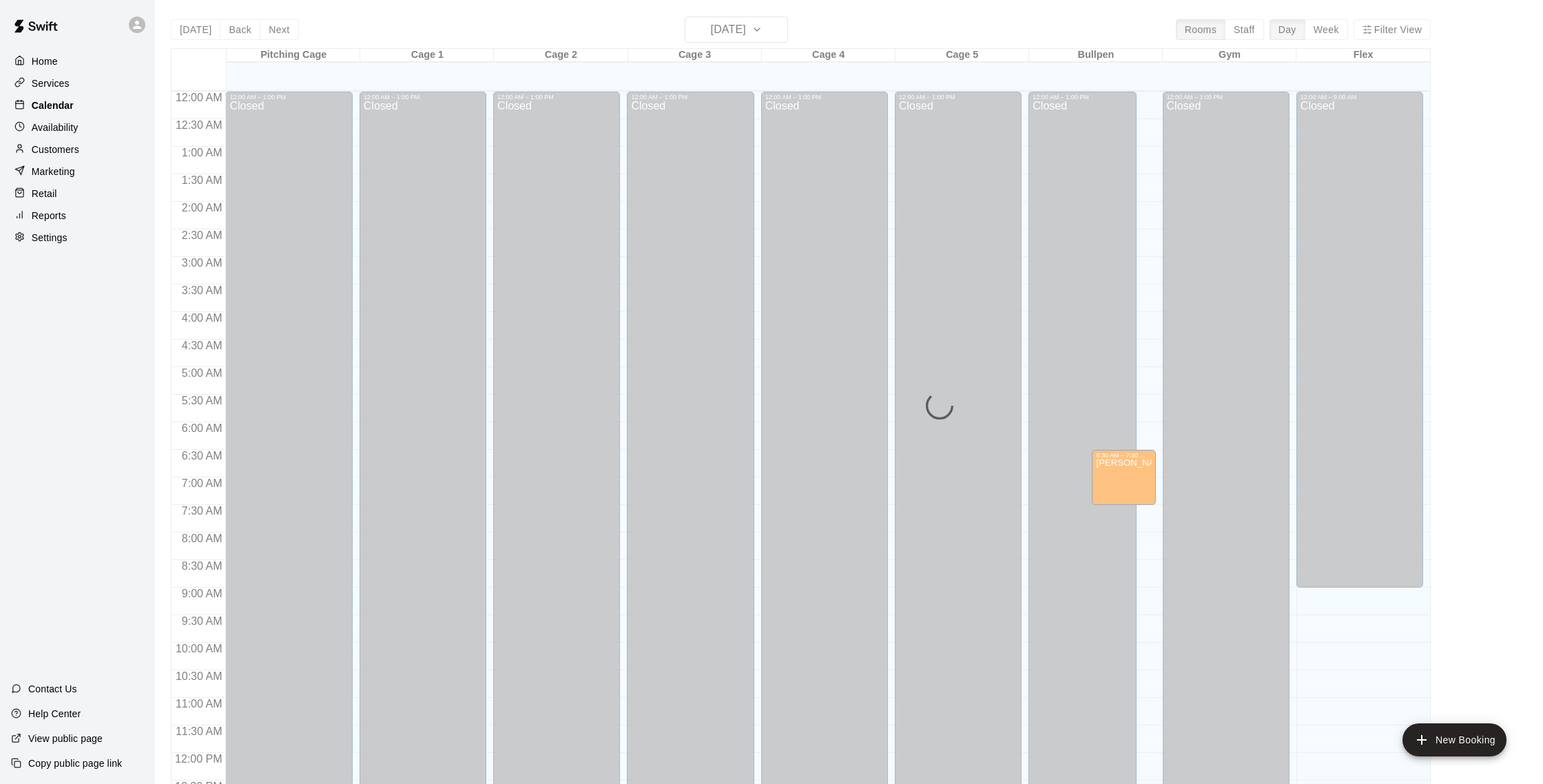
scroll to position [574, 0]
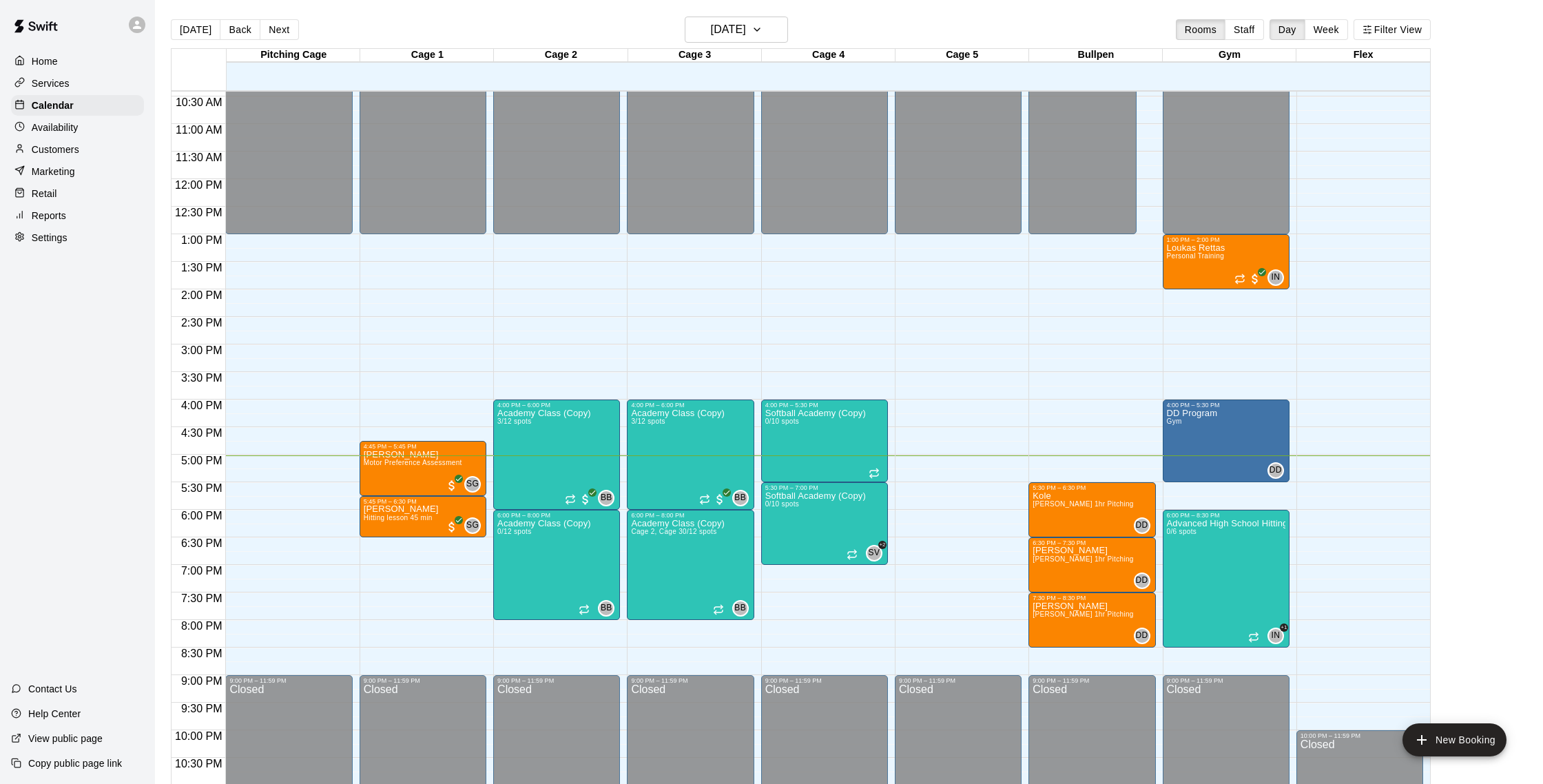
click at [72, 84] on div "Services" at bounding box center [78, 83] width 133 height 21
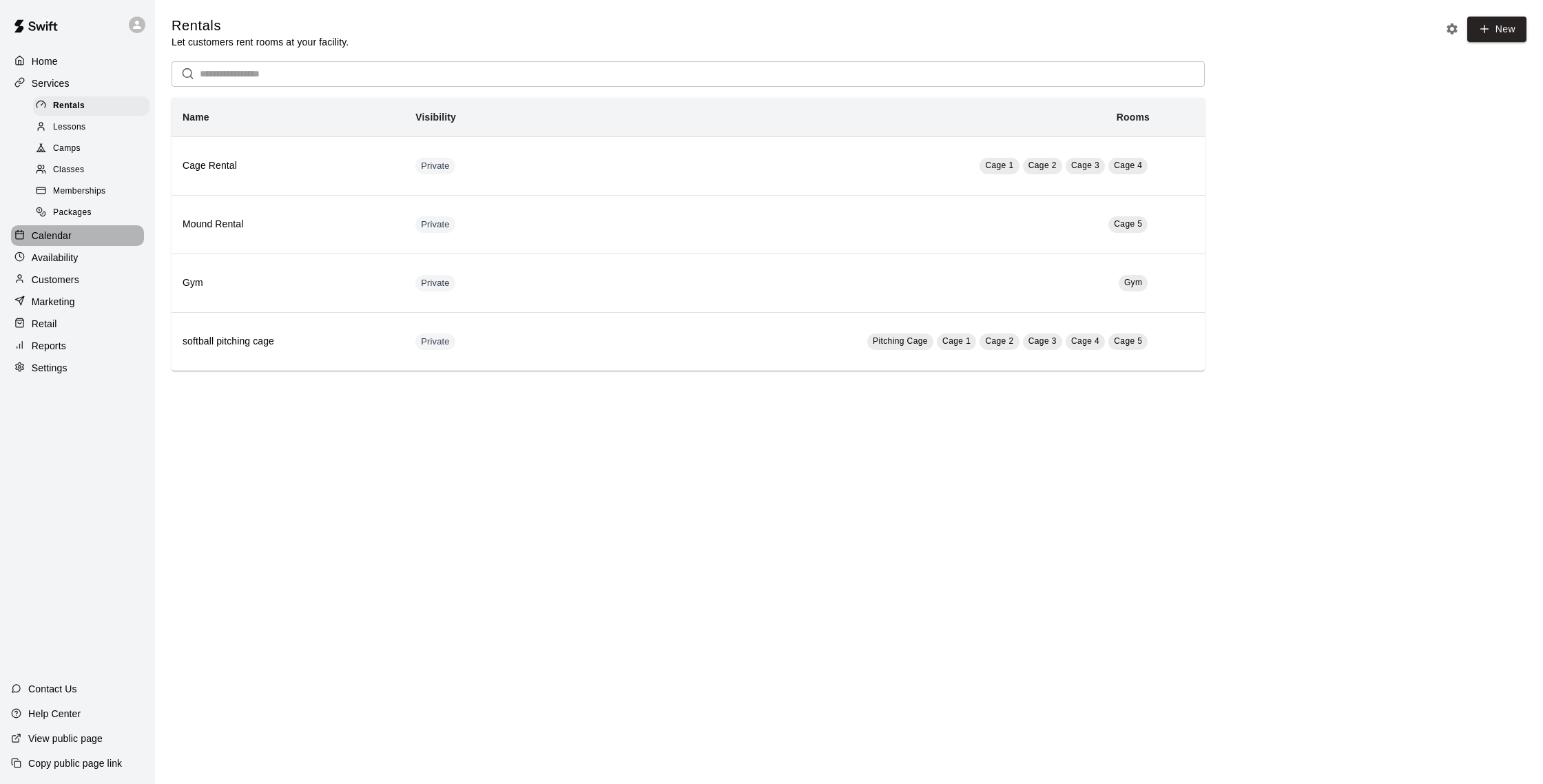
click at [84, 225] on div "Calendar" at bounding box center [78, 236] width 133 height 21
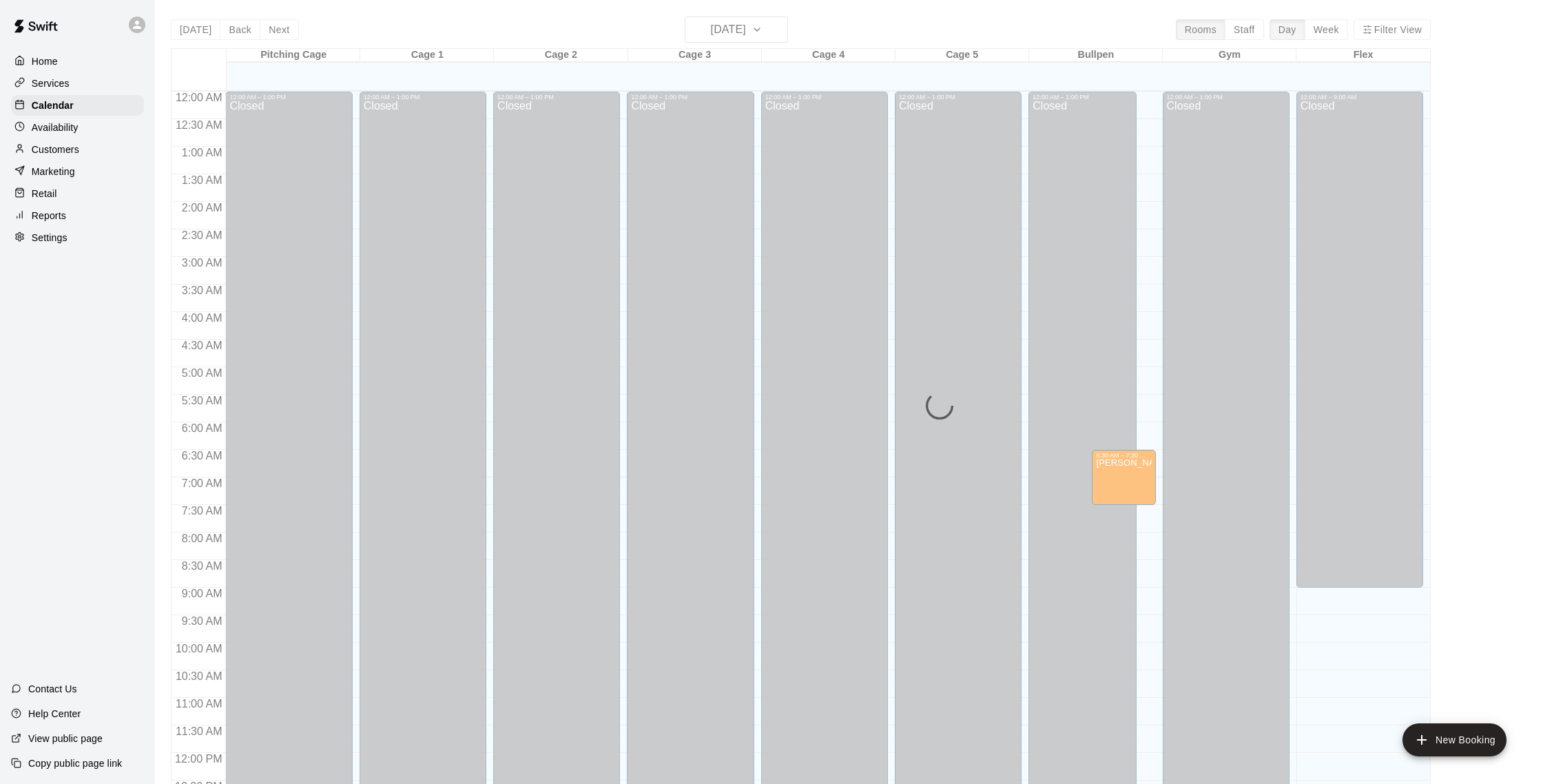
scroll to position [574, 0]
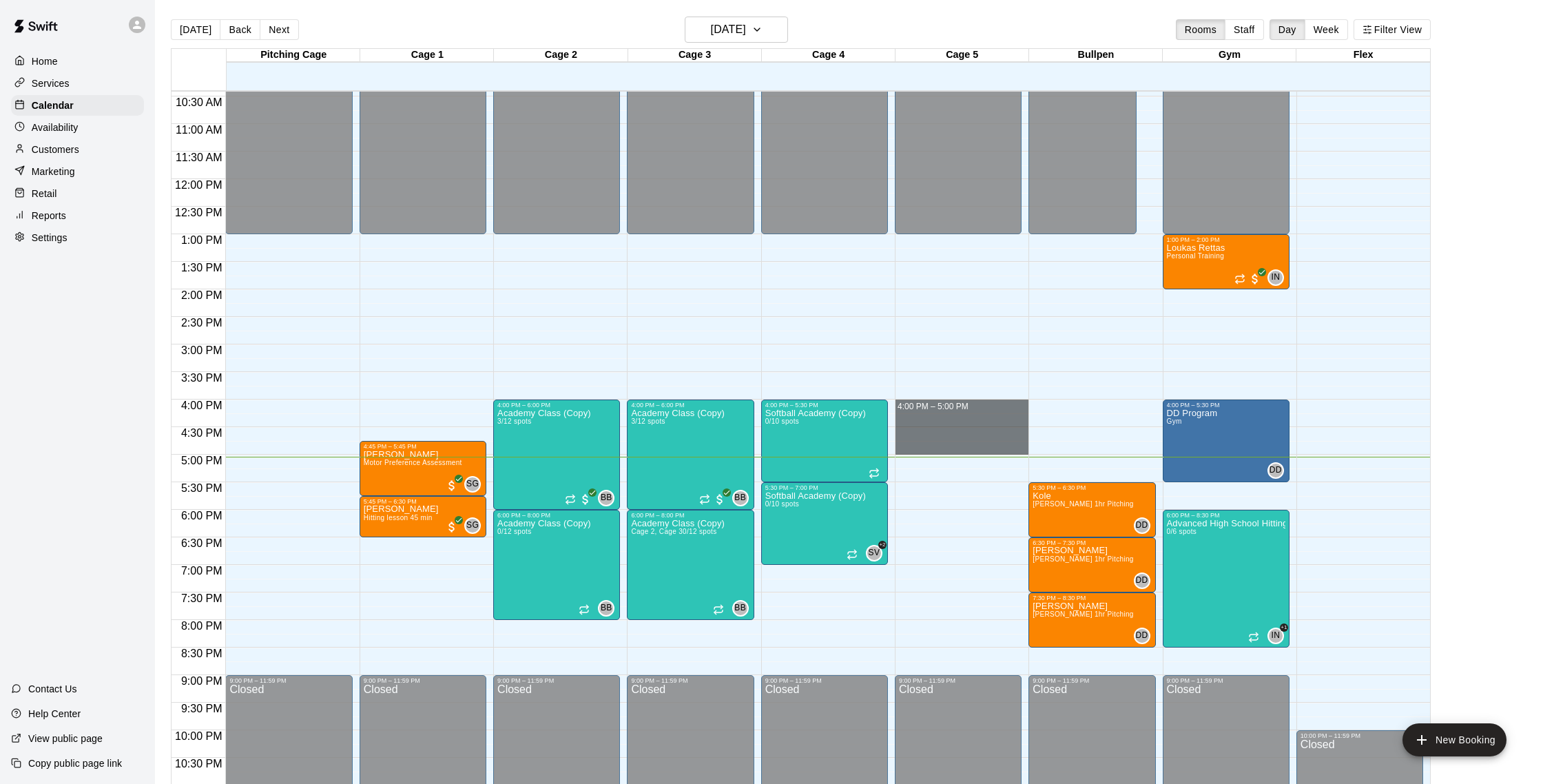
drag, startPoint x: 907, startPoint y: 408, endPoint x: 906, endPoint y: 449, distance: 41.0
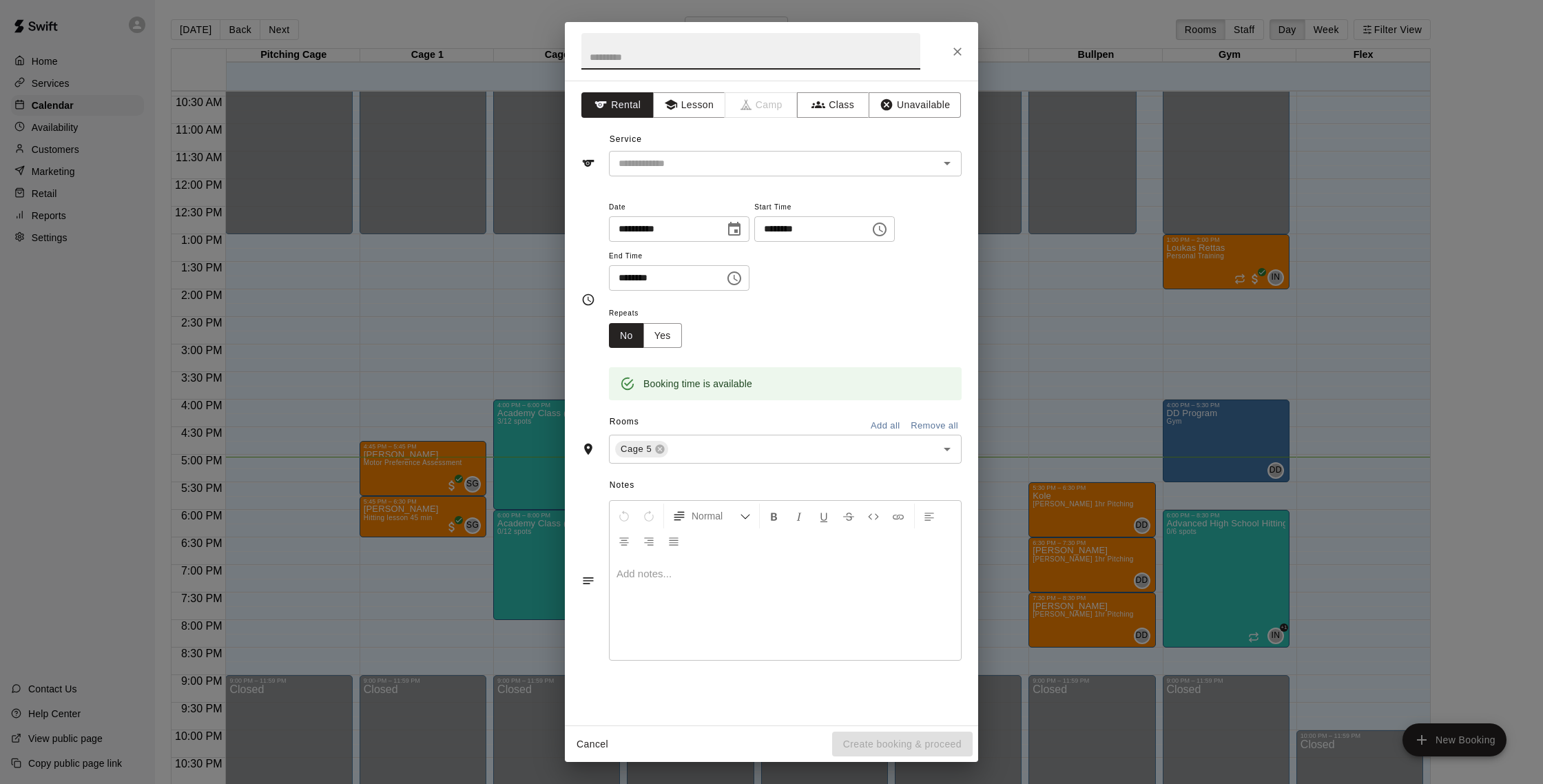
click at [953, 55] on icon "Close" at bounding box center [957, 51] width 13 height 13
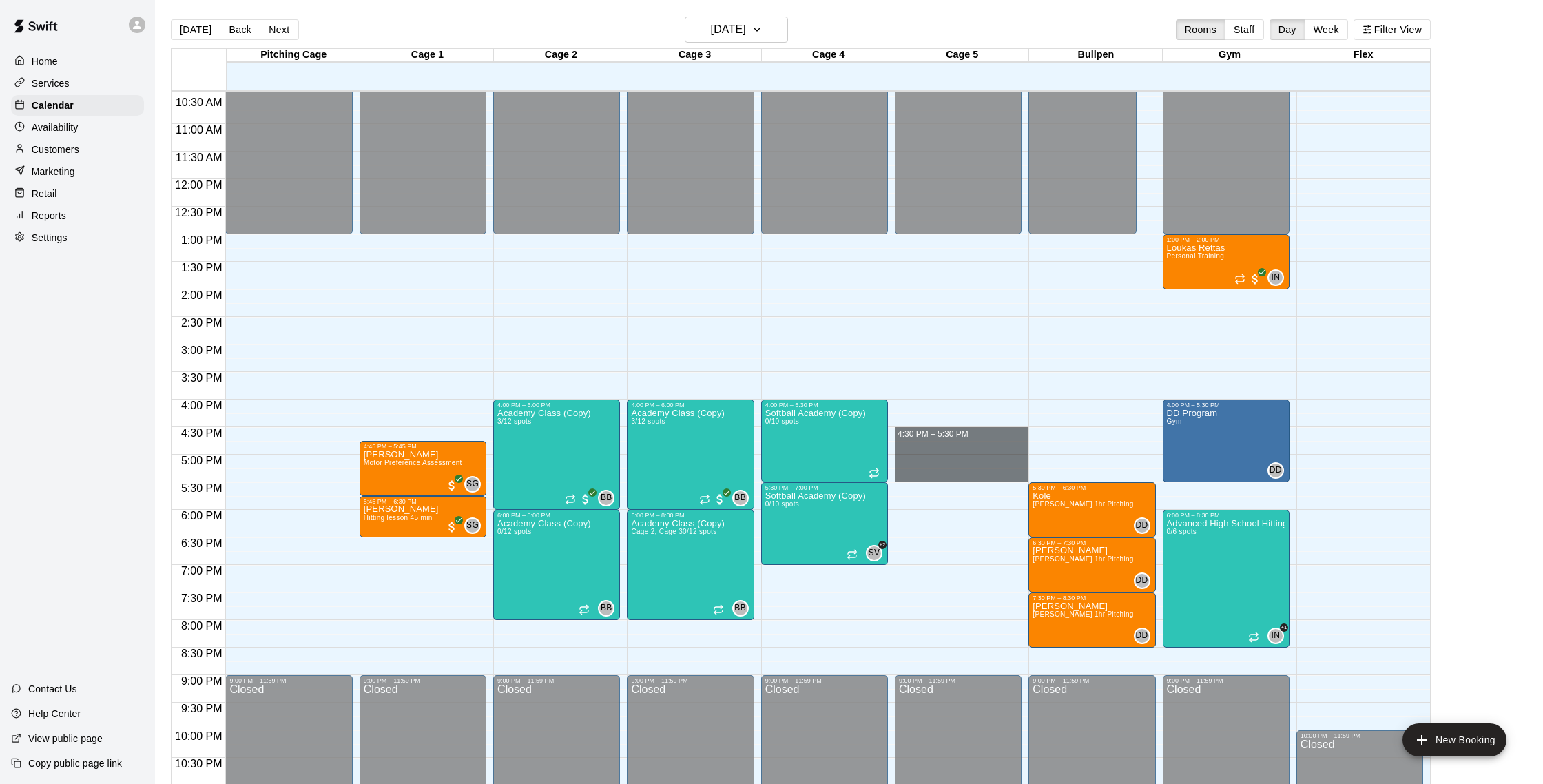
drag, startPoint x: 908, startPoint y: 430, endPoint x: 910, endPoint y: 473, distance: 43.0
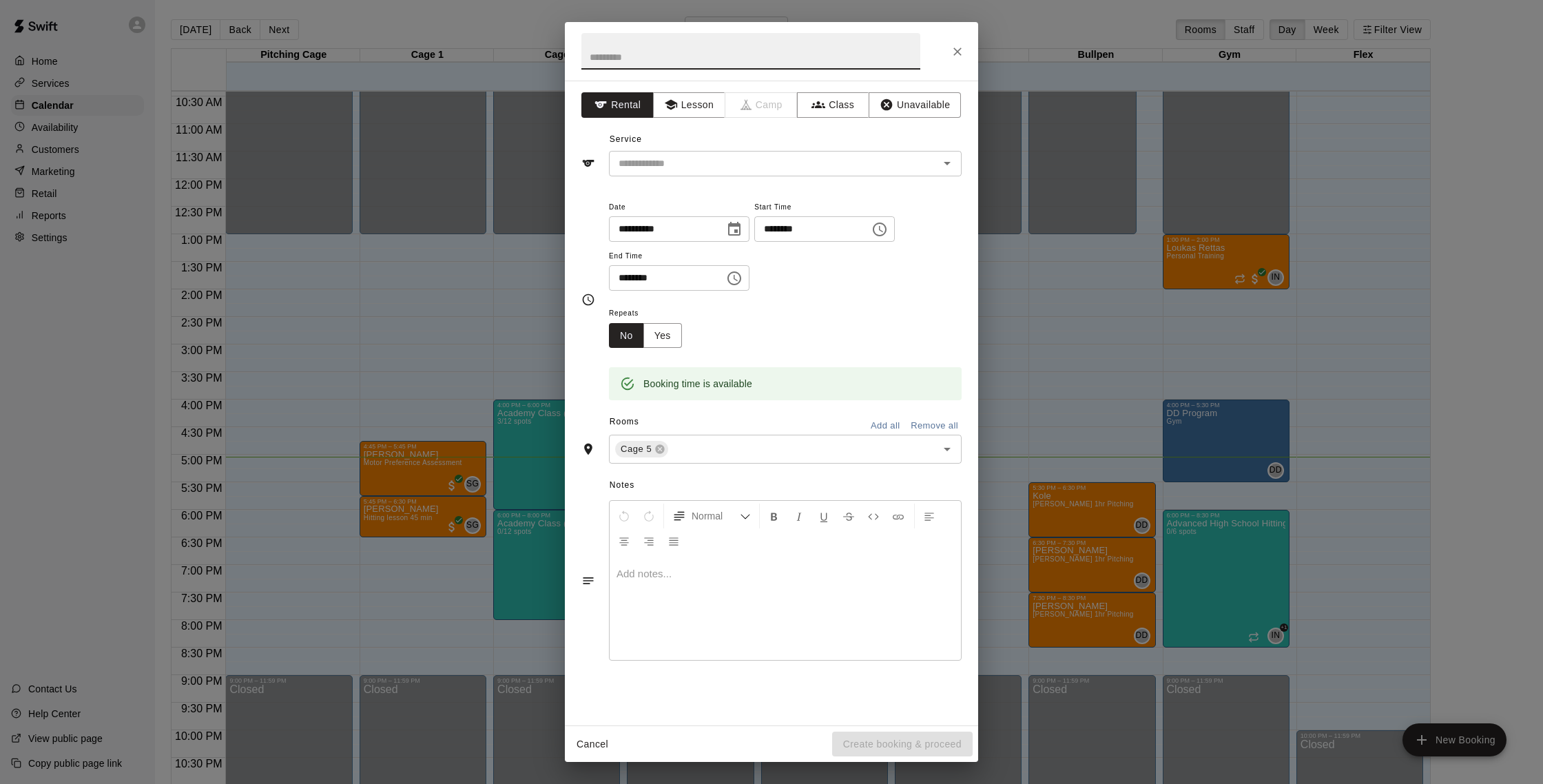
click at [696, 104] on button "Lesson" at bounding box center [689, 105] width 72 height 25
click at [708, 162] on input "text" at bounding box center [764, 163] width 304 height 17
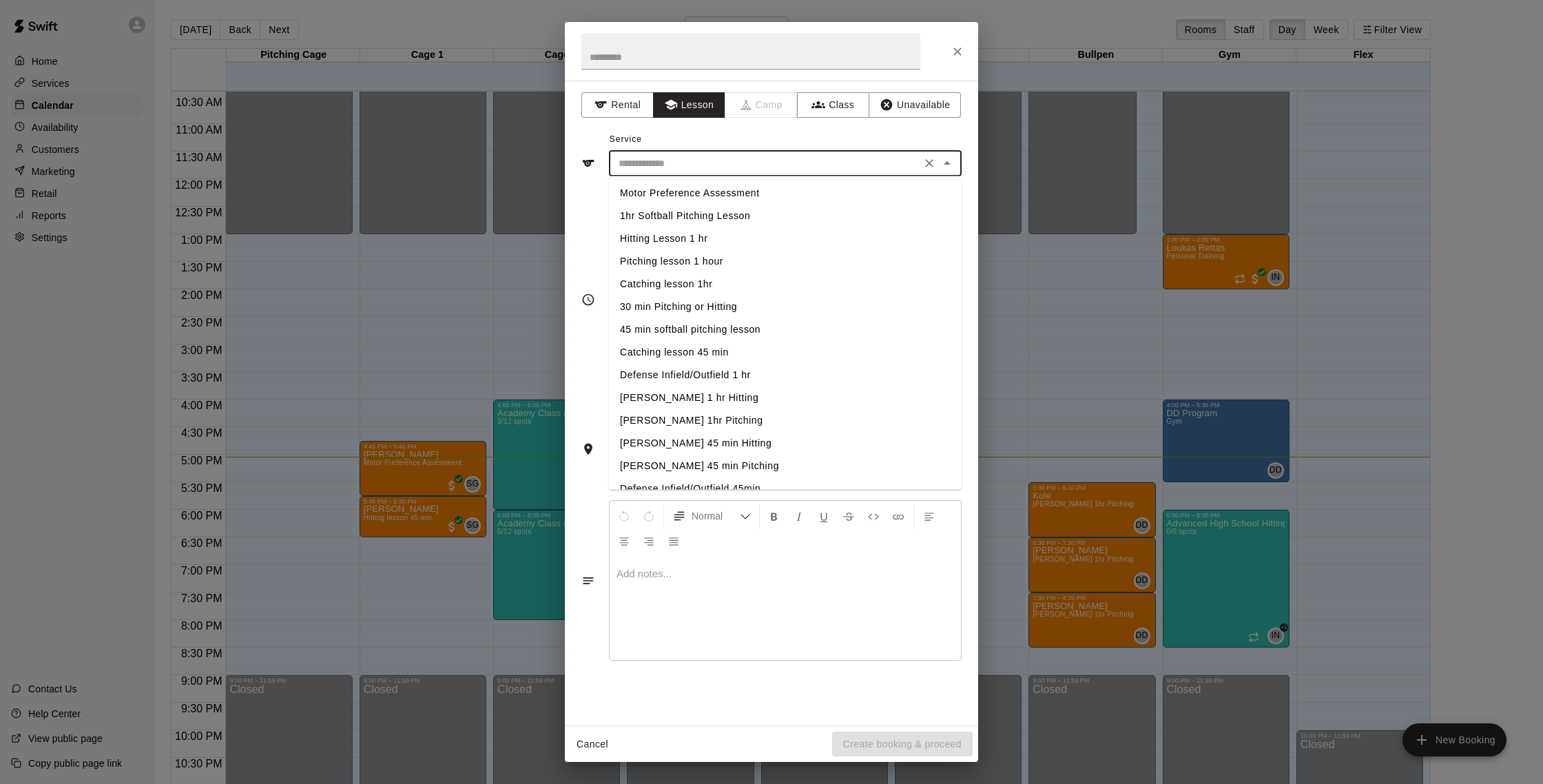
click at [712, 377] on li "Defense Infield/Outfield 1 hr" at bounding box center [785, 375] width 352 height 23
type input "**********"
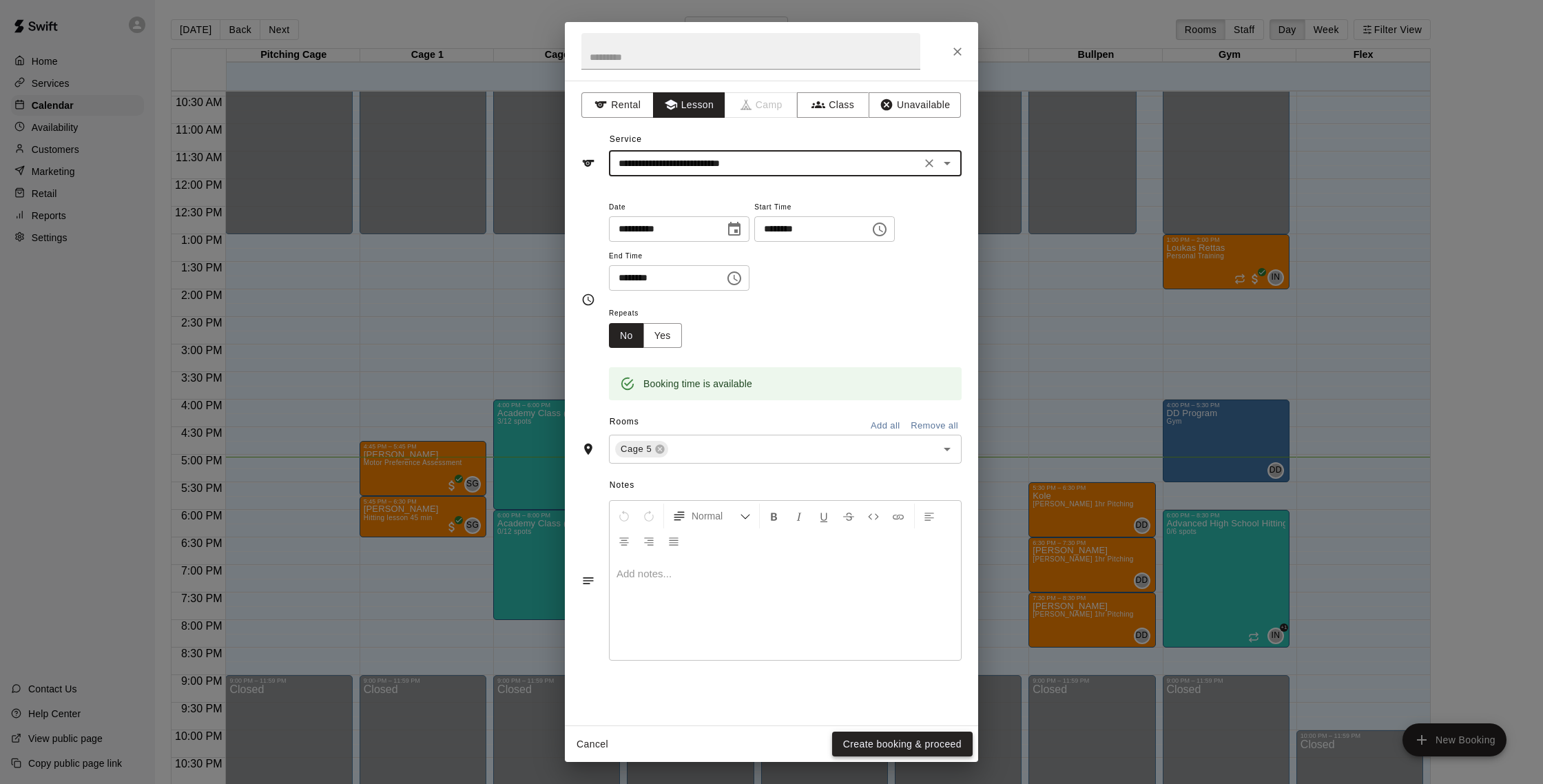
click at [894, 732] on button "Create booking & proceed" at bounding box center [902, 744] width 140 height 25
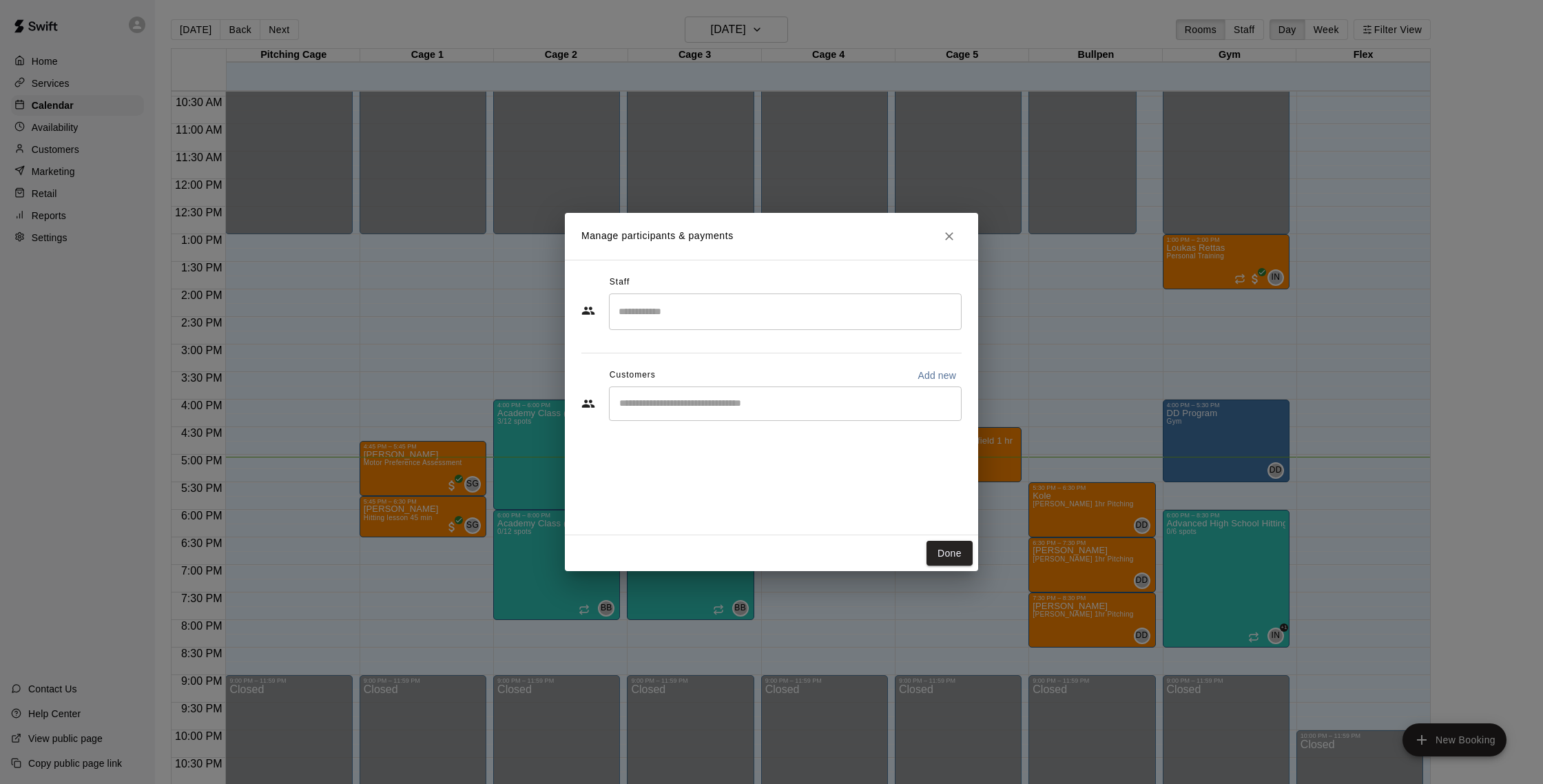
click at [671, 404] on input "Start typing to search customers..." at bounding box center [785, 403] width 341 height 13
type input "******"
click at [694, 438] on p "[PERSON_NAME]" at bounding box center [690, 435] width 84 height 14
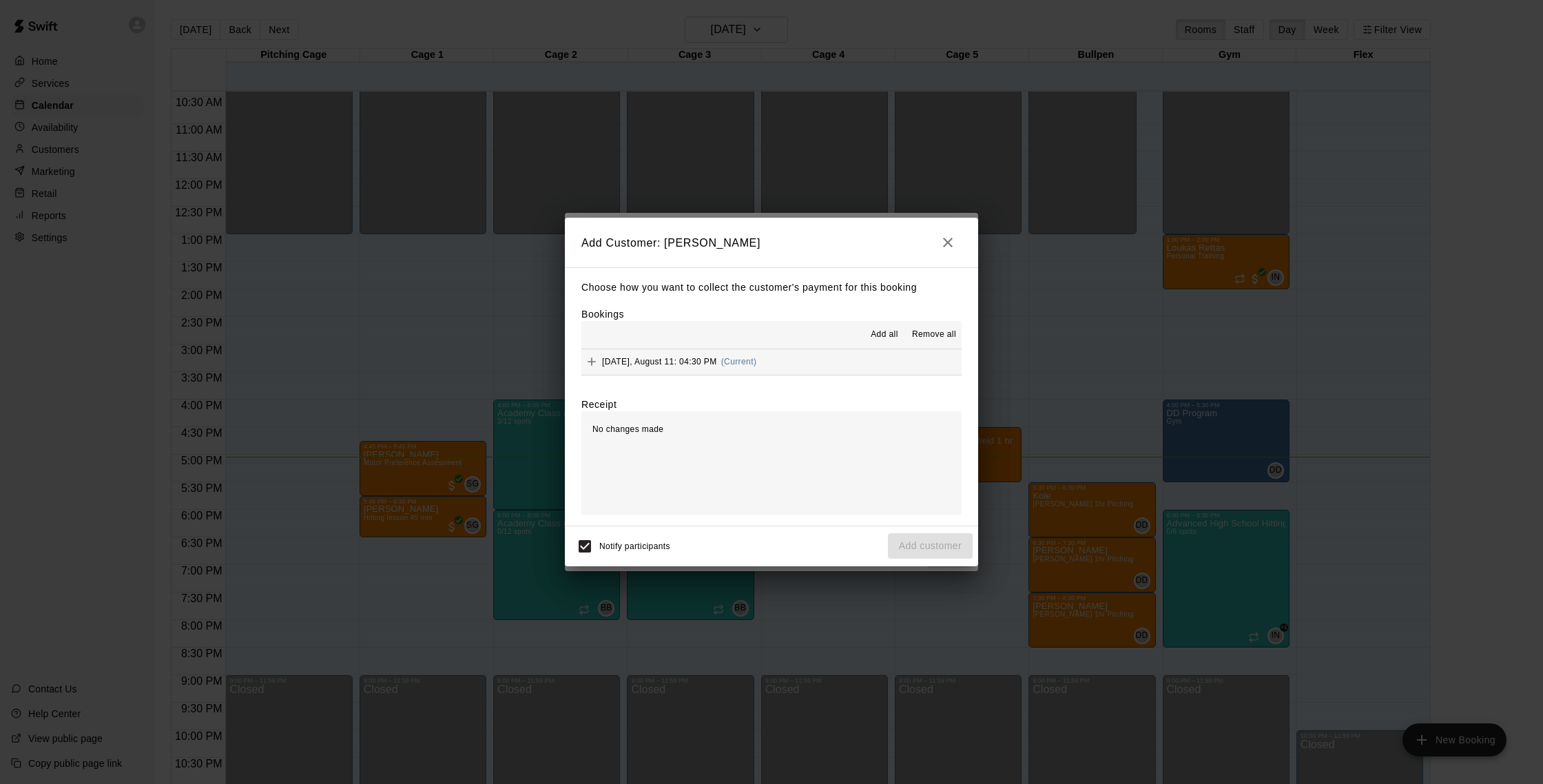
click at [802, 367] on button "[DATE], August 11: 04:30 PM (Current)" at bounding box center [772, 362] width 380 height 25
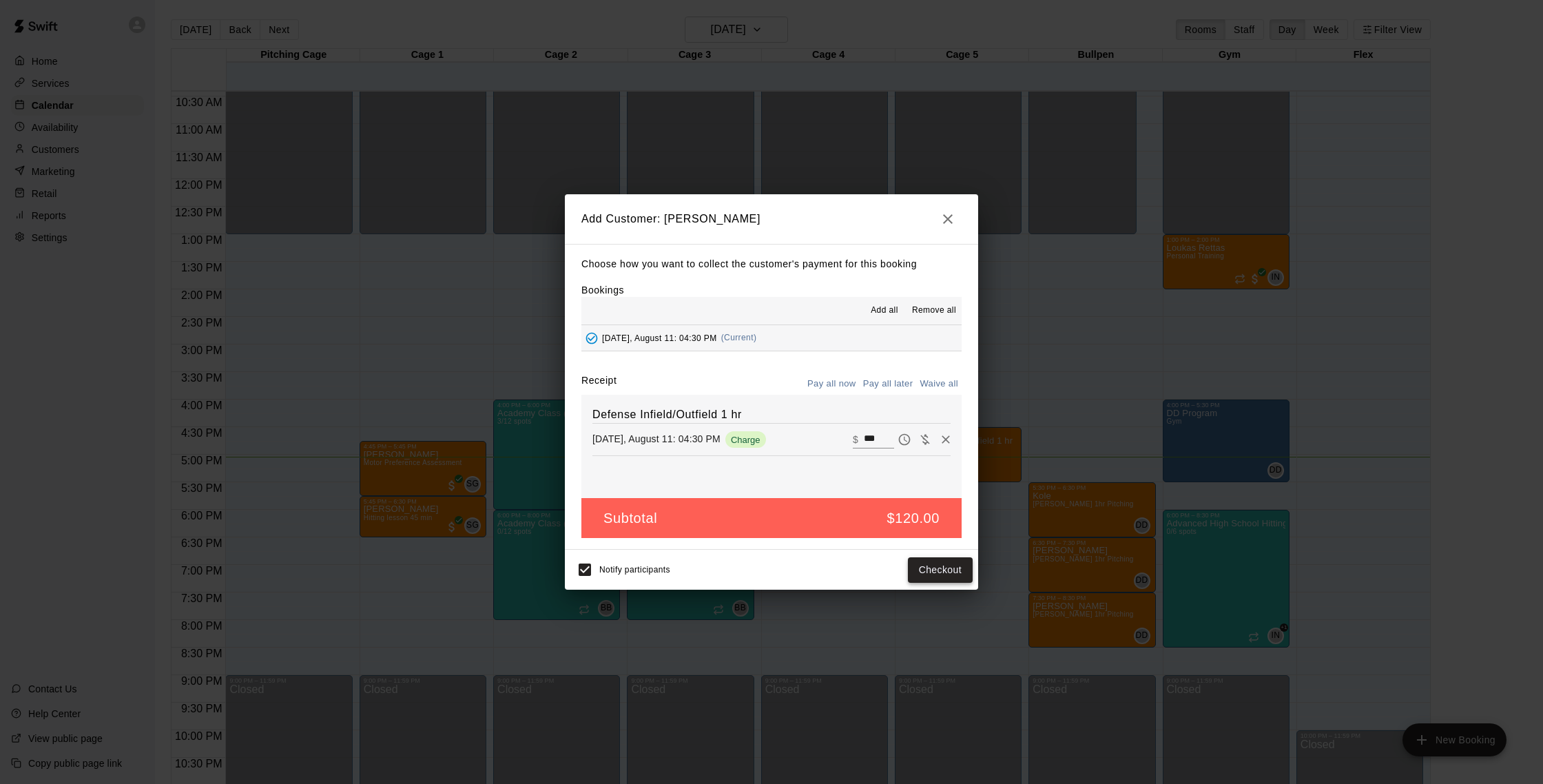
click at [949, 577] on button "Checkout" at bounding box center [941, 570] width 65 height 25
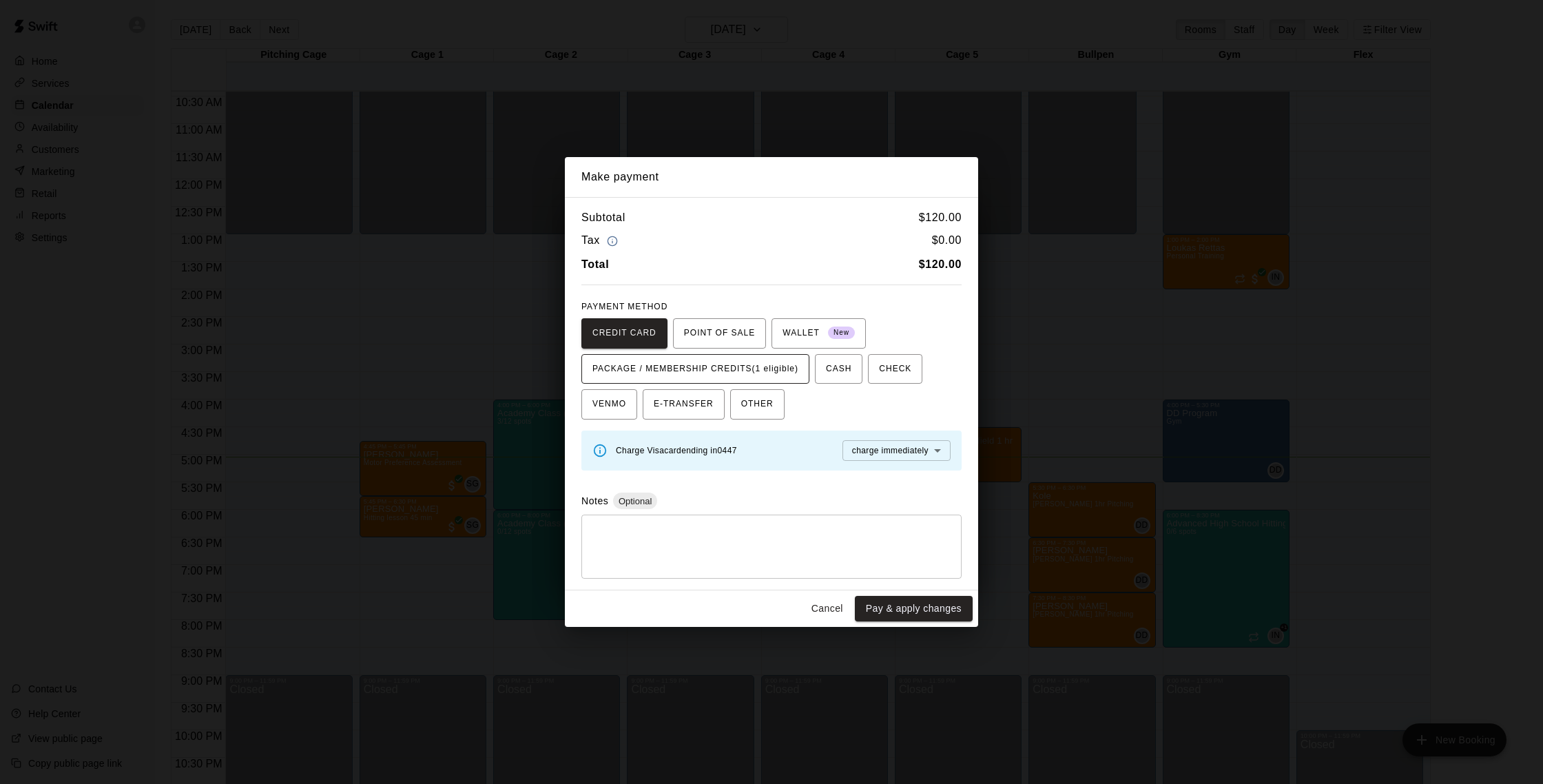
click at [748, 373] on span "PACKAGE / MEMBERSHIP CREDITS (1 eligible)" at bounding box center [695, 369] width 206 height 22
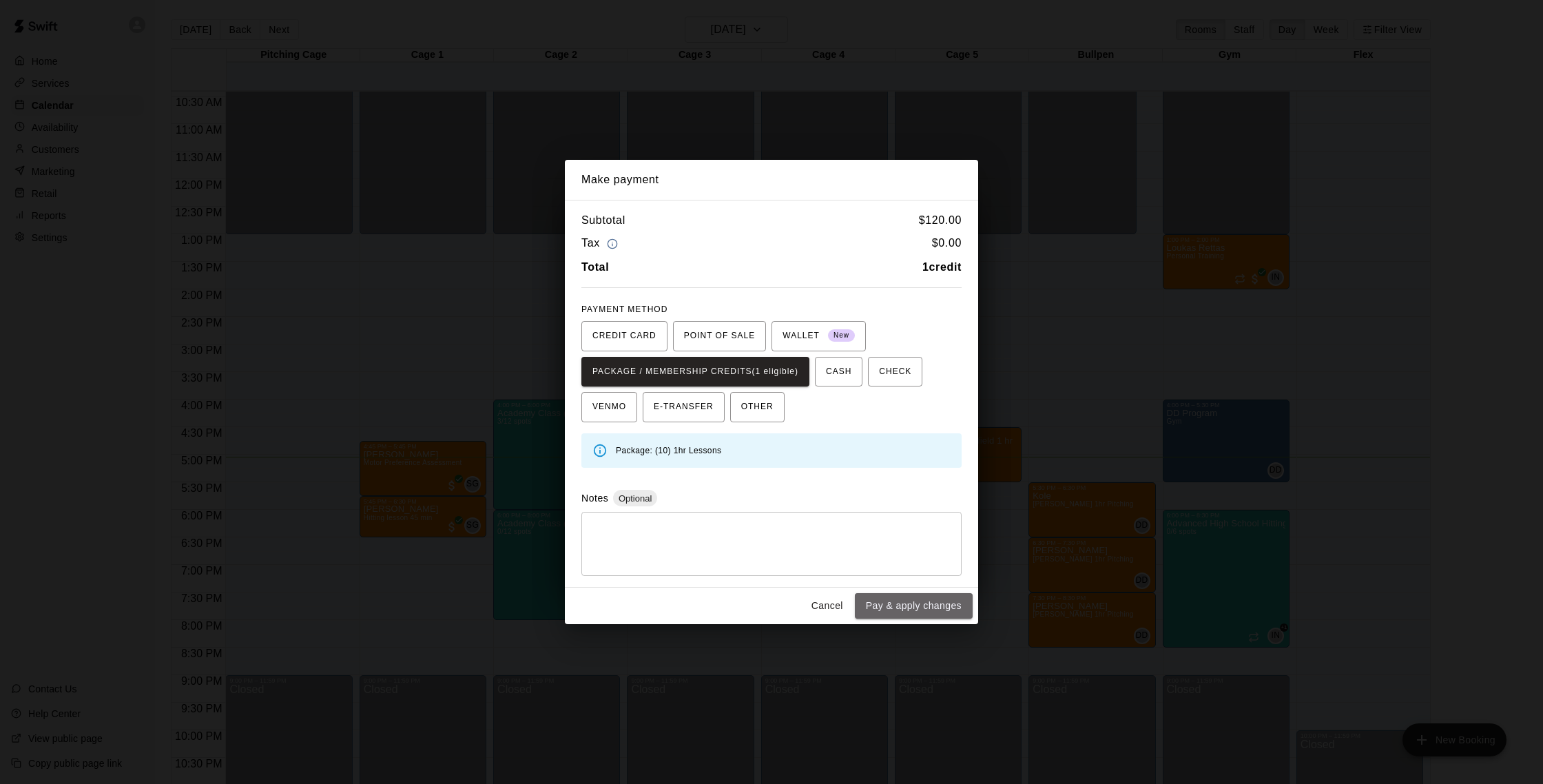
click at [908, 610] on button "Pay & apply changes" at bounding box center [914, 605] width 117 height 25
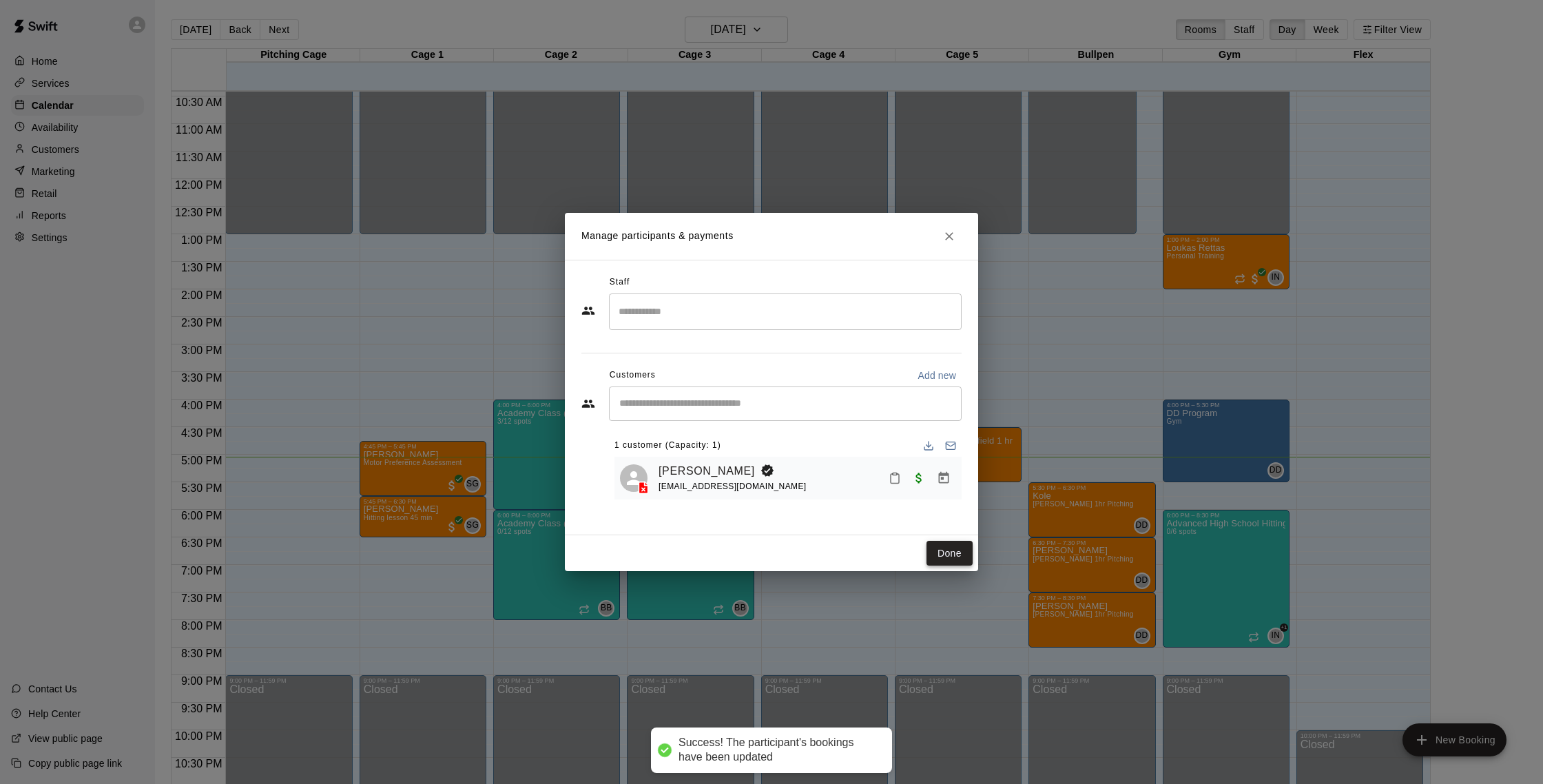
click at [941, 545] on button "Done" at bounding box center [949, 553] width 46 height 25
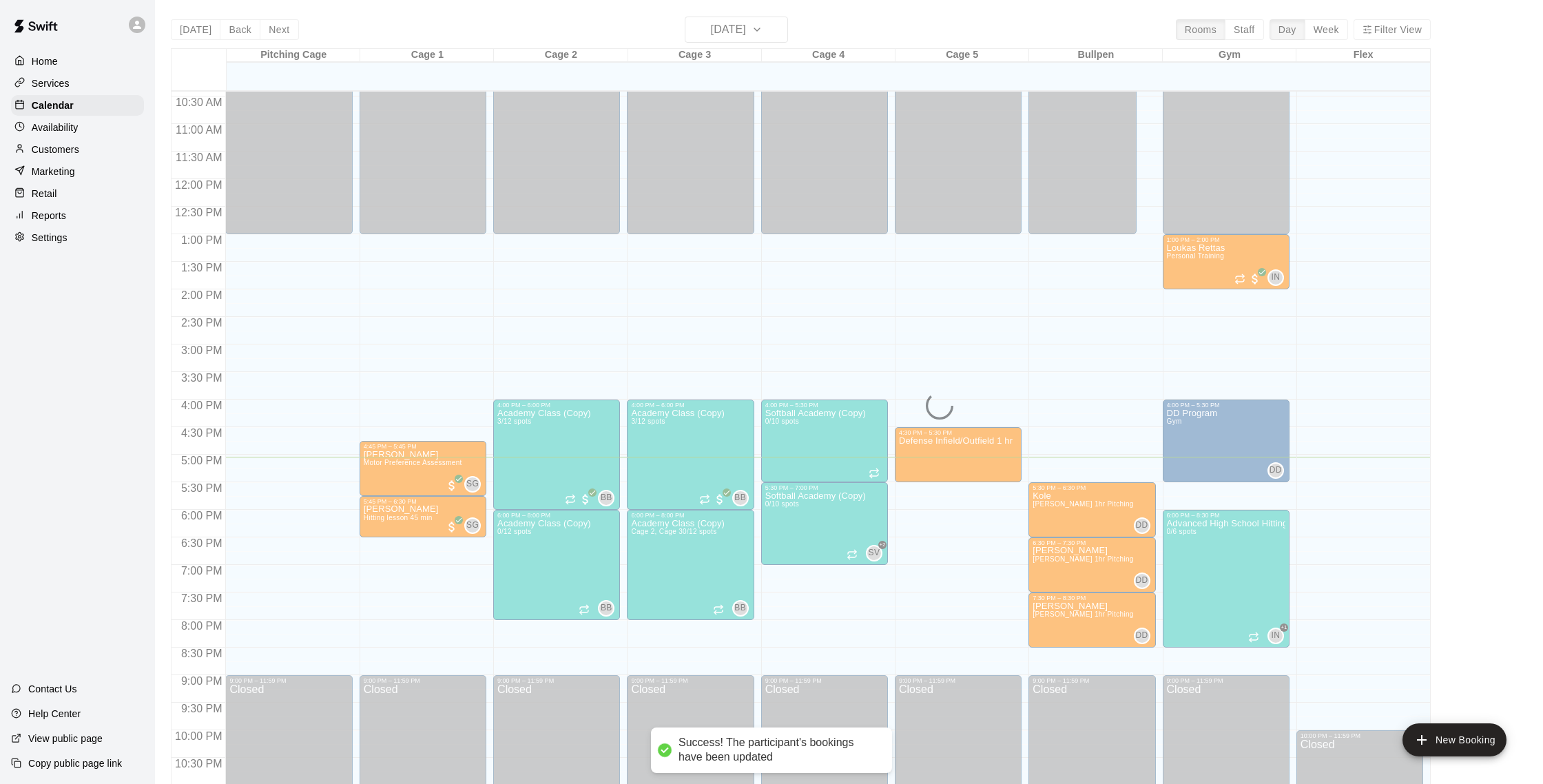
click at [86, 150] on div "Customers" at bounding box center [78, 149] width 133 height 21
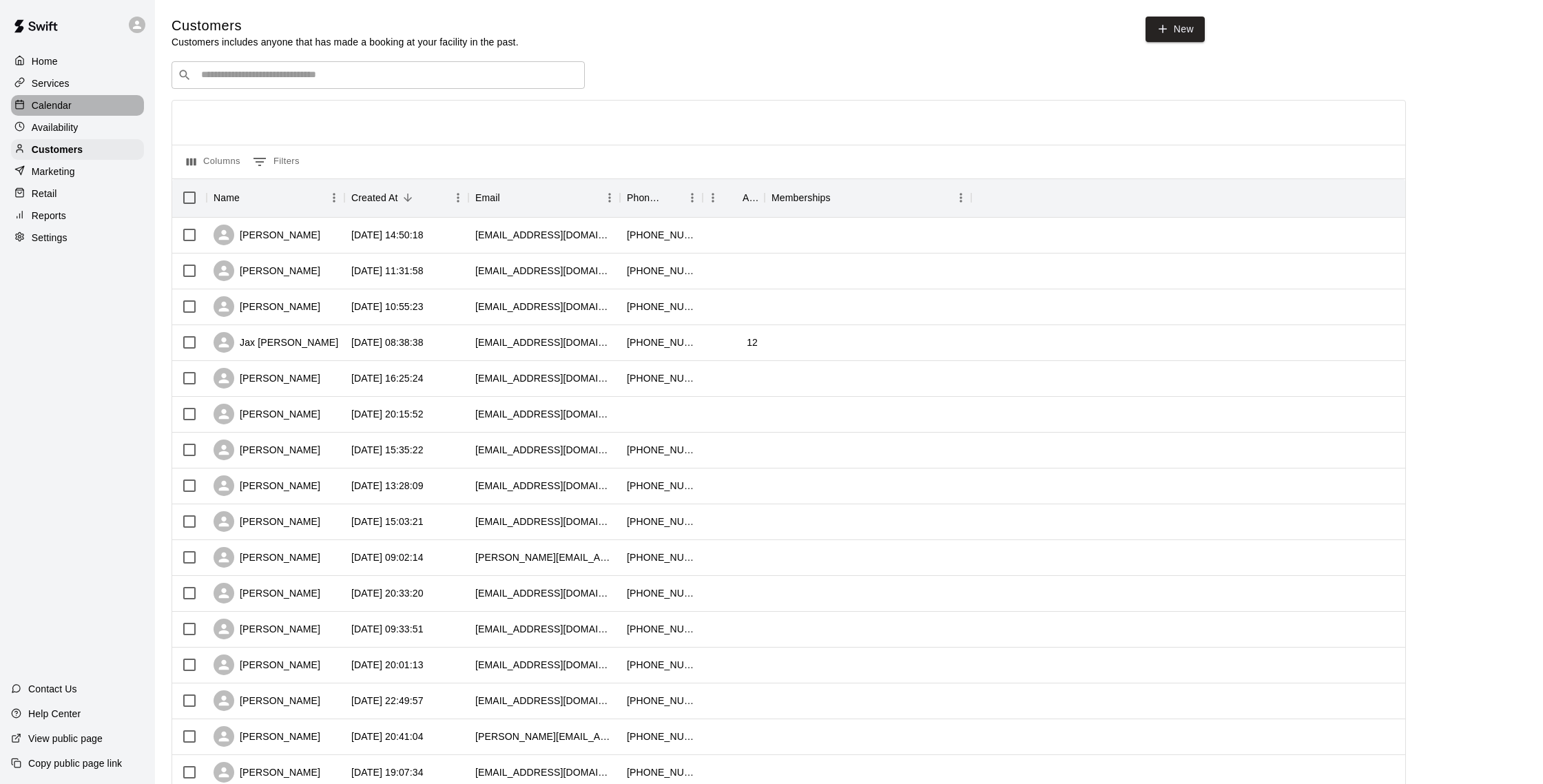
click at [67, 106] on p "Calendar" at bounding box center [52, 105] width 40 height 13
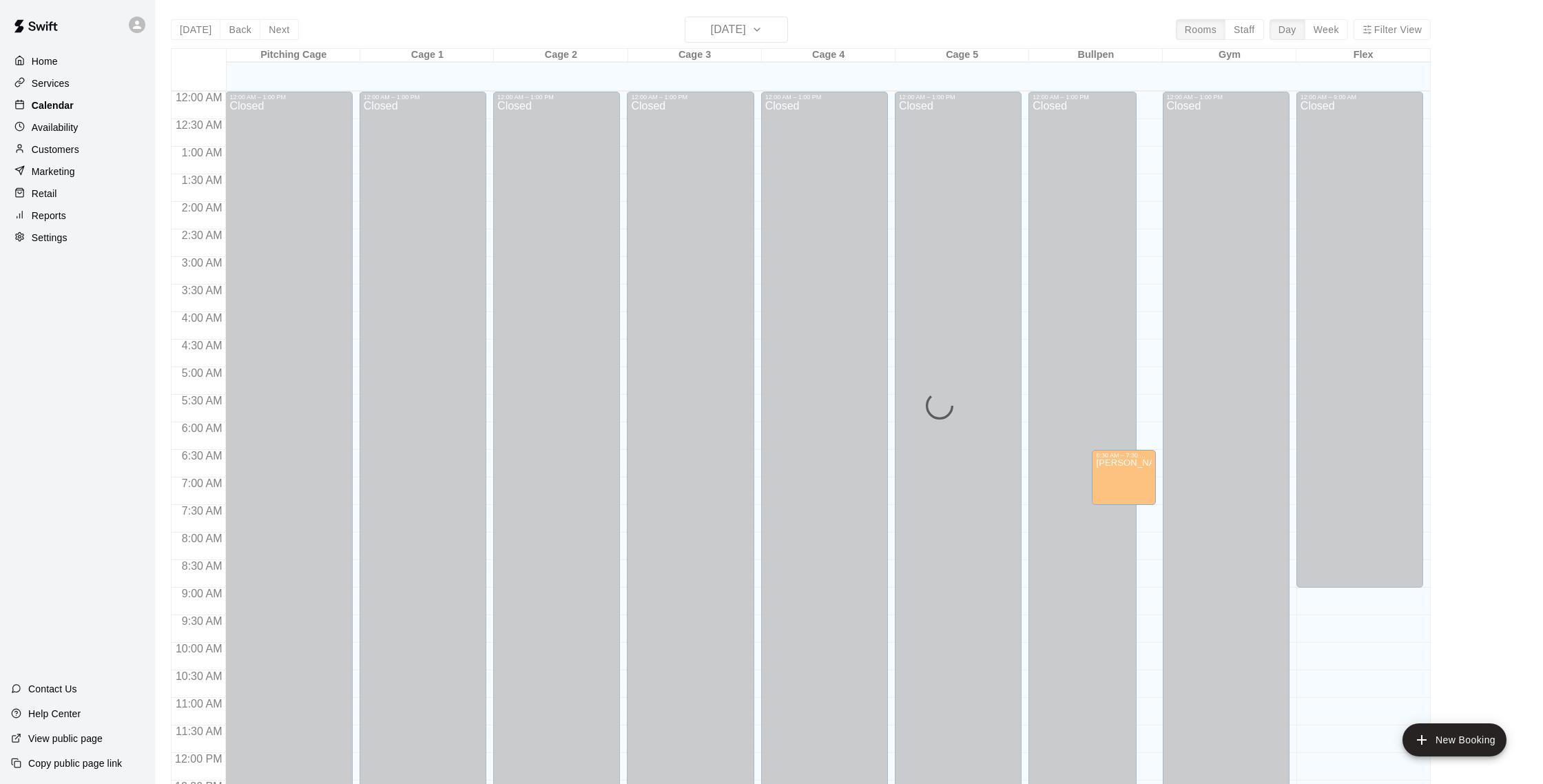
scroll to position [574, 0]
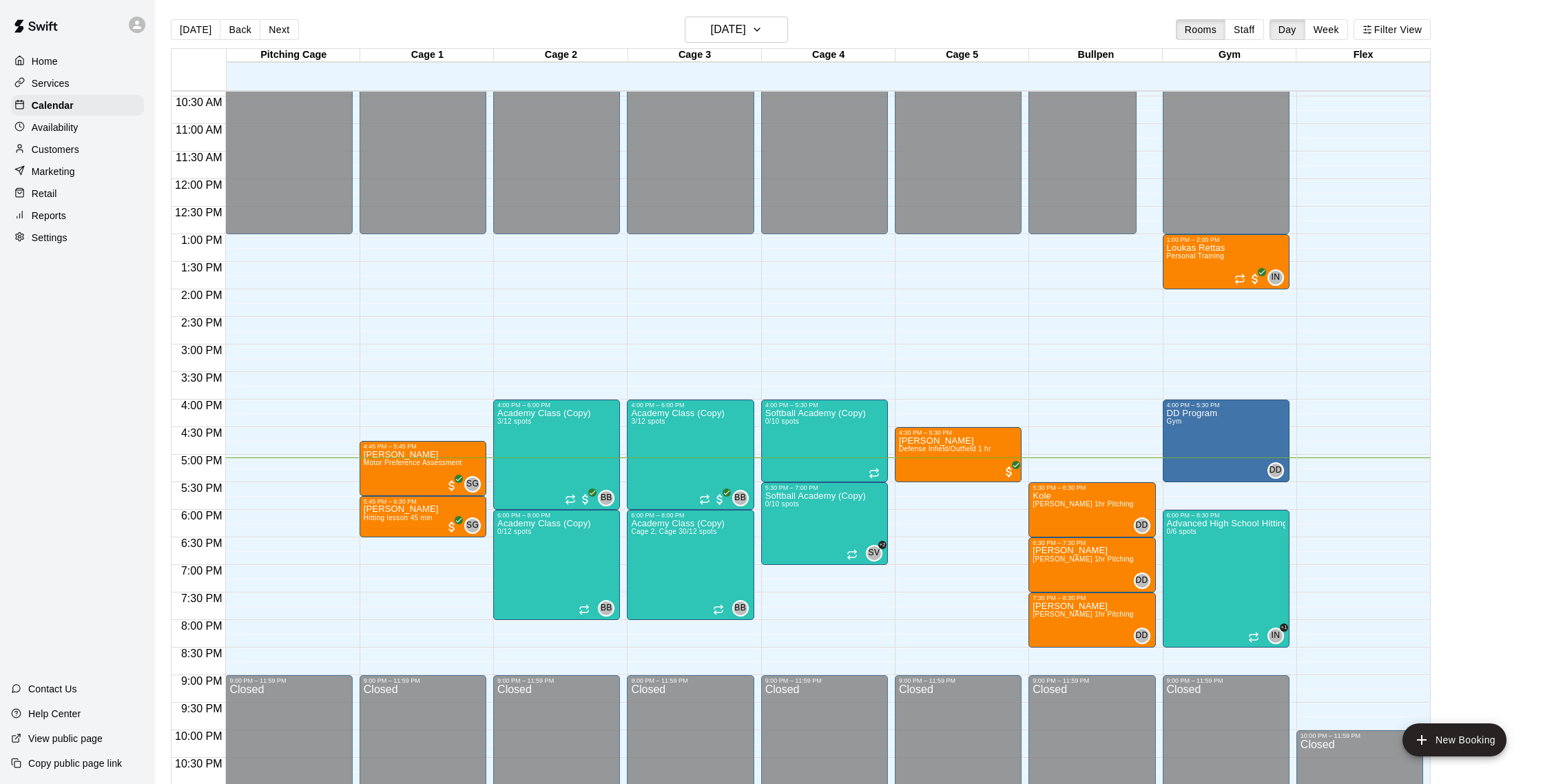
click at [75, 151] on p "Customers" at bounding box center [56, 149] width 48 height 13
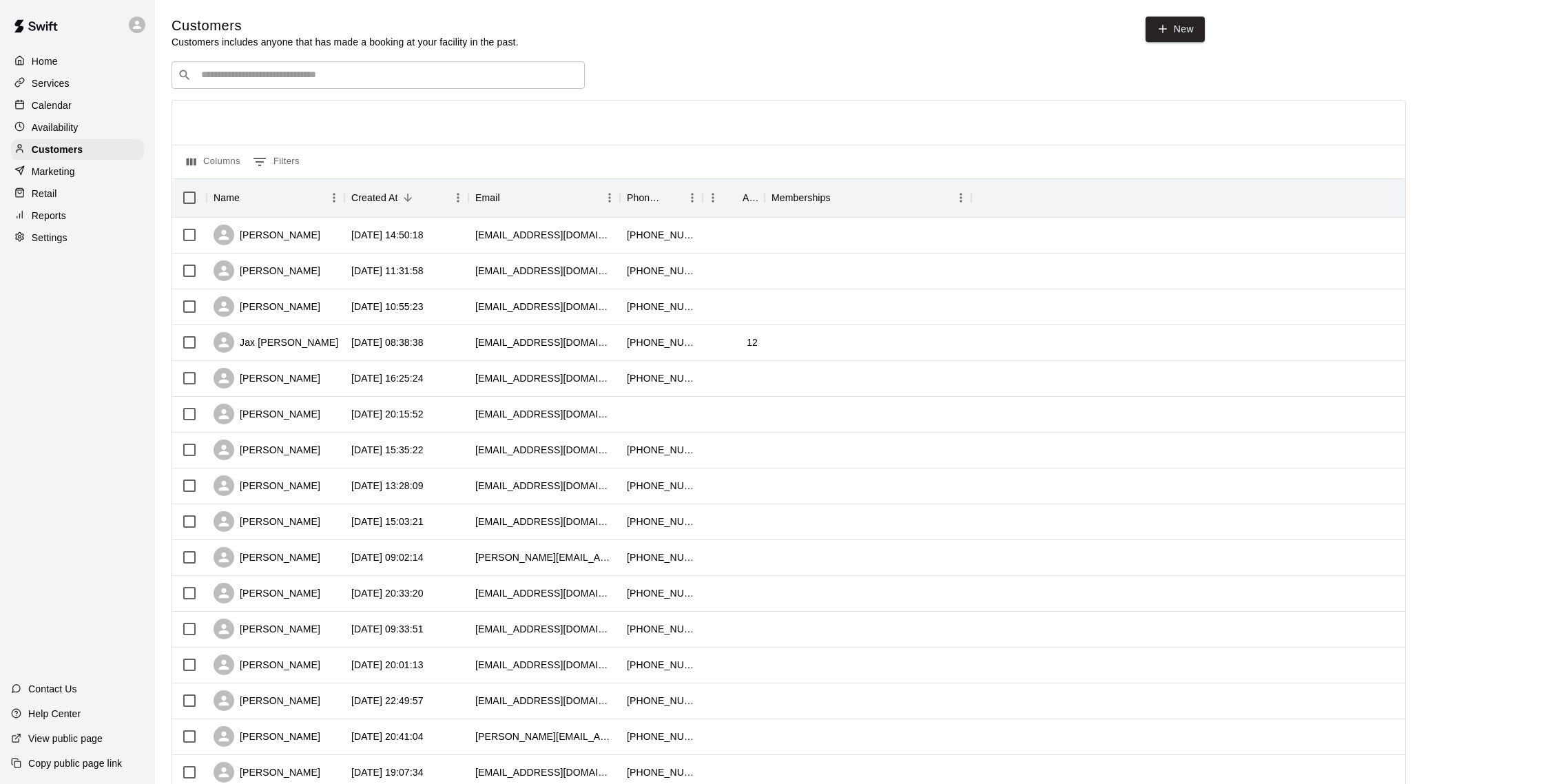
click at [64, 110] on p "Calendar" at bounding box center [52, 105] width 40 height 13
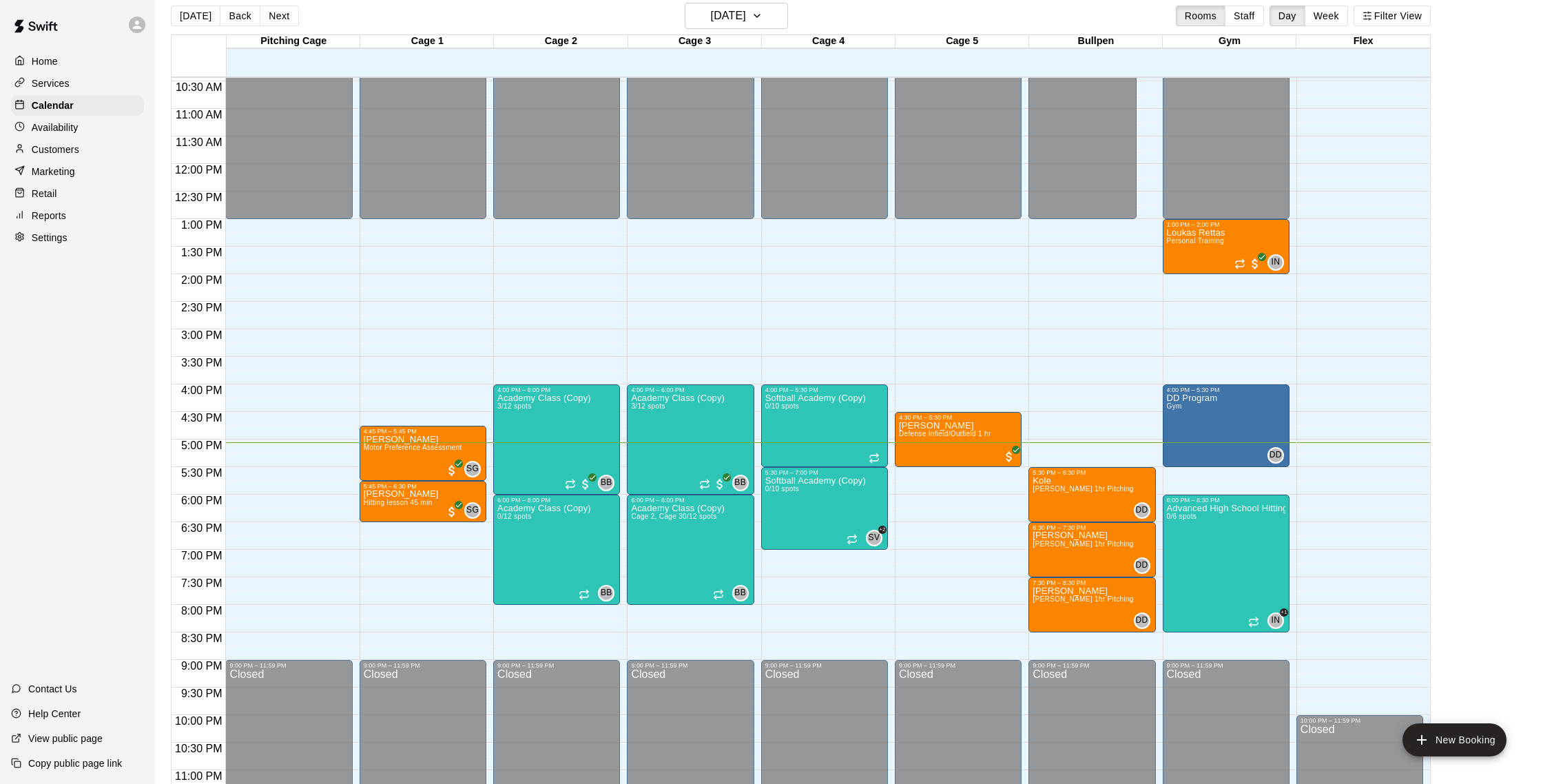
scroll to position [16, 0]
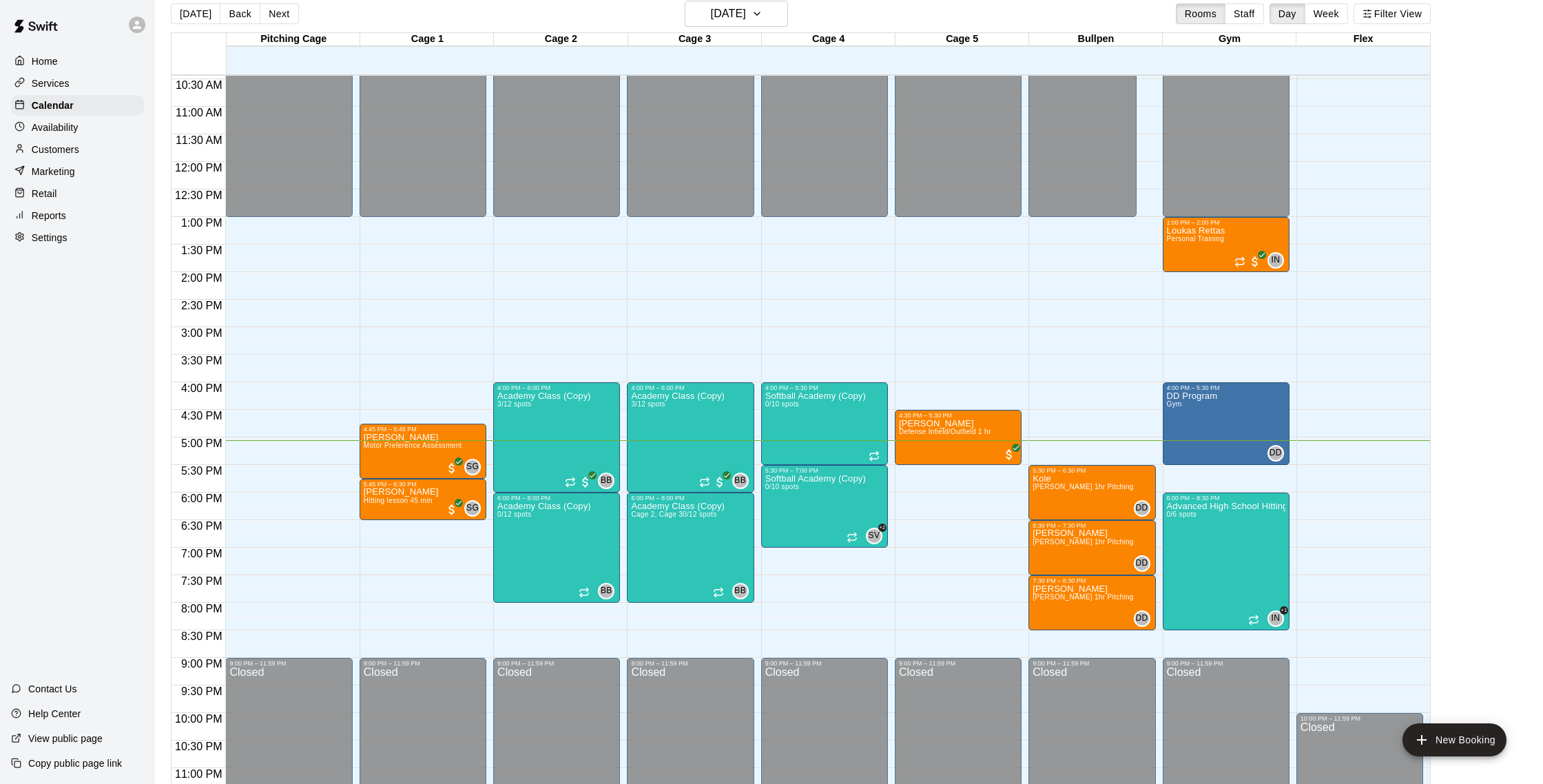
click at [80, 152] on div "Customers" at bounding box center [78, 149] width 133 height 21
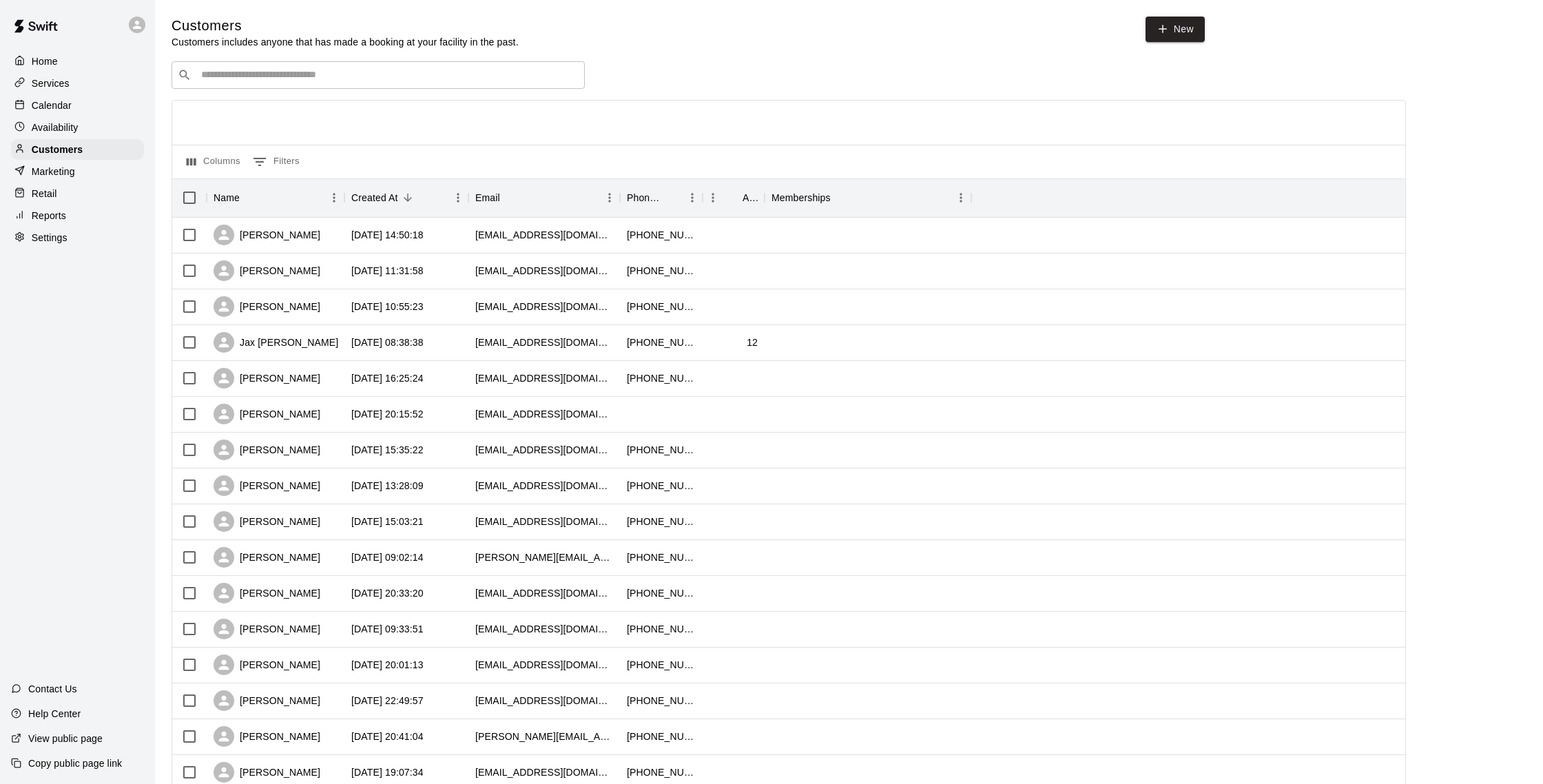
click at [62, 102] on p "Calendar" at bounding box center [52, 105] width 40 height 13
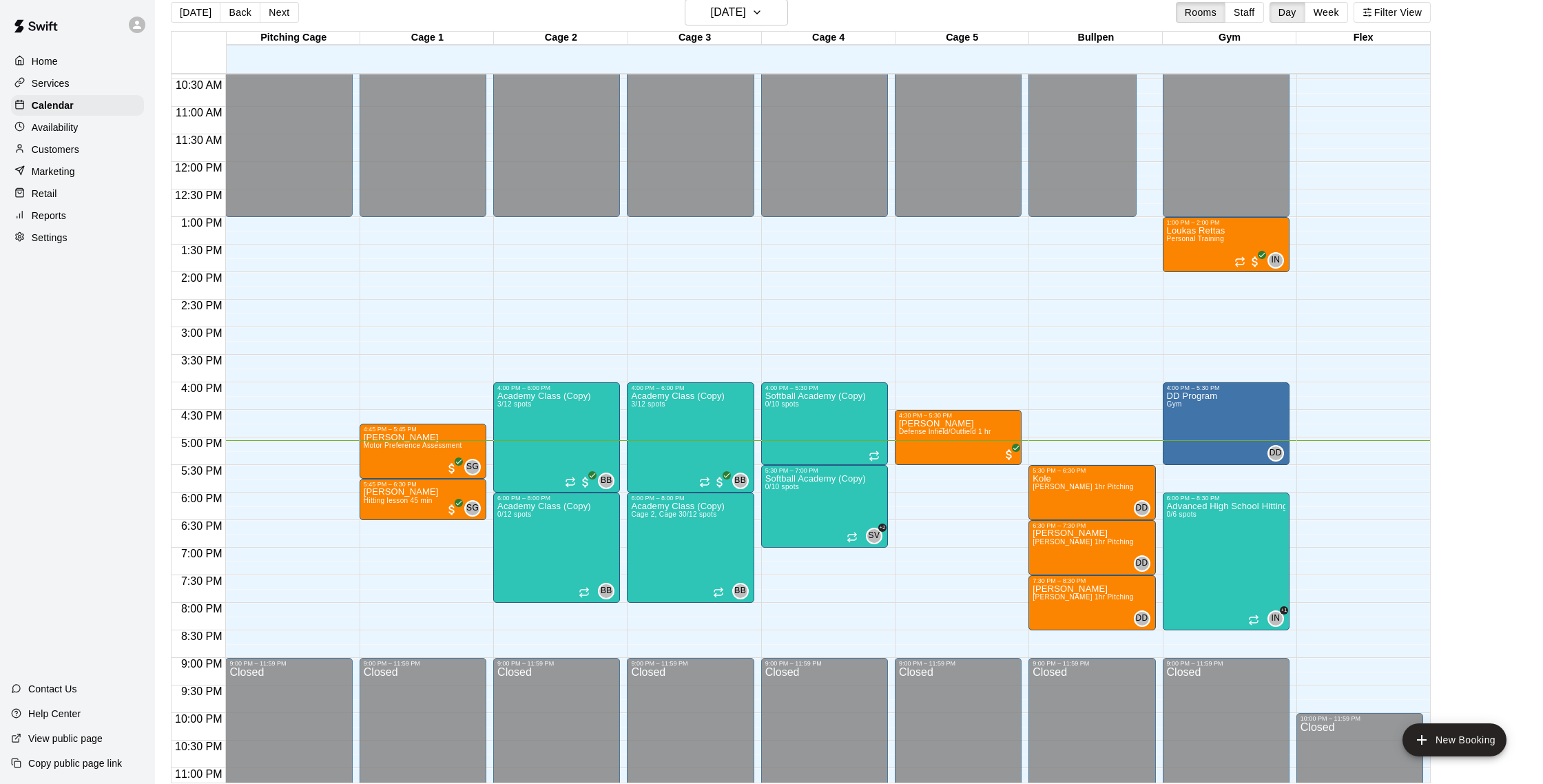
scroll to position [21, 0]
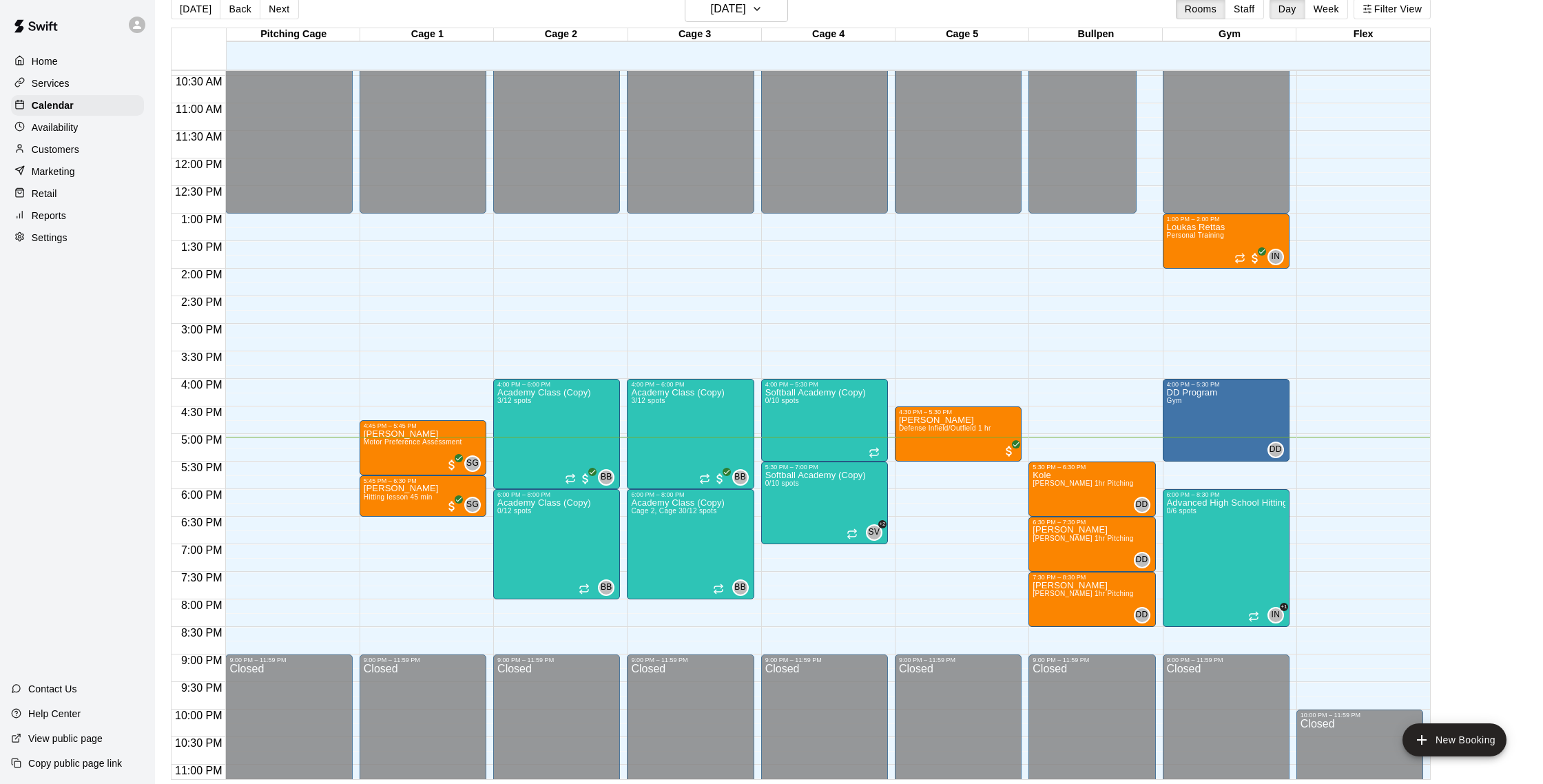
click at [60, 154] on p "Customers" at bounding box center [56, 149] width 48 height 13
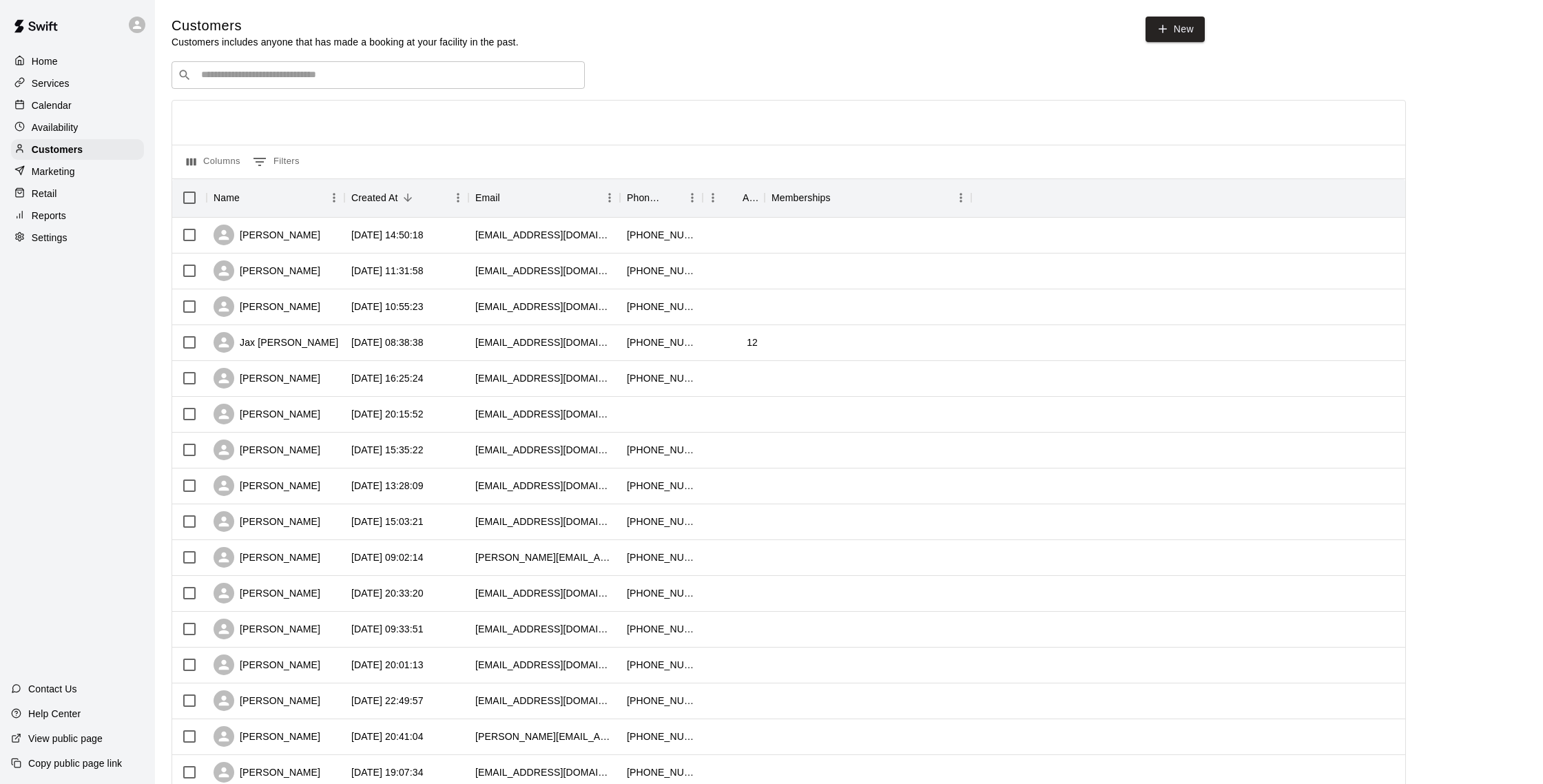
click at [62, 118] on div "Availability" at bounding box center [78, 128] width 133 height 21
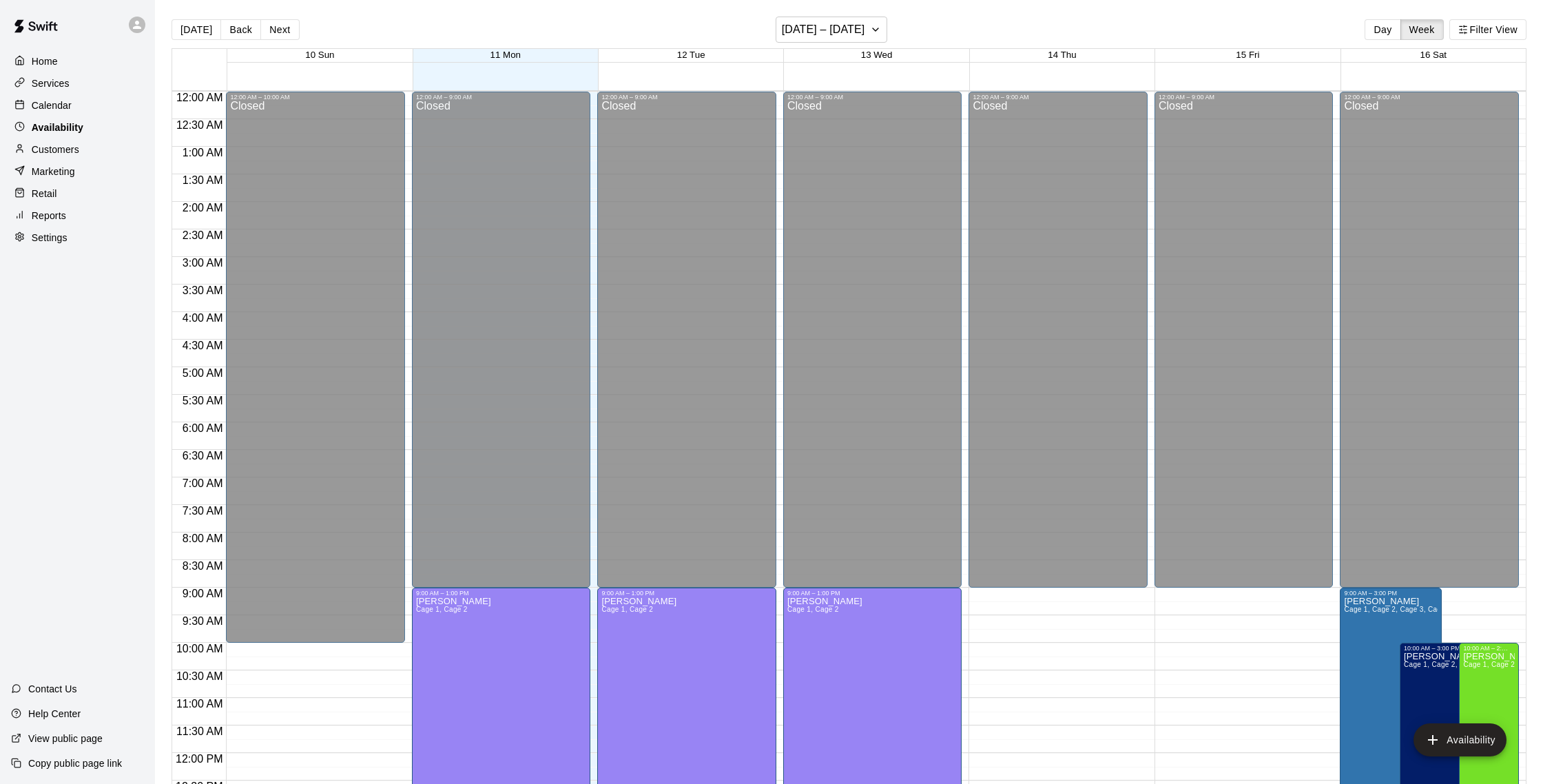
scroll to position [615, 0]
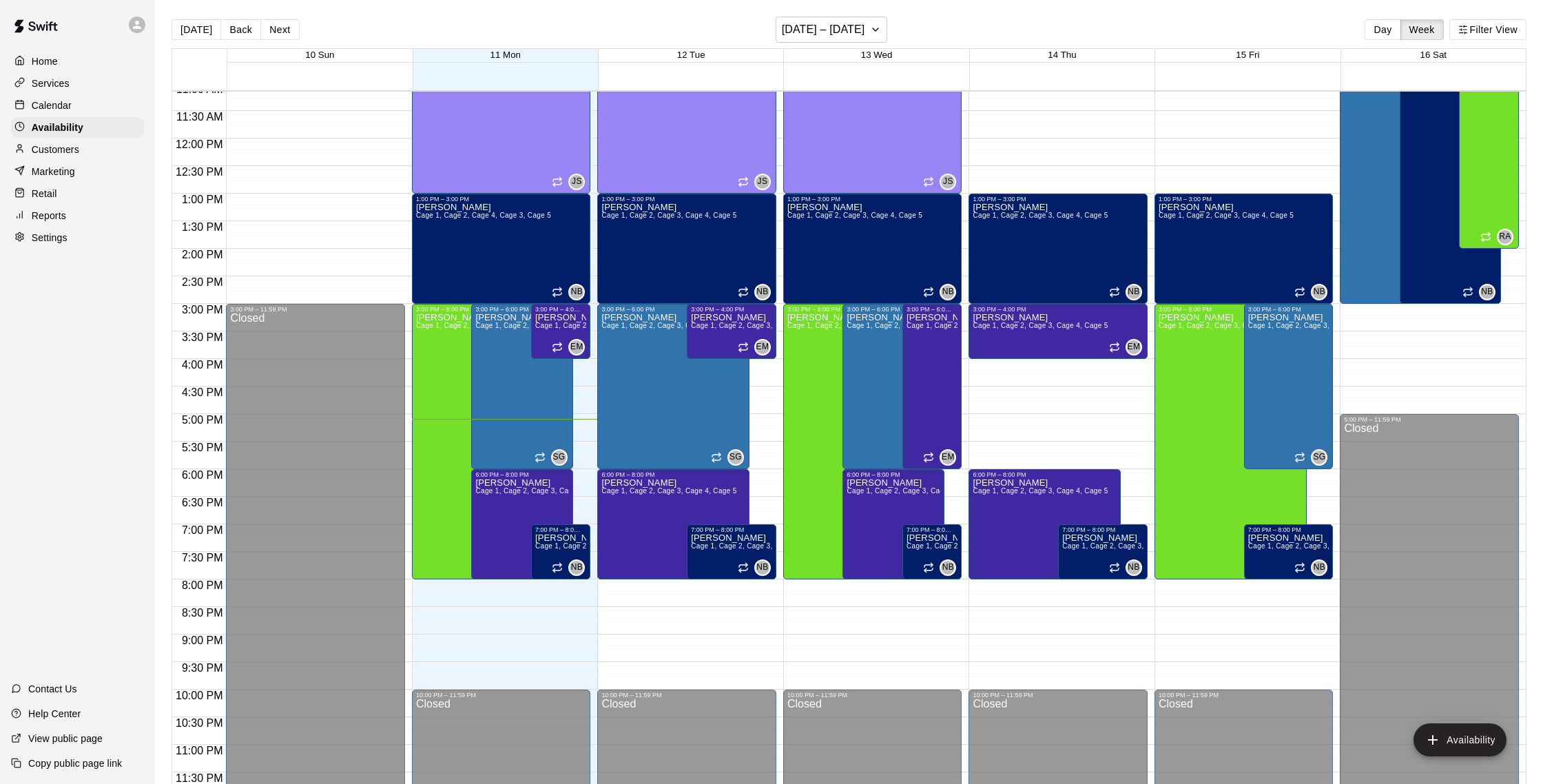
click at [59, 155] on p "Customers" at bounding box center [56, 149] width 48 height 13
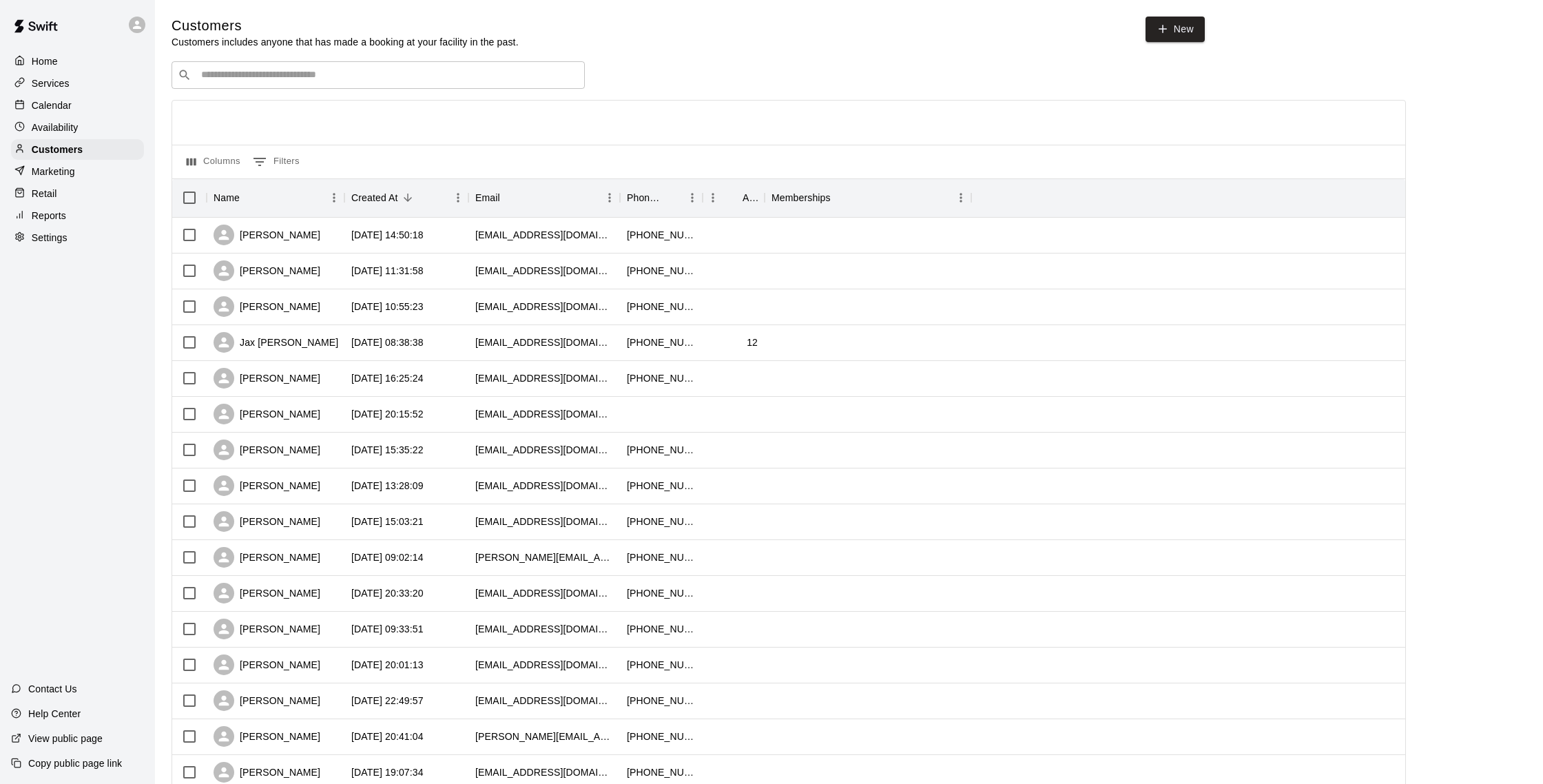
click at [264, 75] on input "Search customers by name or email" at bounding box center [387, 75] width 382 height 13
type input "****"
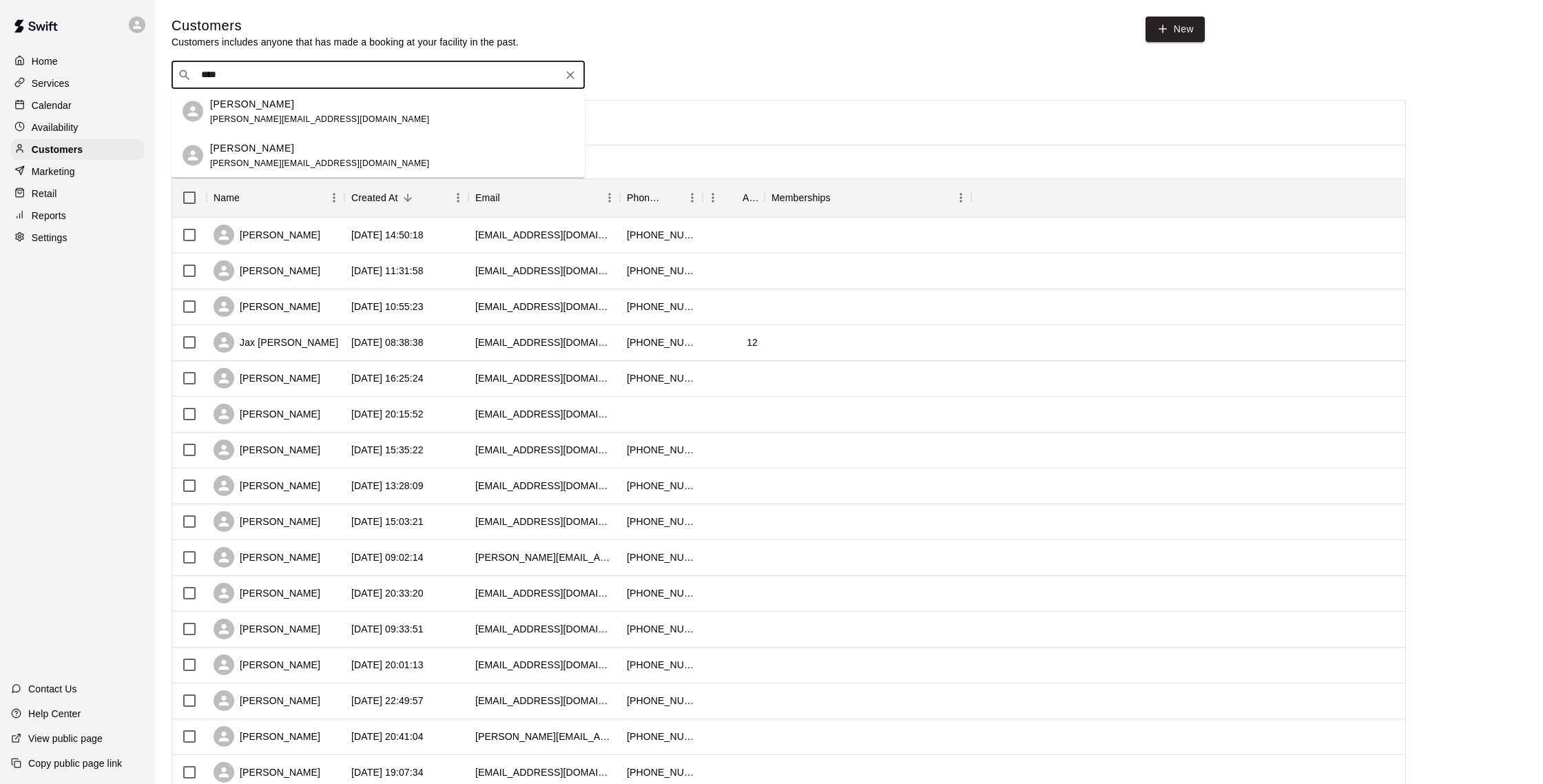
click at [288, 148] on p "[PERSON_NAME]" at bounding box center [252, 148] width 84 height 14
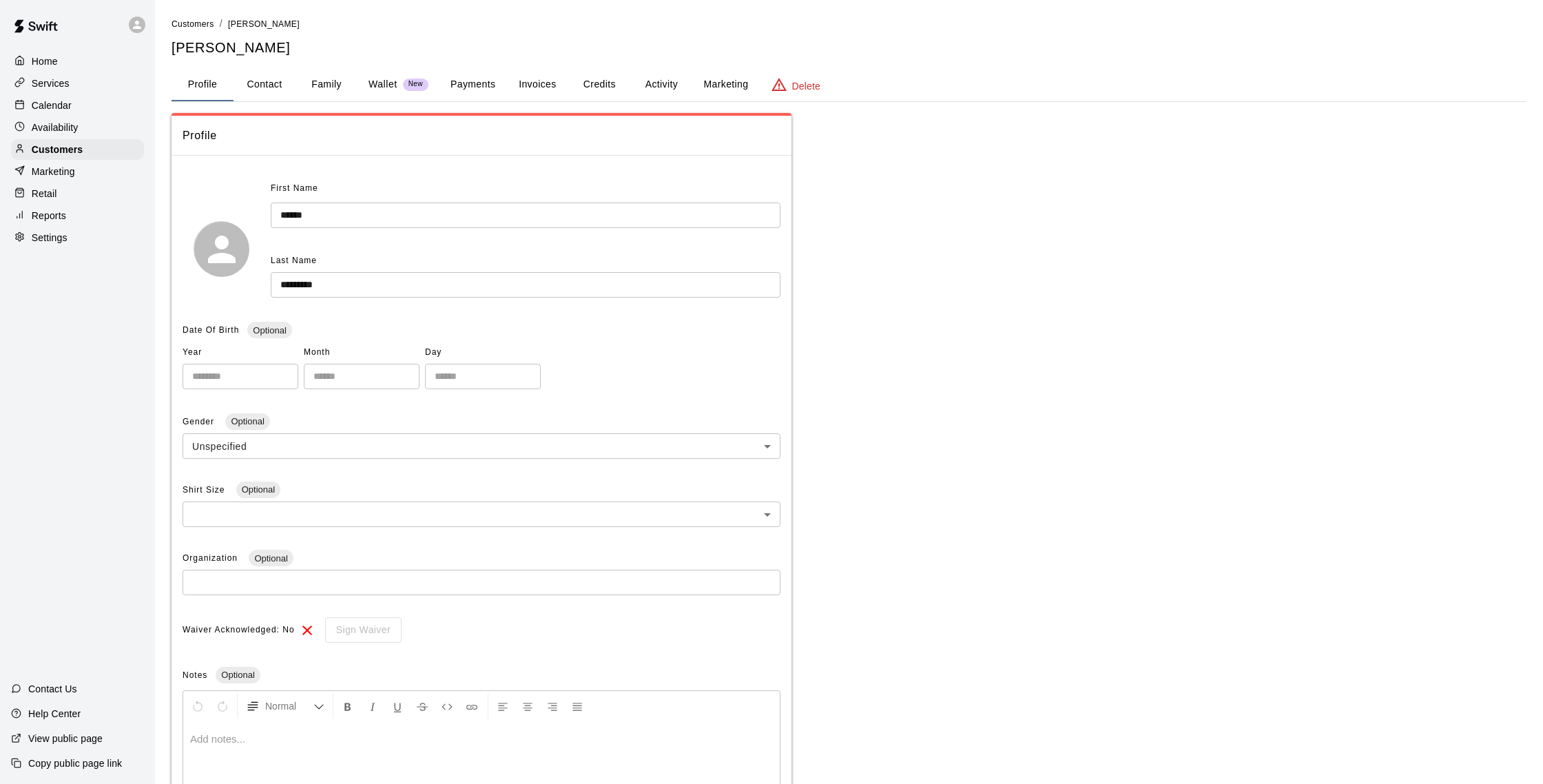
click at [491, 85] on button "Payments" at bounding box center [473, 85] width 67 height 33
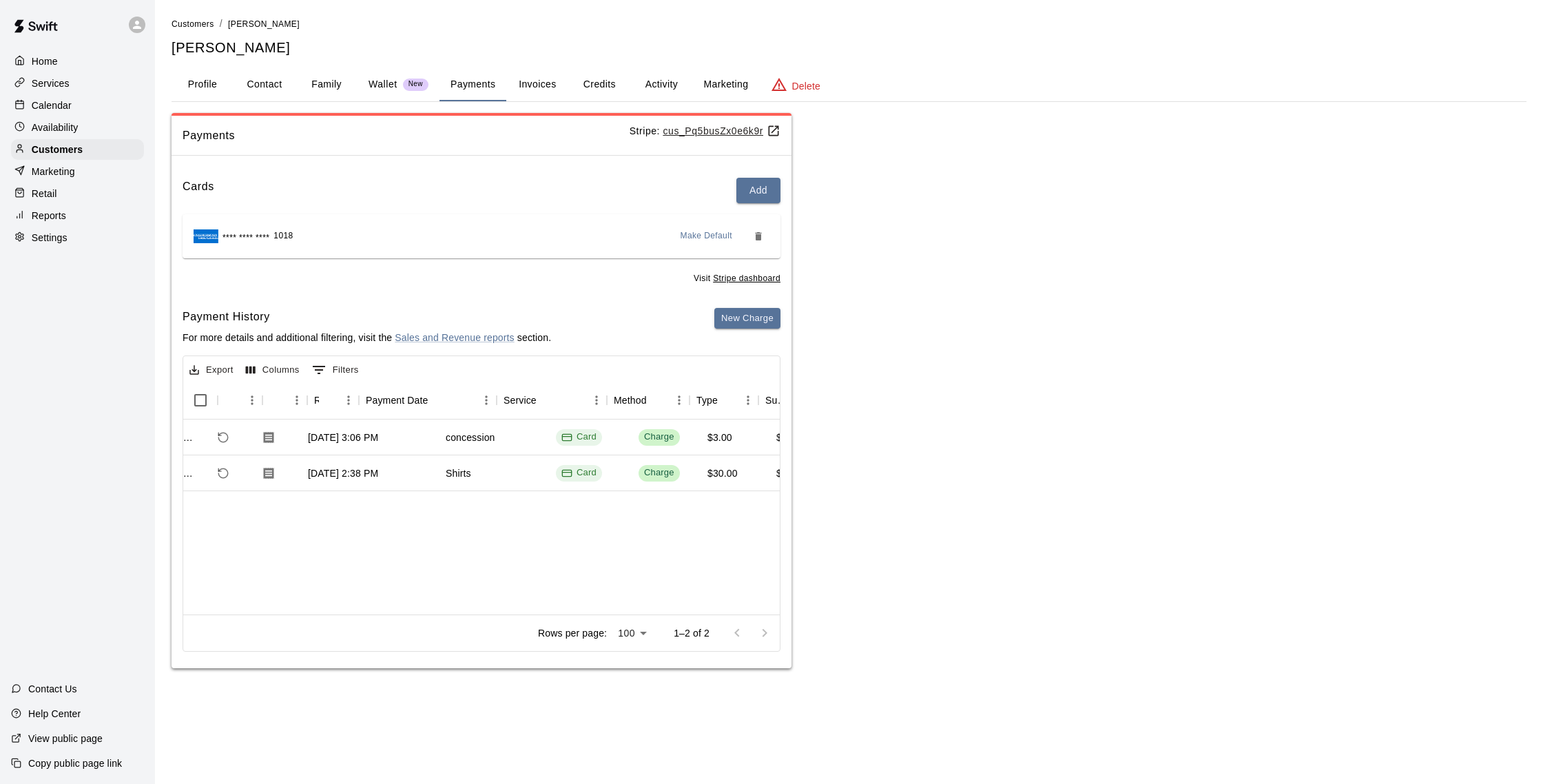
scroll to position [0, 71]
click at [763, 318] on button "New Charge" at bounding box center [747, 318] width 66 height 21
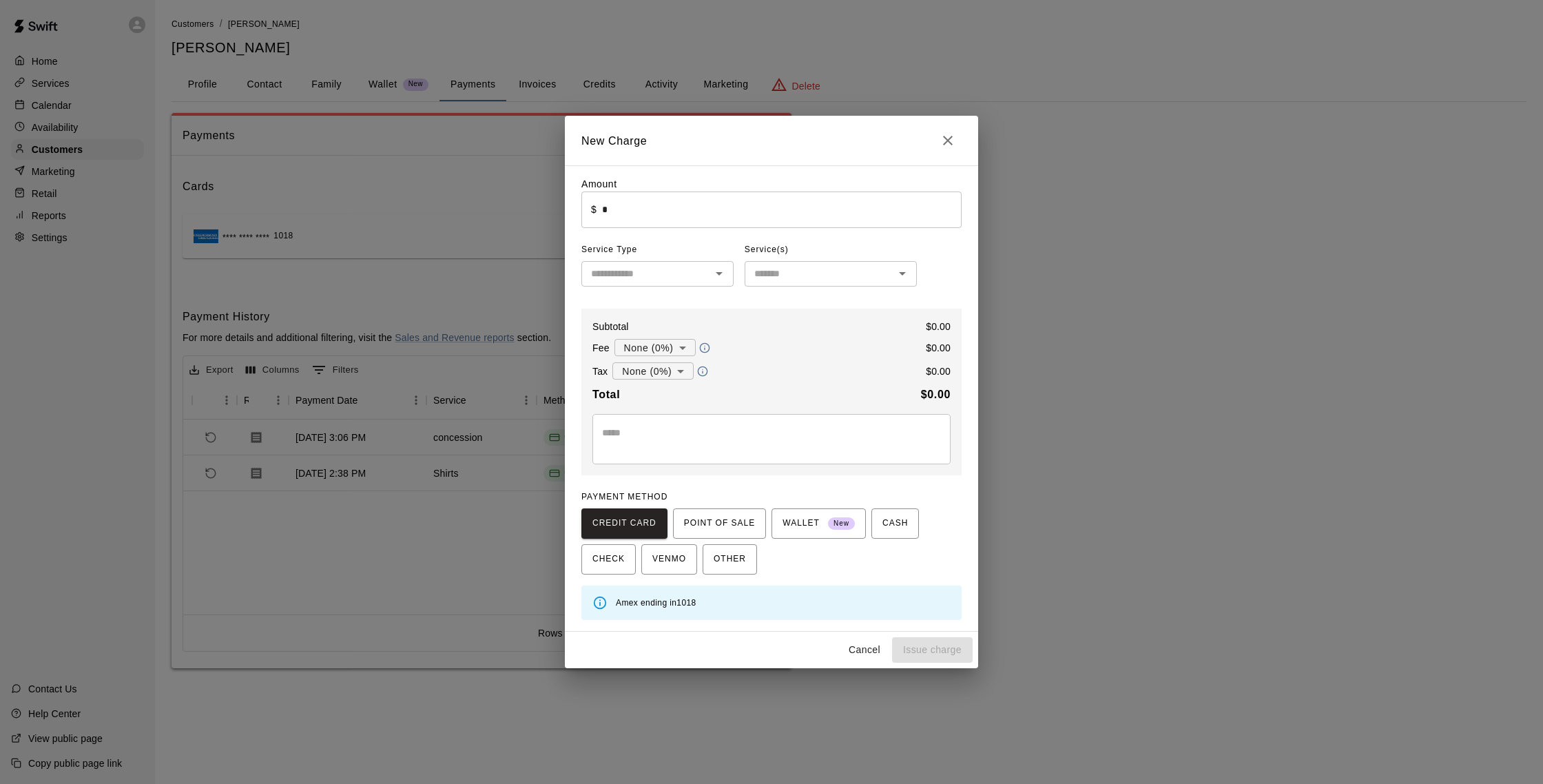
click at [679, 209] on input "*" at bounding box center [782, 209] width 360 height 37
click at [714, 268] on icon "Open" at bounding box center [719, 273] width 17 height 17
type input "****"
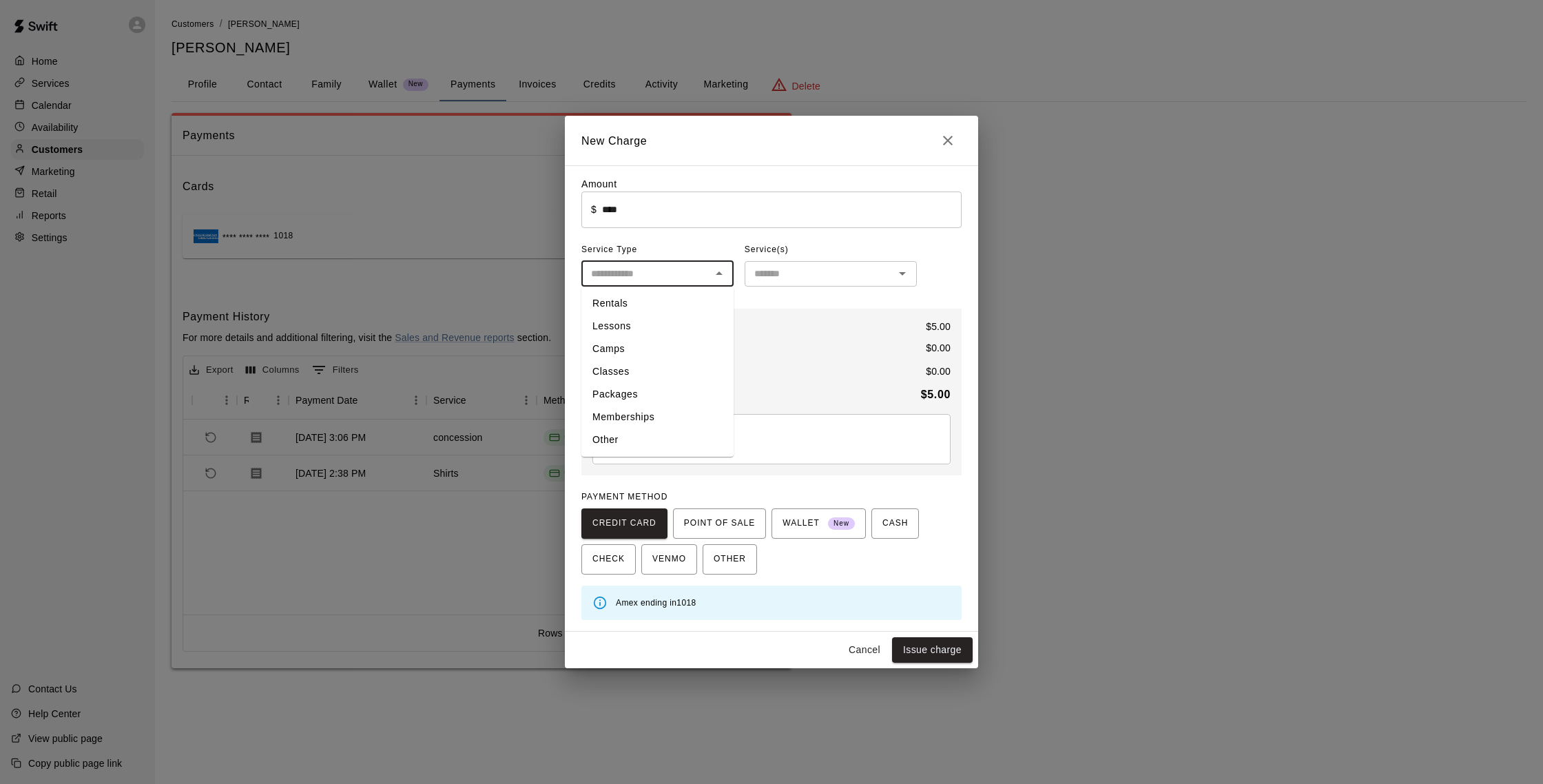
click at [622, 446] on li "Other" at bounding box center [658, 440] width 152 height 23
type input "*****"
click at [800, 263] on div "​" at bounding box center [830, 274] width 172 height 25
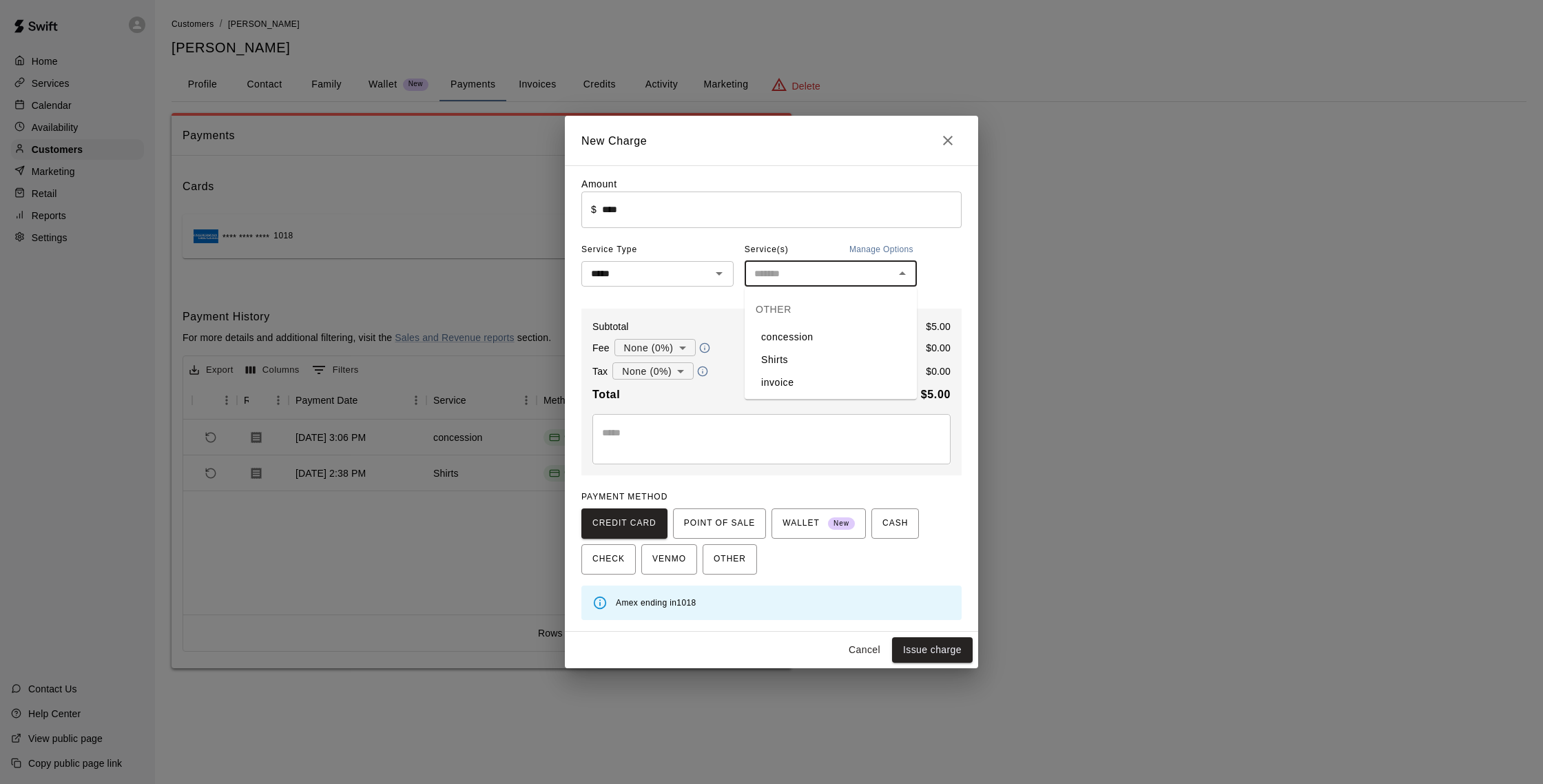
click at [802, 343] on li "concession" at bounding box center [830, 337] width 172 height 23
type input "**********"
click at [961, 655] on button "Issue charge" at bounding box center [933, 650] width 81 height 25
type input "*"
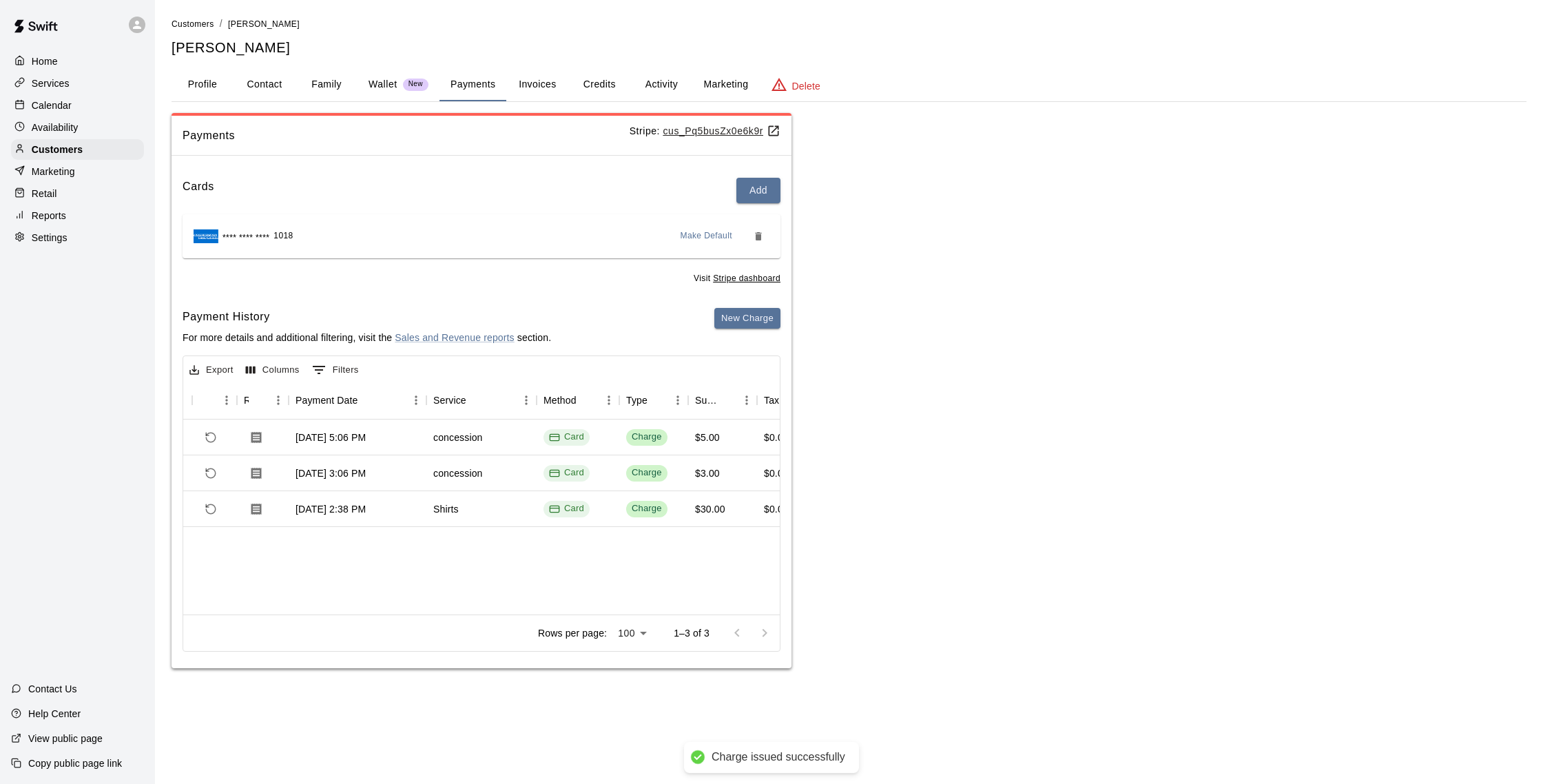
click at [62, 109] on p "Calendar" at bounding box center [52, 105] width 40 height 13
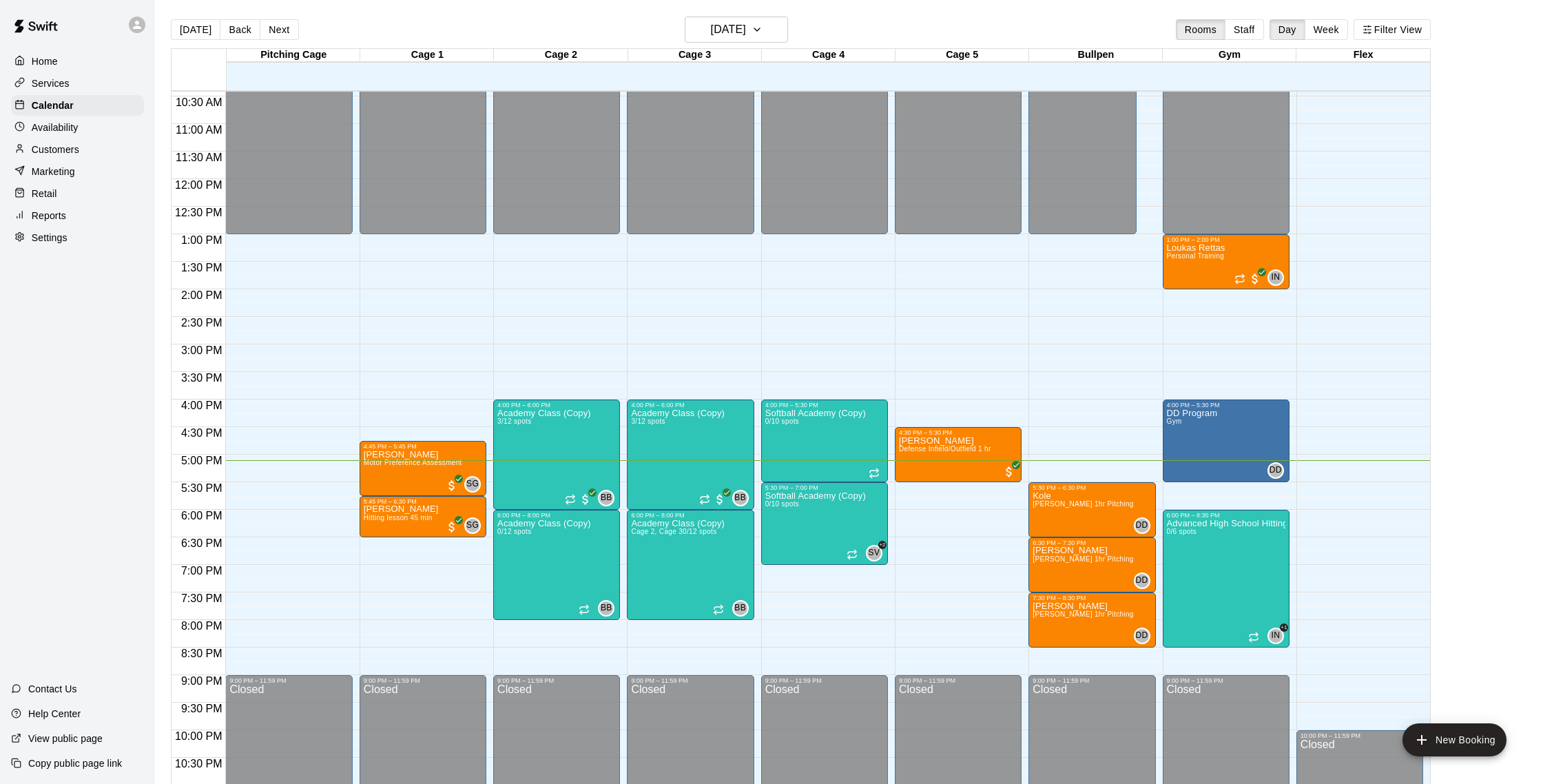
click at [62, 231] on p "Settings" at bounding box center [49, 237] width 36 height 13
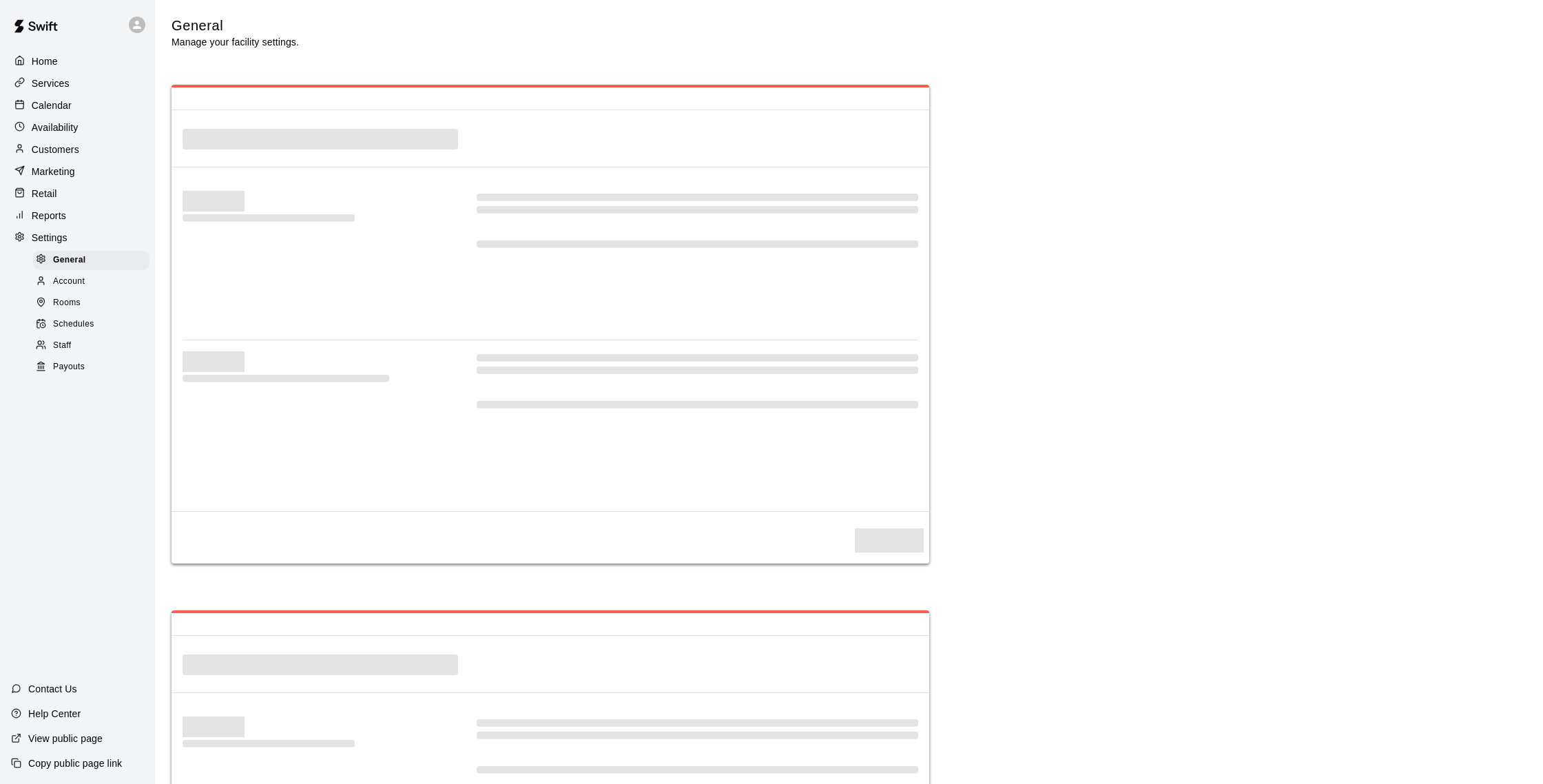
select select "**"
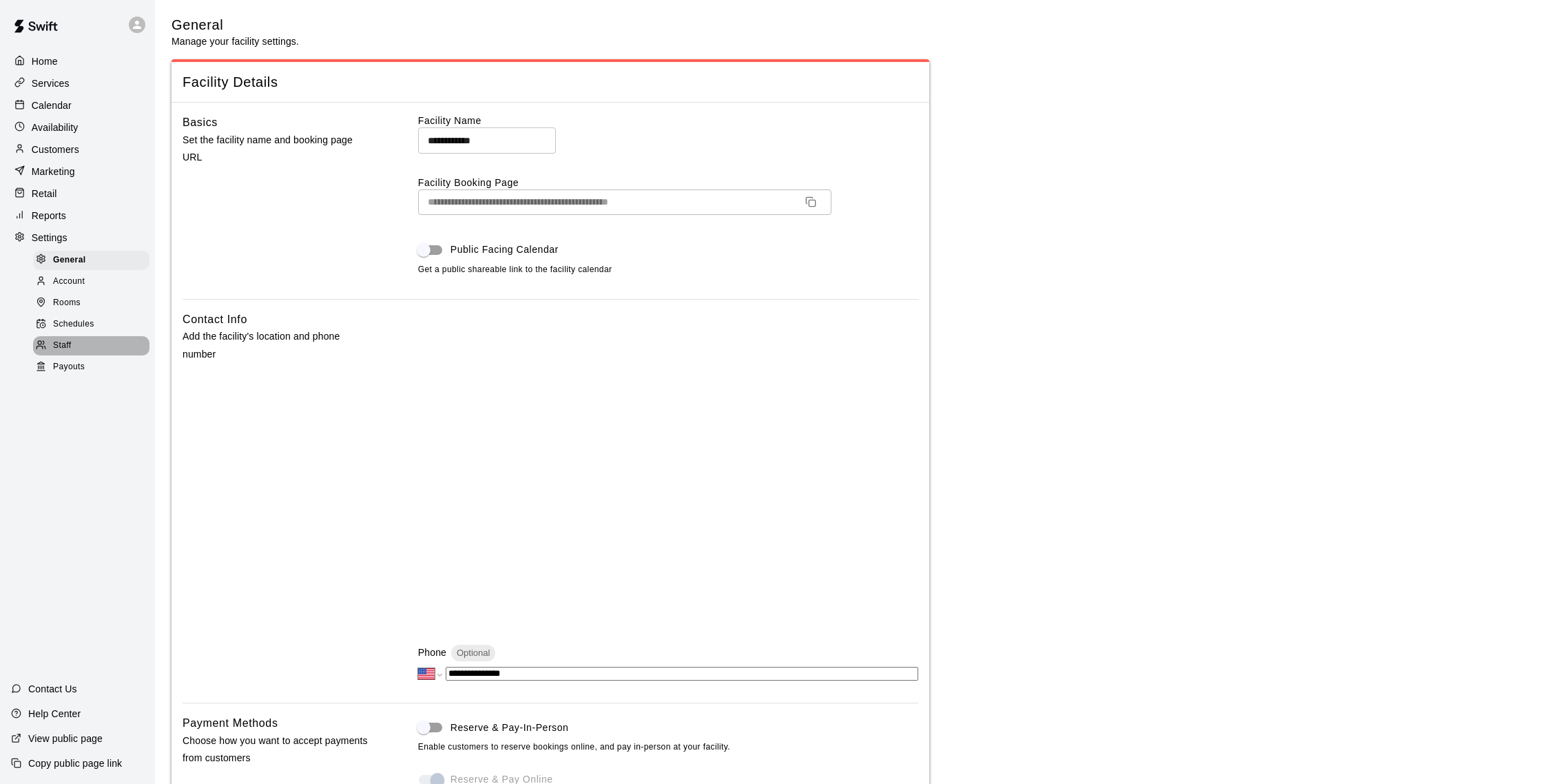
scroll to position [6, 0]
click at [79, 343] on div "Staff" at bounding box center [91, 346] width 117 height 19
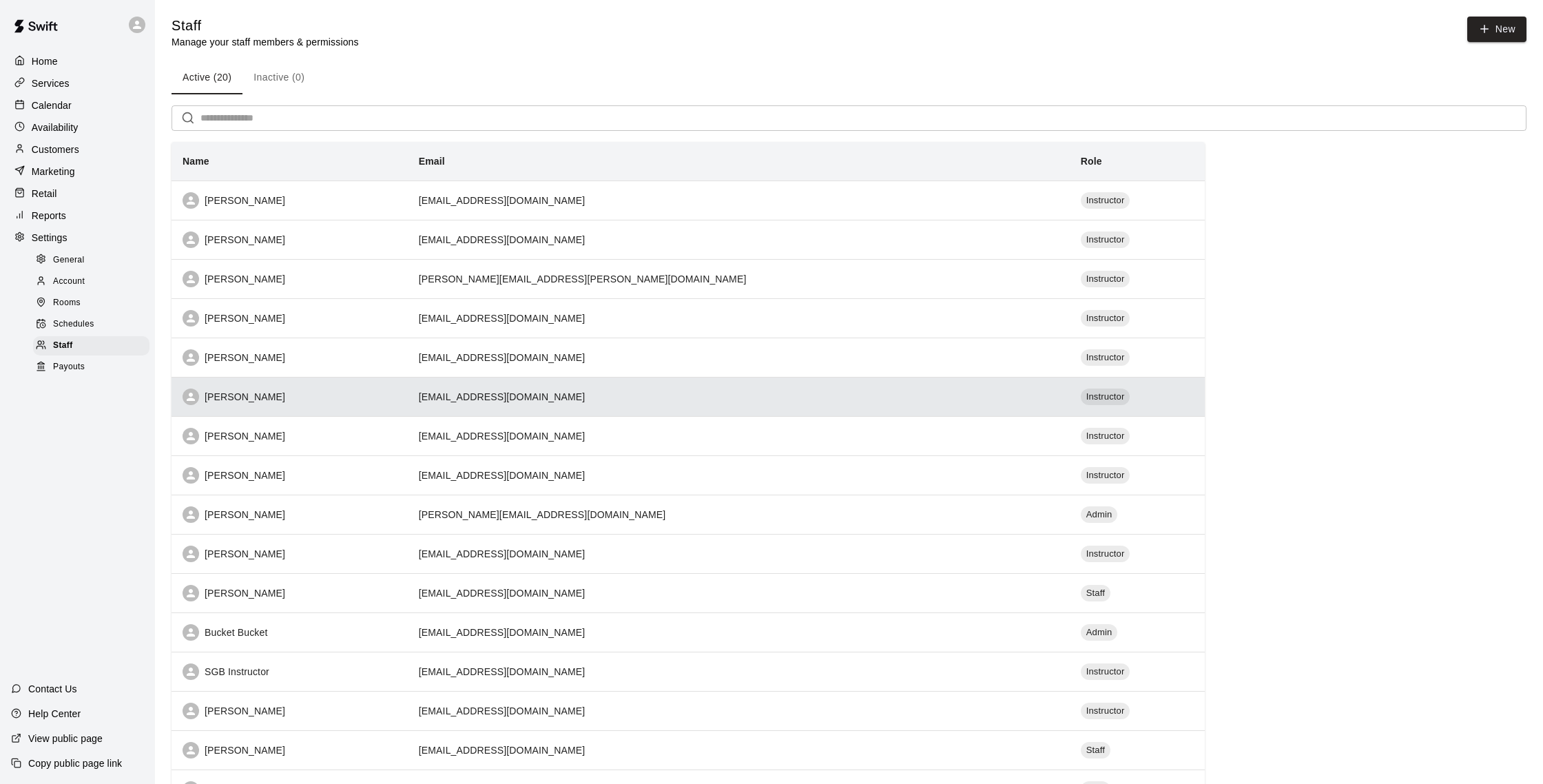
click at [325, 388] on th "[PERSON_NAME]" at bounding box center [290, 396] width 237 height 39
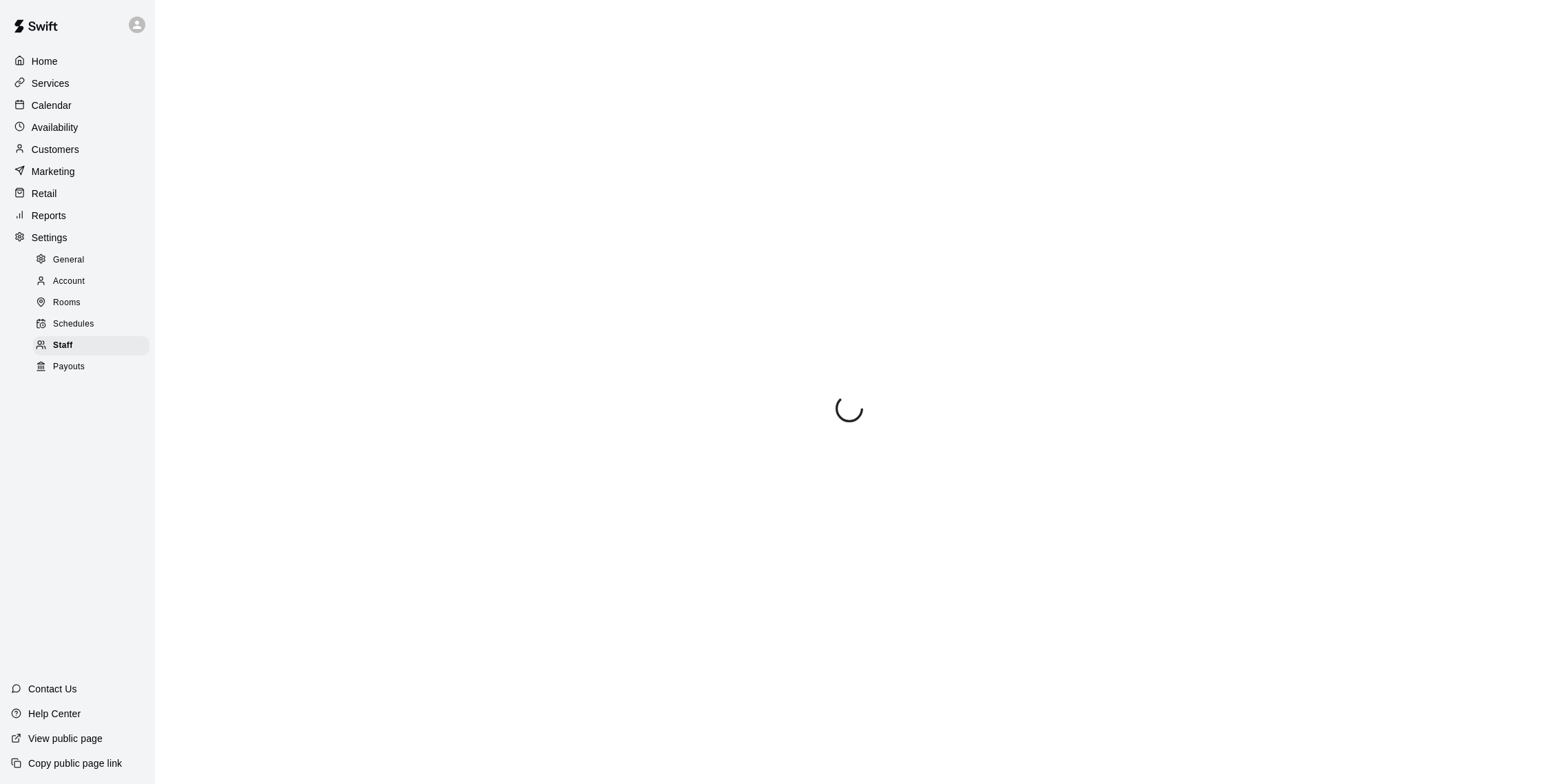
select select "**"
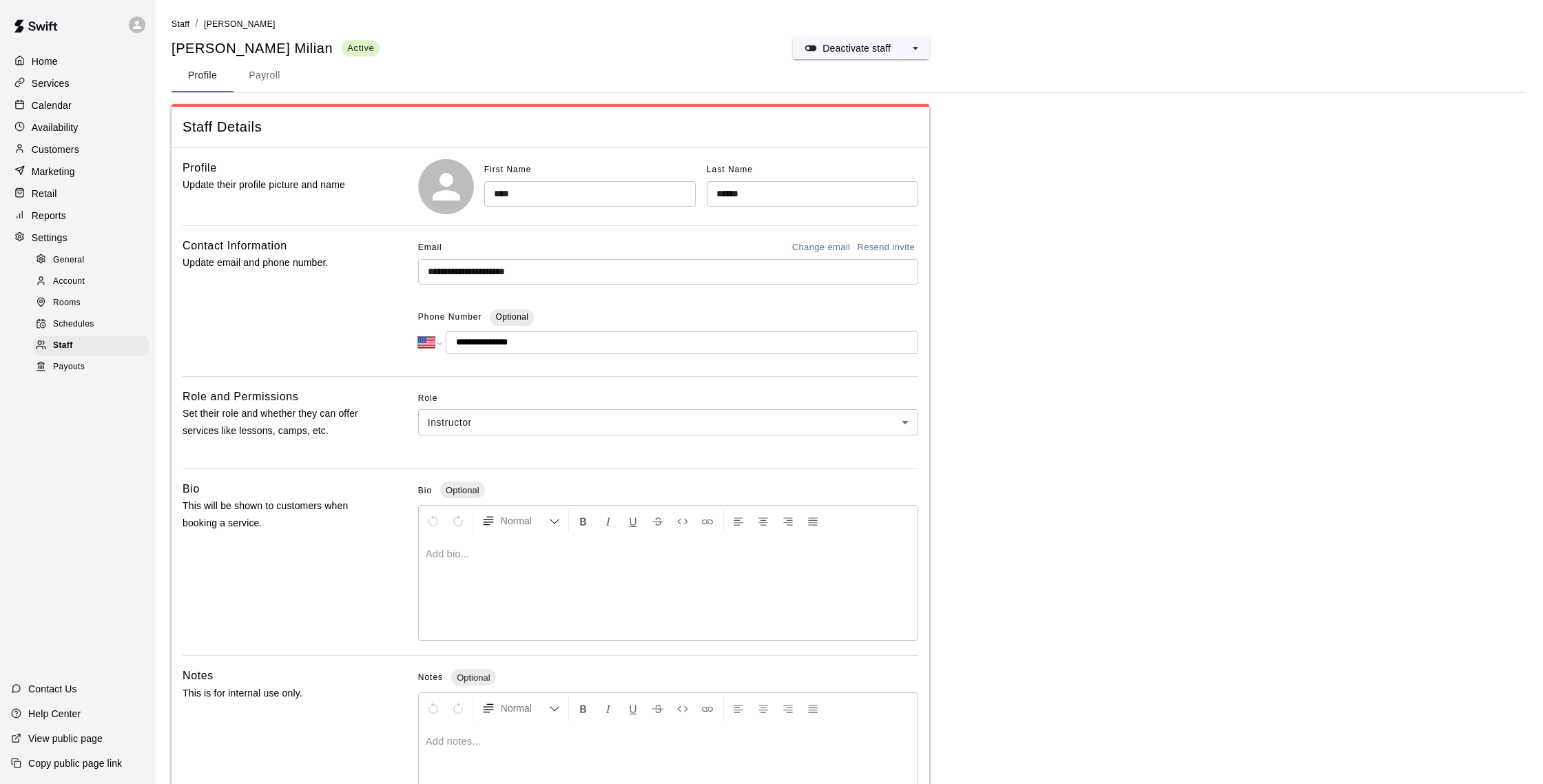
click at [70, 146] on p "Customers" at bounding box center [56, 149] width 48 height 13
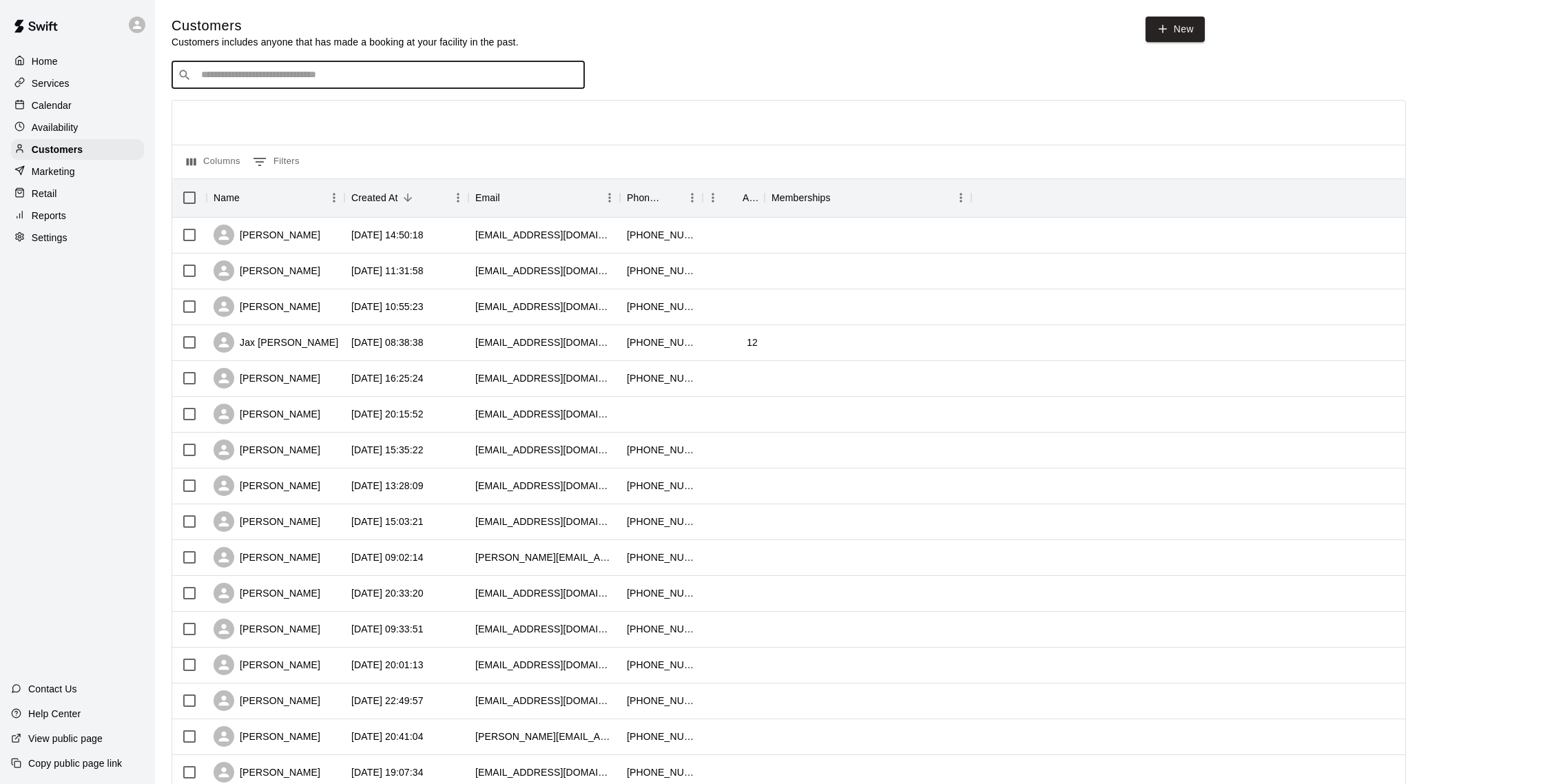
click at [261, 74] on input "Search customers by name or email" at bounding box center [387, 75] width 382 height 13
type input "*"
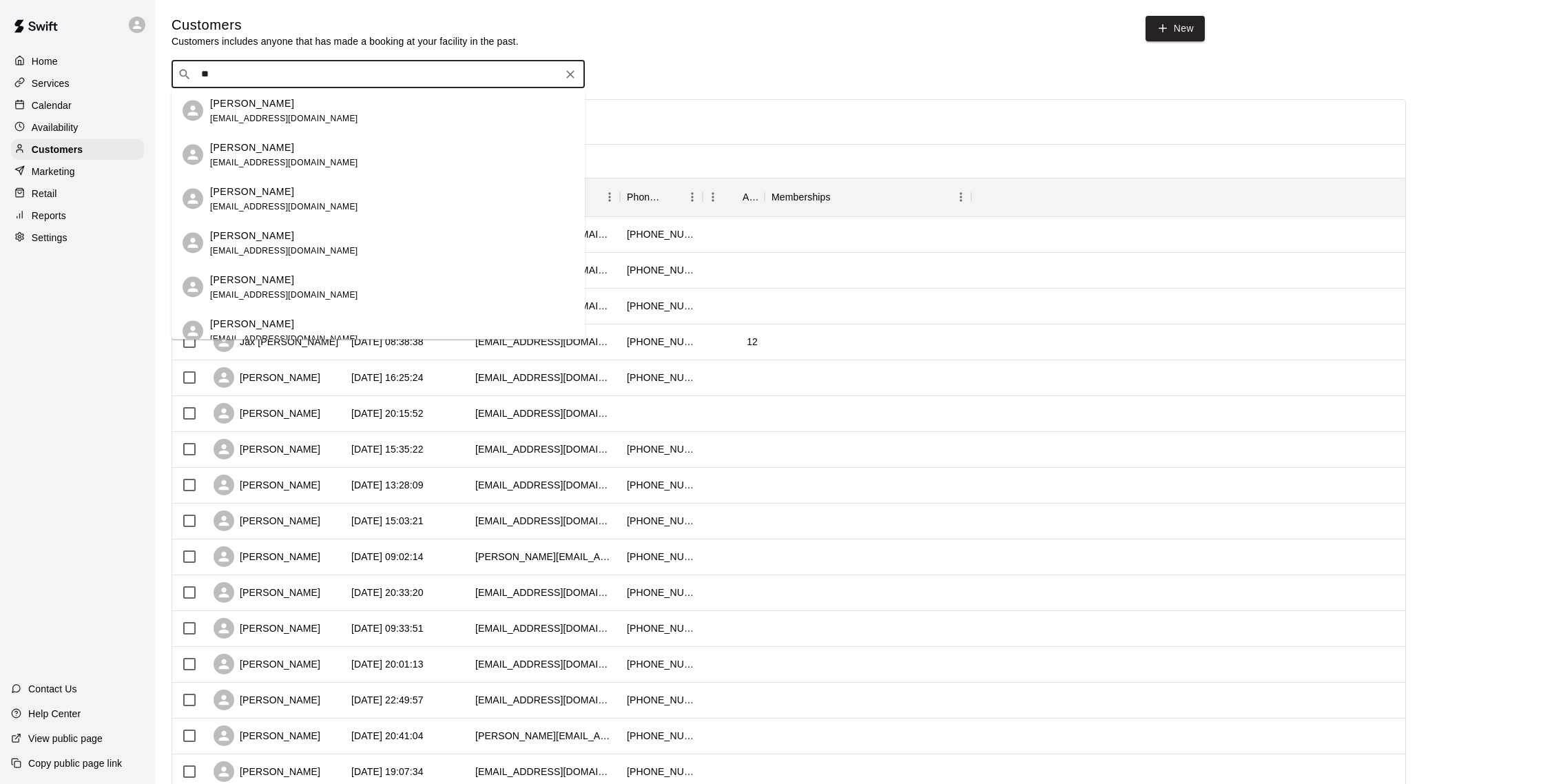
type input "*"
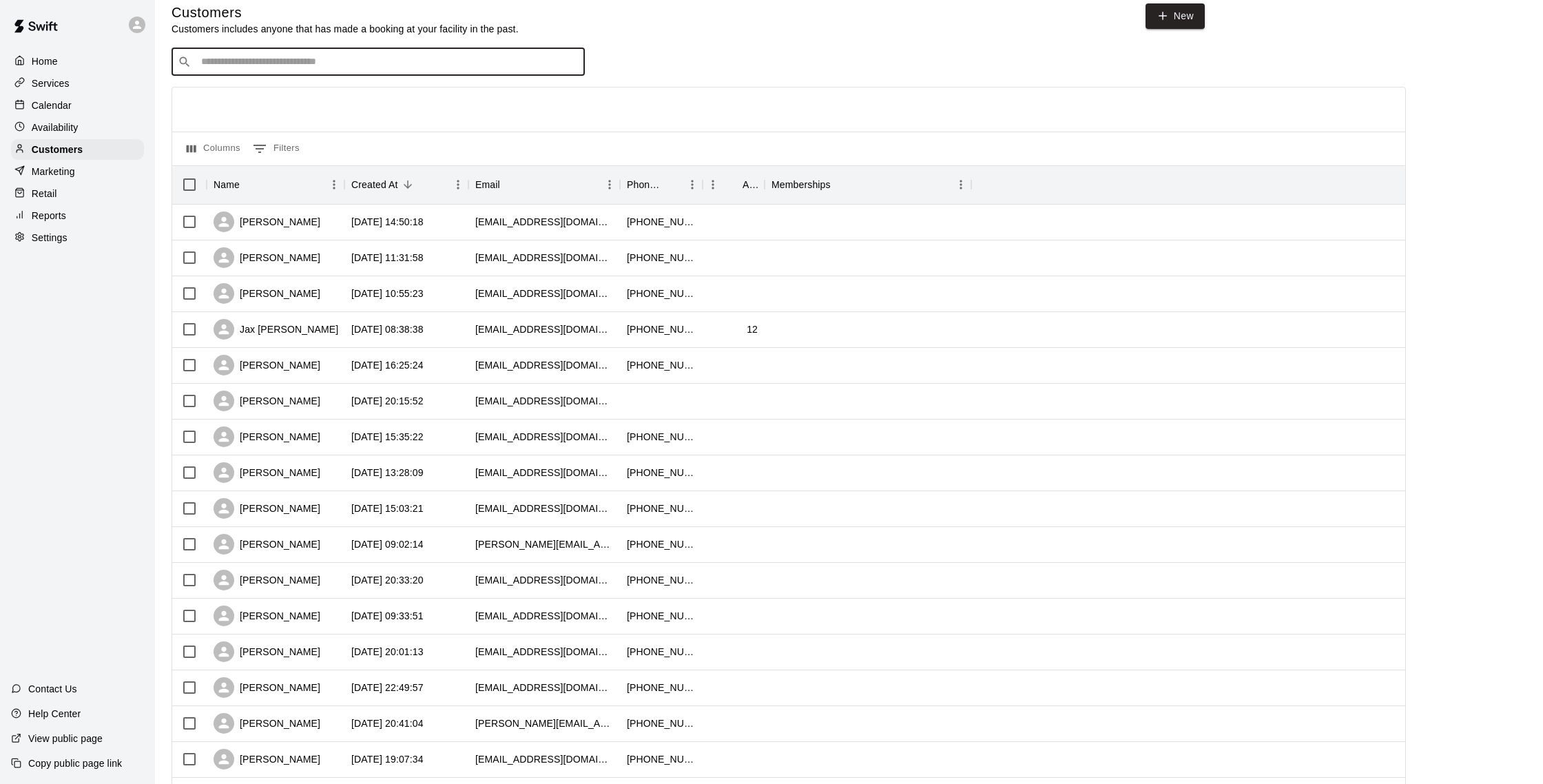
scroll to position [12, 0]
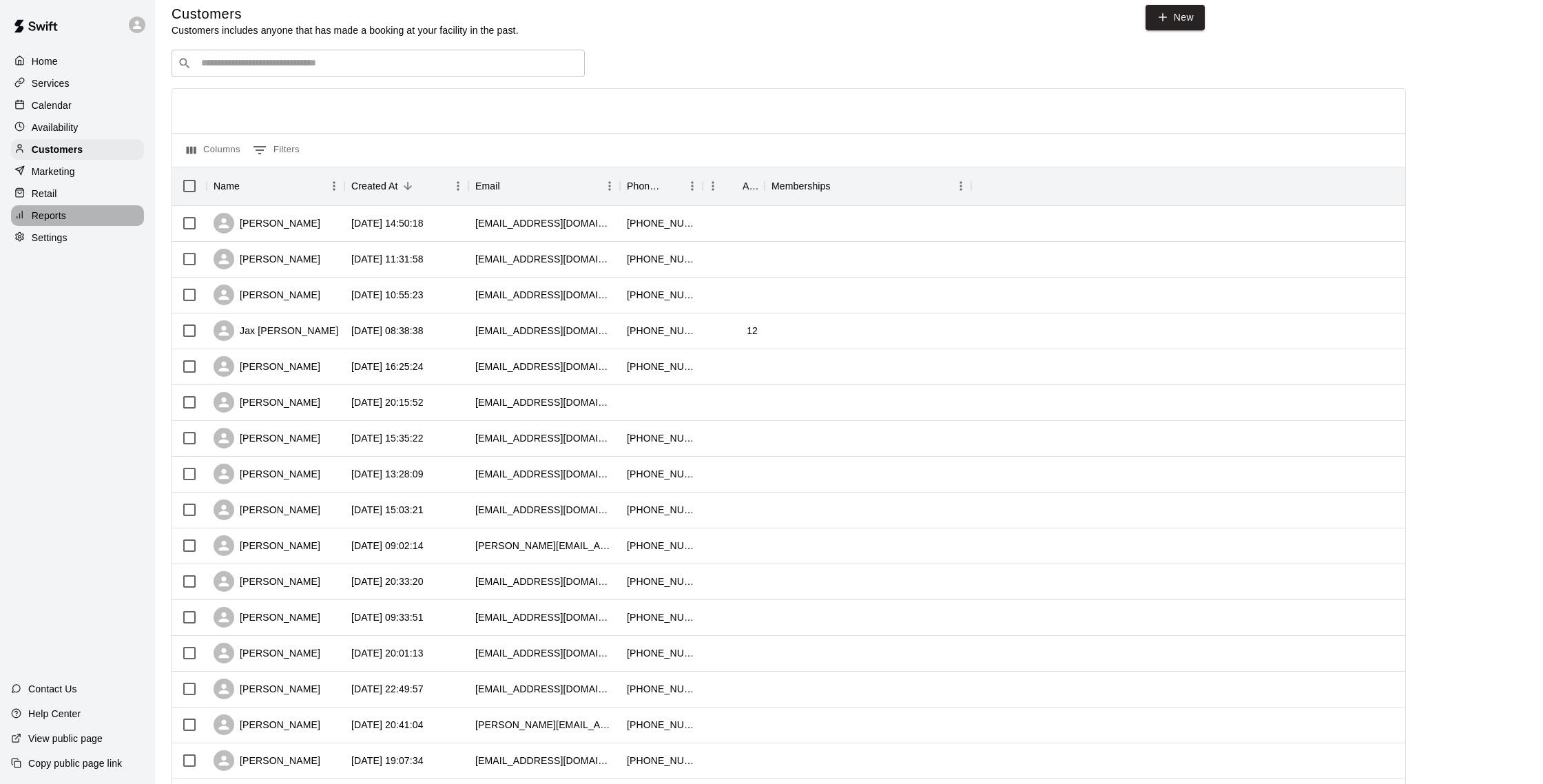
click at [65, 219] on p "Reports" at bounding box center [48, 215] width 34 height 13
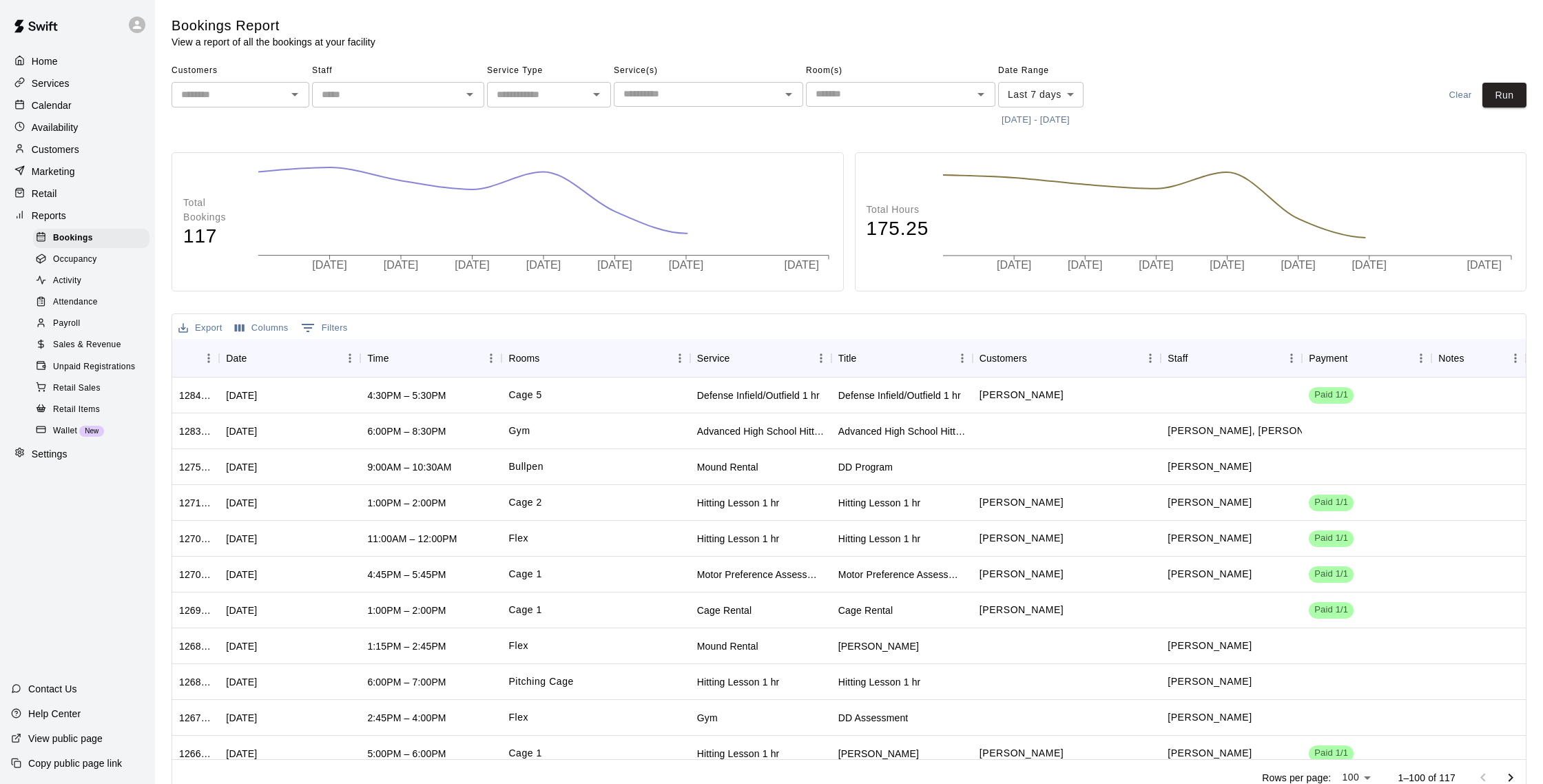
click at [101, 293] on div "Attendance" at bounding box center [91, 302] width 117 height 19
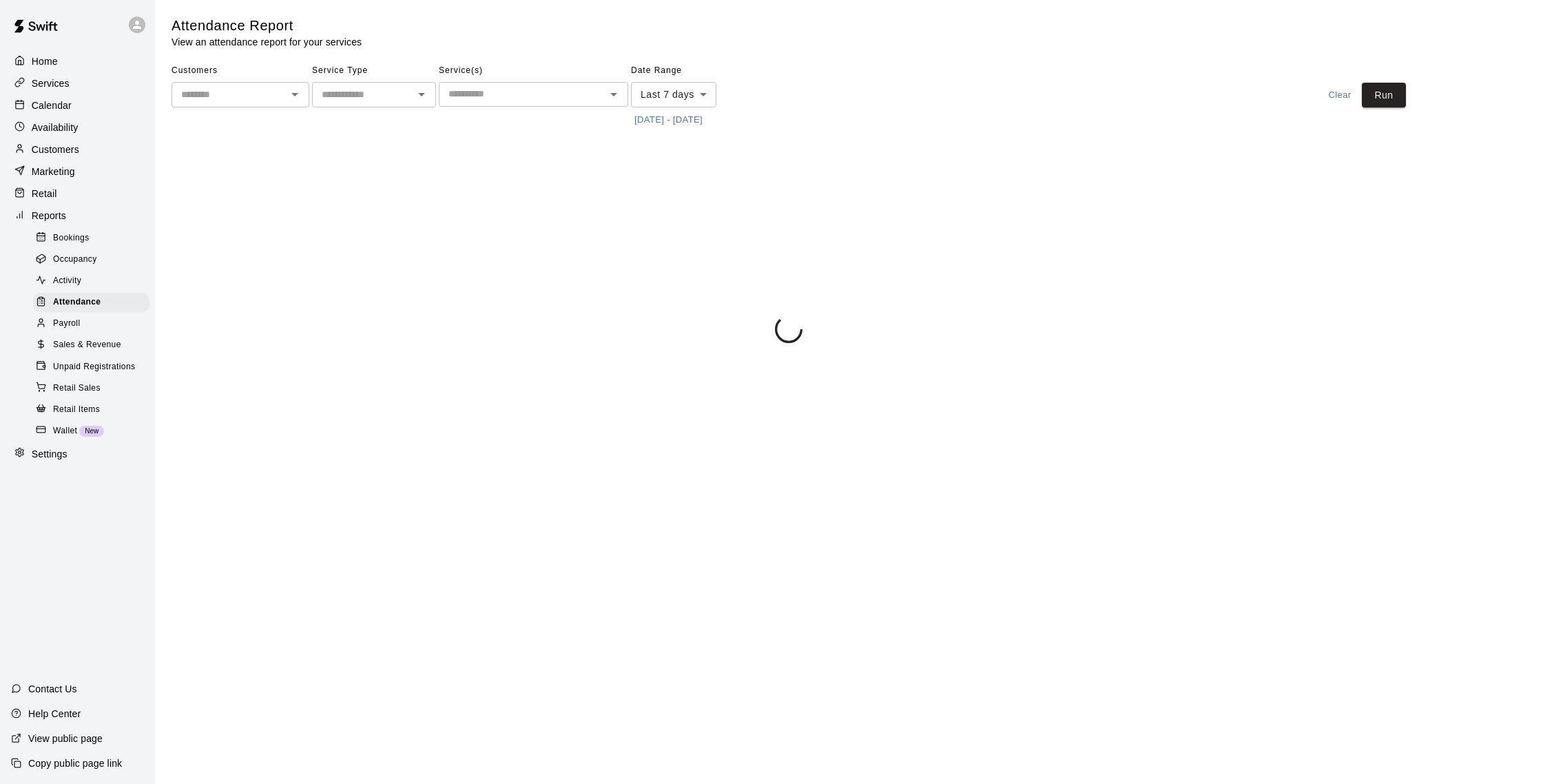
click at [502, 98] on input "text" at bounding box center [522, 94] width 159 height 17
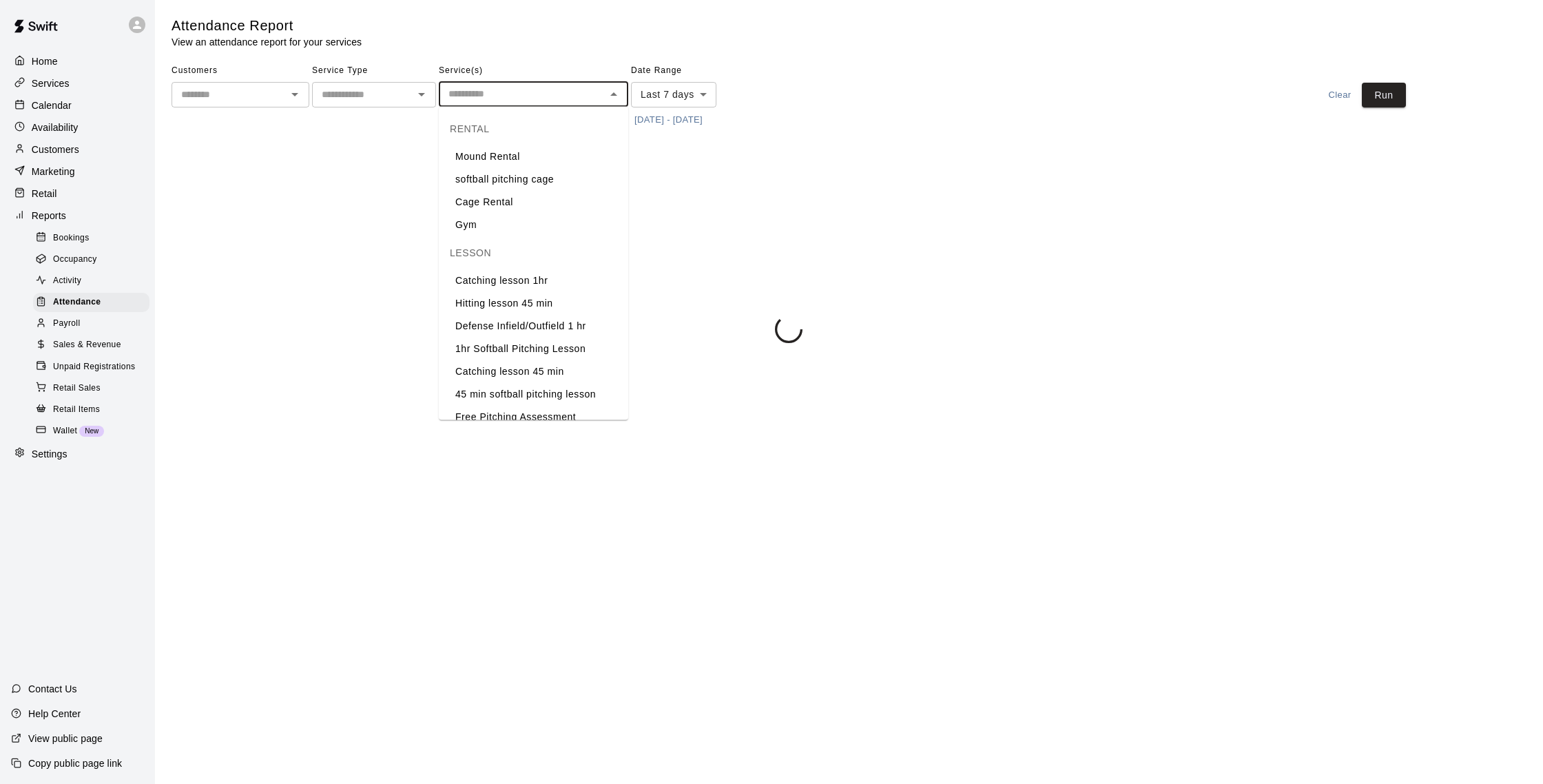
scroll to position [1, 0]
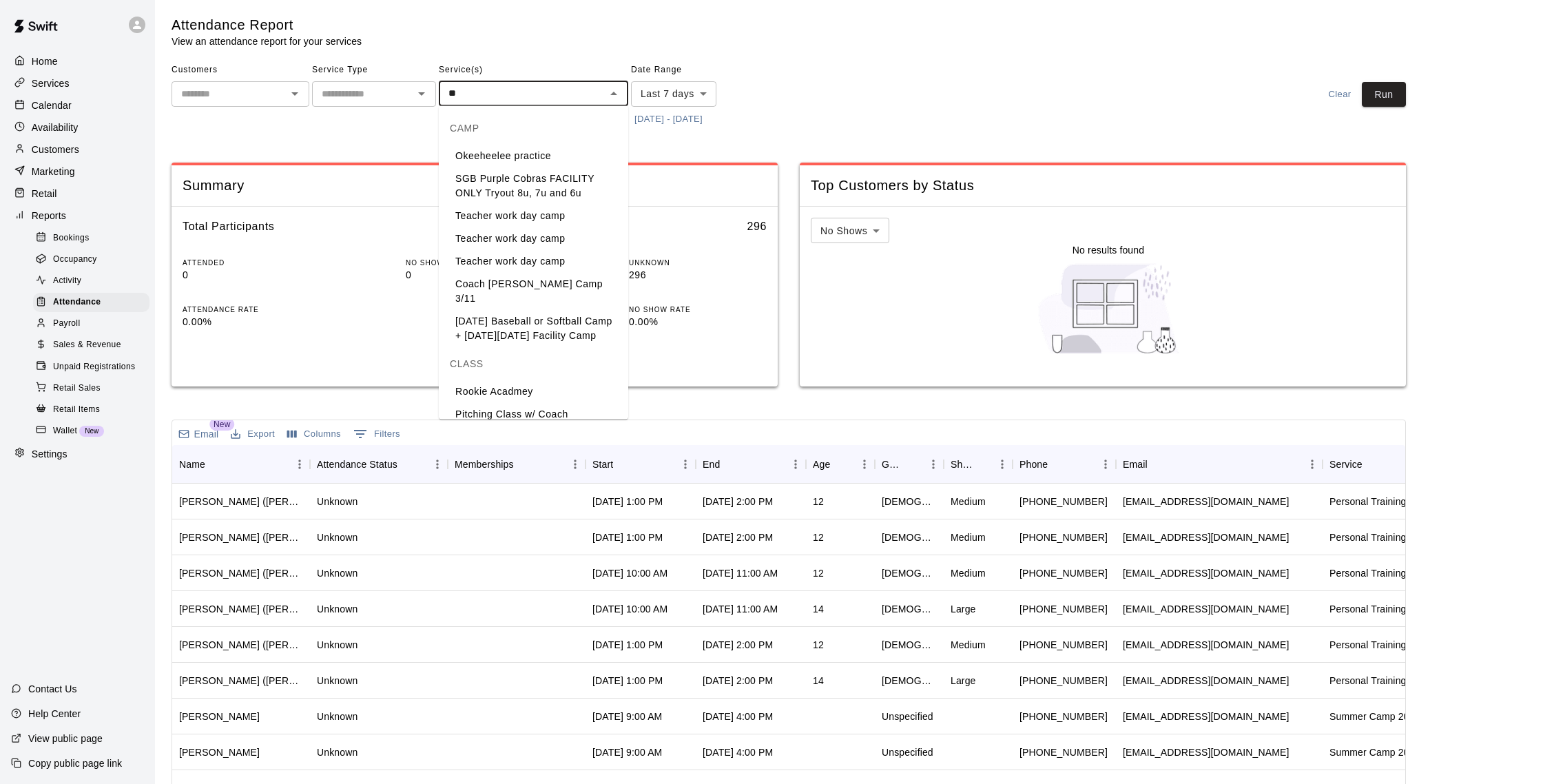
type input "***"
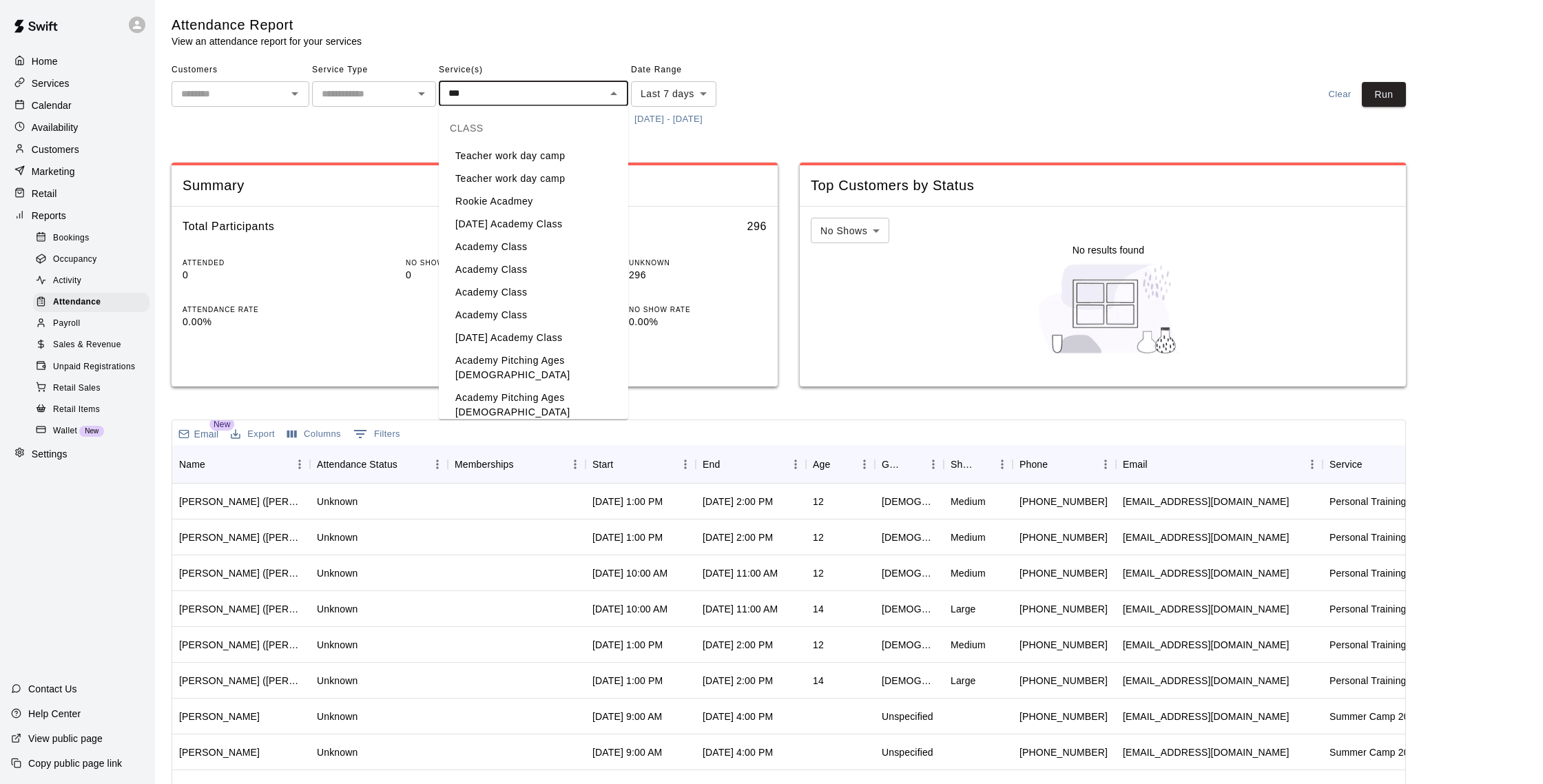
scroll to position [4, 0]
click at [571, 420] on li "Softball Academy (Copy)" at bounding box center [533, 431] width 190 height 23
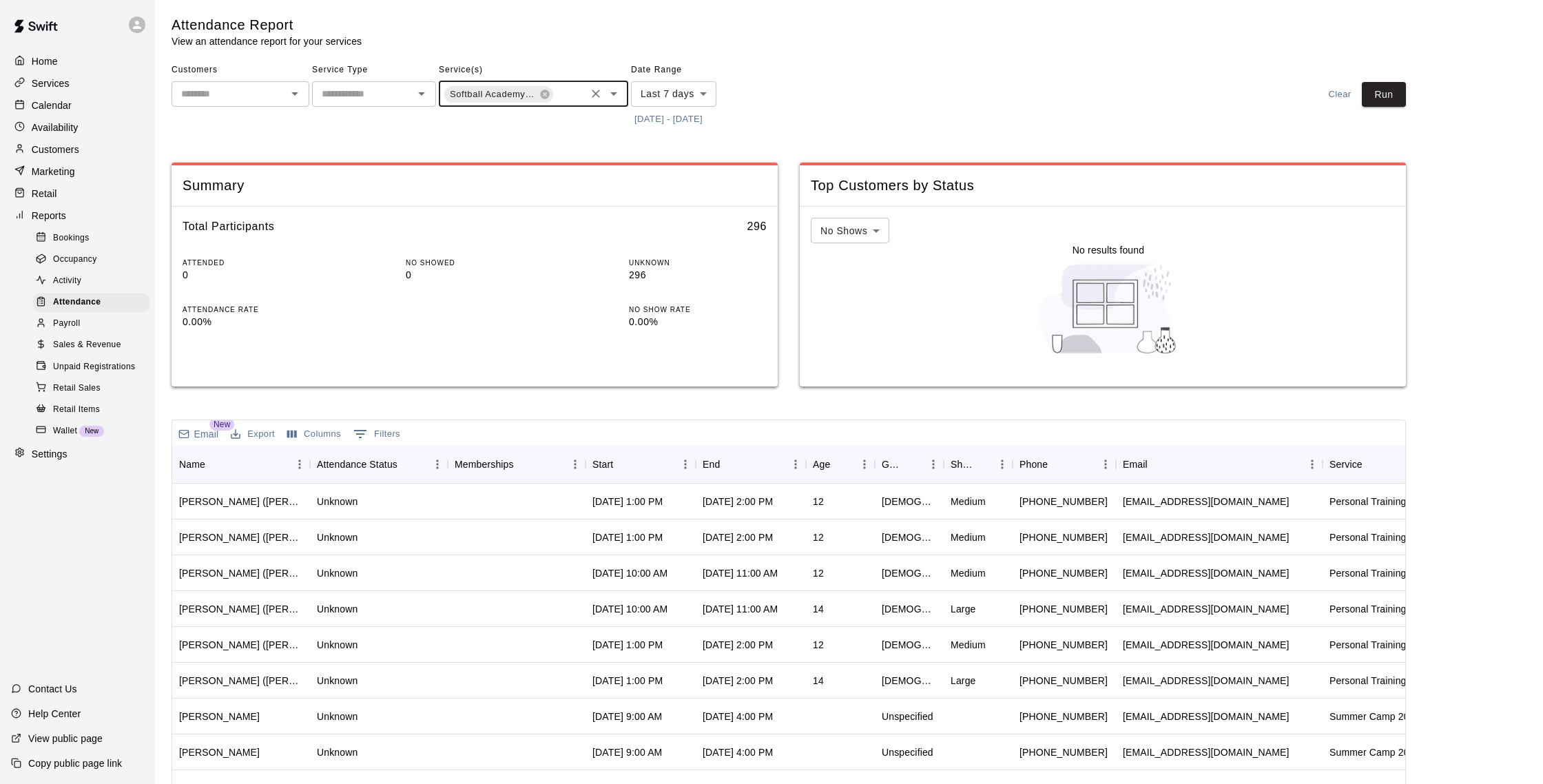
click at [679, 81] on body "Home Services Calendar Availability Customers Marketing Retail Reports Bookings…" at bounding box center [772, 453] width 1543 height 908
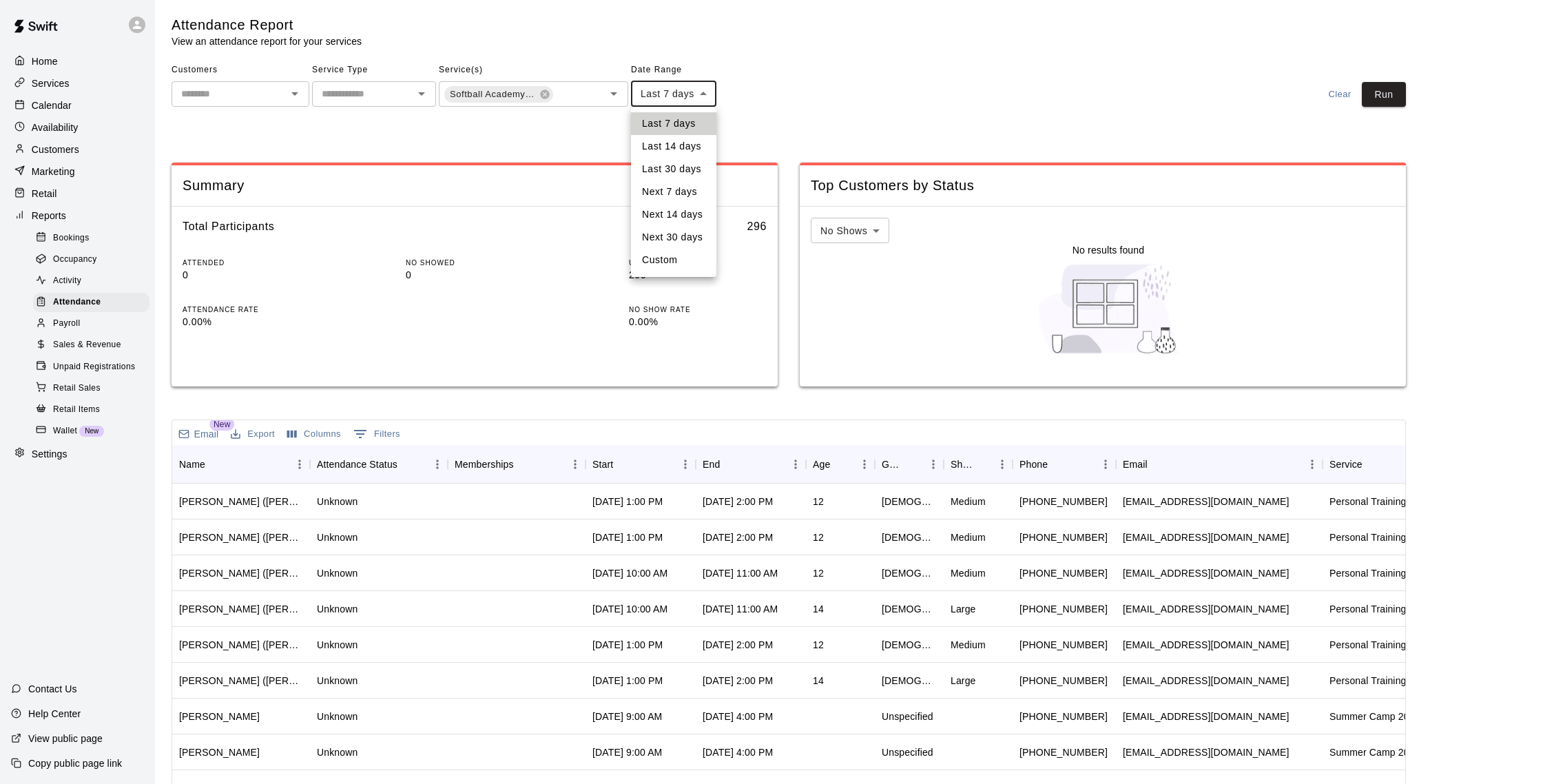
click at [683, 166] on li "Last 30 days" at bounding box center [674, 169] width 86 height 23
type input "*****"
click at [1390, 103] on button "Run" at bounding box center [1384, 94] width 44 height 25
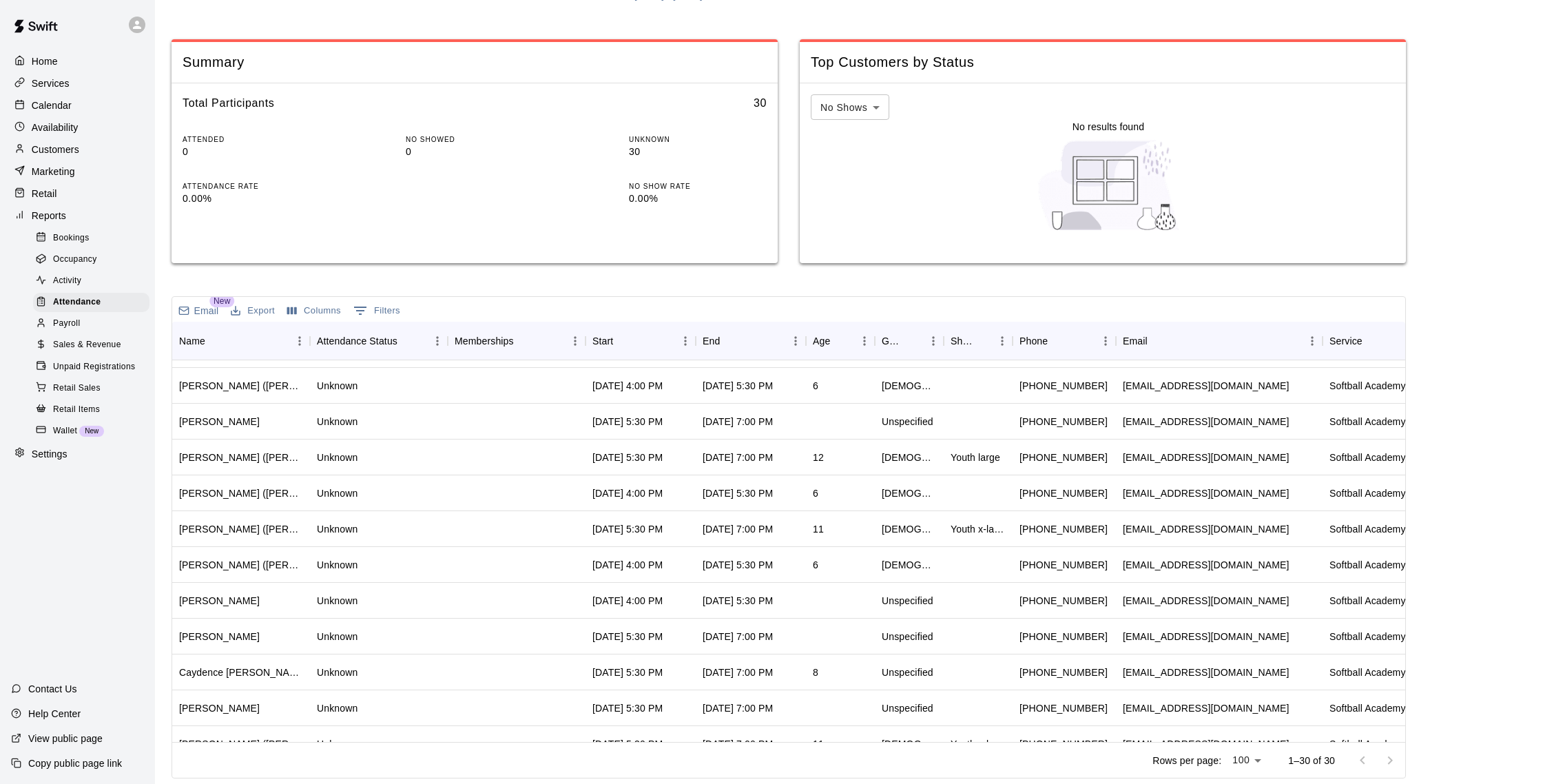
scroll to position [621, 0]
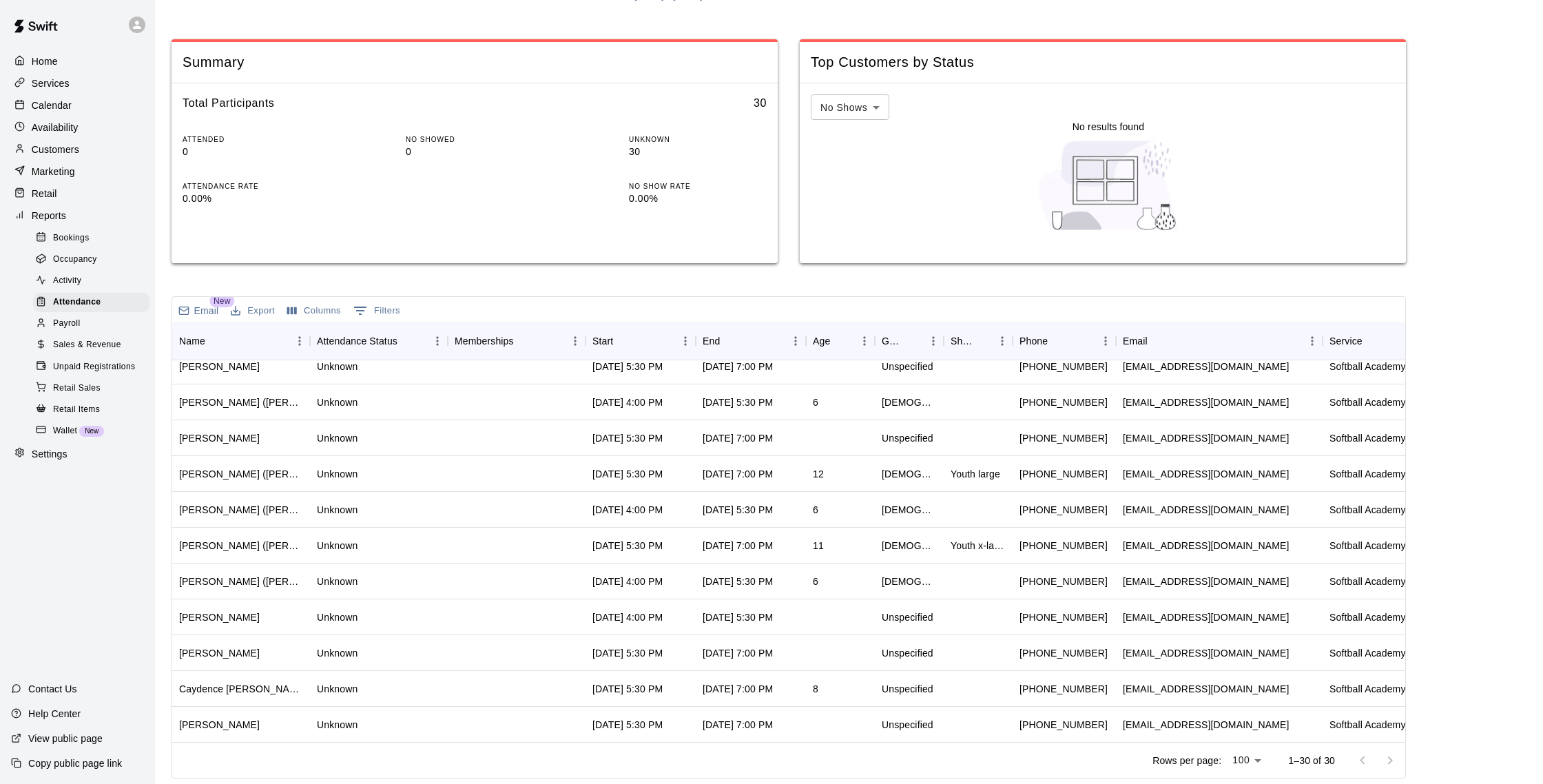
click at [66, 102] on p "Calendar" at bounding box center [52, 105] width 40 height 13
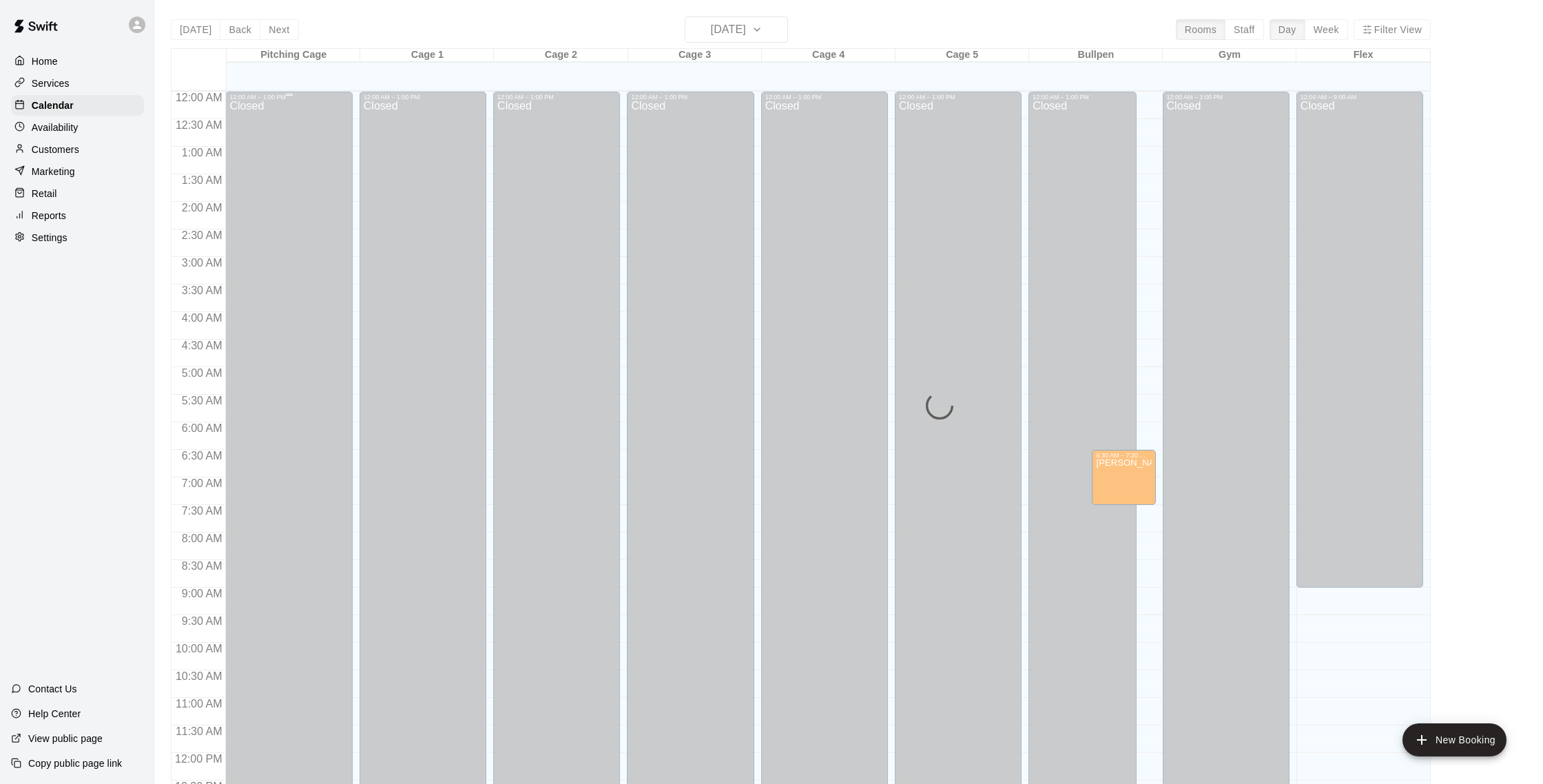
scroll to position [574, 0]
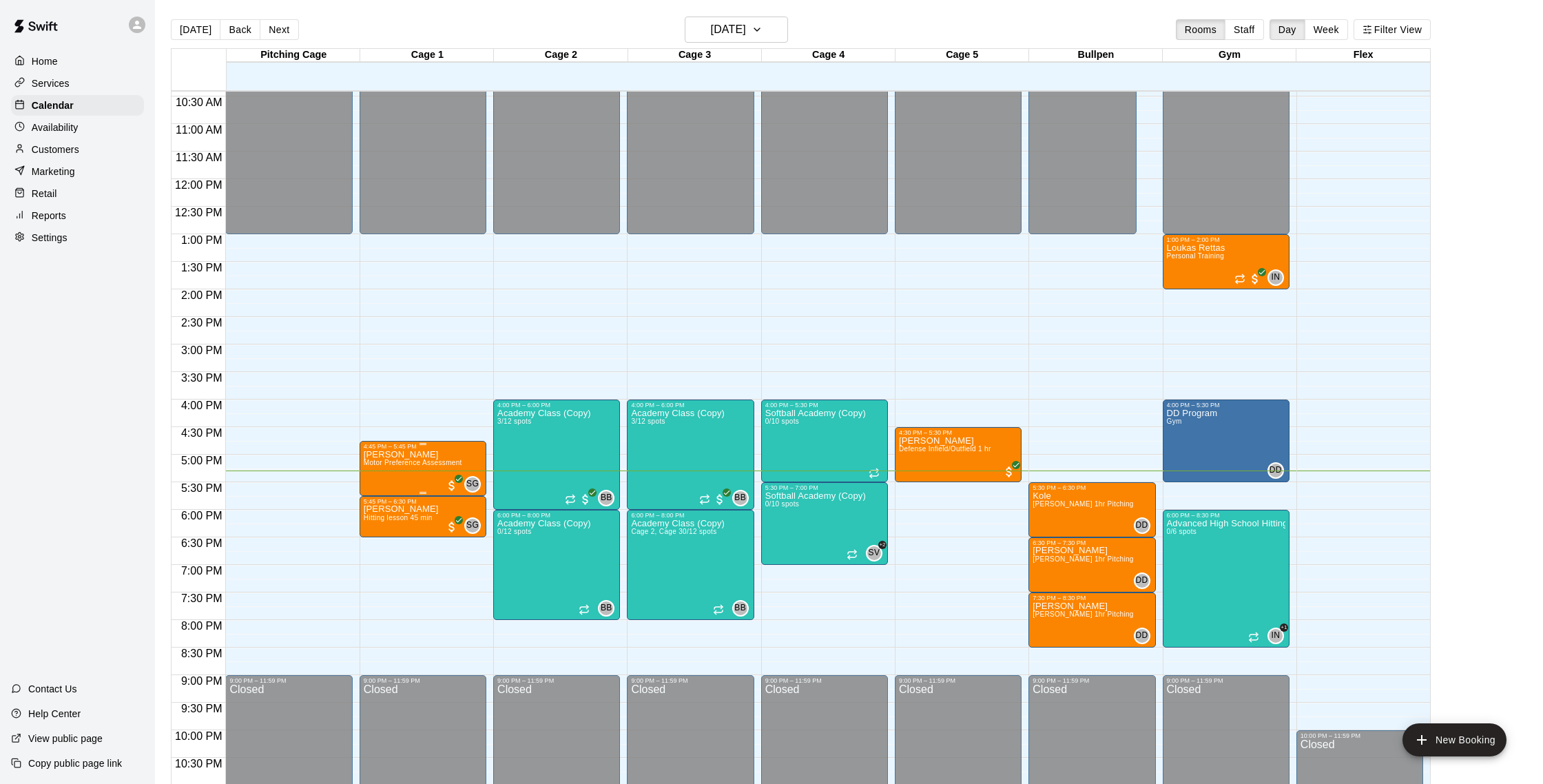
click at [383, 455] on p "[PERSON_NAME]" at bounding box center [413, 455] width 98 height 0
click at [376, 500] on img "edit" at bounding box center [378, 502] width 16 height 16
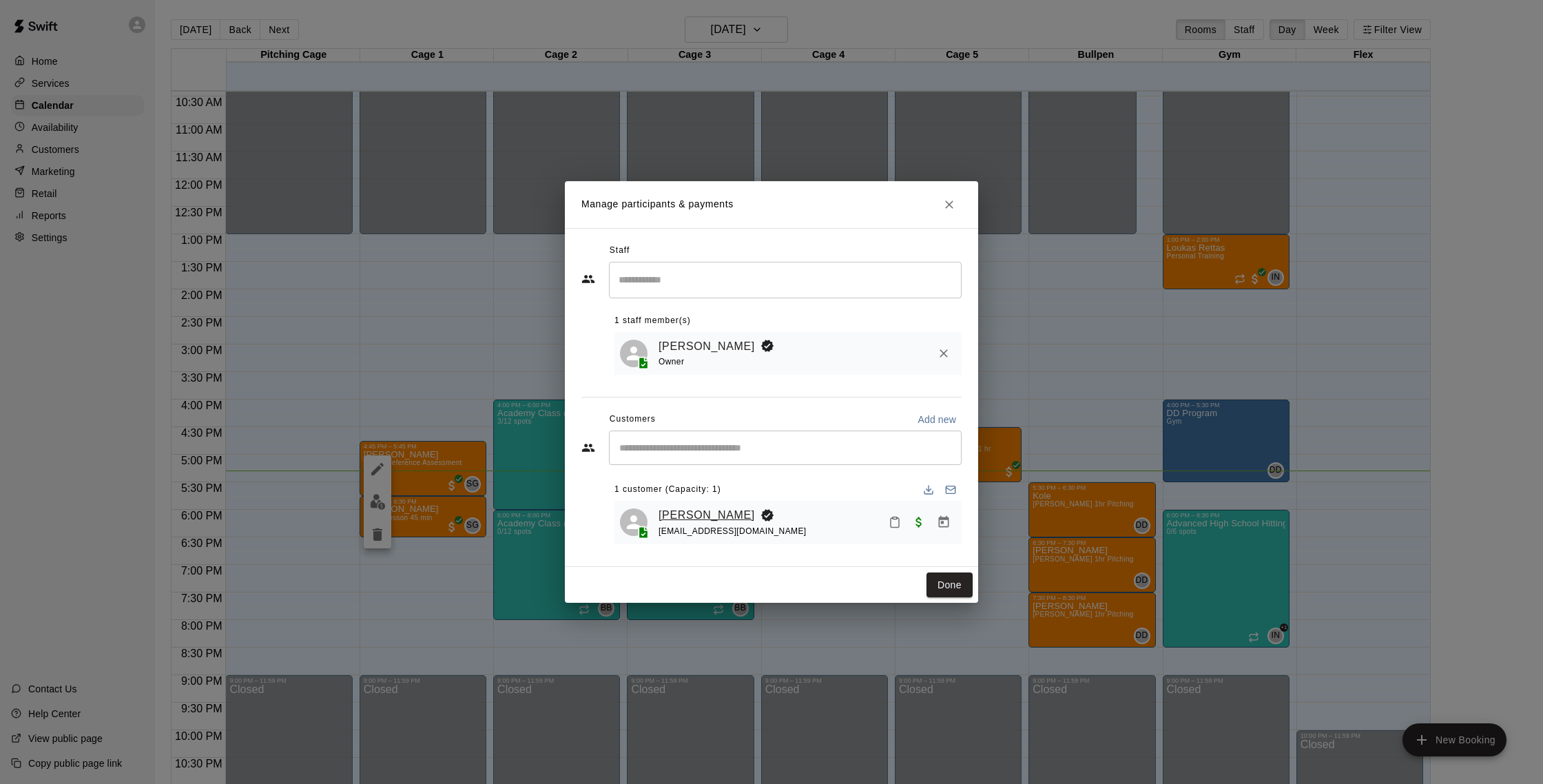
click at [714, 515] on link "[PERSON_NAME]" at bounding box center [707, 515] width 97 height 18
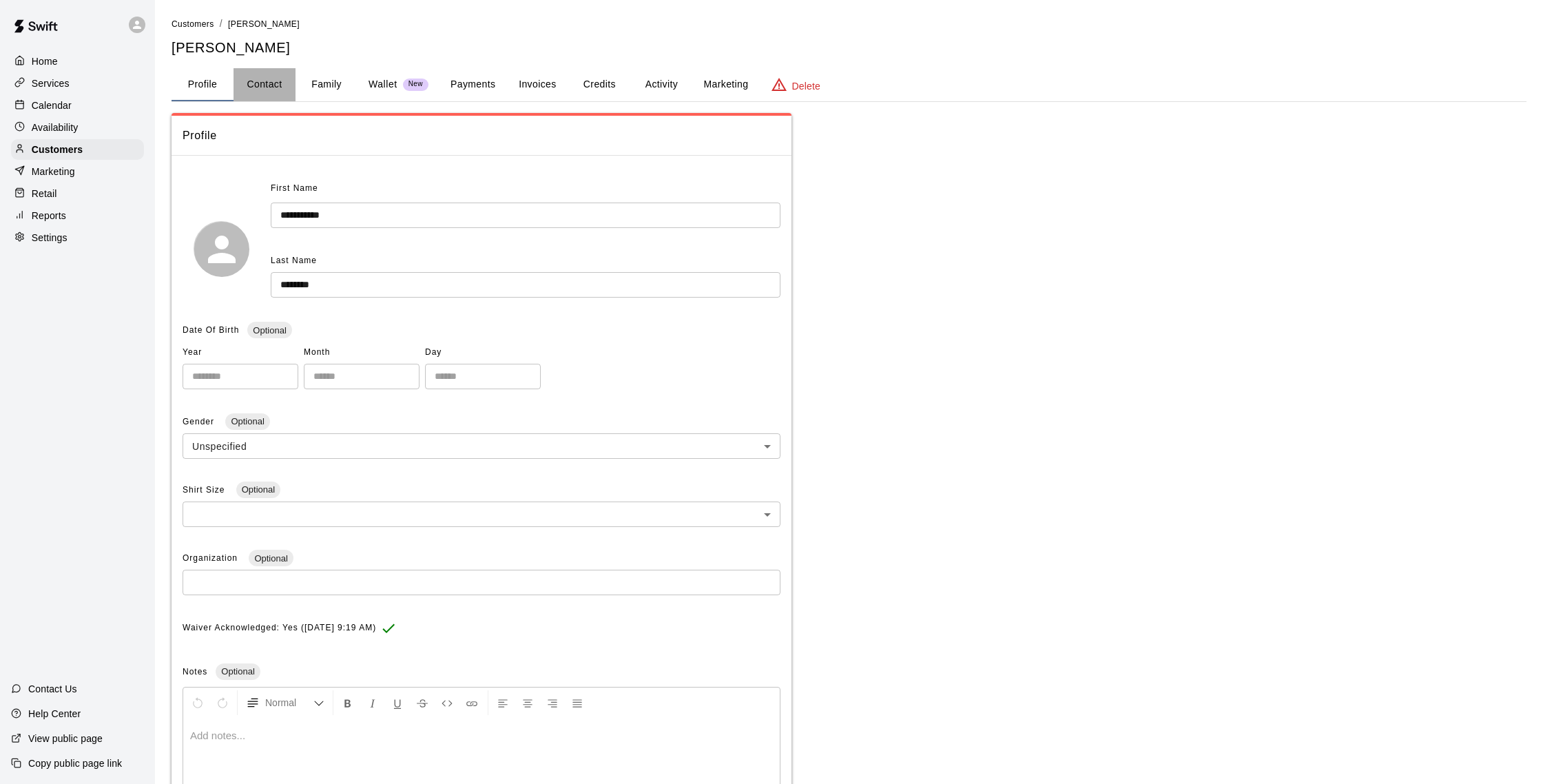
click at [284, 81] on button "Contact" at bounding box center [264, 85] width 62 height 33
select select "**"
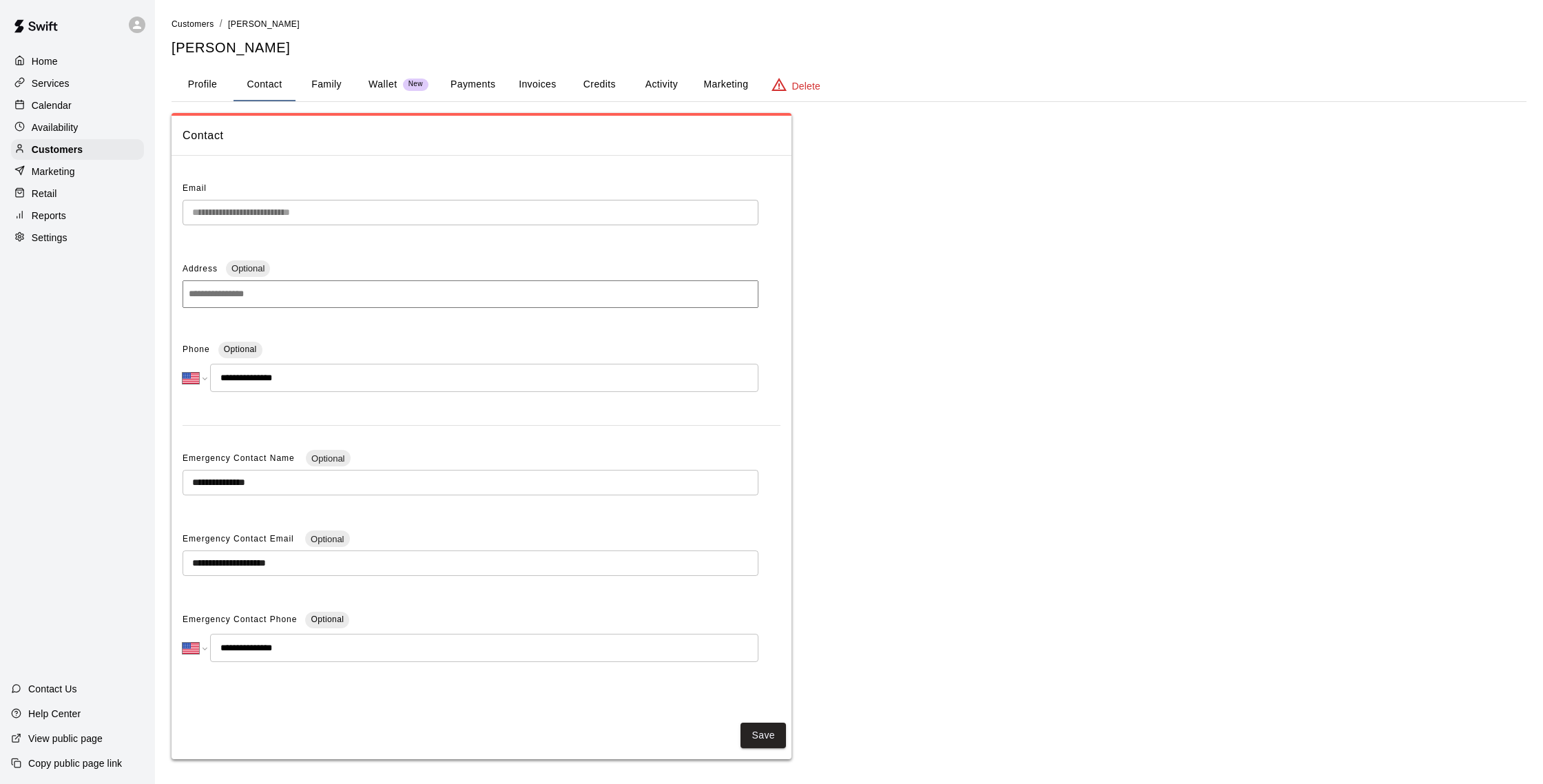
click at [314, 84] on button "Family" at bounding box center [326, 85] width 62 height 33
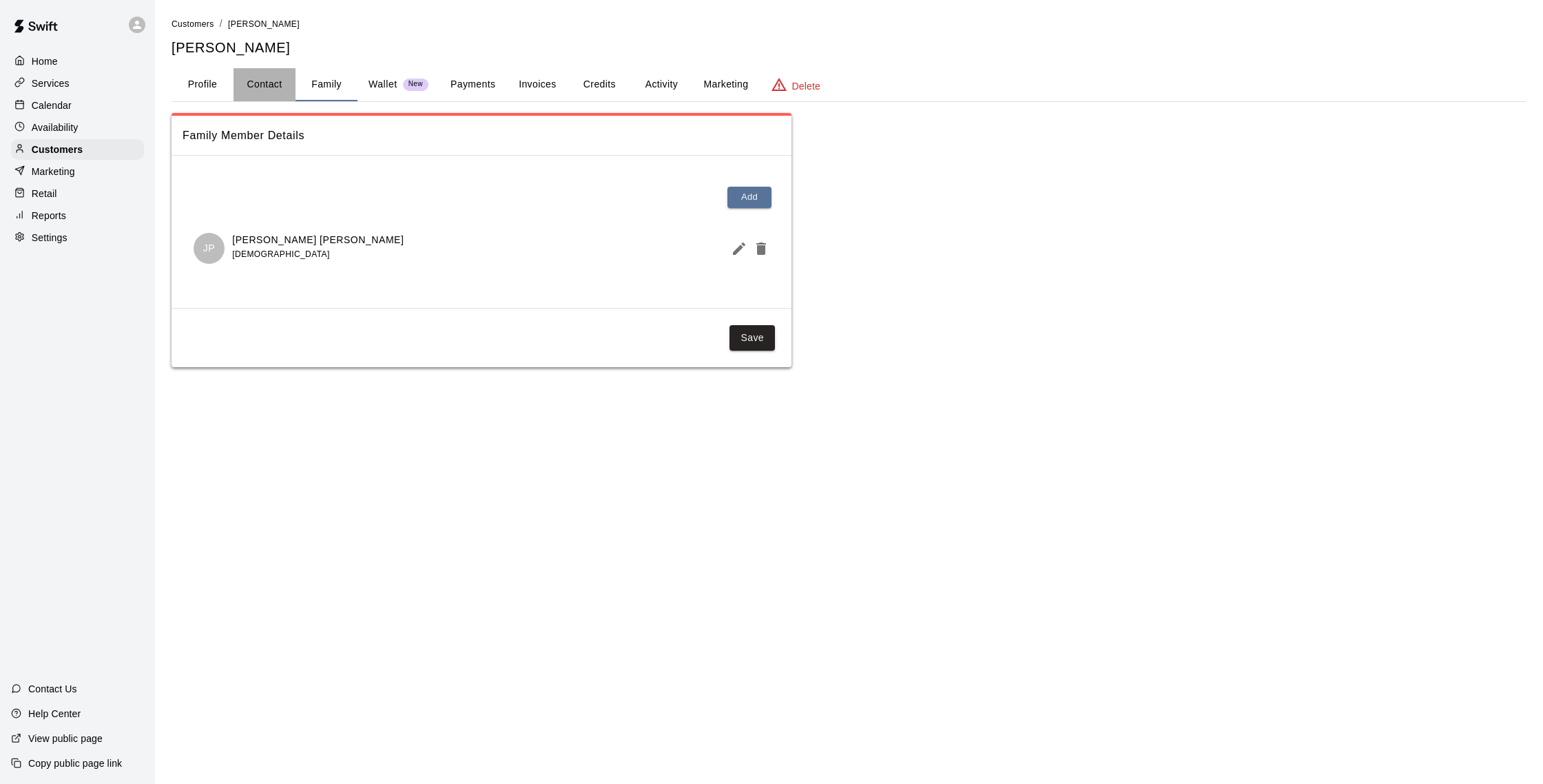
click at [274, 84] on button "Contact" at bounding box center [264, 85] width 62 height 33
select select "**"
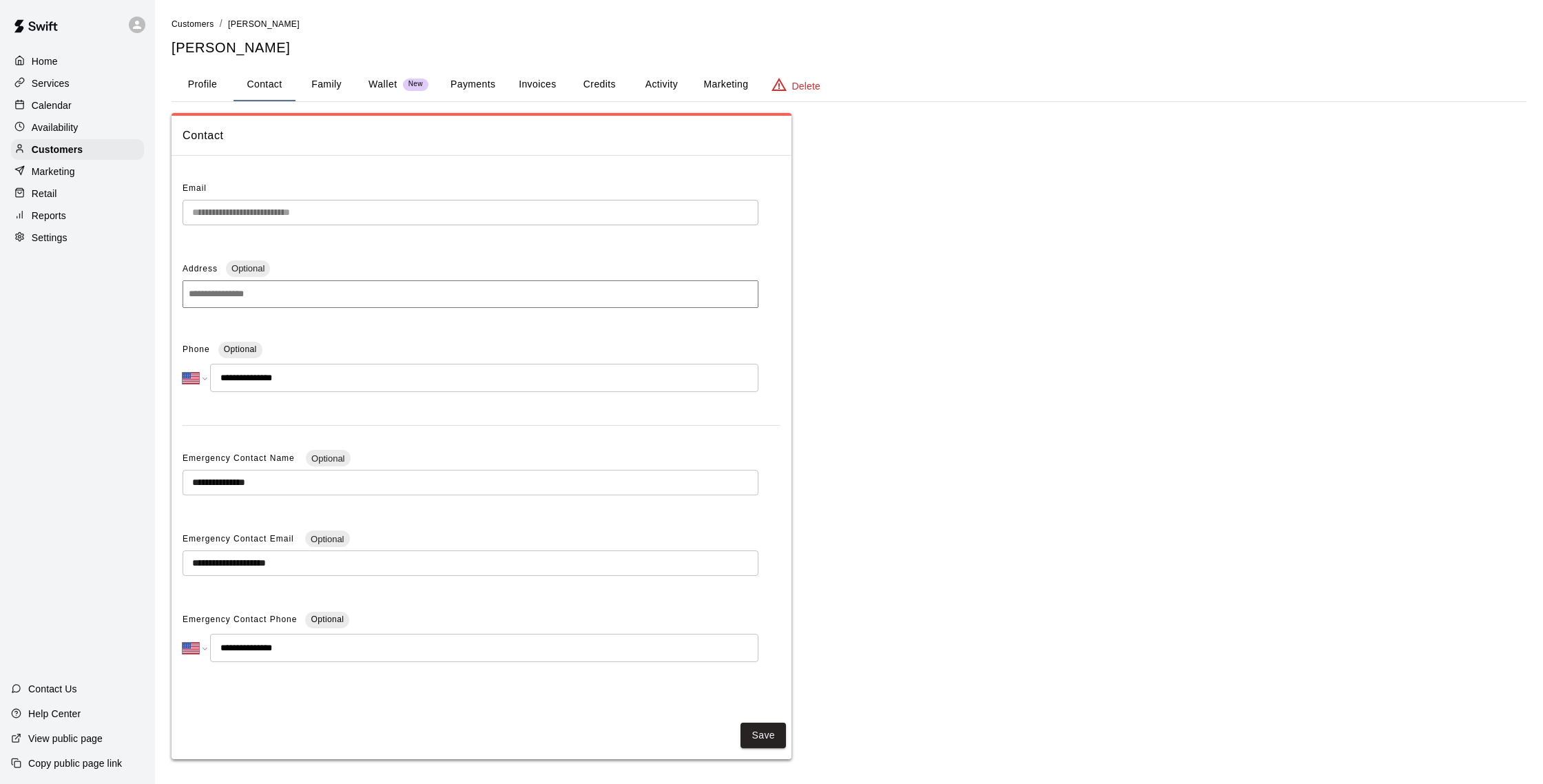
drag, startPoint x: 305, startPoint y: 382, endPoint x: 226, endPoint y: 371, distance: 79.8
click at [180, 373] on div "**********" at bounding box center [481, 436] width 620 height 540
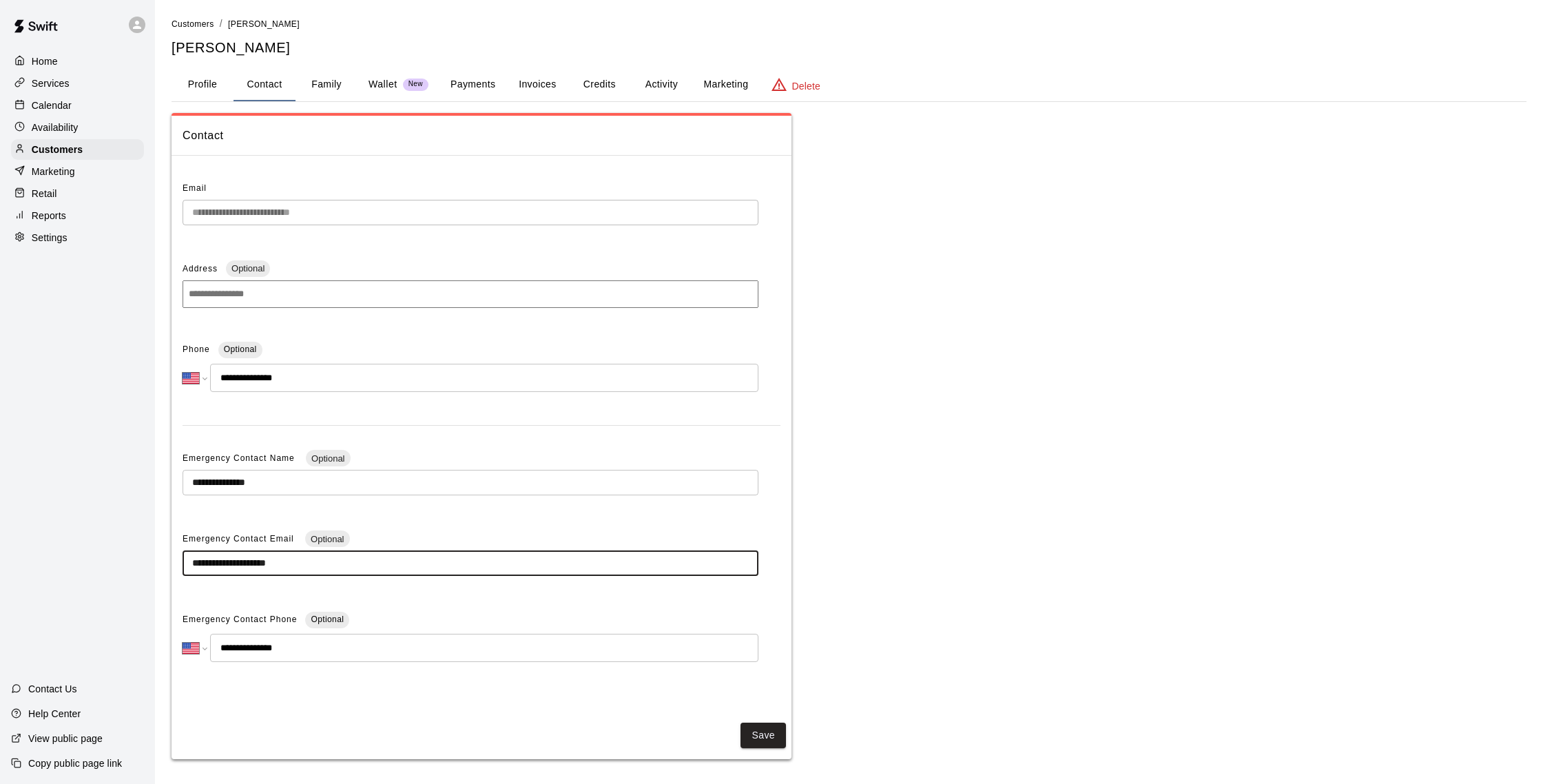
drag, startPoint x: 312, startPoint y: 566, endPoint x: 122, endPoint y: 554, distance: 190.4
click at [122, 554] on div "**********" at bounding box center [772, 393] width 1543 height 786
